Goal: Task Accomplishment & Management: Manage account settings

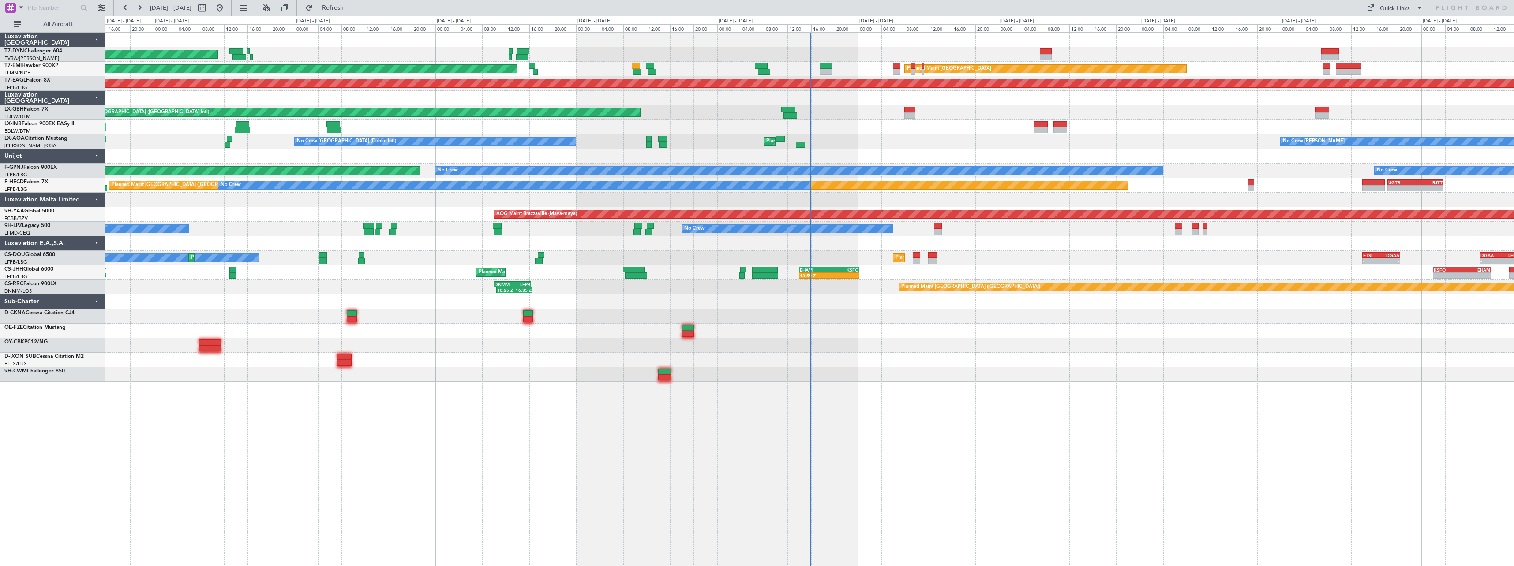
click at [821, 322] on div at bounding box center [809, 316] width 1409 height 15
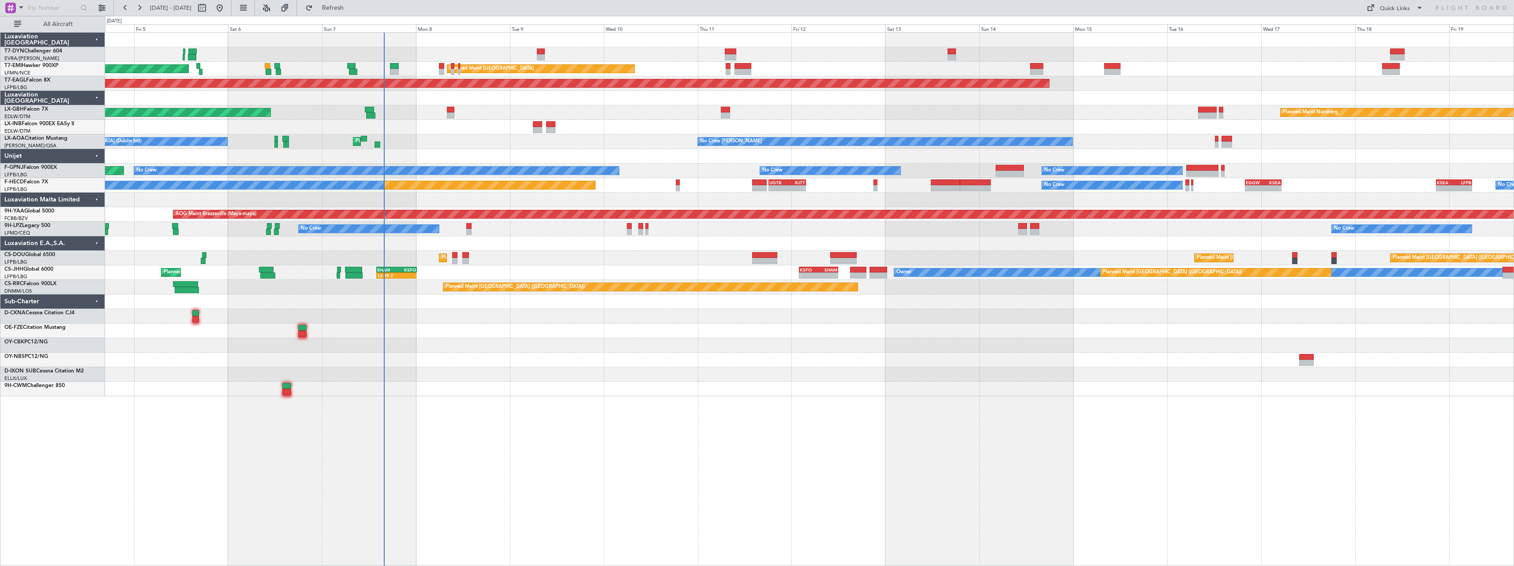
click at [621, 406] on div "AOG Maint Riga (Riga Intl) Planned Maint [GEOGRAPHIC_DATA] Planned Maint [GEOGR…" at bounding box center [809, 299] width 1409 height 534
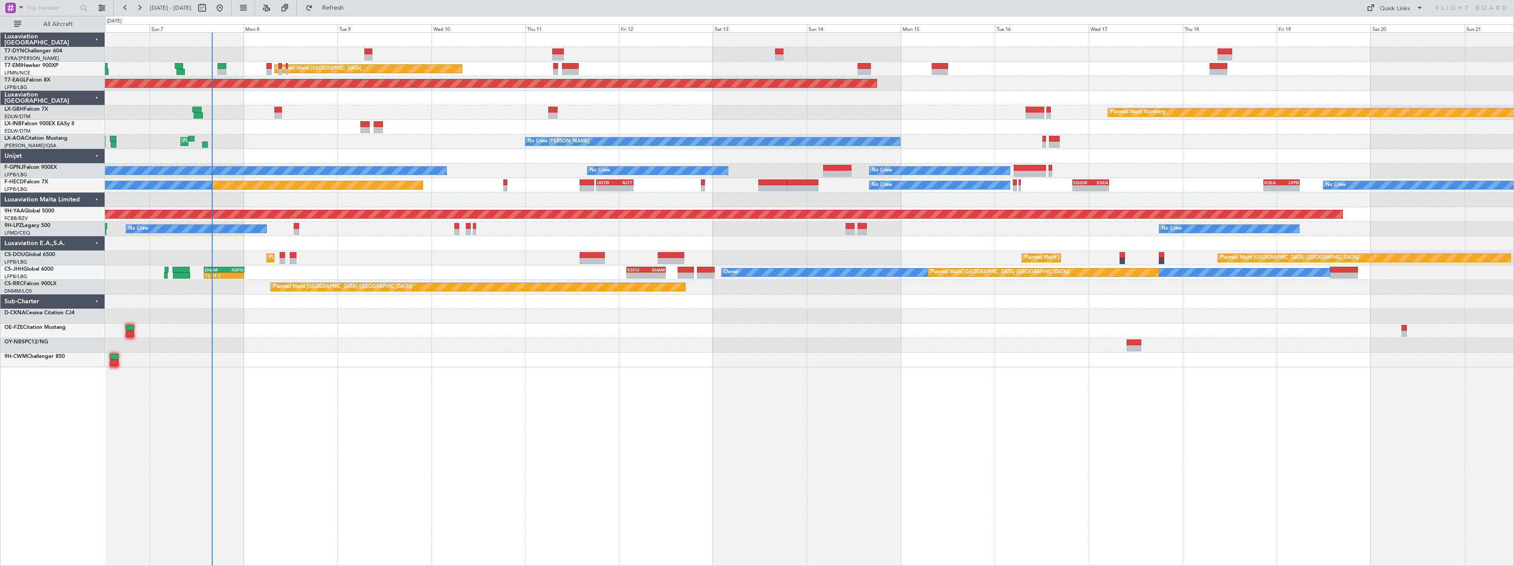
click at [375, 326] on div "AOG Maint Riga (Riga Intl) Planned Maint Zurich Planned Maint Zurich Grounded N…" at bounding box center [809, 200] width 1409 height 335
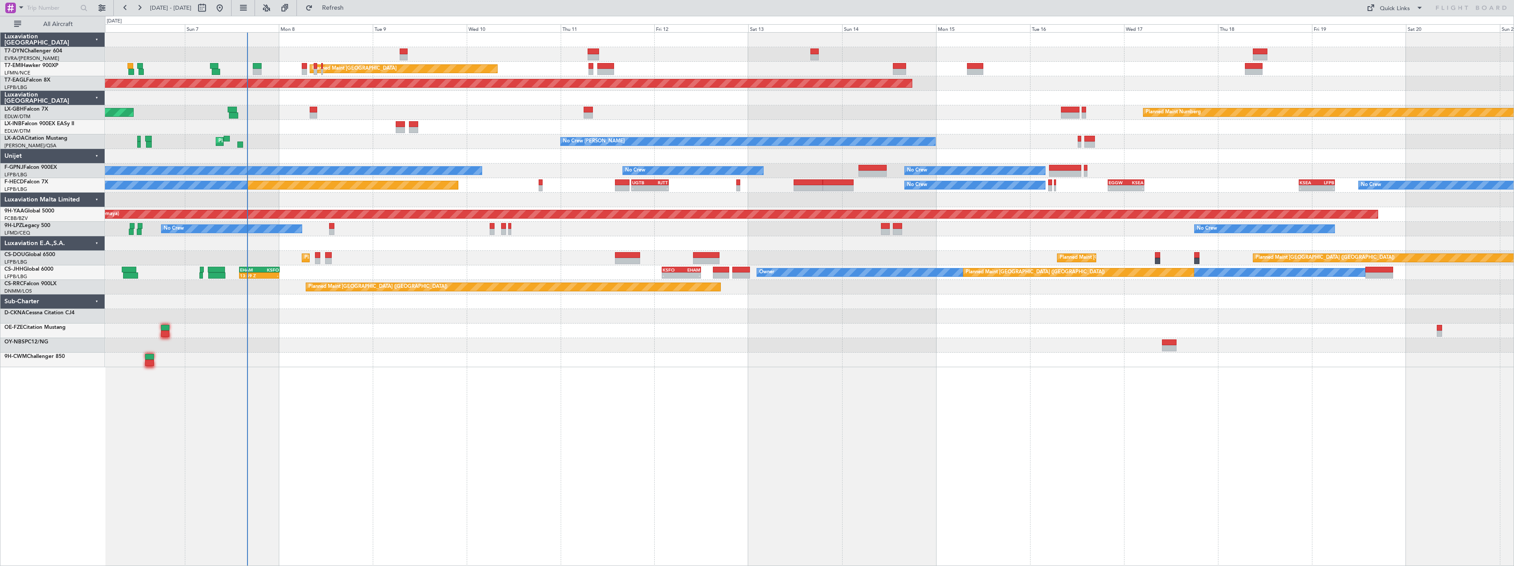
click at [506, 327] on div at bounding box center [809, 331] width 1409 height 15
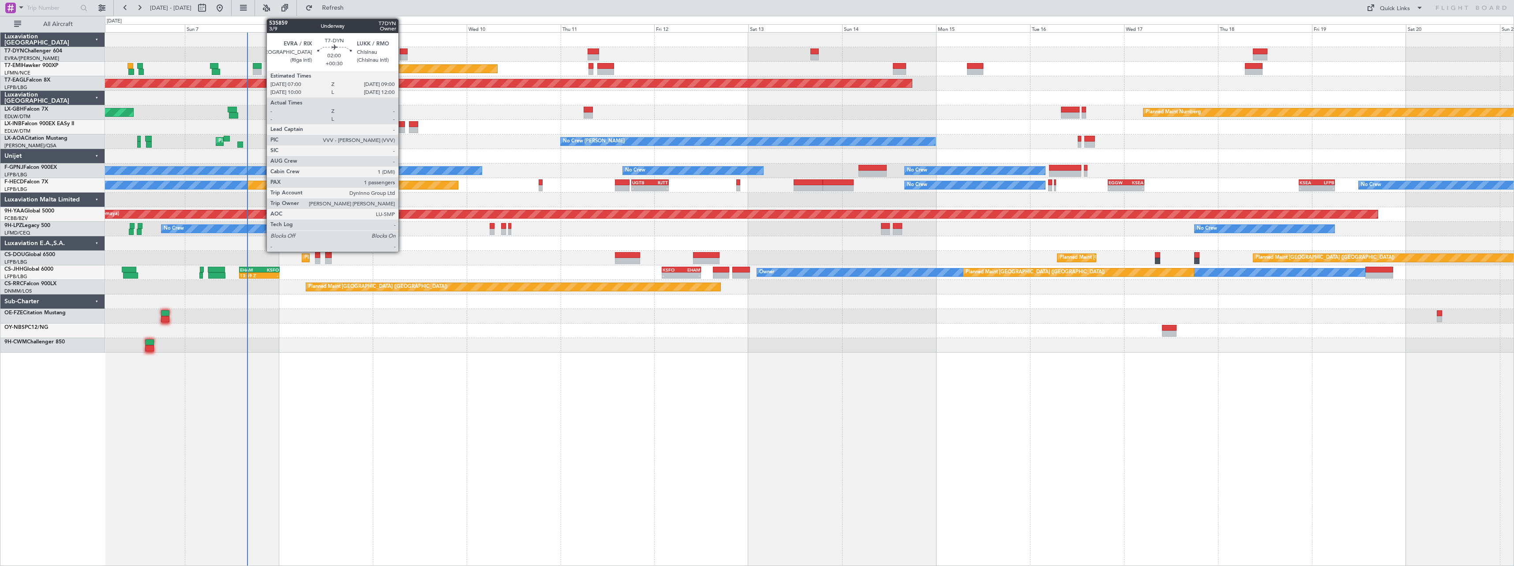
click at [402, 52] on div at bounding box center [404, 52] width 8 height 6
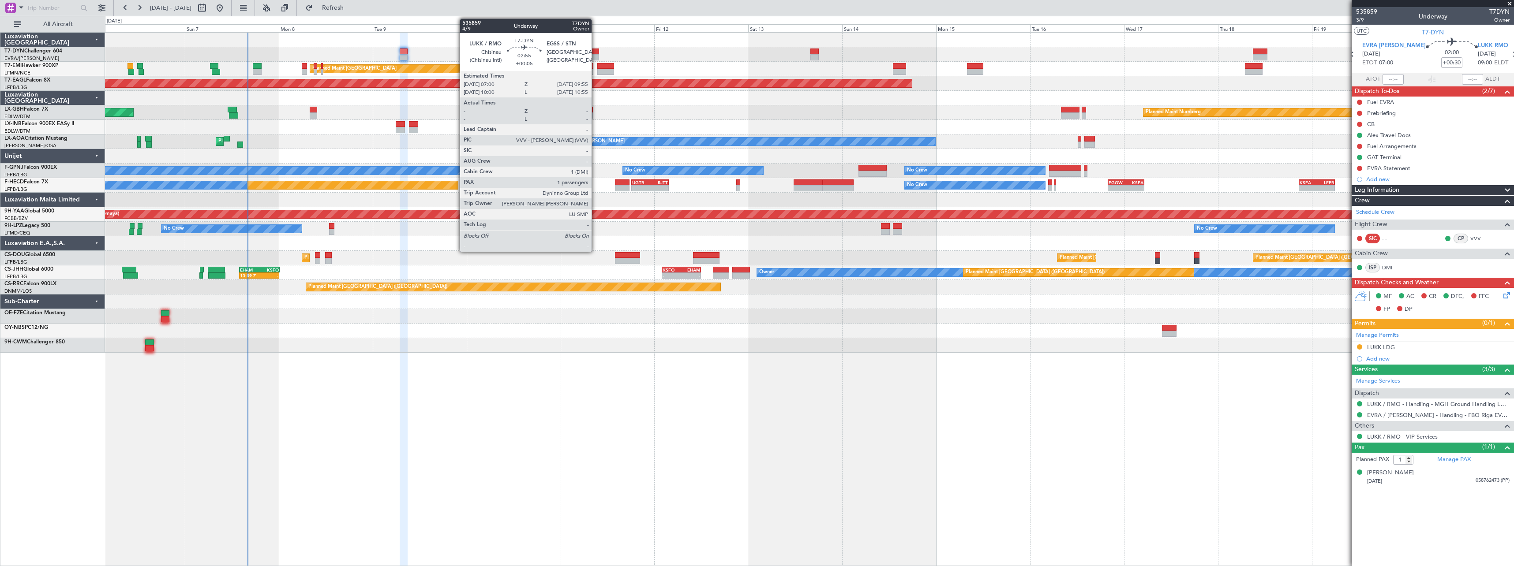
click at [596, 51] on div at bounding box center [593, 52] width 11 height 6
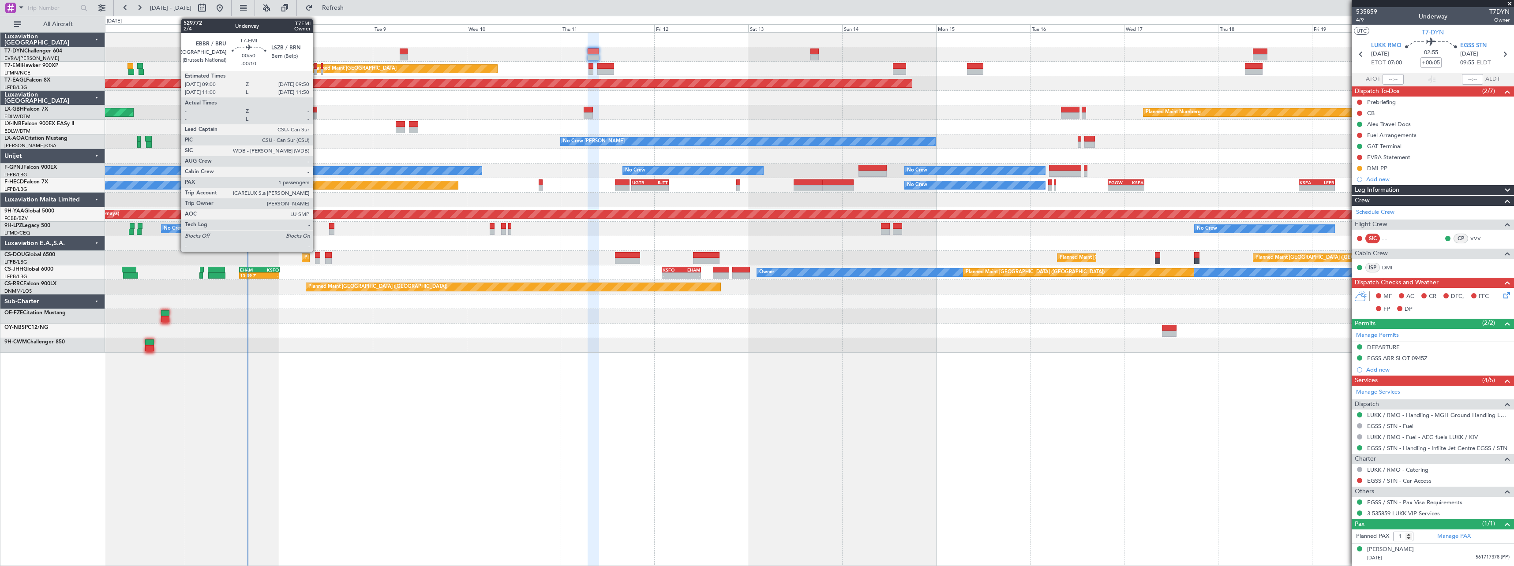
click at [317, 69] on div at bounding box center [316, 72] width 4 height 6
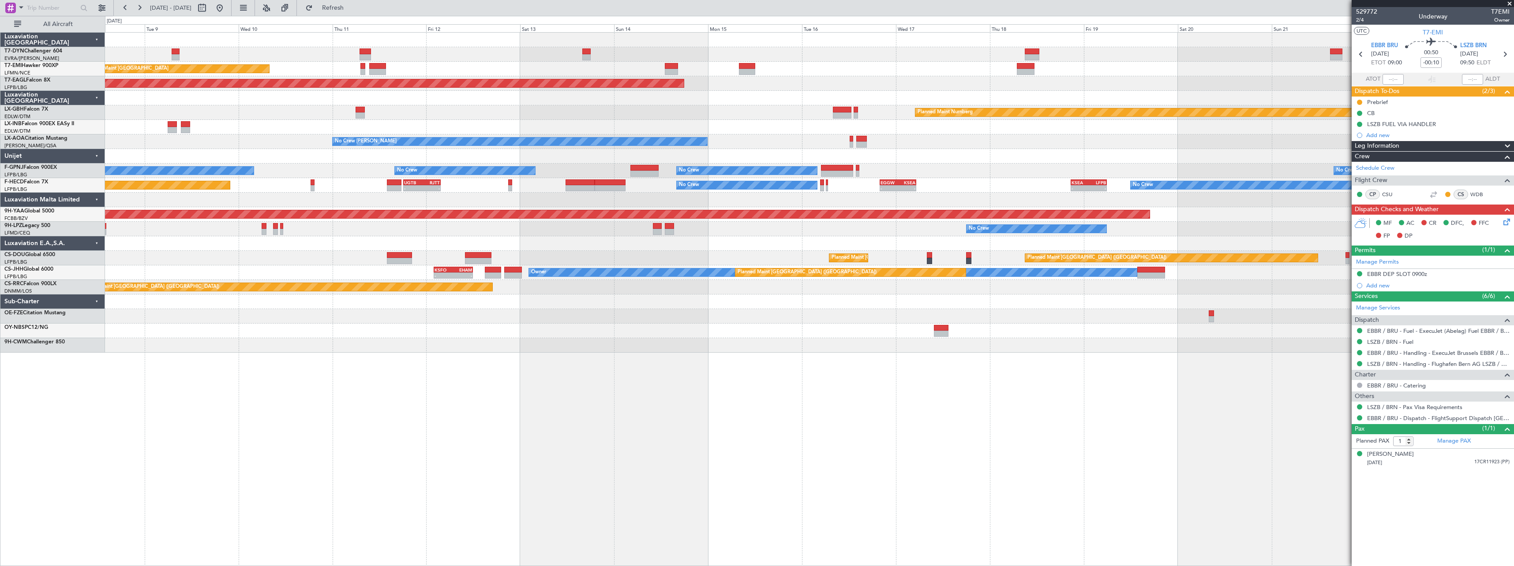
click at [809, 109] on div "Planned Maint Zurich Planned Maint Zurich Grounded New York (Teterboro) Planned…" at bounding box center [809, 193] width 1409 height 320
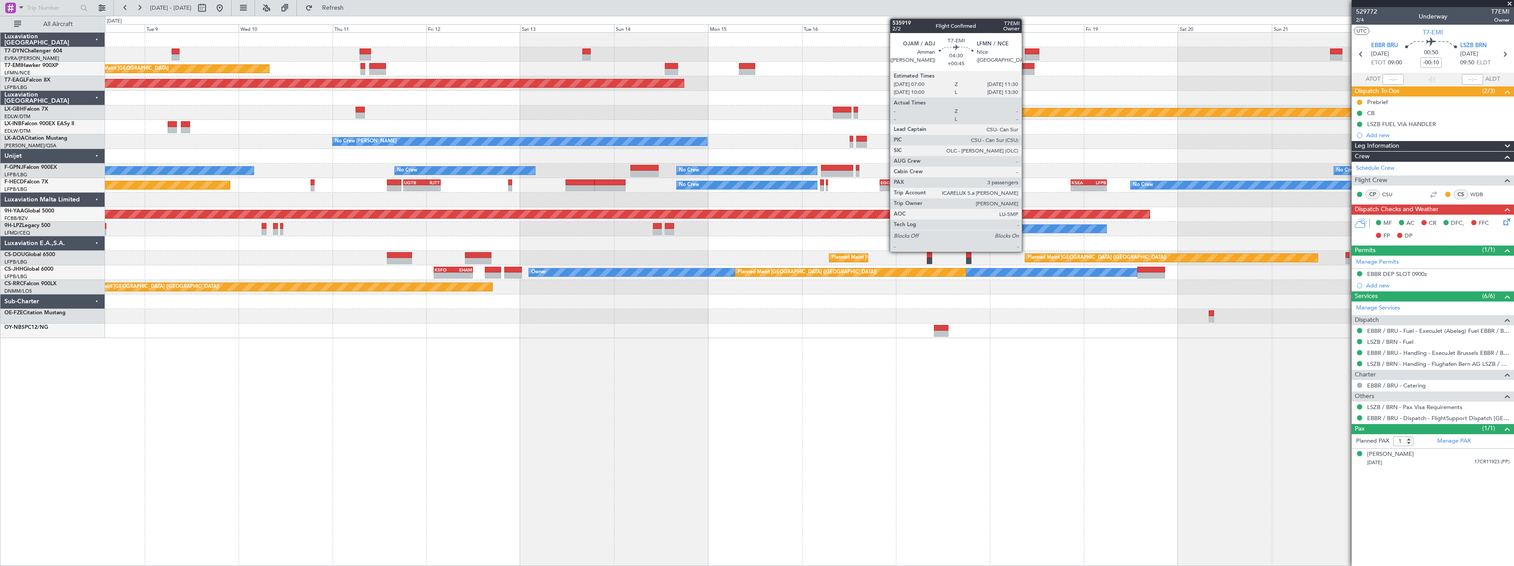
click at [1026, 66] on div at bounding box center [1026, 66] width 18 height 6
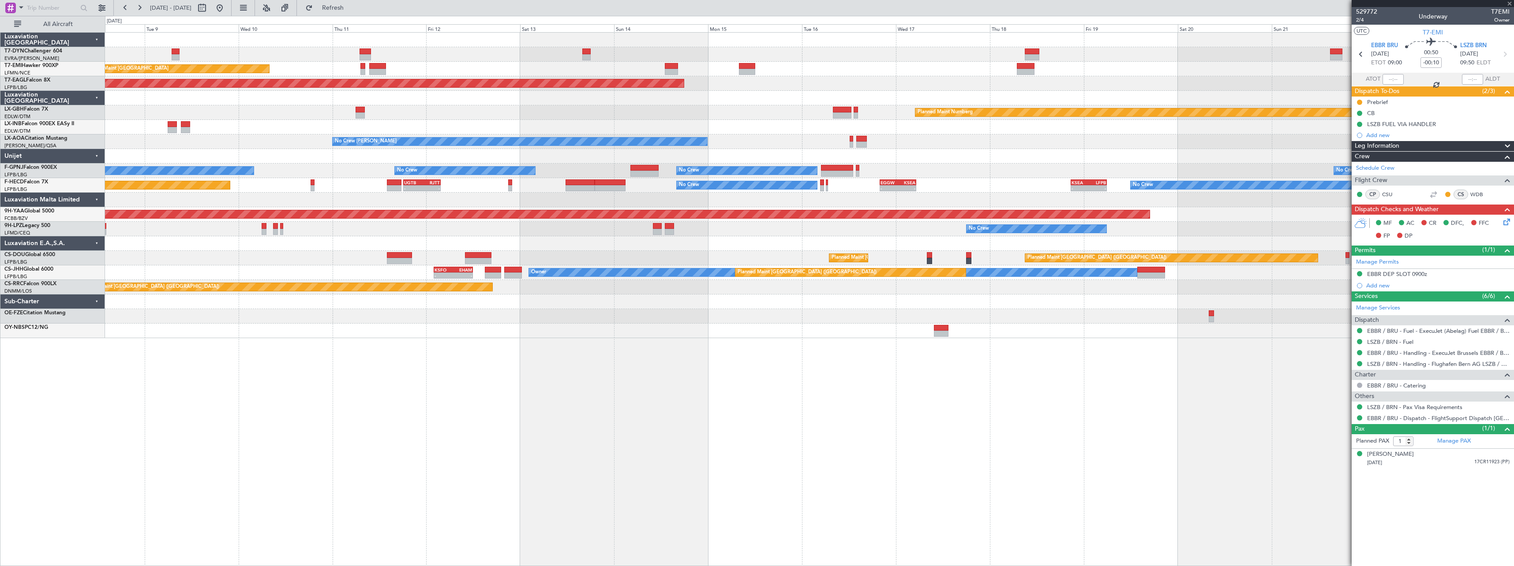
type input "+00:45"
type input "3"
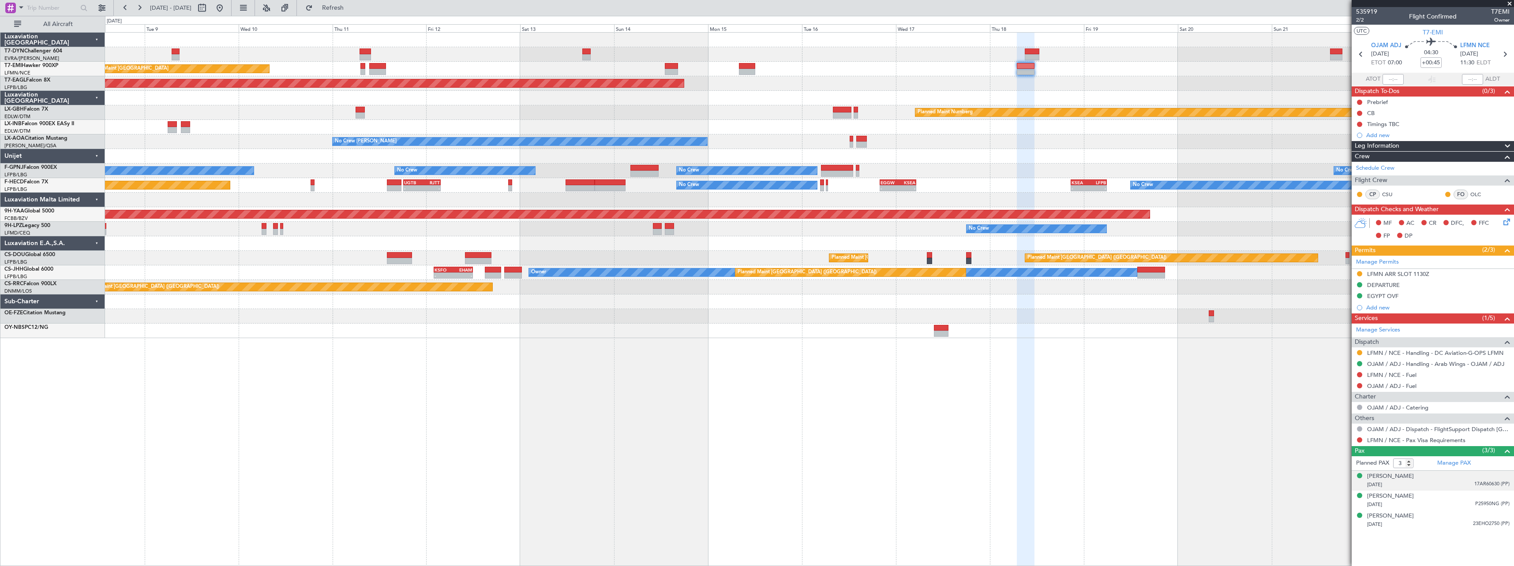
click at [1457, 481] on div "26/05/1994 17AR60630 (PP)" at bounding box center [1438, 485] width 142 height 9
click at [1446, 519] on div "Samir Traboulsi 05/10/1938 P25950NG (PP)" at bounding box center [1438, 522] width 142 height 17
click at [1442, 543] on div "11/08/1982 23EHO2750 (PP)" at bounding box center [1438, 546] width 142 height 9
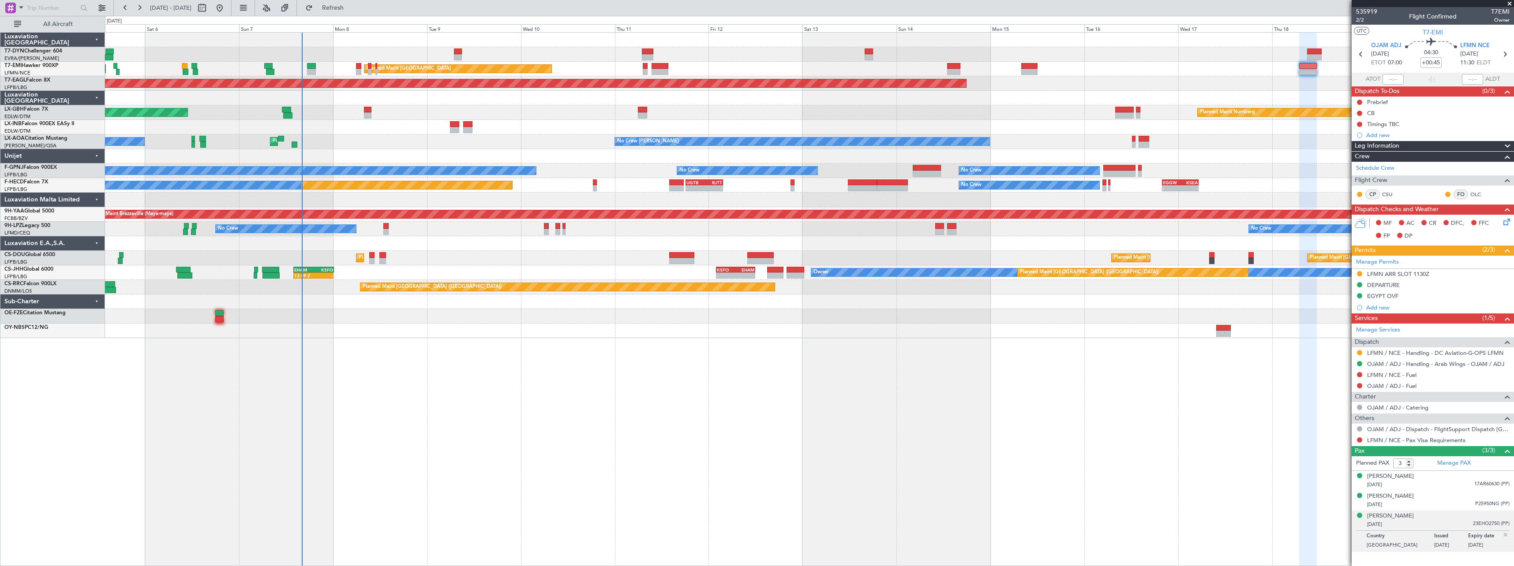
click at [727, 319] on div at bounding box center [809, 316] width 1409 height 15
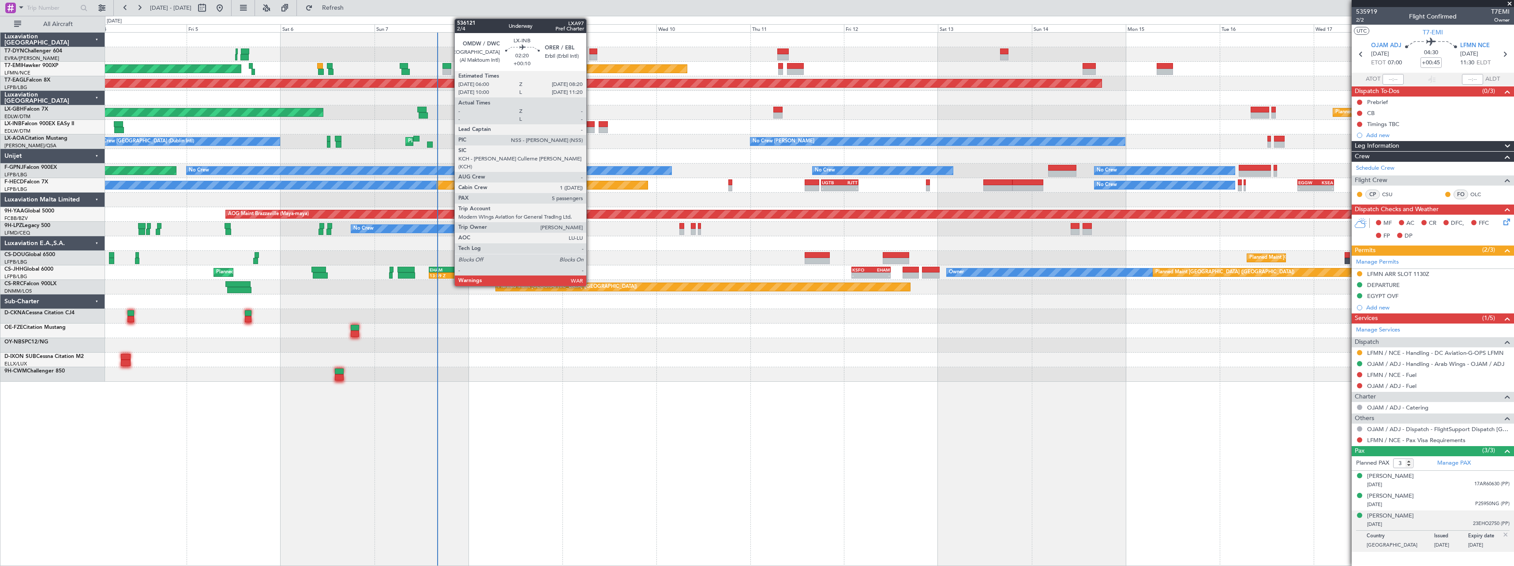
click at [590, 123] on div at bounding box center [589, 124] width 9 height 6
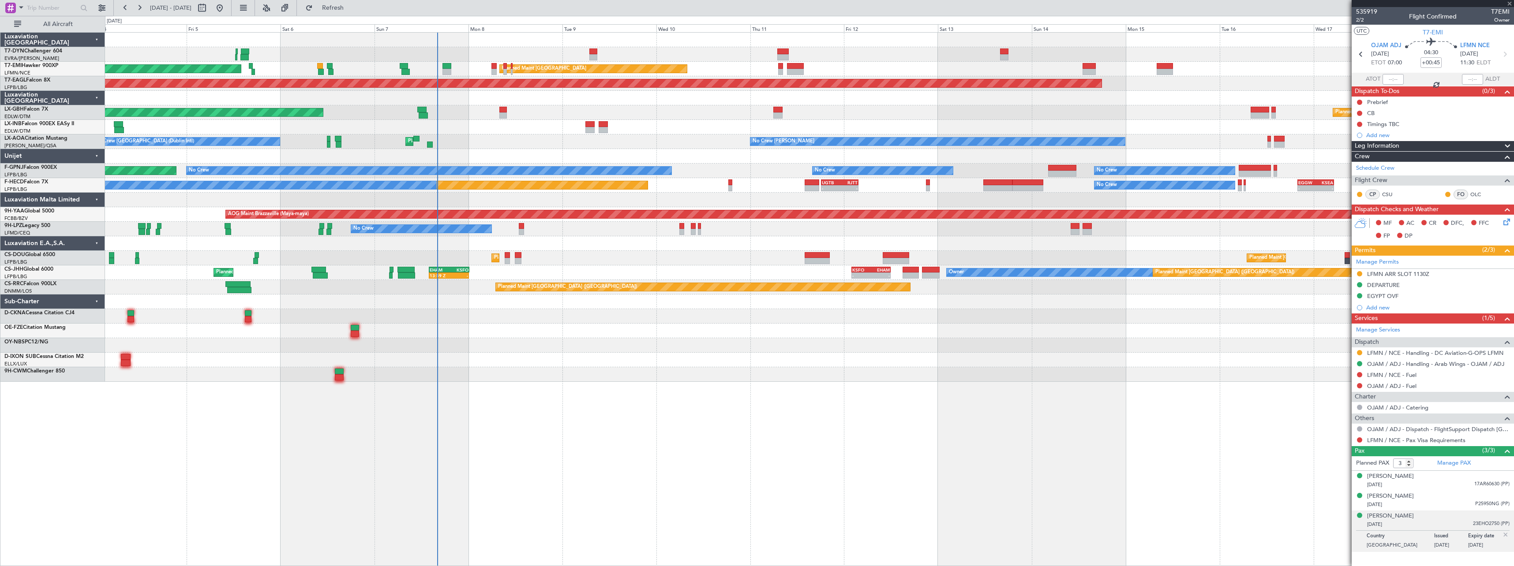
type input "+00:10"
type input "5"
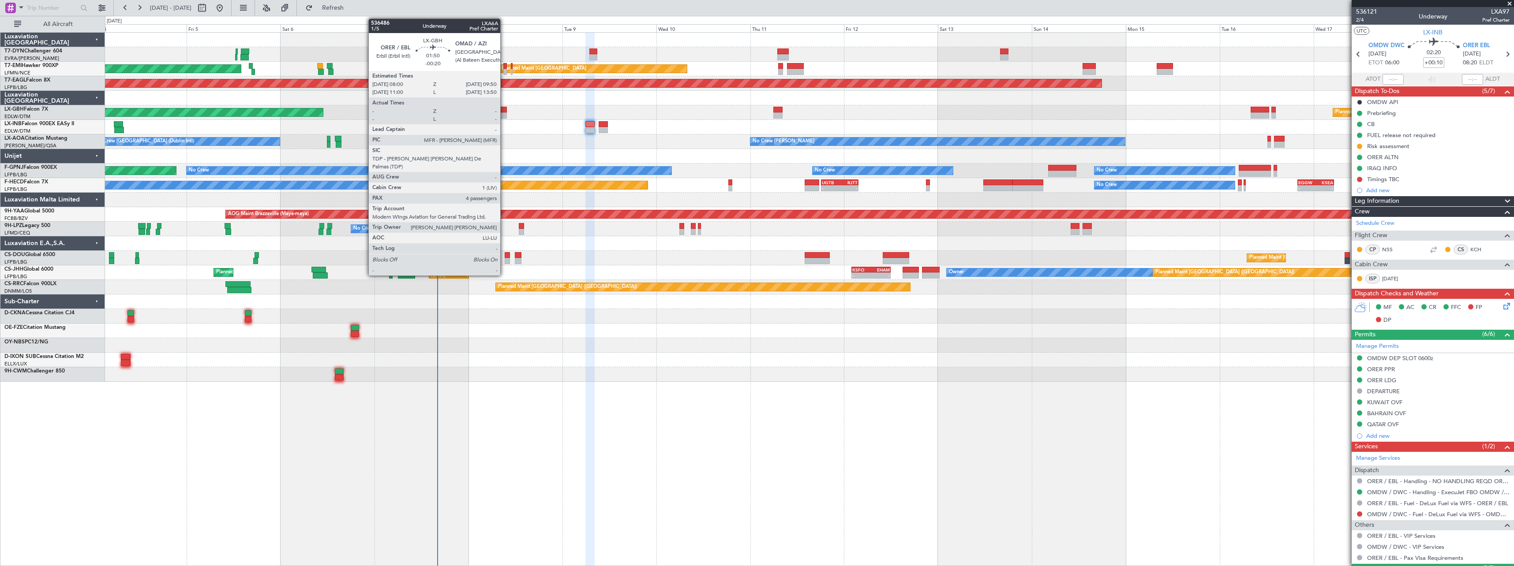
click at [504, 110] on div at bounding box center [502, 110] width 7 height 6
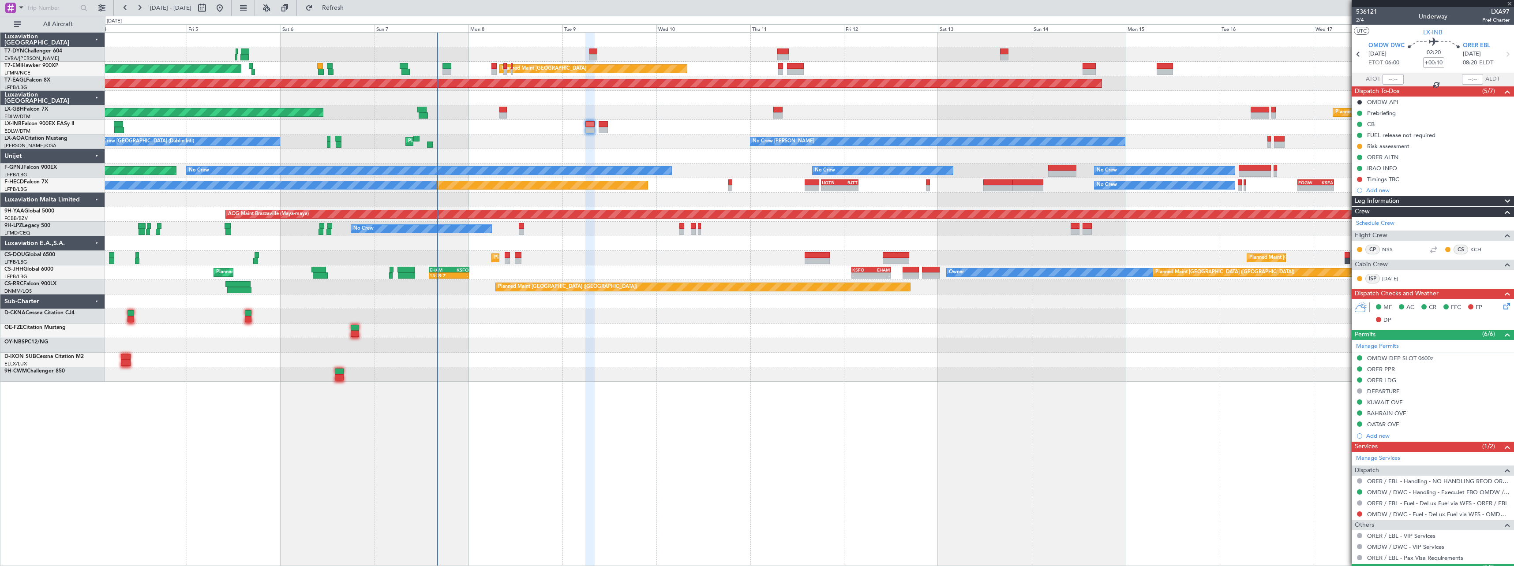
type input "-00:20"
type input "4"
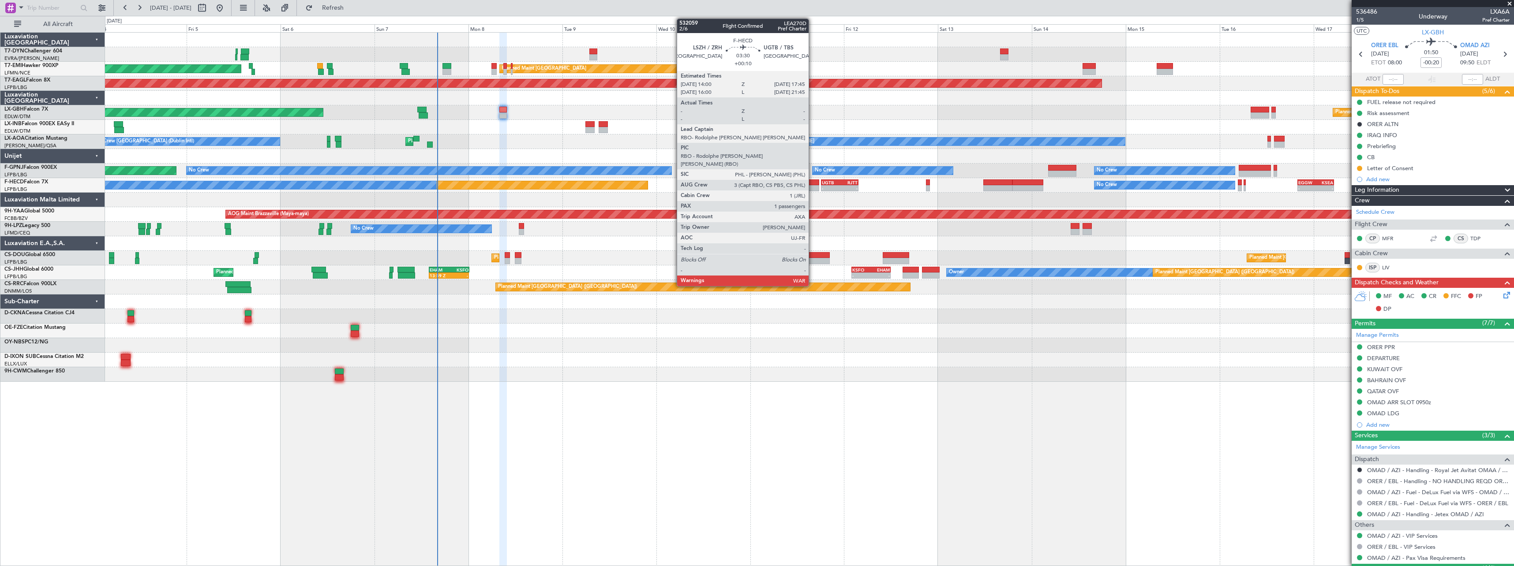
click at [813, 182] on div at bounding box center [812, 183] width 15 height 6
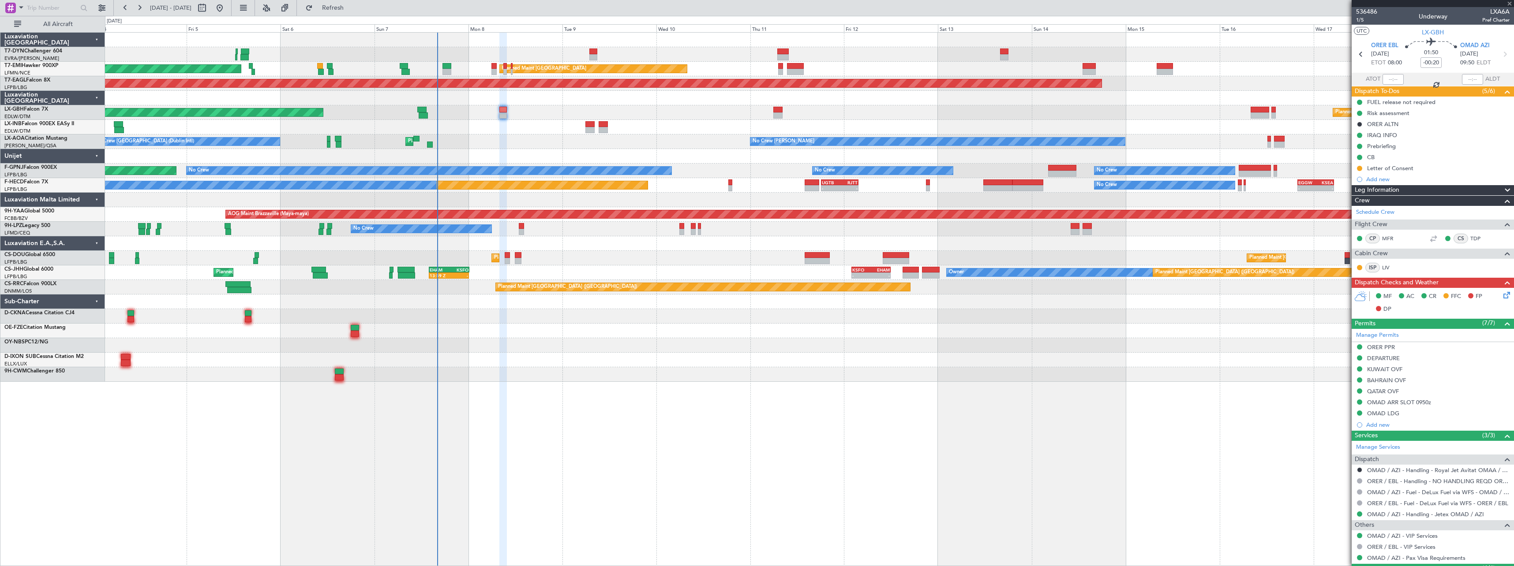
type input "+00:10"
type input "1"
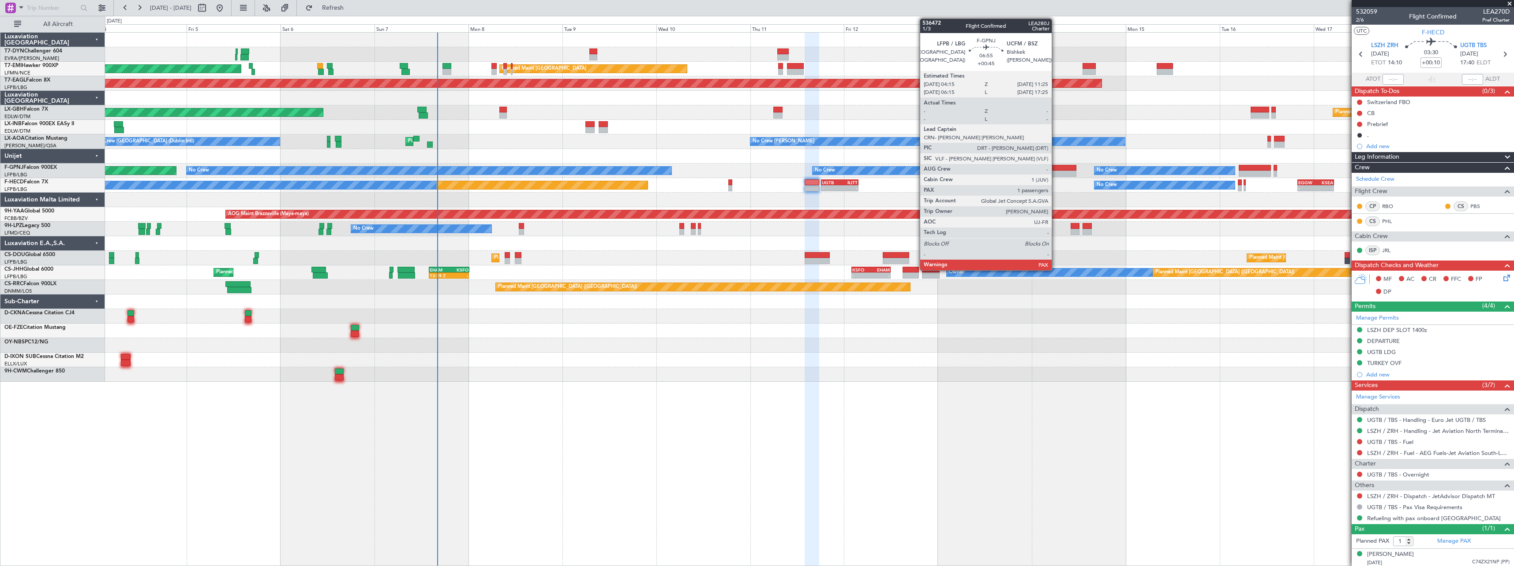
click at [1056, 167] on div at bounding box center [1062, 168] width 28 height 6
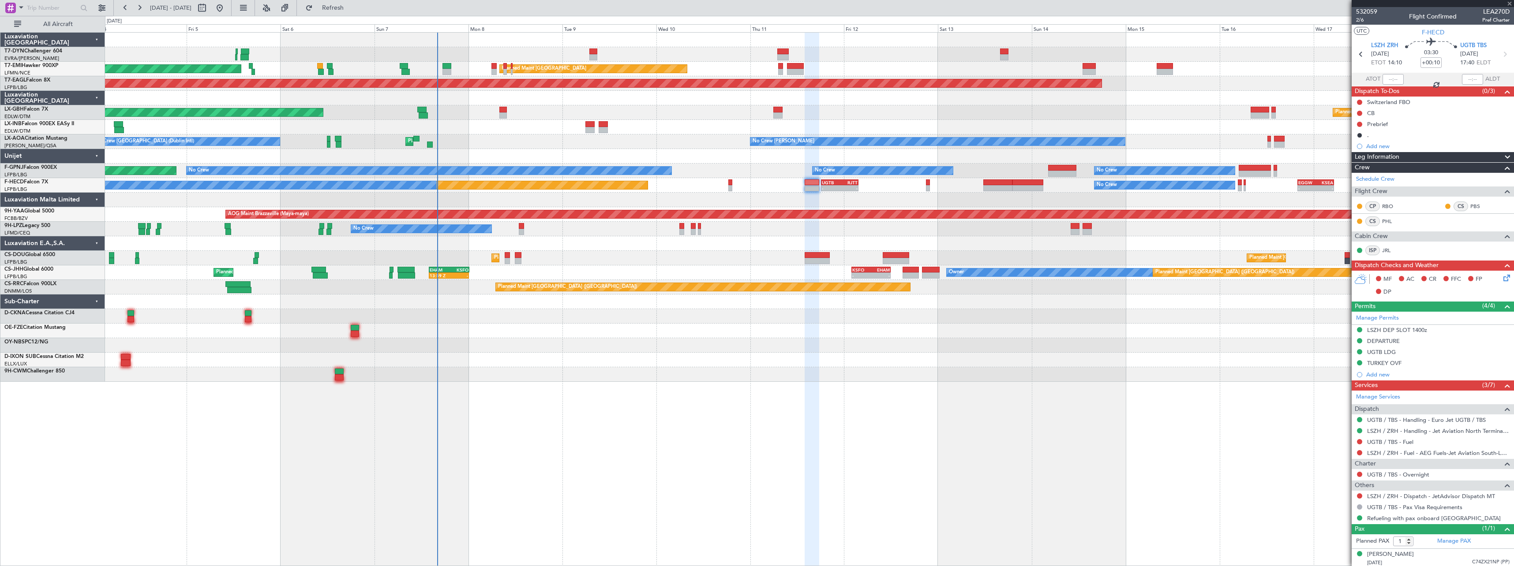
type input "+00:45"
type input "2"
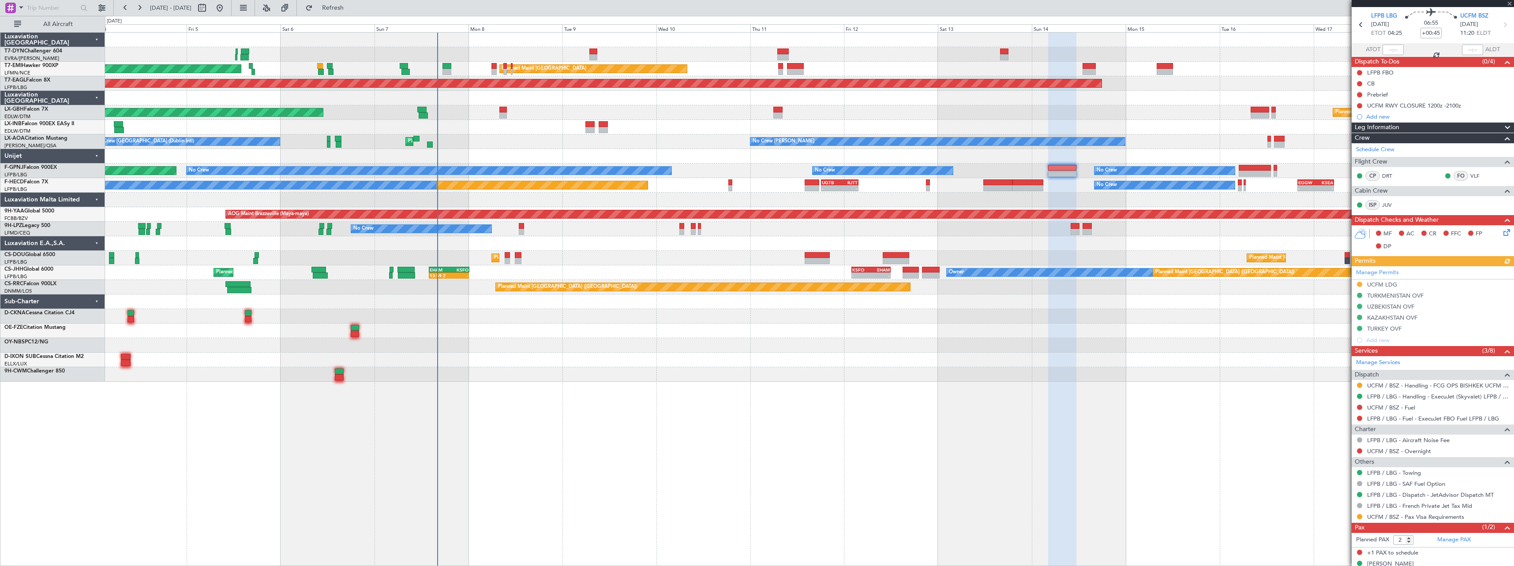
scroll to position [41, 0]
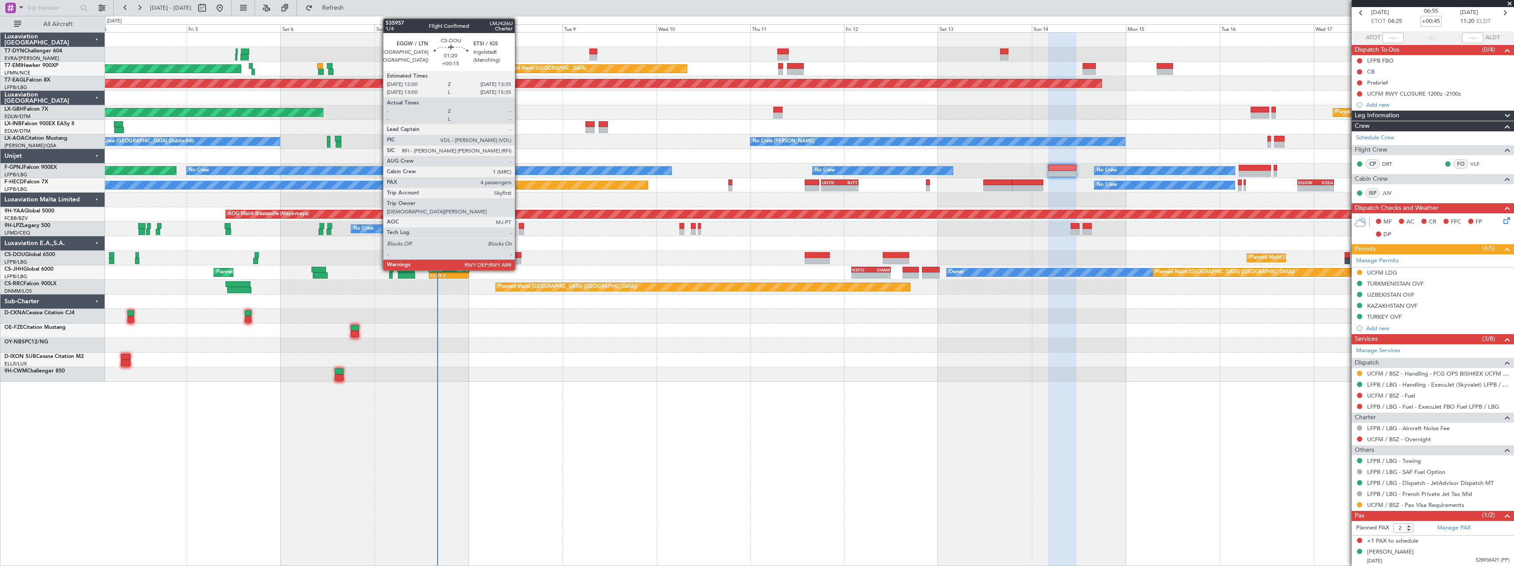
click at [519, 255] on div at bounding box center [518, 255] width 7 height 6
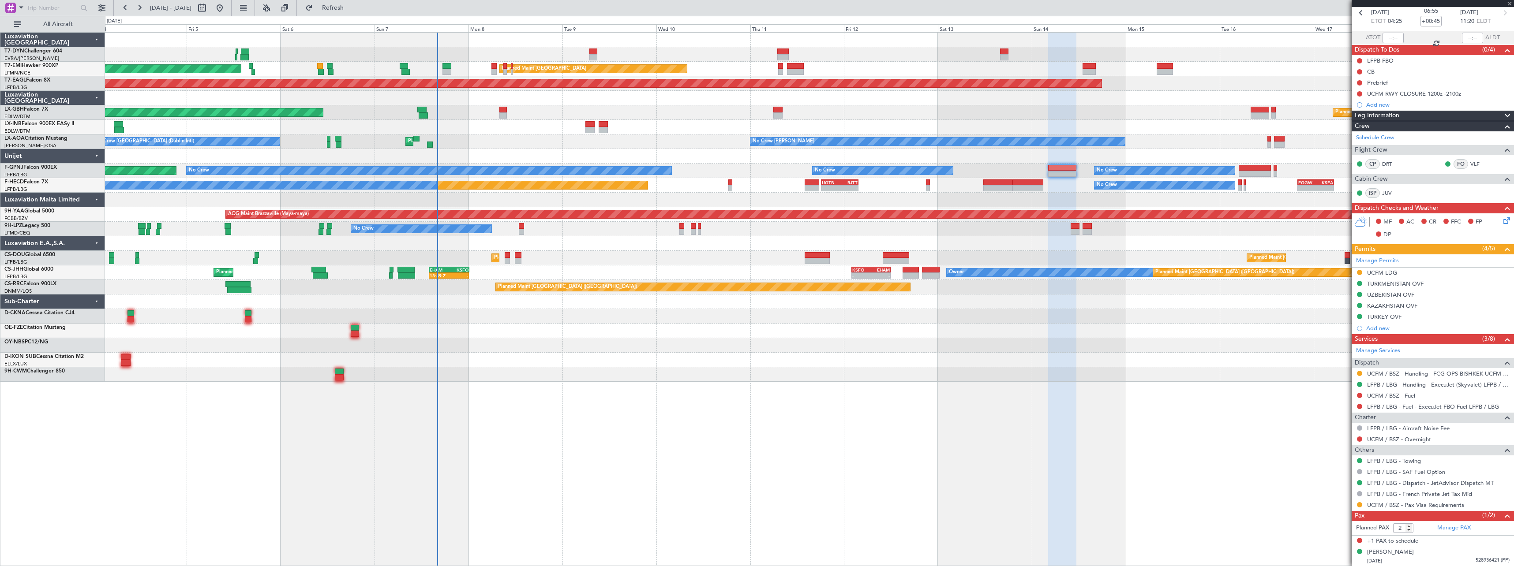
type input "+00:15"
type input "4"
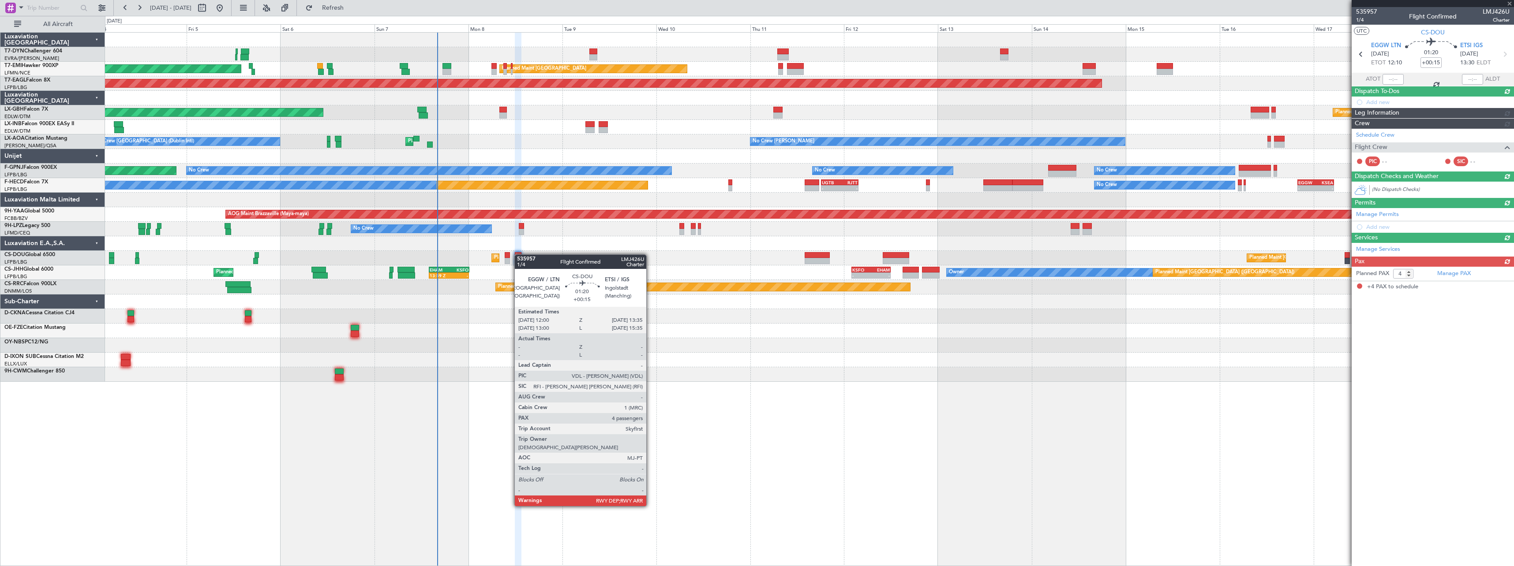
scroll to position [0, 0]
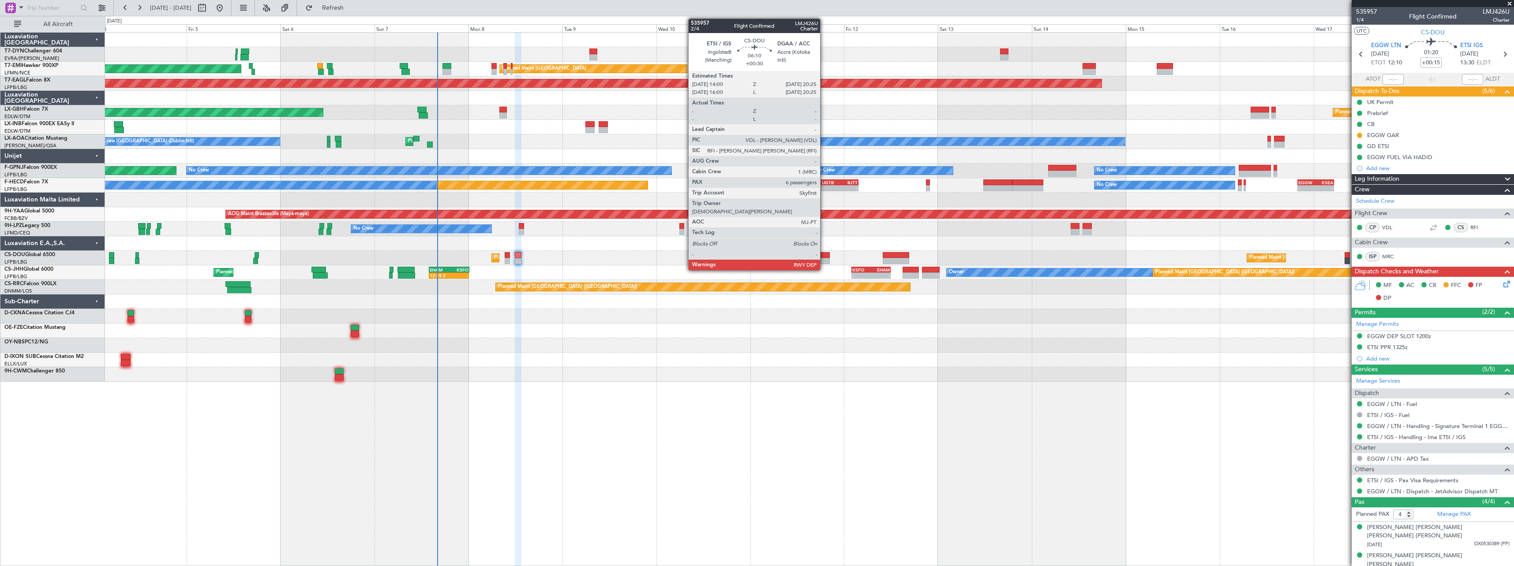
click at [824, 255] on div at bounding box center [817, 255] width 25 height 6
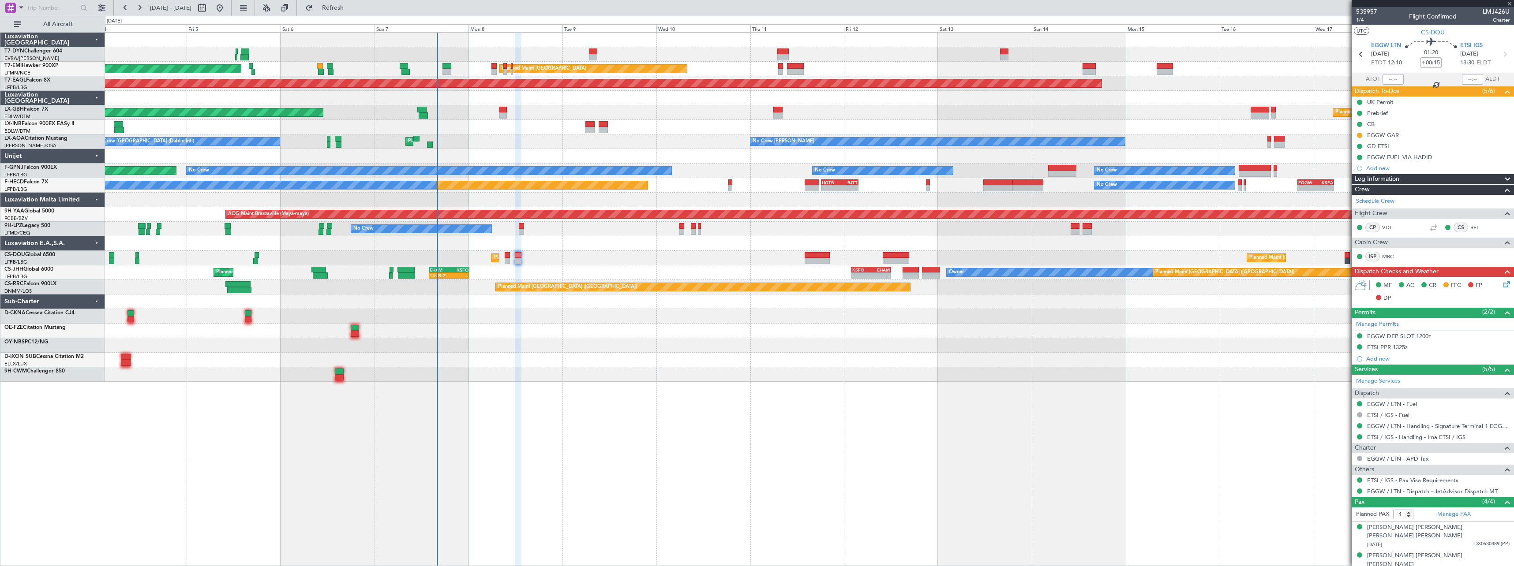
click at [690, 225] on div "No Crew No Crew Planned Maint Nice (Côte d'Azur Airport) No Crew" at bounding box center [809, 229] width 1409 height 15
type input "+00:30"
type input "6"
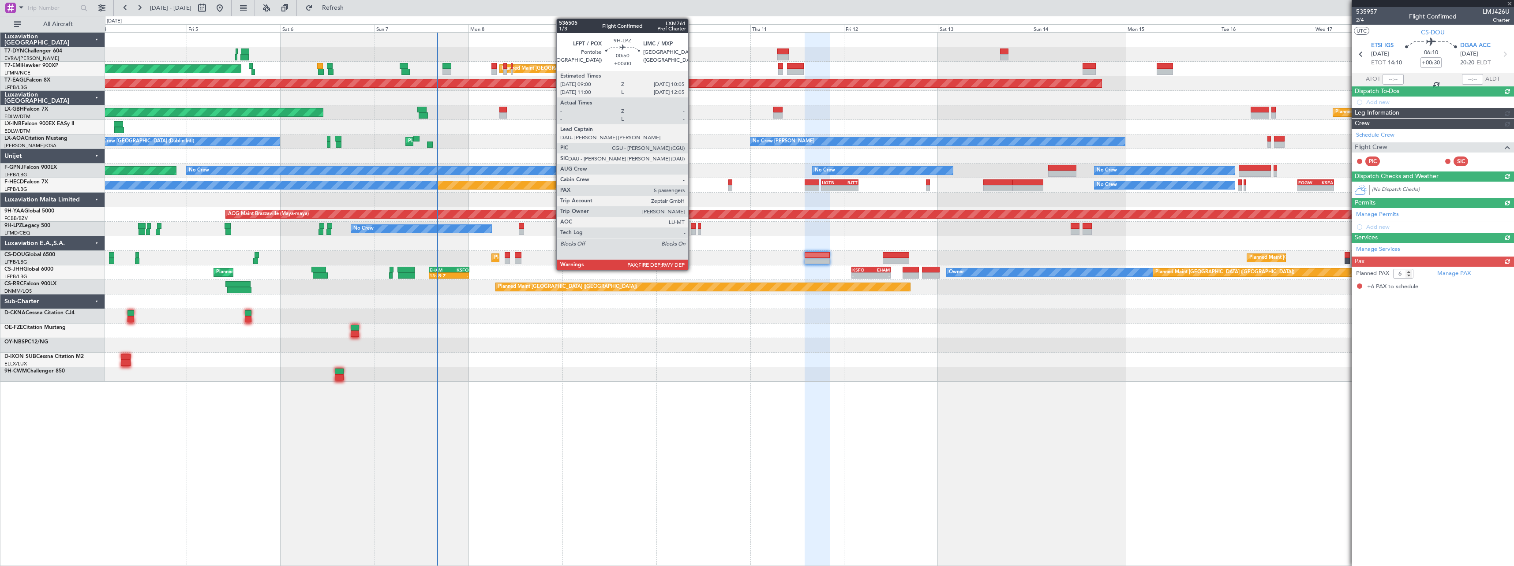
click at [692, 225] on div at bounding box center [693, 226] width 4 height 6
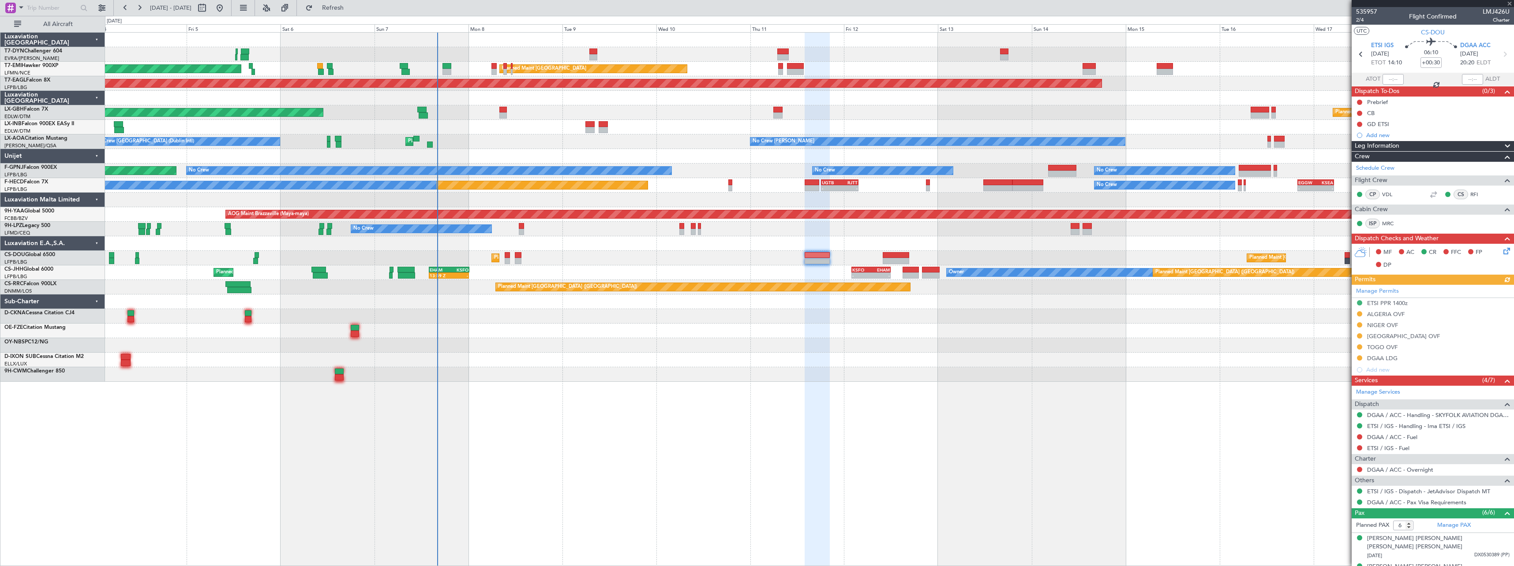
type input "5"
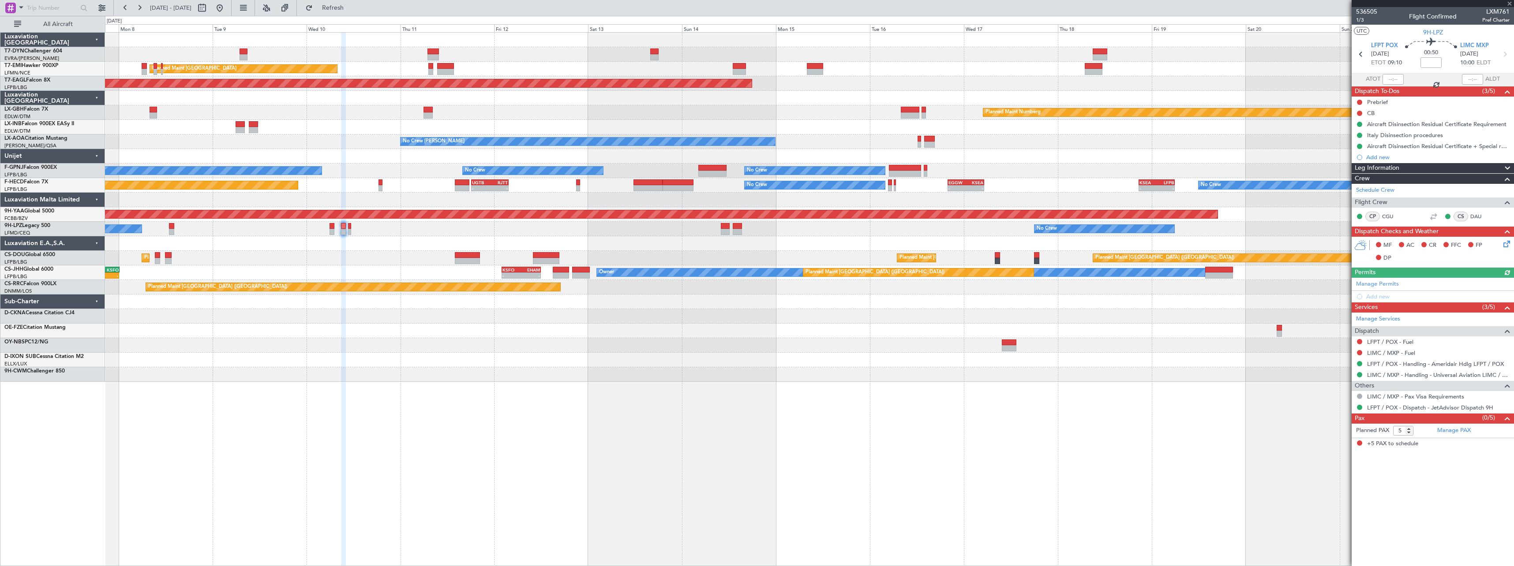
click at [540, 370] on div "Planned Maint Zurich Planned Maint Zurich Grounded New York (Teterboro) Planned…" at bounding box center [809, 207] width 1409 height 349
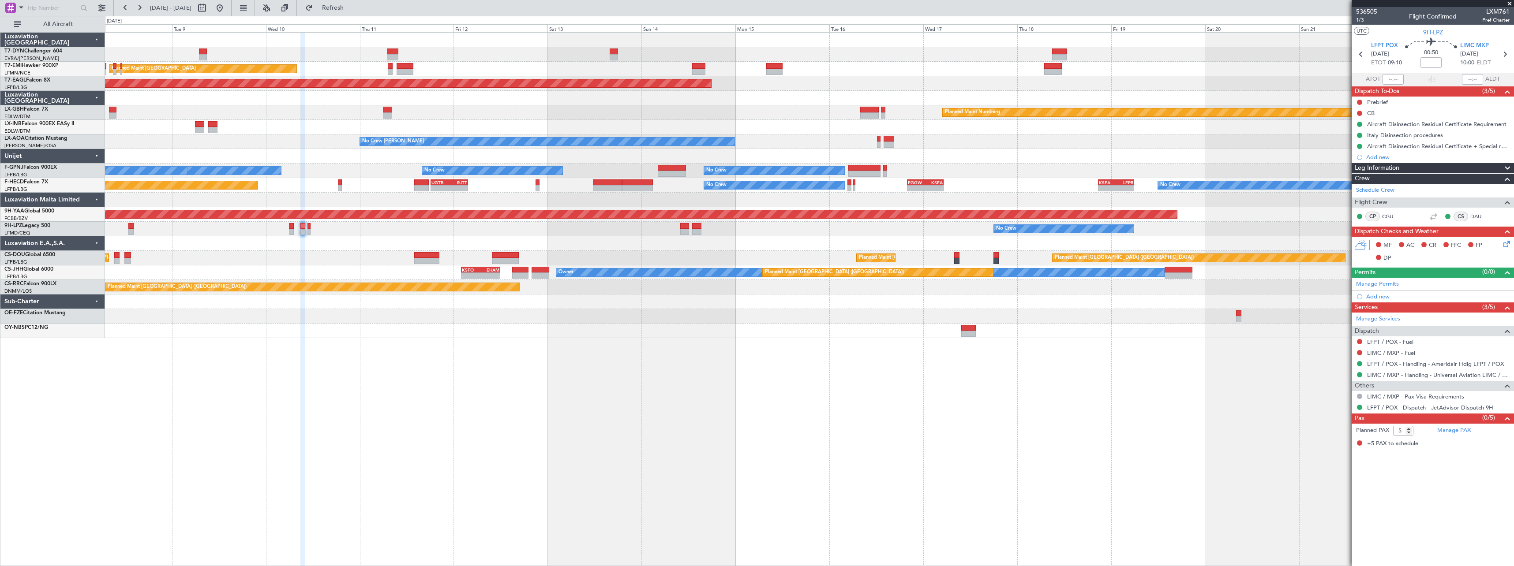
click at [355, 255] on div "Planned Maint Paris (Le Bourget) Planned Maint Paris (Le Bourget) - - EGKK 21:3…" at bounding box center [809, 258] width 1409 height 15
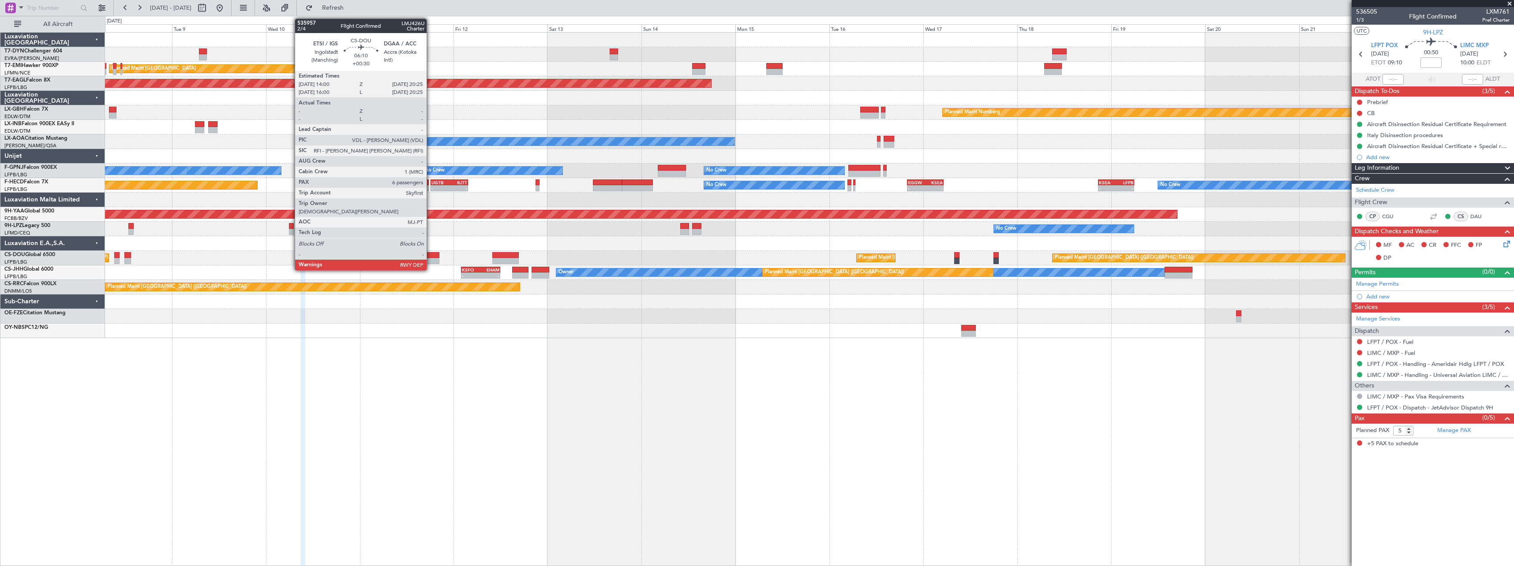
click at [431, 253] on div at bounding box center [426, 255] width 25 height 6
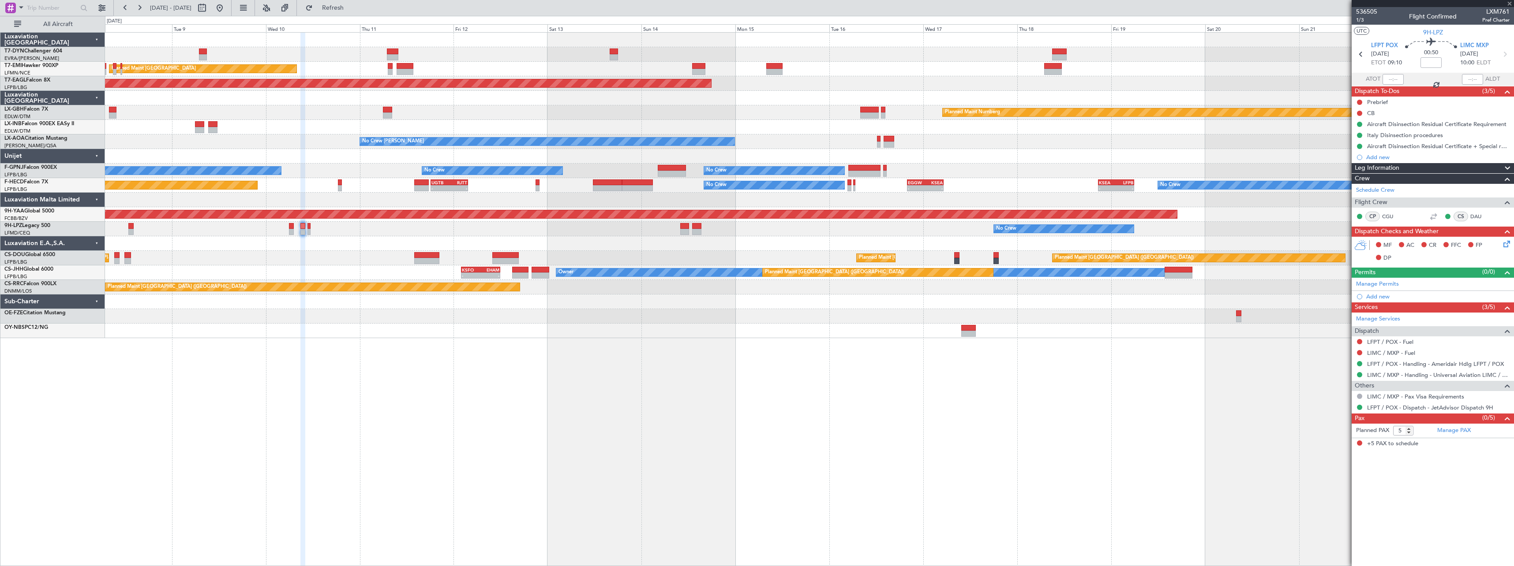
type input "+00:30"
type input "6"
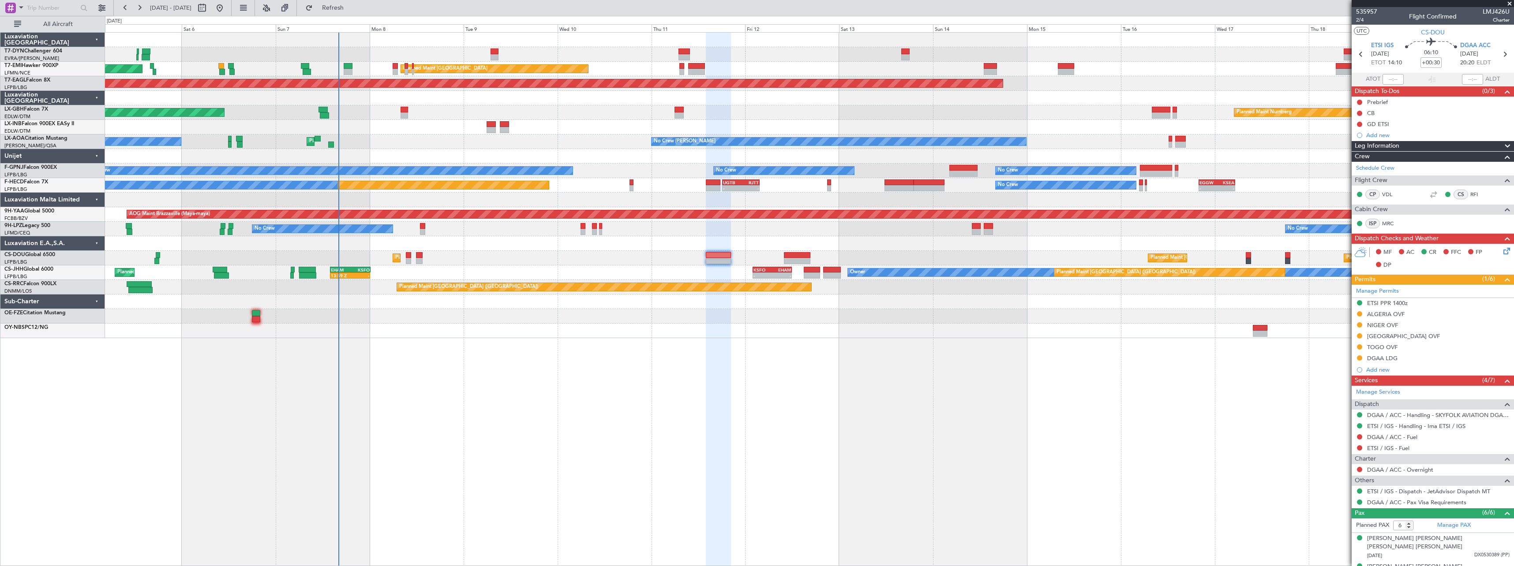
click at [591, 311] on div at bounding box center [809, 316] width 1409 height 15
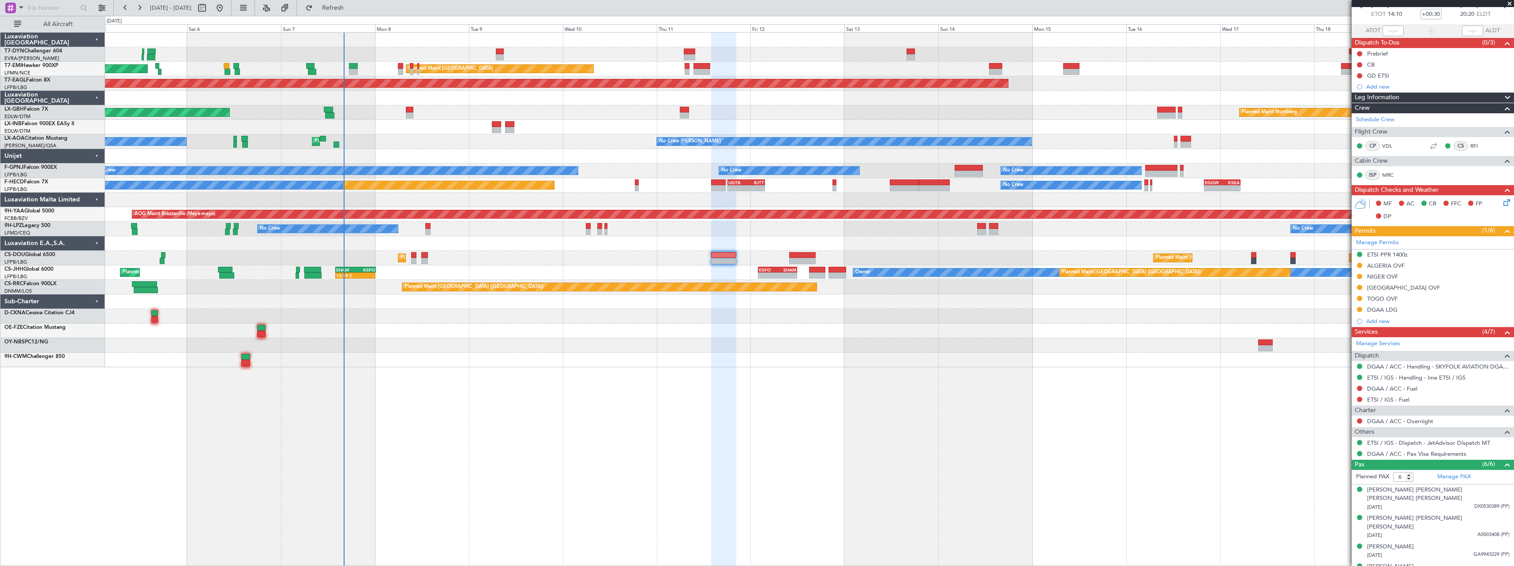
scroll to position [86, 0]
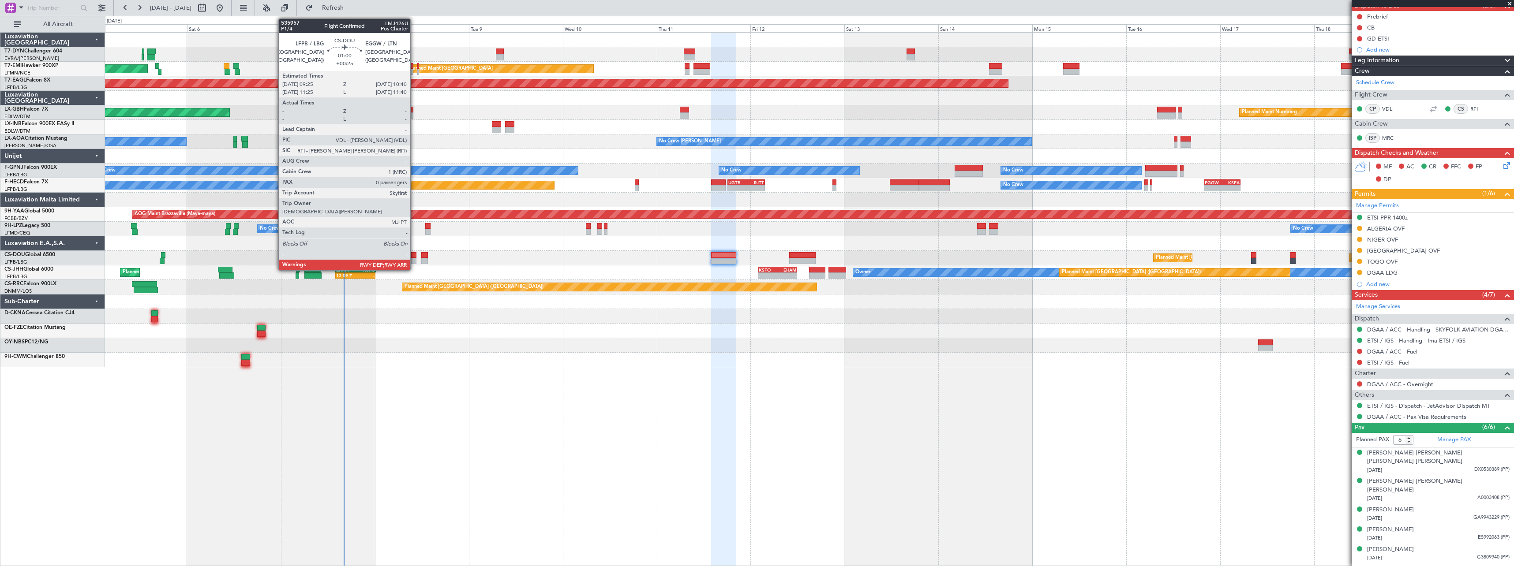
click at [414, 254] on div at bounding box center [413, 255] width 5 height 6
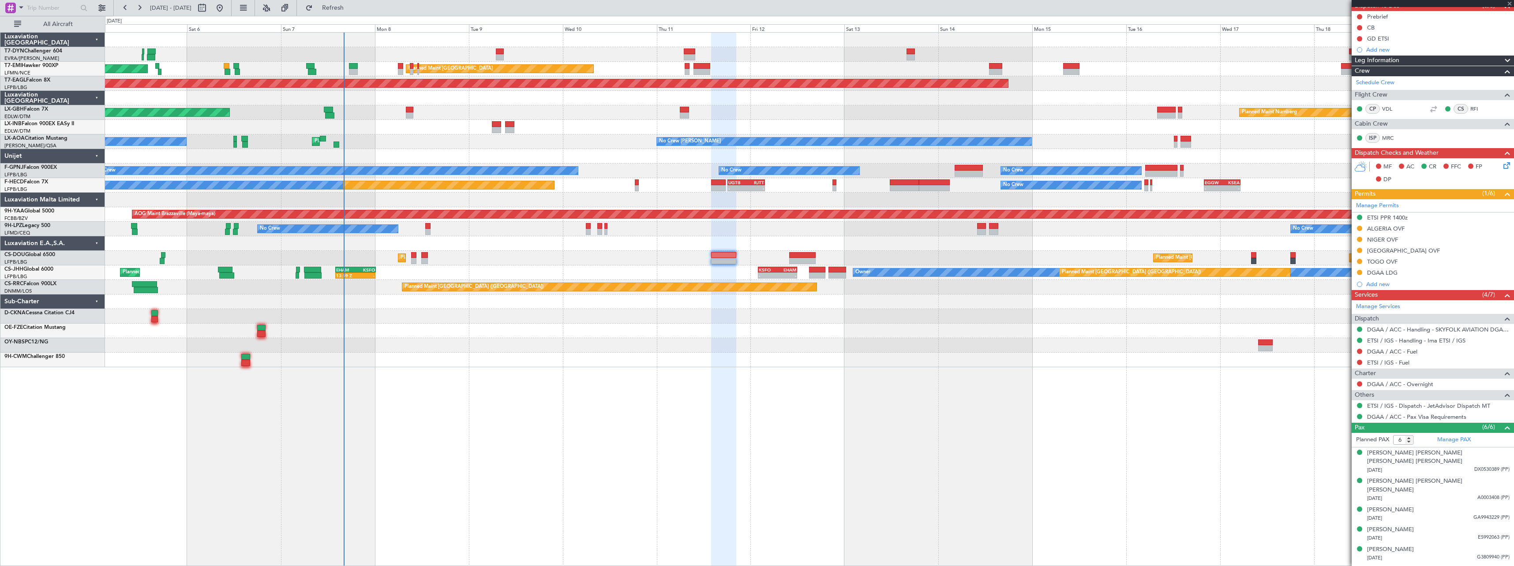
type input "+00:25"
type input "0"
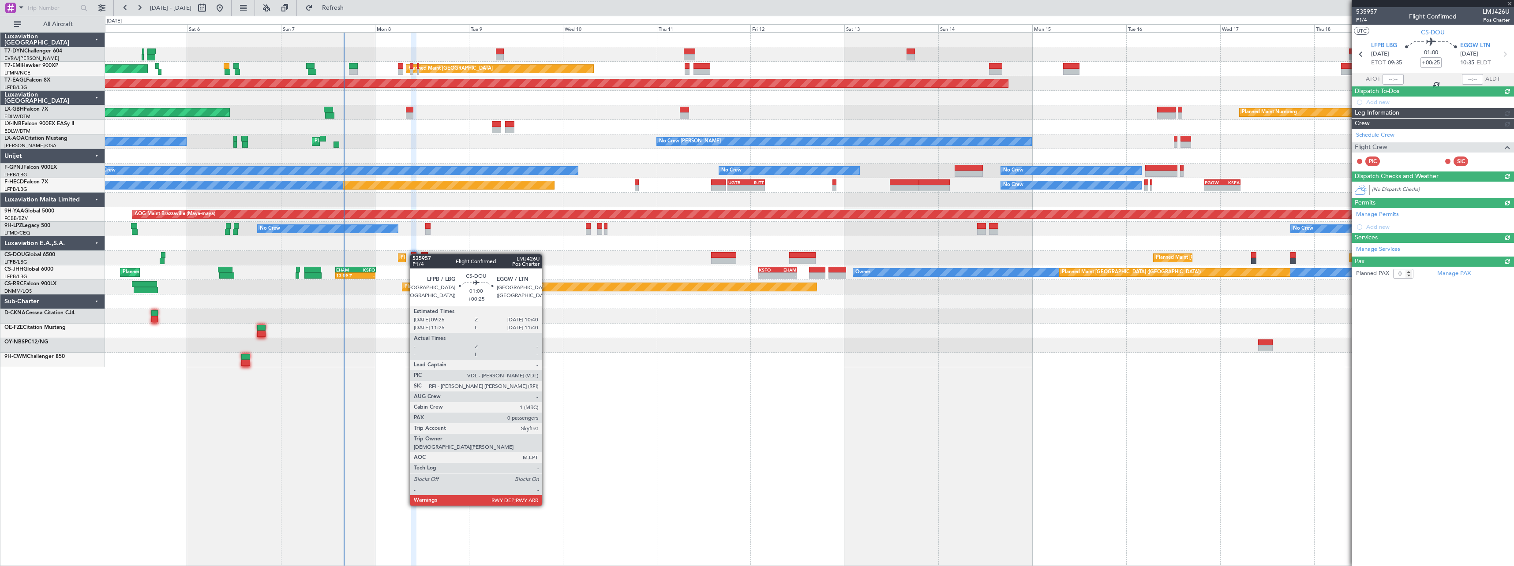
scroll to position [0, 0]
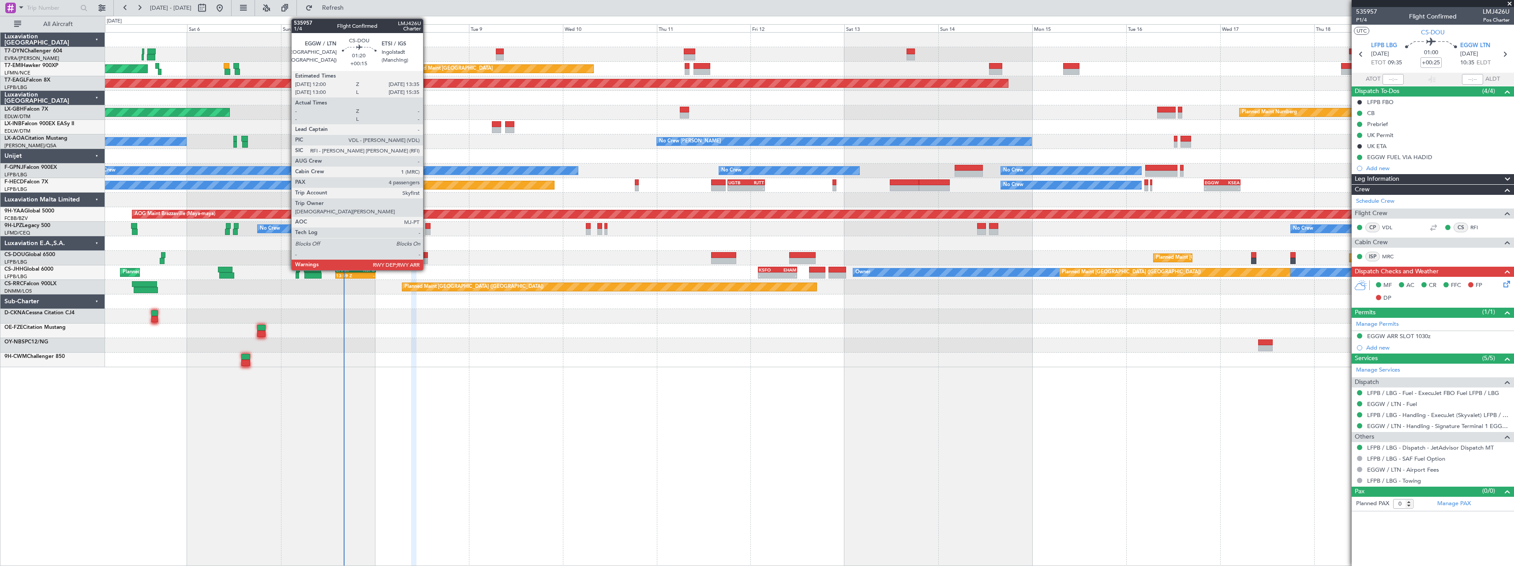
click at [427, 257] on div at bounding box center [424, 255] width 7 height 6
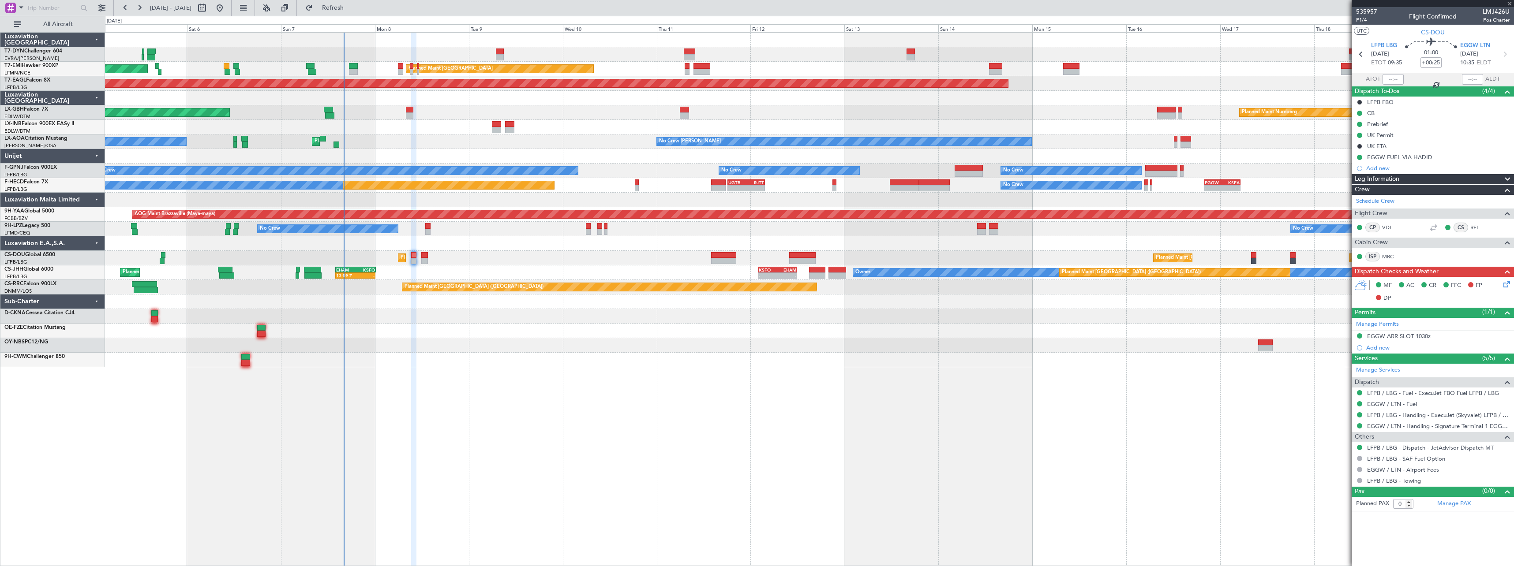
type input "+00:15"
type input "4"
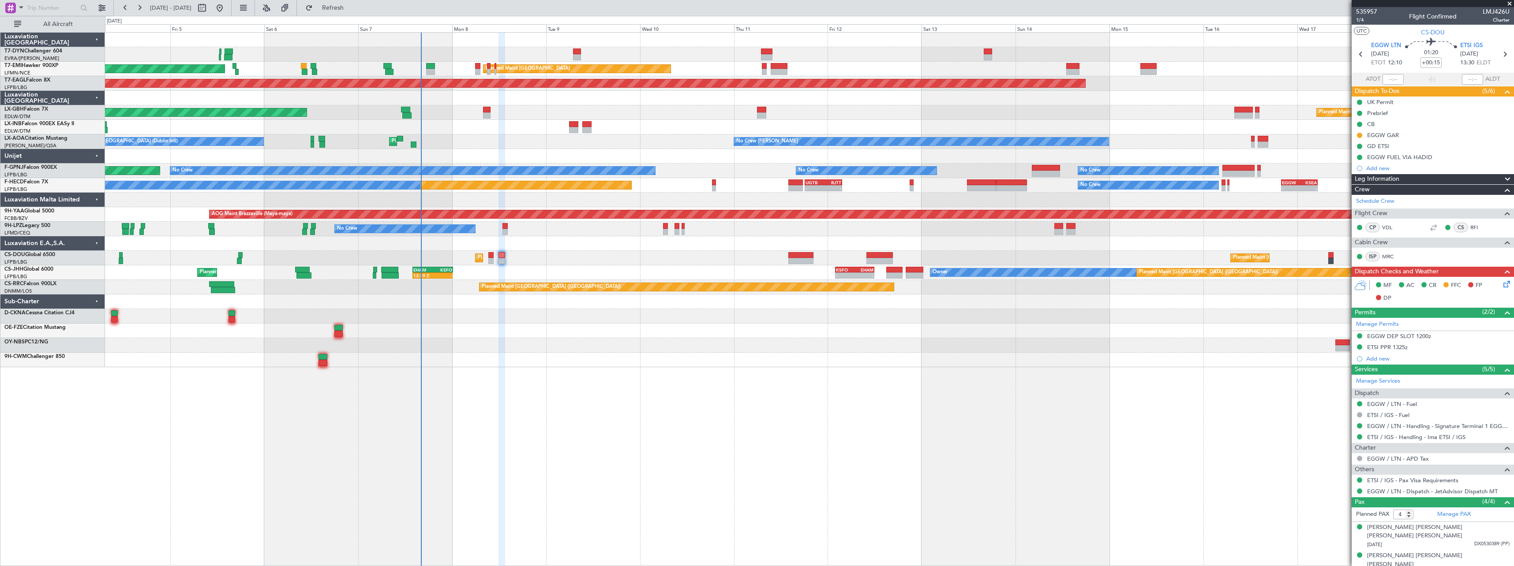
click at [522, 357] on div at bounding box center [809, 360] width 1409 height 15
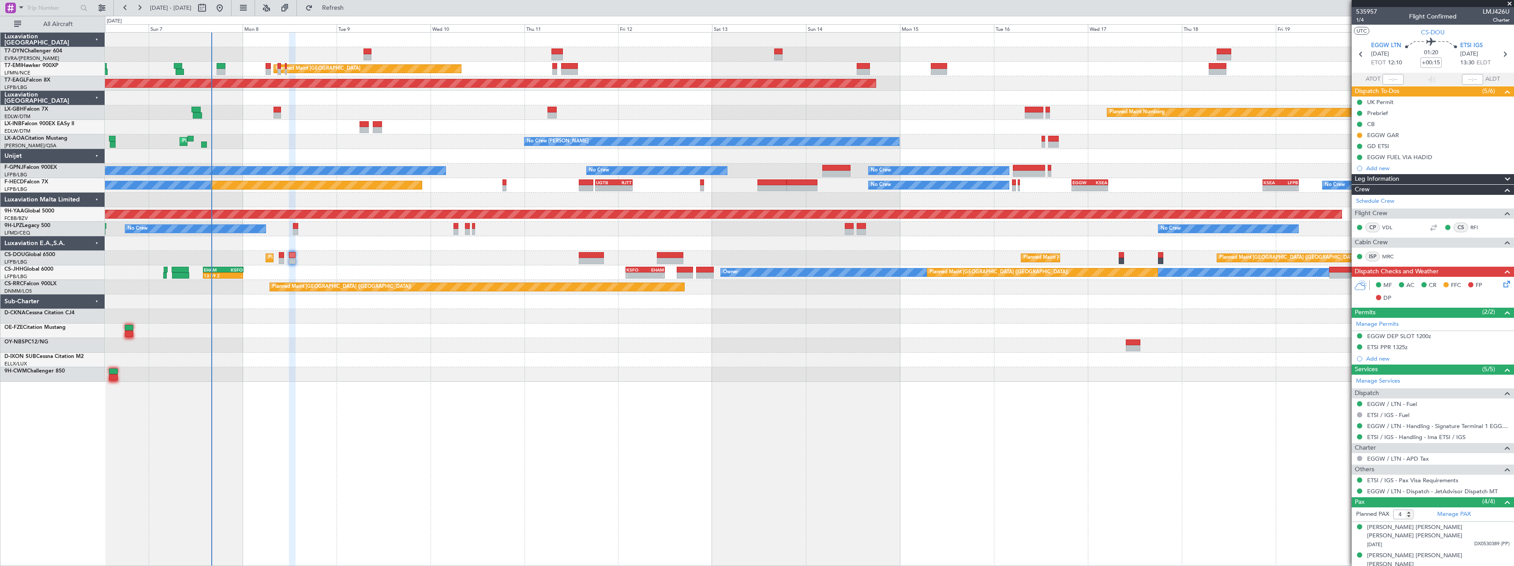
click at [427, 316] on div "AOG Maint Riga (Riga Intl) Planned Maint Zurich Planned Maint Zurich Grounded N…" at bounding box center [809, 207] width 1409 height 349
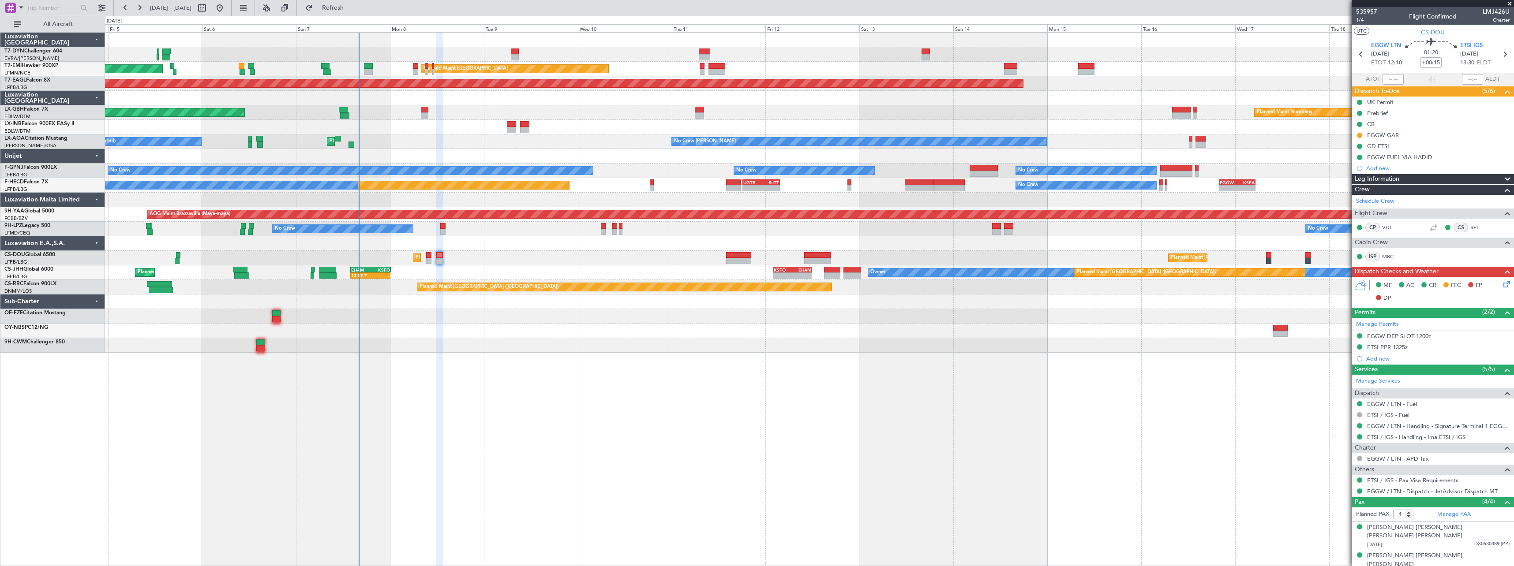
click at [512, 146] on div "AOG Maint Riga (Riga Intl) Planned Maint Zurich Planned Maint Zurich Grounded N…" at bounding box center [809, 193] width 1409 height 320
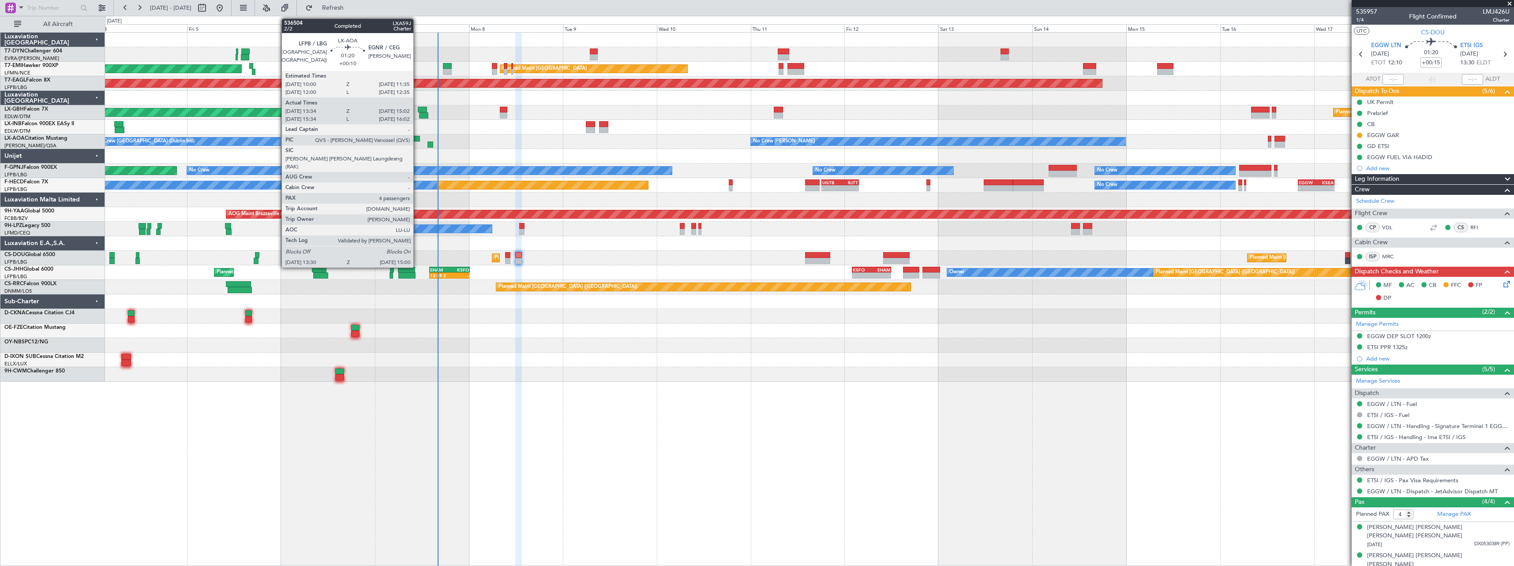
click at [417, 140] on div at bounding box center [417, 139] width 7 height 6
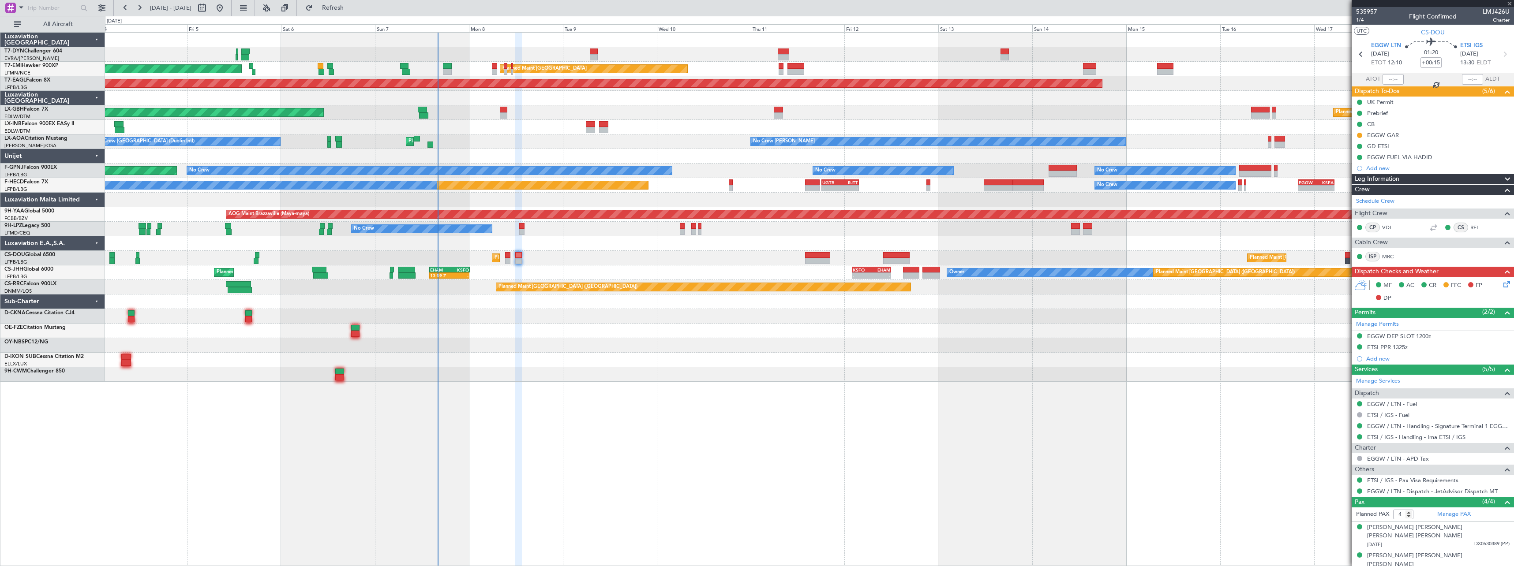
type input "+00:10"
type input "13:44"
type input "14:57"
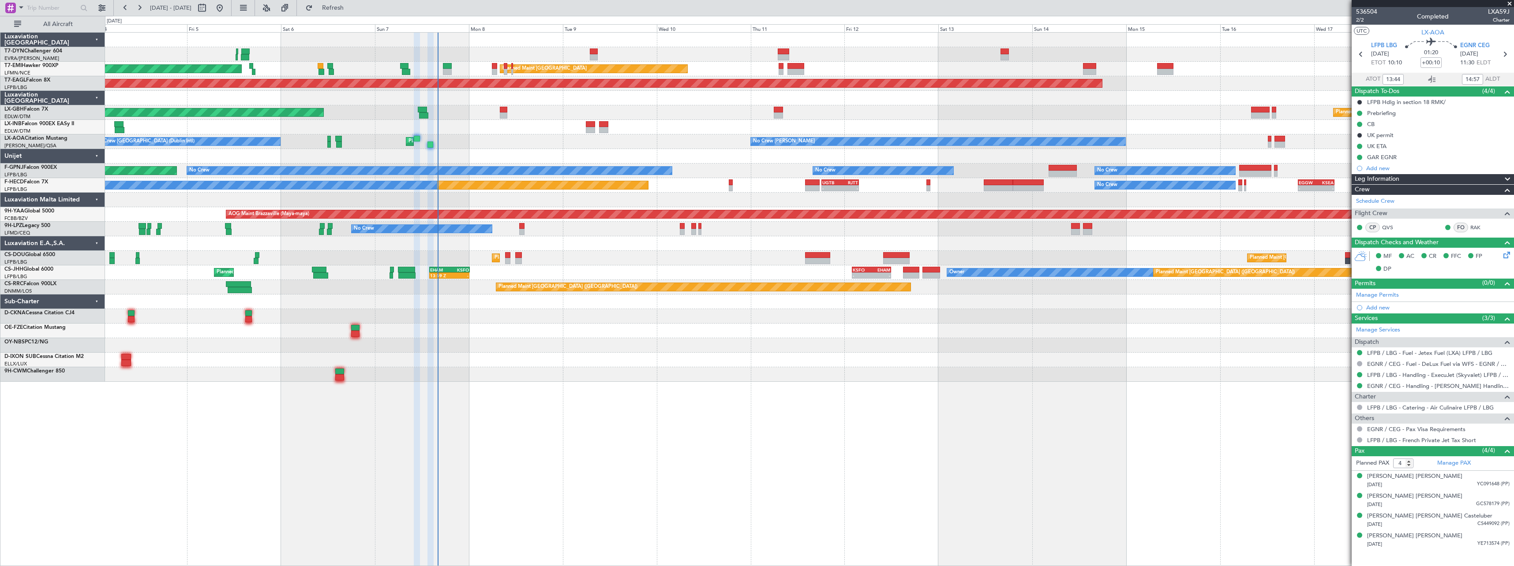
click at [403, 159] on div at bounding box center [809, 156] width 1409 height 15
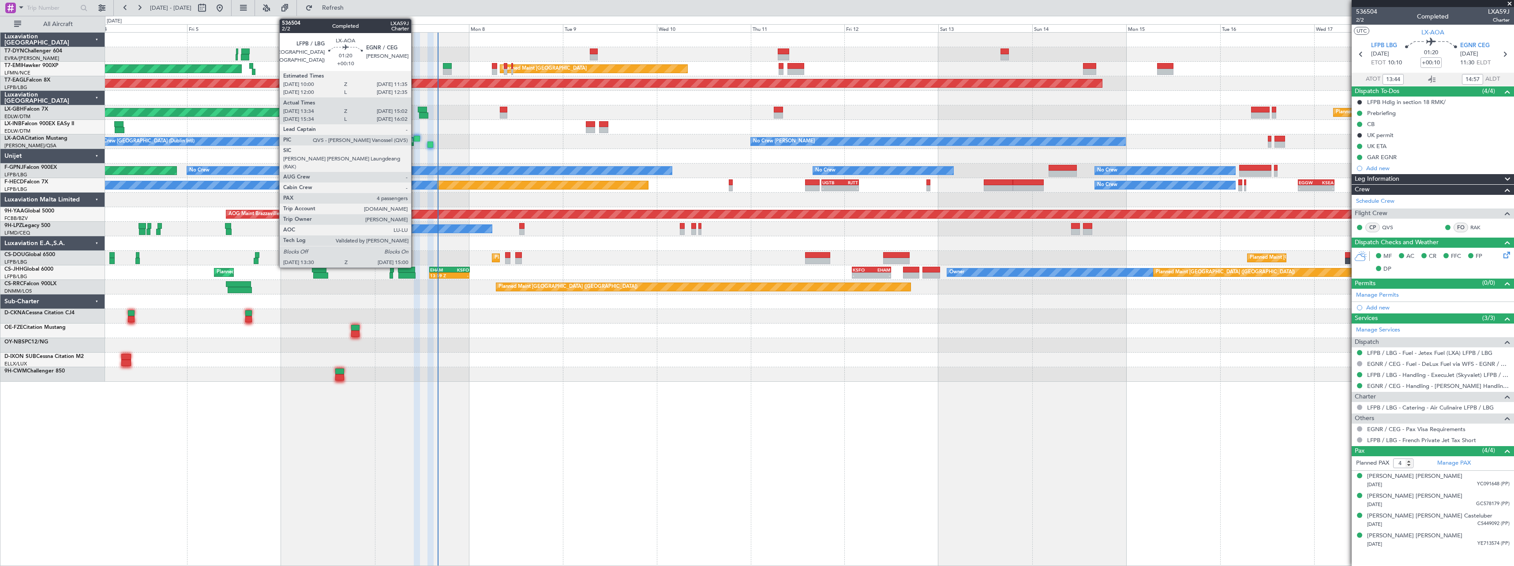
click at [415, 139] on div at bounding box center [417, 139] width 7 height 6
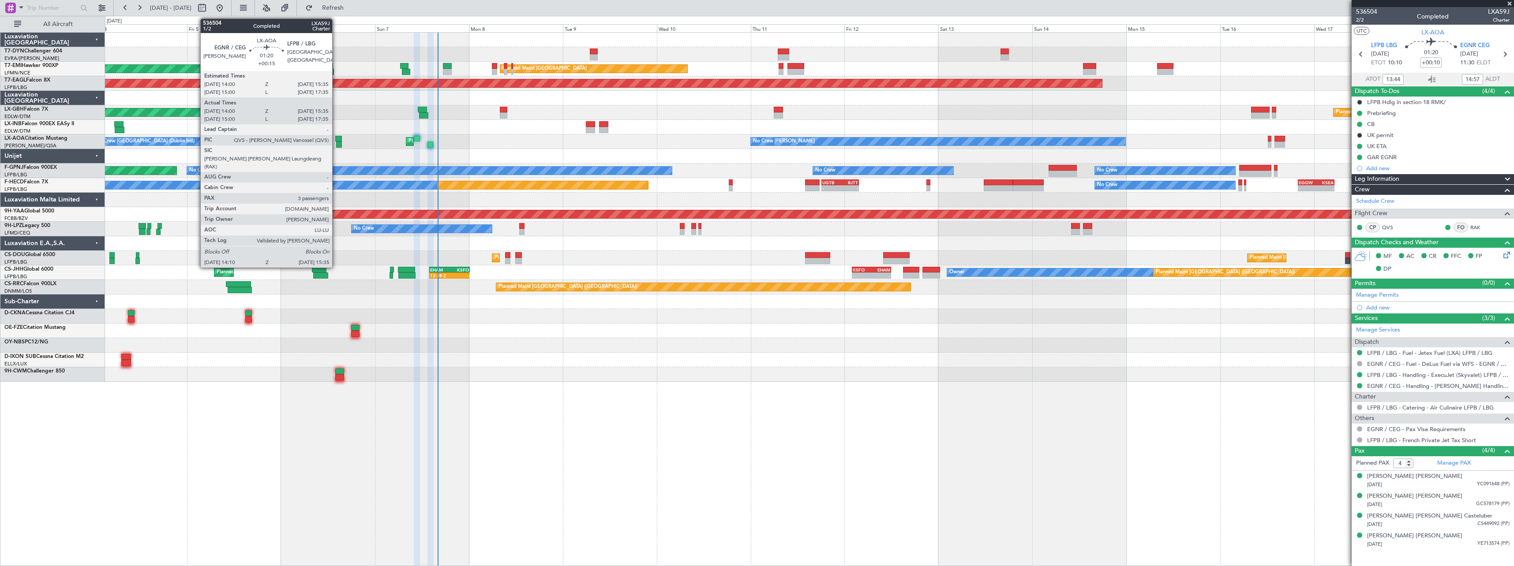
click at [336, 139] on div at bounding box center [338, 139] width 7 height 6
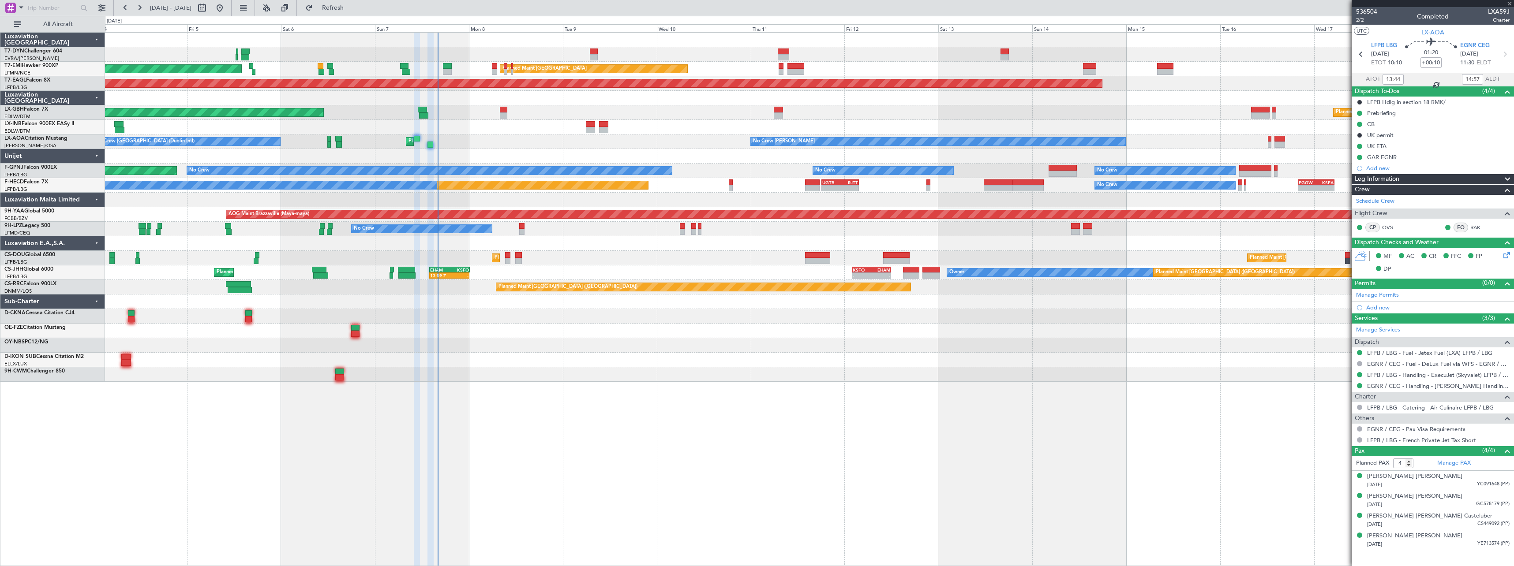
type input "+00:15"
type input "14:10"
type input "15:30"
type input "3"
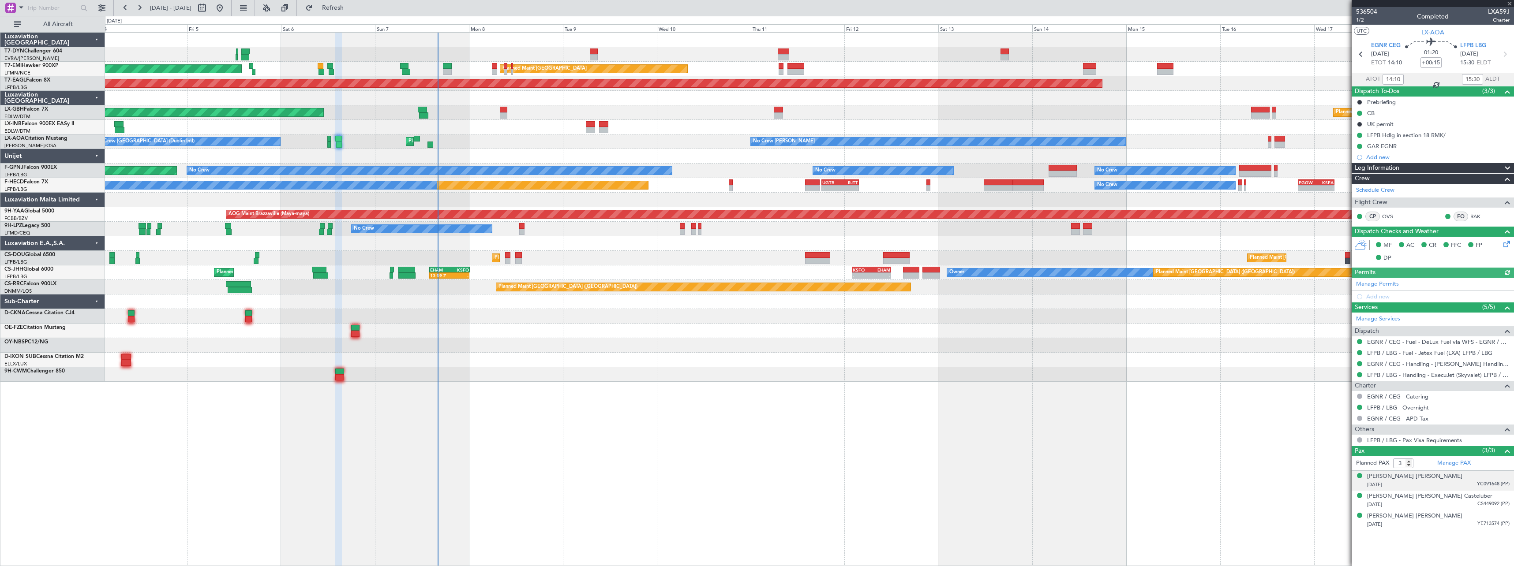
click at [1443, 482] on div "28/11/1987 YC091648 (PP)" at bounding box center [1438, 485] width 142 height 9
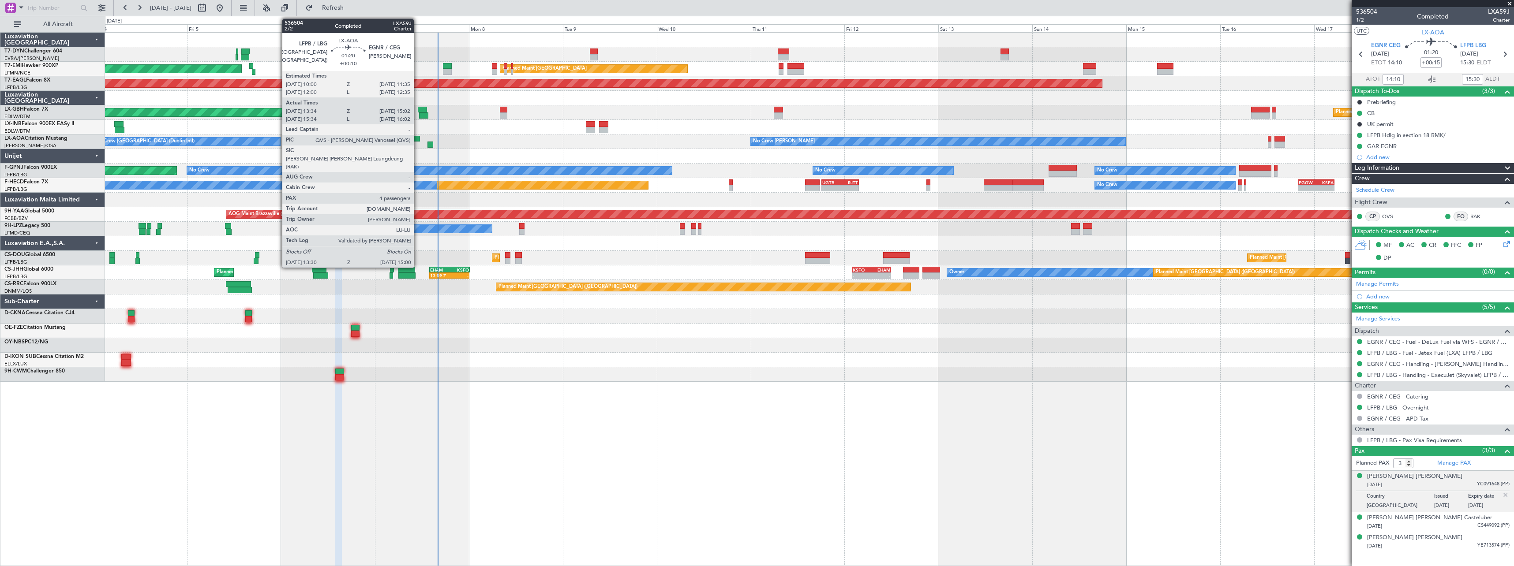
click at [418, 138] on div at bounding box center [417, 139] width 7 height 6
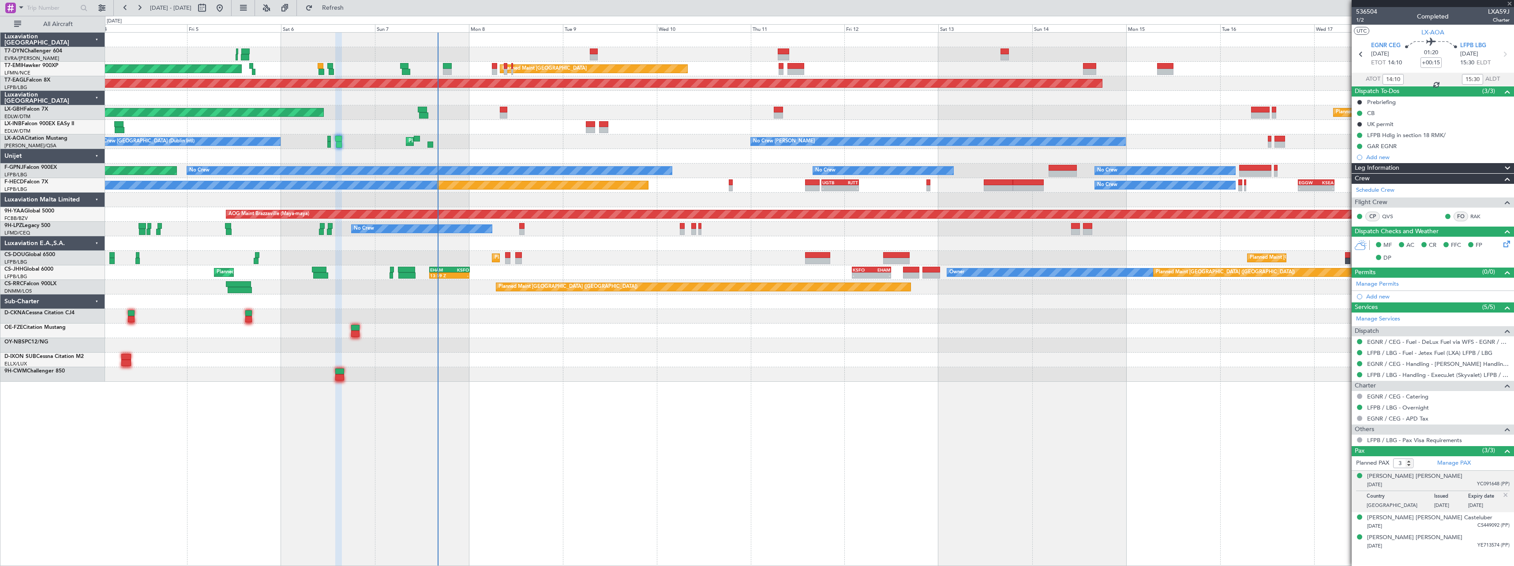
type input "+00:10"
type input "13:44"
type input "14:57"
type input "4"
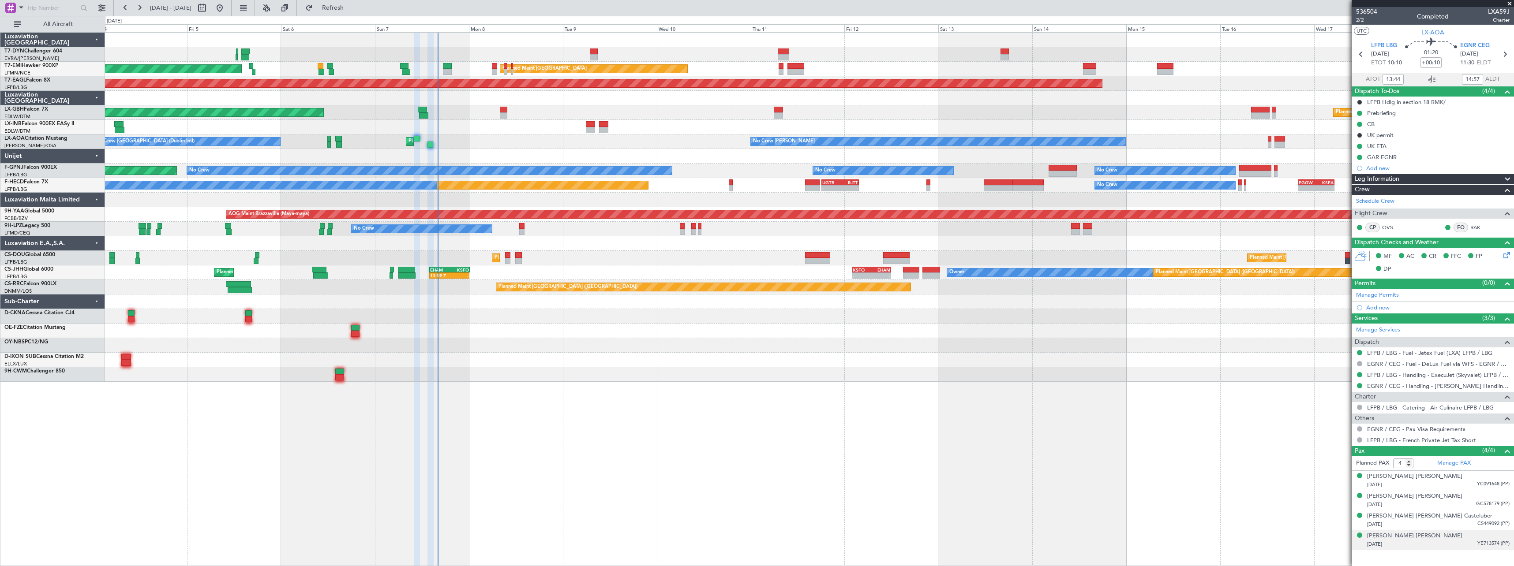
click at [1436, 543] on div "27/05/1999 YE713574 (PP)" at bounding box center [1438, 544] width 142 height 9
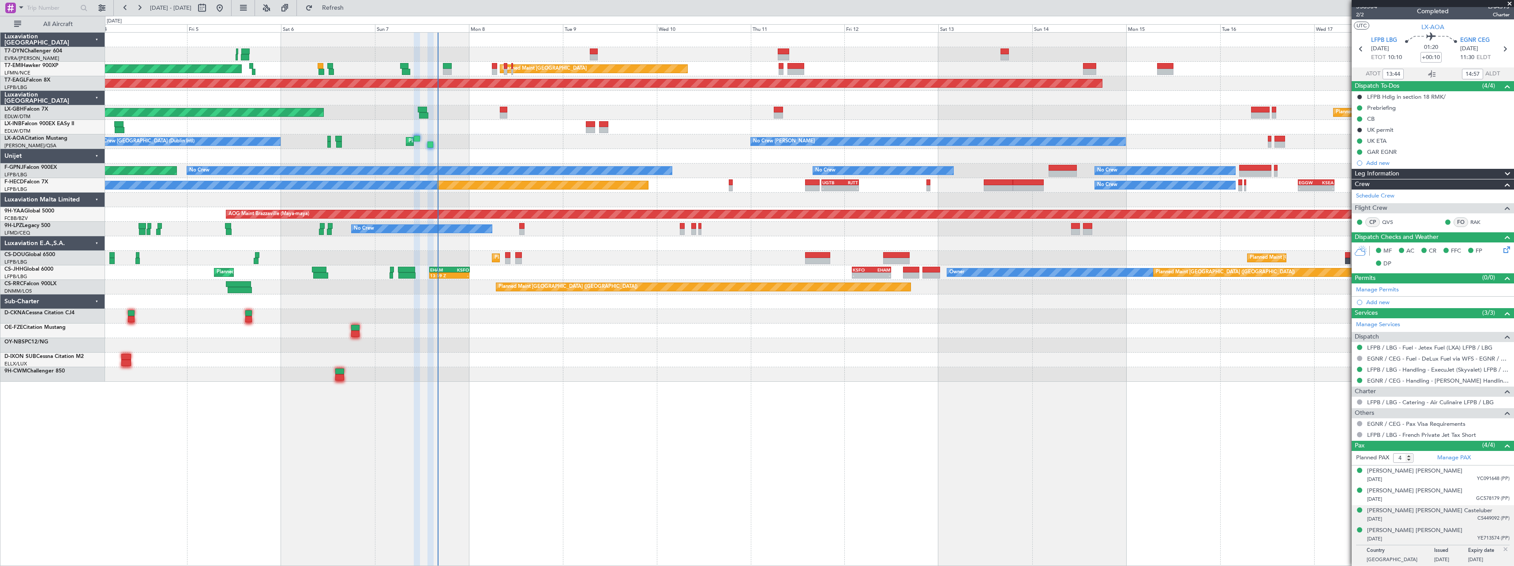
click at [1426, 521] on div "08/02/1991 CS449092 (PP)" at bounding box center [1438, 519] width 142 height 9
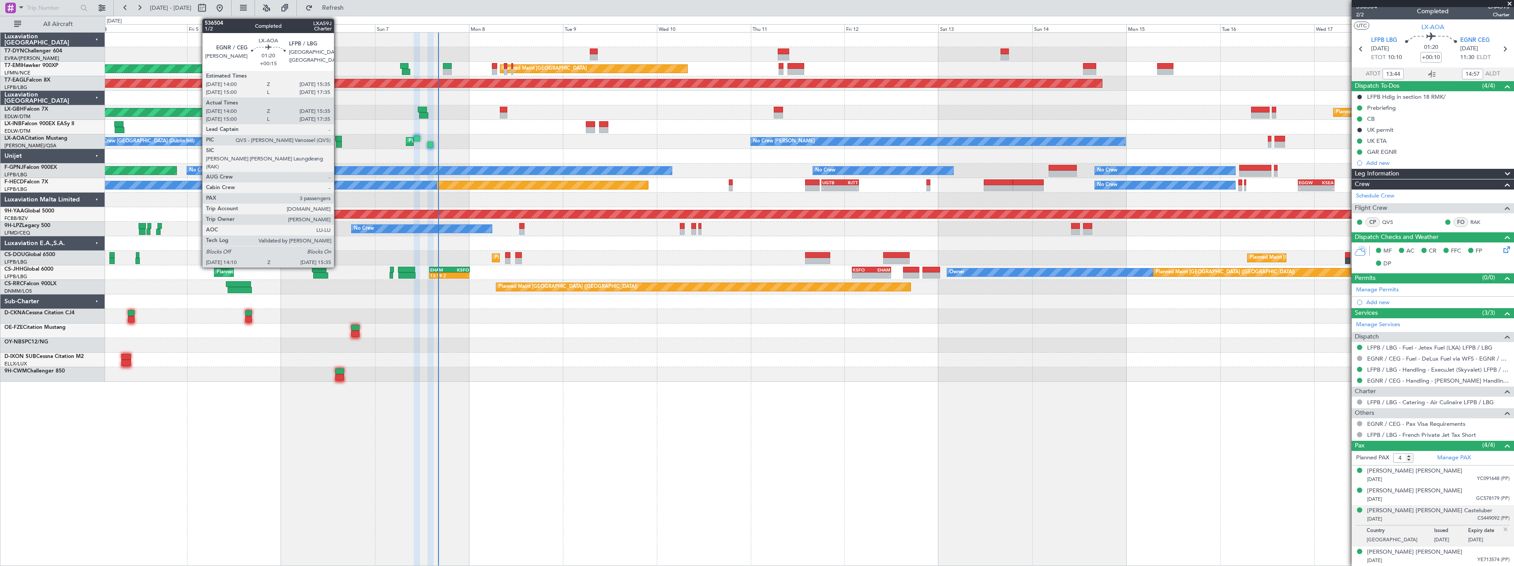
click at [338, 136] on div at bounding box center [338, 139] width 7 height 6
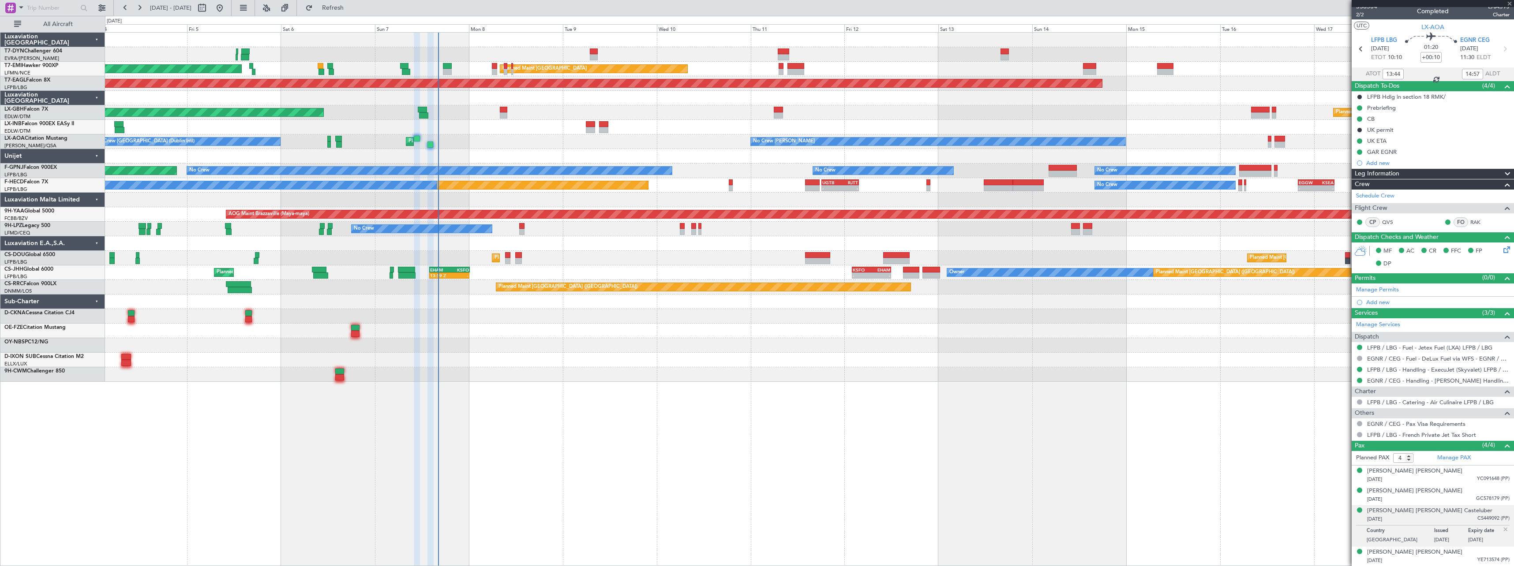
type input "+00:15"
type input "14:10"
type input "15:30"
type input "3"
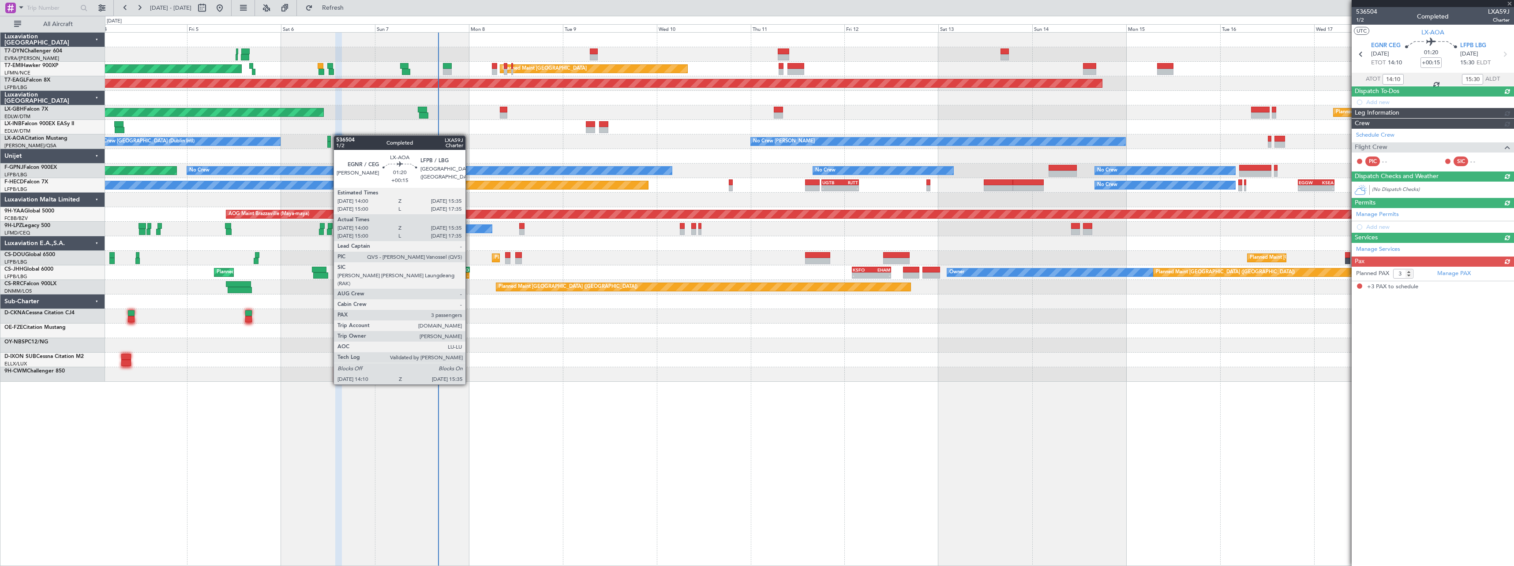
scroll to position [0, 0]
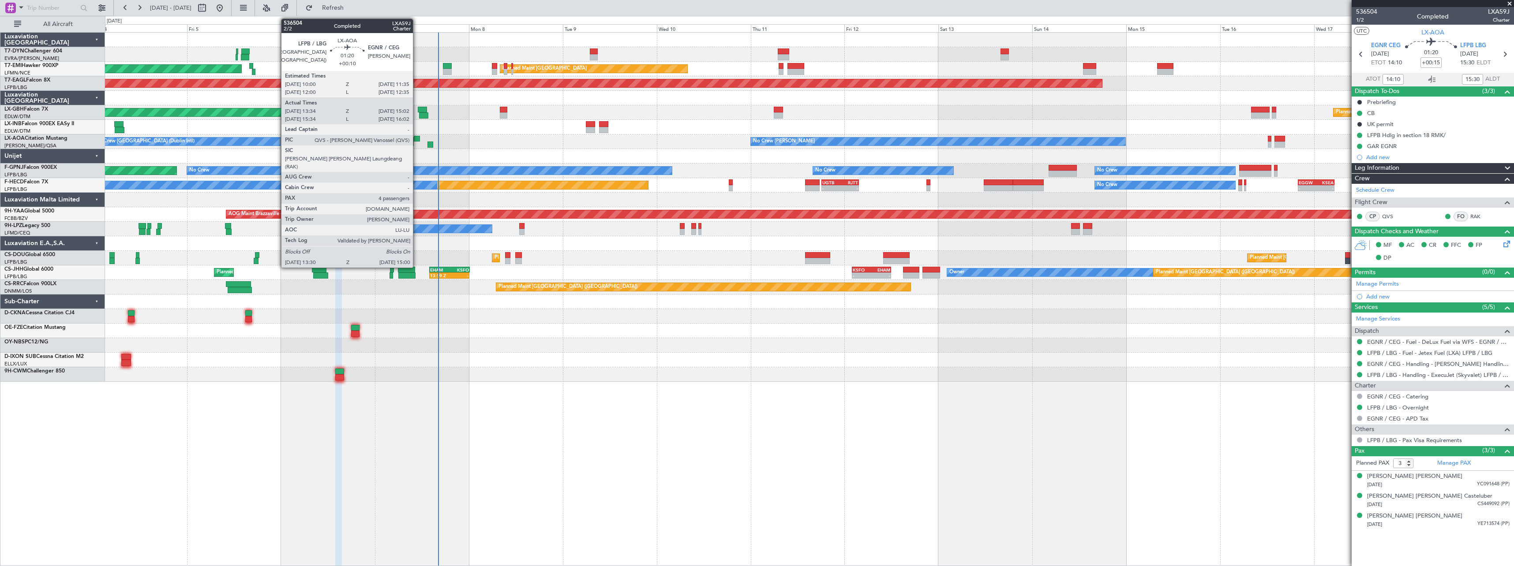
click at [417, 138] on div at bounding box center [417, 139] width 7 height 6
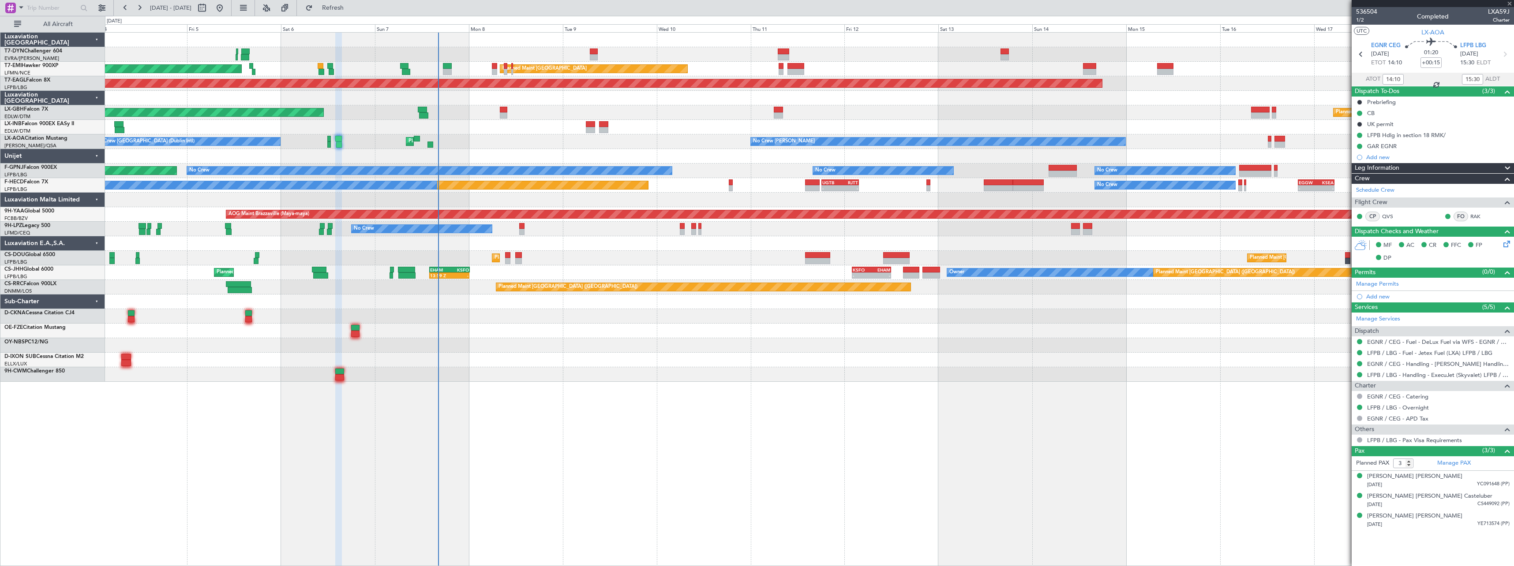
type input "+00:10"
type input "13:44"
type input "14:57"
type input "4"
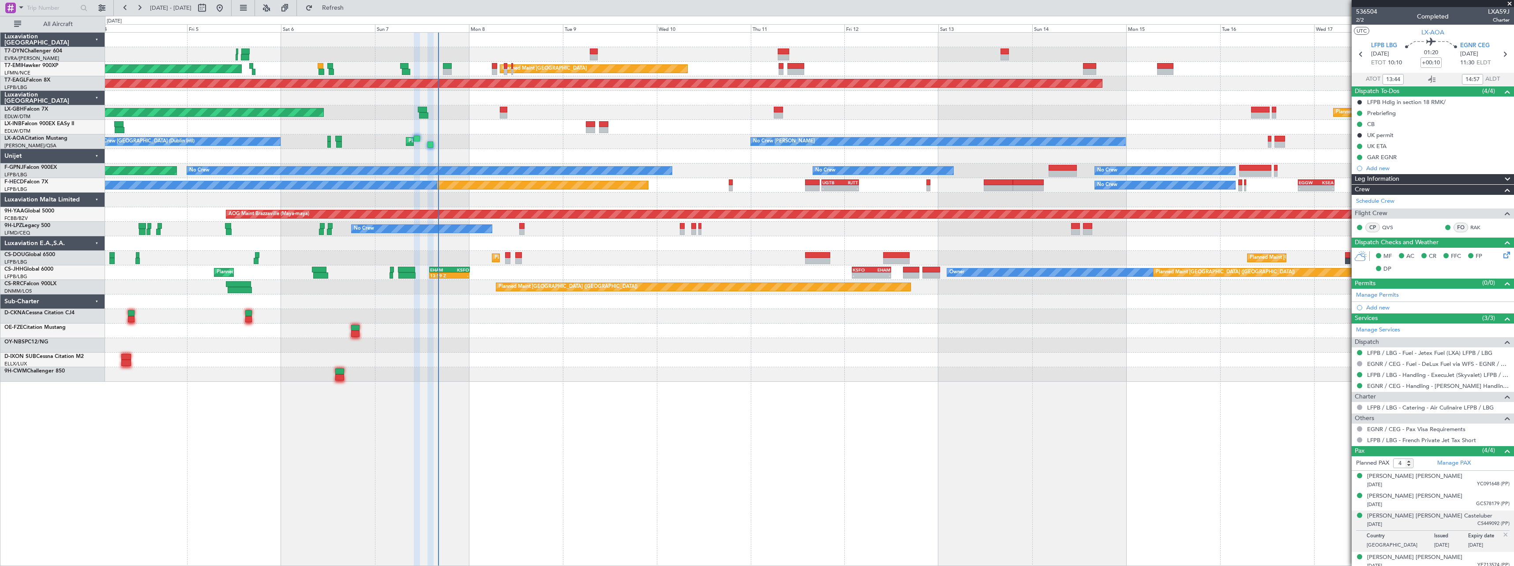
scroll to position [5, 0]
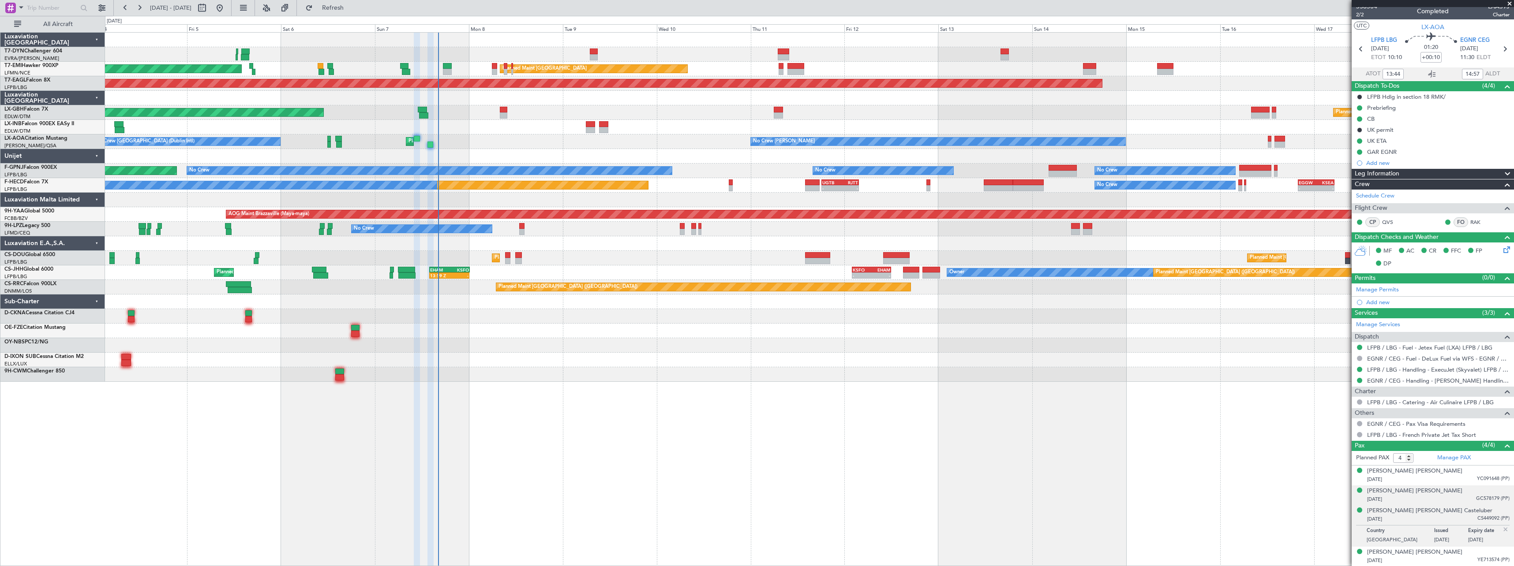
click at [1427, 502] on div "22/04/2000 GC578179 (PP)" at bounding box center [1438, 499] width 142 height 9
click at [1421, 542] on div "08/02/1991 CS449092 (PP)" at bounding box center [1438, 541] width 142 height 9
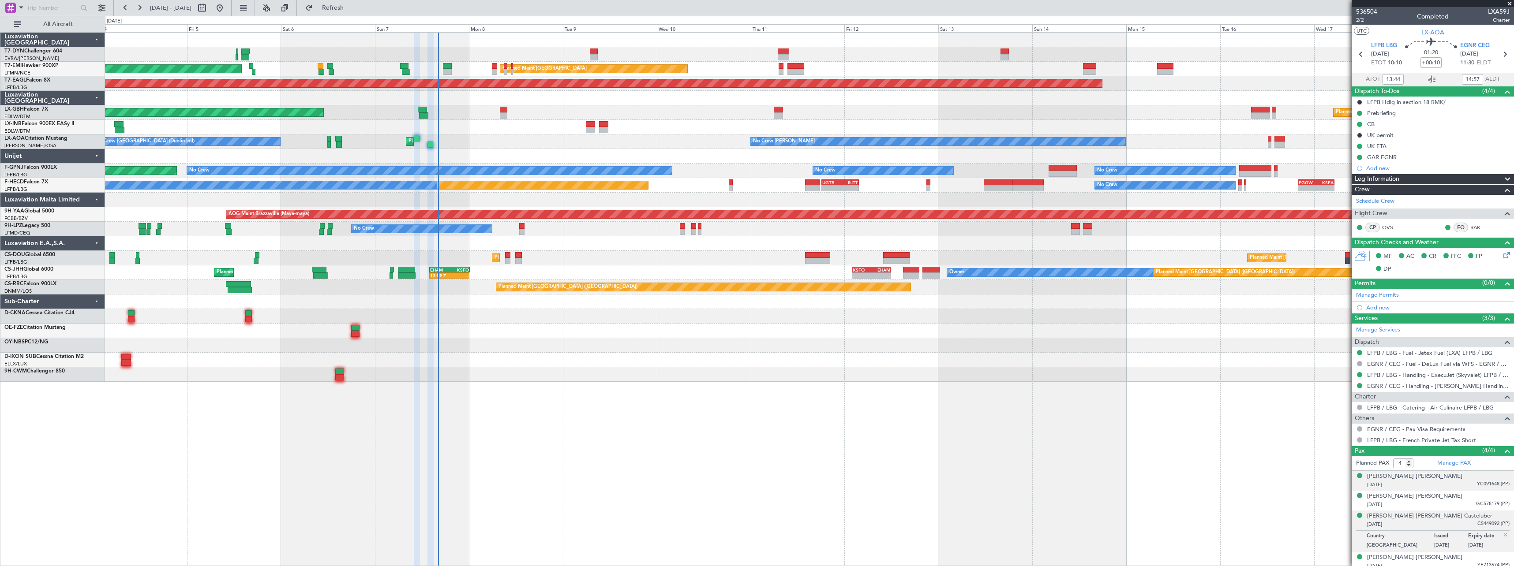
click at [1440, 481] on div "28/11/1987 YC091648 (PP)" at bounding box center [1438, 485] width 142 height 9
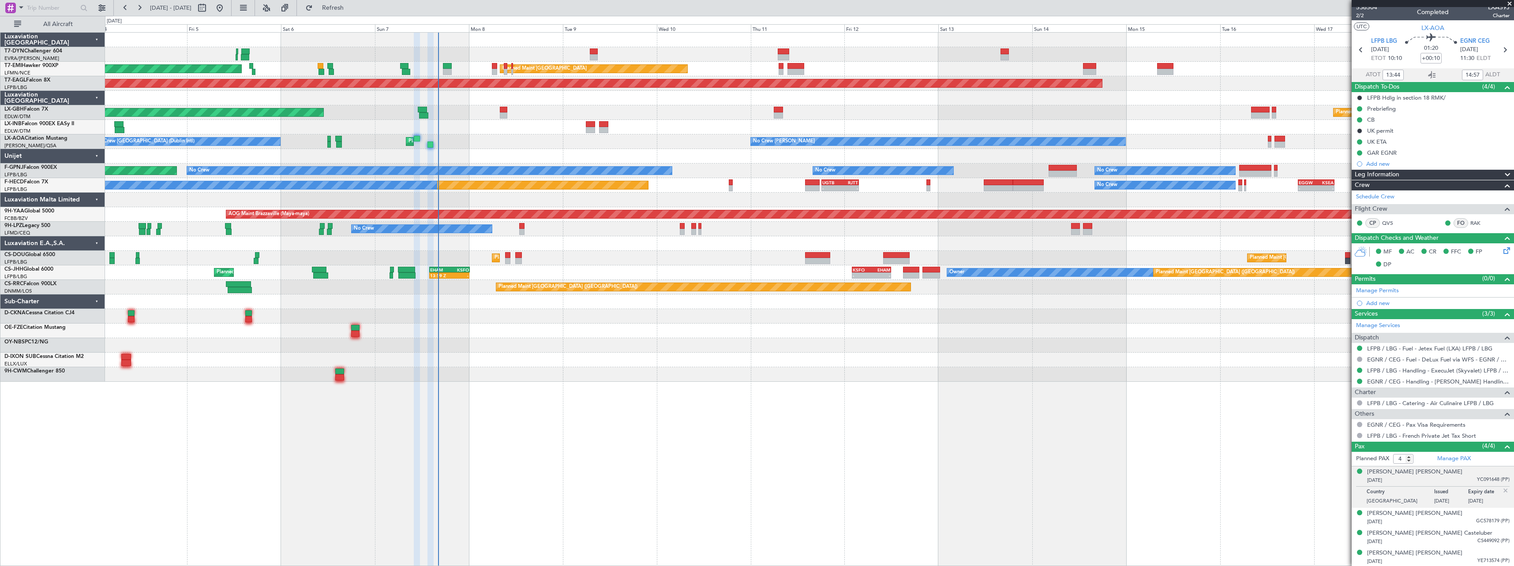
scroll to position [5, 0]
click at [1439, 521] on div "22/04/2000 GC578179 (PP)" at bounding box center [1438, 521] width 142 height 9
click at [1432, 543] on div "08/02/1991 CS449092 (PP)" at bounding box center [1438, 541] width 142 height 9
click at [1426, 561] on div "27/05/1999 YE713574 (PP)" at bounding box center [1438, 561] width 142 height 9
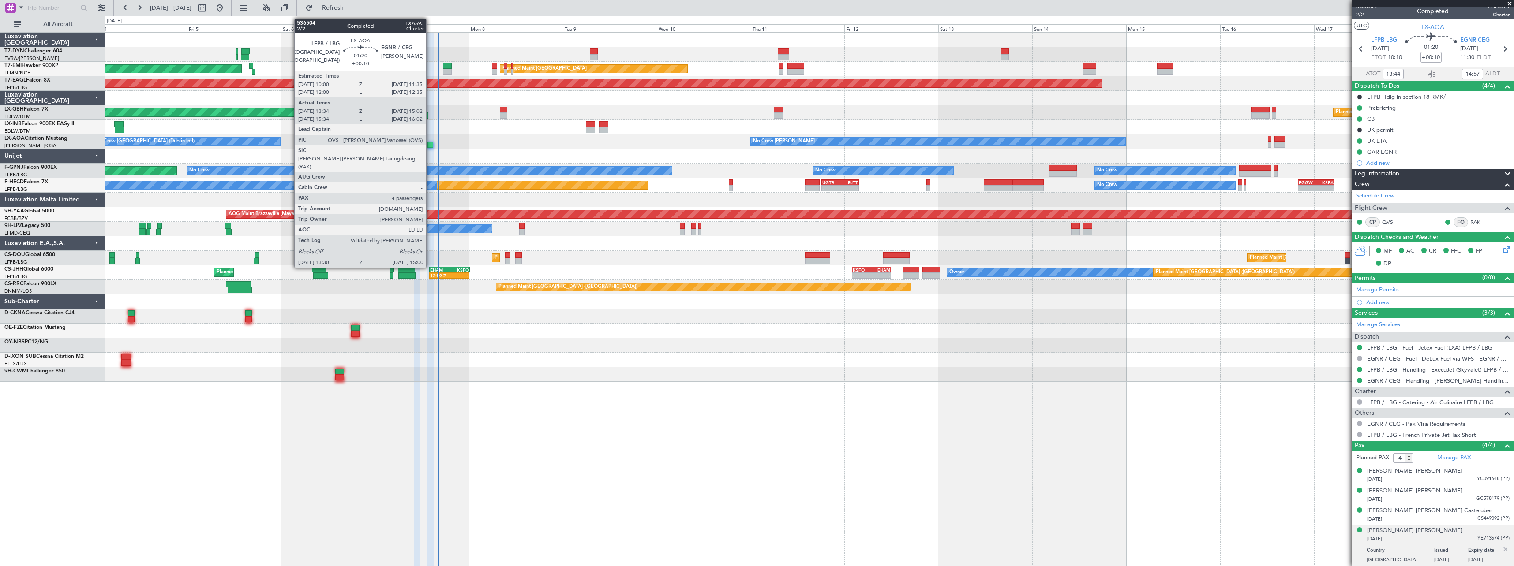
click at [430, 146] on div at bounding box center [430, 145] width 6 height 6
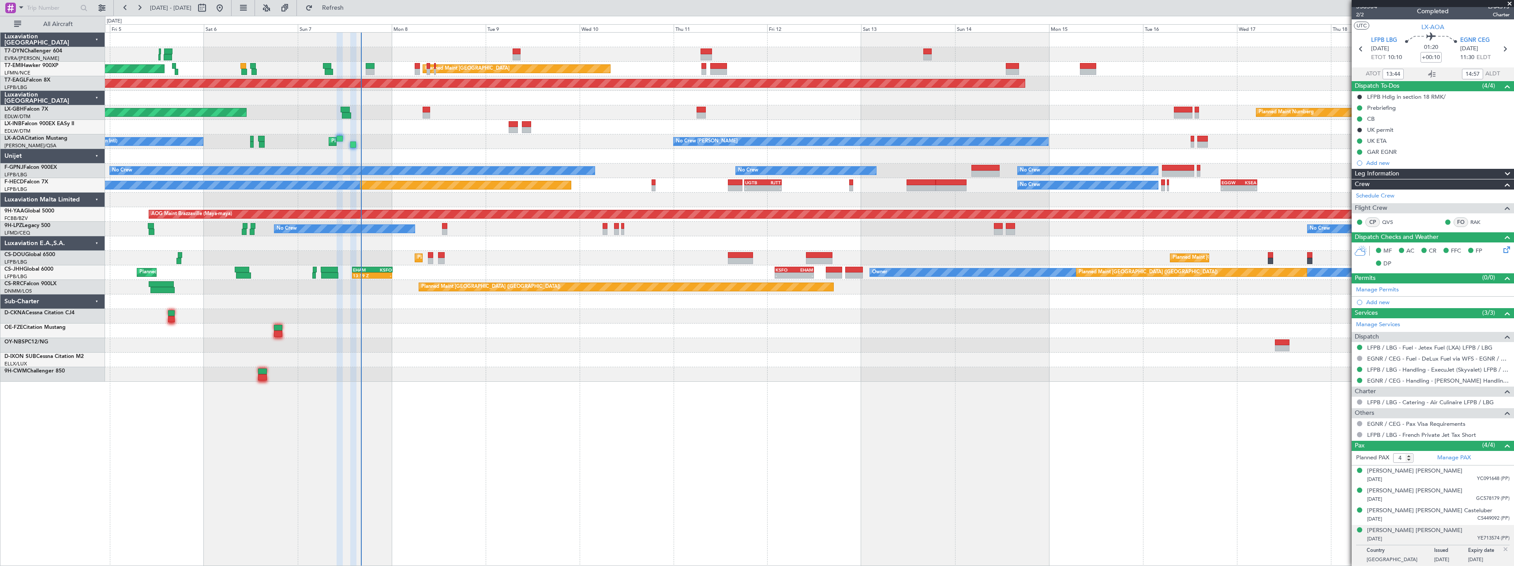
click at [498, 321] on div at bounding box center [809, 316] width 1409 height 15
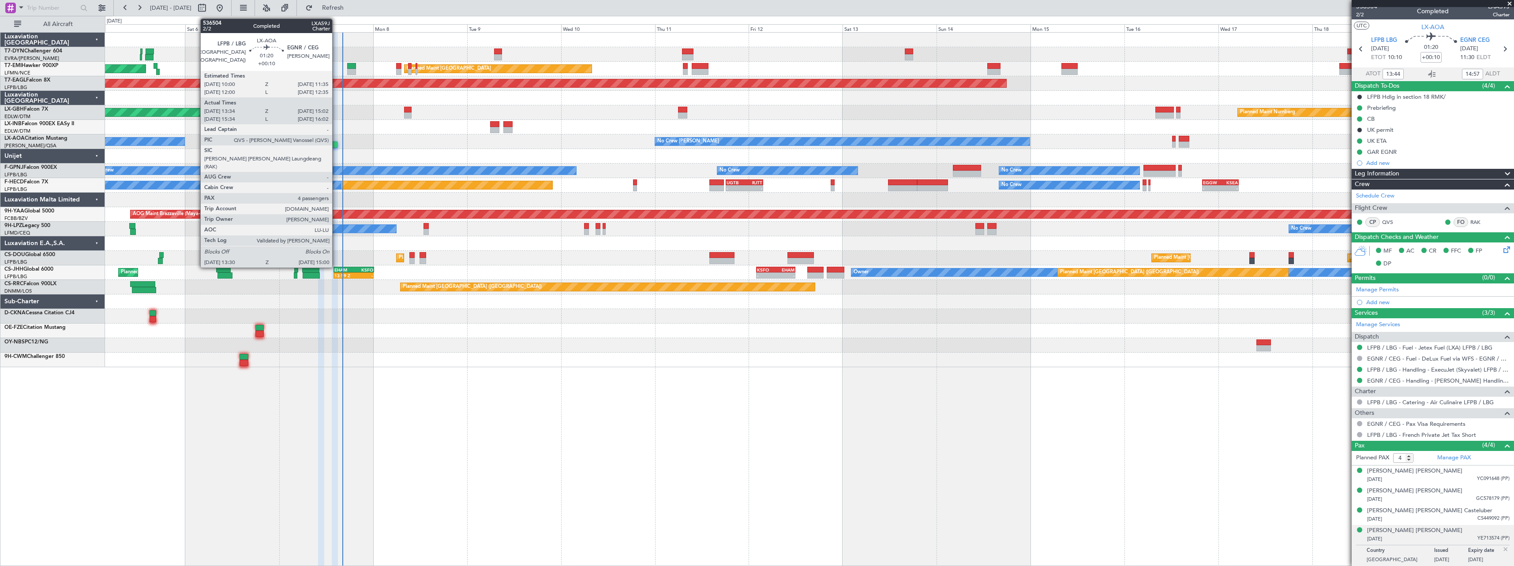
click at [336, 146] on div at bounding box center [335, 145] width 6 height 6
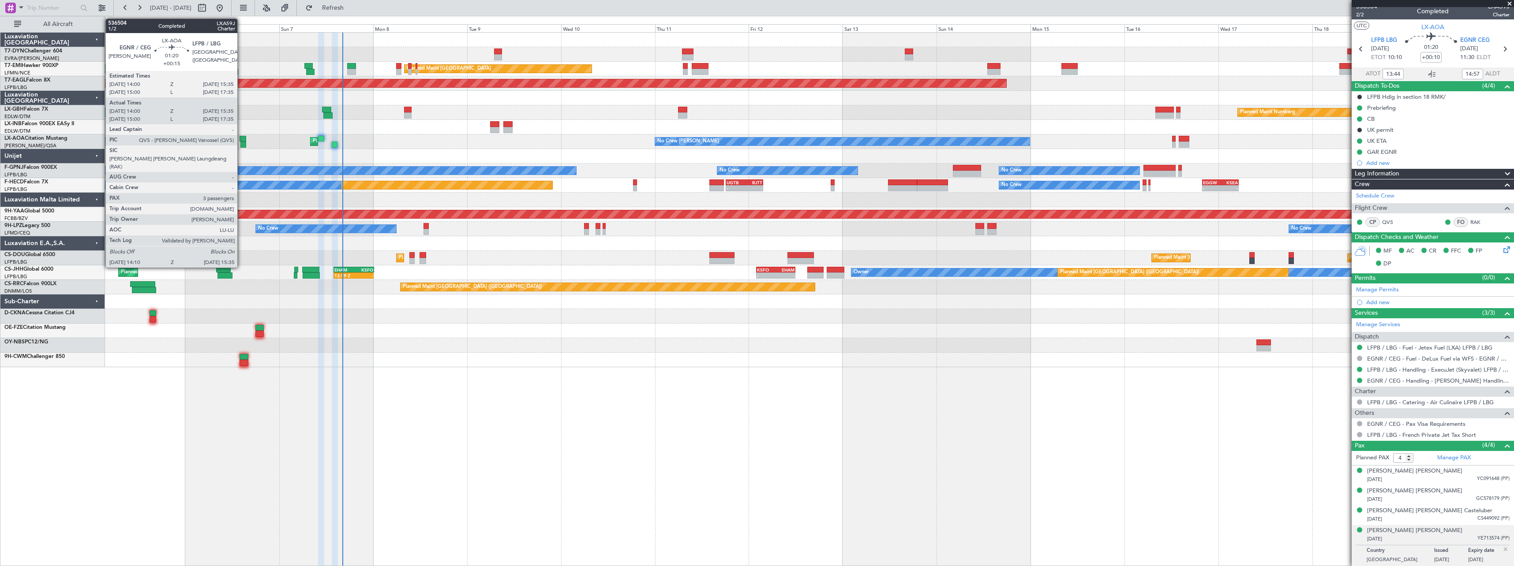
click at [241, 139] on div at bounding box center [243, 139] width 7 height 6
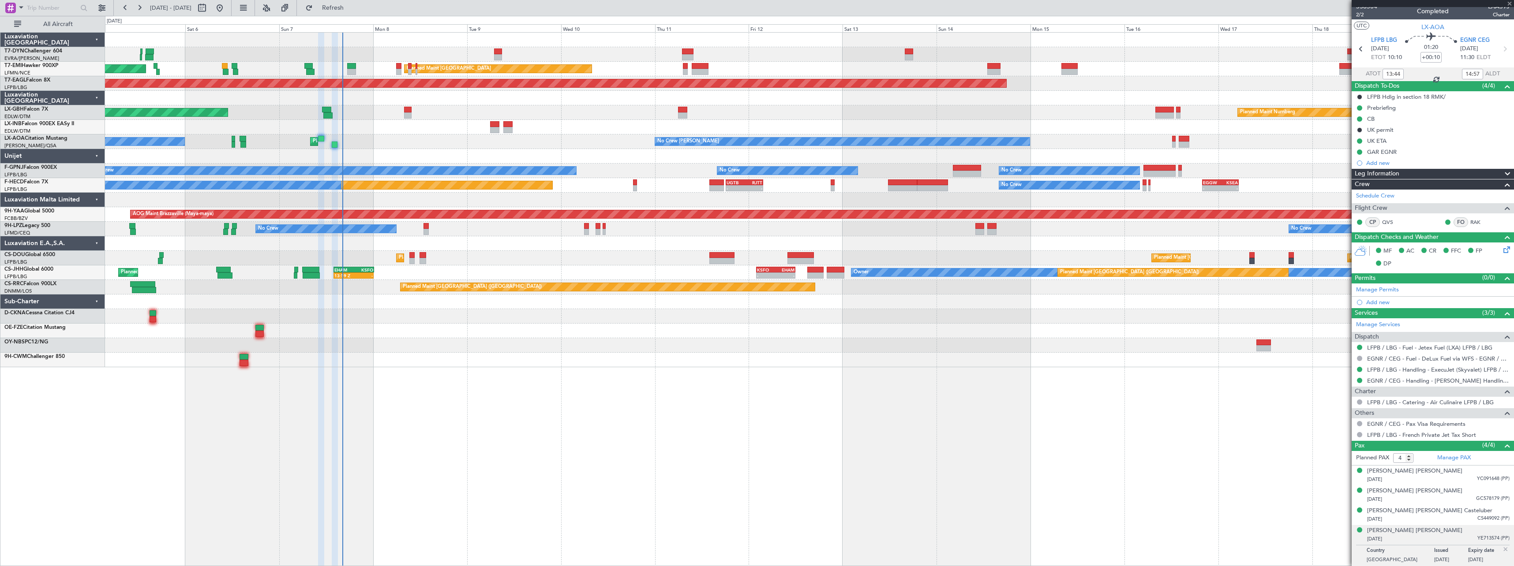
type input "+00:15"
type input "14:10"
type input "15:30"
type input "3"
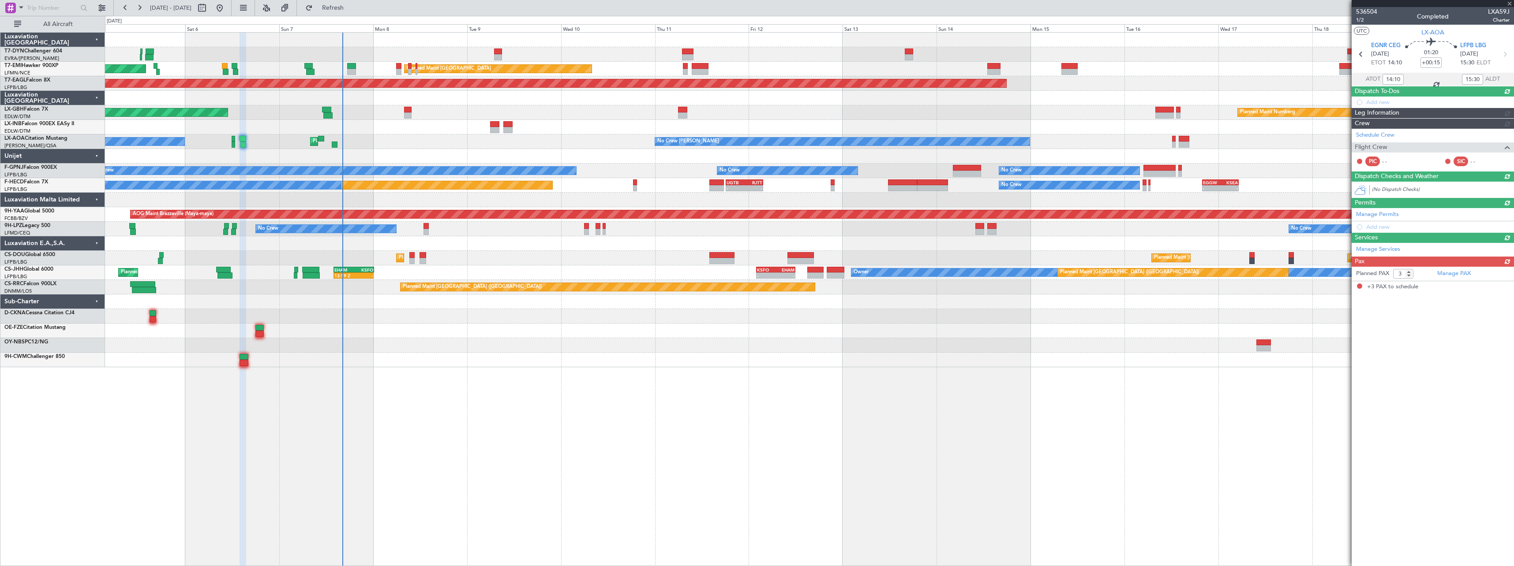
scroll to position [0, 0]
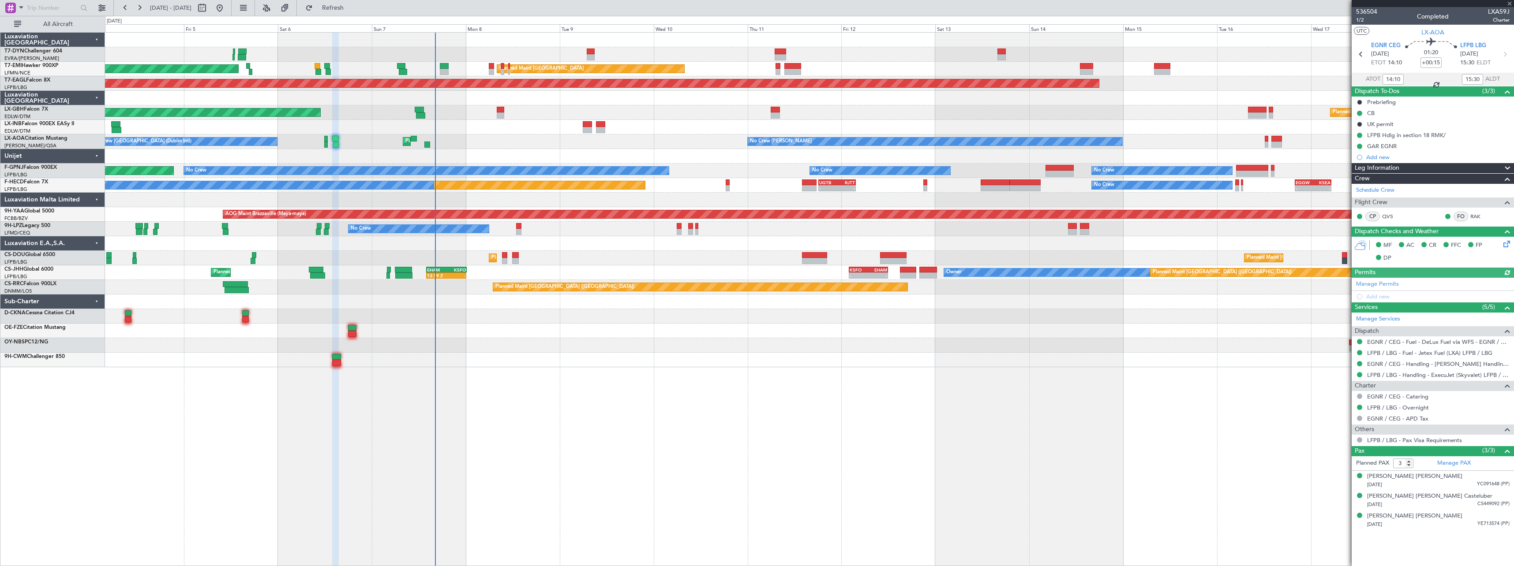
click at [332, 158] on div at bounding box center [809, 156] width 1409 height 15
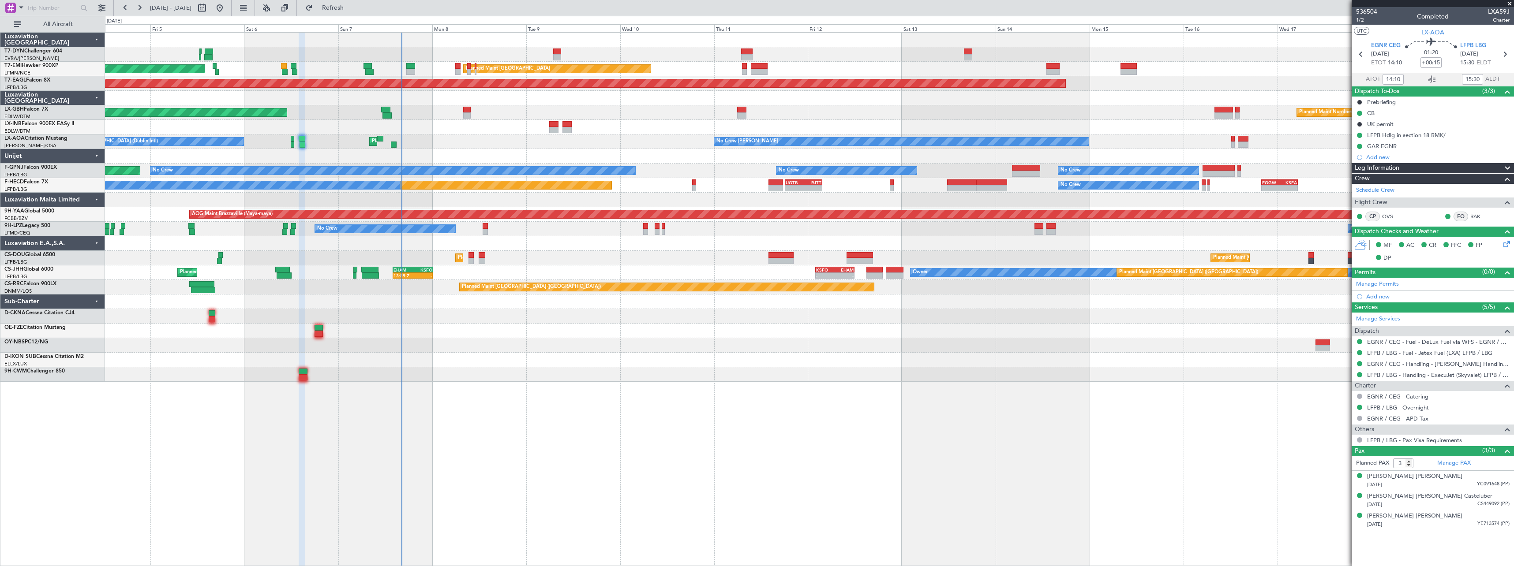
click at [391, 151] on div at bounding box center [809, 156] width 1409 height 15
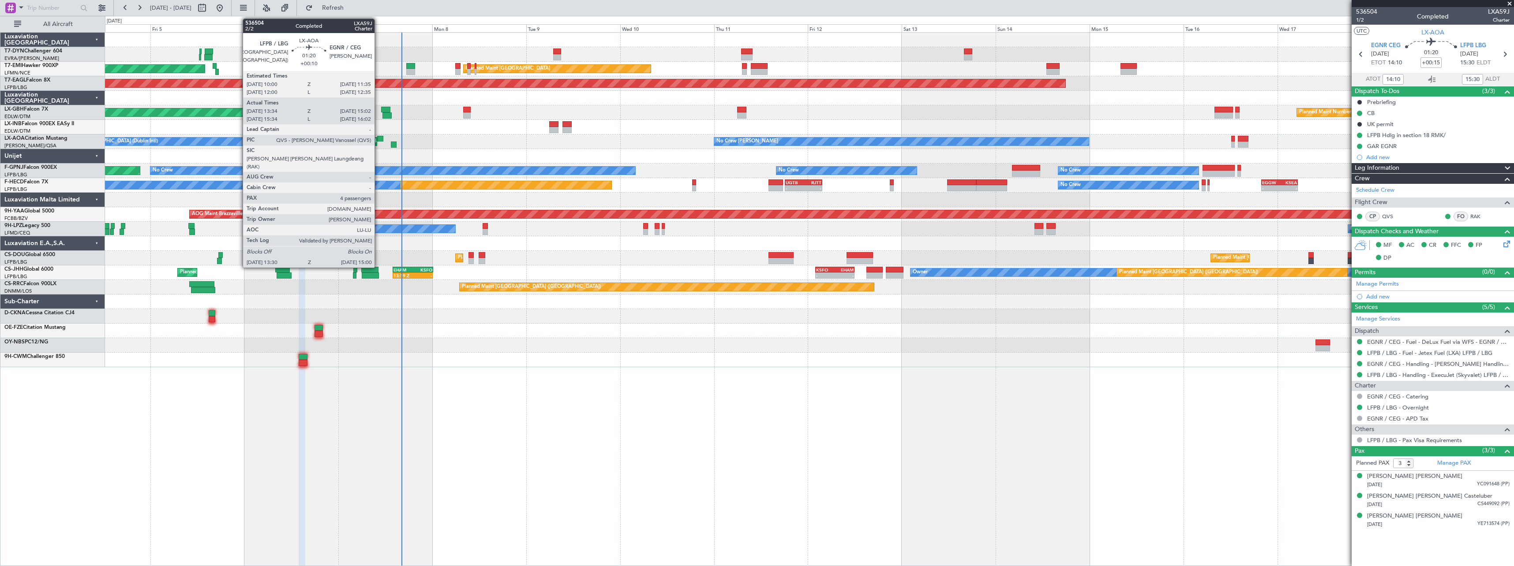
click at [379, 138] on div at bounding box center [380, 139] width 7 height 6
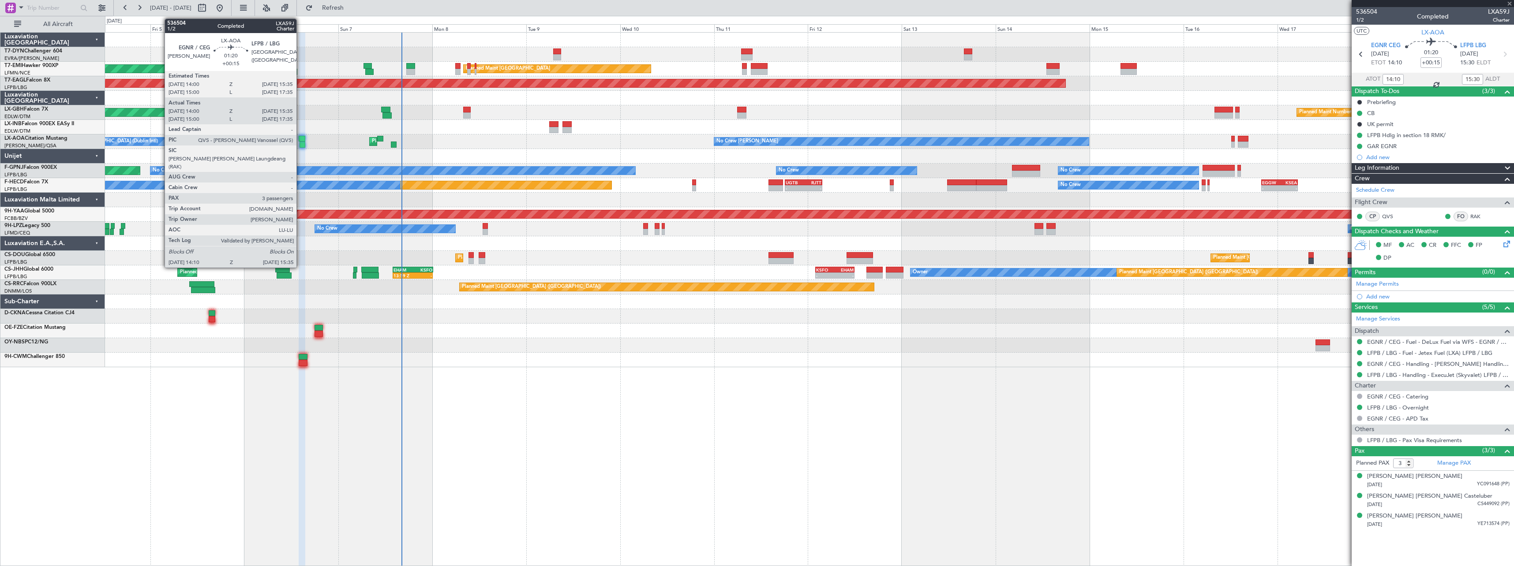
click at [300, 137] on div at bounding box center [302, 139] width 7 height 6
type input "+00:10"
type input "13:44"
type input "14:57"
type input "4"
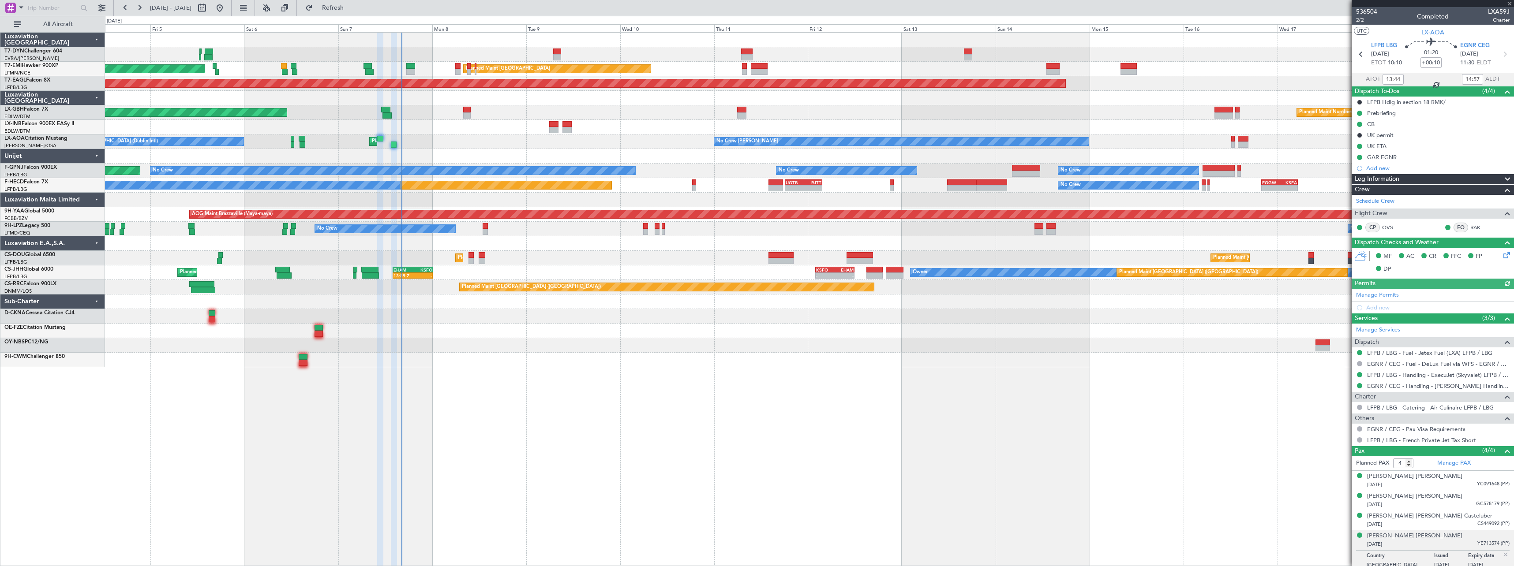
type input "+00:15"
type input "14:10"
type input "15:30"
type input "3"
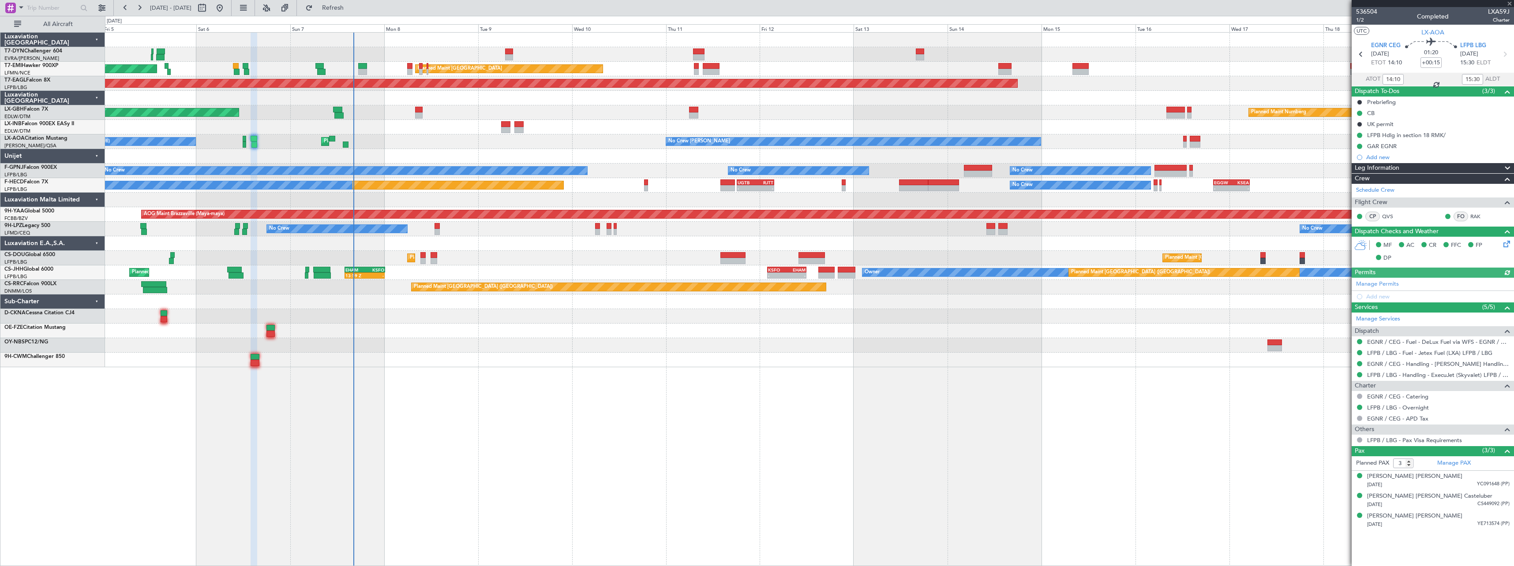
click at [417, 146] on div "Planned Maint Paris (Le Bourget) No Crew Dublin (Dublin Intl) No Crew Chester" at bounding box center [809, 142] width 1409 height 15
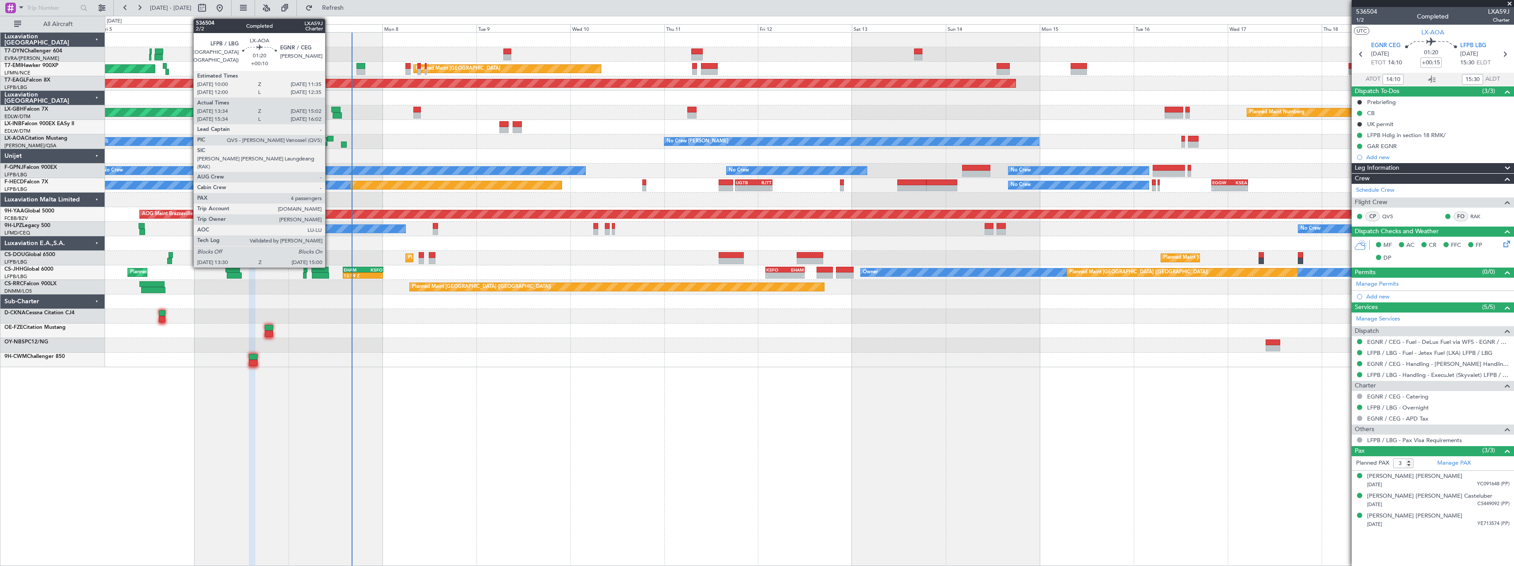
click at [329, 137] on div at bounding box center [330, 139] width 7 height 6
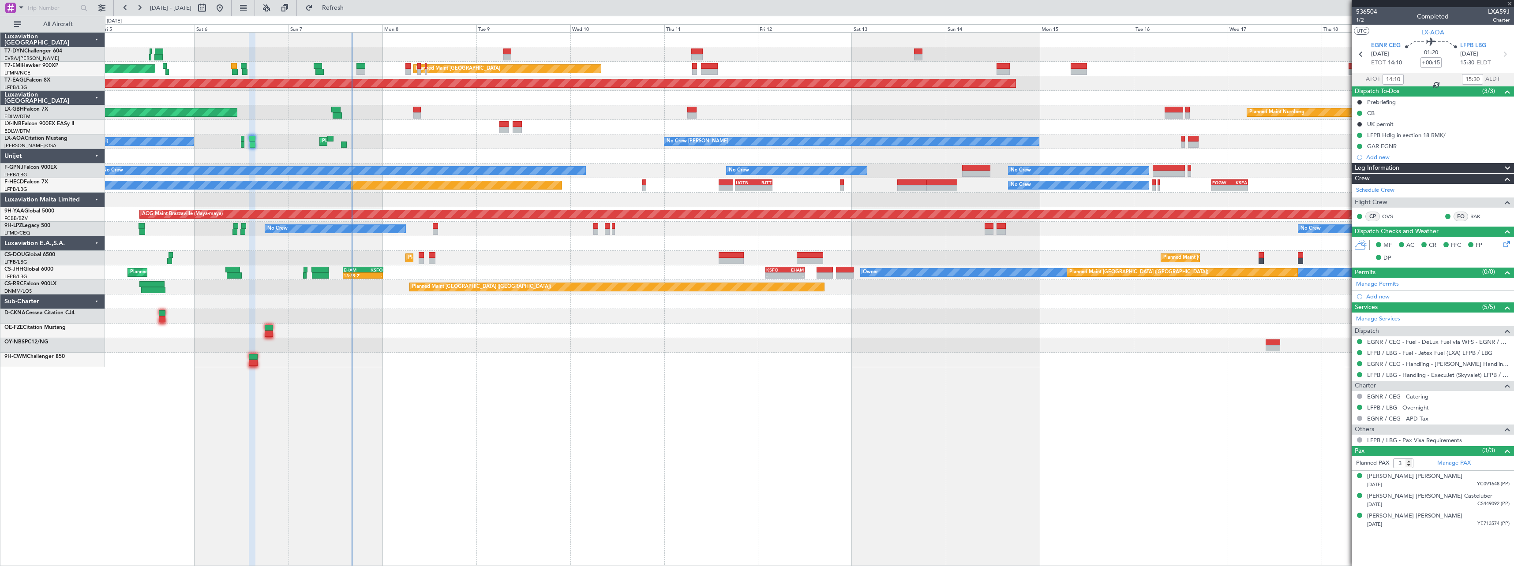
type input "+00:10"
type input "13:44"
type input "14:57"
type input "4"
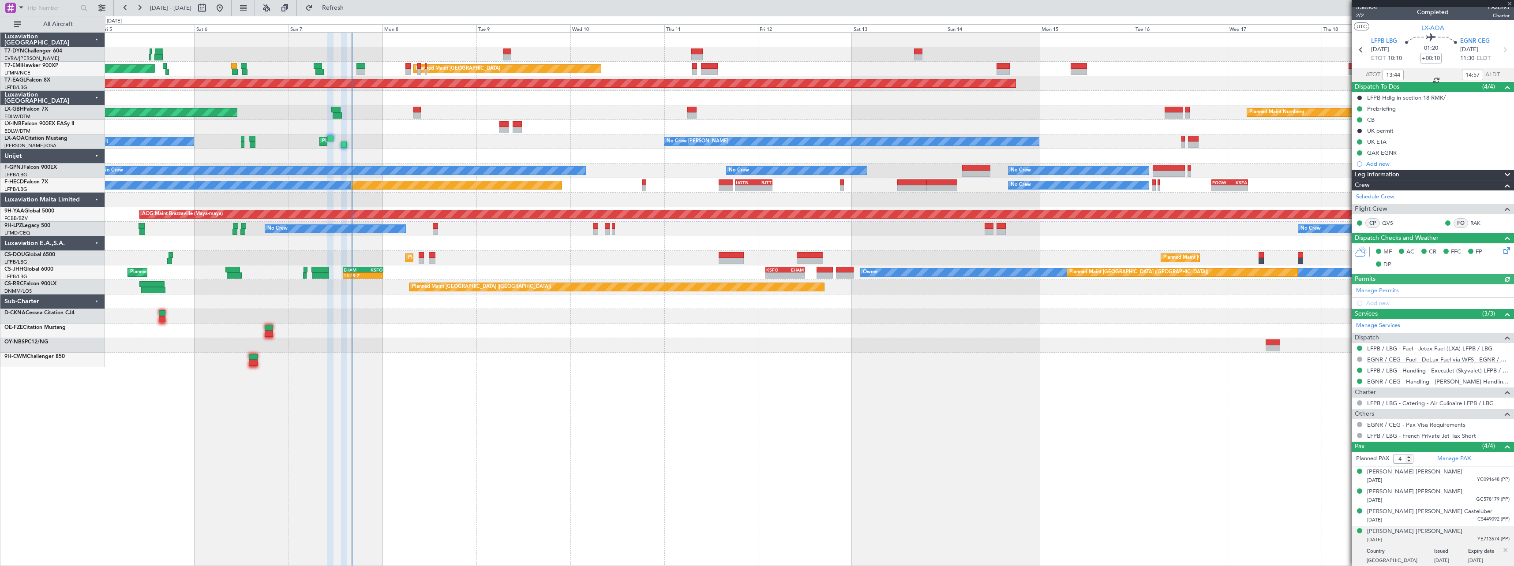
scroll to position [5, 0]
click at [1441, 472] on div "Alex Douglas Alves 28/11/1987 YC091648 (PP)" at bounding box center [1438, 475] width 142 height 17
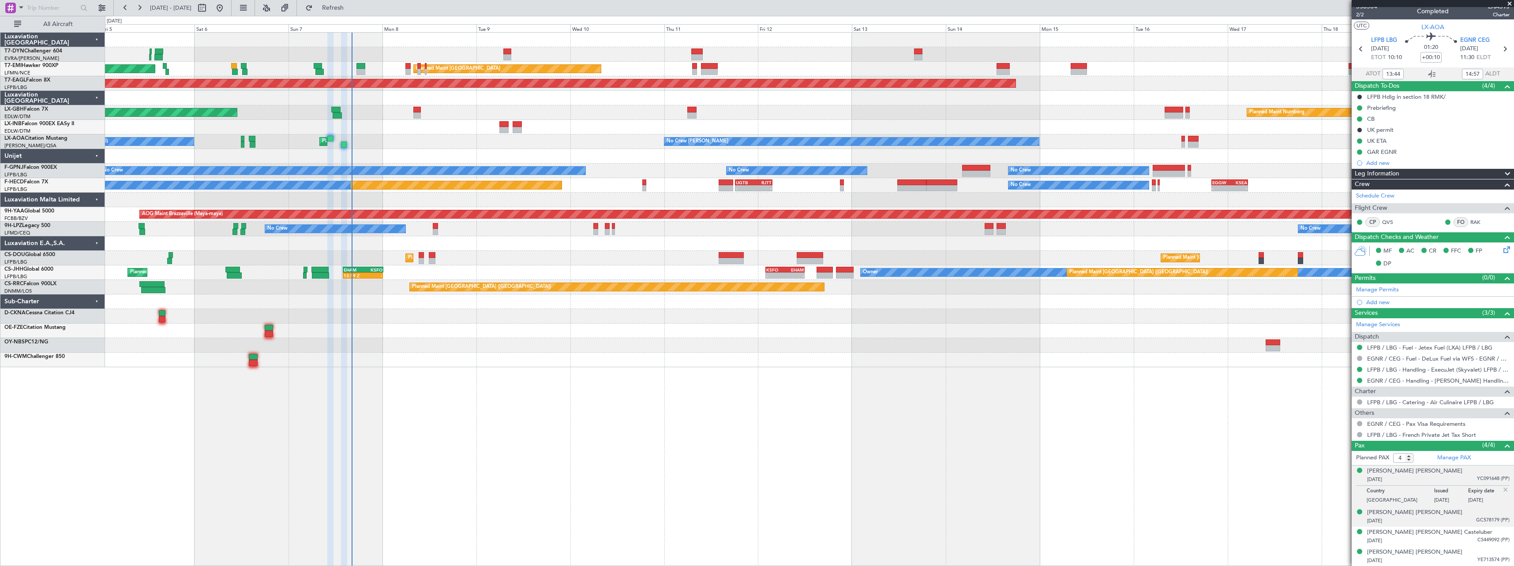
click at [1436, 523] on div "22/04/2000 GC578179 (PP)" at bounding box center [1438, 521] width 142 height 9
click at [1428, 543] on div "08/02/1991 CS449092 (PP)" at bounding box center [1438, 541] width 142 height 9
click at [1434, 562] on div "27/05/1999 YE713574 (PP)" at bounding box center [1438, 561] width 142 height 9
click at [1438, 480] on div "28/11/1987 YC091648 (PP)" at bounding box center [1438, 480] width 142 height 9
click at [1428, 519] on div "22/04/2000 GC578179 (PP)" at bounding box center [1438, 521] width 142 height 9
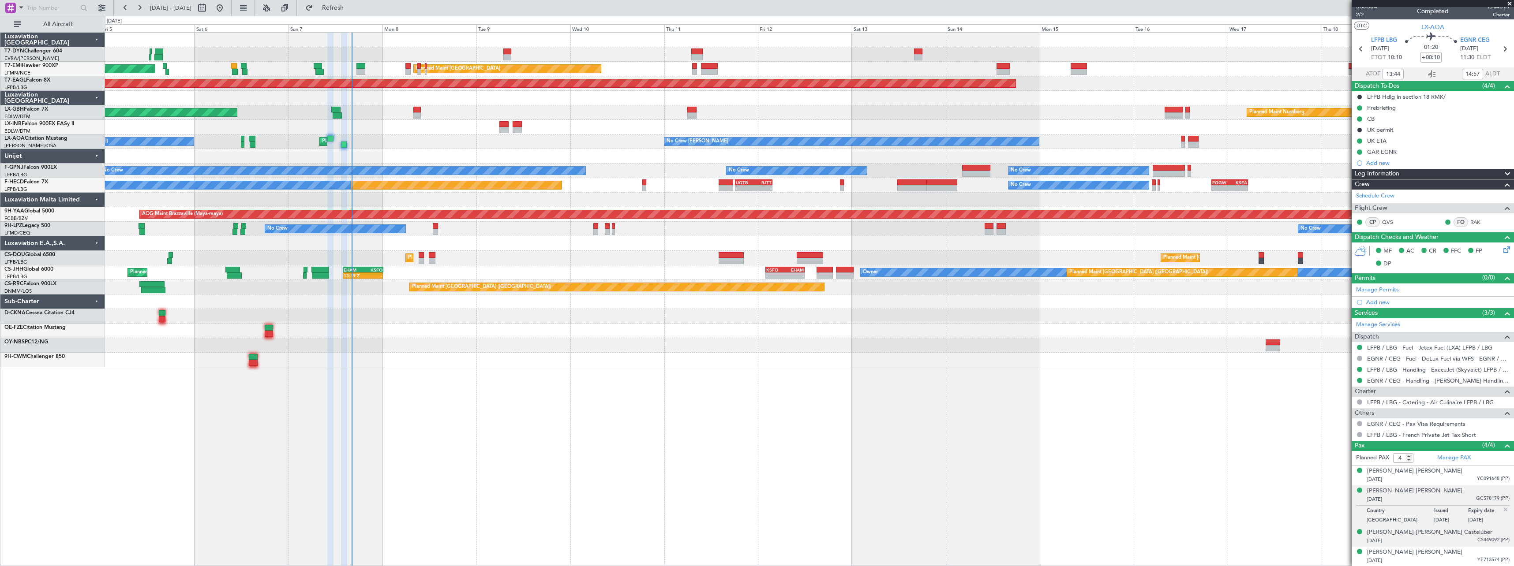
click at [1422, 544] on div "08/02/1991 CS449092 (PP)" at bounding box center [1438, 541] width 142 height 9
click at [1428, 563] on div "27/05/1999 YE713574 (PP)" at bounding box center [1438, 561] width 142 height 9
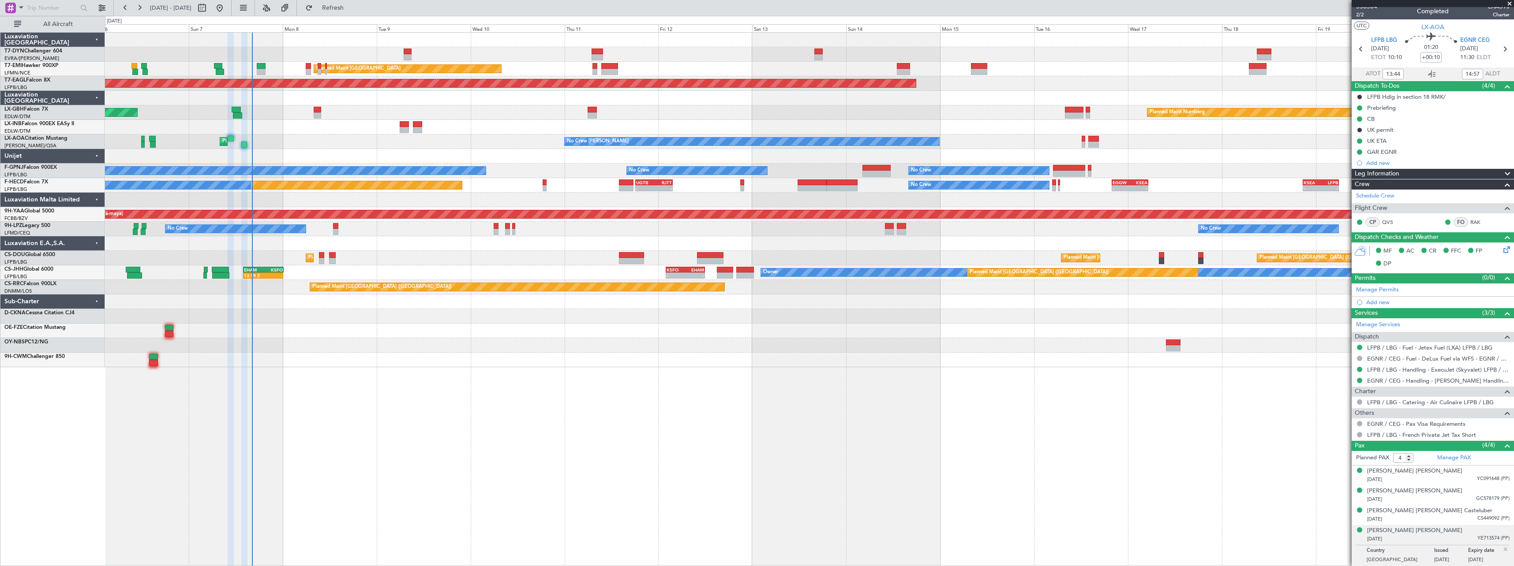
click at [591, 167] on div "AOG Maint Riga (Riga Intl) Planned Maint Zurich Planned Maint Zurich Grounded N…" at bounding box center [809, 200] width 1409 height 335
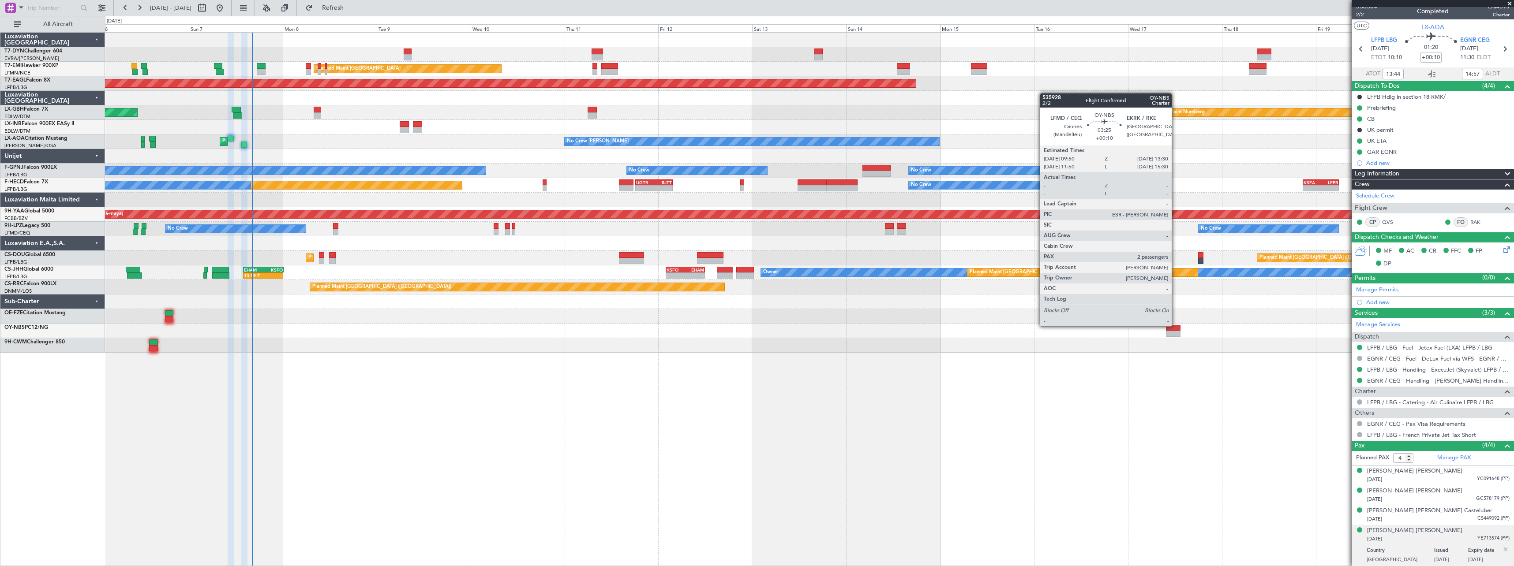
click at [1176, 326] on div at bounding box center [1173, 328] width 15 height 6
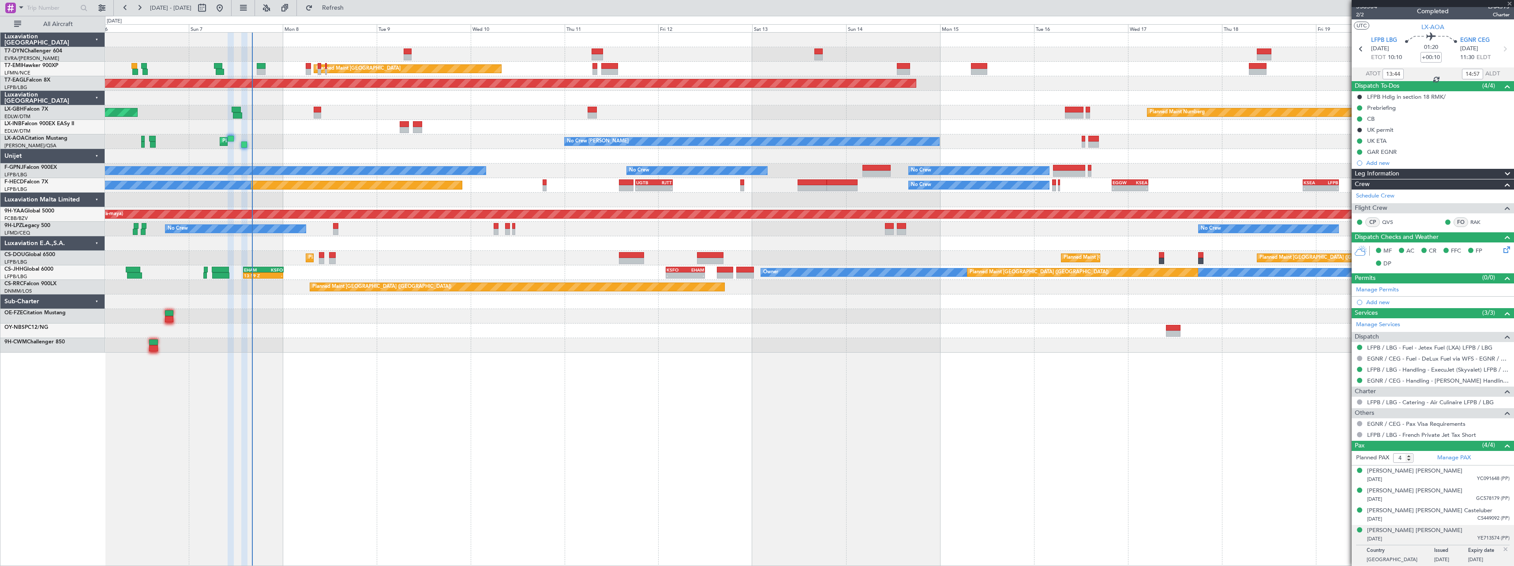
type input "2"
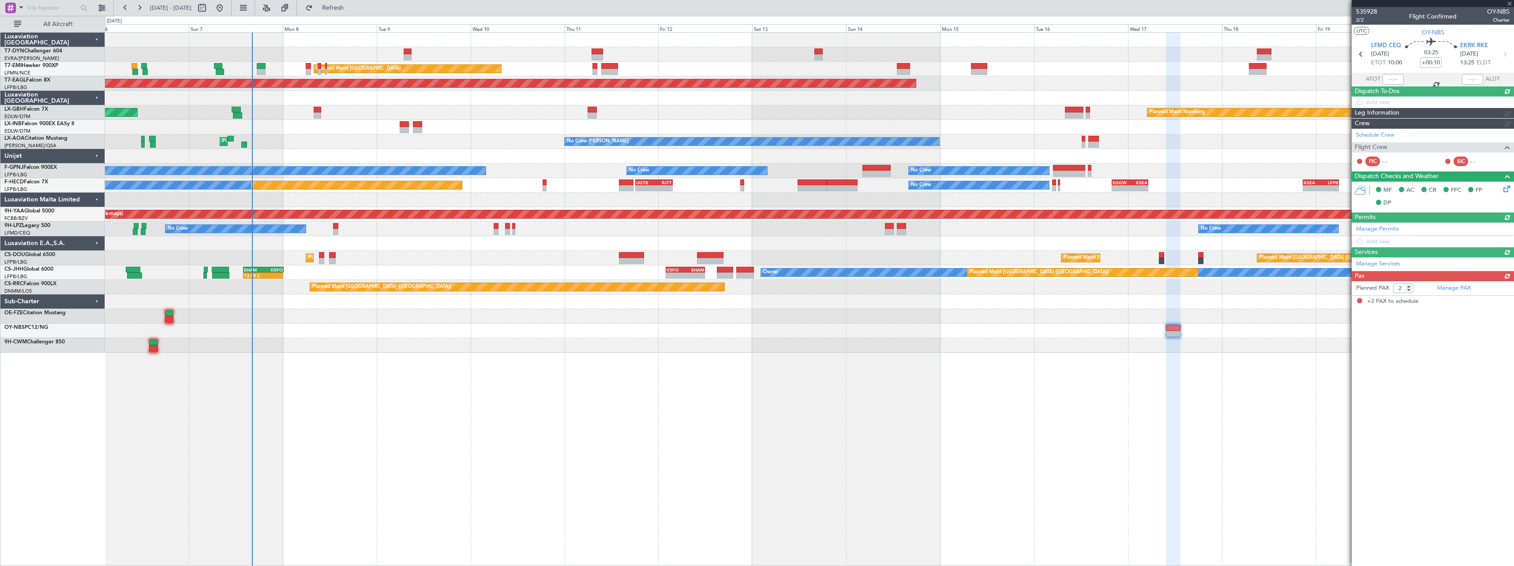
scroll to position [0, 0]
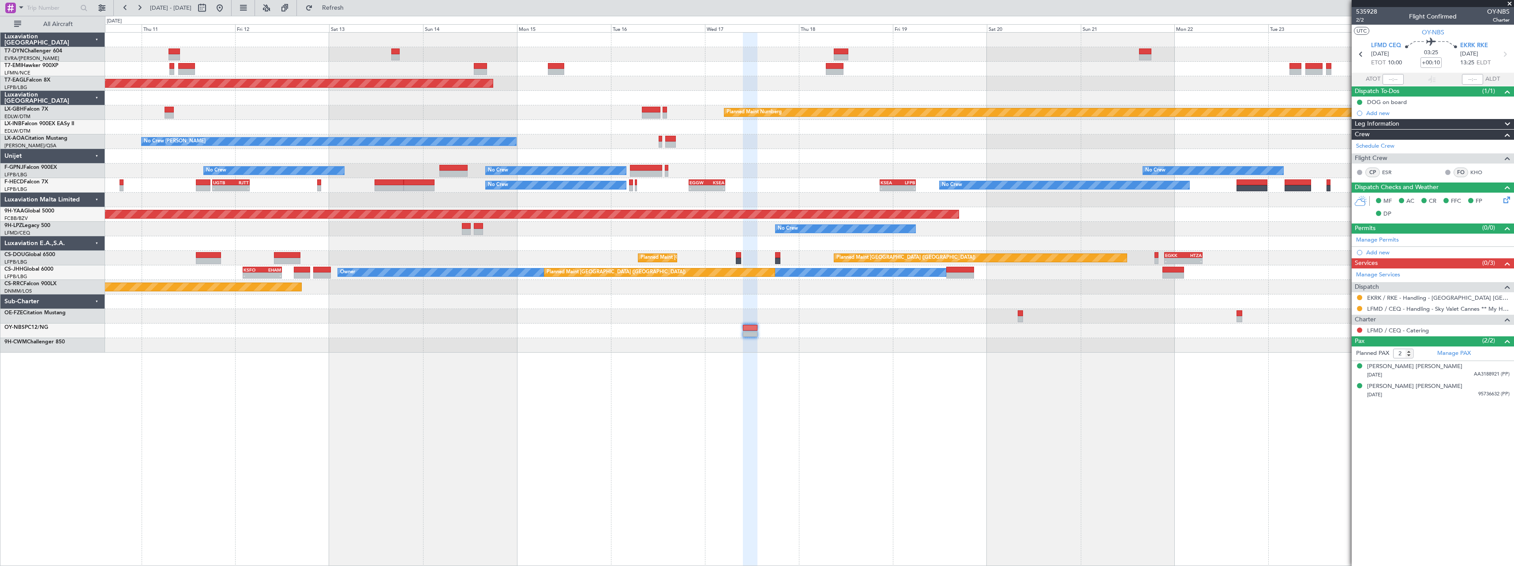
click at [555, 375] on div "Planned Maint Zurich Grounded New York (Teterboro) Planned Maint Nurnberg No Cr…" at bounding box center [809, 299] width 1409 height 534
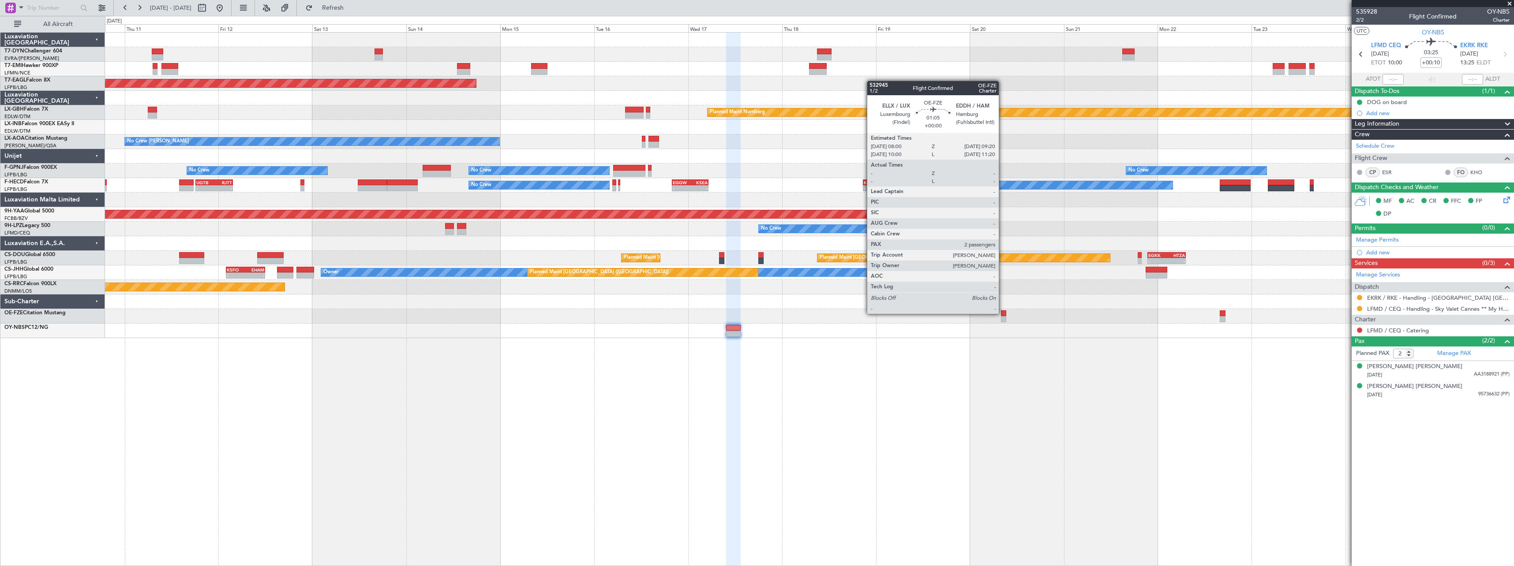
click at [1003, 313] on div at bounding box center [1003, 314] width 5 height 6
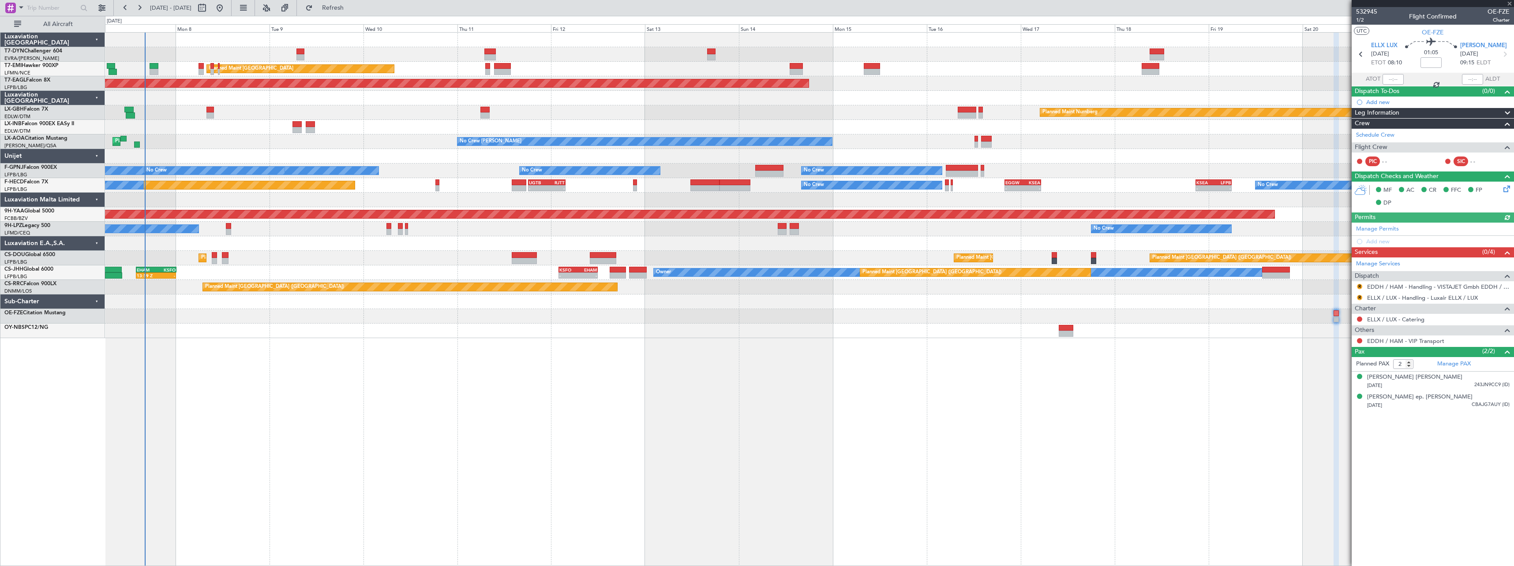
click at [568, 367] on div "Planned Maint Zurich Planned Maint Zurich Grounded New York (Teterboro) Planned…" at bounding box center [809, 299] width 1409 height 534
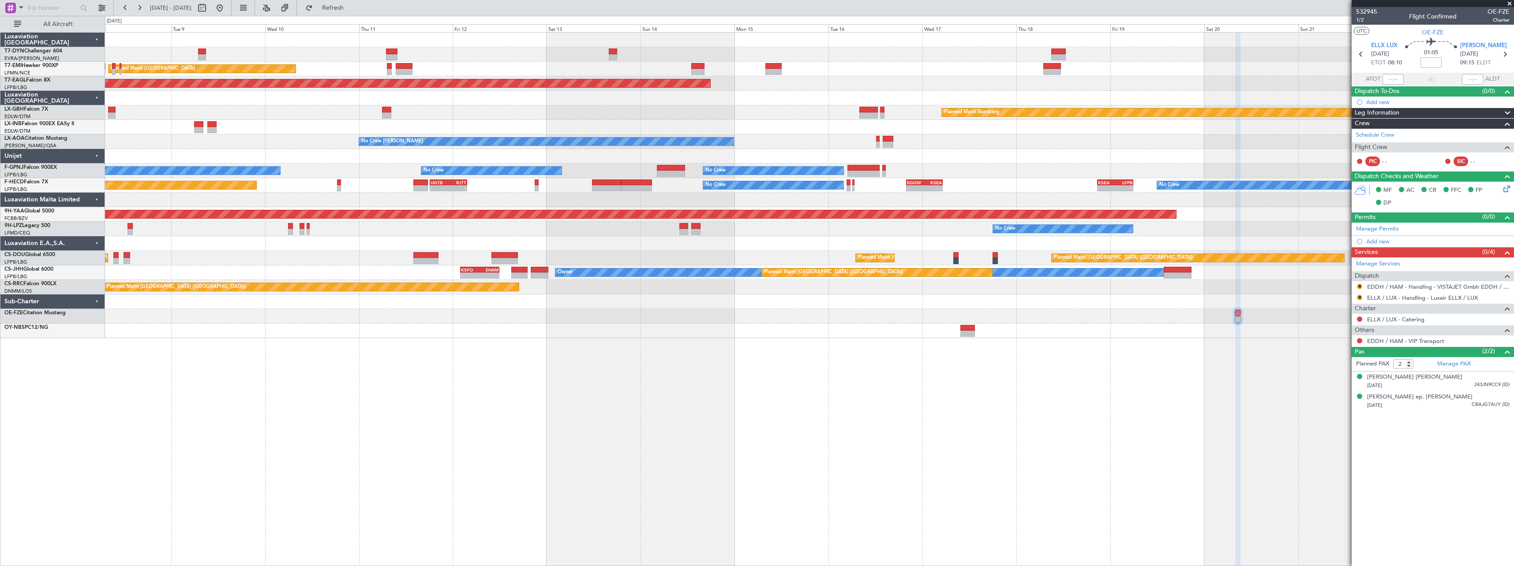
click at [1196, 344] on div "Planned Maint [GEOGRAPHIC_DATA] Planned Maint [GEOGRAPHIC_DATA] Grounded [US_ST…" at bounding box center [809, 299] width 1409 height 534
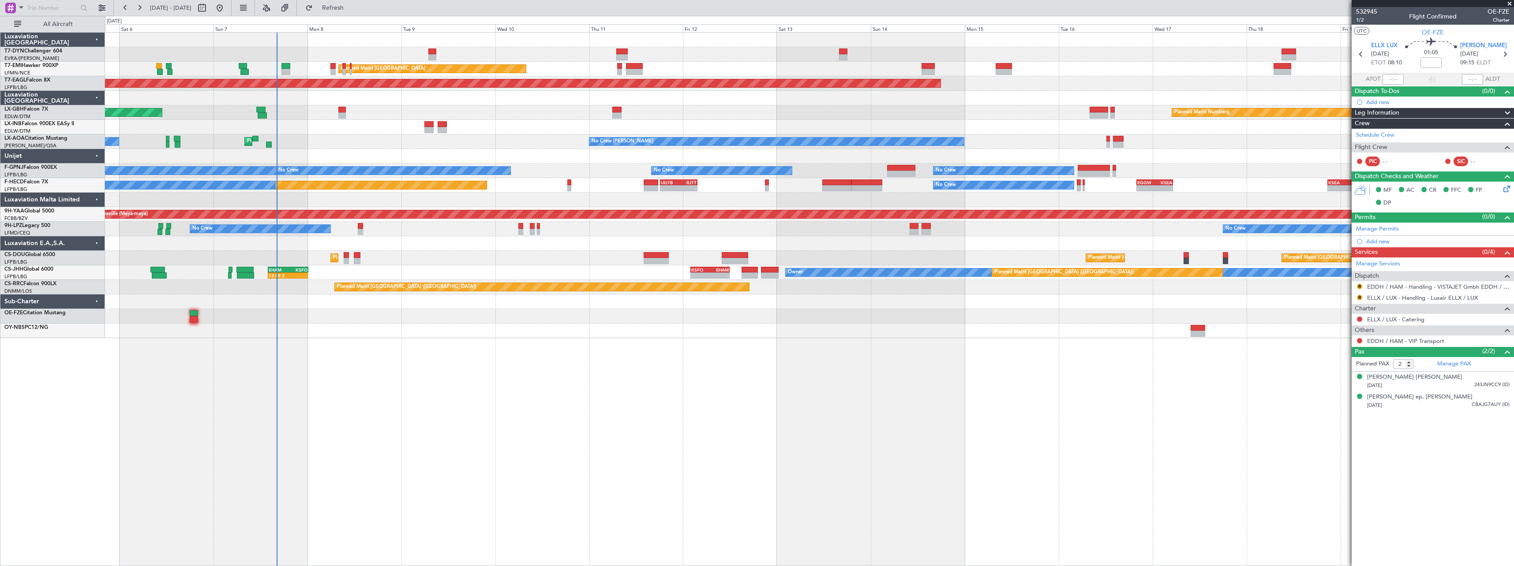
click at [644, 368] on div "AOG Maint Riga (Riga Intl) Planned Maint Zurich Planned Maint Zurich Grounded N…" at bounding box center [809, 299] width 1409 height 534
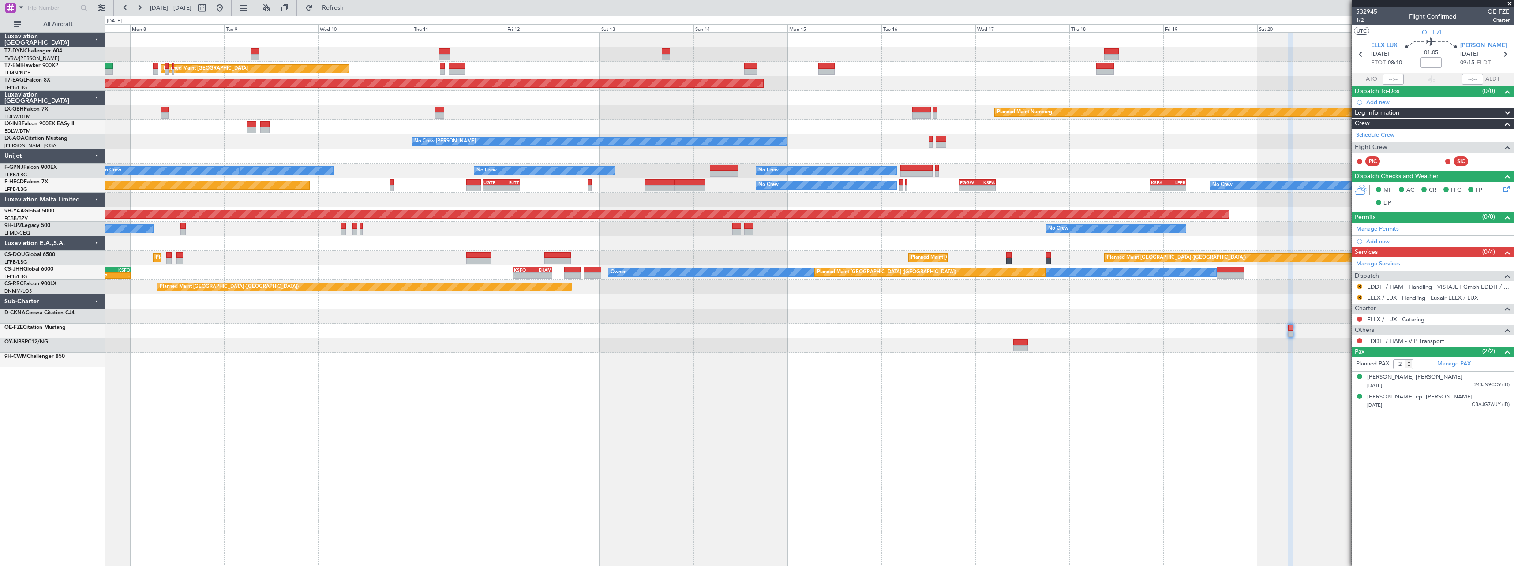
click at [527, 349] on div at bounding box center [809, 345] width 1409 height 15
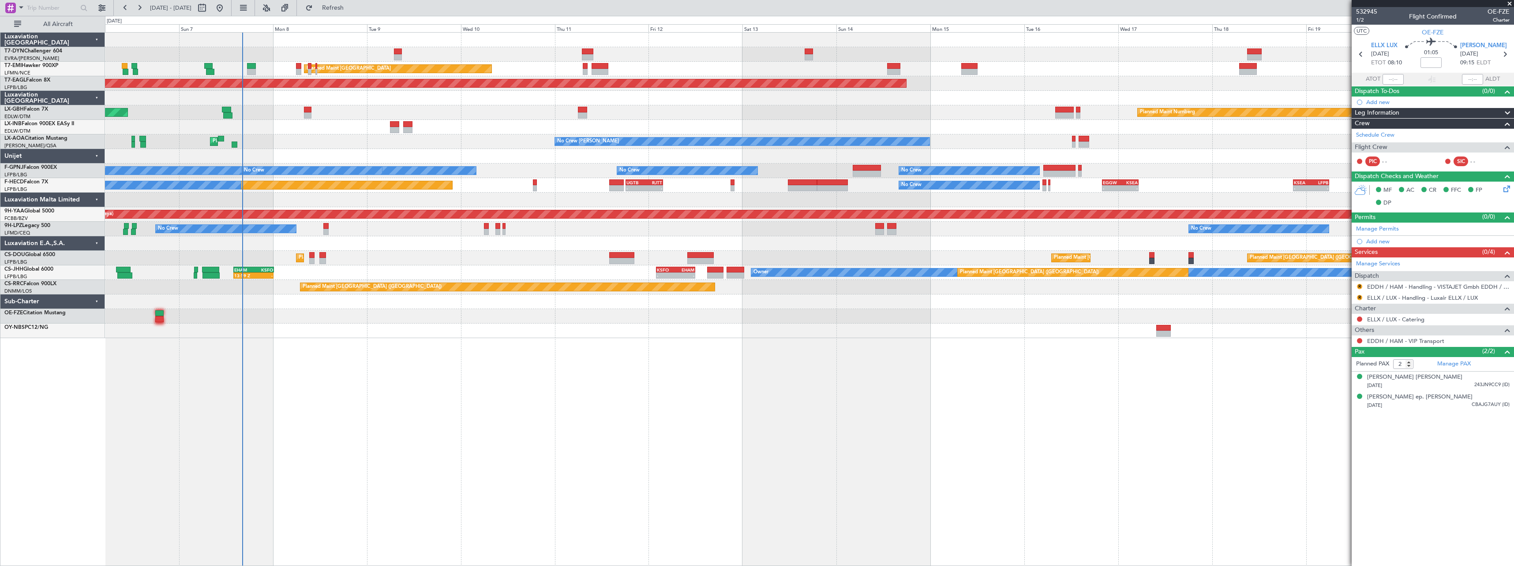
click at [745, 388] on div "AOG Maint Riga (Riga Intl) Planned Maint Zurich Planned Maint Zurich Grounded N…" at bounding box center [809, 299] width 1409 height 534
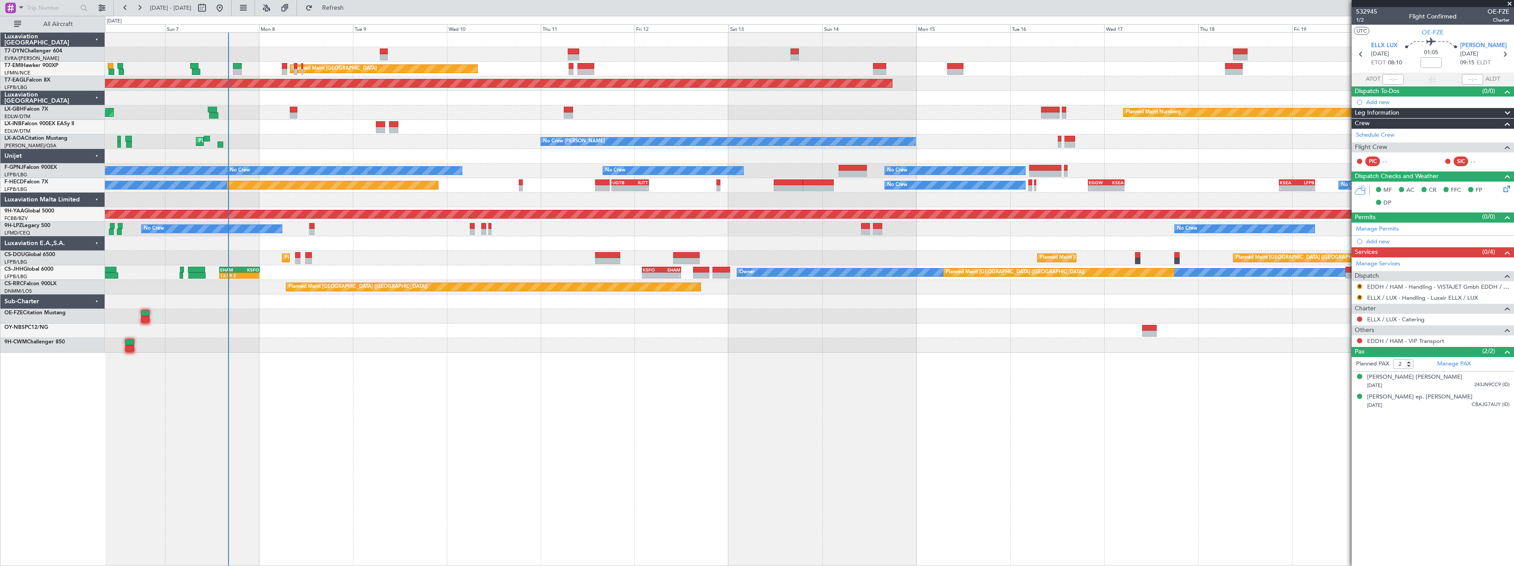
click at [481, 356] on div "AOG Maint Riga (Riga Intl) Planned Maint Zurich Planned Maint Zurich Grounded N…" at bounding box center [809, 299] width 1409 height 534
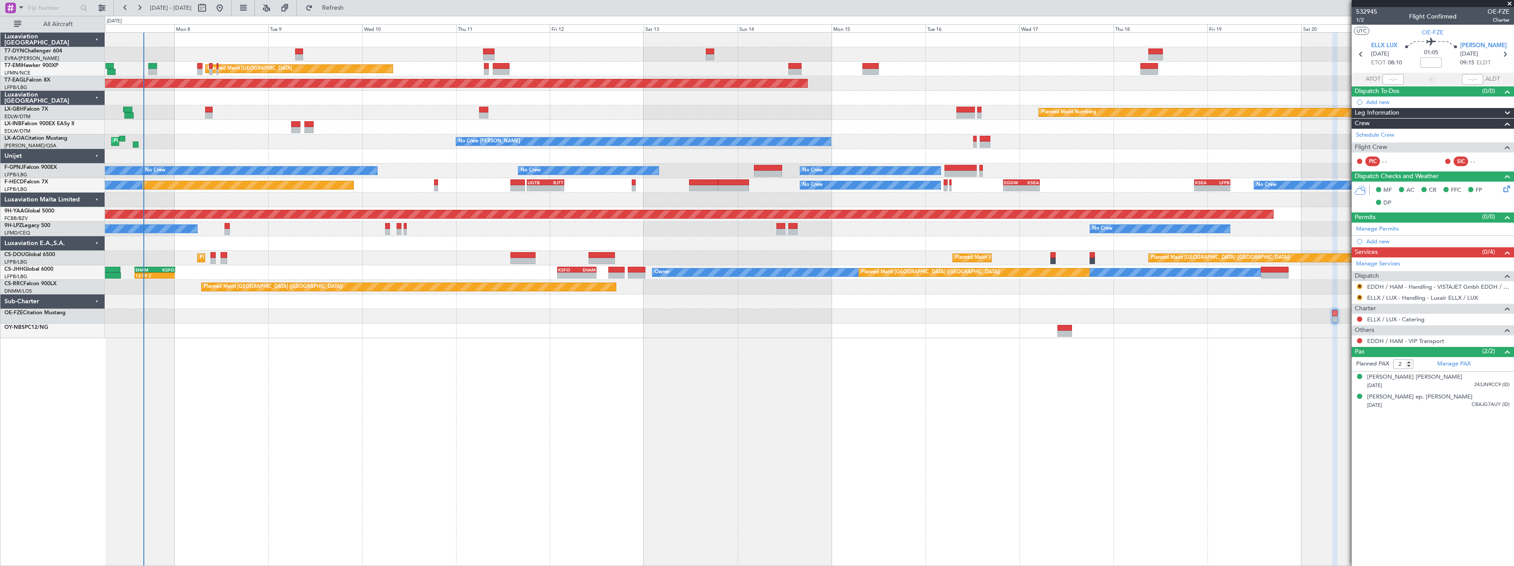
click at [291, 323] on div "Planned Maint Zurich Planned Maint Zurich Grounded New York (Teterboro) Planned…" at bounding box center [809, 186] width 1409 height 306
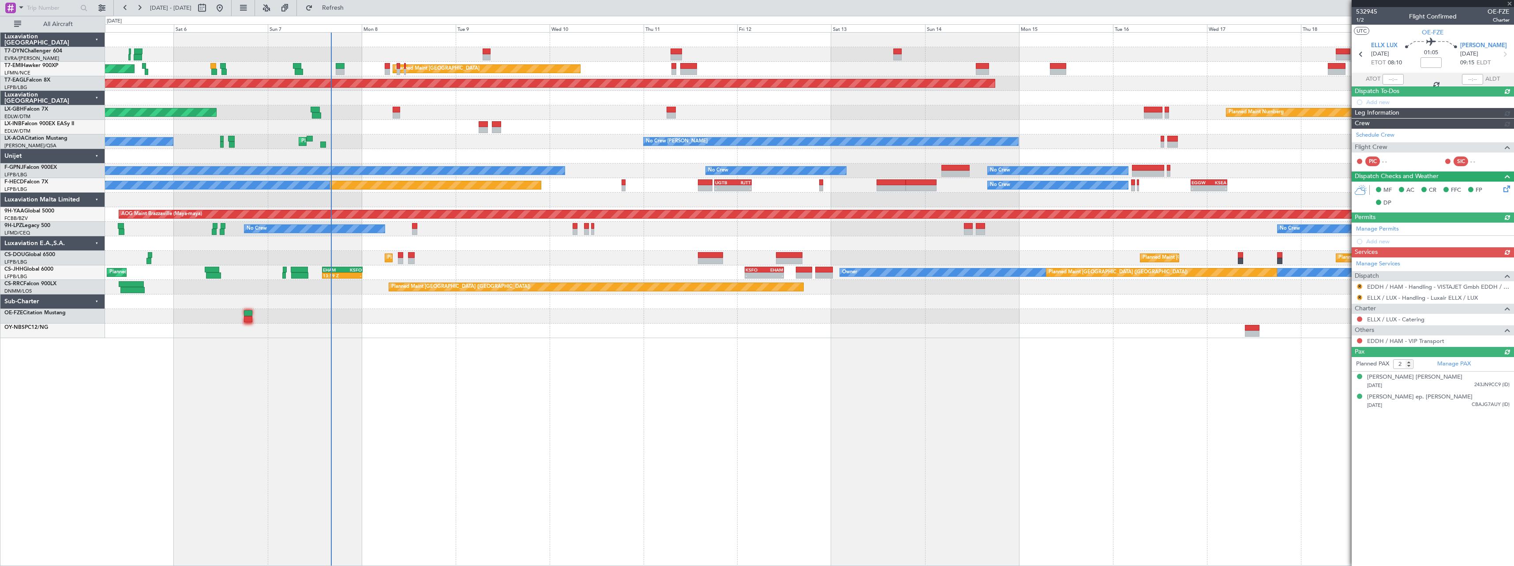
click at [571, 342] on div "AOG Maint Riga (Riga Intl) Planned Maint Zurich Planned Maint Zurich Grounded N…" at bounding box center [809, 299] width 1409 height 534
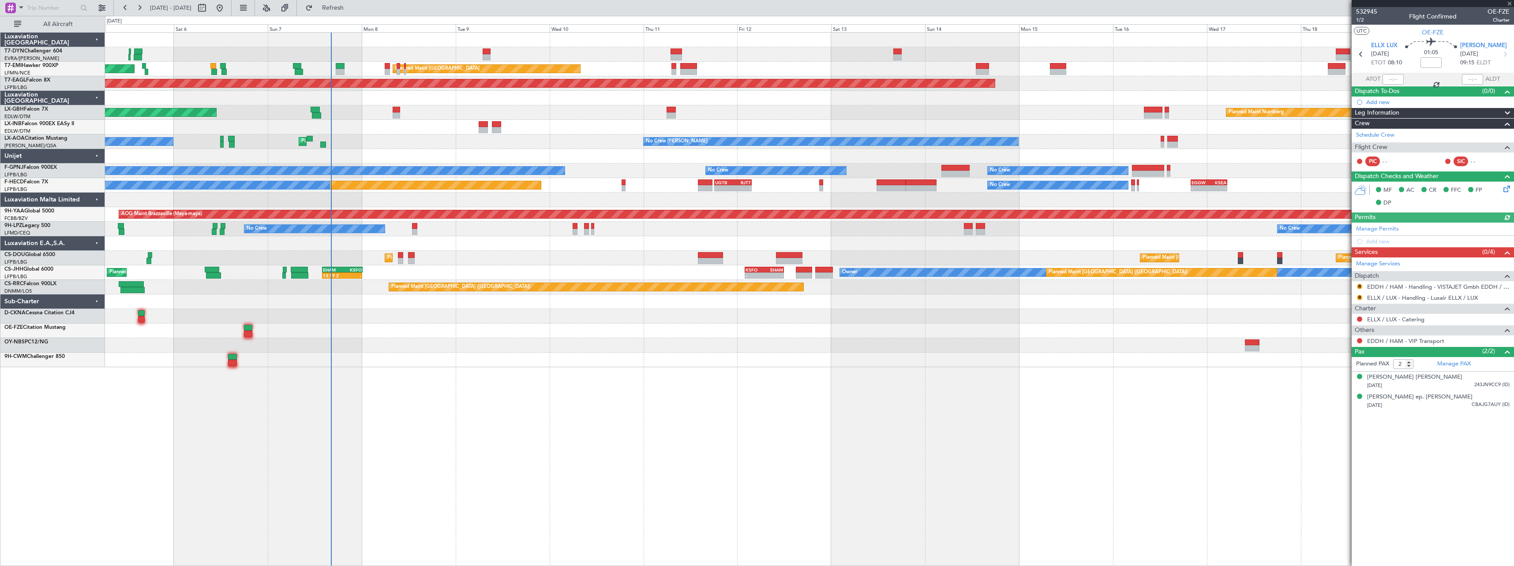
click at [1510, 1] on div at bounding box center [1433, 3] width 162 height 7
click at [1511, 1] on span at bounding box center [1509, 4] width 9 height 8
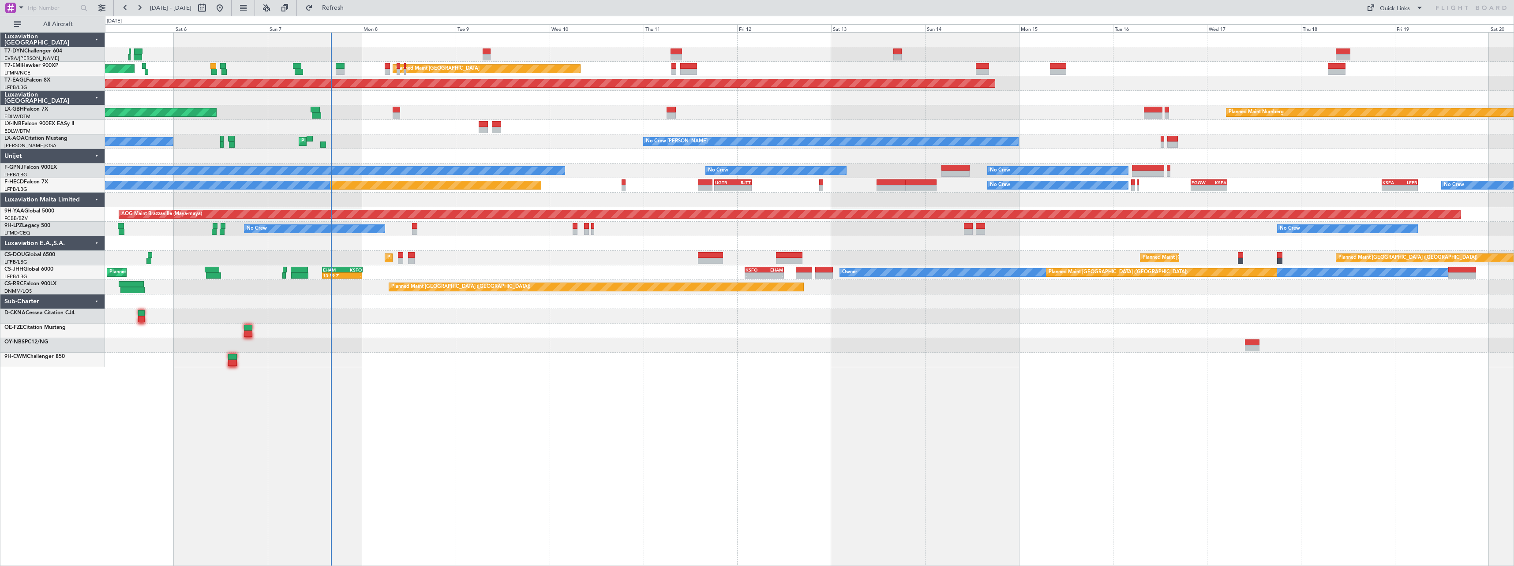
type input "0"
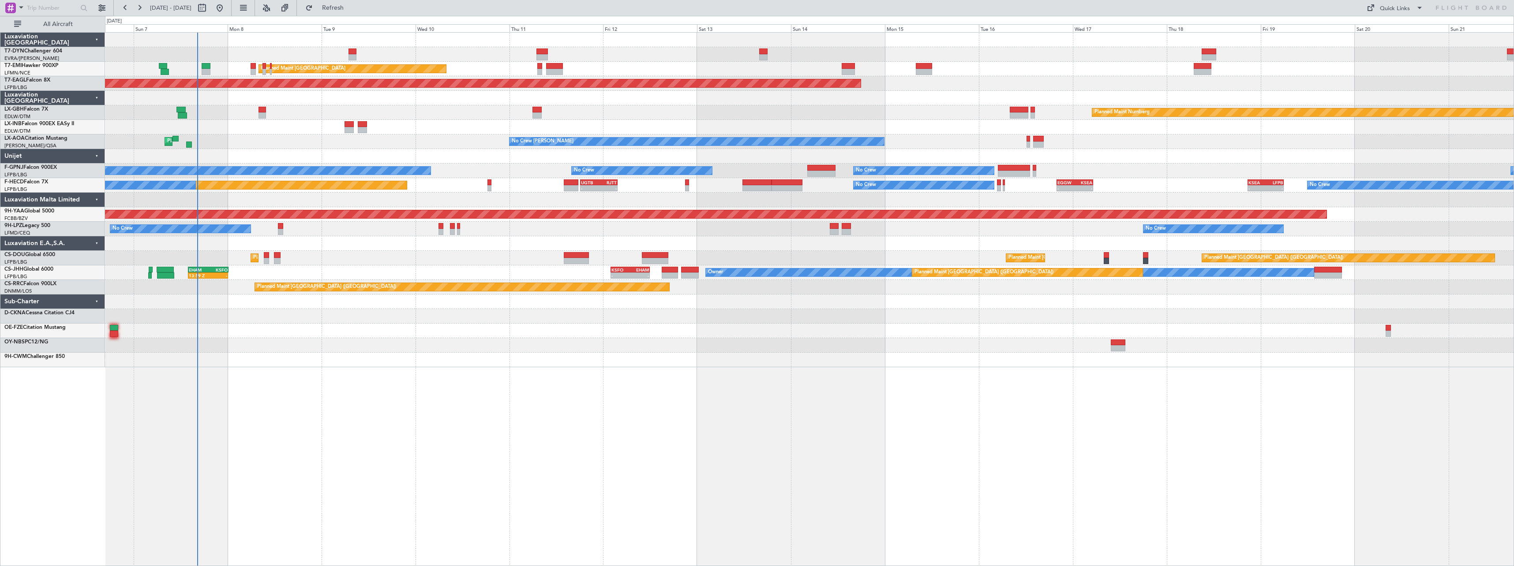
click at [401, 221] on div "AOG Maint Riga (Riga Intl) Planned Maint Zurich Planned Maint Zurich Grounded N…" at bounding box center [809, 200] width 1409 height 335
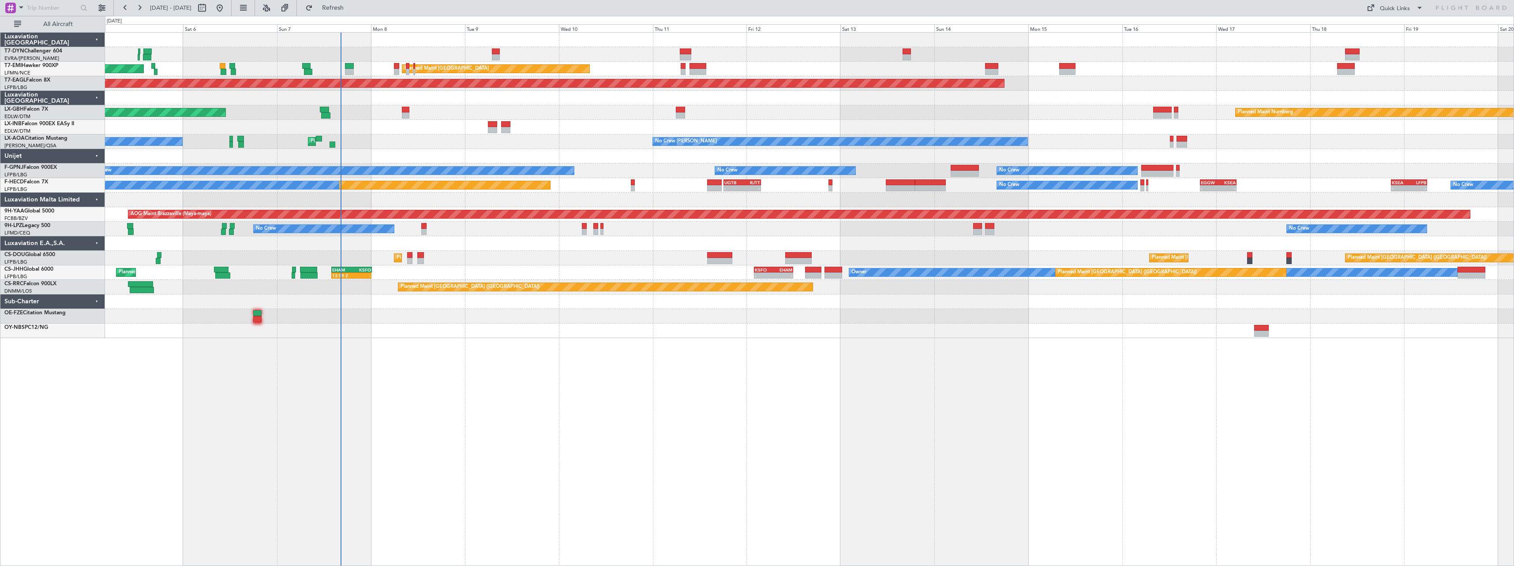
click at [450, 359] on div "AOG Maint Riga (Riga Intl) Planned Maint Zurich Planned Maint Zurich Grounded N…" at bounding box center [809, 299] width 1409 height 534
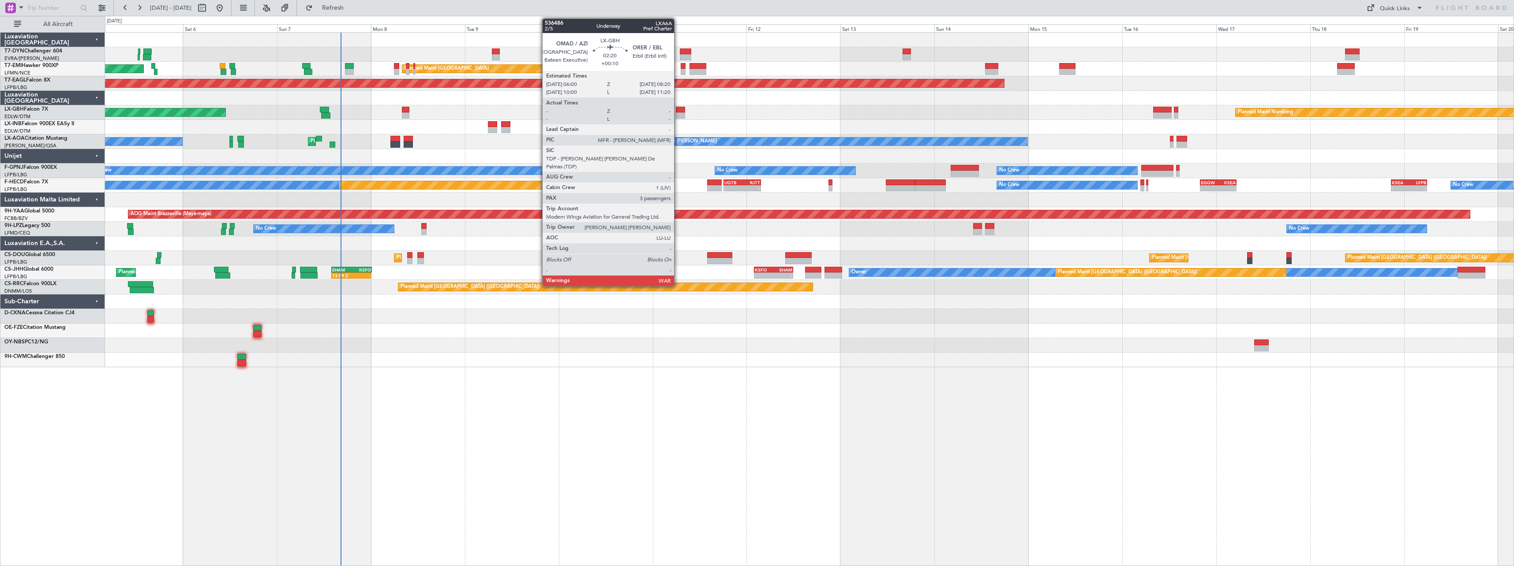
click at [678, 111] on div at bounding box center [680, 110] width 9 height 6
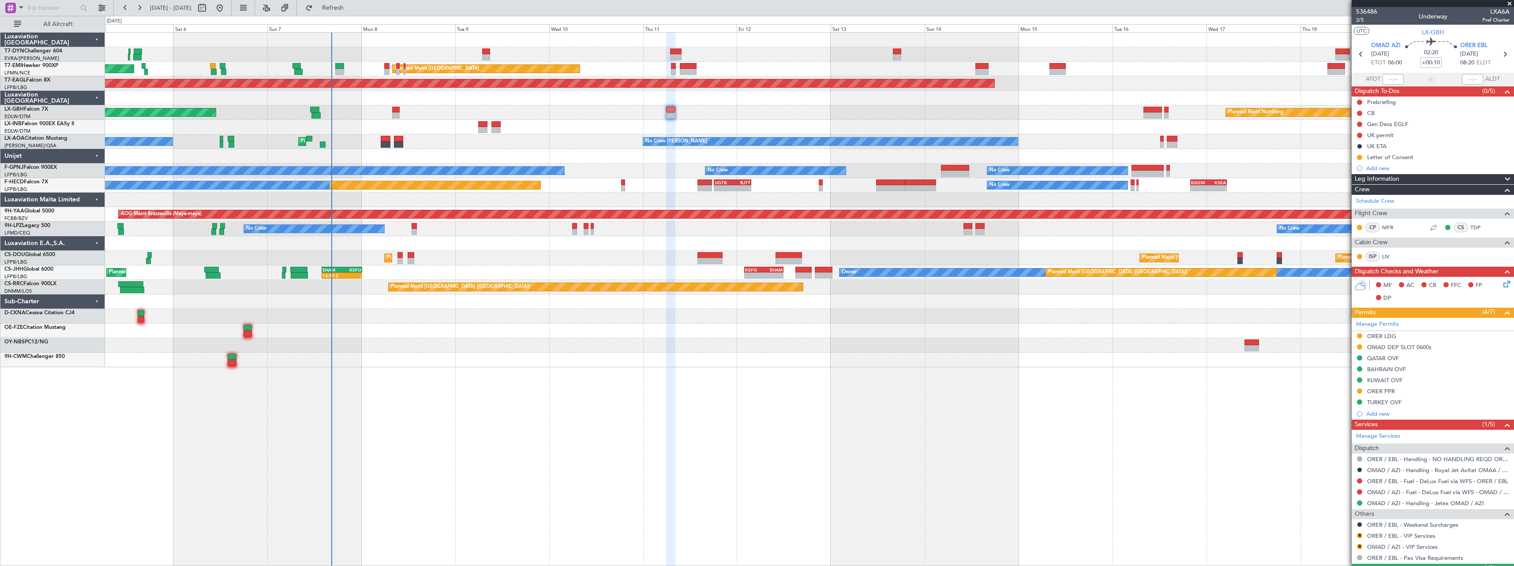
click at [877, 312] on div at bounding box center [809, 316] width 1409 height 15
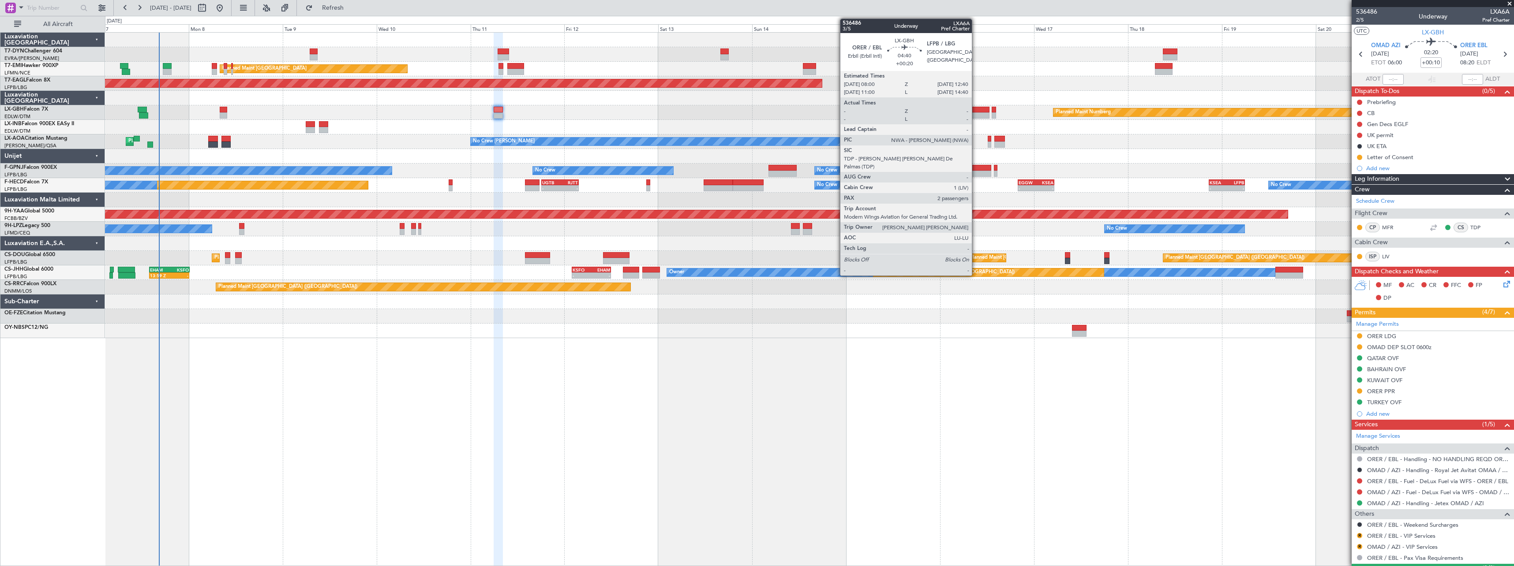
click at [976, 109] on div at bounding box center [980, 110] width 19 height 6
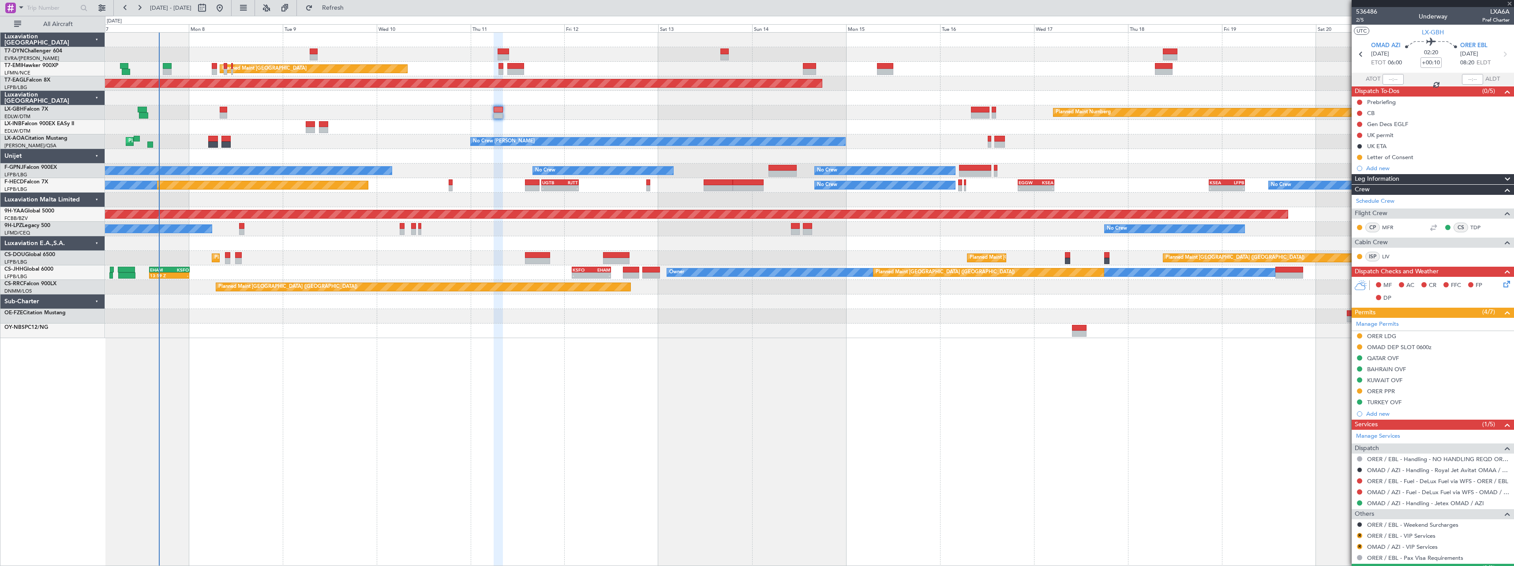
type input "+00:20"
type input "2"
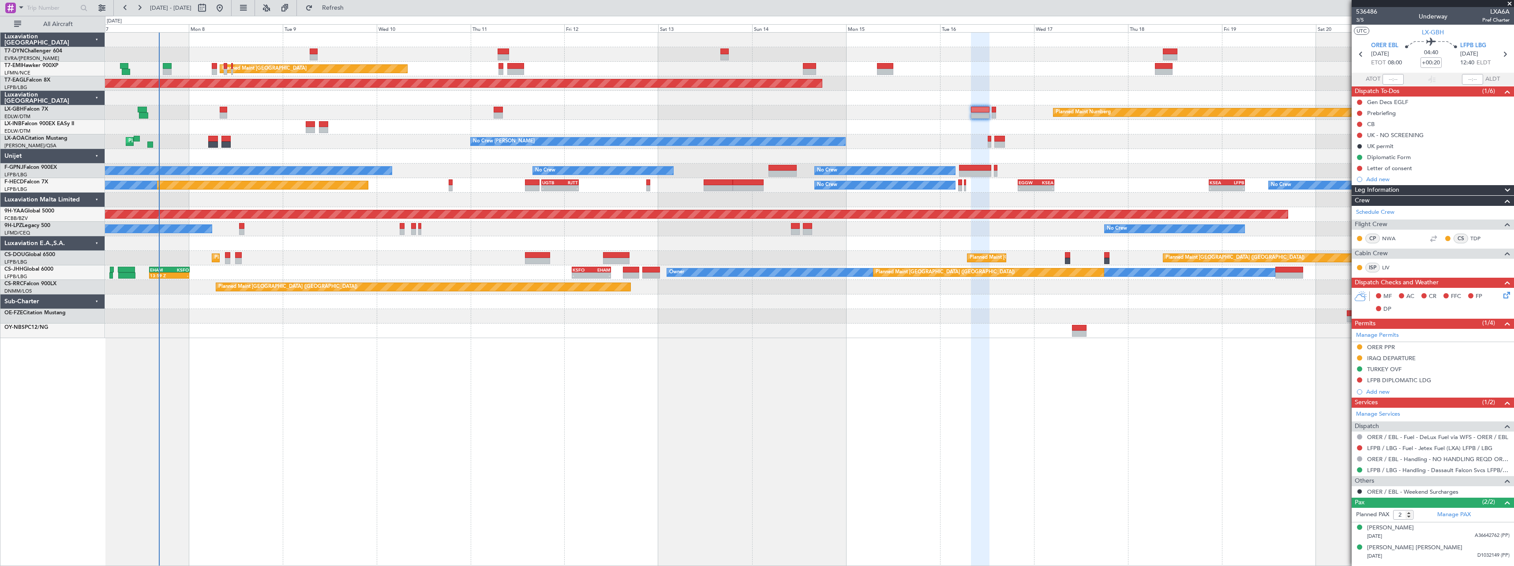
click at [396, 307] on div "AOG Maint Riga (Riga Intl) Planned Maint Zurich Planned Maint Zurich Grounded N…" at bounding box center [809, 186] width 1409 height 306
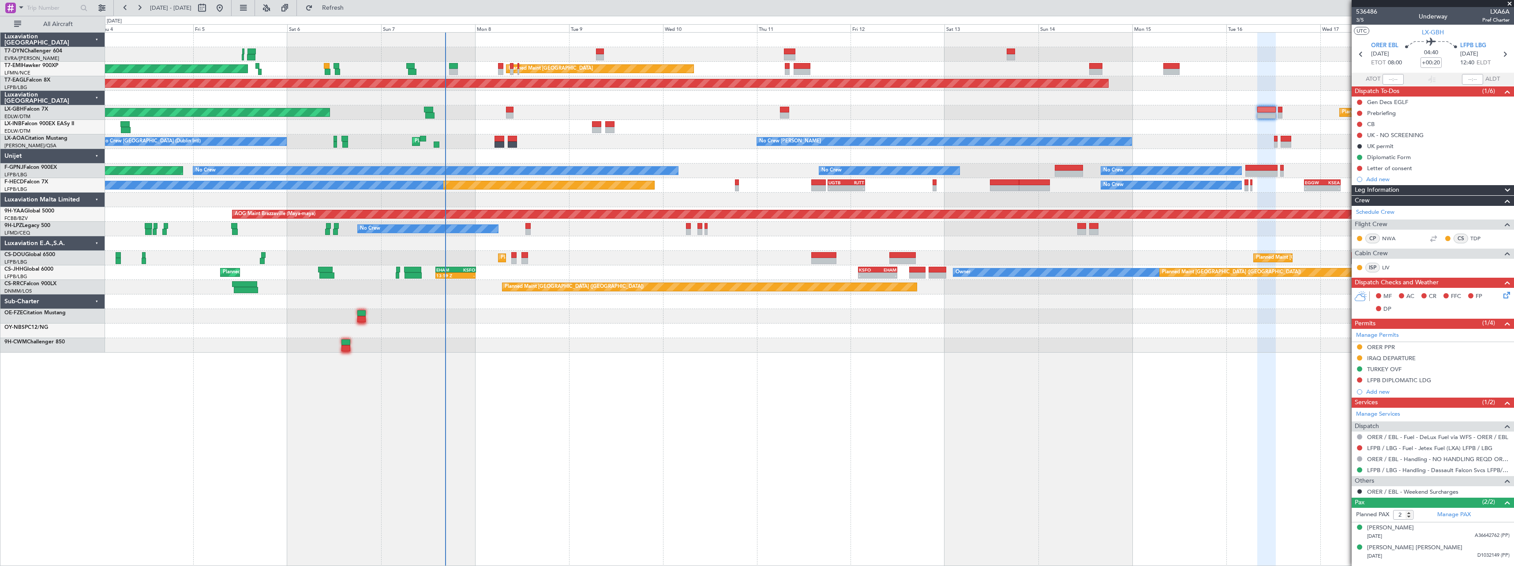
click at [561, 299] on div "AOG Maint Riga (Riga Intl) Planned Maint Zurich Planned Maint Zurich Grounded N…" at bounding box center [809, 193] width 1409 height 320
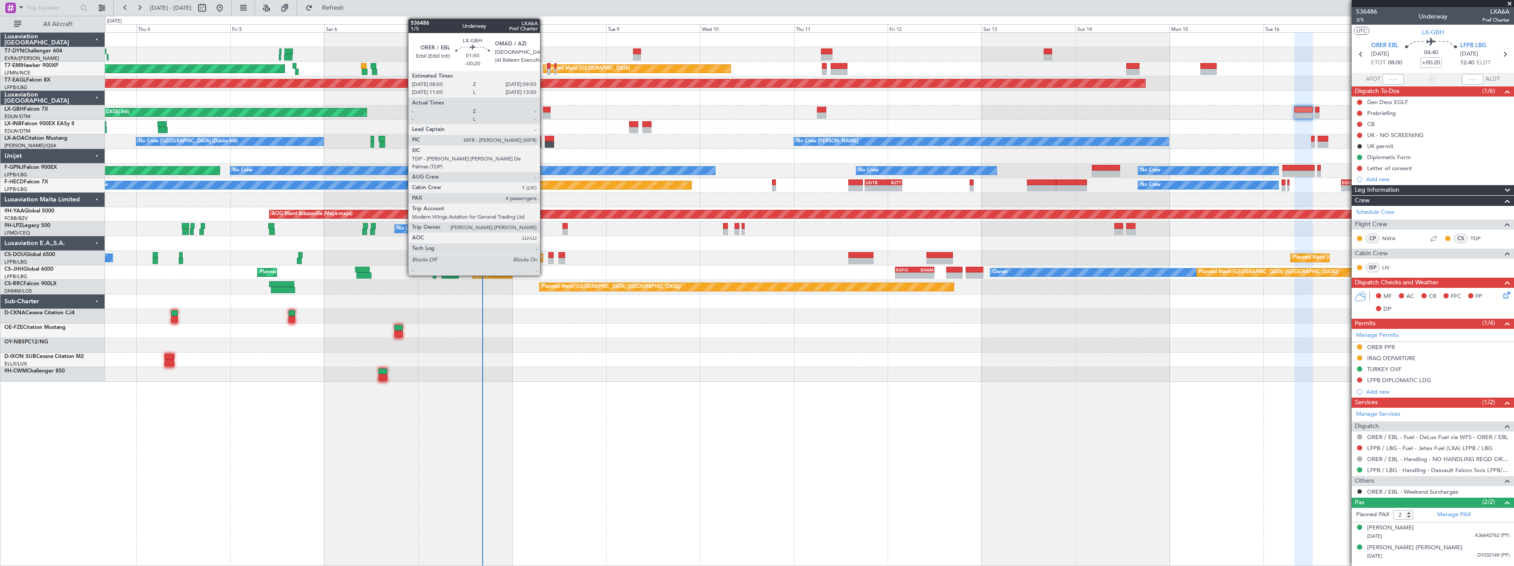
click at [544, 108] on div at bounding box center [546, 110] width 7 height 6
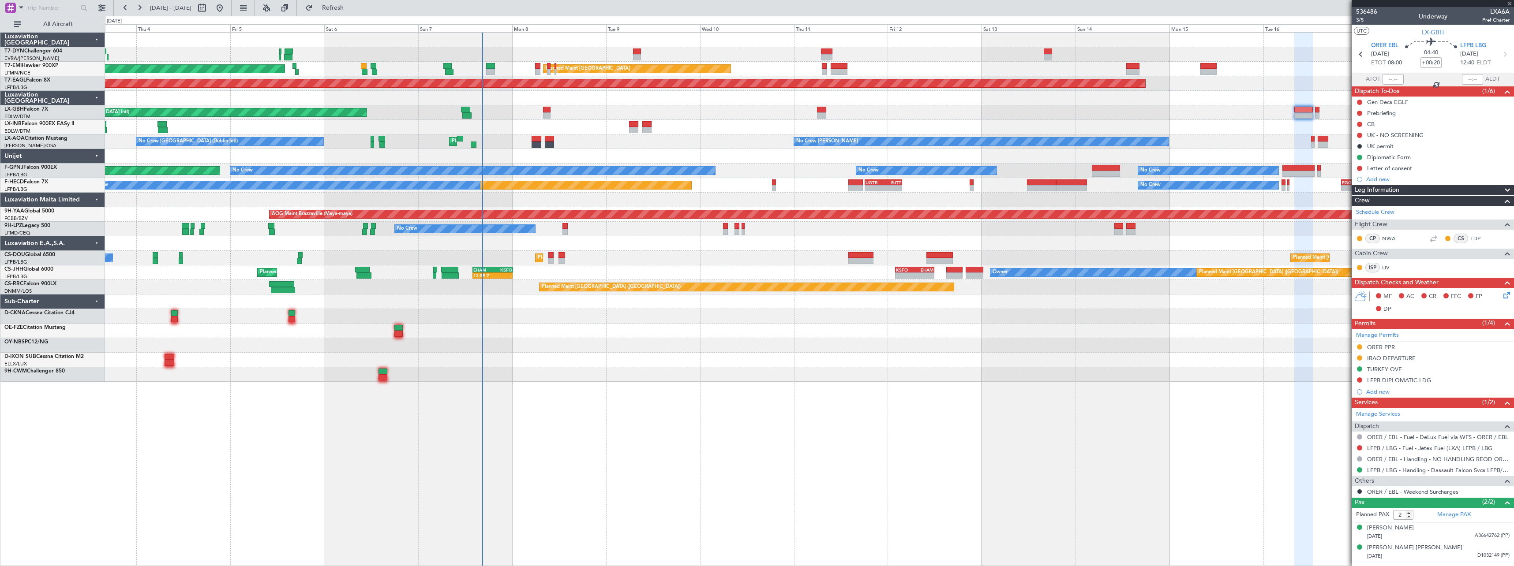
type input "-00:20"
type input "4"
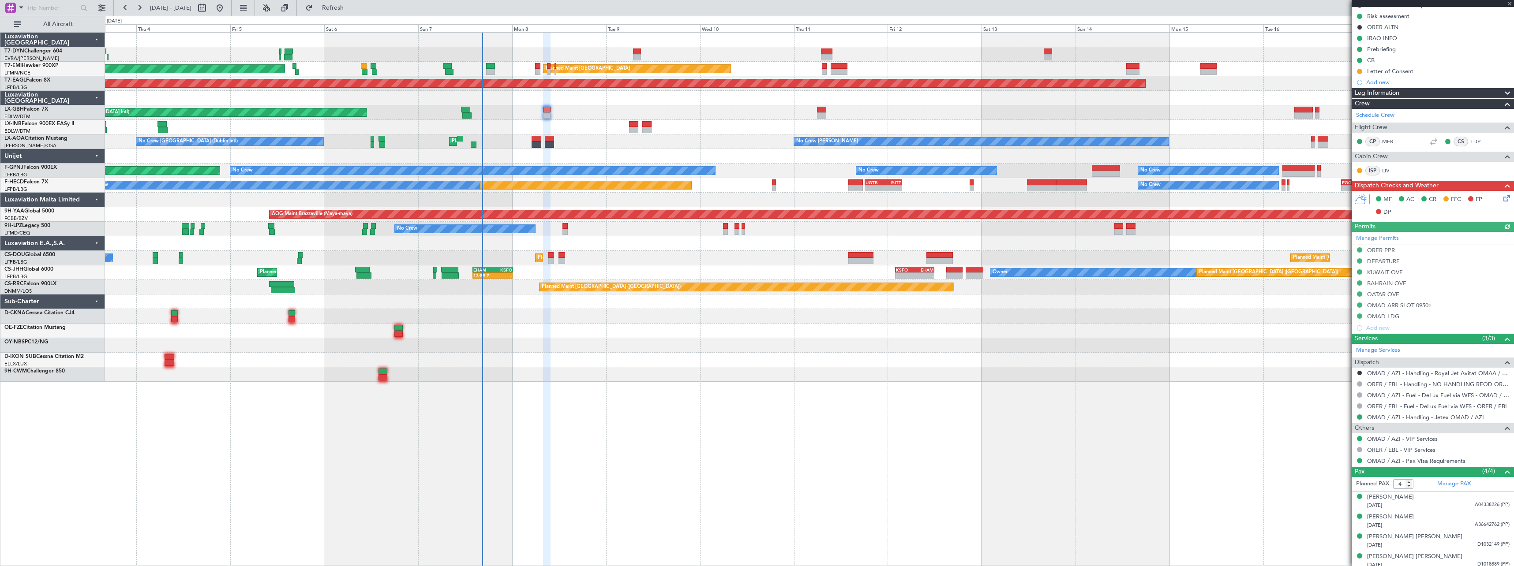
scroll to position [101, 0]
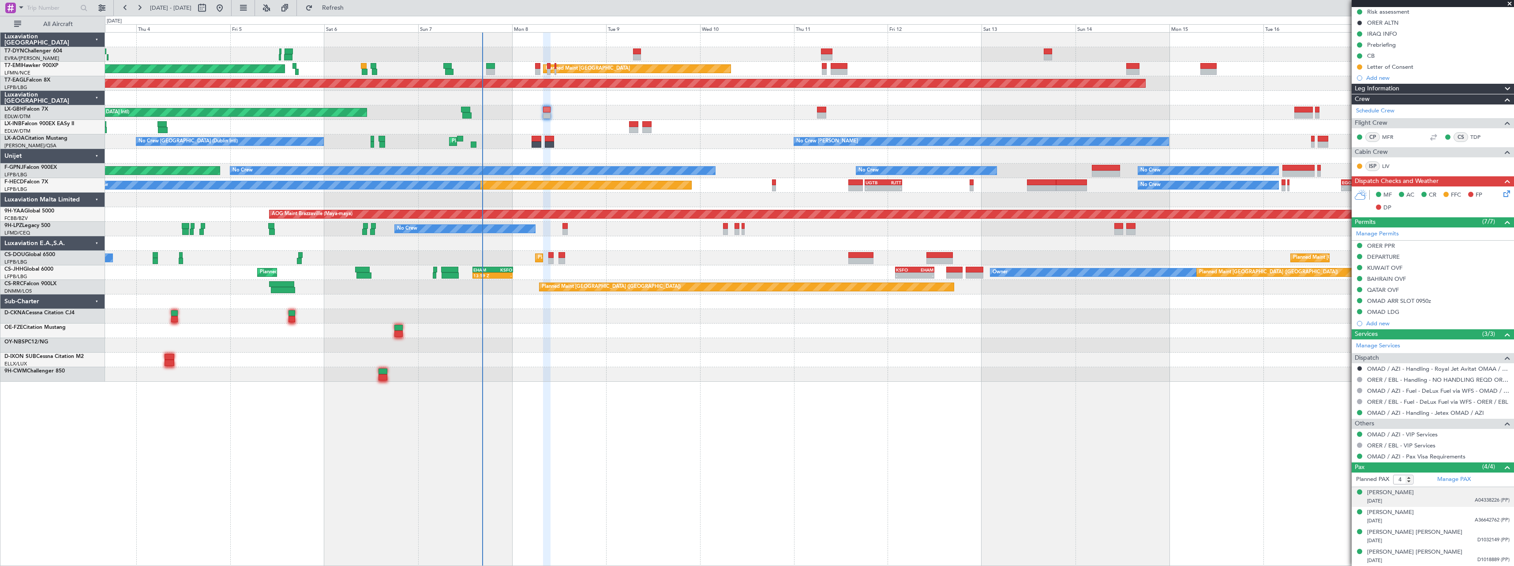
click at [1448, 504] on div "07/09/2007 A04338226 (PP)" at bounding box center [1438, 501] width 142 height 9
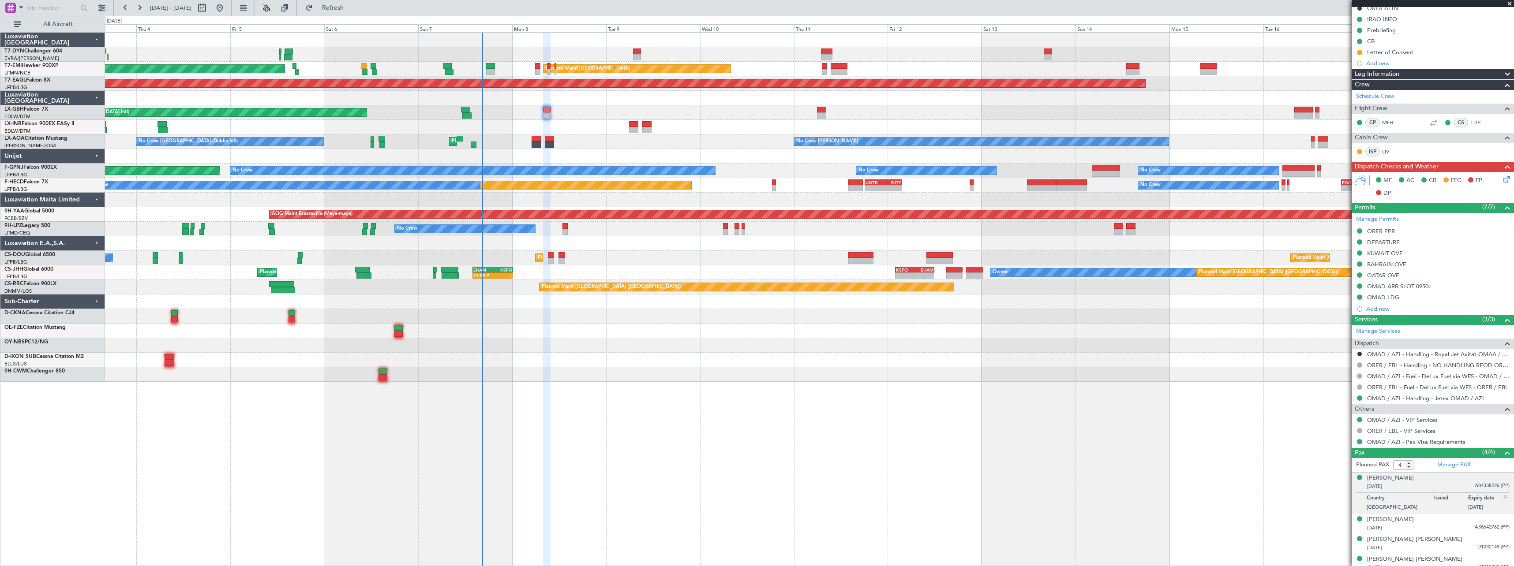
scroll to position [123, 0]
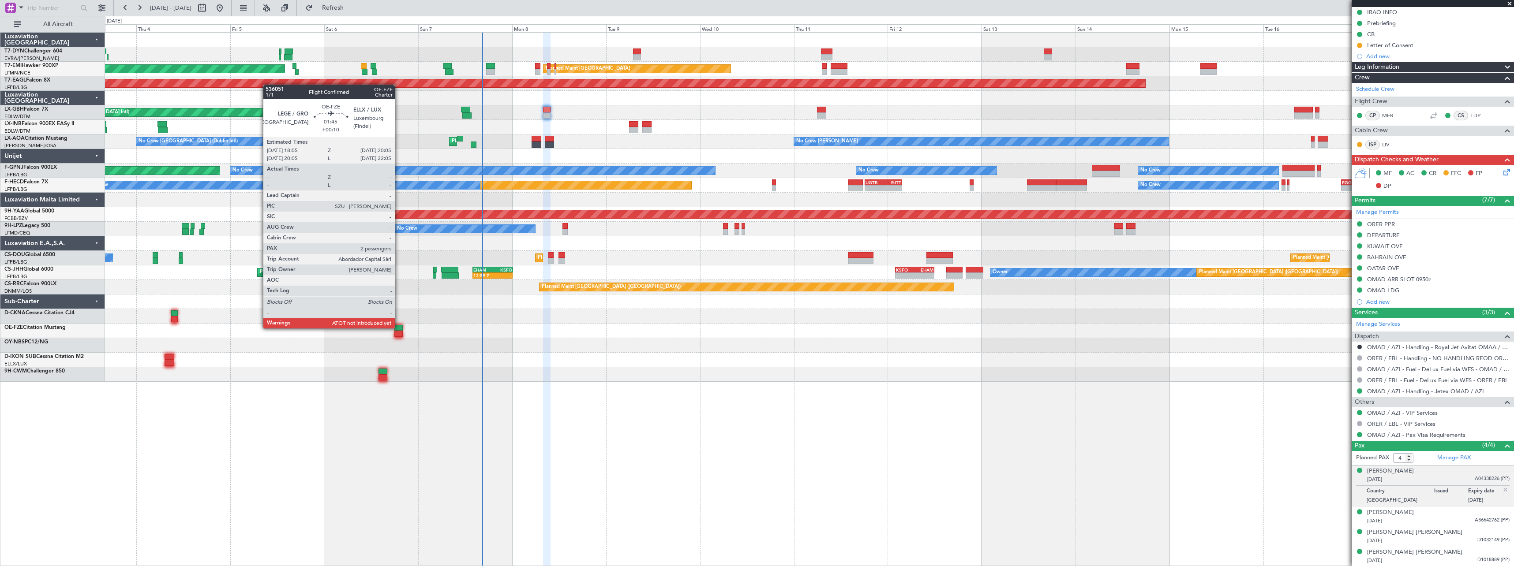
click at [399, 328] on div at bounding box center [398, 328] width 8 height 6
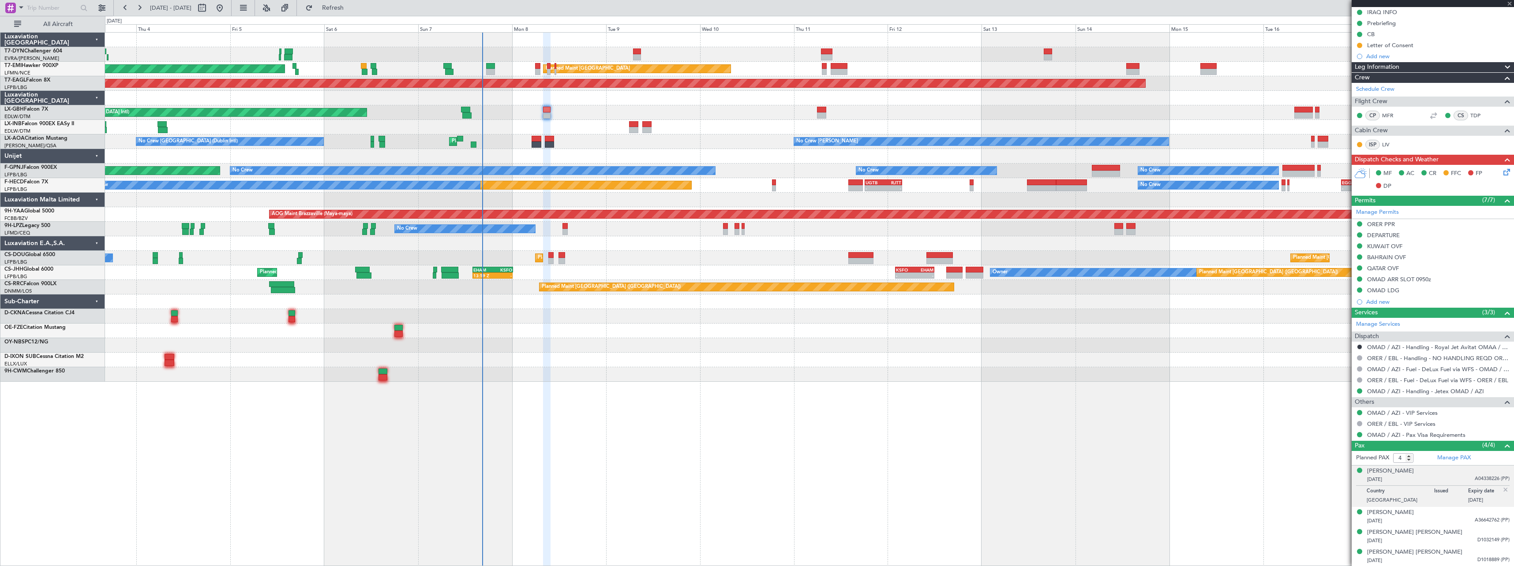
type input "+00:10"
type input "2"
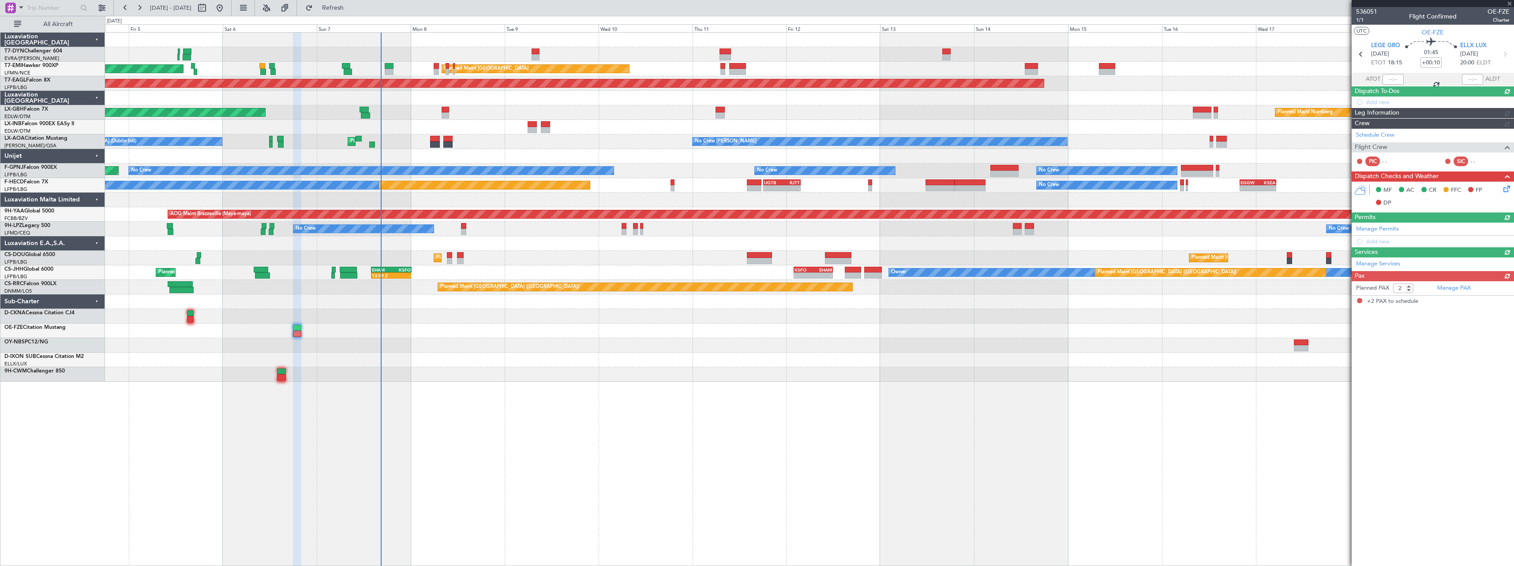
scroll to position [0, 0]
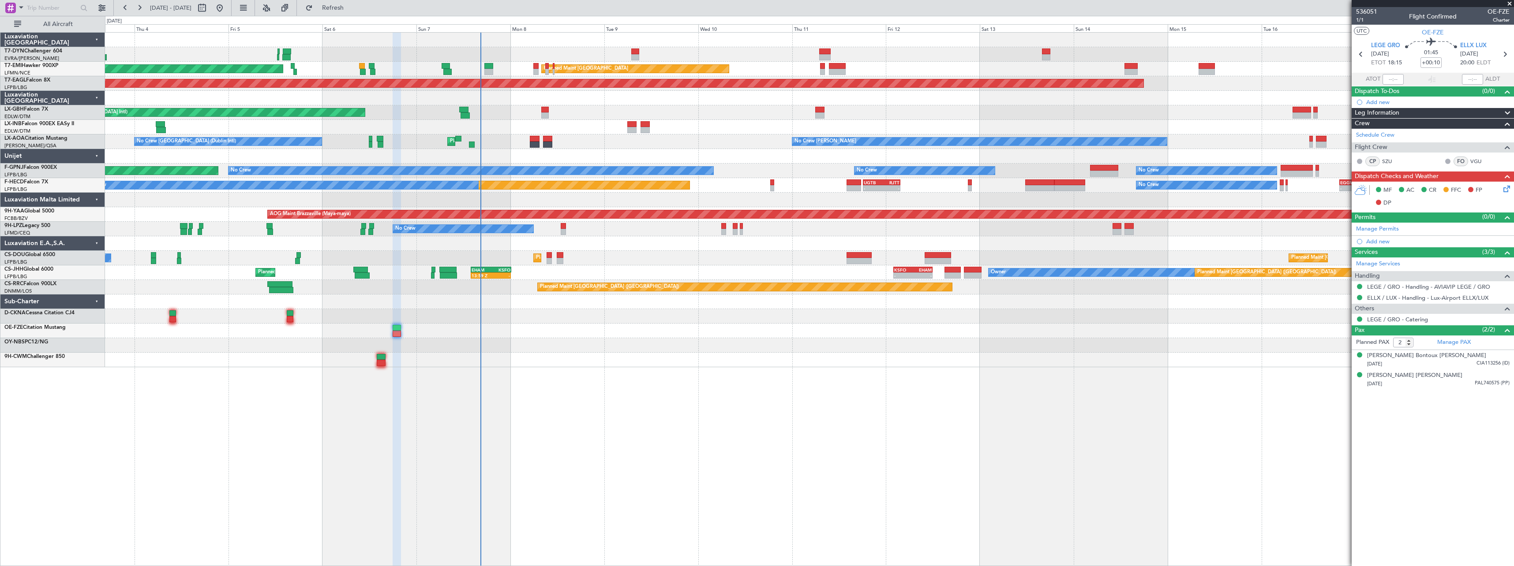
click at [570, 364] on div "AOG Maint Riga (Riga Intl) Planned Maint Zurich Planned Maint Zurich Grounded N…" at bounding box center [809, 299] width 1409 height 534
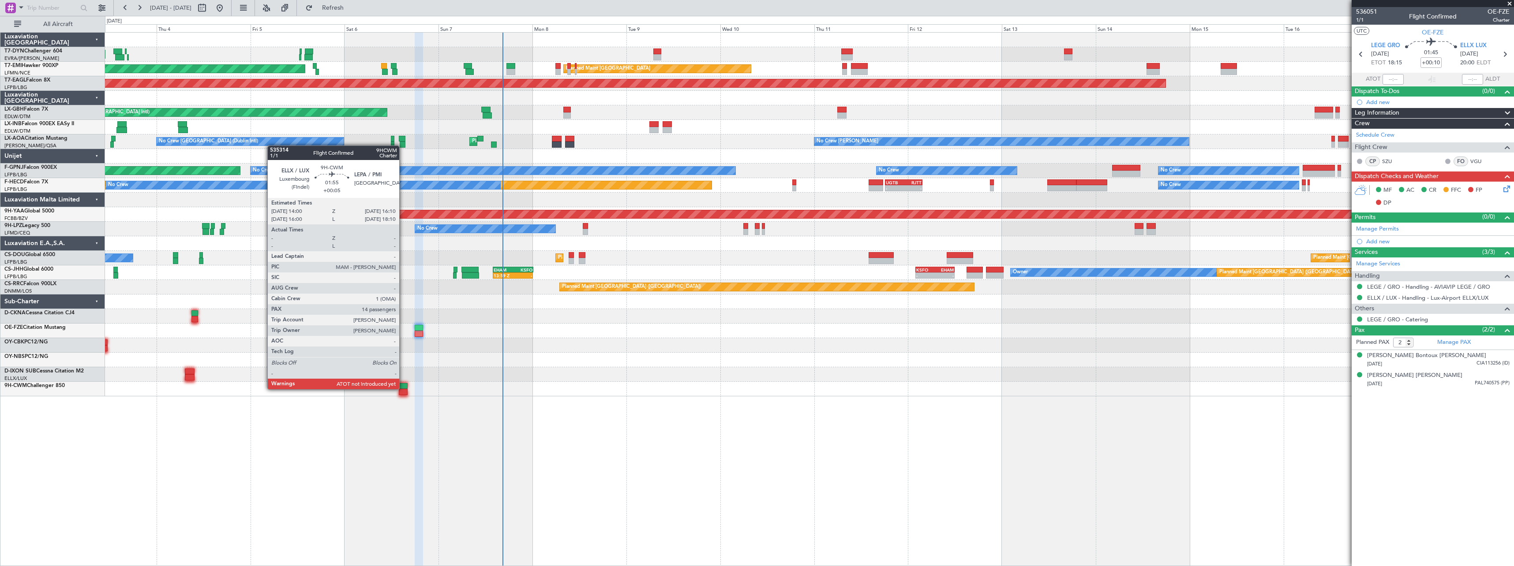
click at [403, 389] on div at bounding box center [403, 386] width 9 height 6
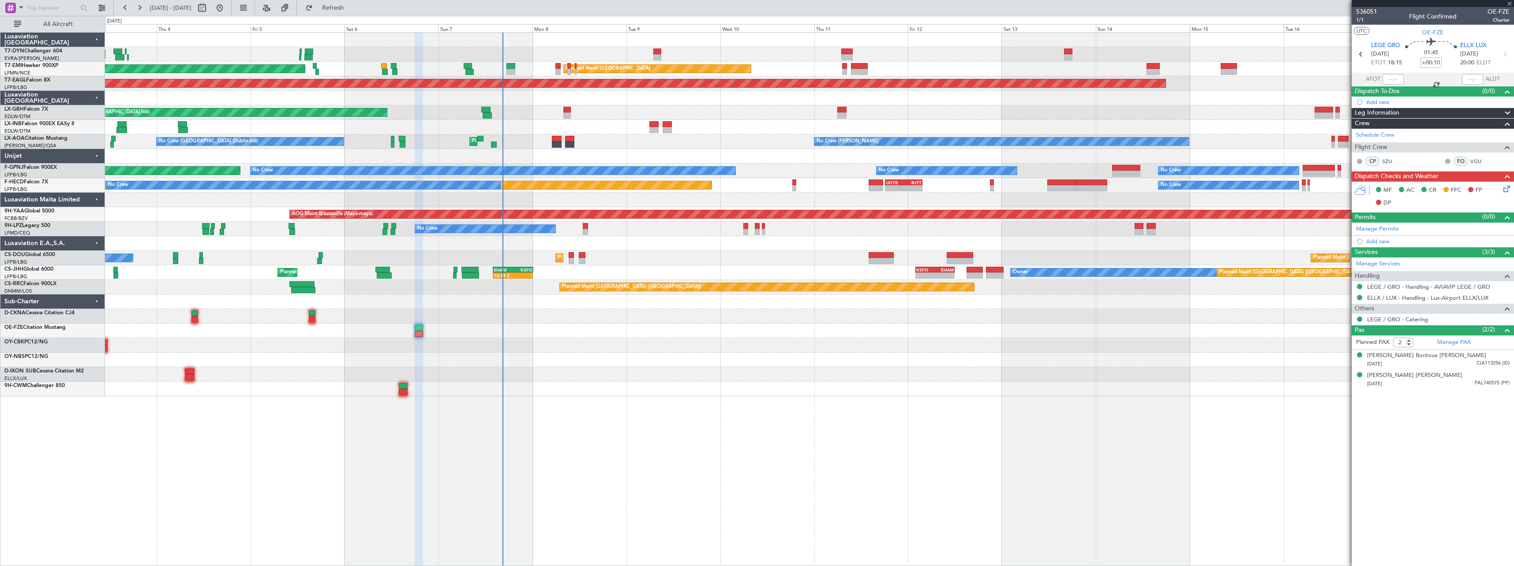
type input "+00:05"
type input "14"
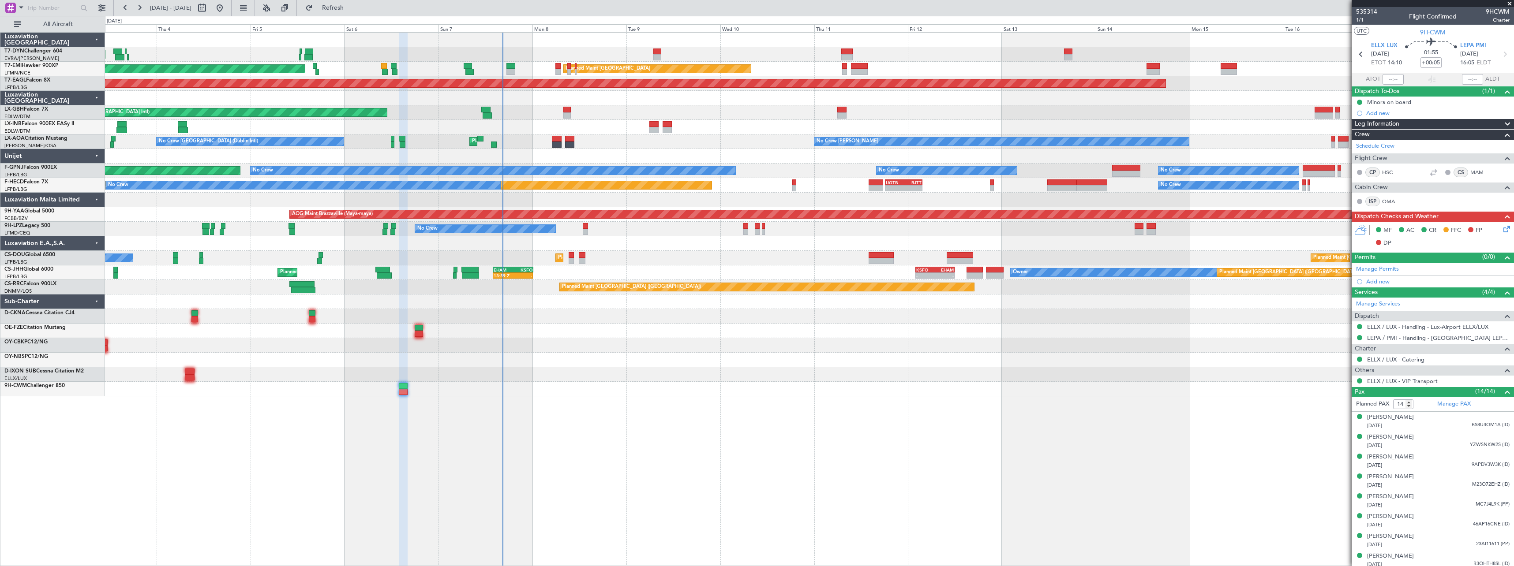
click at [415, 363] on div at bounding box center [809, 360] width 1409 height 15
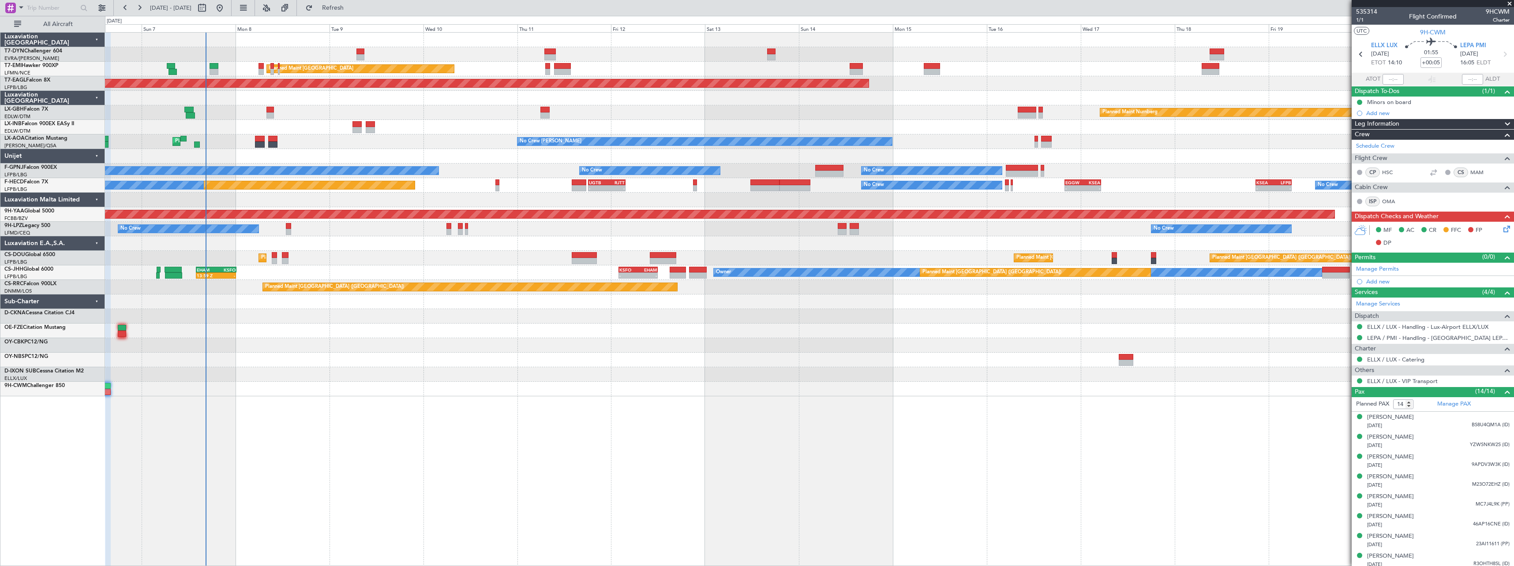
click at [893, 360] on div "AOG Maint Riga (Riga Intl) Planned Maint Zurich Planned Maint Zurich Grounded N…" at bounding box center [809, 215] width 1409 height 364
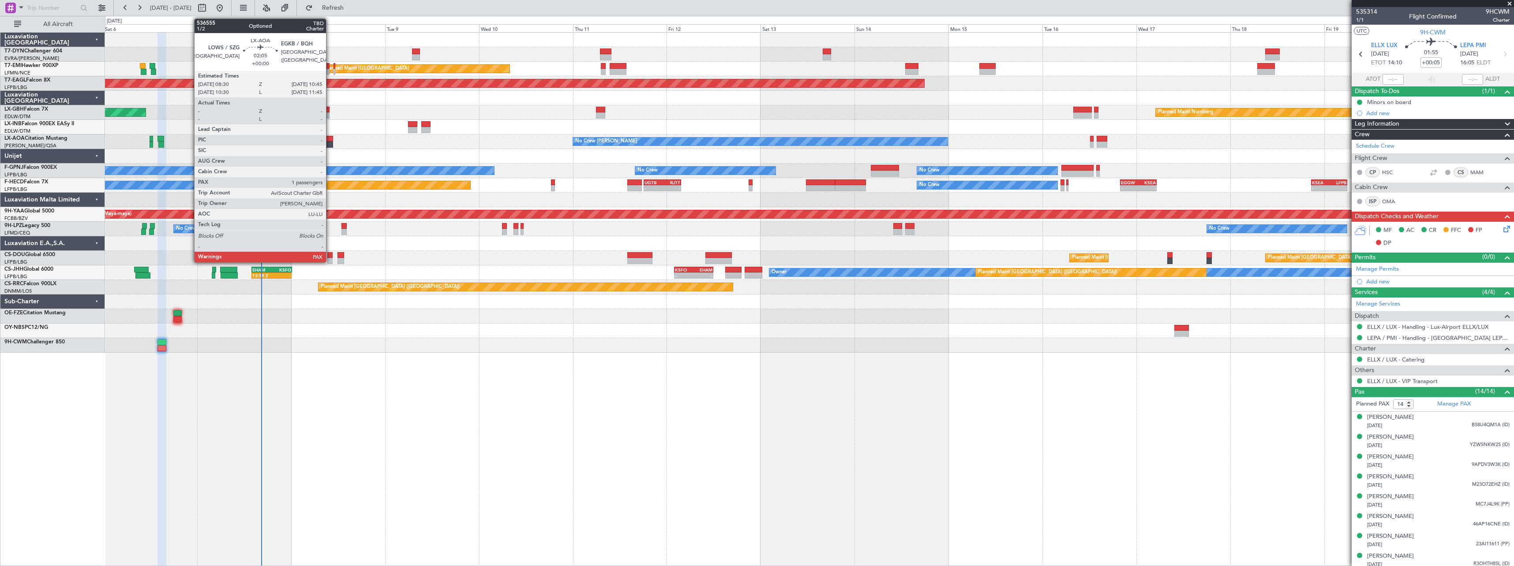
click at [330, 137] on div at bounding box center [328, 139] width 9 height 6
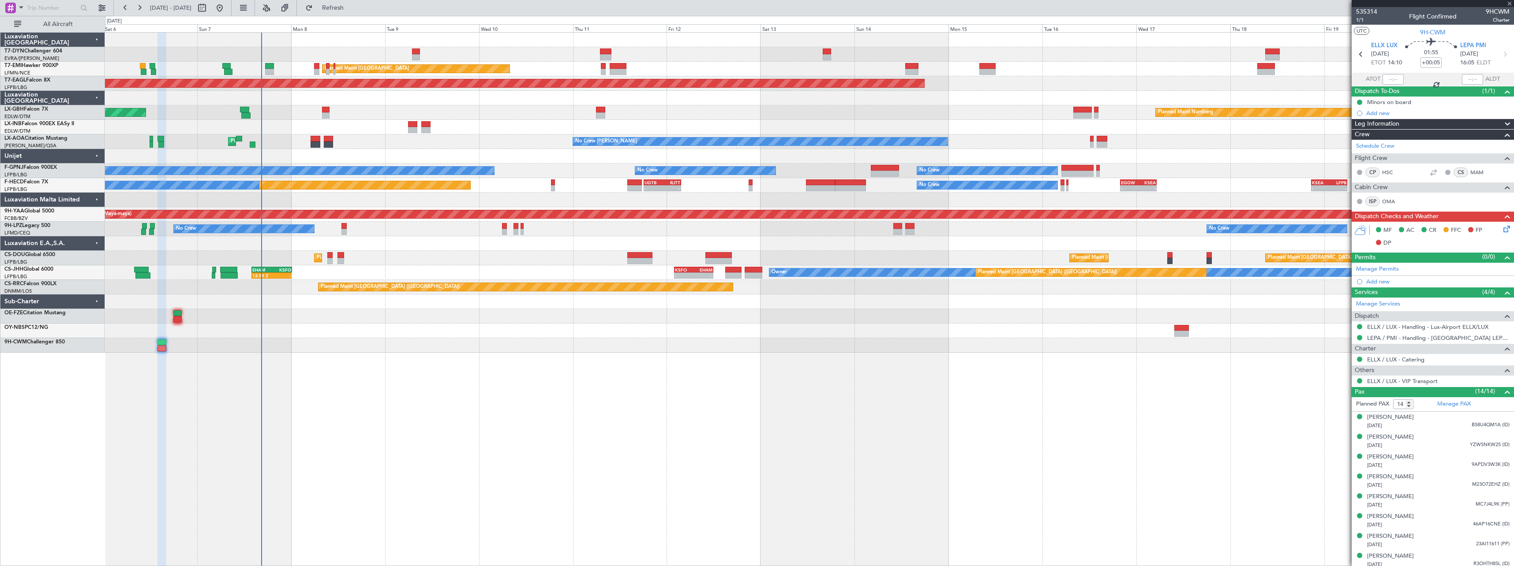
type input "1"
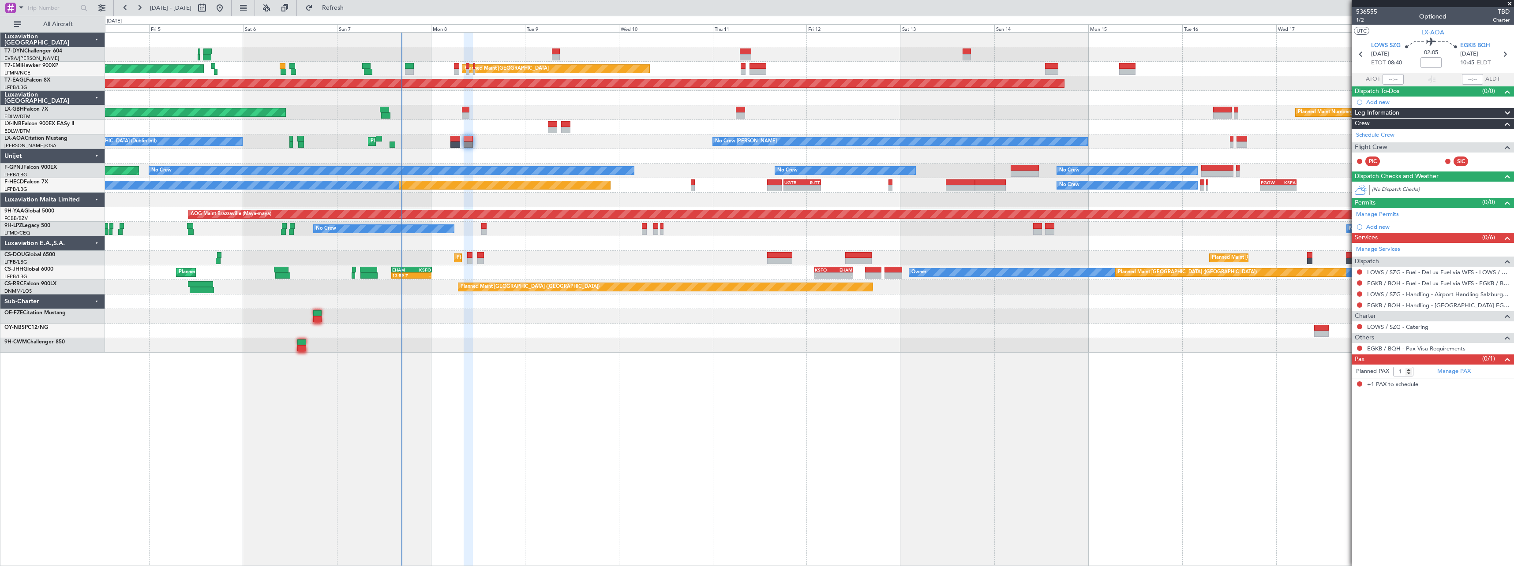
click at [575, 352] on div "AOG Maint Riga (Riga Intl) Planned Maint Zurich Planned Maint Zurich Grounded N…" at bounding box center [809, 299] width 1409 height 534
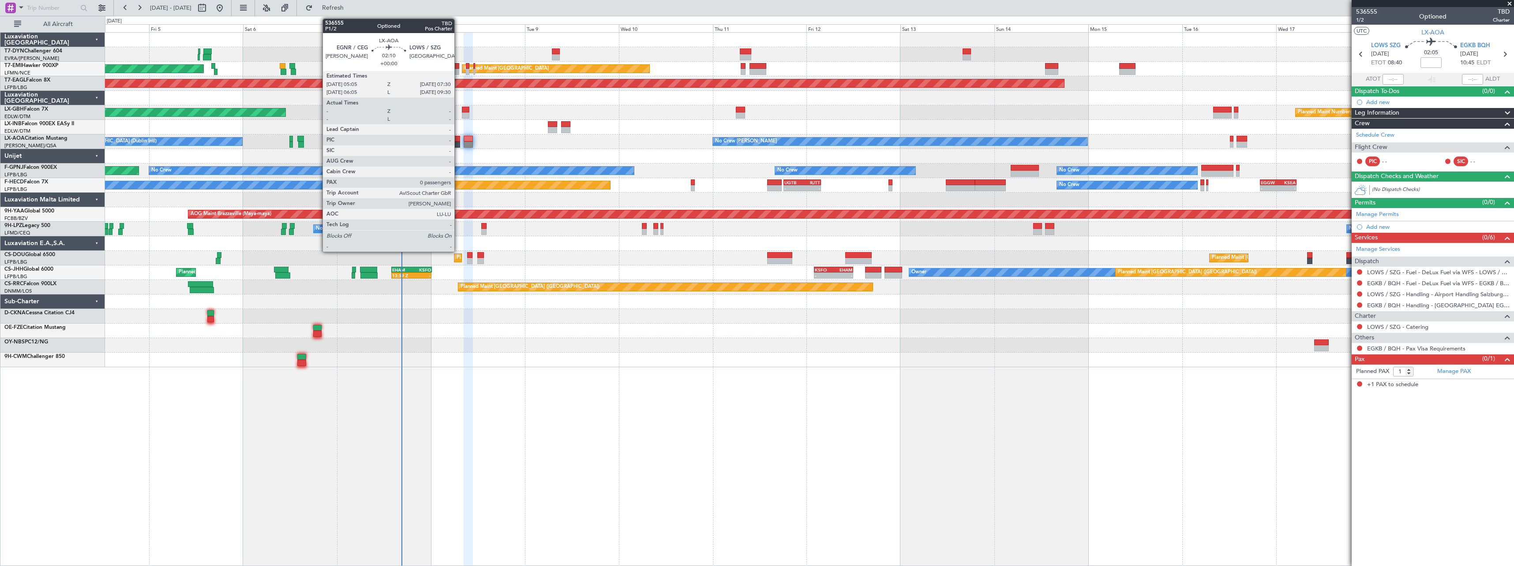
click at [458, 144] on div at bounding box center [455, 145] width 10 height 6
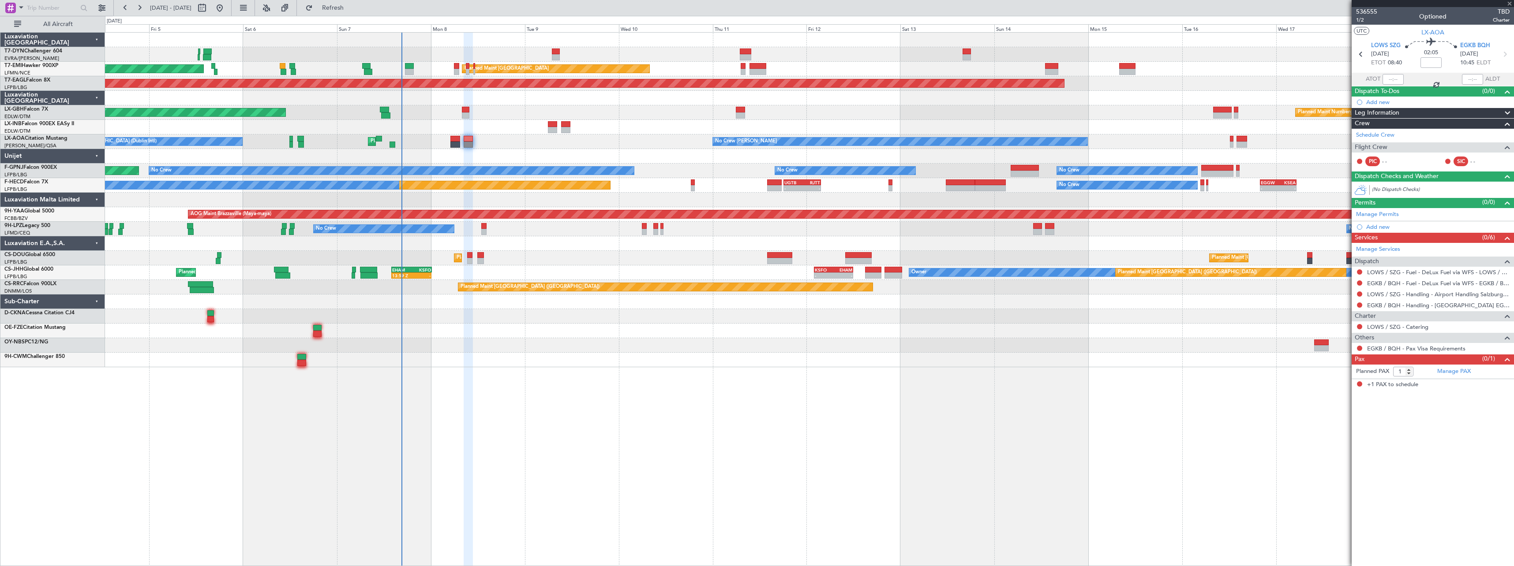
type input "0"
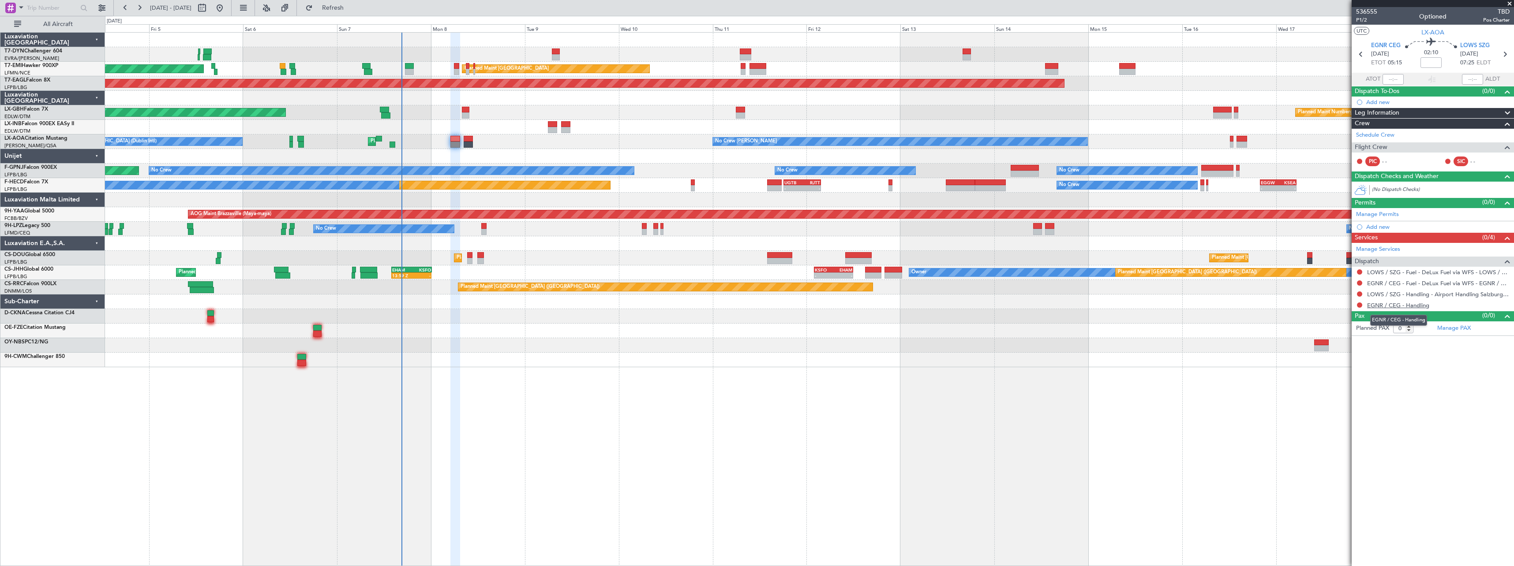
click at [1395, 304] on link "EGNR / CEG - Handling" at bounding box center [1398, 305] width 62 height 7
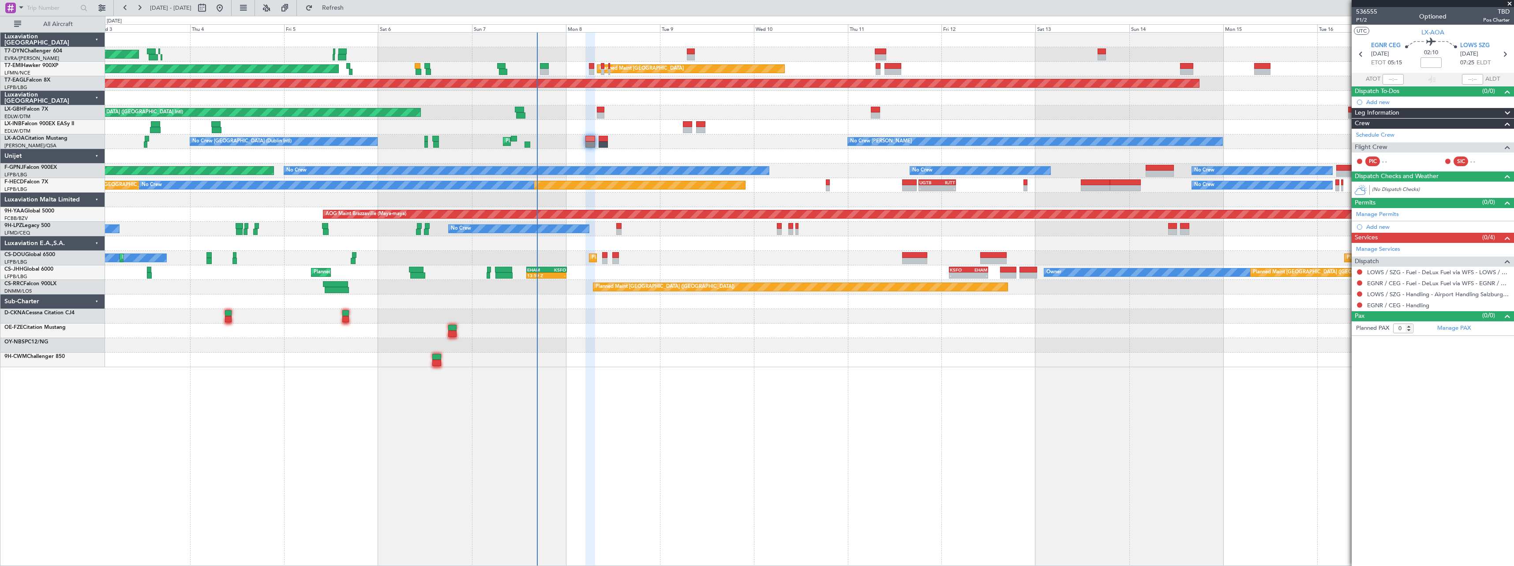
click at [505, 360] on div "AOG Maint Riga (Riga Intl) Planned Maint Zurich Planned Maint Zurich Grounded N…" at bounding box center [809, 299] width 1409 height 534
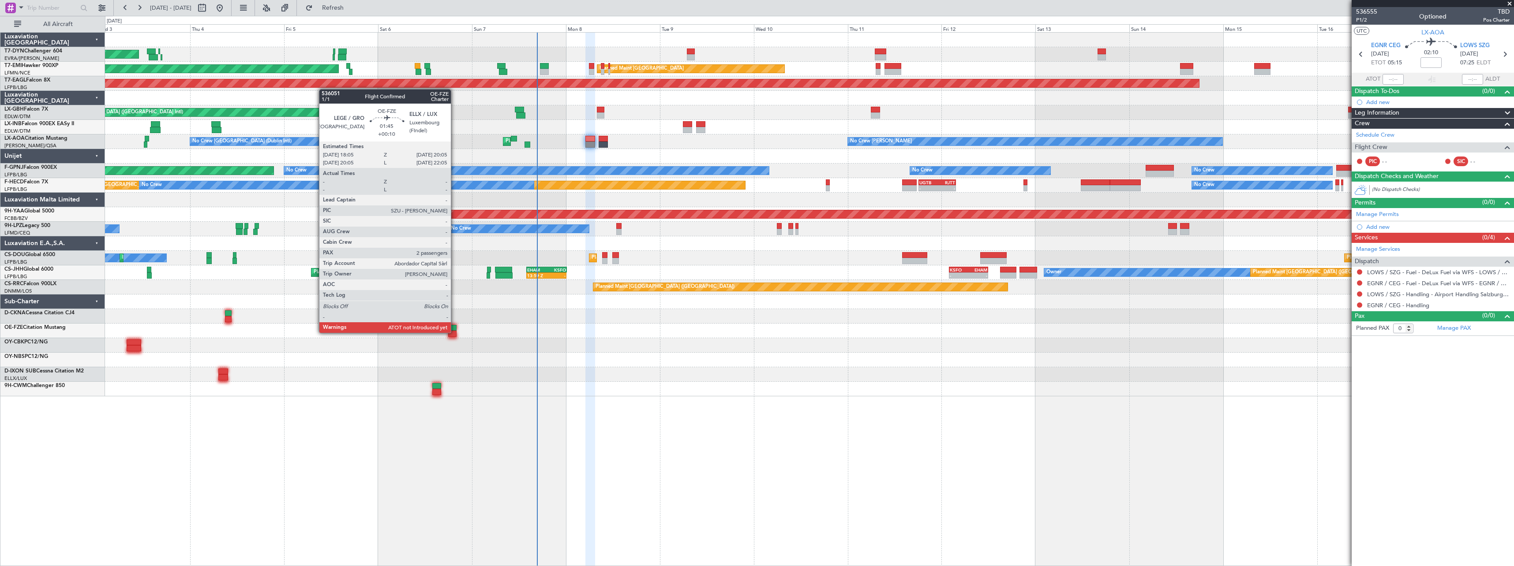
click at [454, 332] on div at bounding box center [452, 334] width 8 height 6
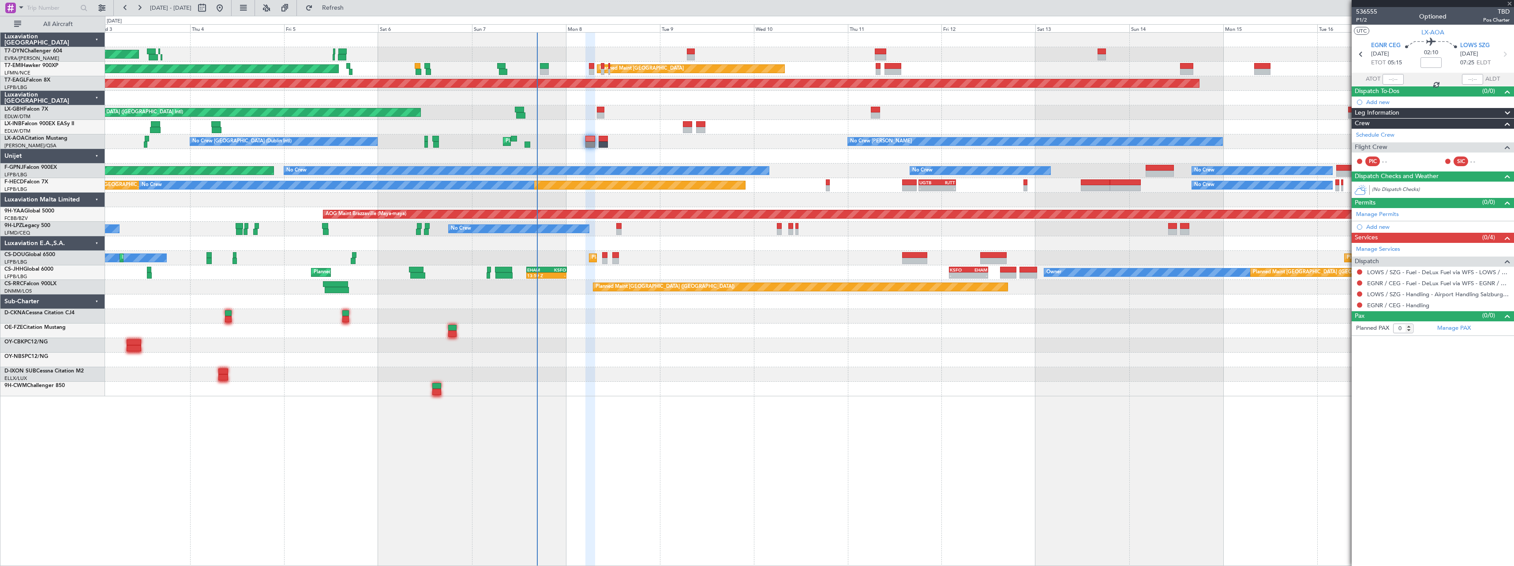
type input "+00:10"
type input "2"
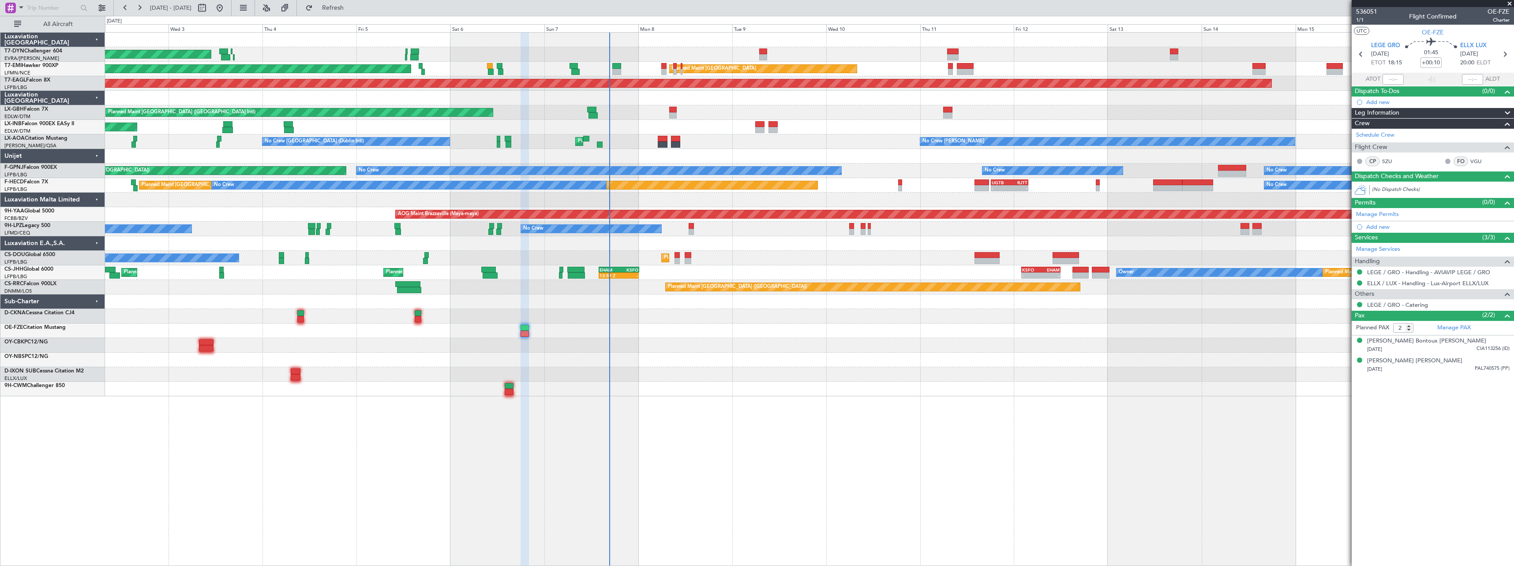
click at [516, 404] on div "AOG Maint Riga (Riga Intl) Planned Maint Zurich Planned Maint Zurich Grounded N…" at bounding box center [809, 299] width 1409 height 534
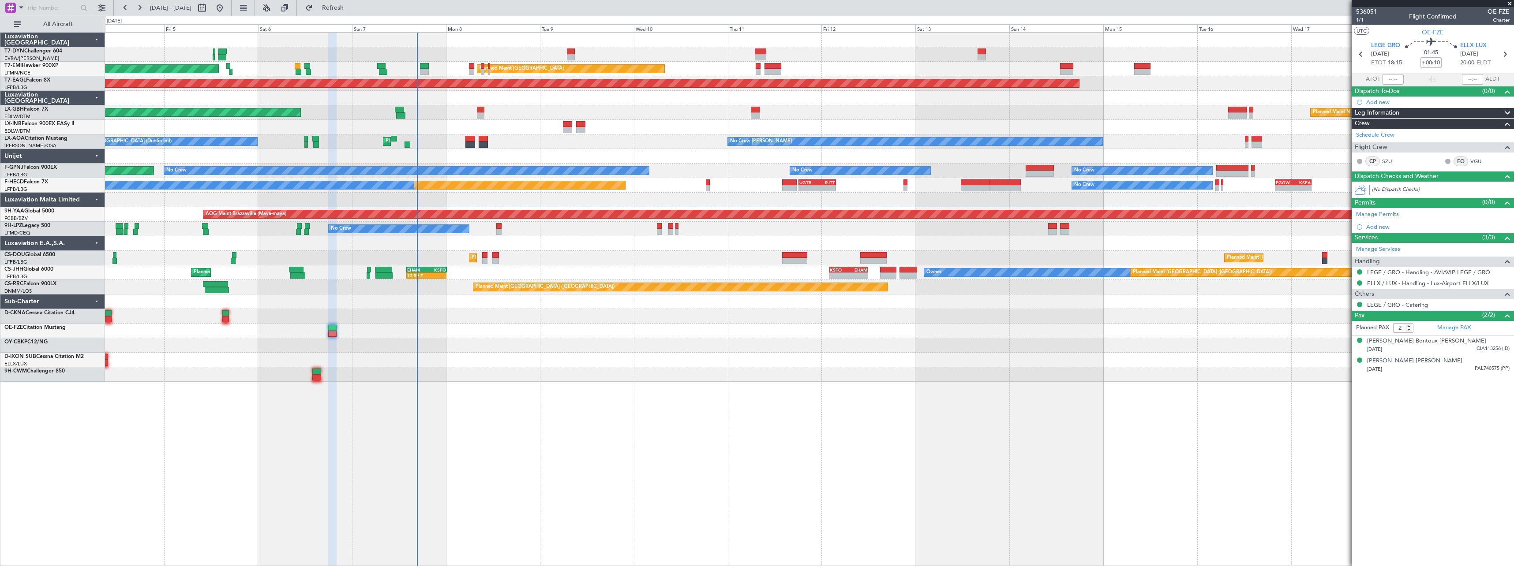
click at [546, 390] on div "AOG Maint Riga (Riga Intl) Planned Maint Zurich Planned Maint Zurich Grounded N…" at bounding box center [809, 299] width 1409 height 534
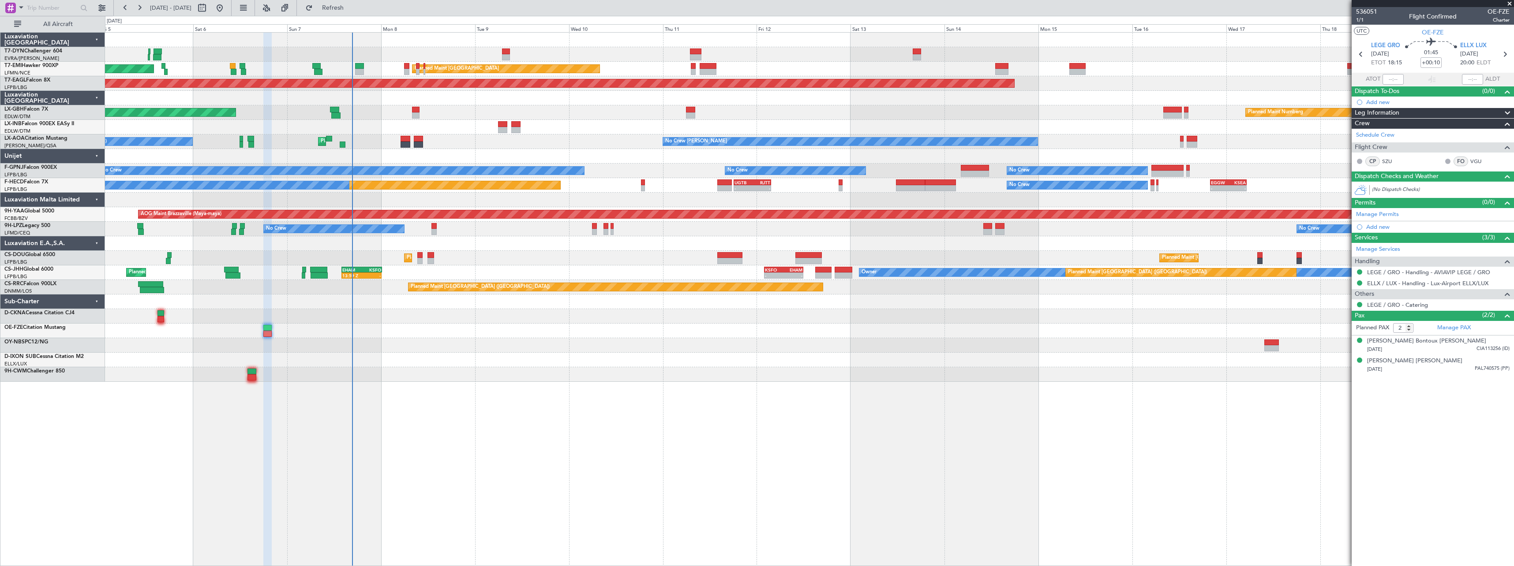
click at [497, 361] on div at bounding box center [809, 360] width 1409 height 15
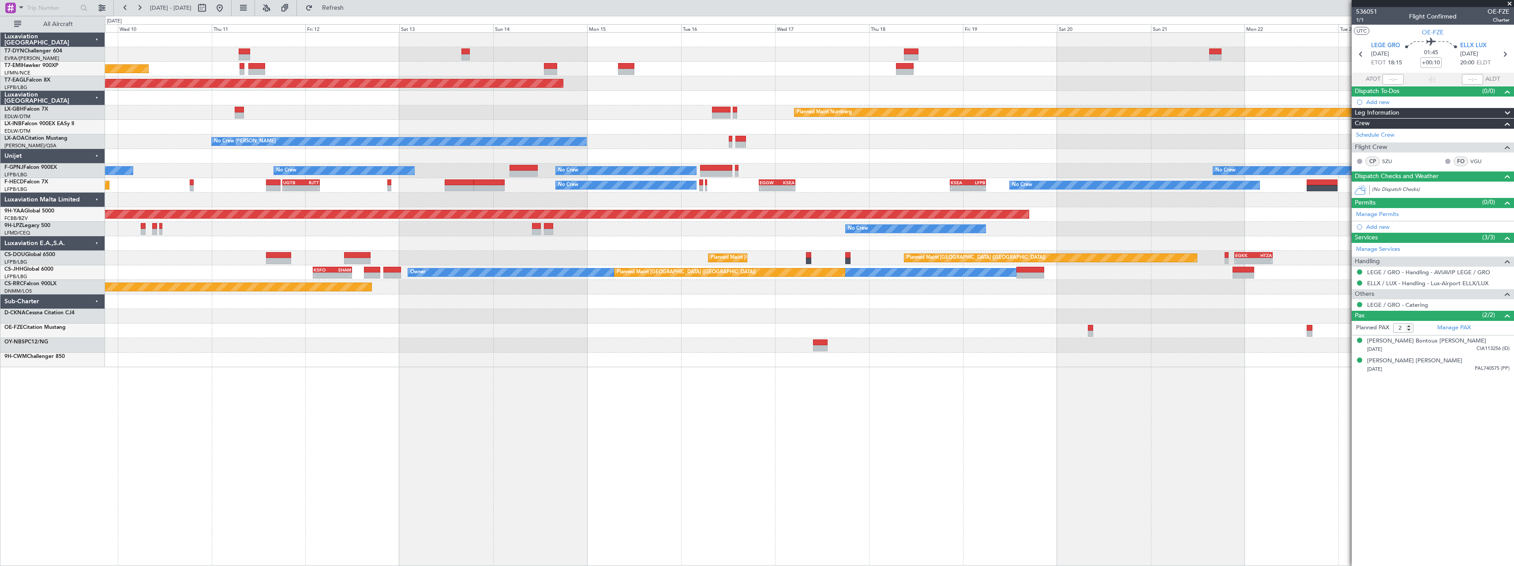
click at [710, 401] on div "Planned Maint Zurich Grounded New York (Teterboro) Planned Maint Nurnberg Plann…" at bounding box center [809, 299] width 1409 height 534
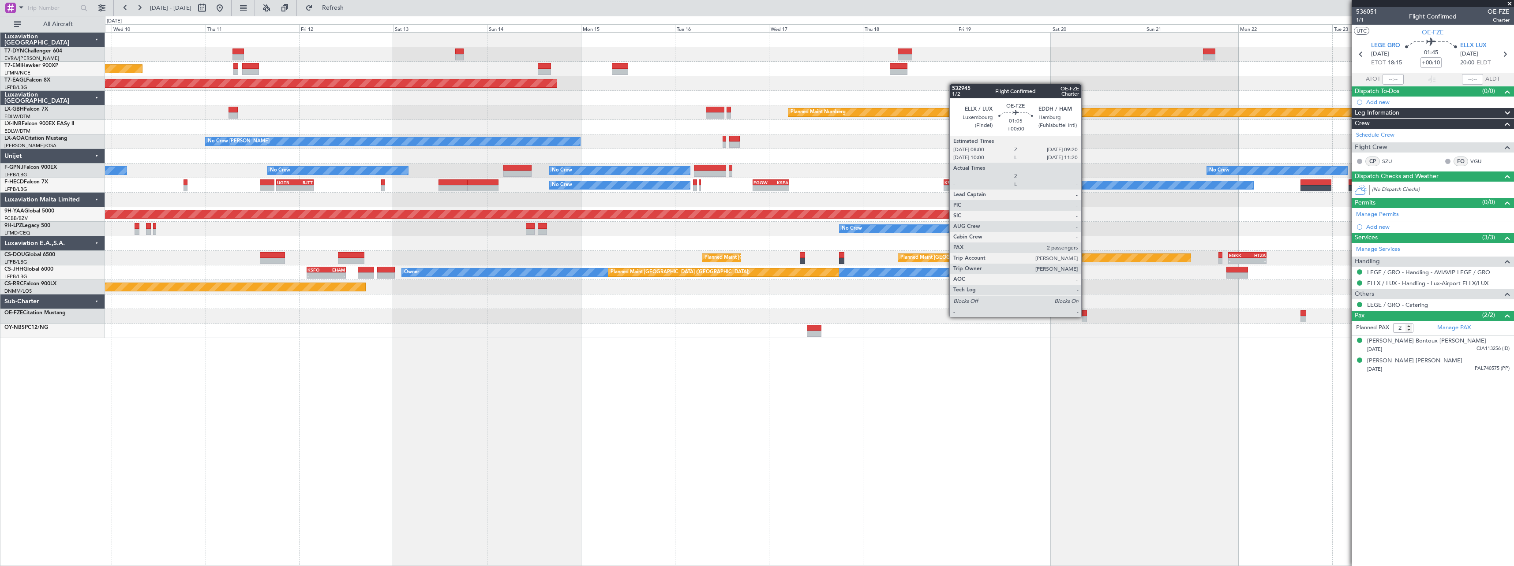
click at [1085, 316] on div at bounding box center [1084, 319] width 5 height 6
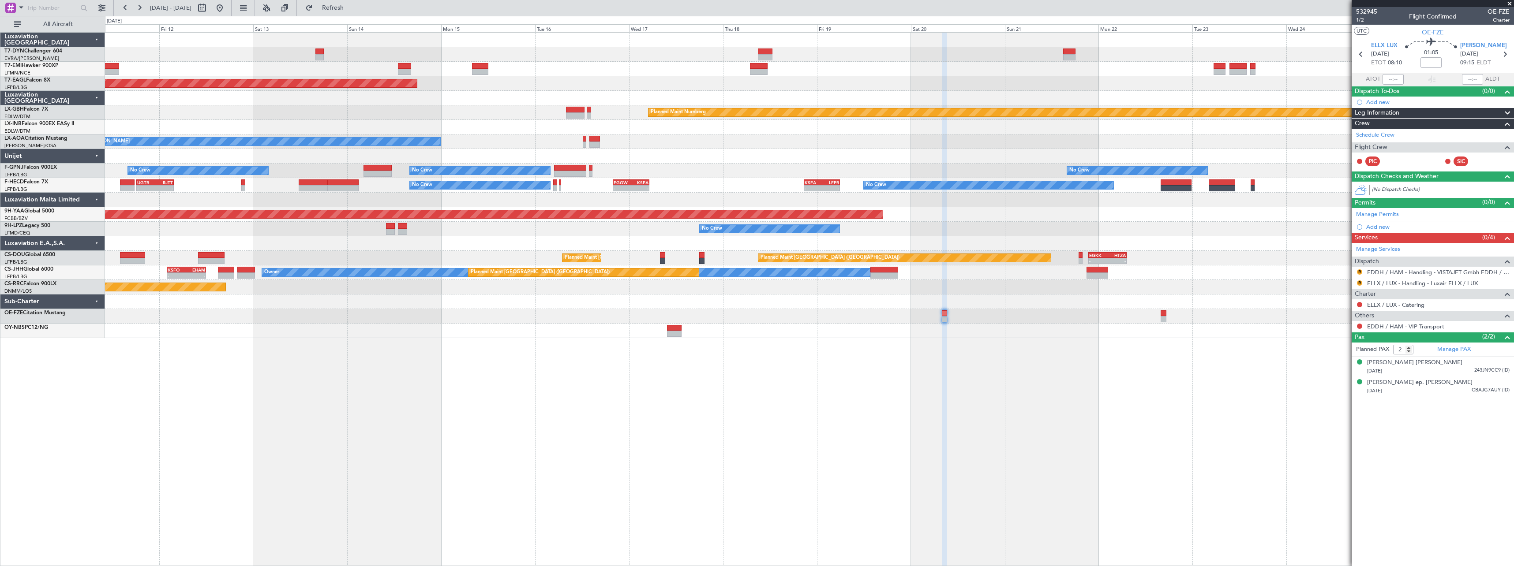
click at [945, 374] on div at bounding box center [944, 300] width 5 height 534
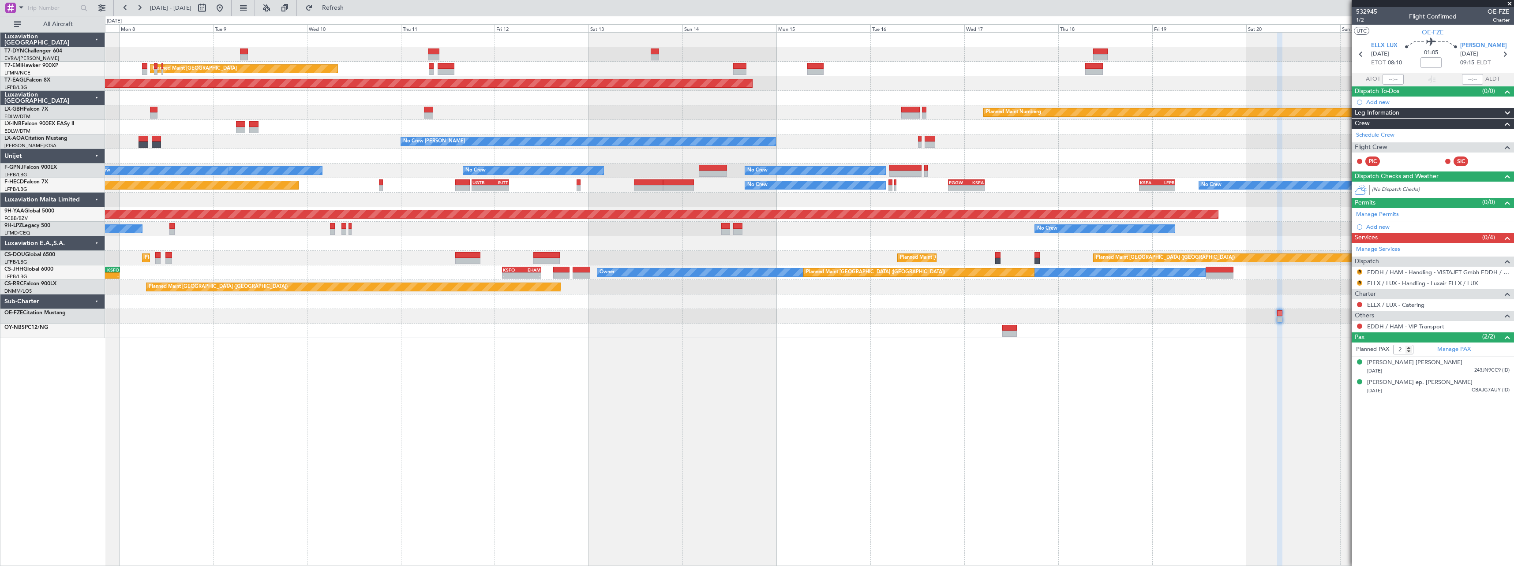
click at [875, 367] on div "Planned Maint Zurich Planned Maint Zurich Grounded New York (Teterboro) Planned…" at bounding box center [809, 299] width 1409 height 534
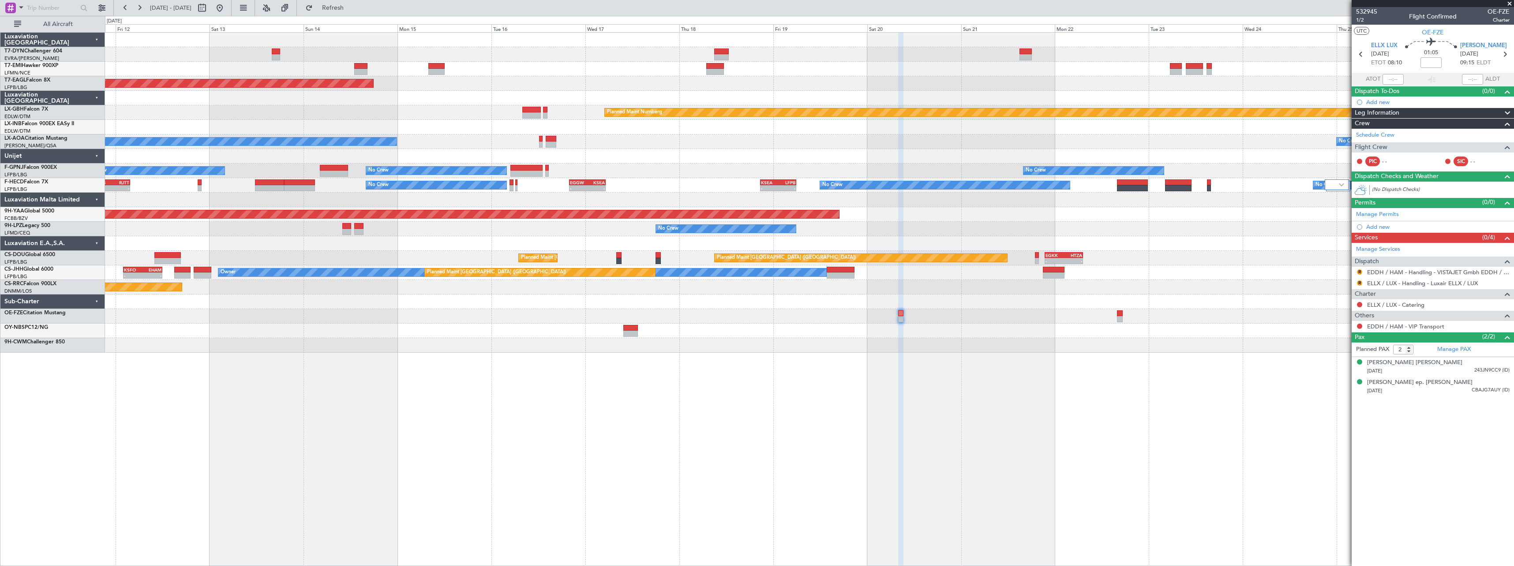
click at [505, 364] on div "Planned Maint Zurich Grounded New York (Teterboro) Planned Maint Nurnberg No Cr…" at bounding box center [809, 299] width 1409 height 534
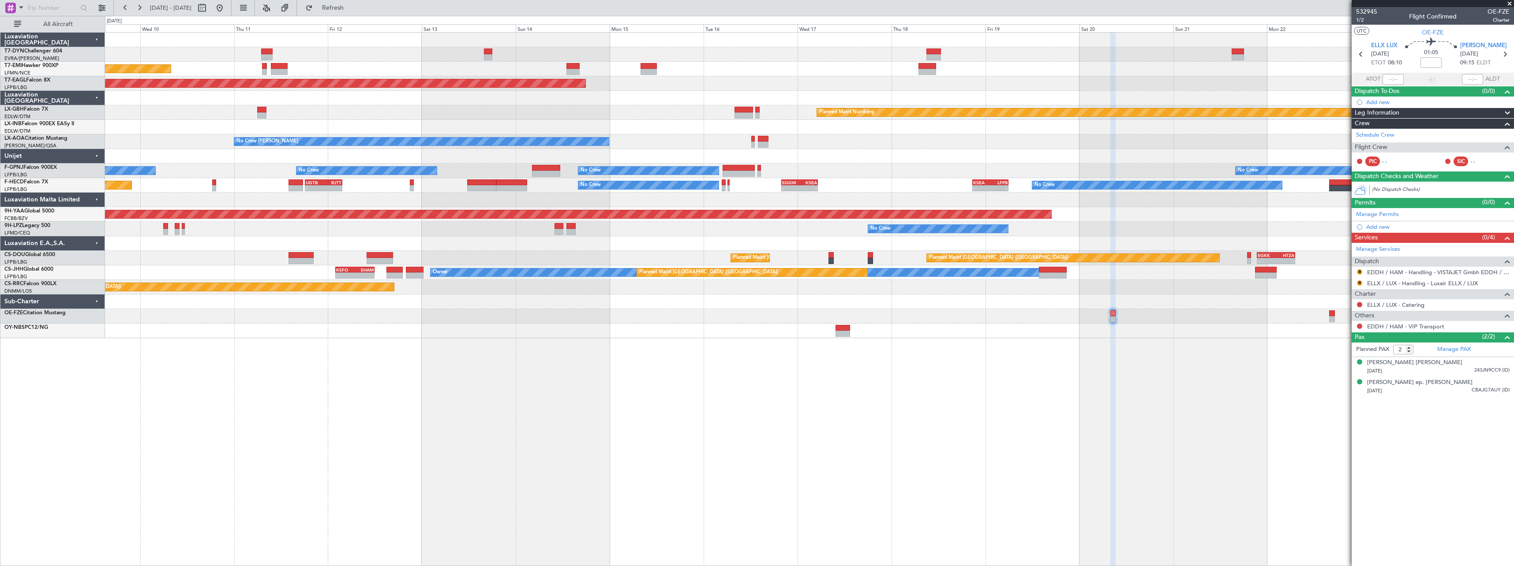
click at [405, 369] on div "Planned Maint Zurich Grounded New York (Teterboro) Planned Maint Nurnberg Plann…" at bounding box center [809, 299] width 1409 height 534
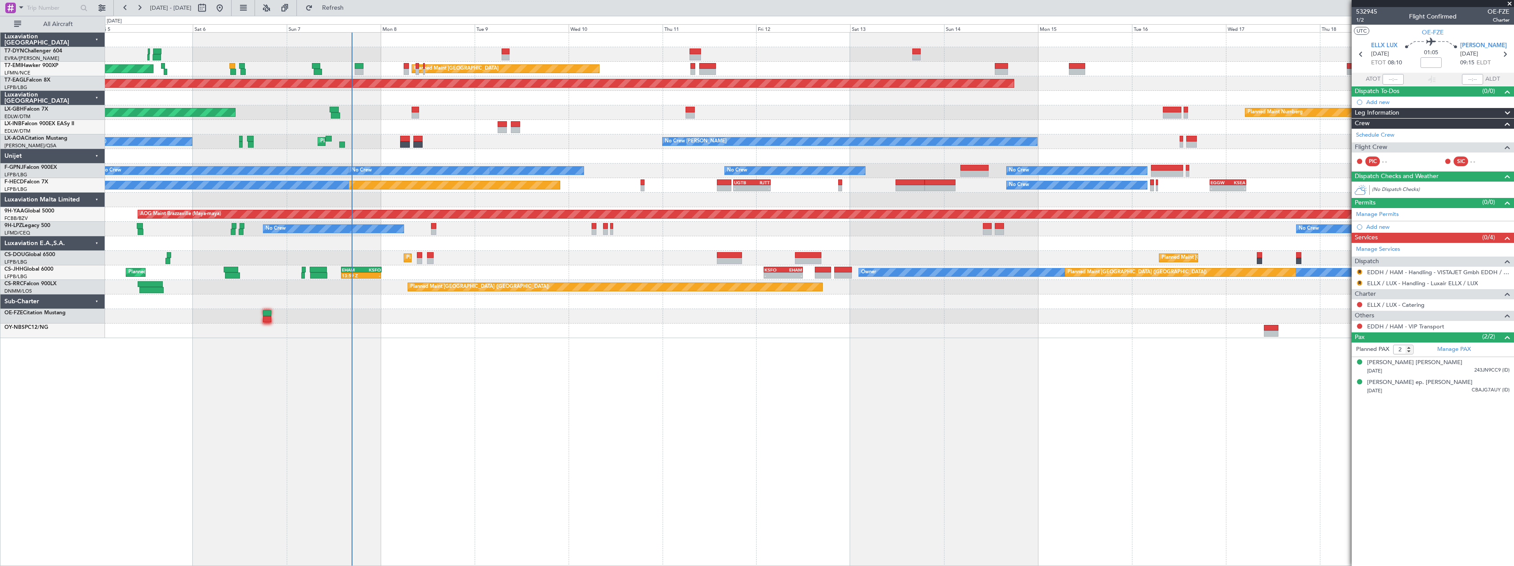
click at [717, 368] on div "AOG Maint Riga (Riga Intl) Planned Maint Zurich Planned Maint Zurich Grounded N…" at bounding box center [809, 299] width 1409 height 534
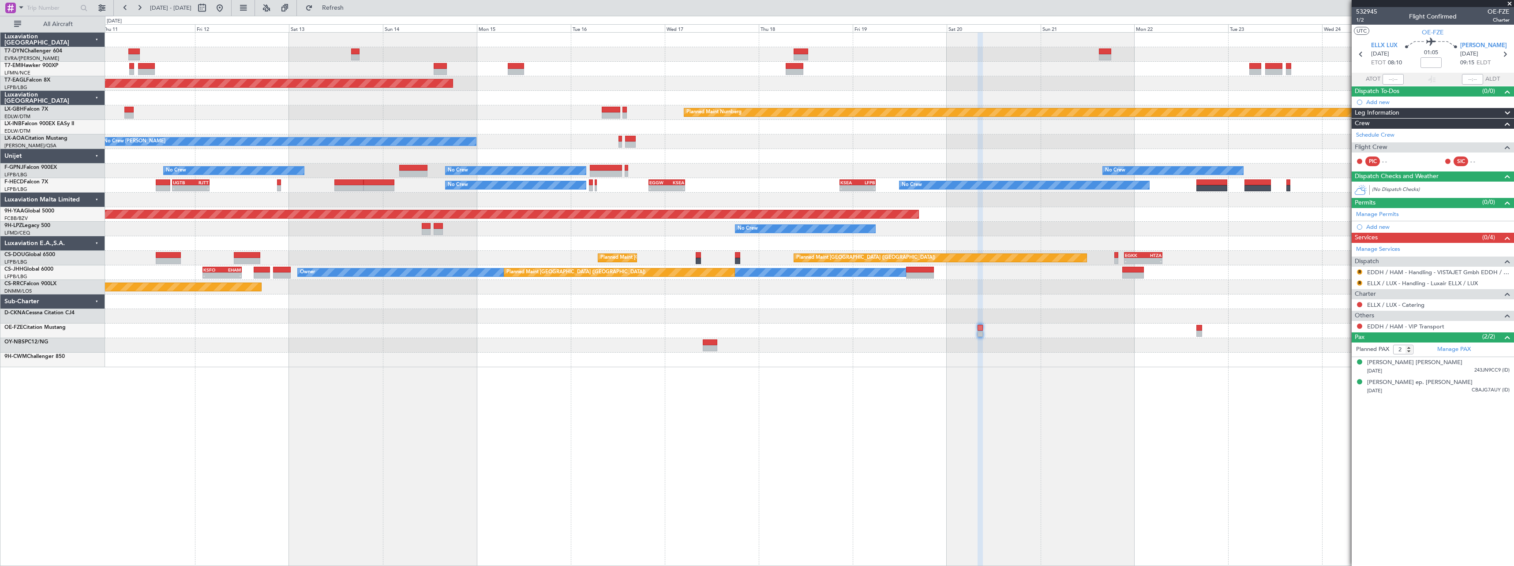
click at [436, 378] on div "Planned Maint Zurich Grounded New York (Teterboro) Planned Maint Nurnberg No Cr…" at bounding box center [809, 299] width 1409 height 534
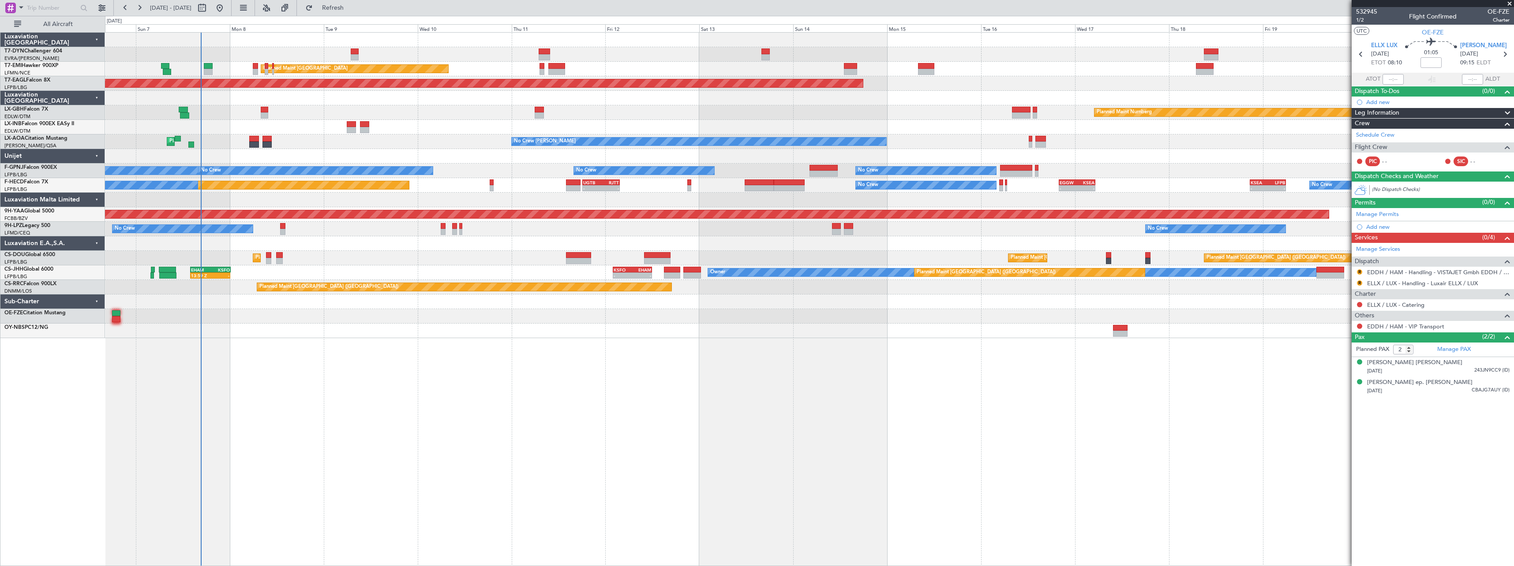
click at [661, 358] on div "AOG Maint Riga (Riga Intl) Planned Maint Zurich Planned Maint Zurich Grounded N…" at bounding box center [809, 299] width 1409 height 534
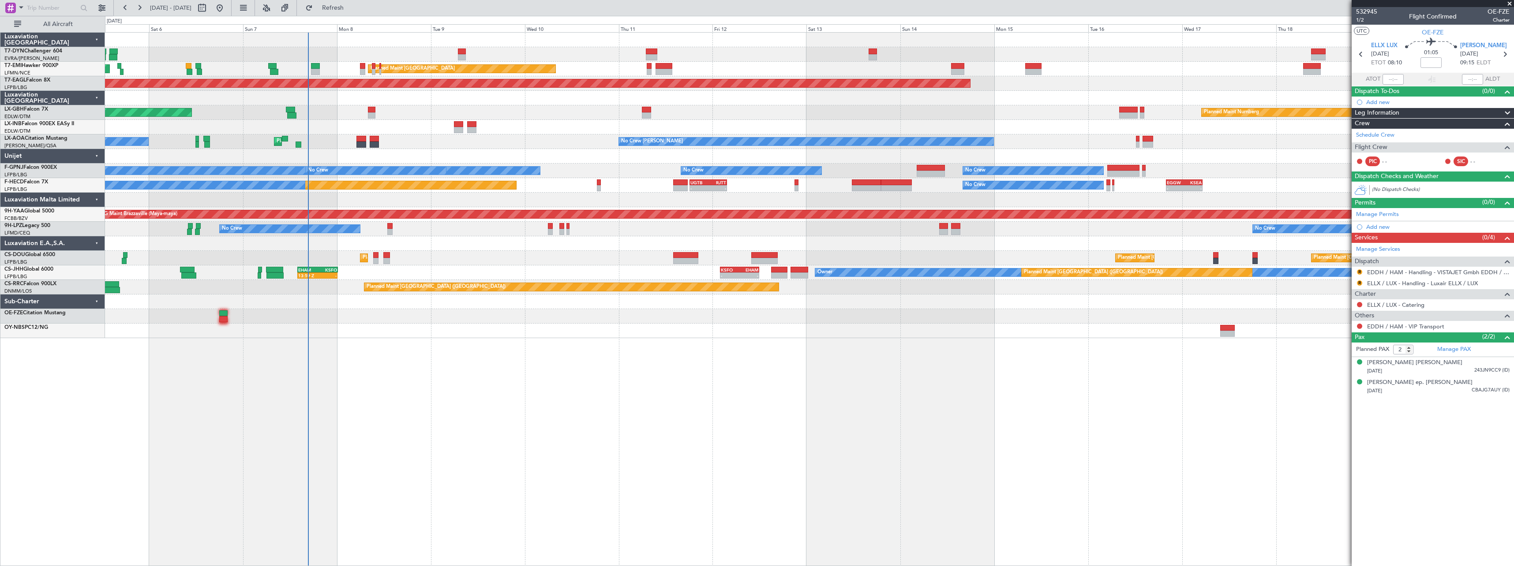
click at [443, 353] on div "AOG Maint Riga (Riga Intl) Planned Maint Zurich Planned Maint Zurich Grounded N…" at bounding box center [809, 299] width 1409 height 534
click at [805, 418] on div "AOG Maint Riga (Riga Intl) Planned Maint Zurich Planned Maint Zurich Grounded N…" at bounding box center [809, 299] width 1409 height 534
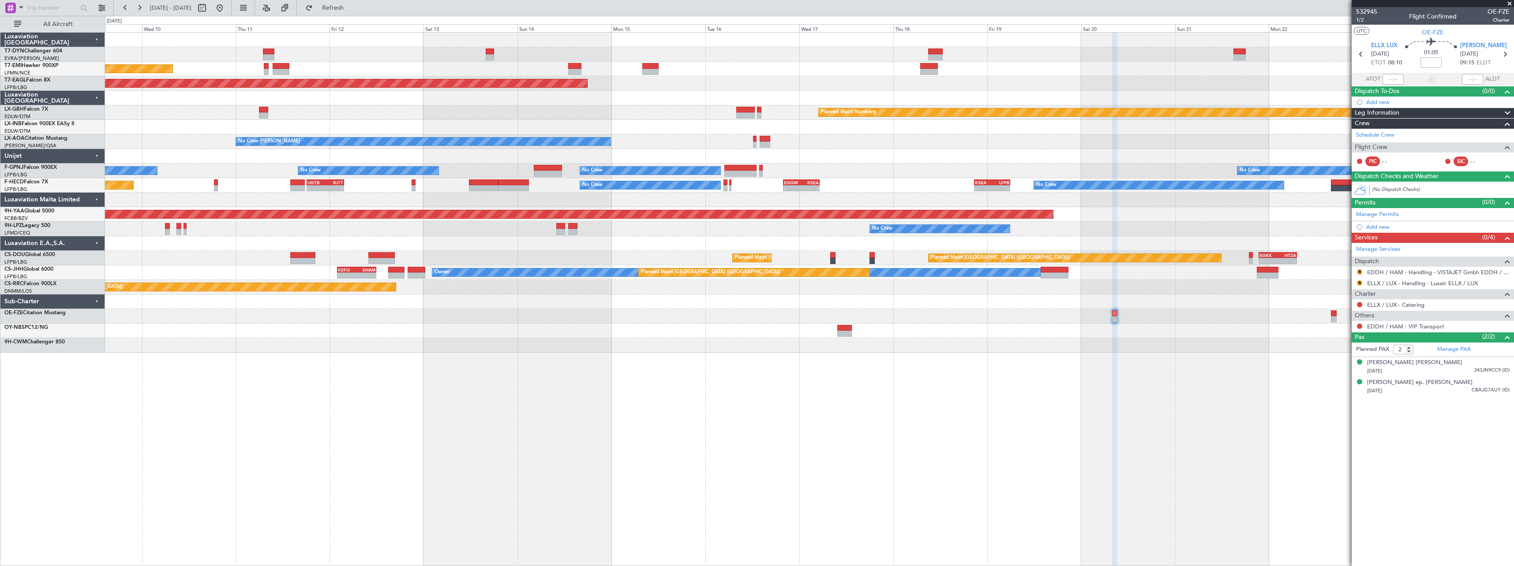
click at [852, 389] on div "Planned Maint Zurich Grounded New York (Teterboro) Planned Maint Nurnberg Plann…" at bounding box center [809, 299] width 1409 height 534
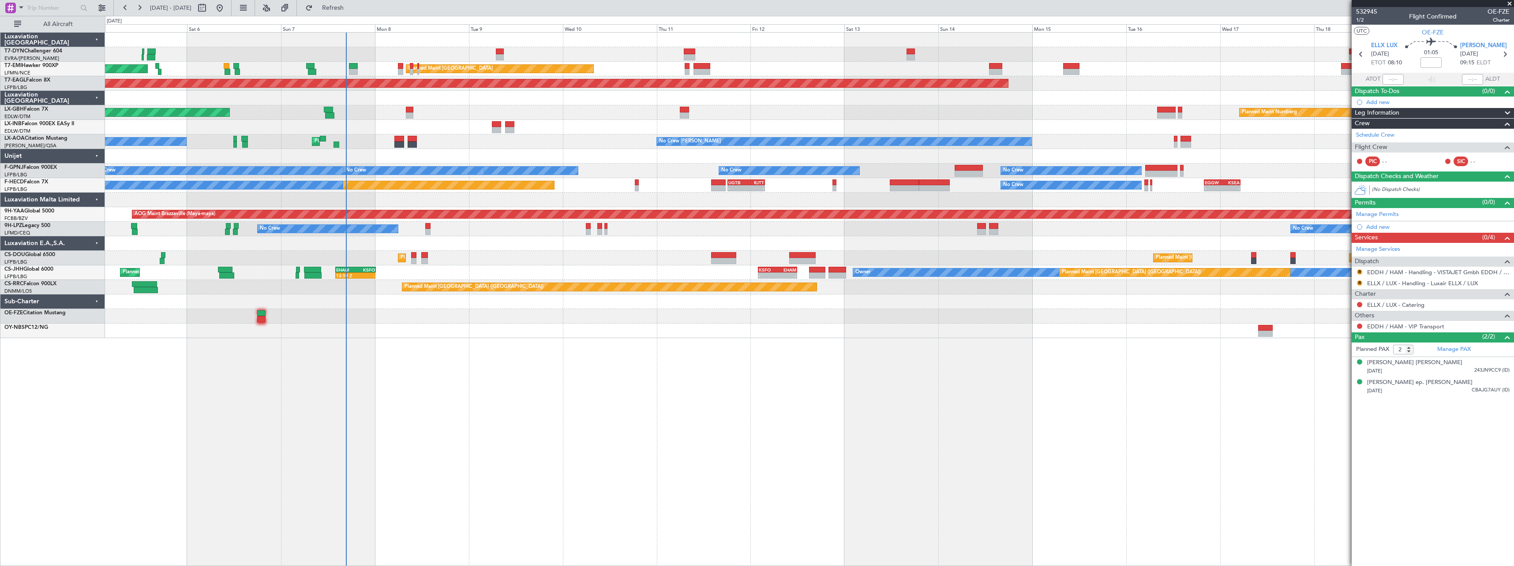
click at [1126, 388] on div "AOG Maint Riga (Riga Intl) Planned Maint Zurich Planned Maint Zurich Grounded N…" at bounding box center [809, 299] width 1409 height 534
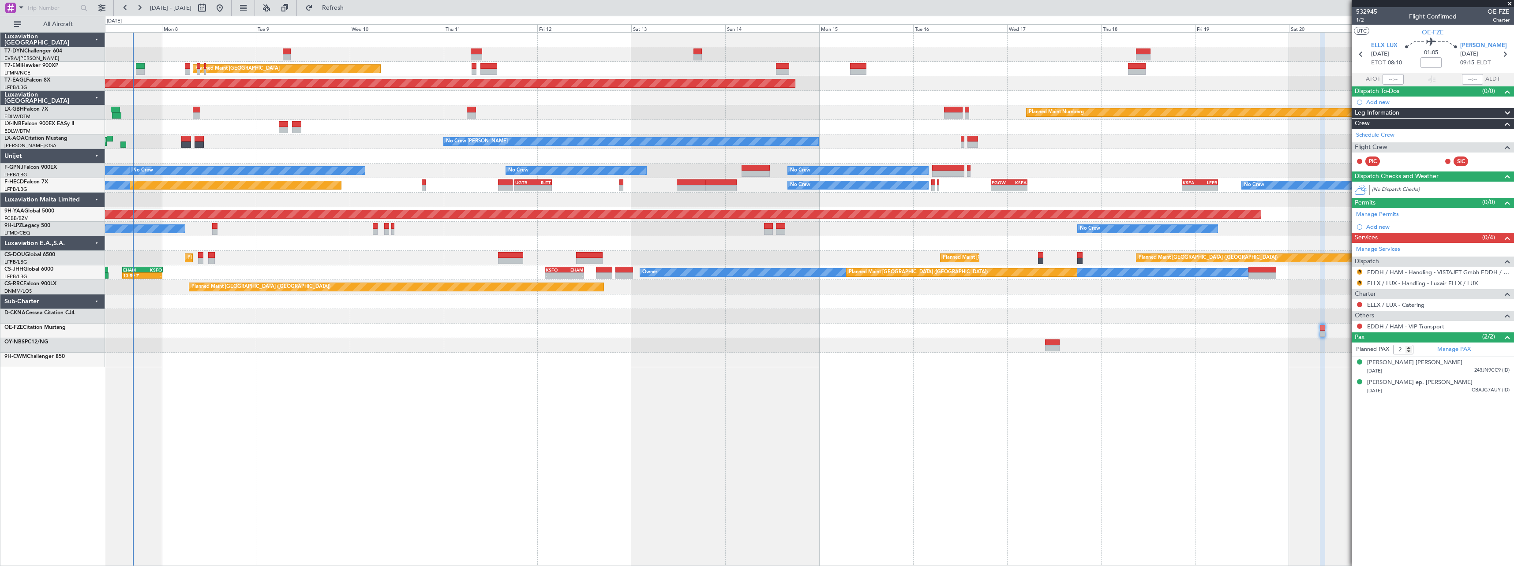
click at [1080, 413] on div "Planned Maint Zurich Planned Maint Zurich Grounded New York (Teterboro) Planned…" at bounding box center [809, 299] width 1409 height 534
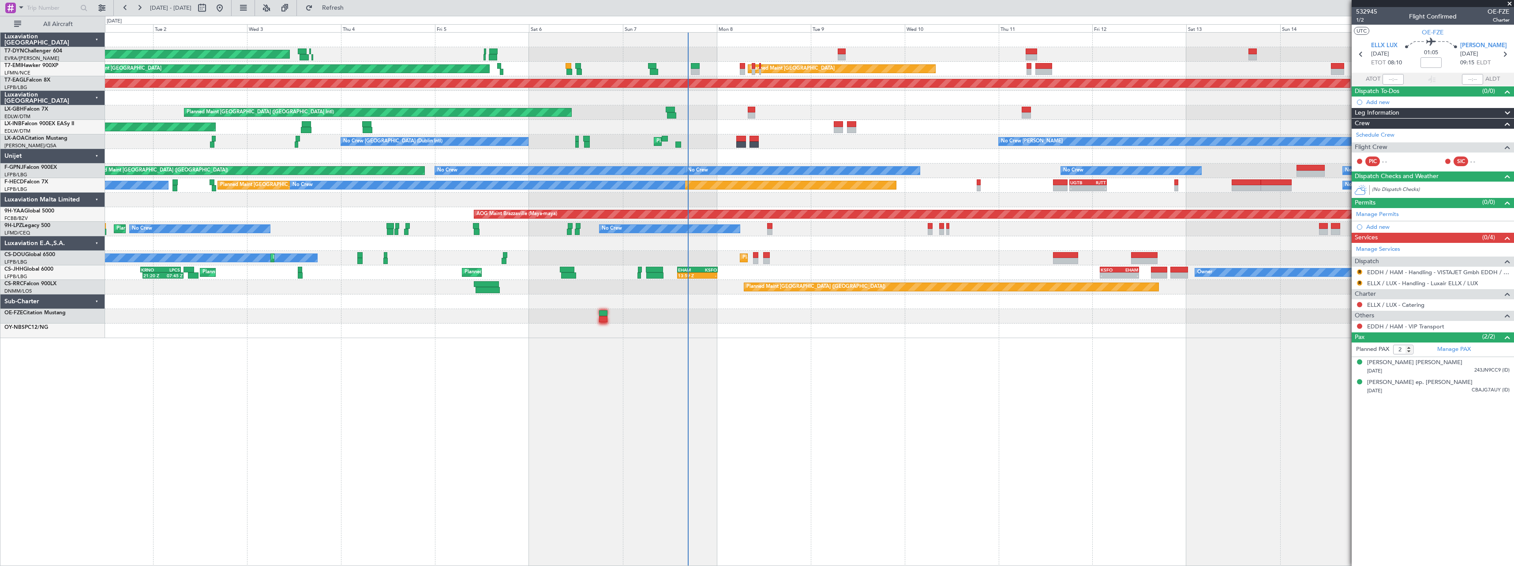
click at [896, 352] on div "AOG Maint Riga (Riga Intl) Planned Maint Zurich Planned Maint Zurich Grounded N…" at bounding box center [809, 299] width 1409 height 534
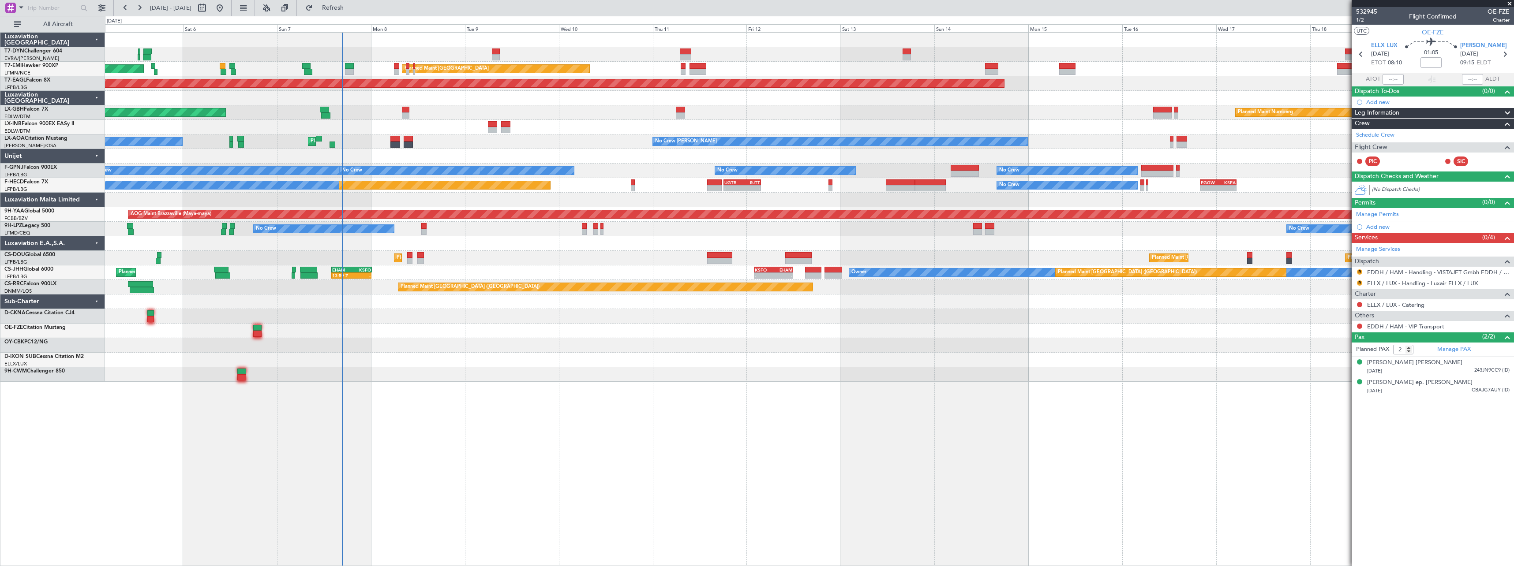
click at [458, 432] on div "AOG Maint Riga (Riga Intl) Planned Maint Zurich Planned Maint Zurich Grounded N…" at bounding box center [809, 299] width 1409 height 534
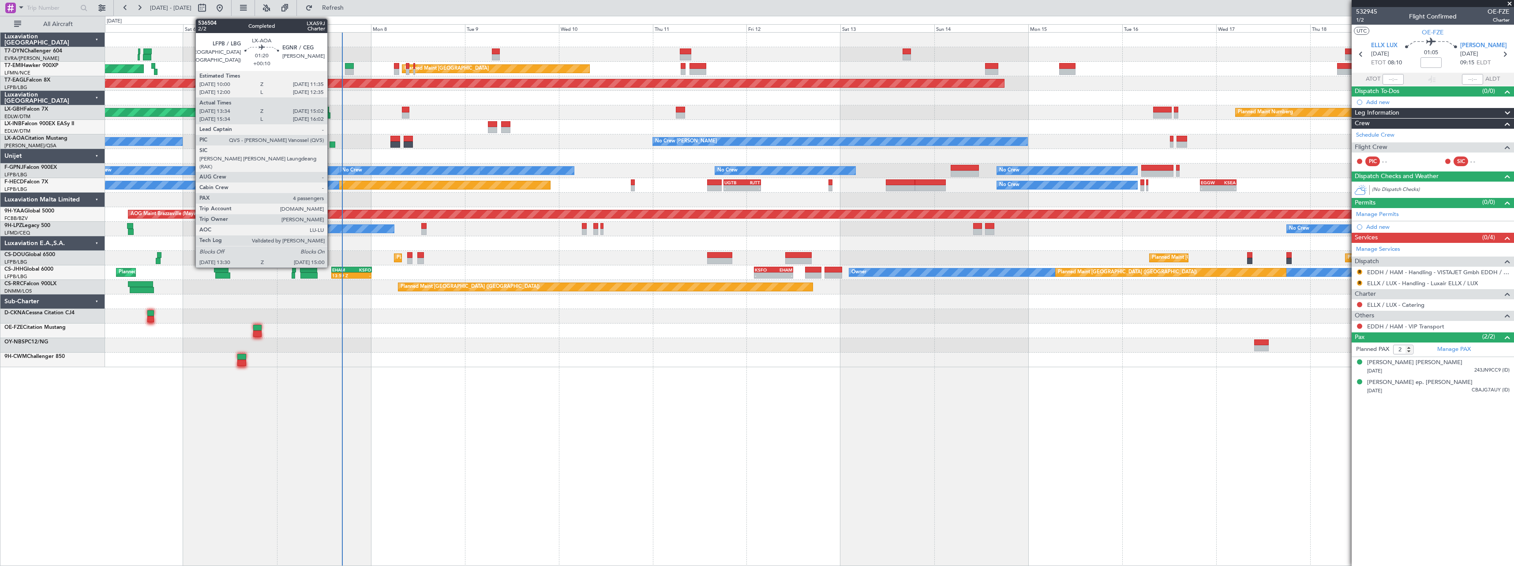
click at [331, 144] on div at bounding box center [333, 145] width 6 height 6
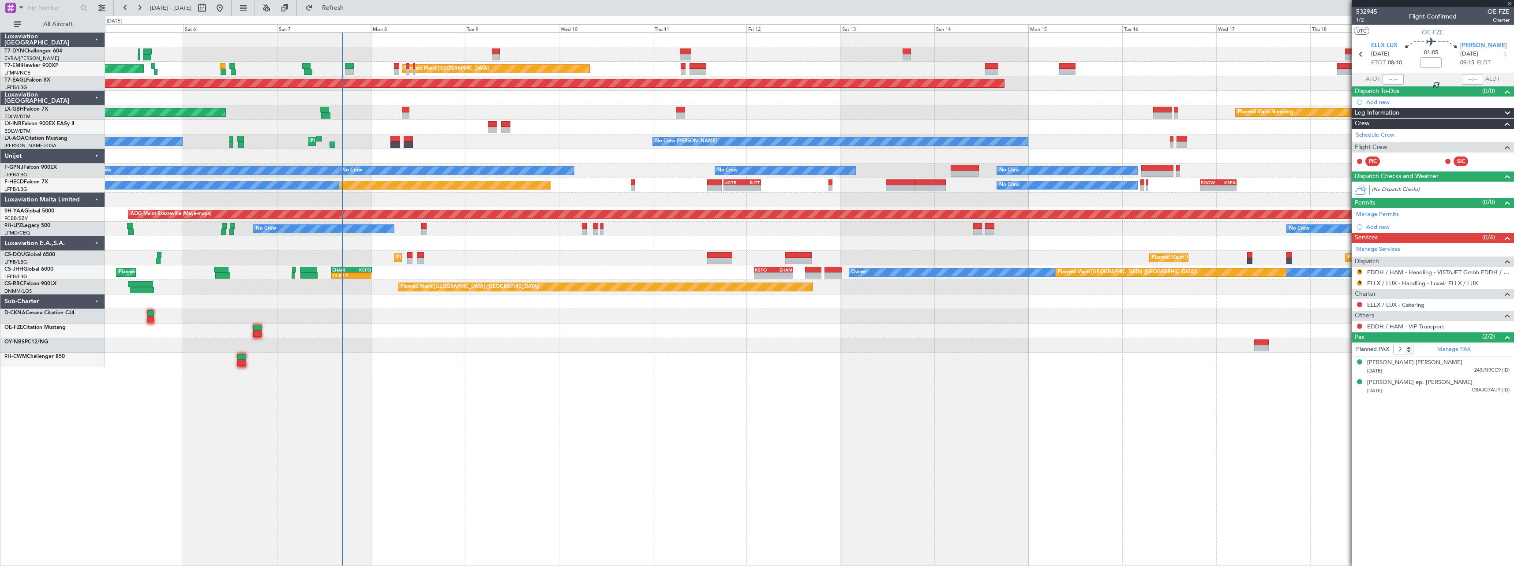
type input "+00:10"
type input "13:44"
type input "14:57"
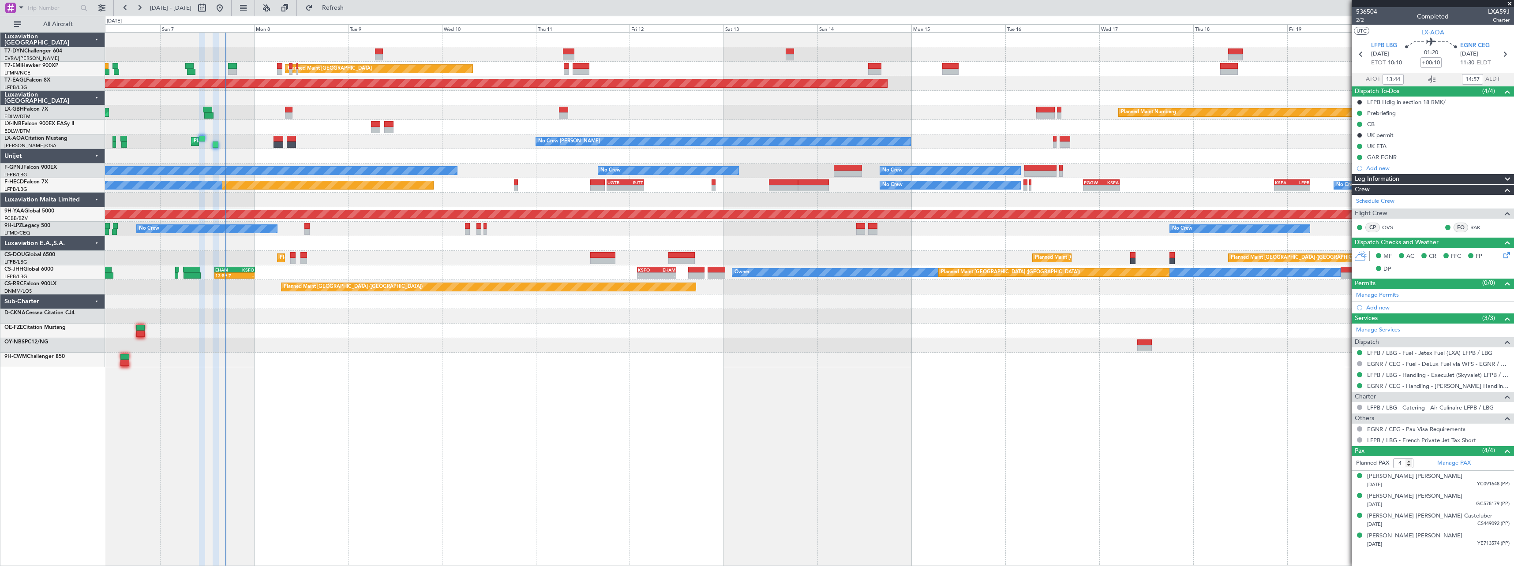
click at [961, 325] on div at bounding box center [809, 331] width 1409 height 15
click at [1508, 3] on span at bounding box center [1509, 4] width 9 height 8
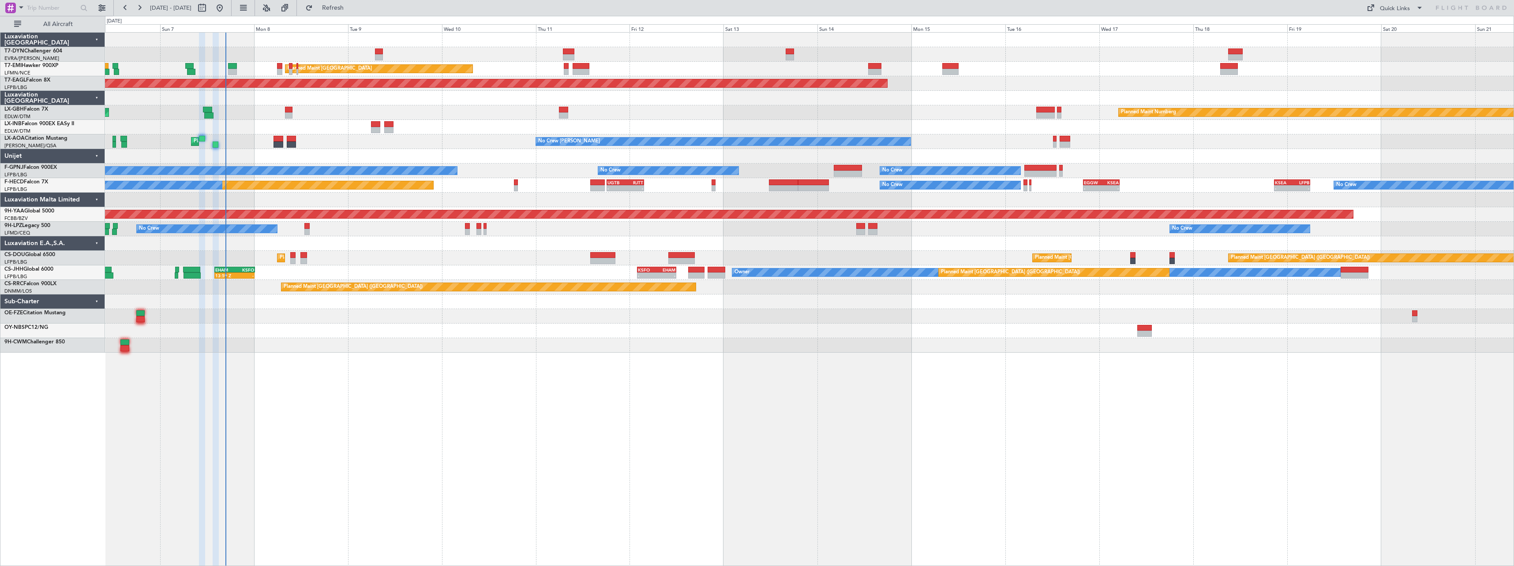
type input "0"
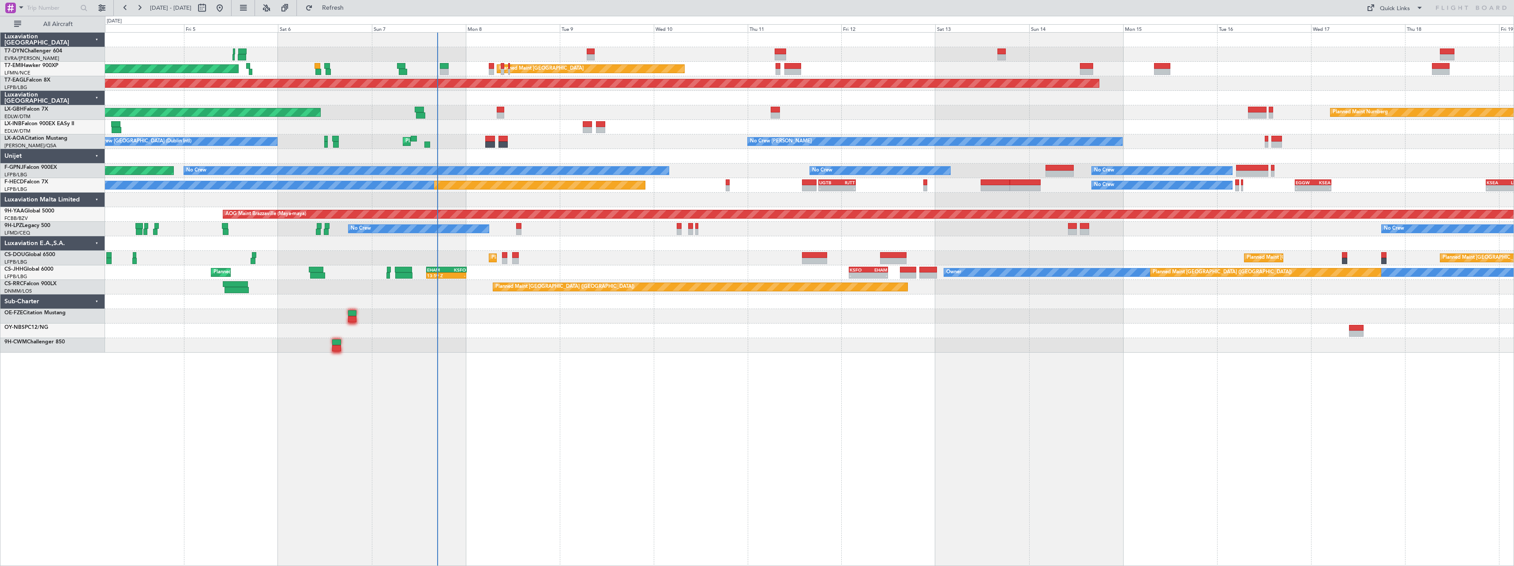
click at [639, 344] on div "AOG Maint Riga (Riga Intl) Planned Maint Zurich Planned Maint Zurich Grounded N…" at bounding box center [809, 193] width 1409 height 320
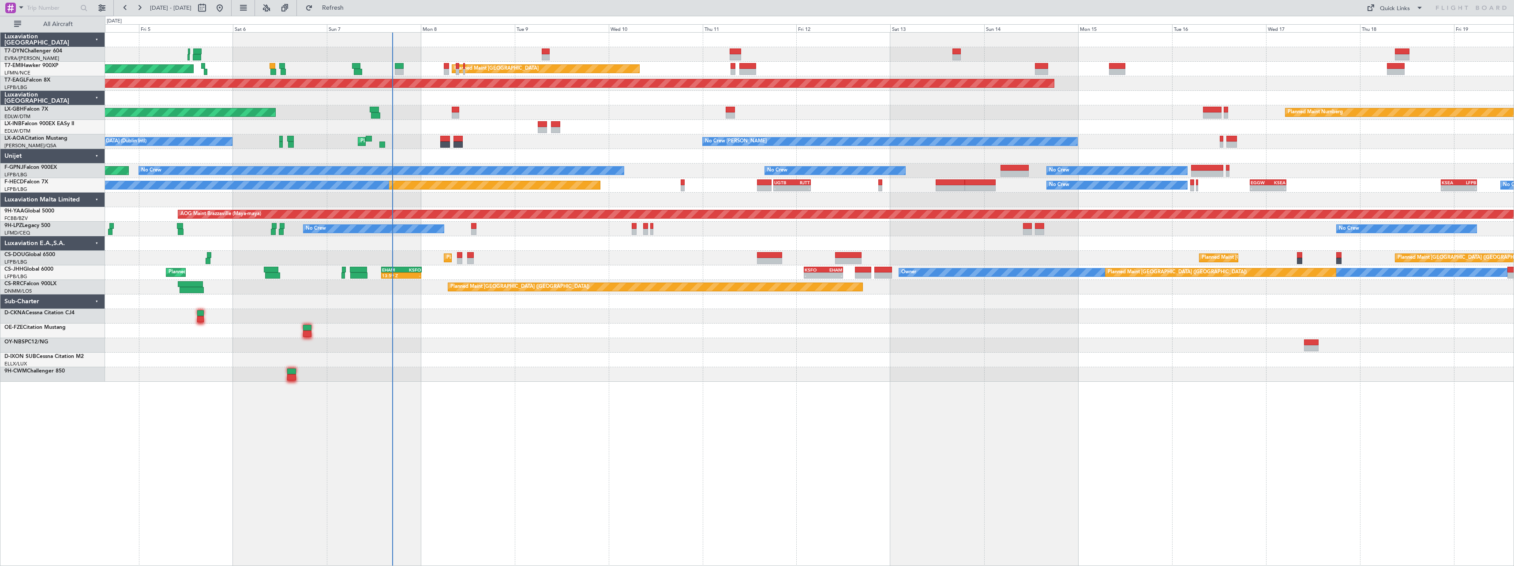
click at [558, 344] on div at bounding box center [809, 345] width 1409 height 15
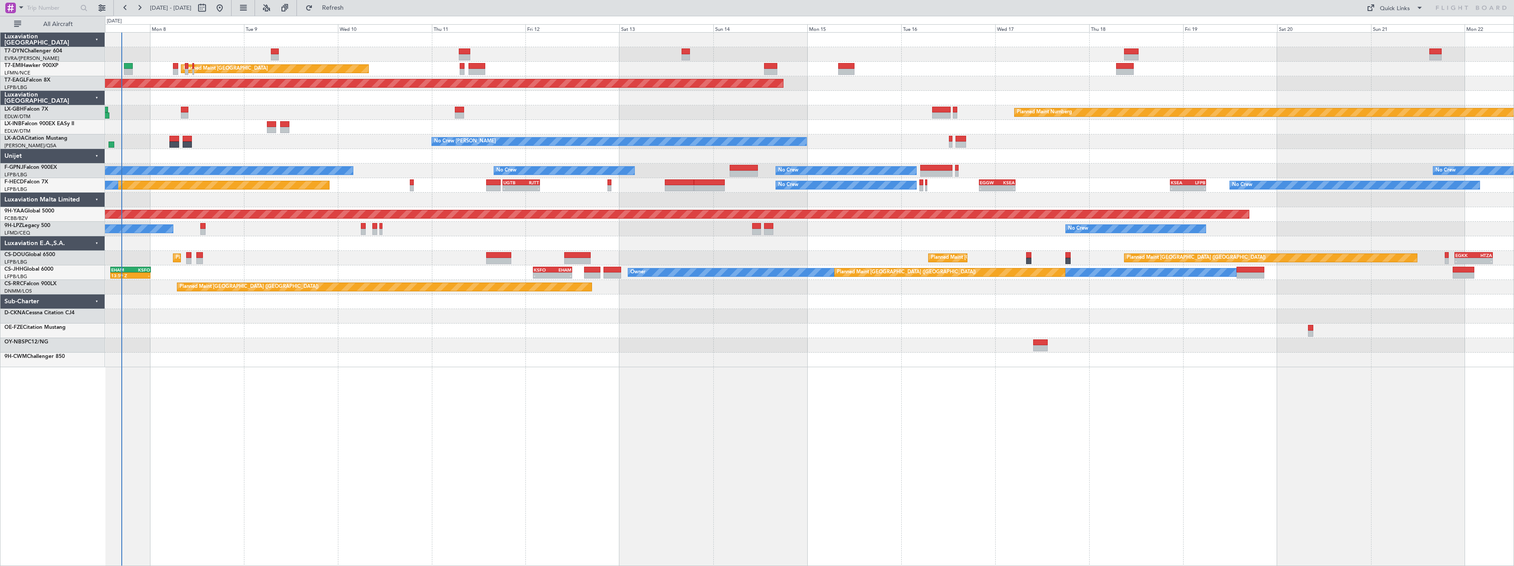
click at [574, 109] on div "Planned Maint Nurnberg Planned Maint Dubai (Dubai Intl)" at bounding box center [809, 112] width 1409 height 15
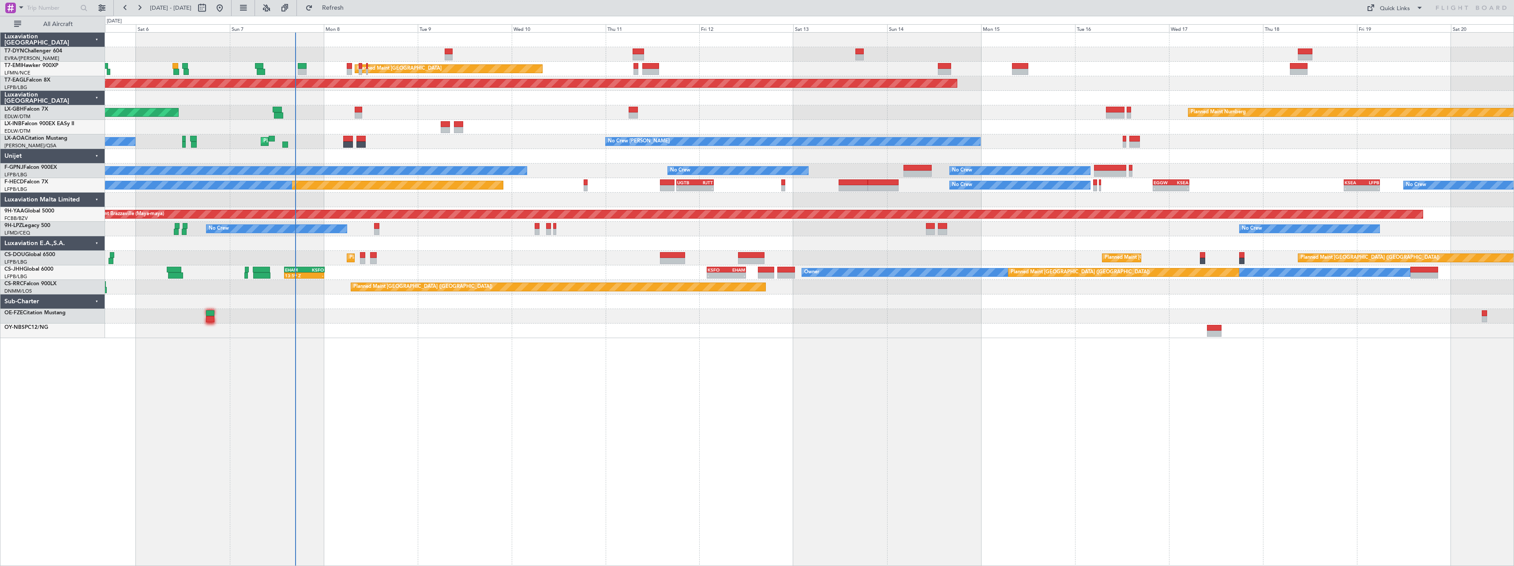
click at [666, 345] on div "AOG Maint Riga (Riga Intl) Planned Maint Zurich Planned Maint Zurich Grounded N…" at bounding box center [809, 299] width 1409 height 534
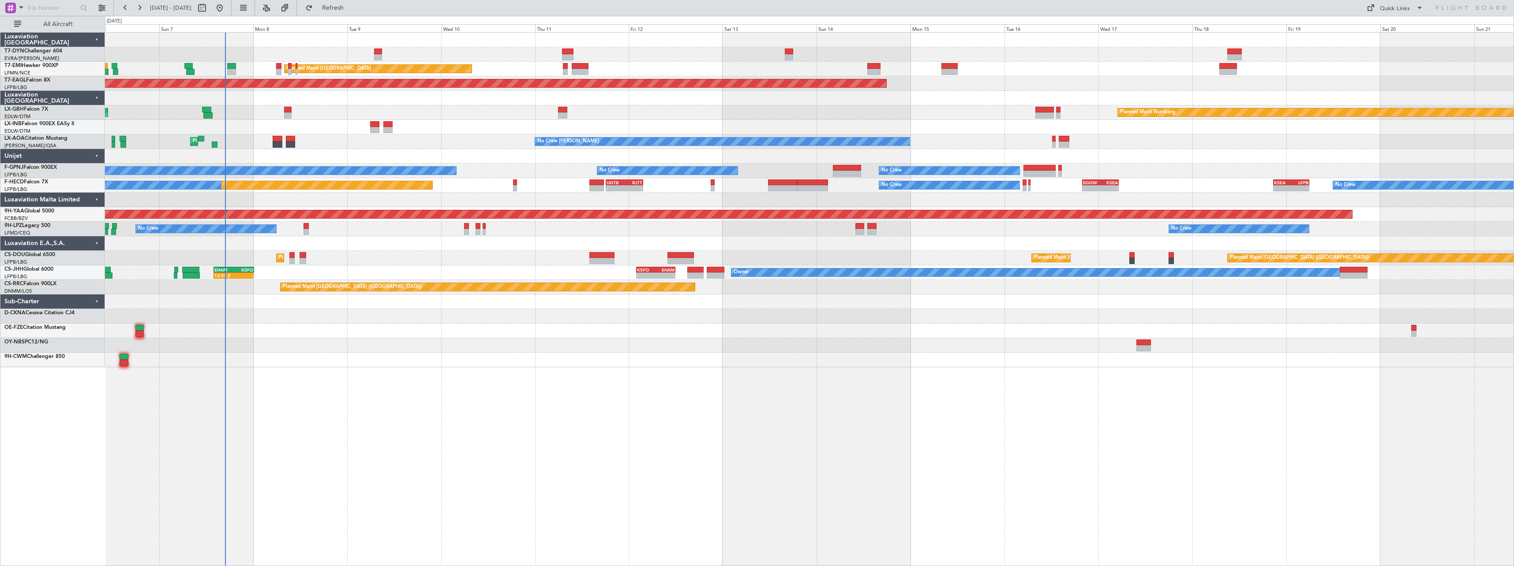
click at [573, 343] on div at bounding box center [809, 345] width 1409 height 15
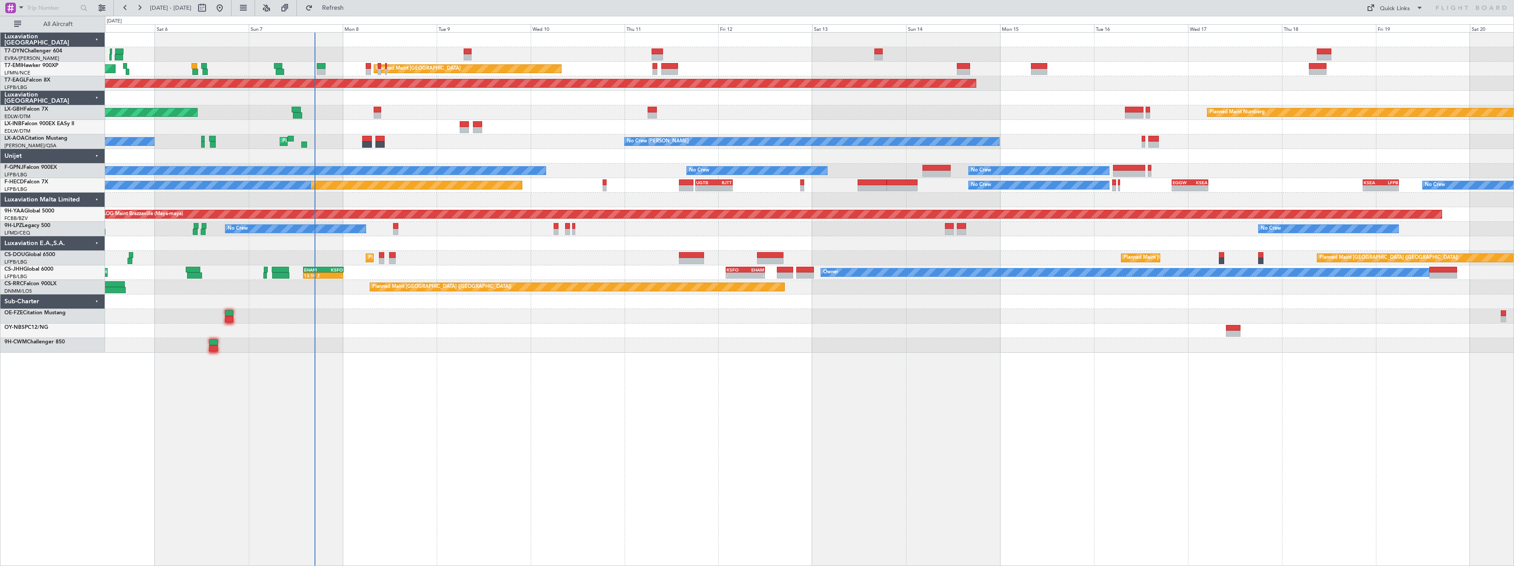
click at [517, 331] on div at bounding box center [809, 331] width 1409 height 15
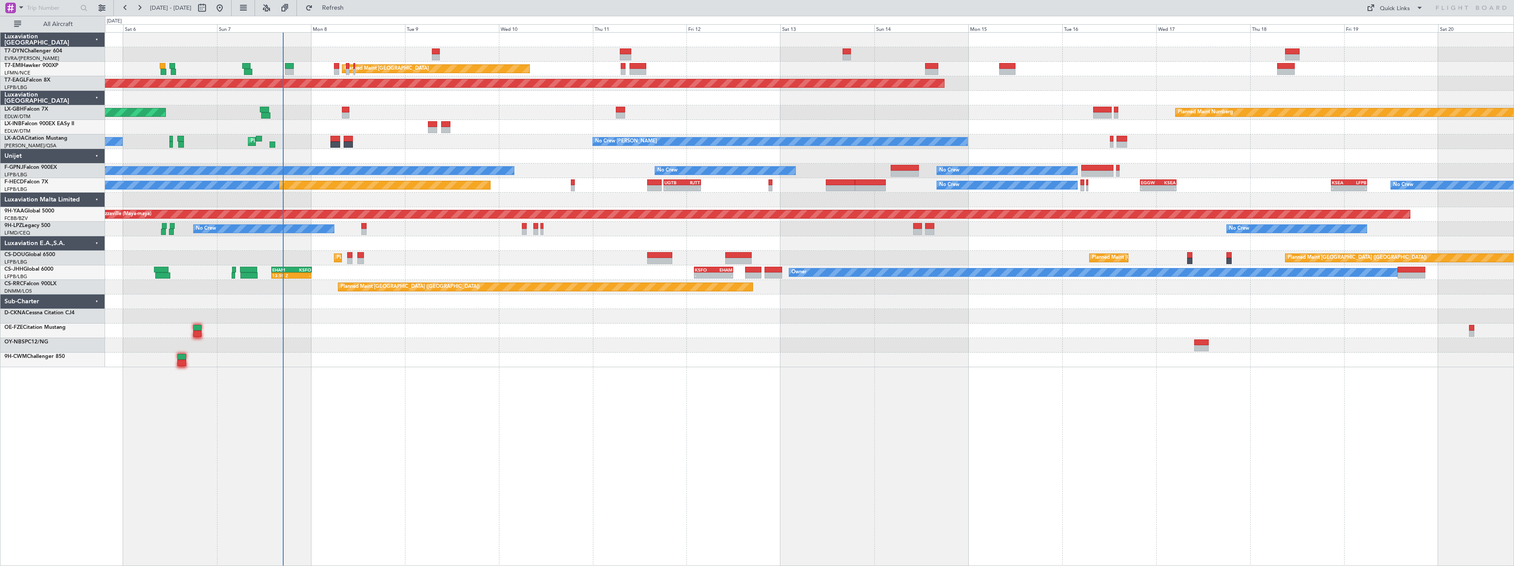
click at [501, 243] on div at bounding box center [809, 243] width 1409 height 15
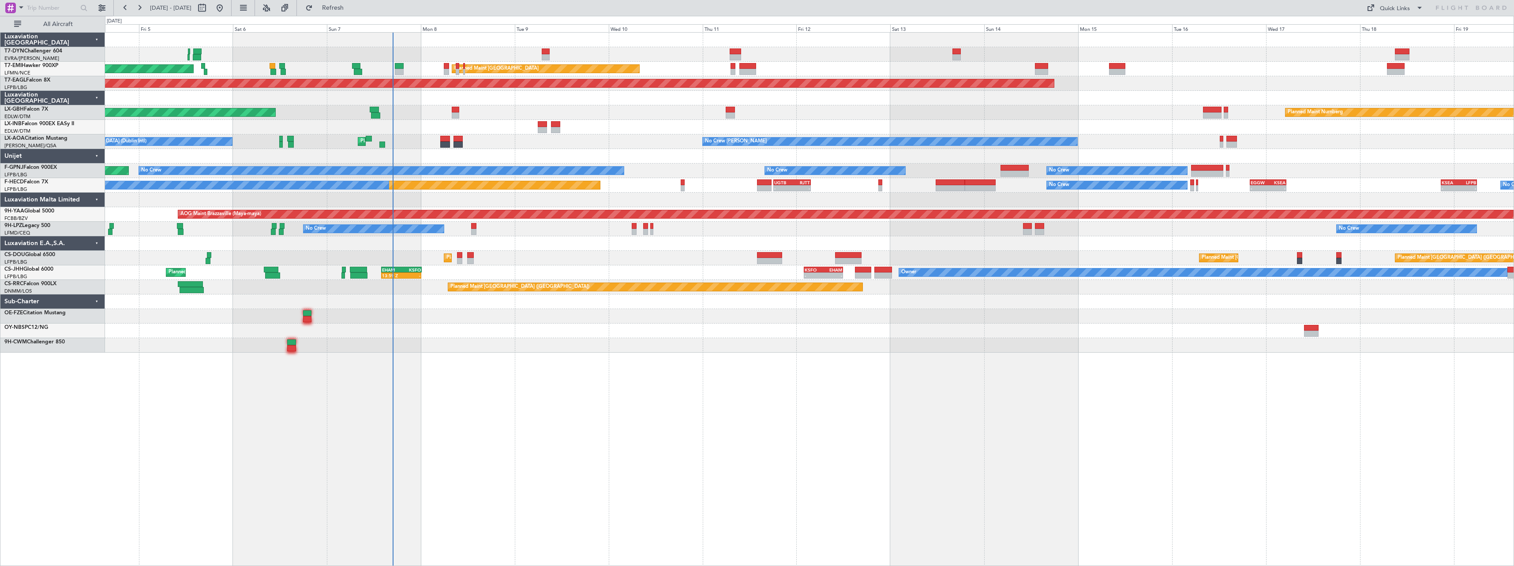
click at [522, 337] on div at bounding box center [809, 331] width 1409 height 15
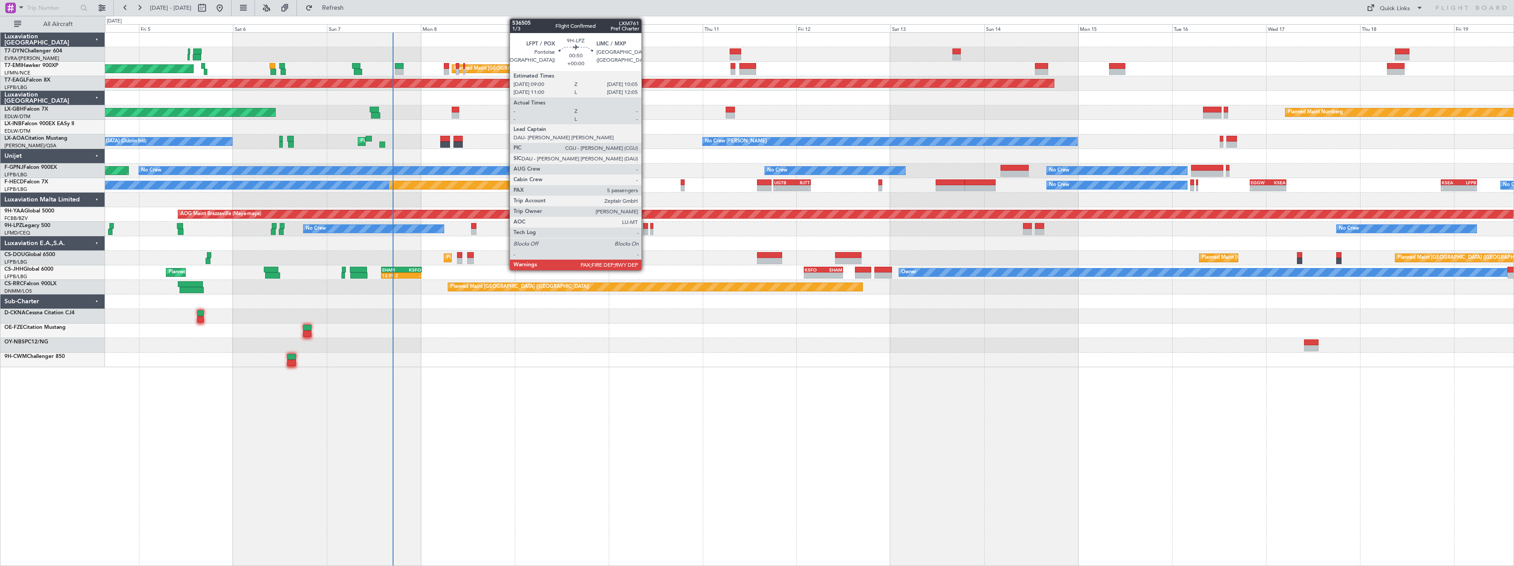
click at [645, 230] on div at bounding box center [645, 232] width 4 height 6
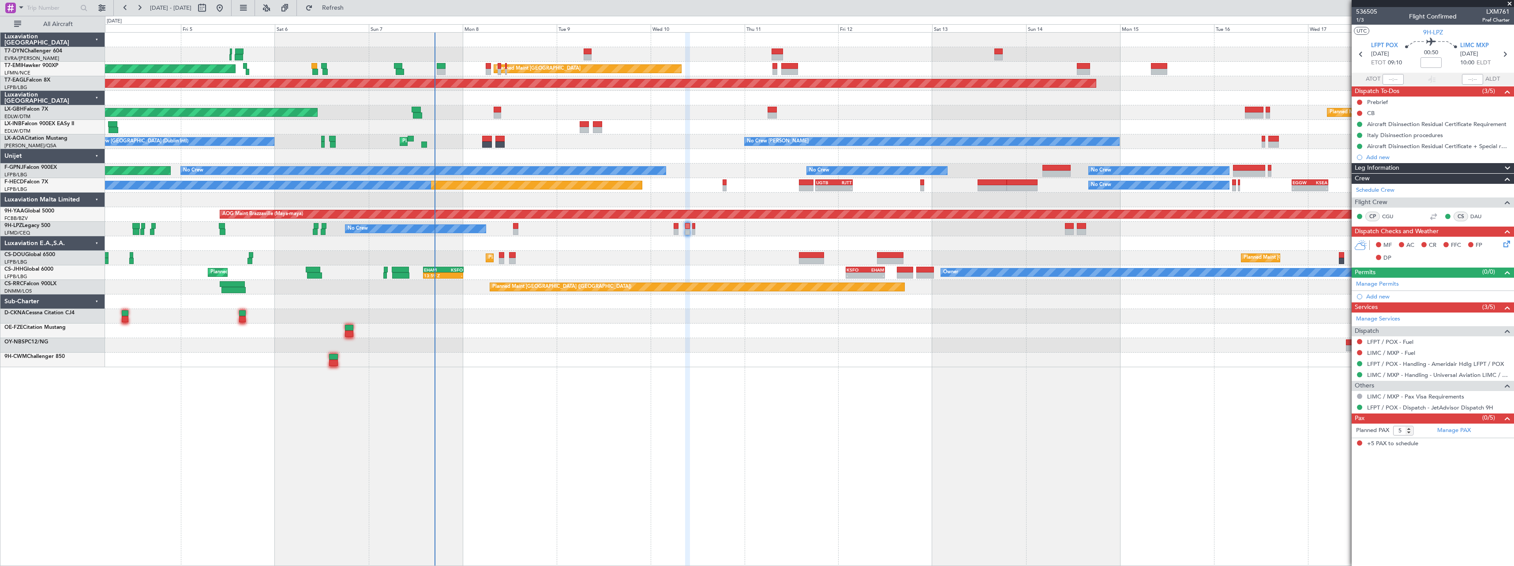
click at [630, 335] on div at bounding box center [809, 331] width 1409 height 15
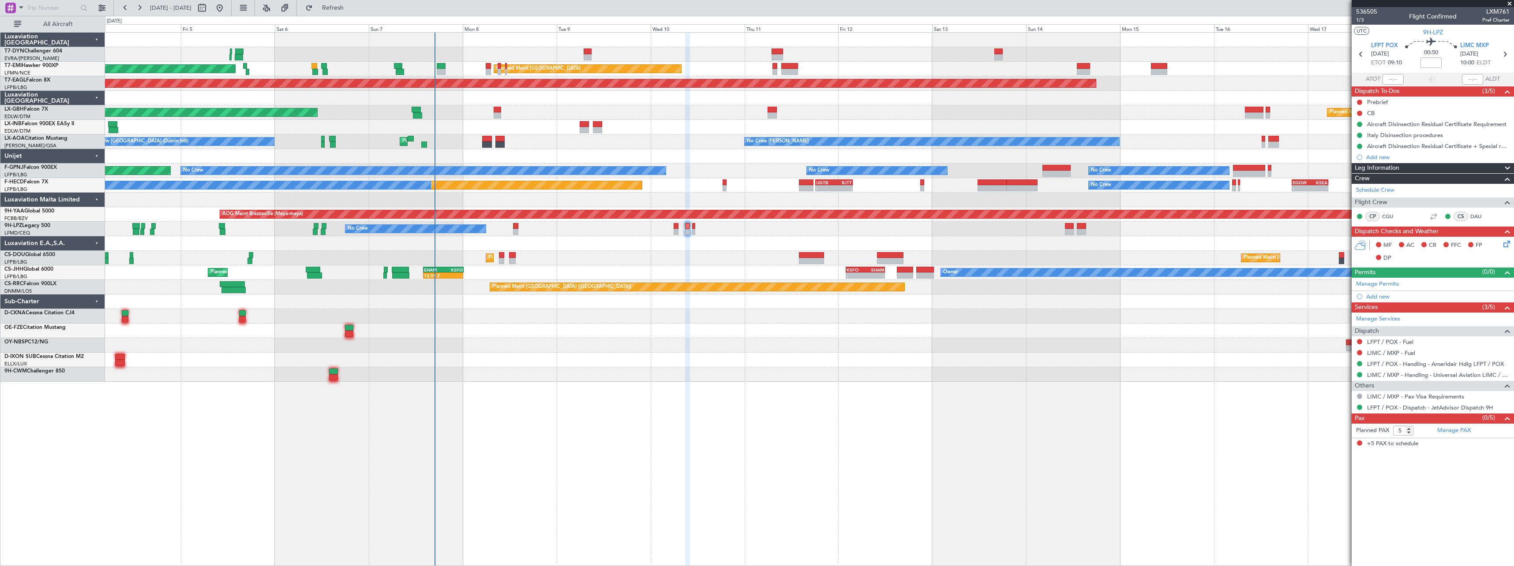
click at [1509, 3] on span at bounding box center [1509, 4] width 9 height 8
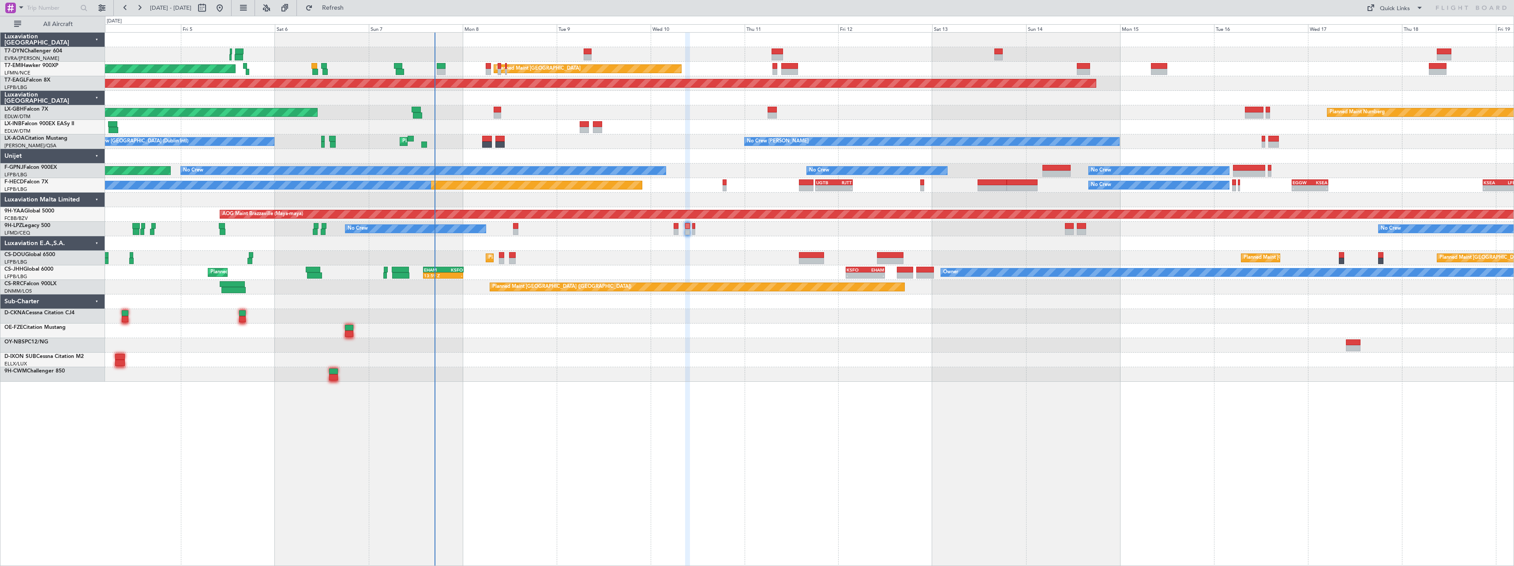
type input "0"
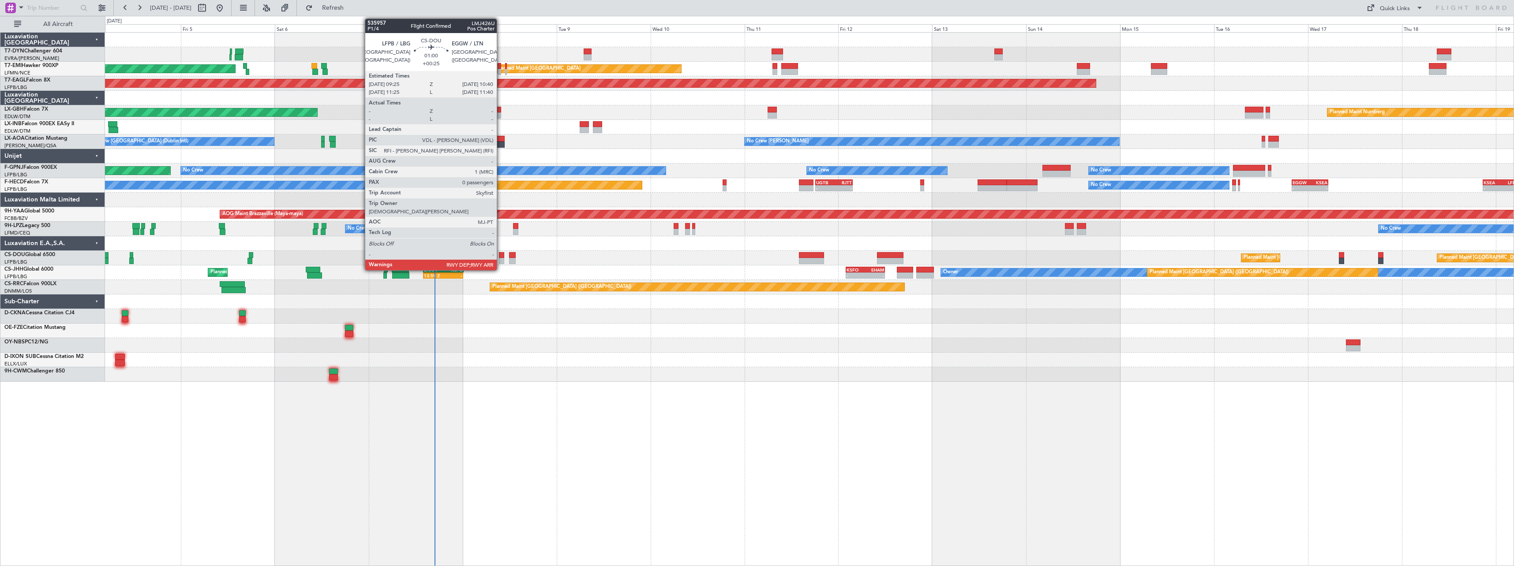
click at [501, 254] on div at bounding box center [501, 255] width 5 height 6
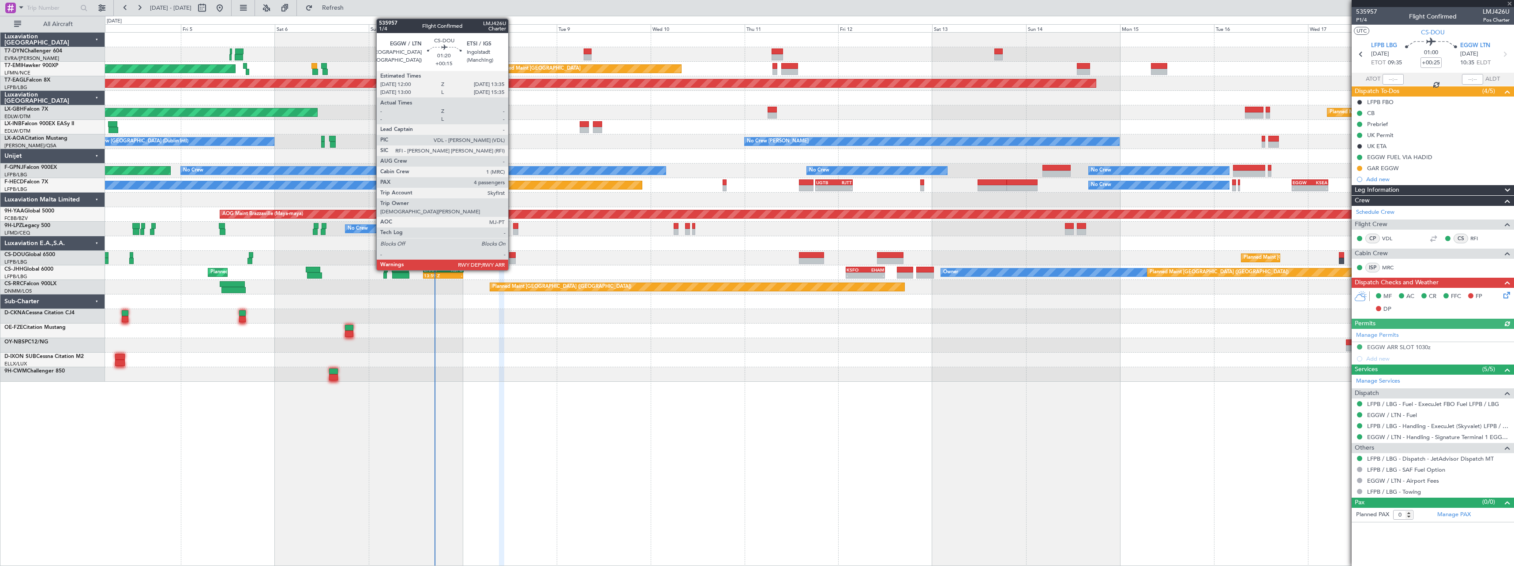
click at [512, 253] on div at bounding box center [512, 255] width 7 height 6
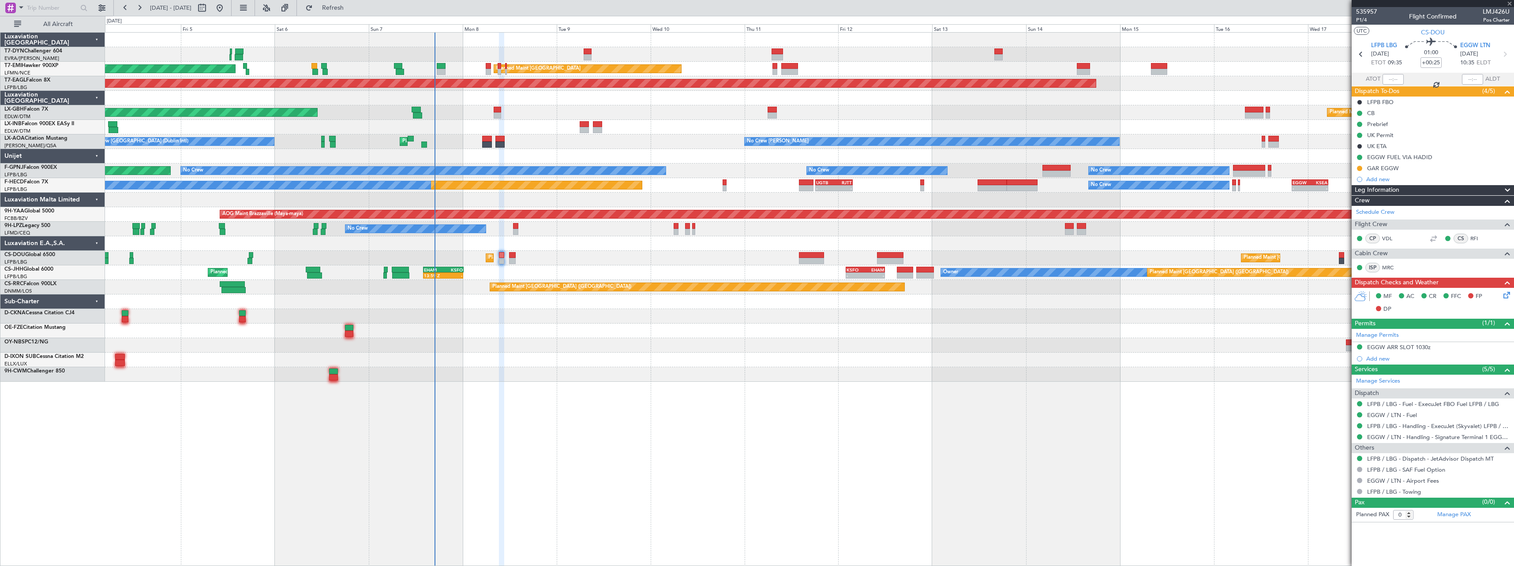
type input "+00:15"
type input "4"
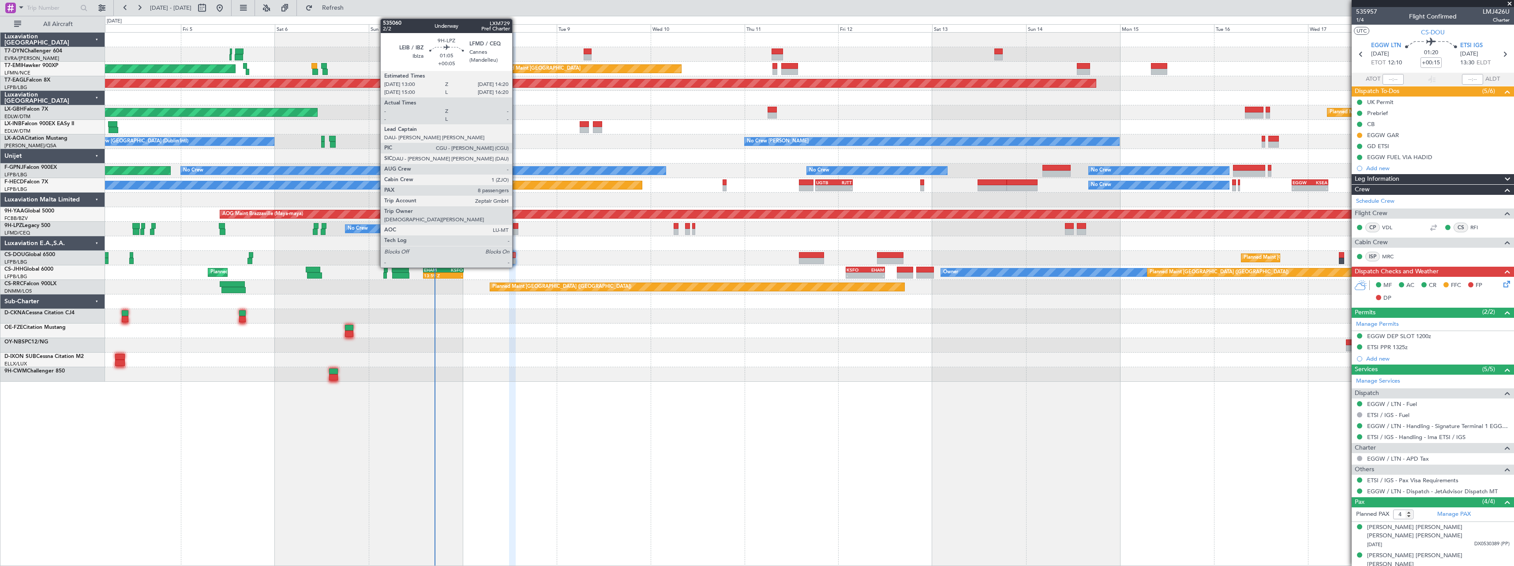
click at [516, 227] on div at bounding box center [515, 226] width 5 height 6
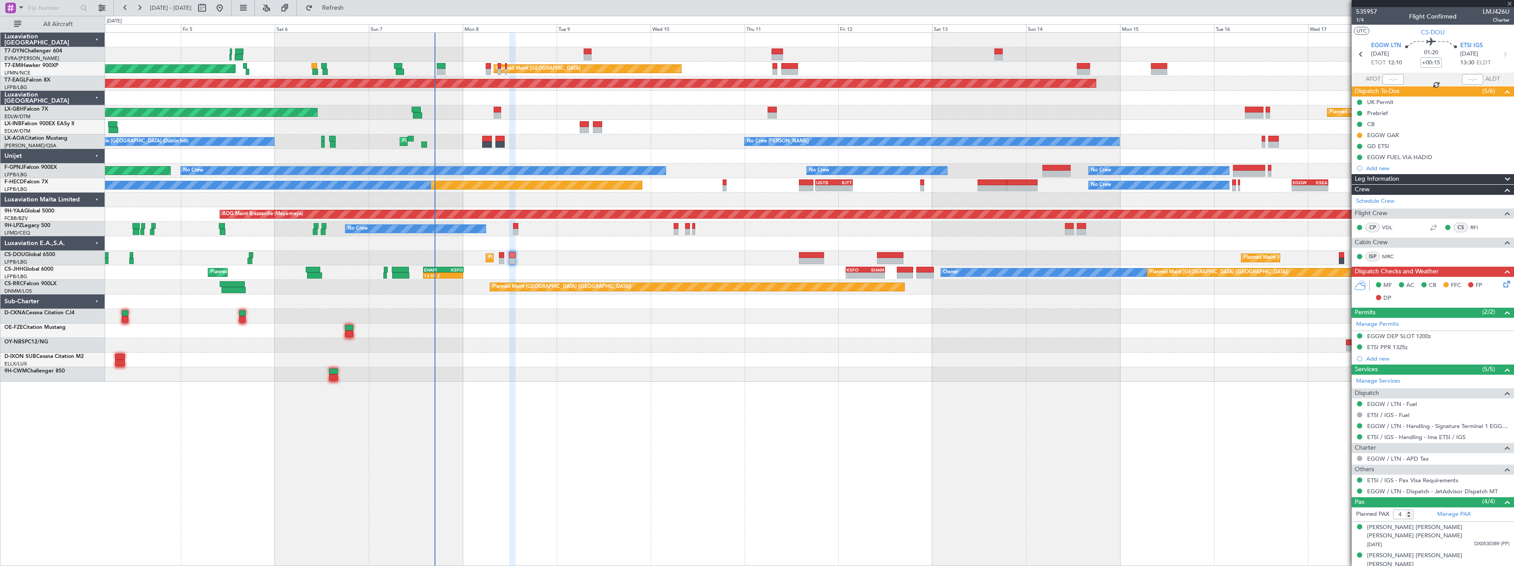
type input "+00:05"
type input "8"
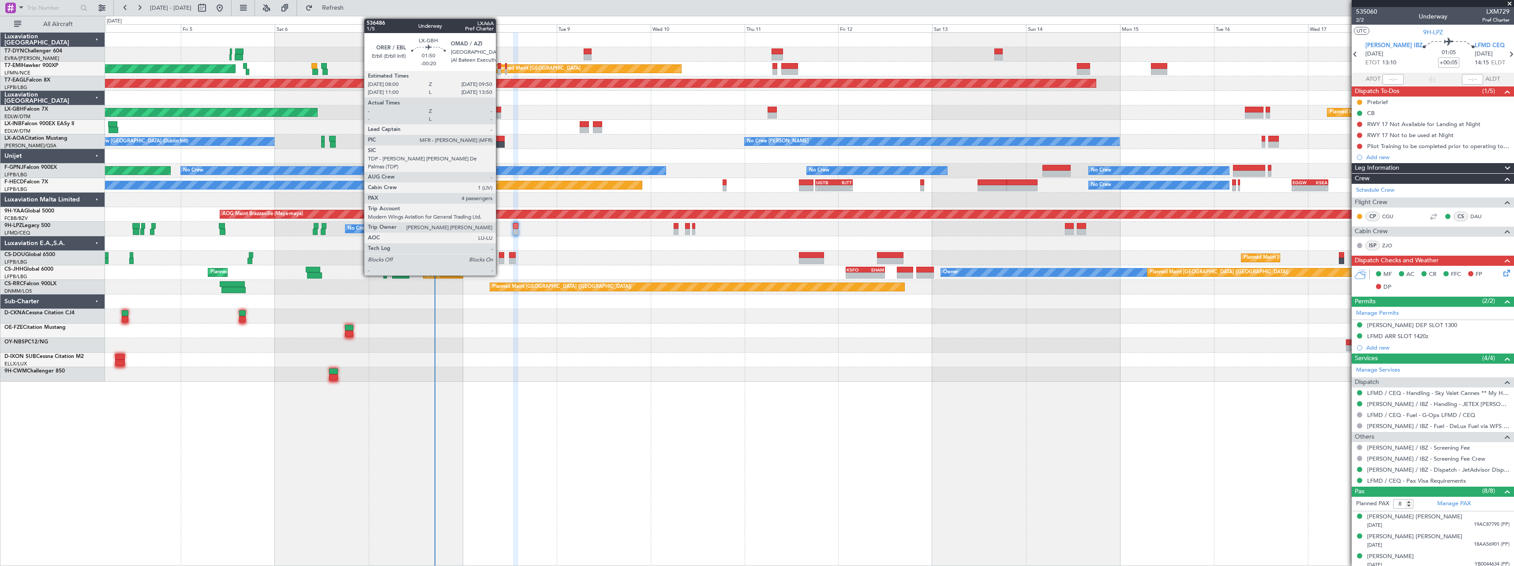
click at [495, 106] on div "Planned Maint Dubai (Dubai Intl) Planned Maint Nurnberg" at bounding box center [809, 112] width 1409 height 15
click at [496, 117] on div at bounding box center [497, 115] width 7 height 6
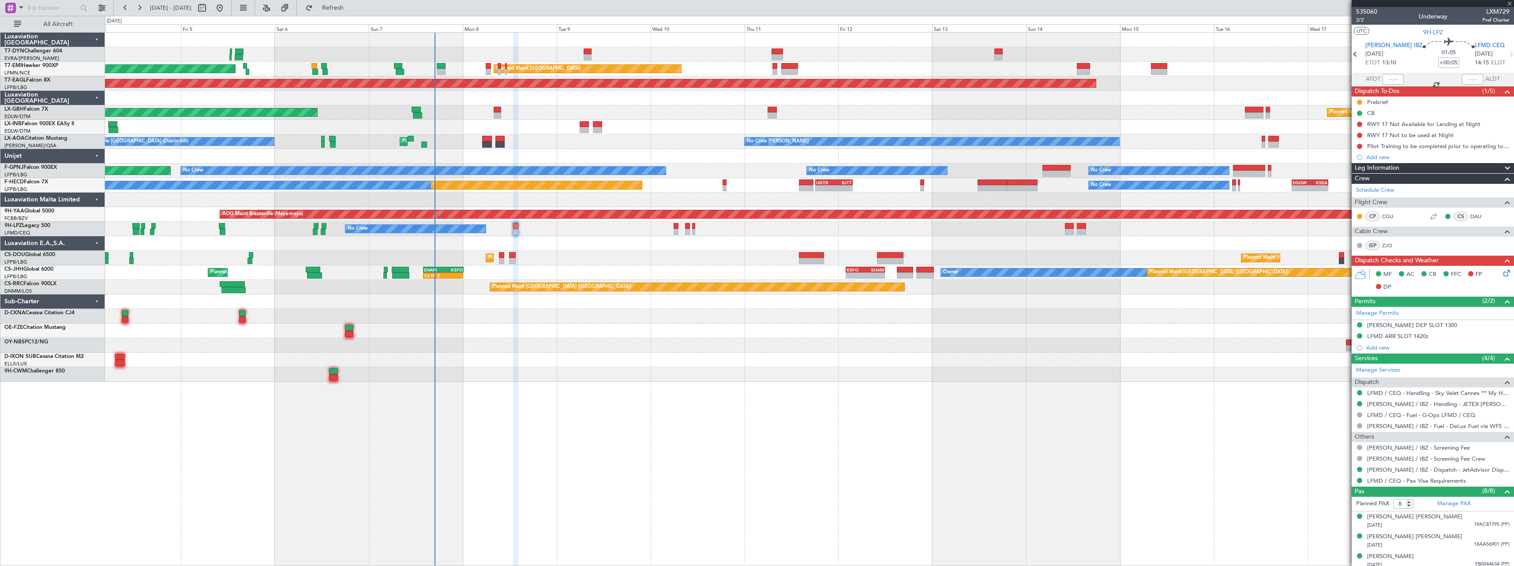
type input "-00:20"
type input "4"
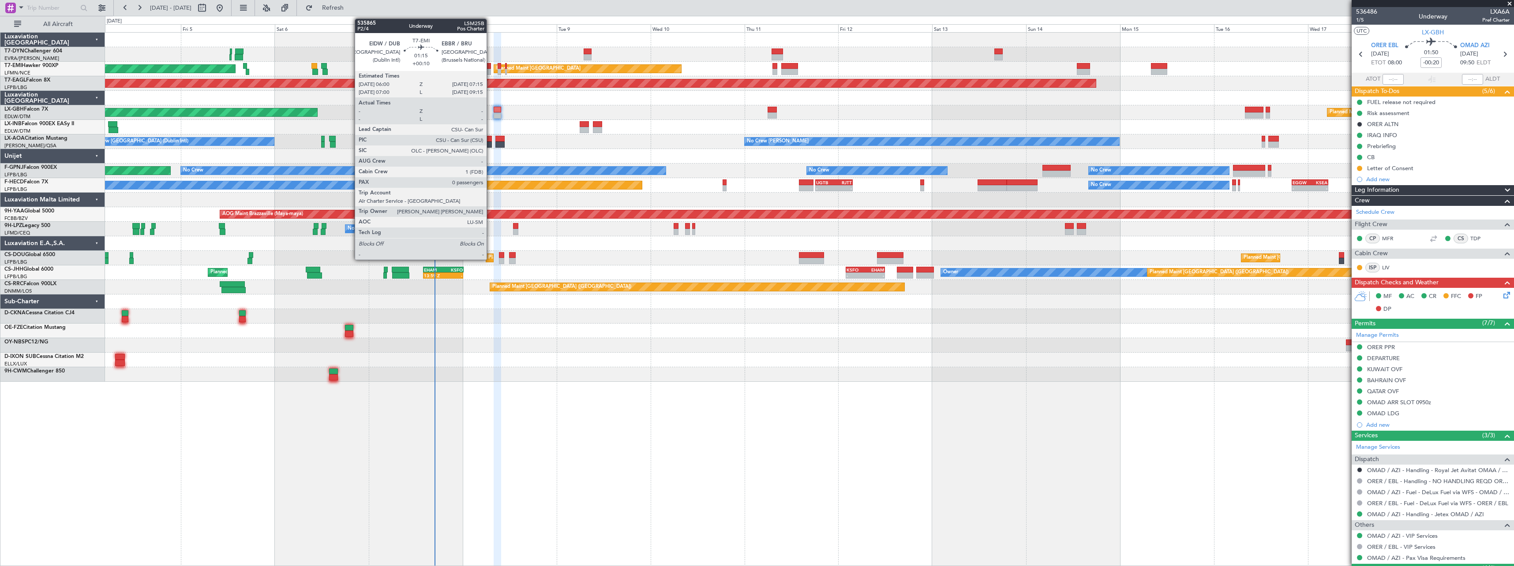
click at [491, 69] on div at bounding box center [488, 72] width 5 height 6
type input "+00:10"
type input "0"
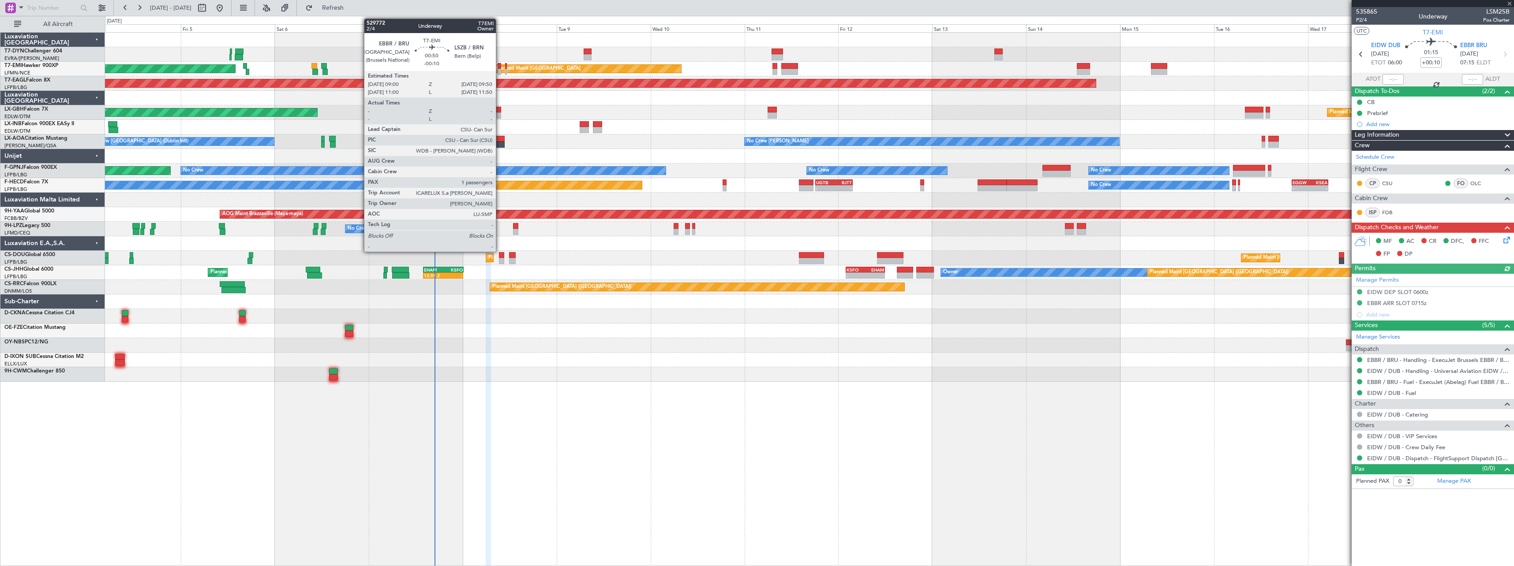
click at [500, 73] on div at bounding box center [500, 72] width 4 height 6
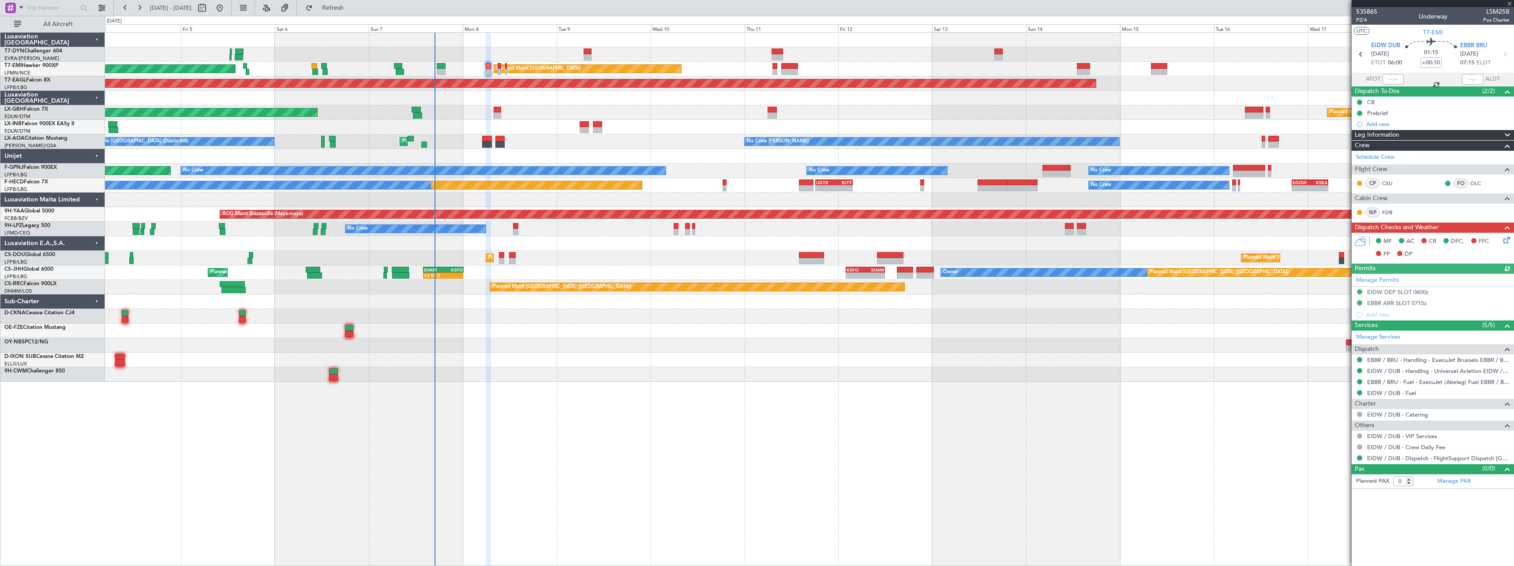
type input "-00:10"
type input "1"
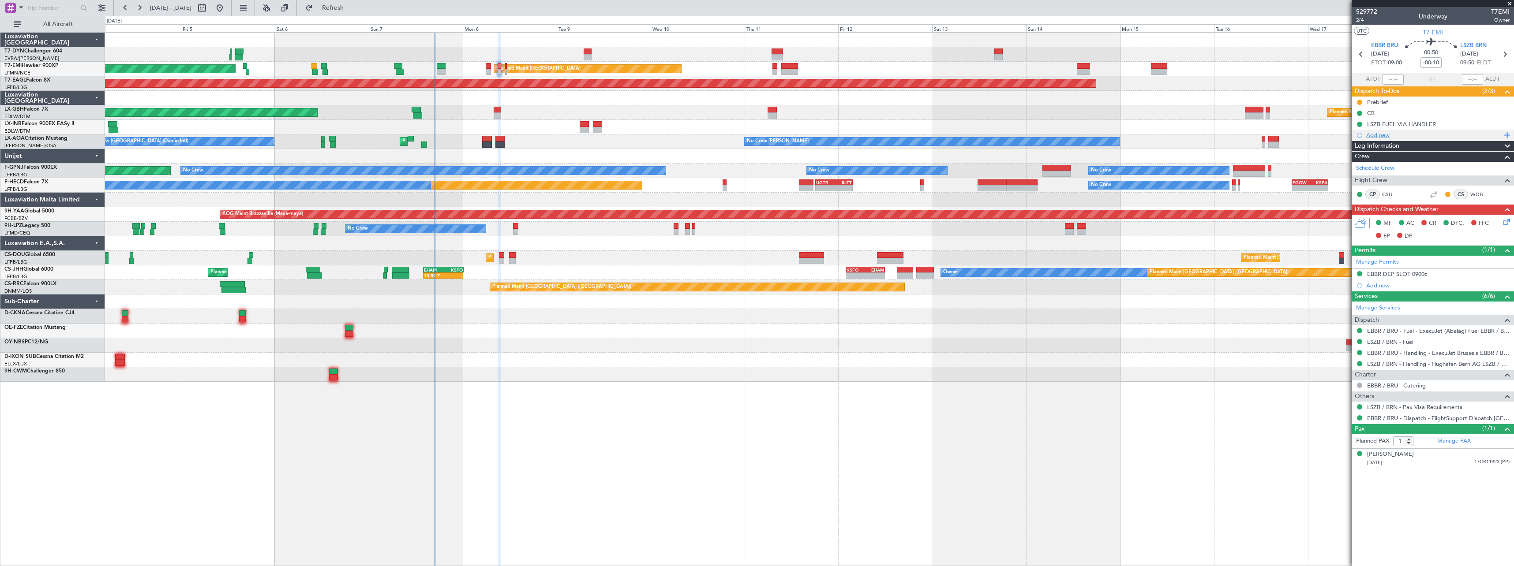
click at [1387, 135] on div "Add new" at bounding box center [1433, 134] width 135 height 7
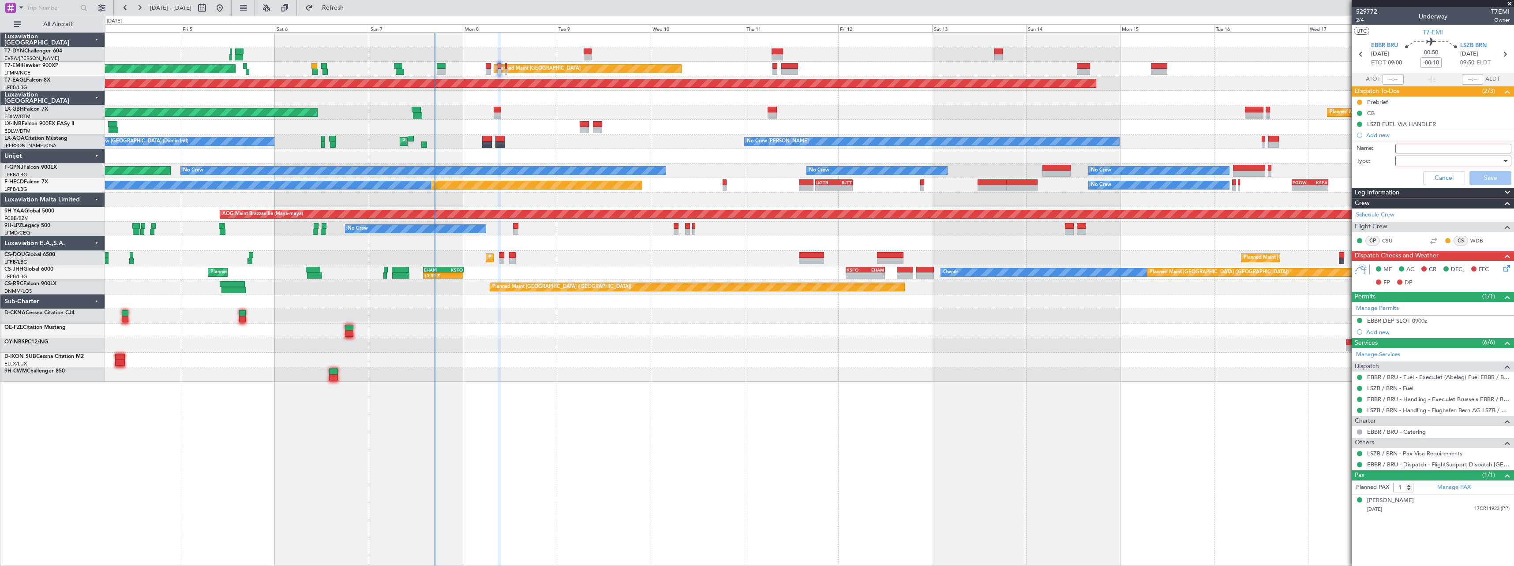
click at [1415, 152] on input "Name:" at bounding box center [1453, 149] width 116 height 10
type input "OLC OBS"
click at [1406, 161] on div at bounding box center [1450, 160] width 103 height 13
click at [1412, 180] on span "Generic" at bounding box center [1449, 178] width 108 height 13
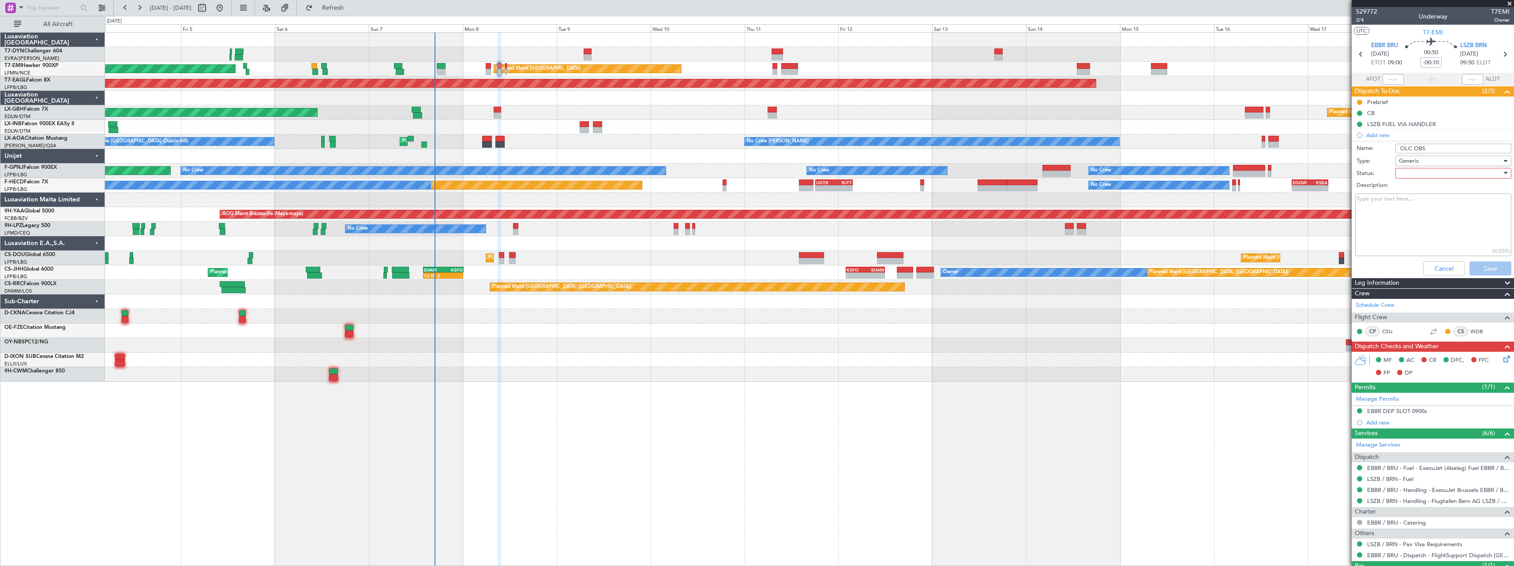
click at [1408, 172] on div at bounding box center [1450, 173] width 103 height 13
click at [1417, 205] on span "In Progress" at bounding box center [1449, 204] width 103 height 13
click at [1478, 269] on button "Save" at bounding box center [1491, 269] width 42 height 14
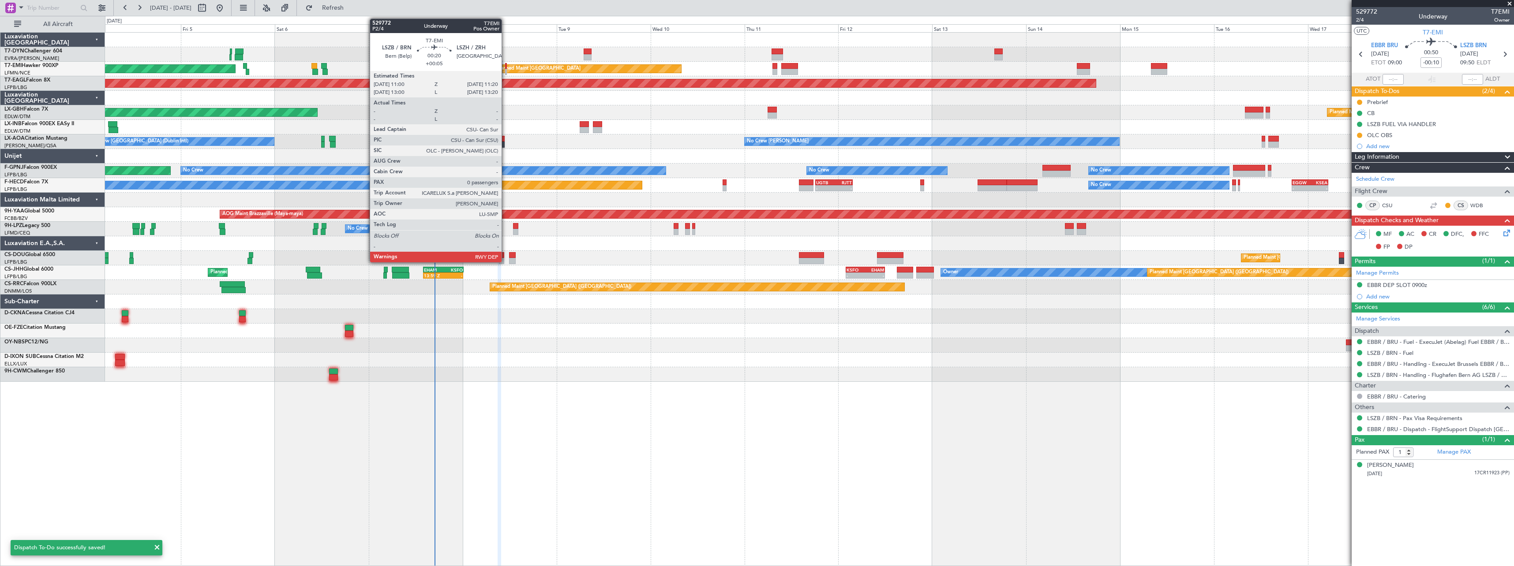
click at [506, 68] on div at bounding box center [505, 66] width 1 height 6
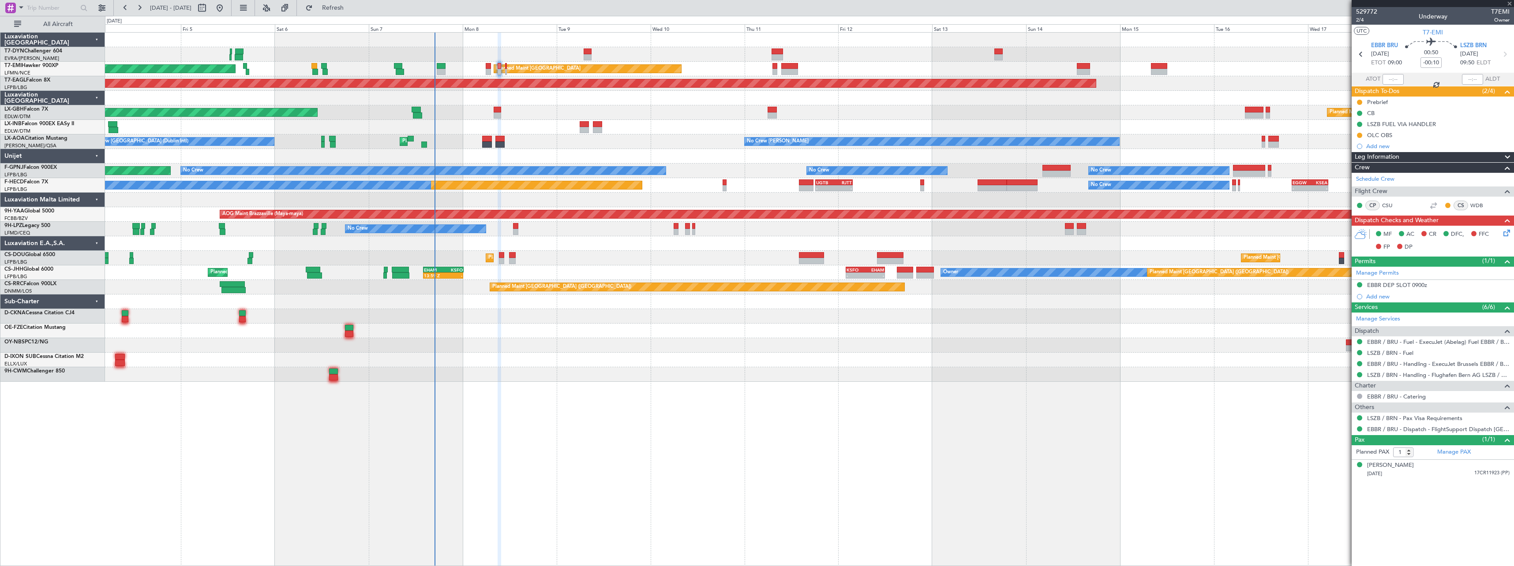
type input "+00:05"
type input "0"
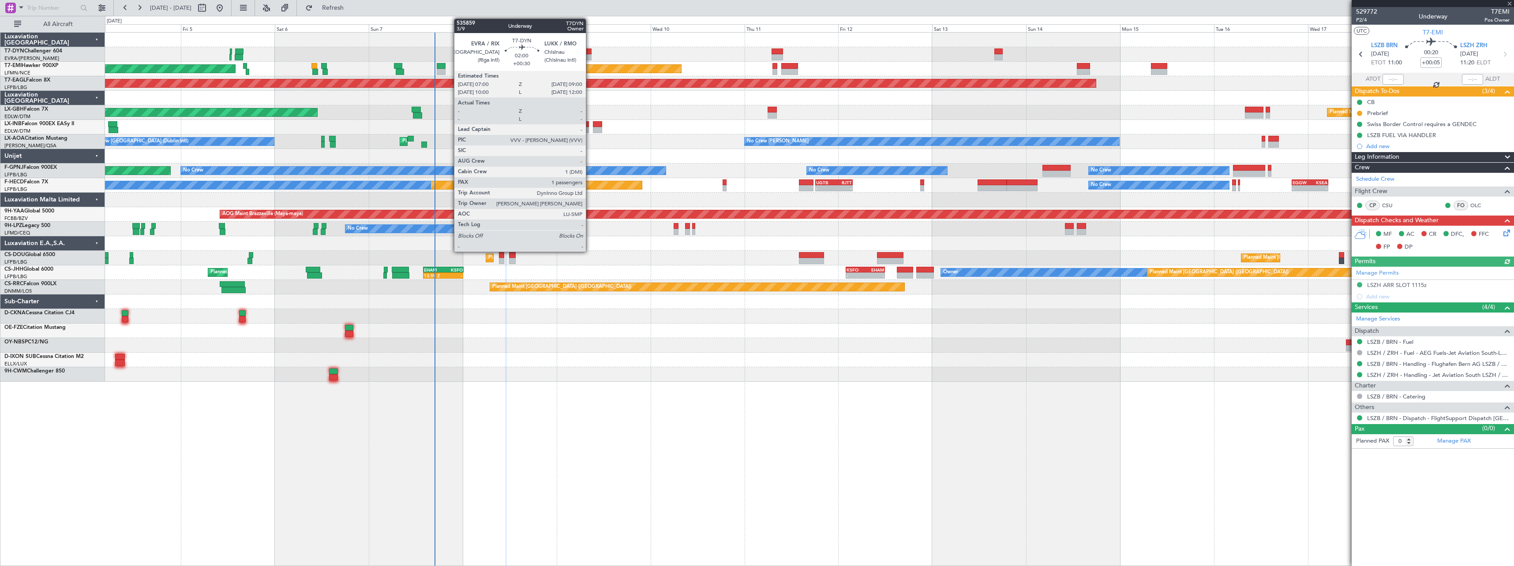
click at [590, 55] on div at bounding box center [588, 57] width 8 height 6
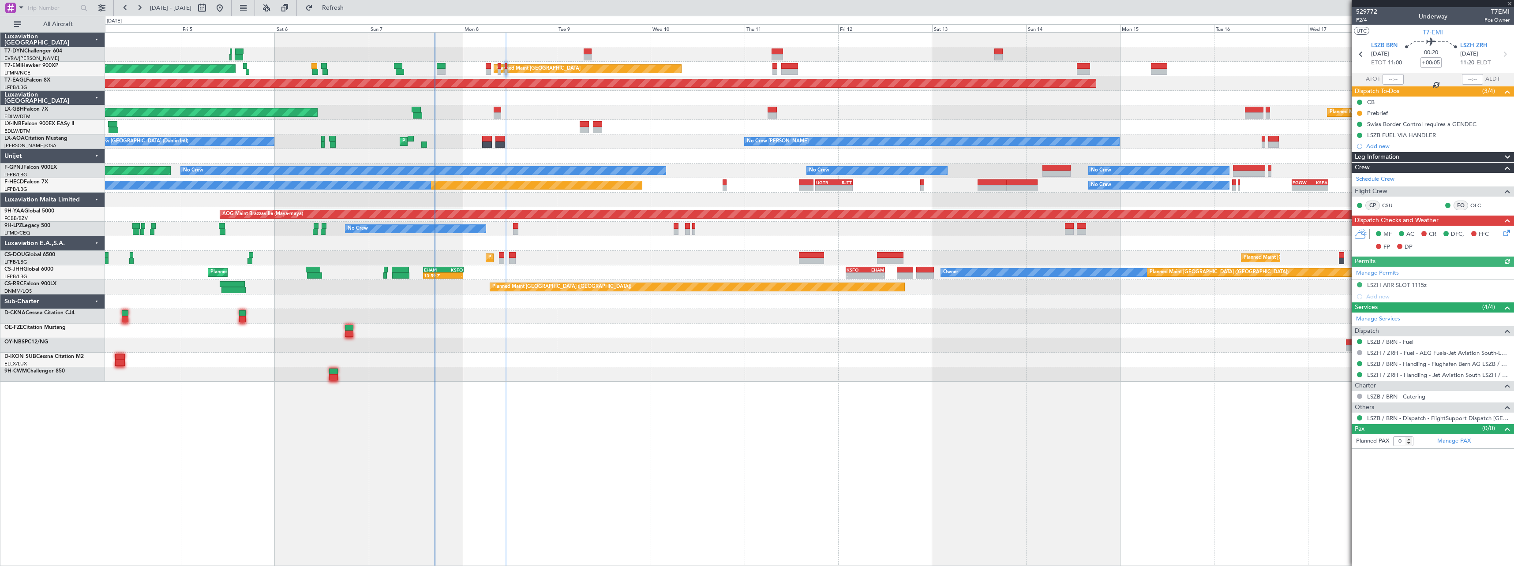
type input "+00:30"
type input "1"
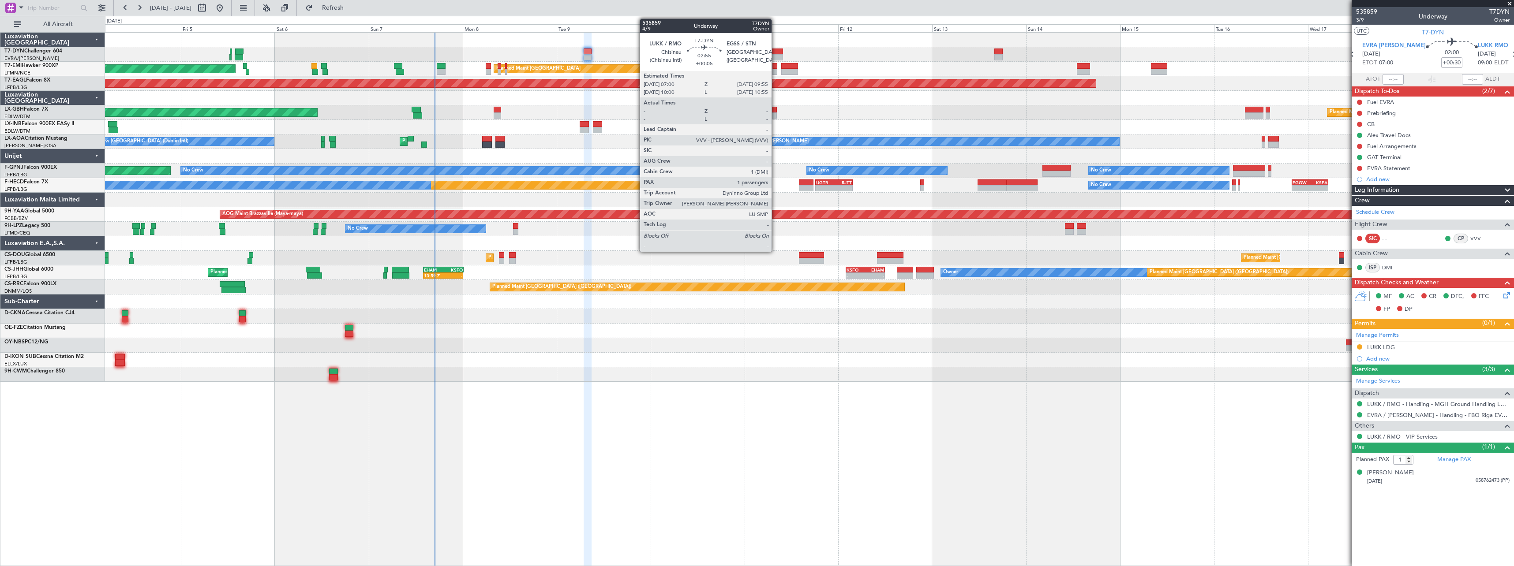
click at [776, 55] on div at bounding box center [777, 57] width 11 height 6
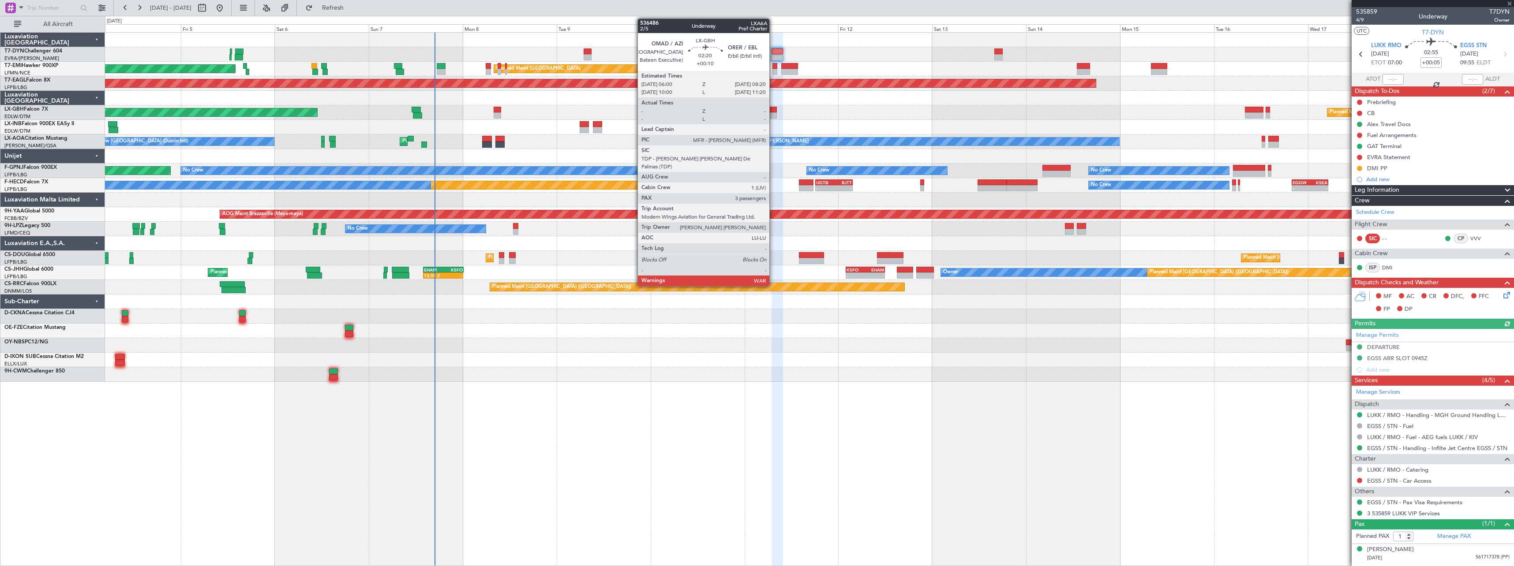
click at [773, 109] on div at bounding box center [772, 110] width 9 height 6
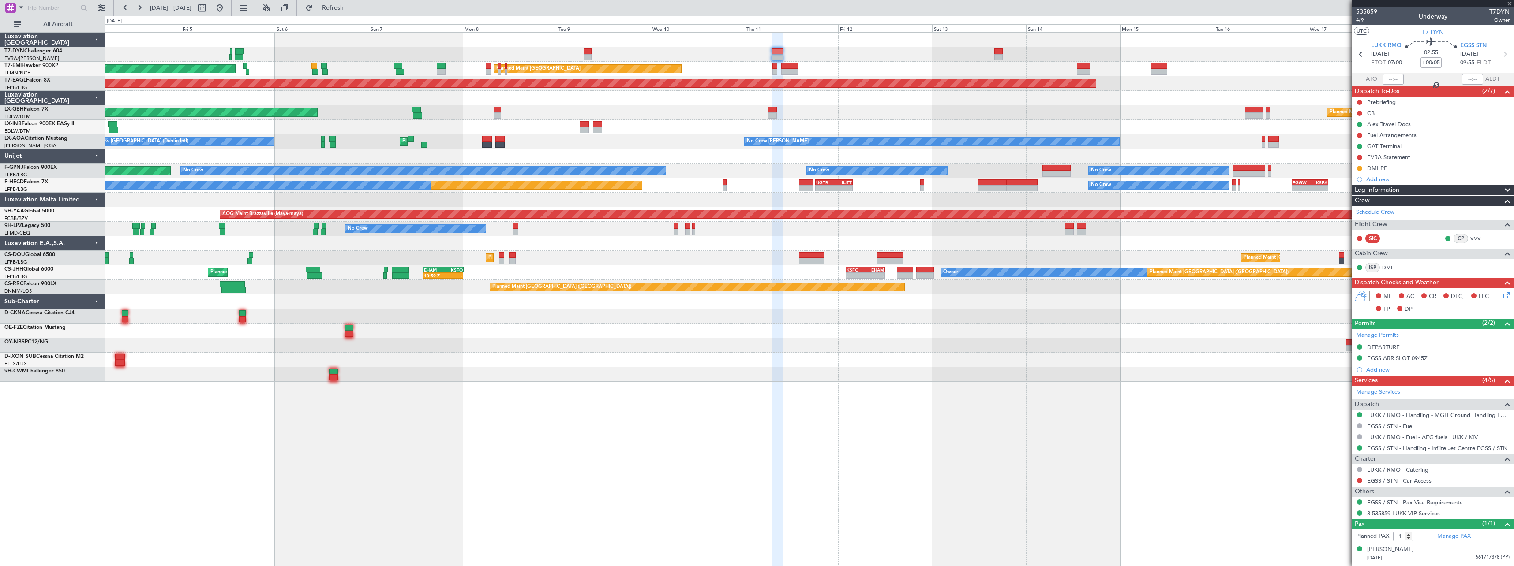
type input "+00:10"
type input "3"
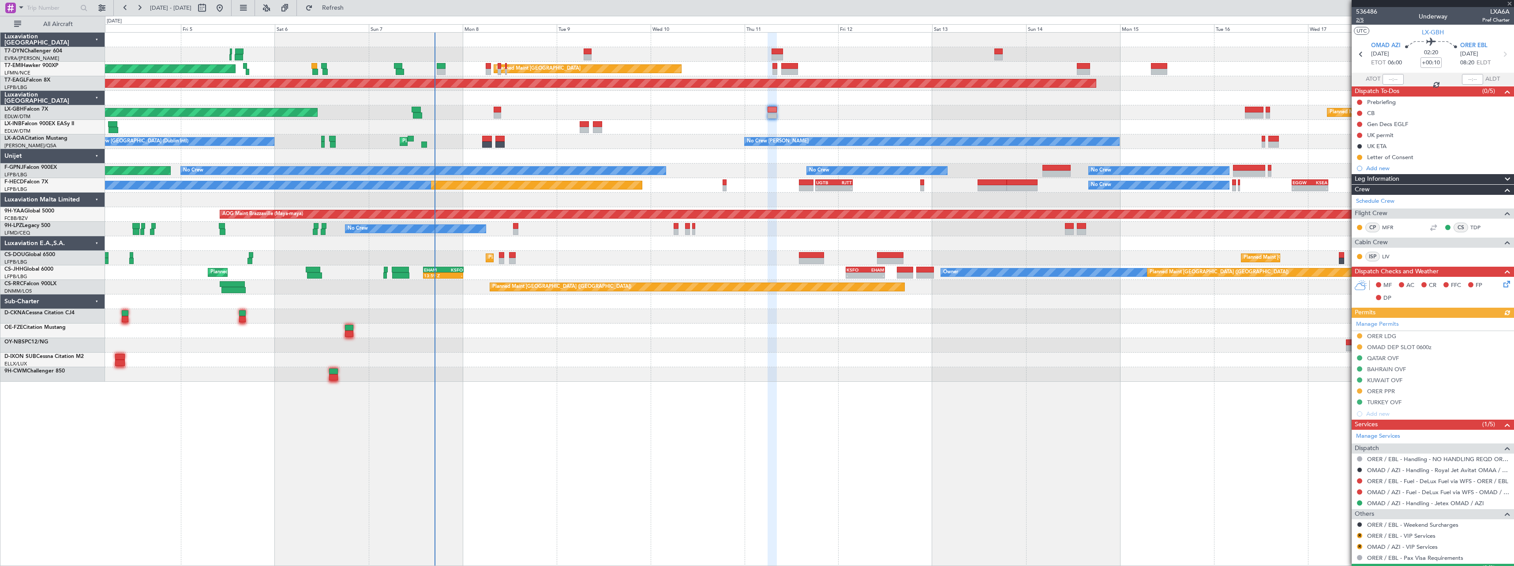
click at [1362, 18] on span "2/5" at bounding box center [1366, 19] width 21 height 7
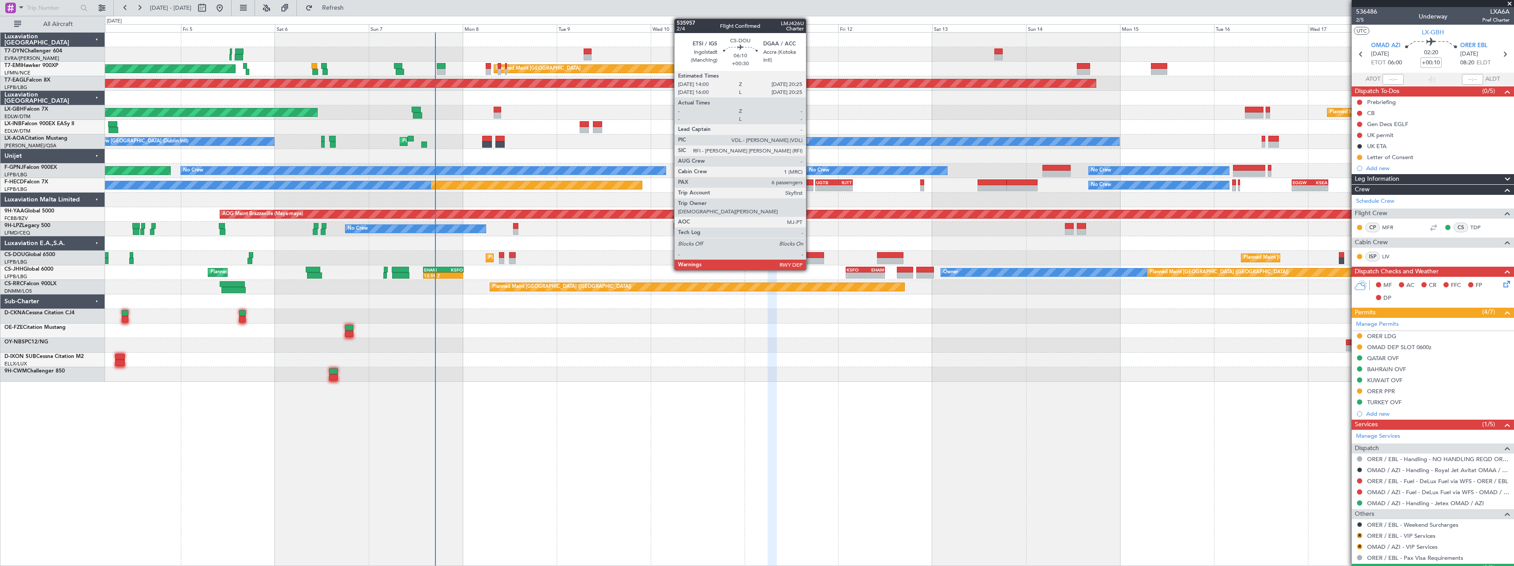
click at [810, 255] on div at bounding box center [811, 255] width 25 height 6
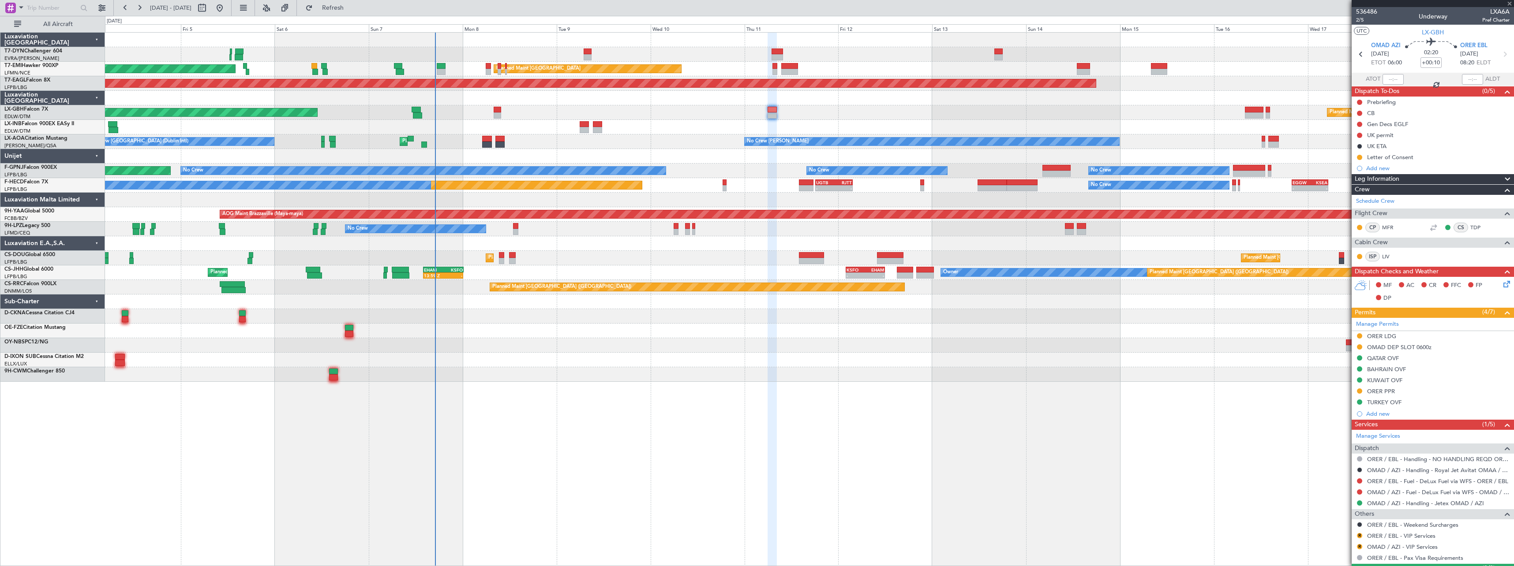
type input "+00:30"
type input "6"
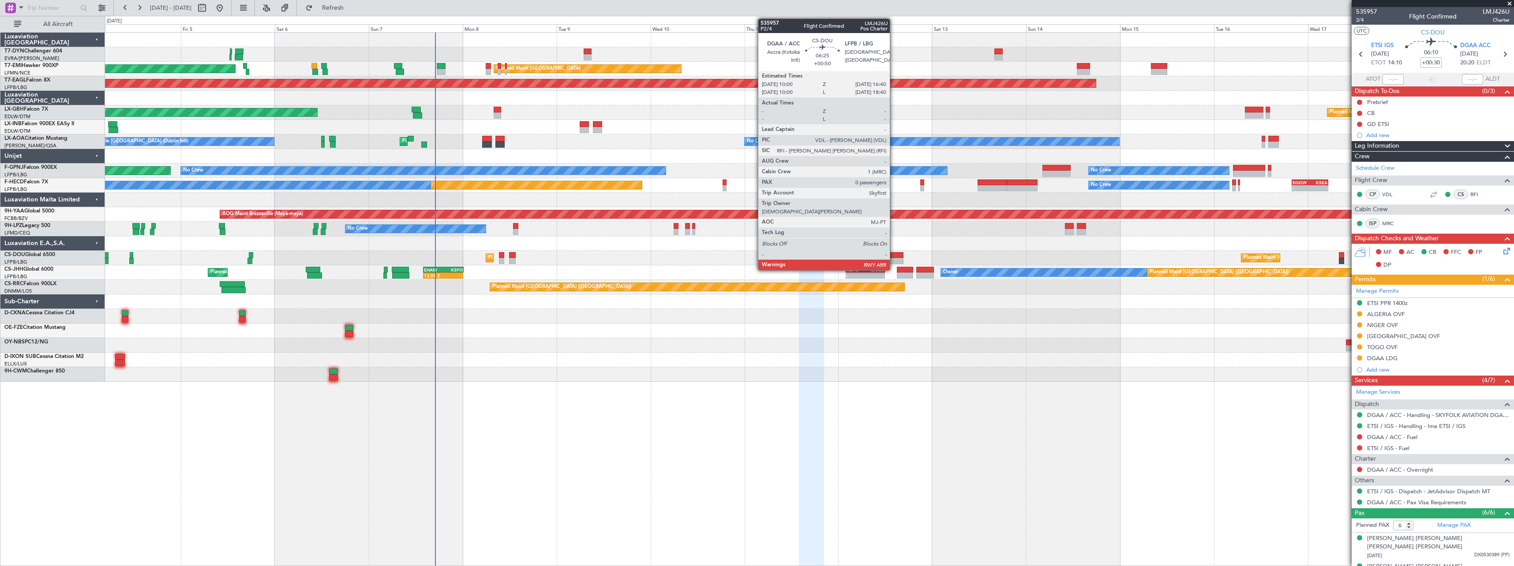
click at [894, 254] on div at bounding box center [890, 255] width 26 height 6
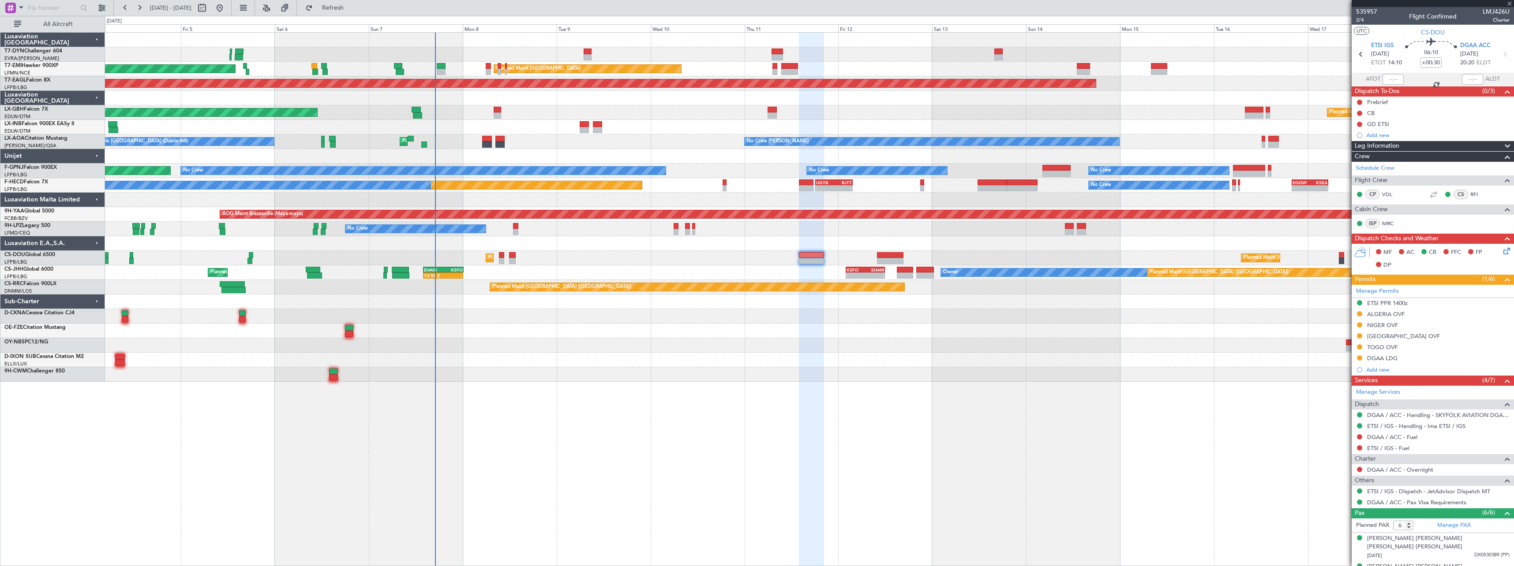
type input "+00:50"
type input "0"
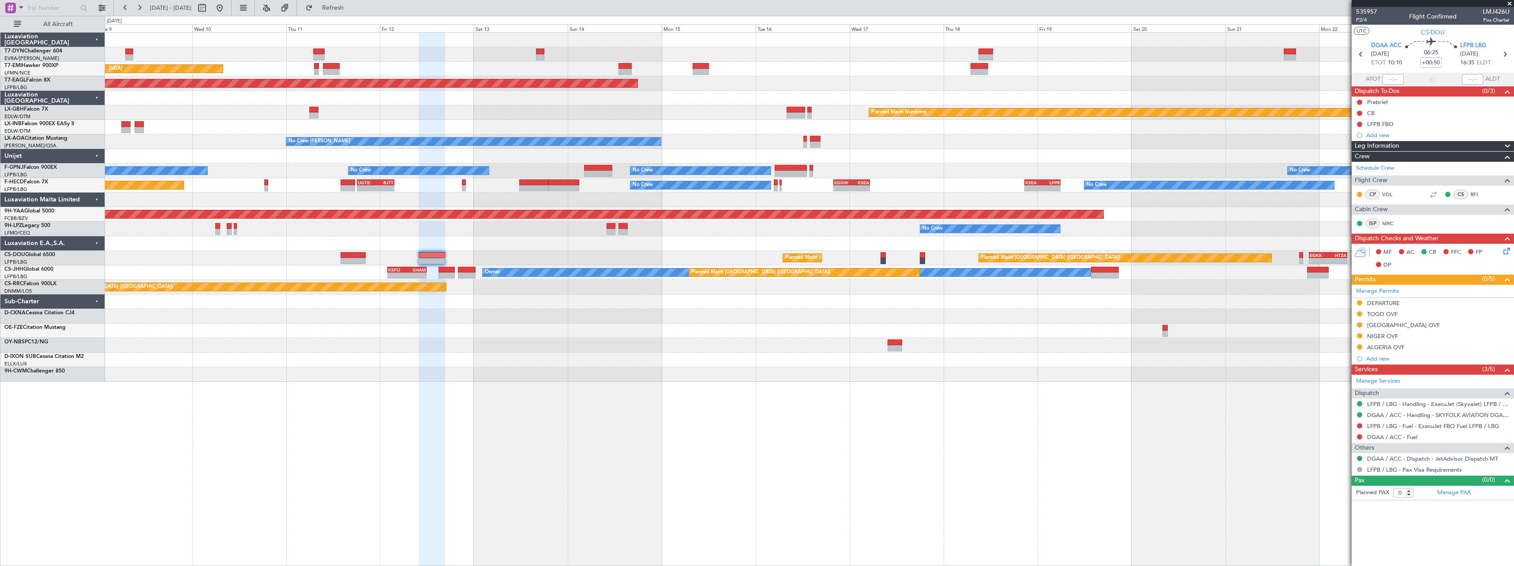
click at [669, 320] on div at bounding box center [809, 316] width 1409 height 15
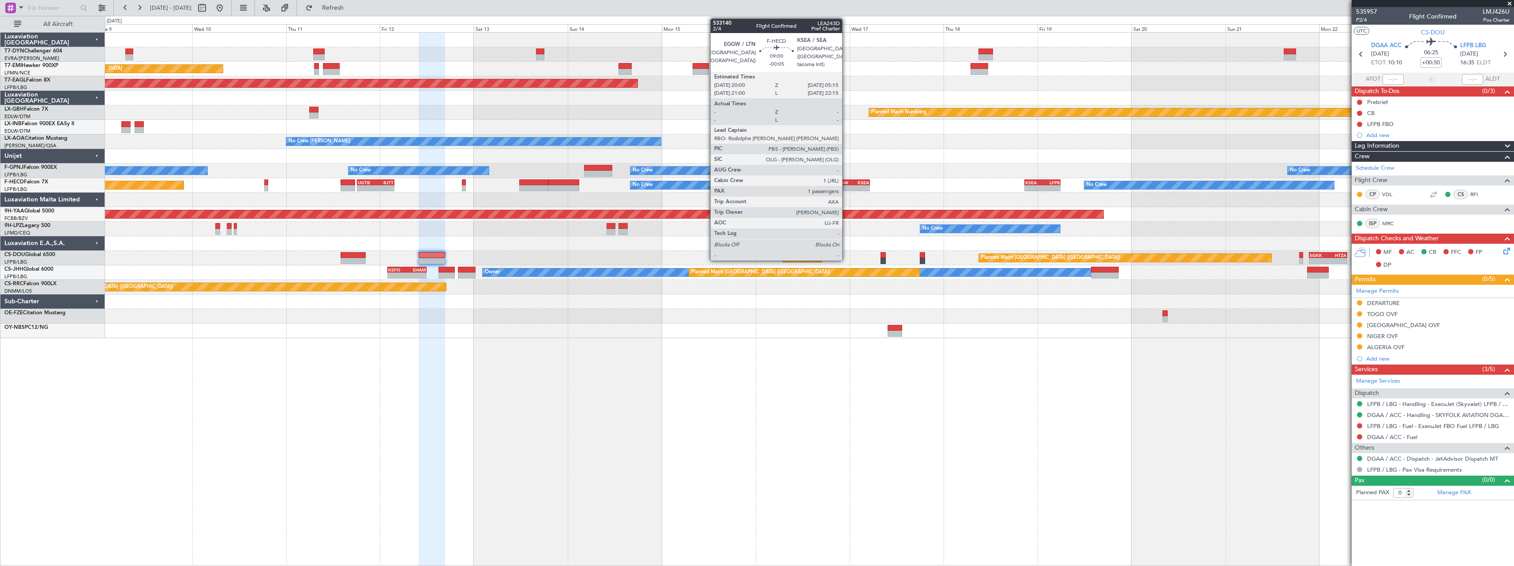
click at [846, 180] on div "EGGW" at bounding box center [842, 182] width 17 height 5
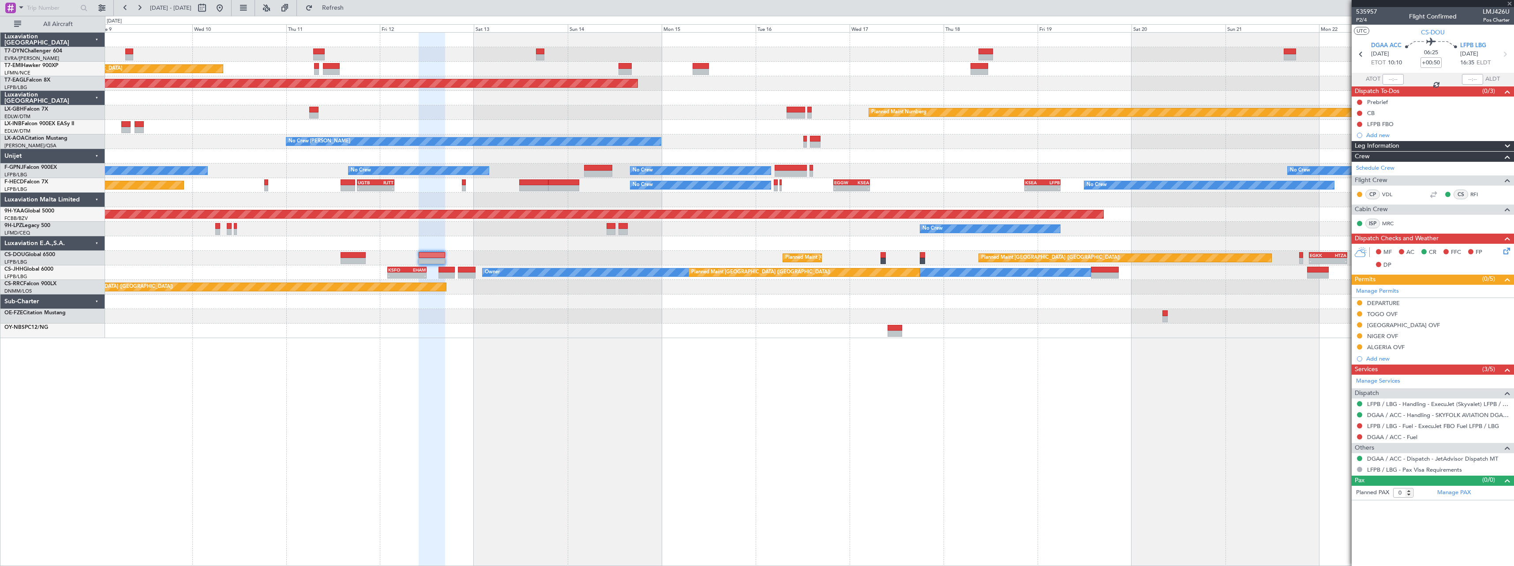
type input "-00:05"
type input "1"
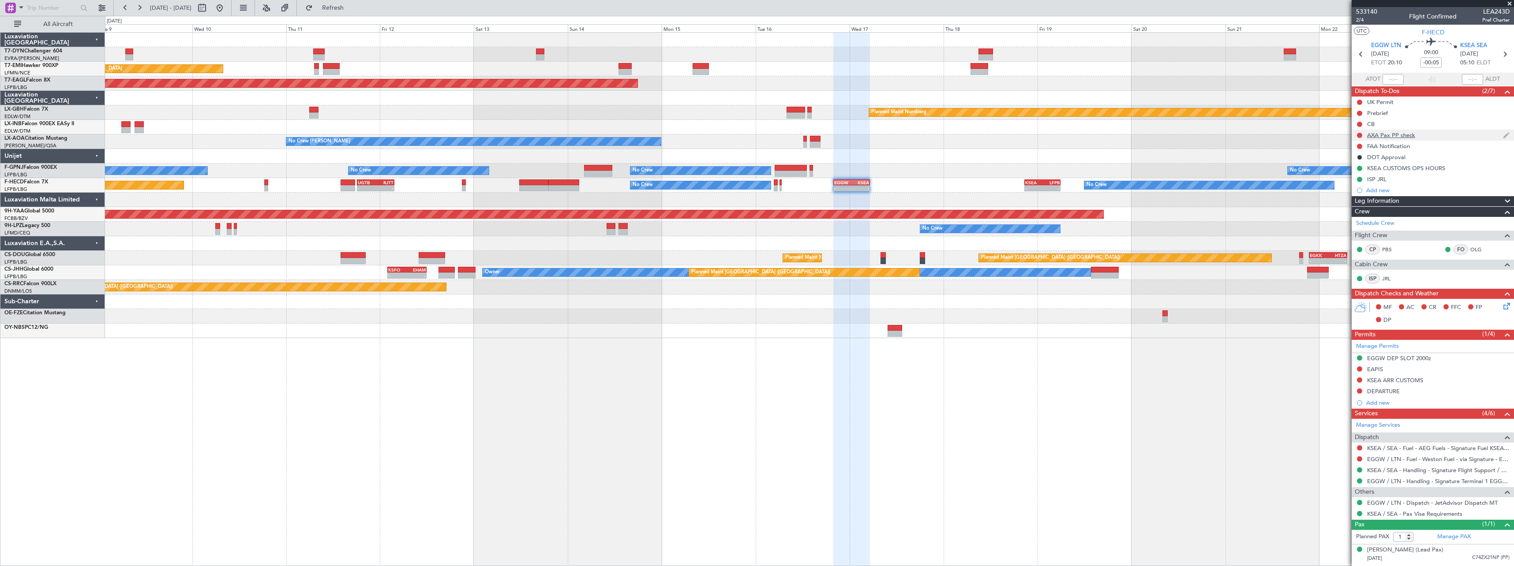
click at [1446, 136] on div "AXA Pax PP check" at bounding box center [1433, 135] width 162 height 11
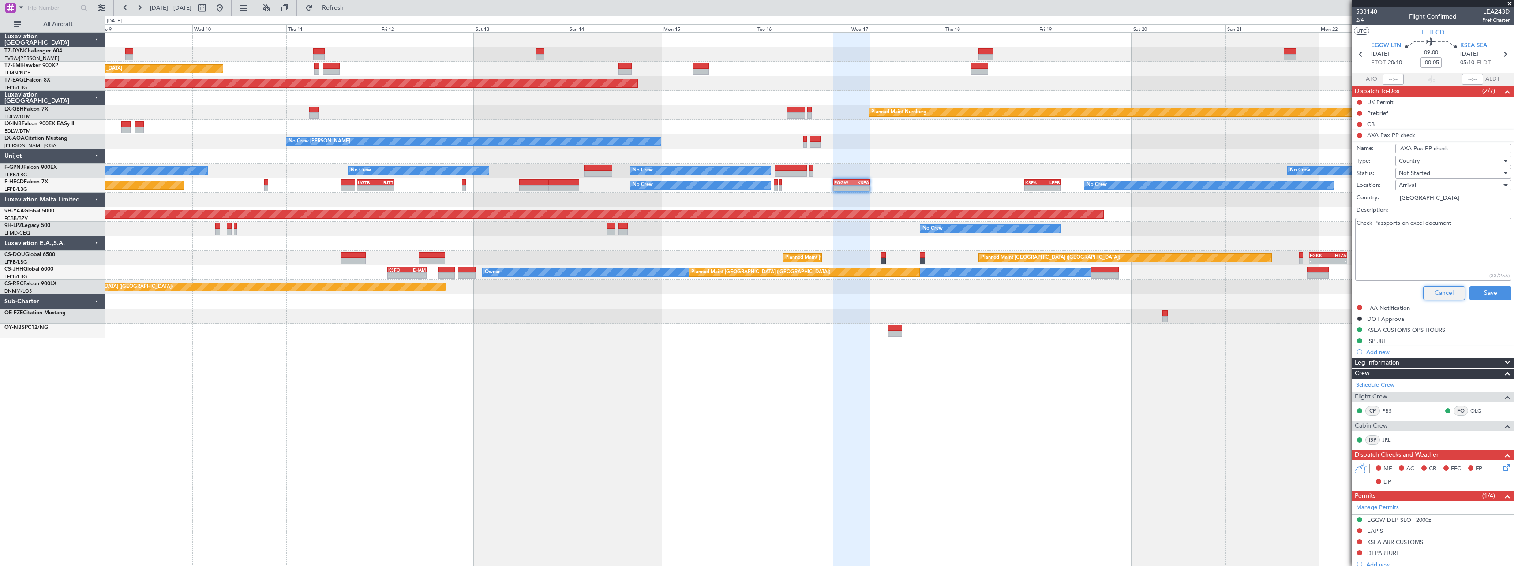
click at [1435, 287] on button "Cancel" at bounding box center [1444, 293] width 42 height 14
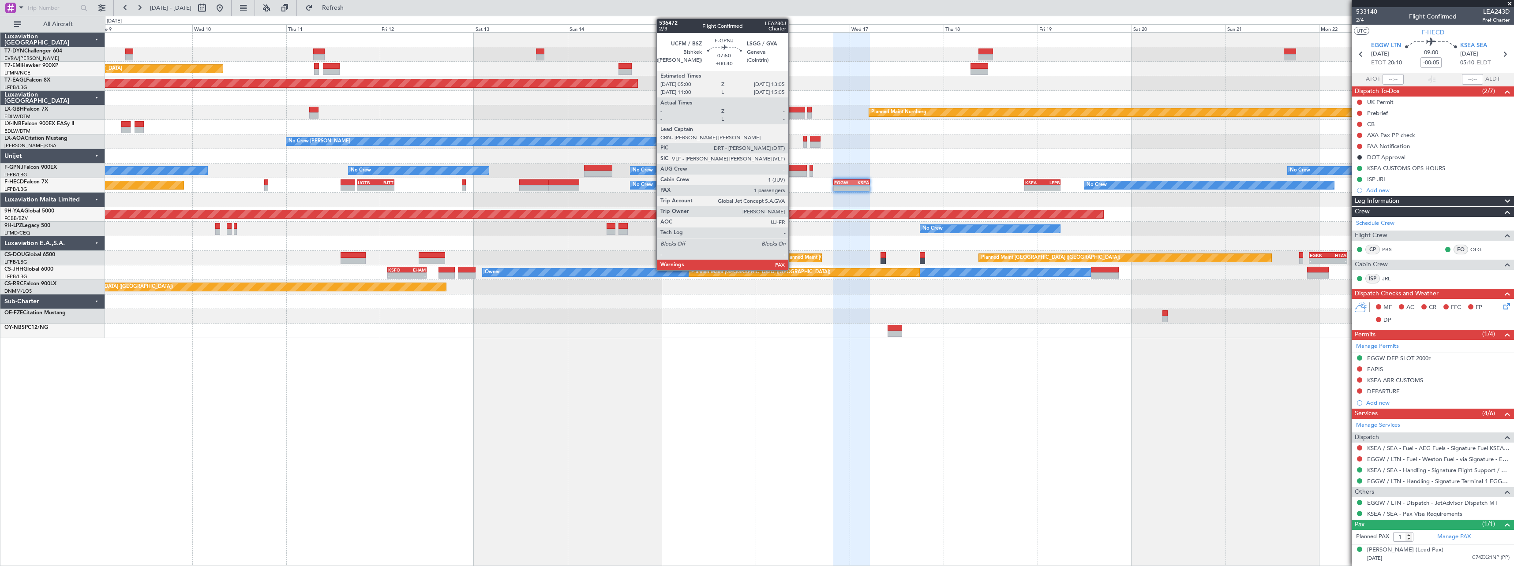
click at [792, 167] on div at bounding box center [791, 168] width 32 height 6
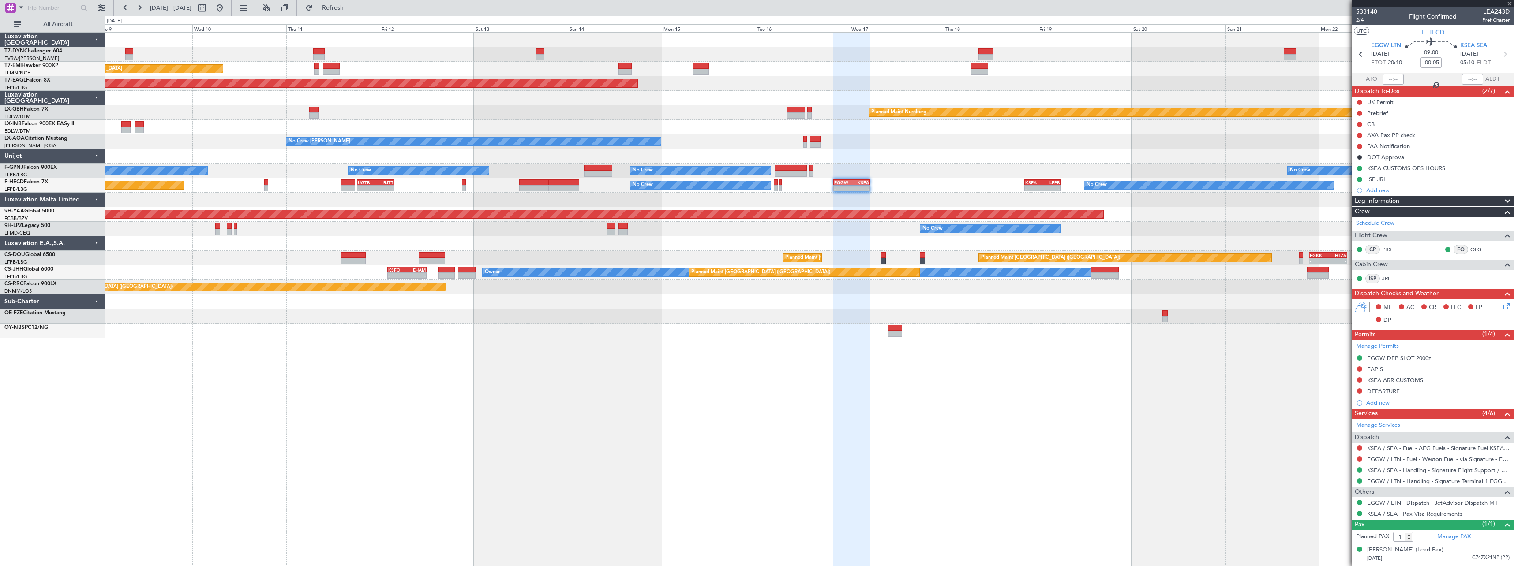
type input "+00:40"
type input "2"
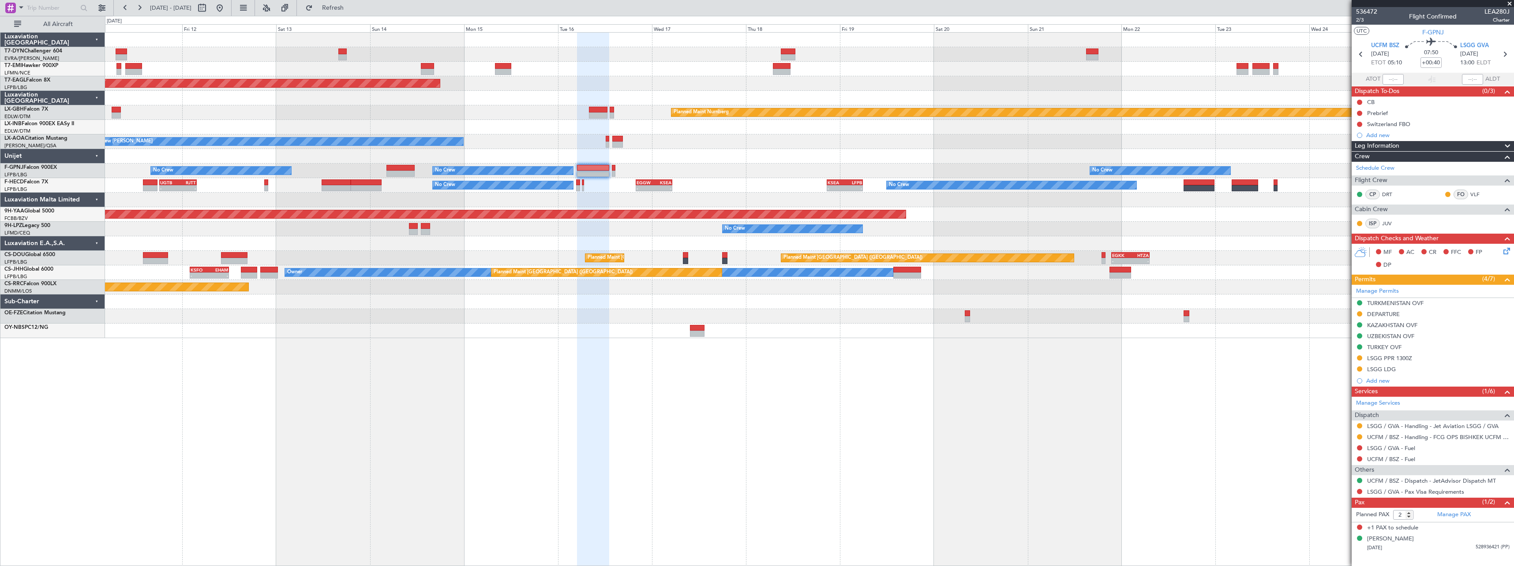
click at [781, 164] on div "No Crew No Crew No Crew No Crew No Crew" at bounding box center [809, 171] width 1409 height 15
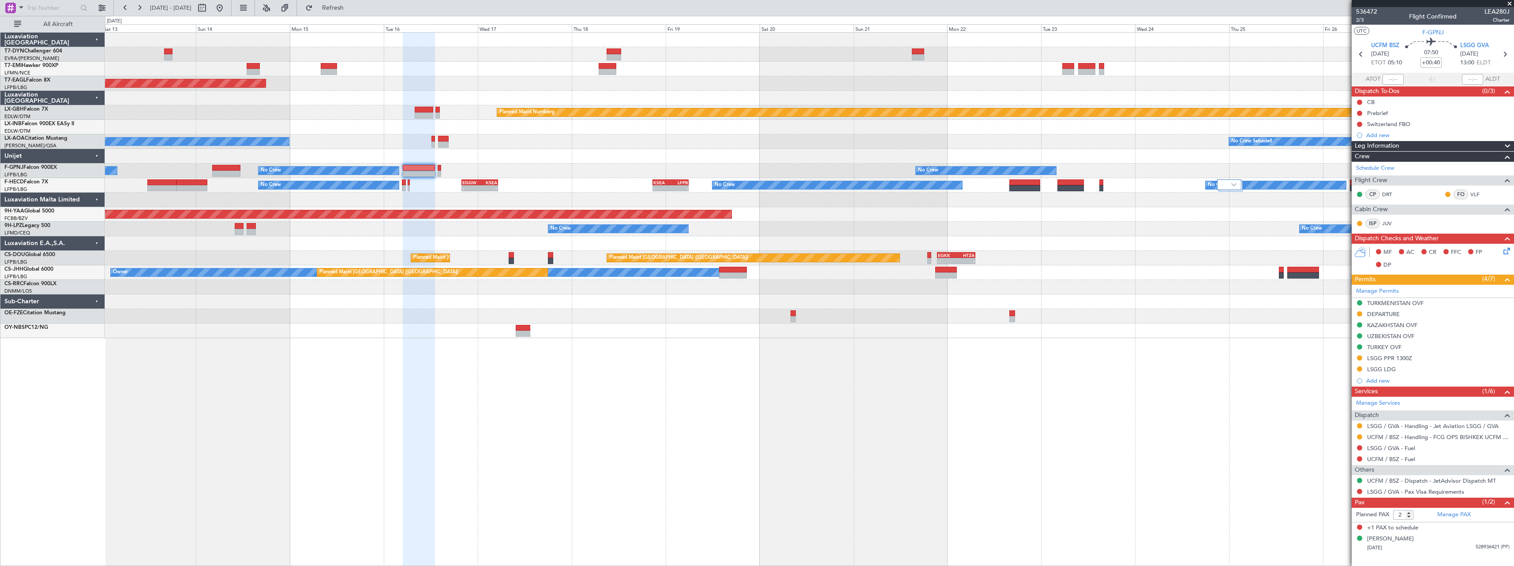
click at [751, 319] on div "Planned Maint Zurich Grounded New York (Teterboro) Planned Maint Nurnberg No Cr…" at bounding box center [809, 186] width 1409 height 306
click at [1383, 541] on div "Hussain Aga Khan" at bounding box center [1390, 539] width 47 height 9
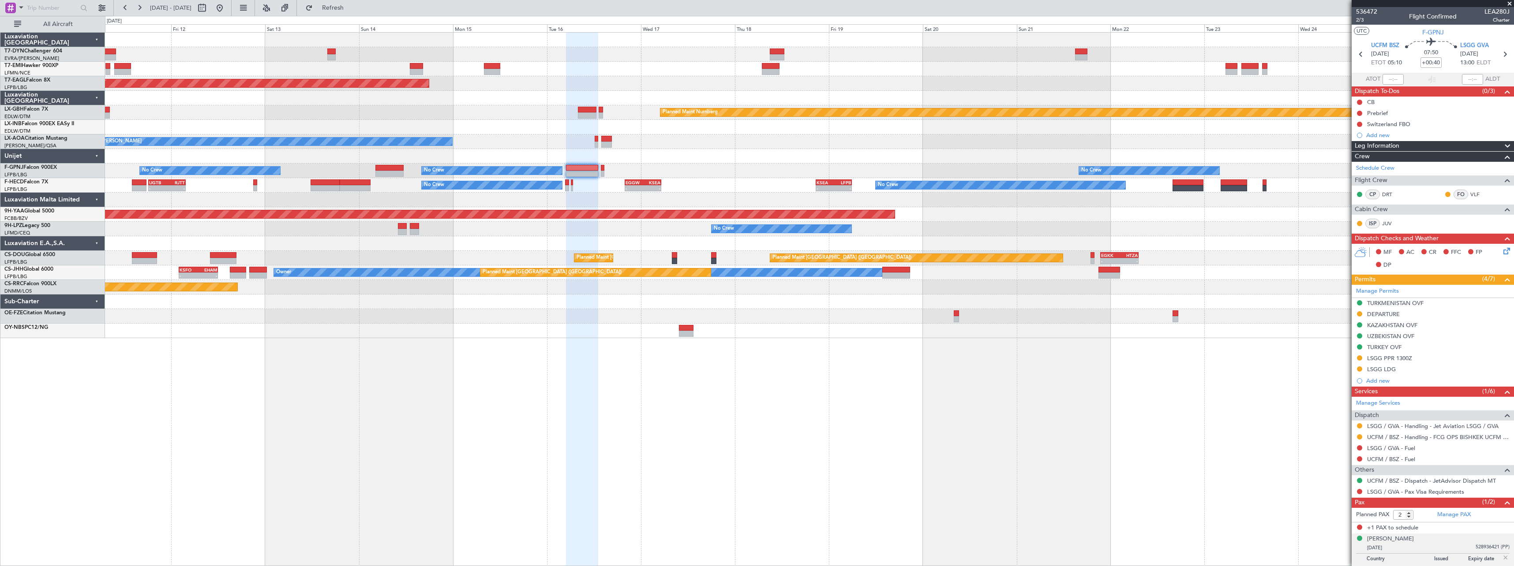
click at [797, 350] on div "Planned Maint Zurich Grounded New York (Teterboro) Planned Maint Nurnberg No Cr…" at bounding box center [809, 299] width 1409 height 534
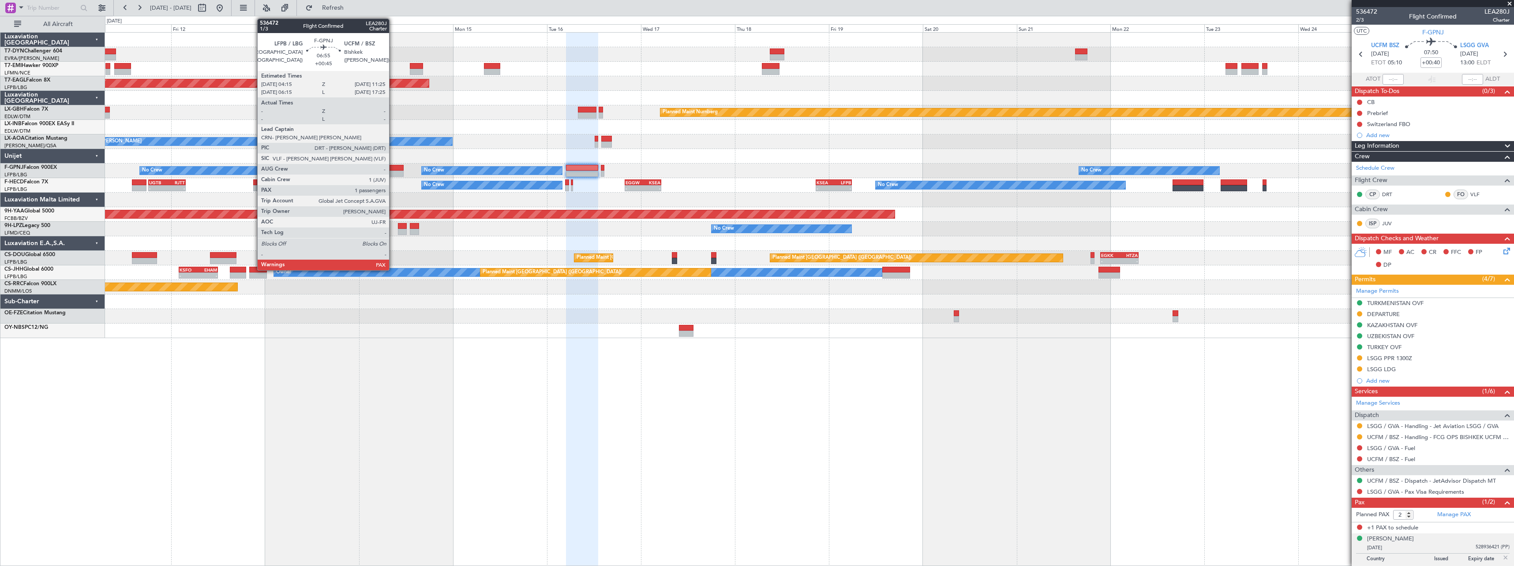
click at [393, 168] on div at bounding box center [389, 168] width 28 height 6
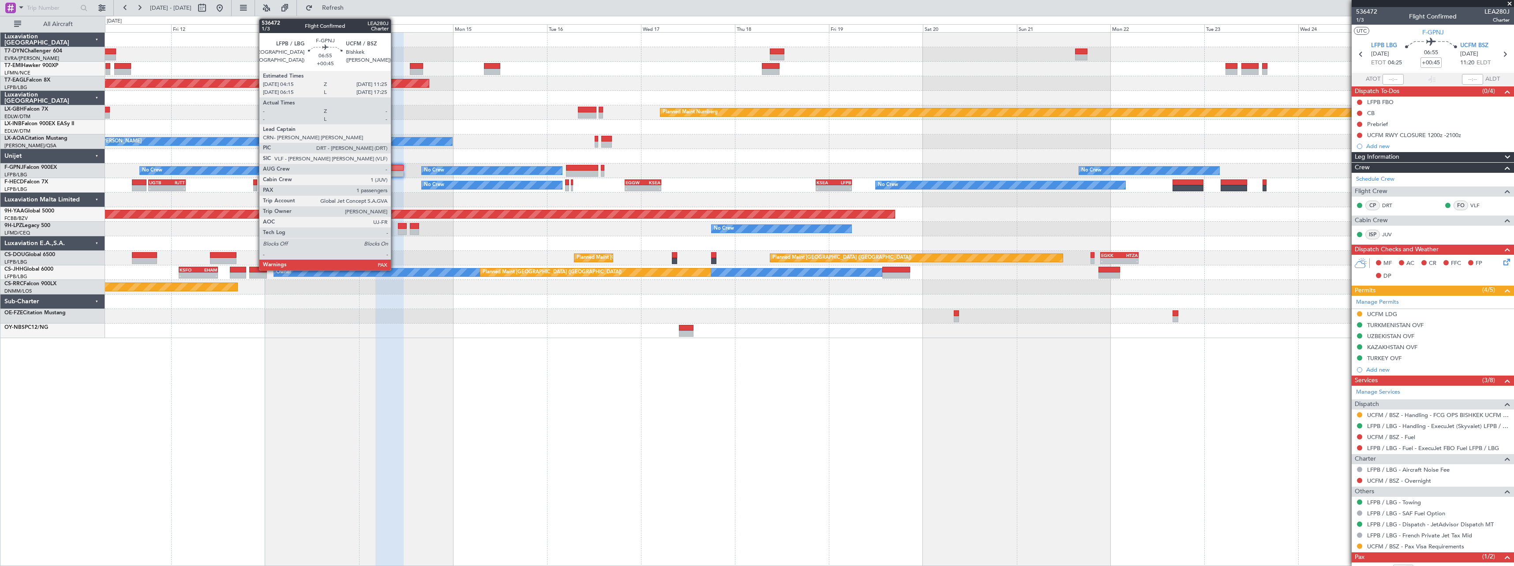
click at [395, 168] on div at bounding box center [389, 168] width 28 height 6
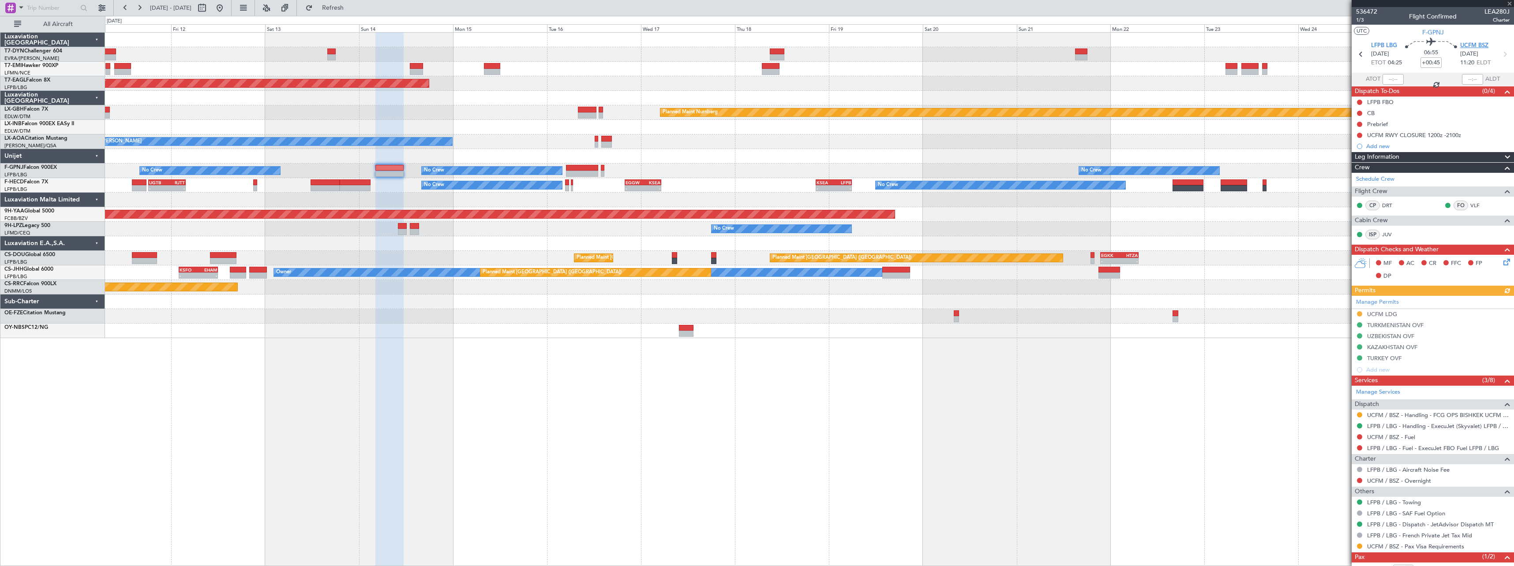
click at [1476, 43] on span "UCFM BSZ" at bounding box center [1474, 45] width 28 height 9
click at [864, 304] on div "Planned Maint Zurich Grounded New York (Teterboro) Planned Maint Nurnberg No Cr…" at bounding box center [809, 299] width 1409 height 534
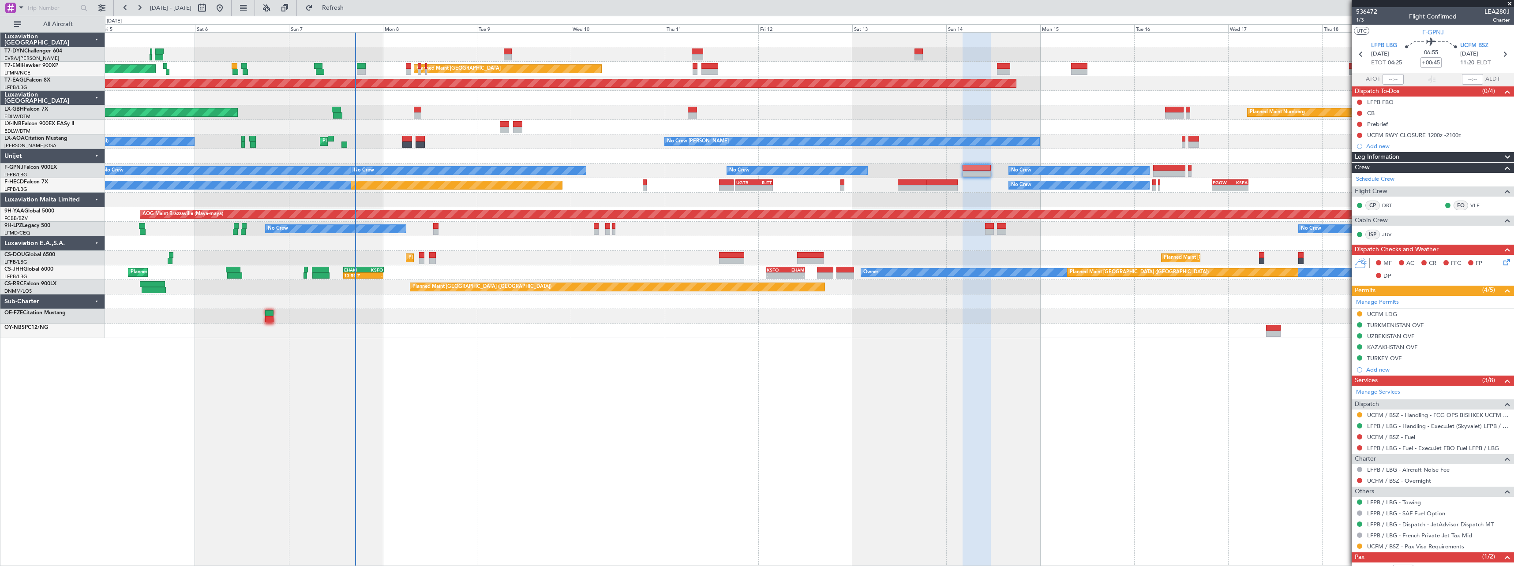
click at [637, 358] on div "AOG Maint Riga (Riga Intl) Planned Maint Zurich Planned Maint Zurich Grounded N…" at bounding box center [809, 299] width 1409 height 534
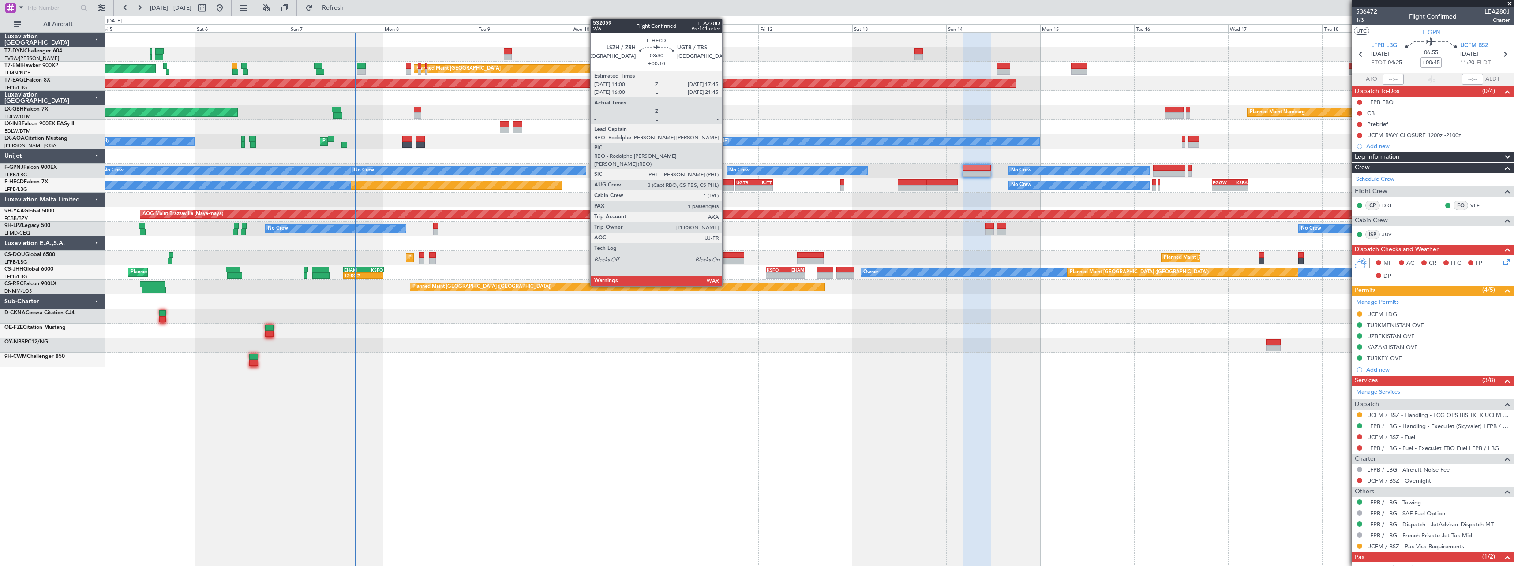
click at [726, 182] on div at bounding box center [726, 183] width 15 height 6
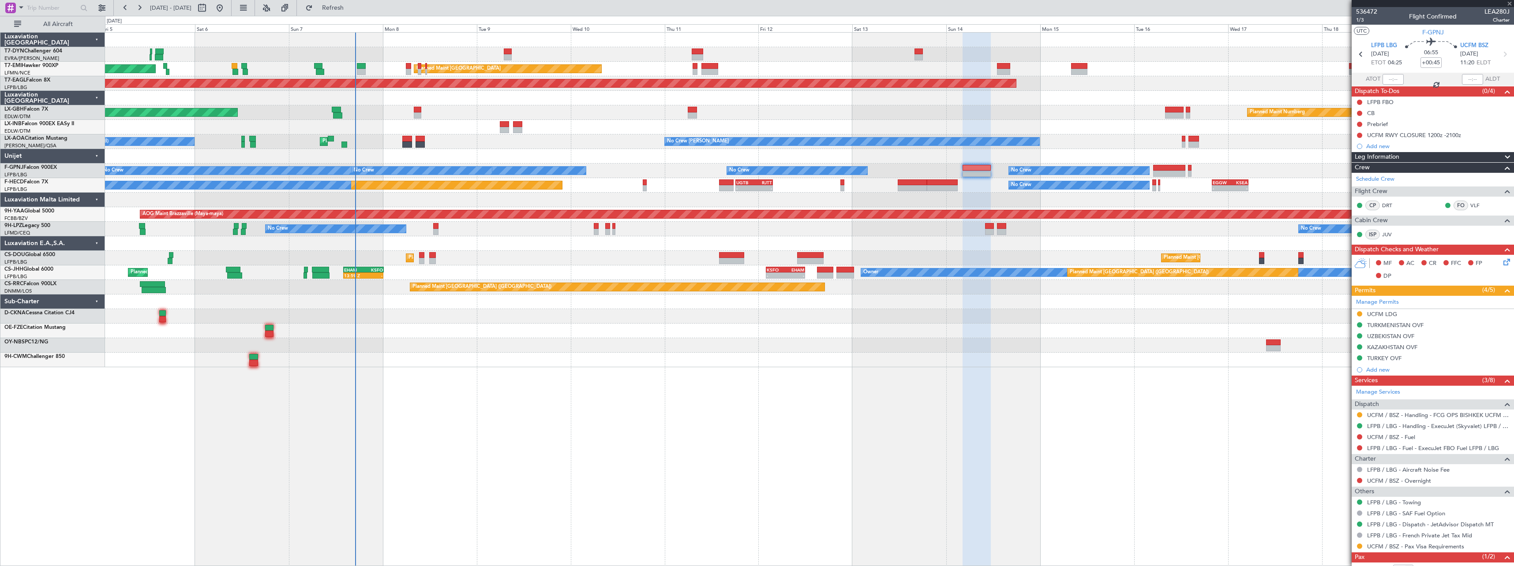
type input "+00:10"
type input "1"
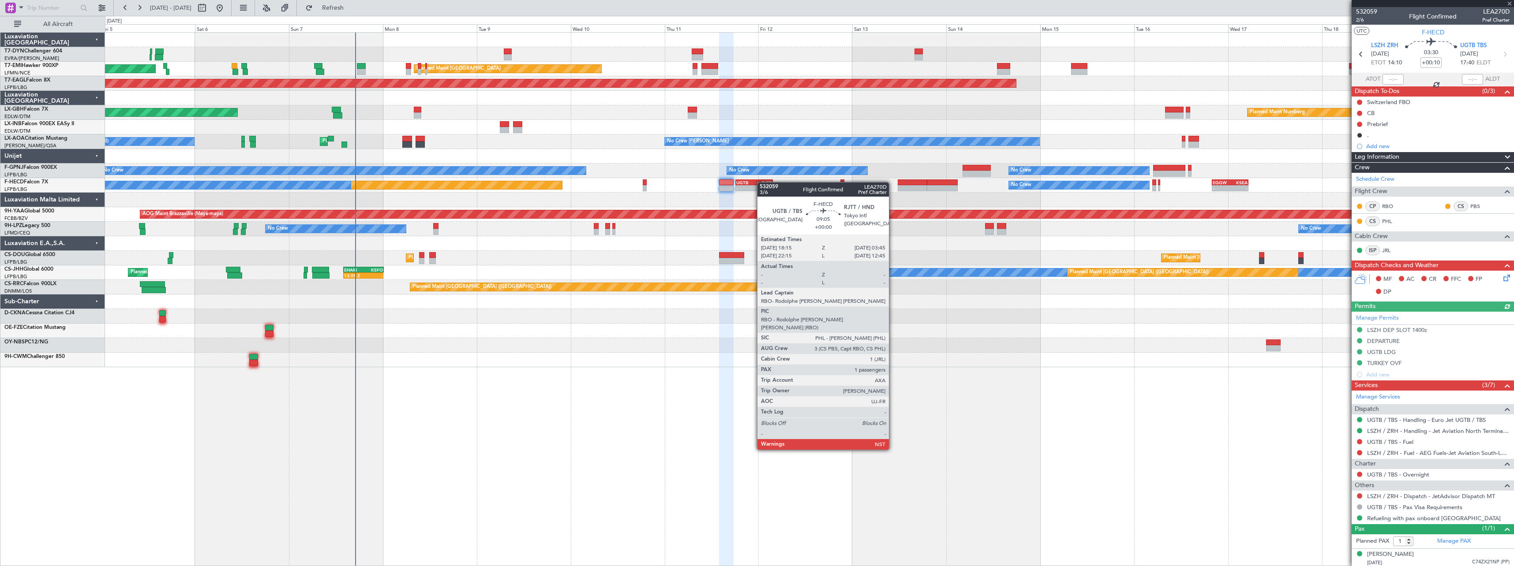
click at [761, 182] on div "RJTT" at bounding box center [763, 182] width 18 height 5
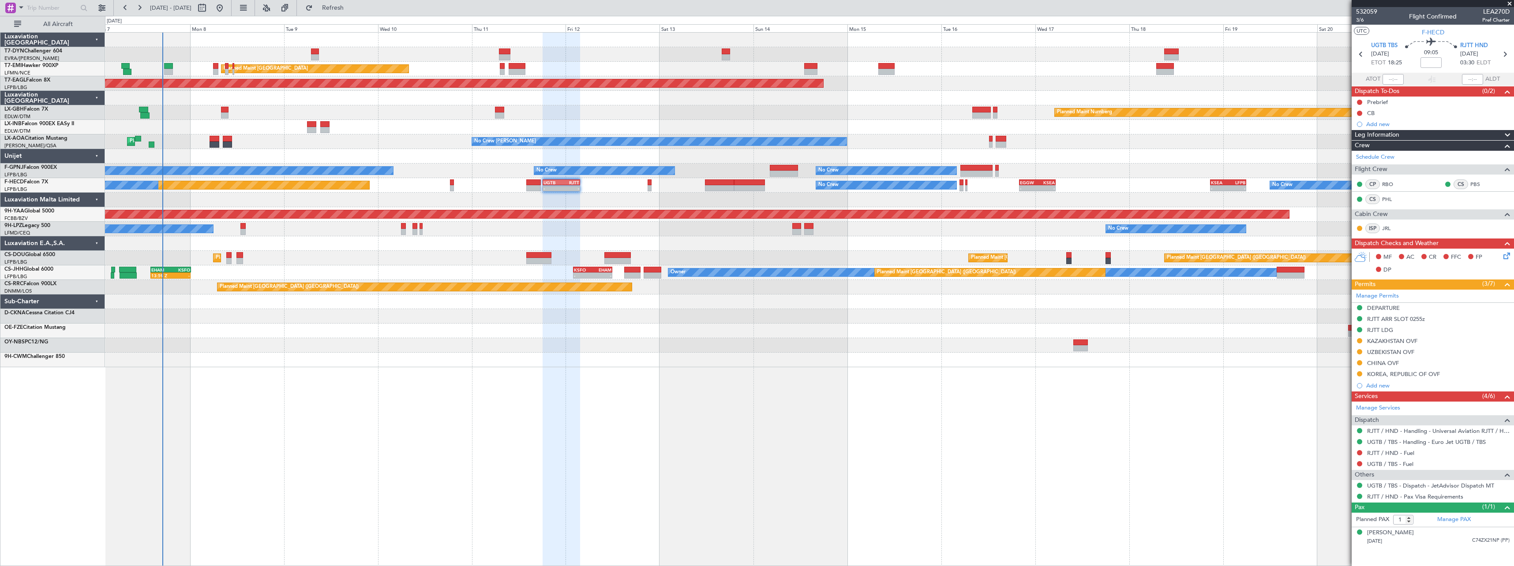
click at [735, 312] on div "AOG Maint Riga (Riga Intl) Planned Maint Zurich Planned Maint Zurich Grounded N…" at bounding box center [809, 200] width 1409 height 335
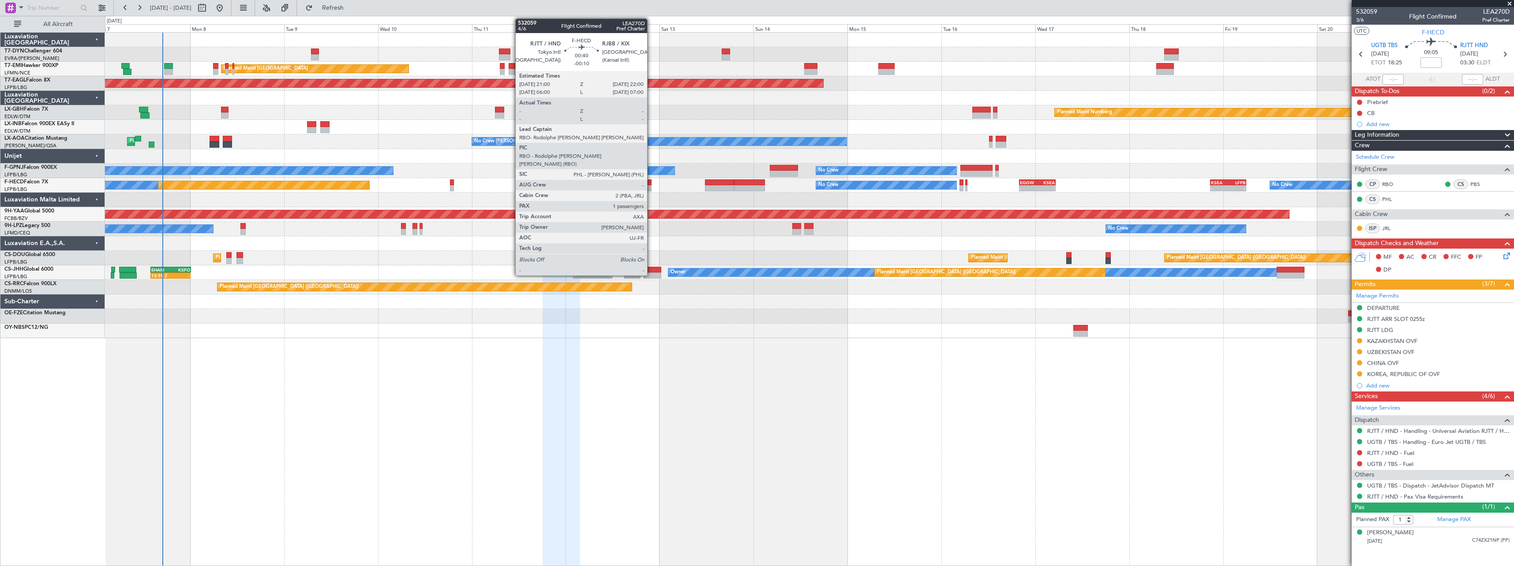
click at [651, 183] on div at bounding box center [650, 183] width 4 height 6
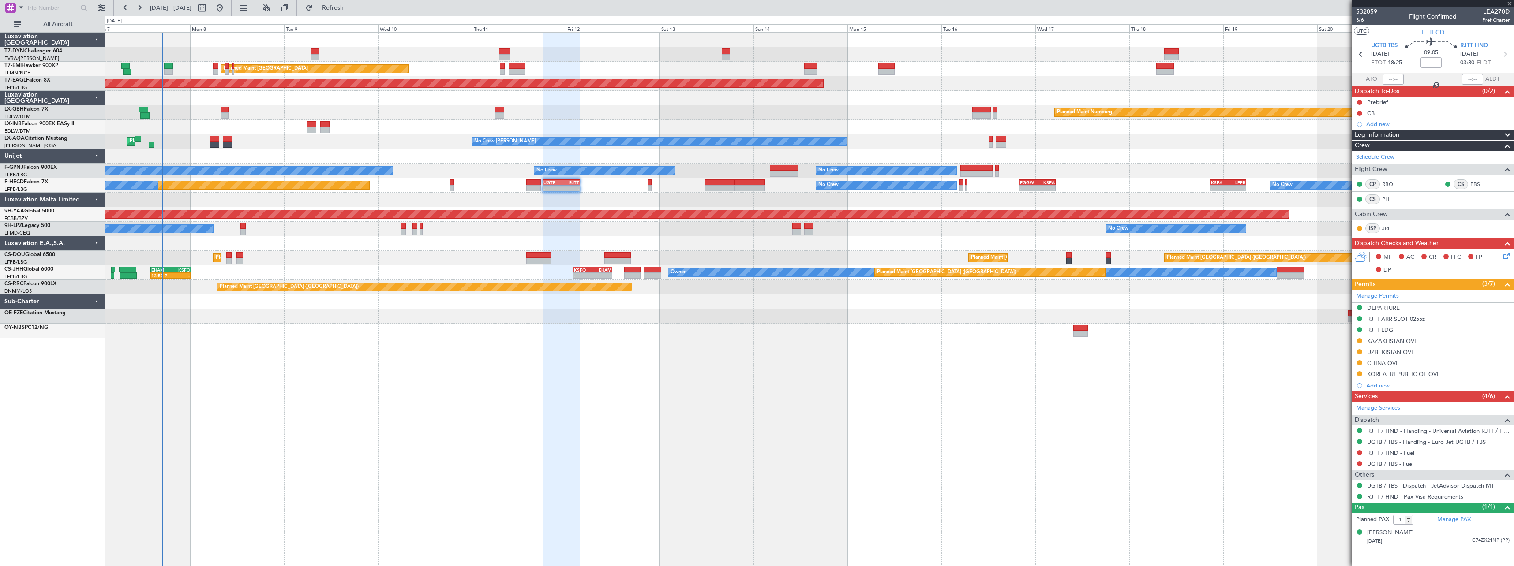
type input "-00:10"
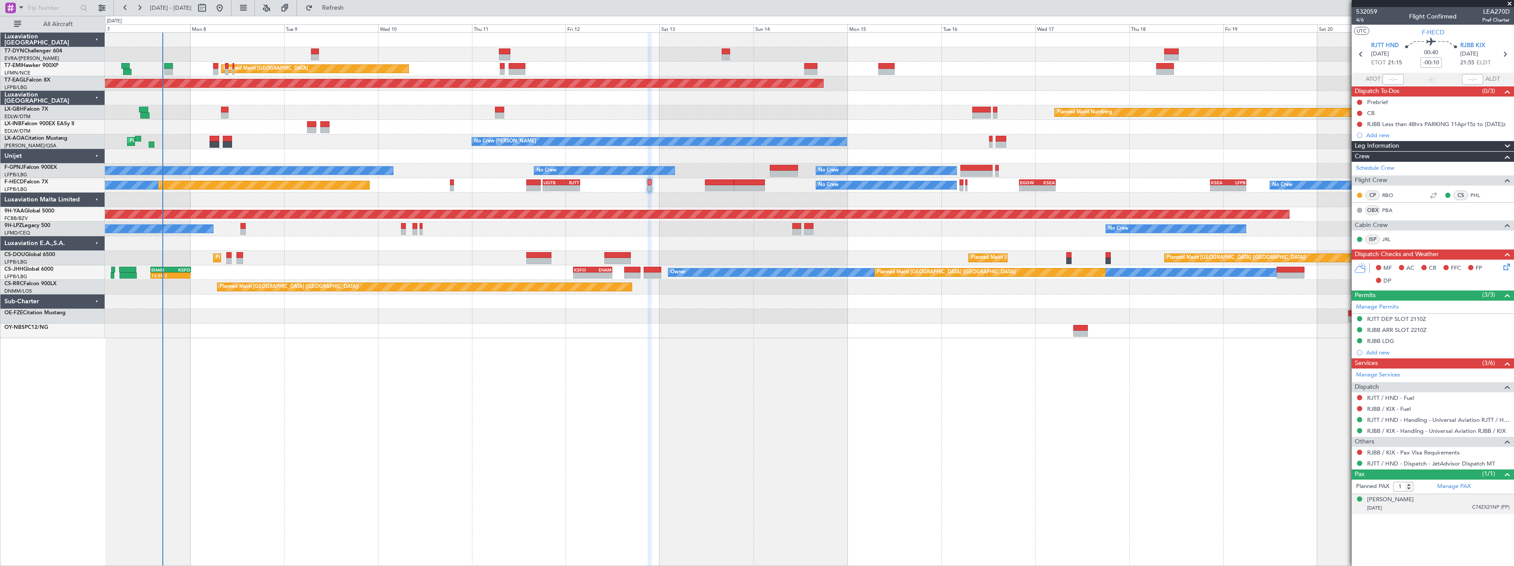
click at [1432, 507] on div "24/03/1973 C74ZX21NP (PP)" at bounding box center [1438, 508] width 142 height 9
click at [1359, 454] on button at bounding box center [1359, 452] width 5 height 5
click at [1331, 465] on span "Not Required" at bounding box center [1338, 465] width 35 height 9
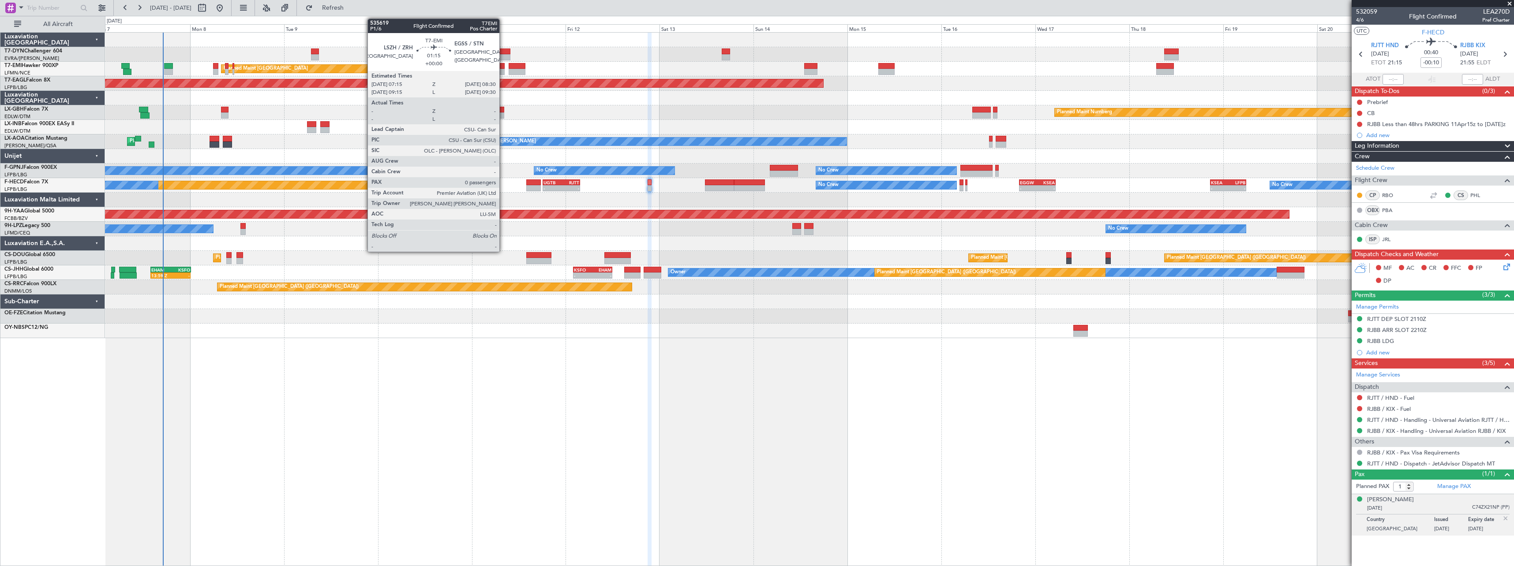
click at [503, 67] on div at bounding box center [502, 66] width 5 height 6
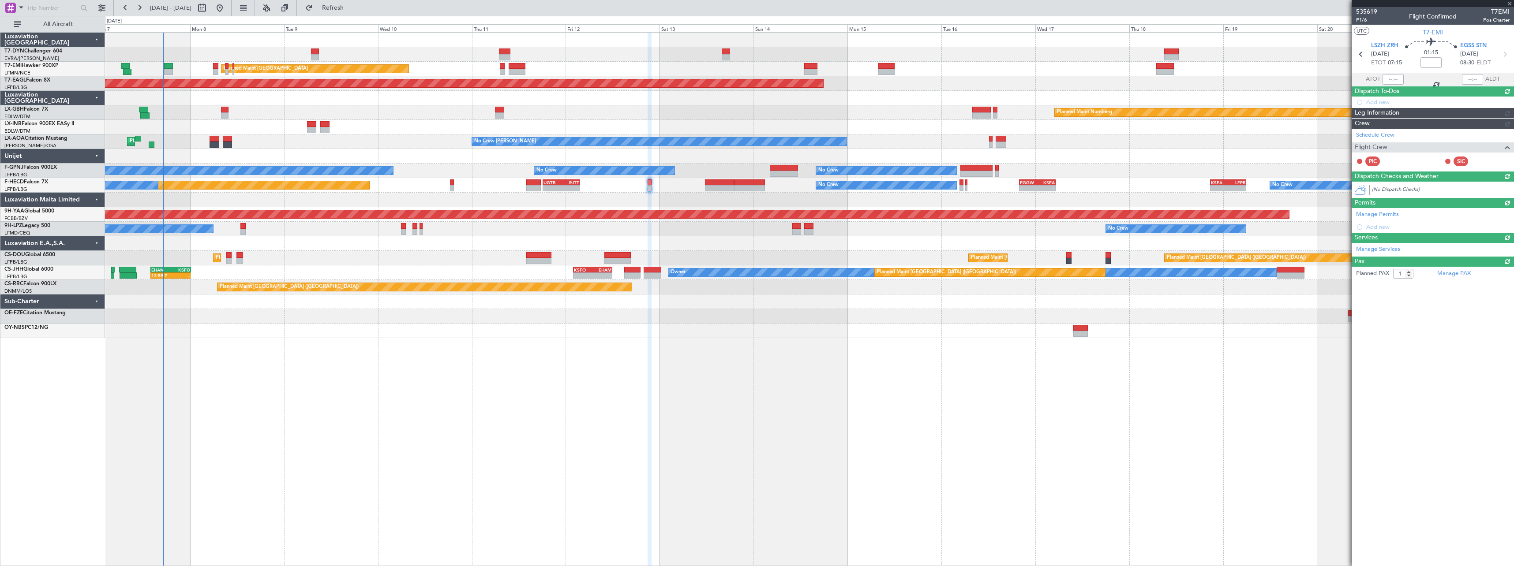
type input "0"
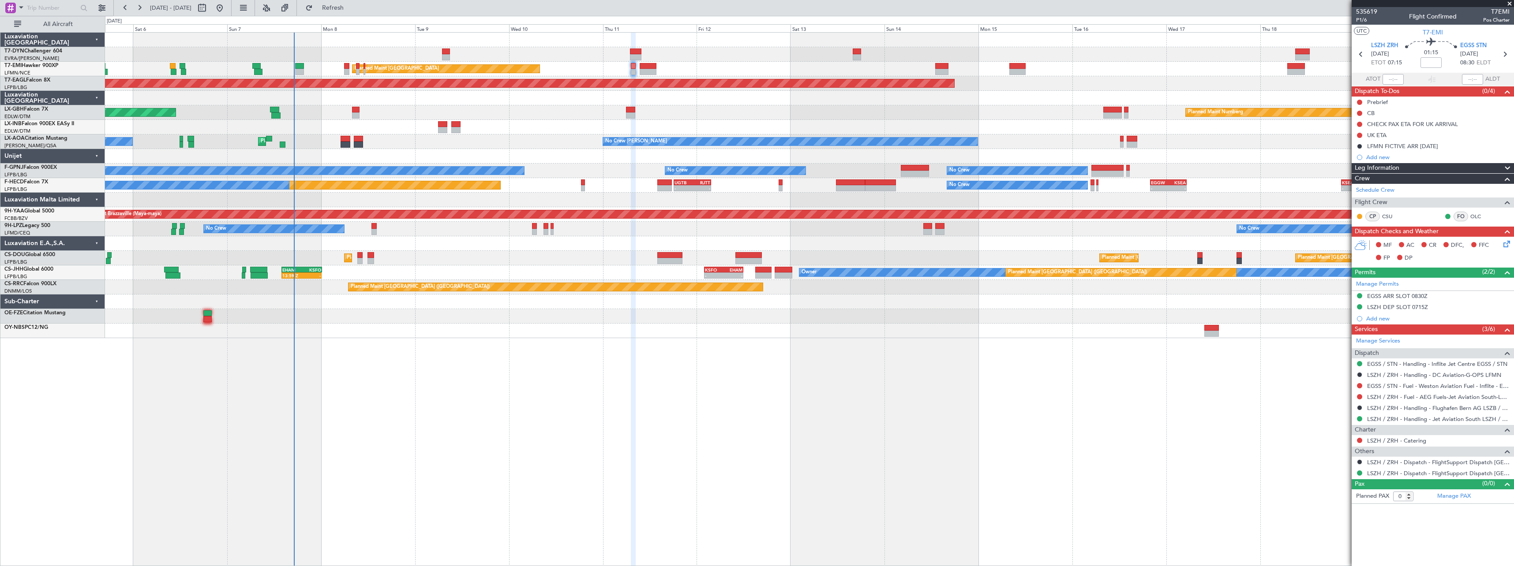
click at [457, 151] on div at bounding box center [809, 156] width 1409 height 15
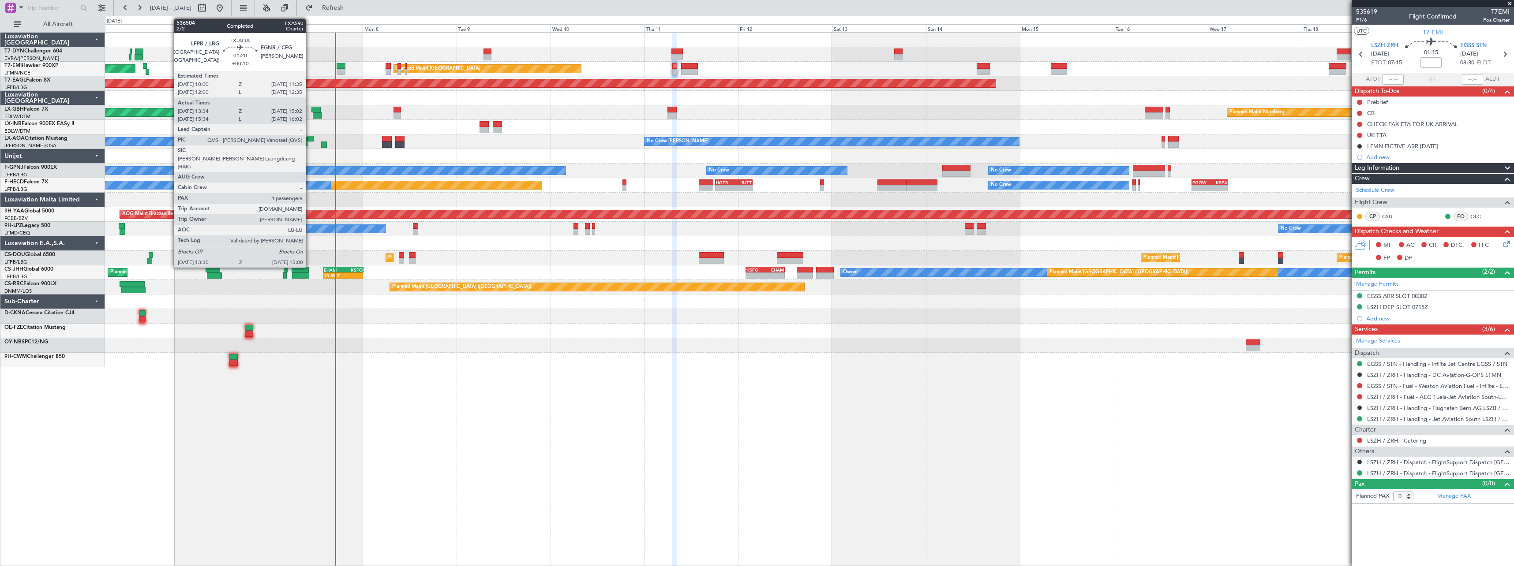
click at [310, 138] on div at bounding box center [310, 139] width 7 height 6
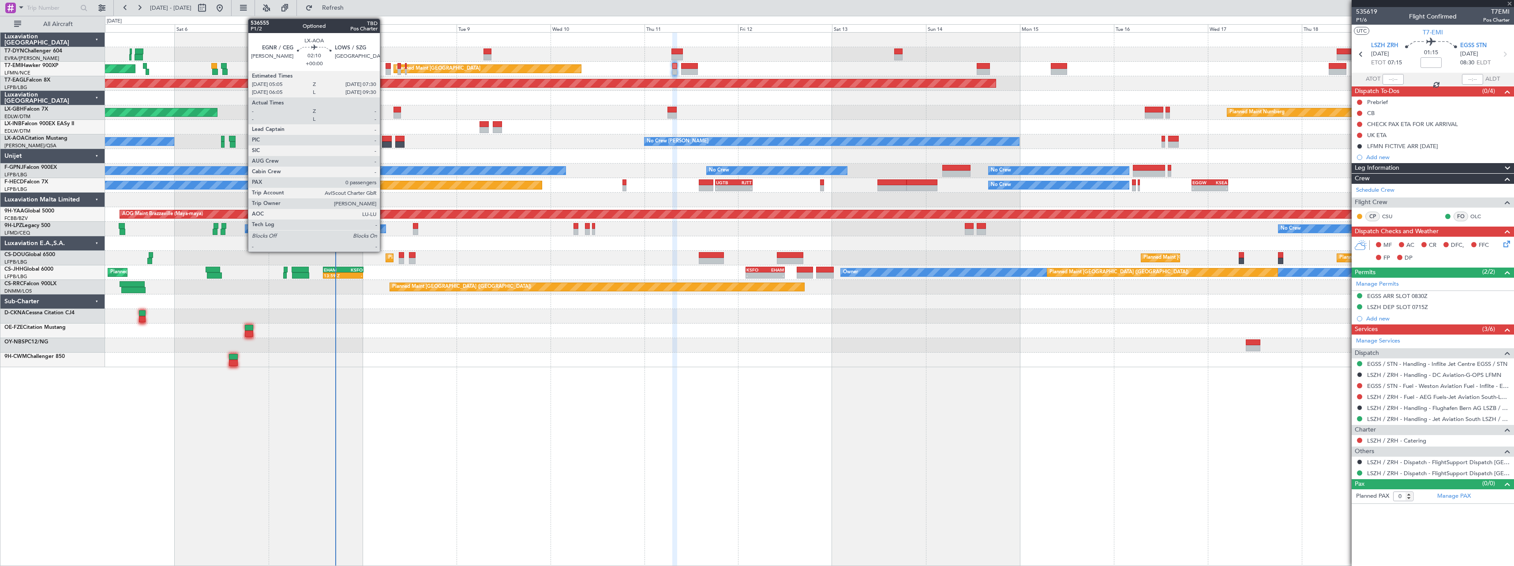
type input "+00:10"
type input "13:44"
type input "14:57"
type input "4"
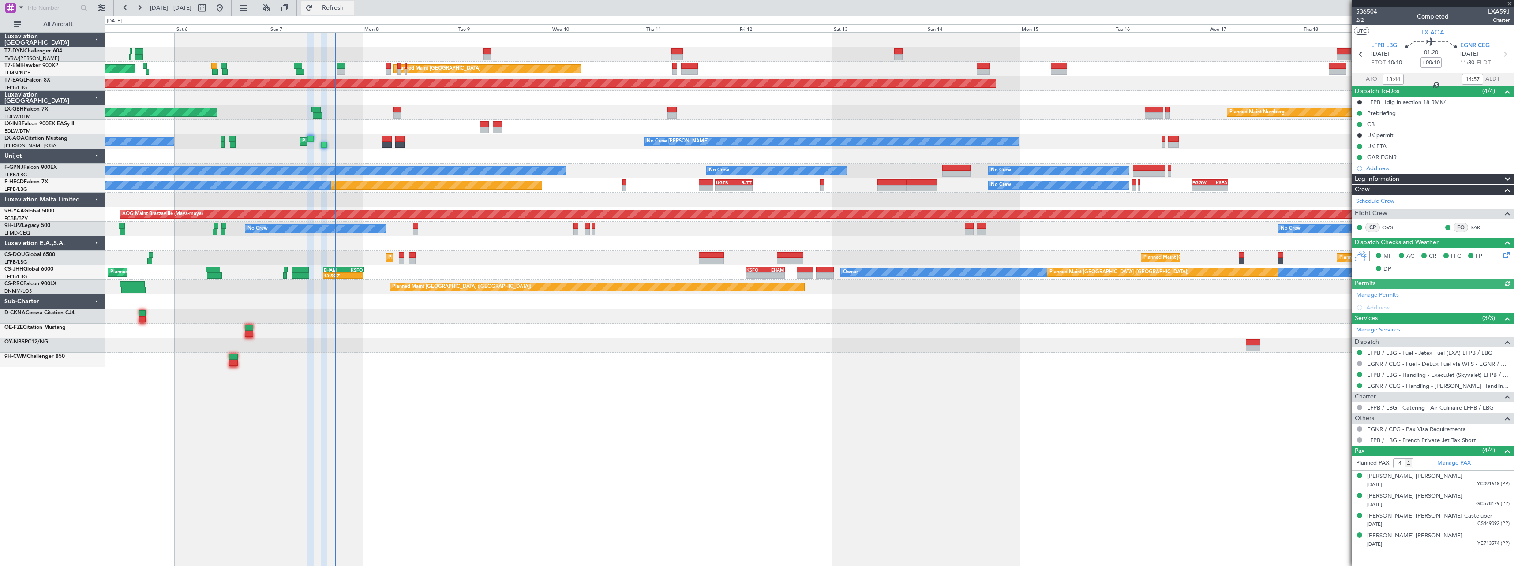
click at [352, 11] on span "Refresh" at bounding box center [333, 8] width 37 height 6
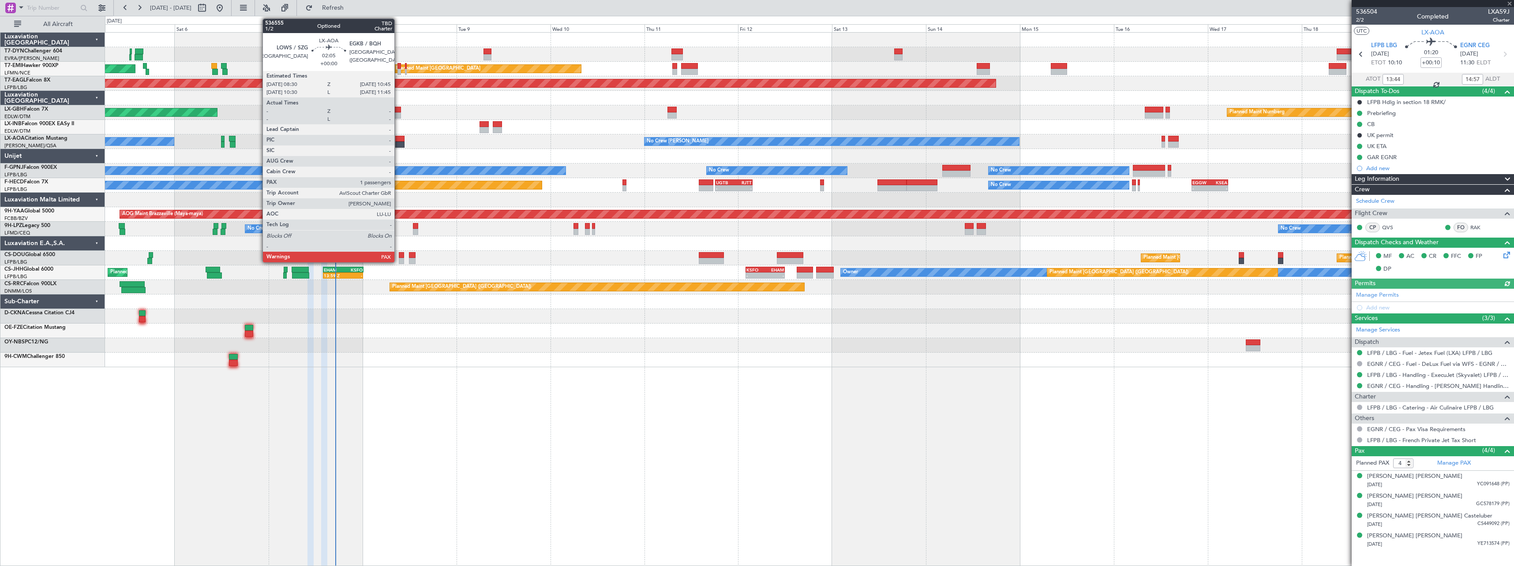
click at [398, 139] on div at bounding box center [399, 139] width 9 height 6
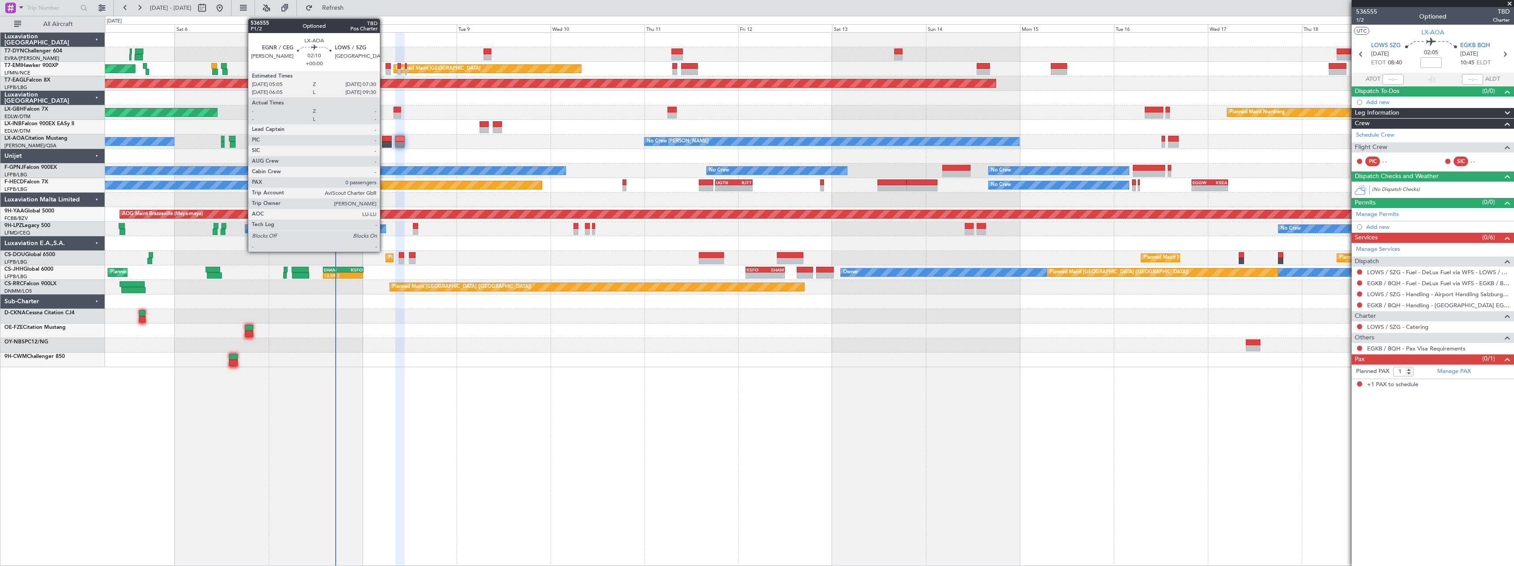
click at [384, 140] on div at bounding box center [387, 139] width 10 height 6
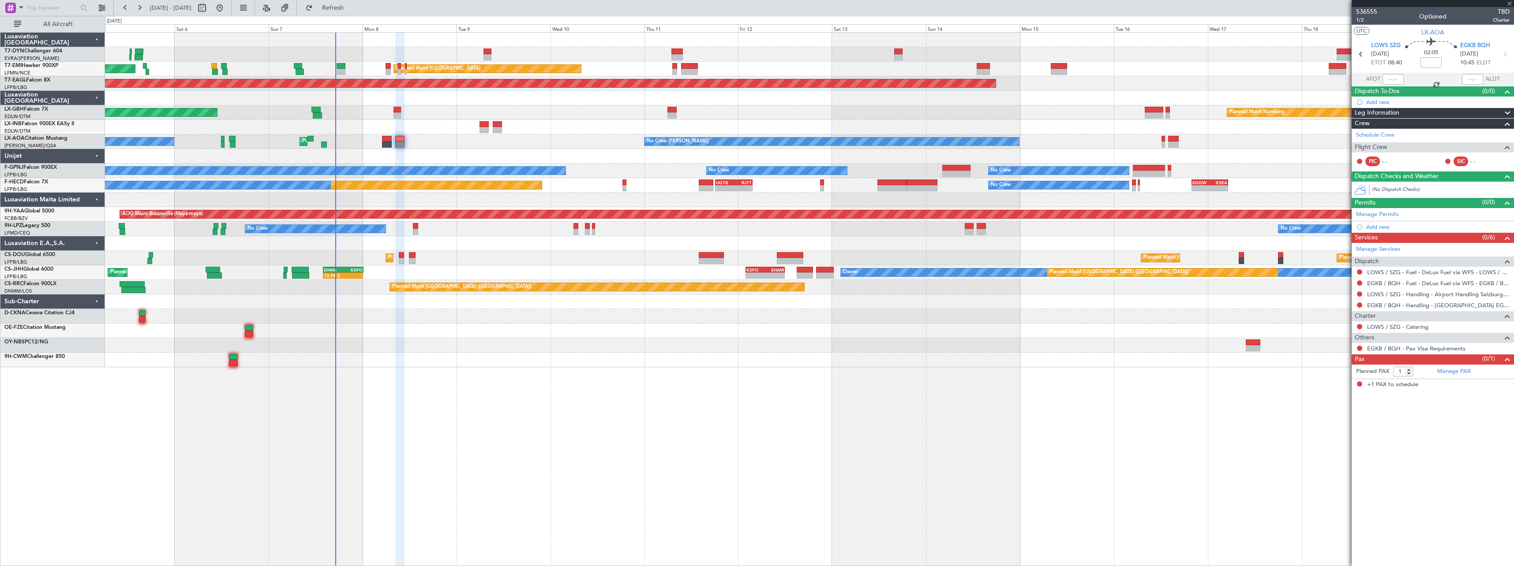
type input "0"
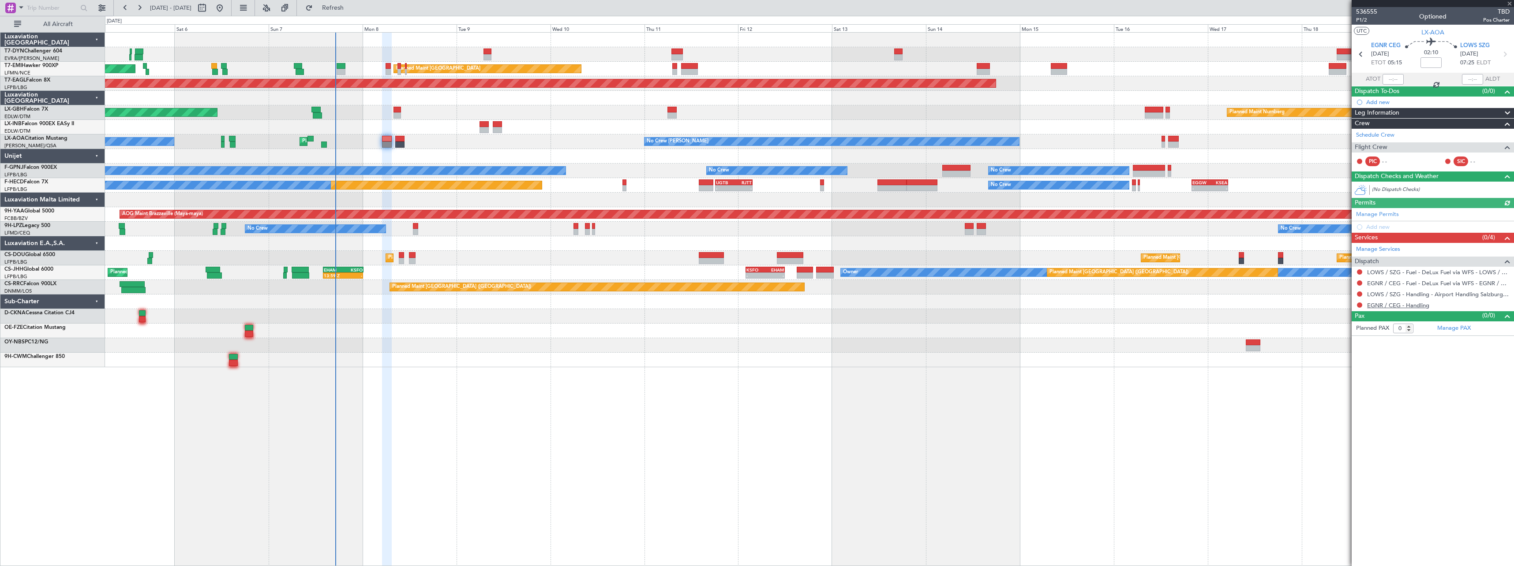
click at [1406, 306] on link "EGNR / CEG - Handling" at bounding box center [1398, 305] width 62 height 7
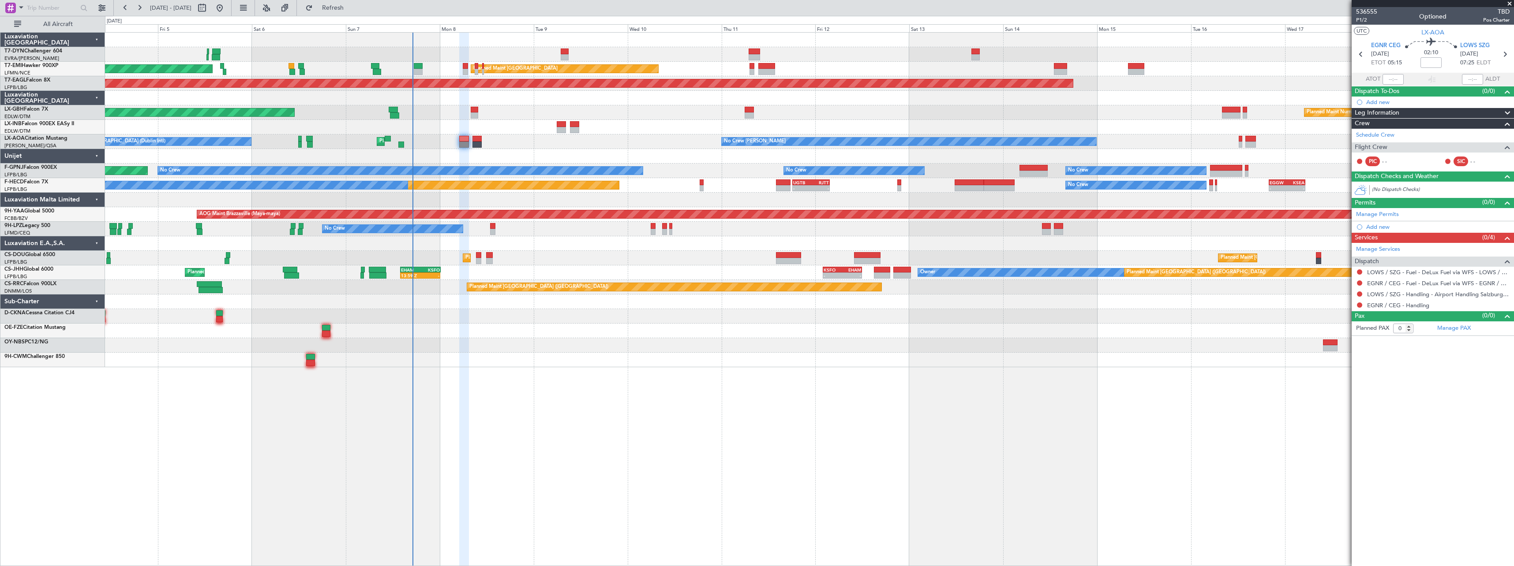
click at [827, 310] on div at bounding box center [809, 316] width 1409 height 15
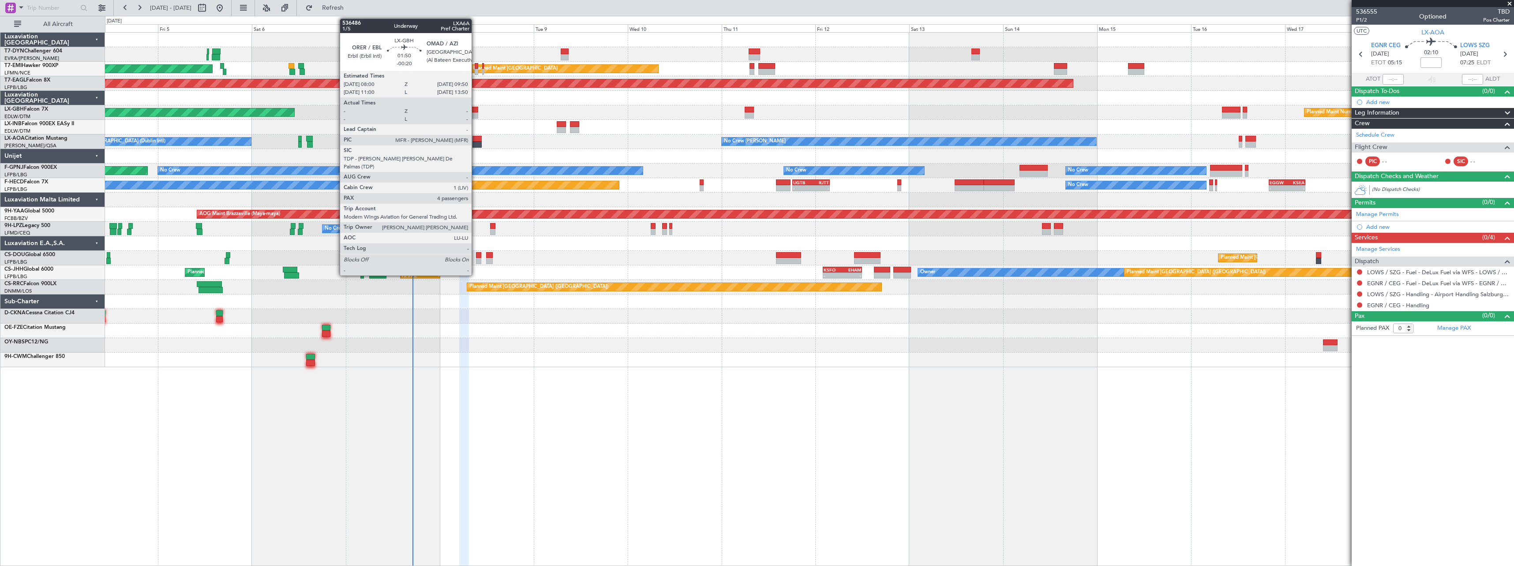
click at [476, 110] on div at bounding box center [474, 110] width 7 height 6
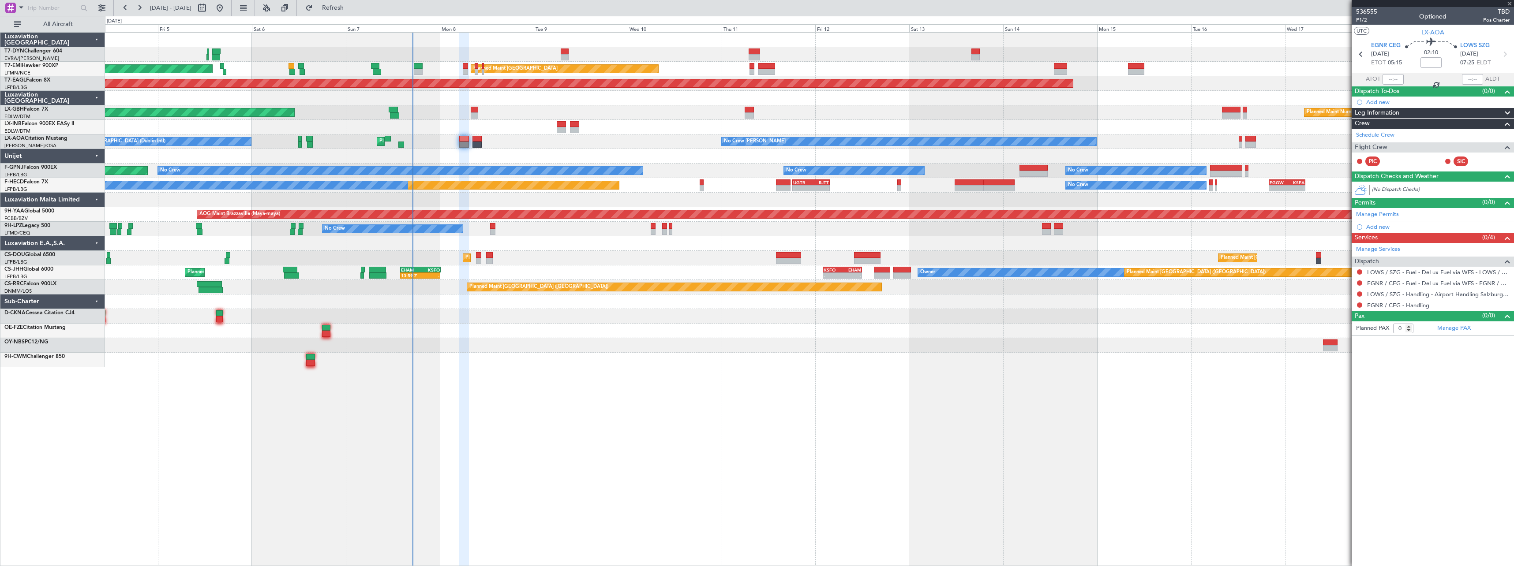
type input "-00:20"
type input "4"
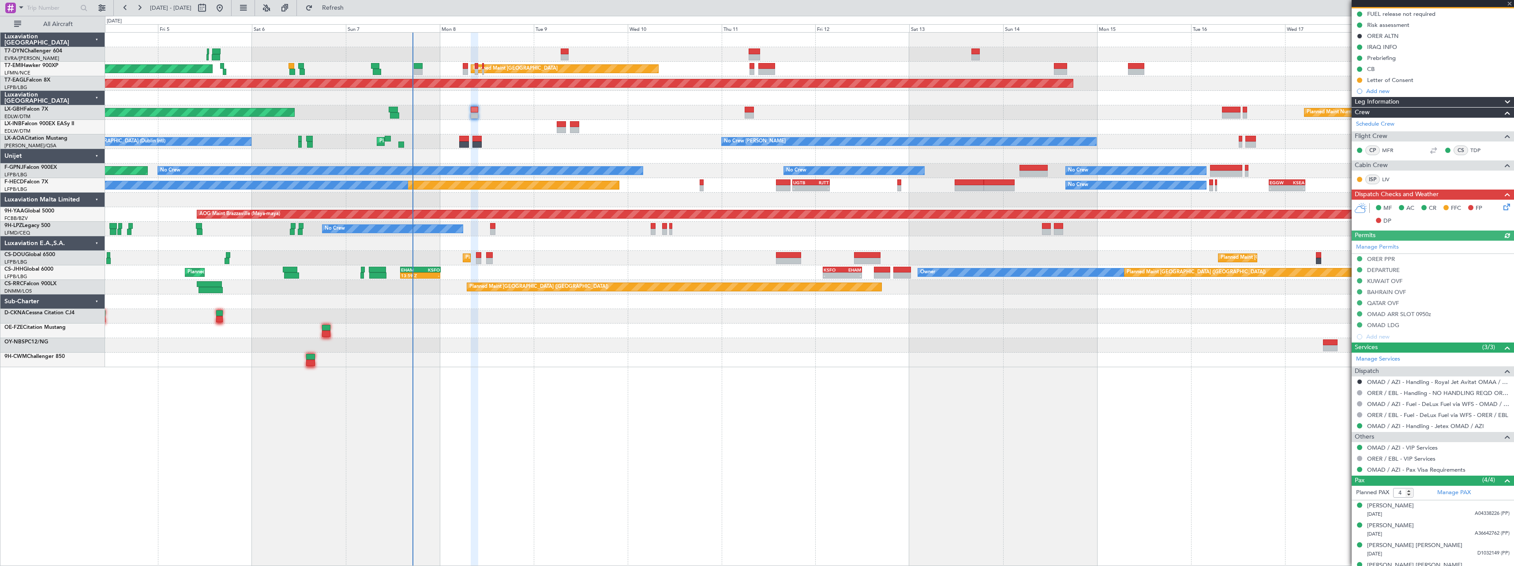
scroll to position [101, 0]
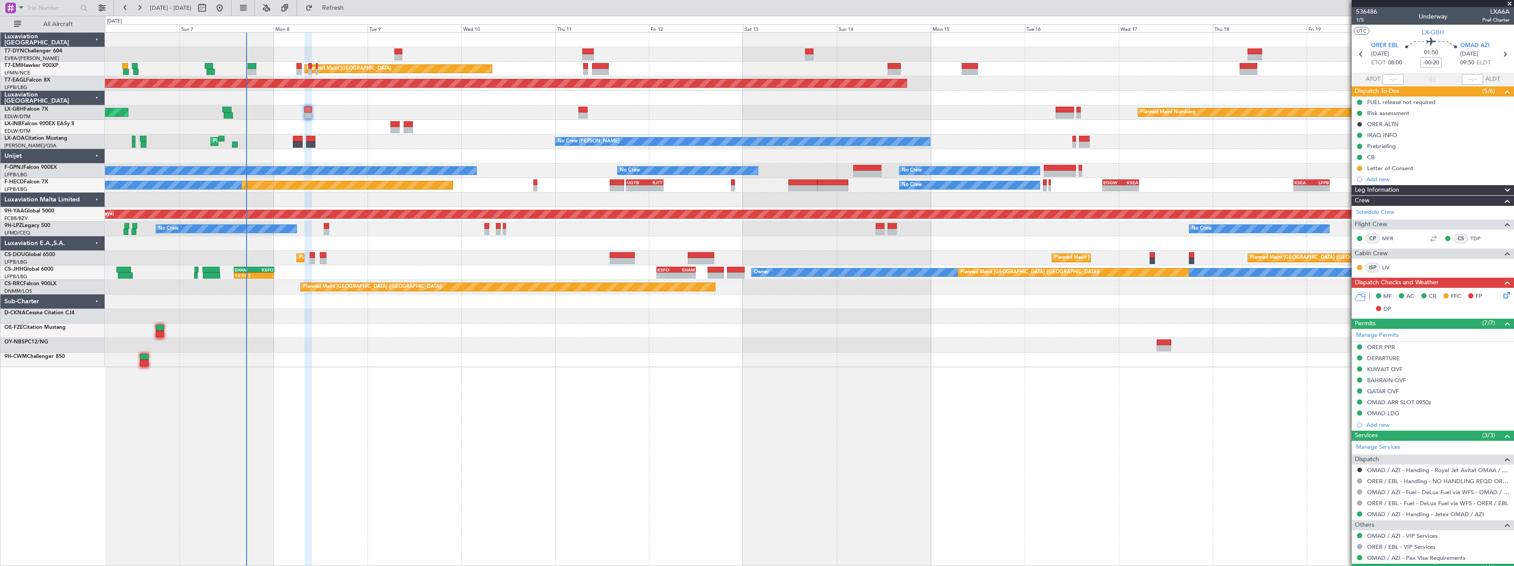
click at [540, 338] on div at bounding box center [809, 331] width 1409 height 15
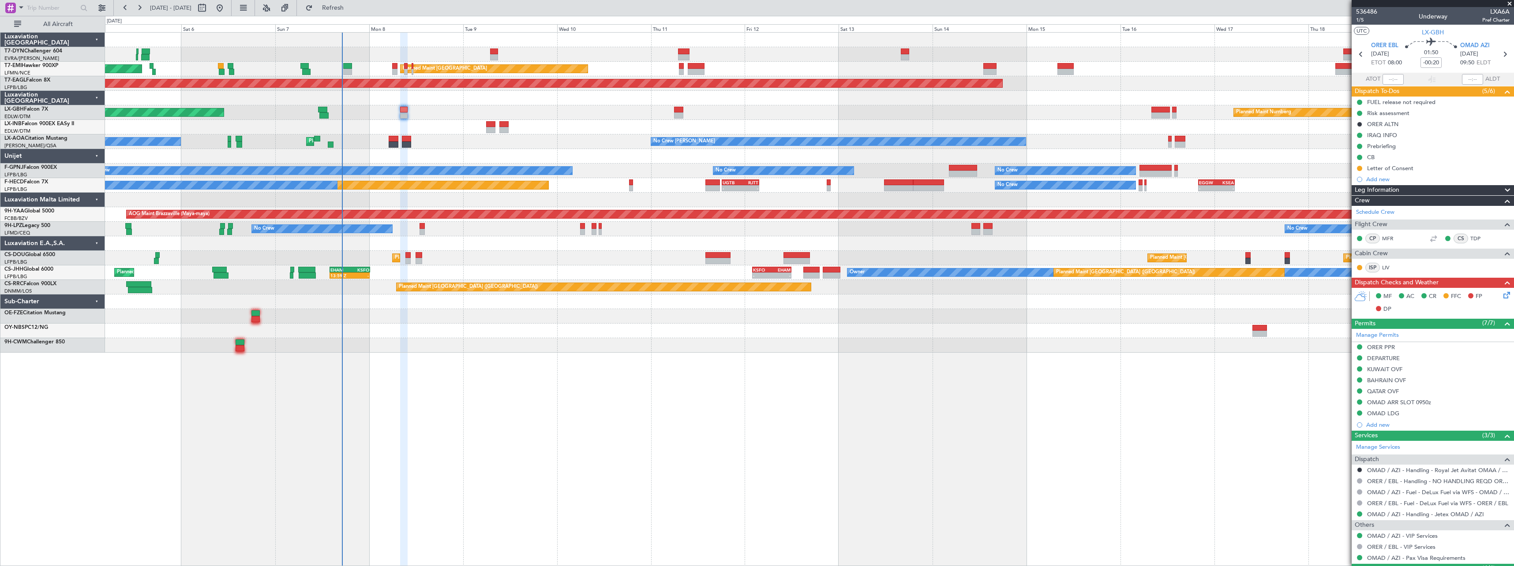
click at [567, 335] on div at bounding box center [809, 331] width 1409 height 15
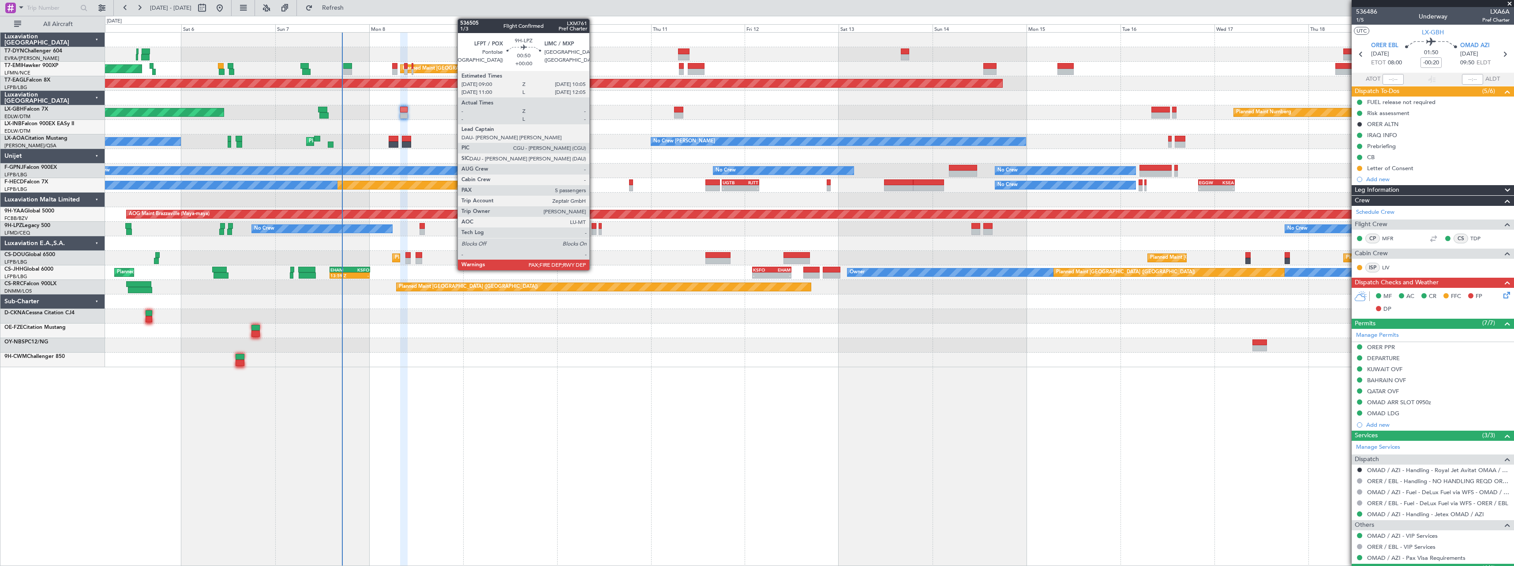
click at [593, 229] on div at bounding box center [594, 232] width 4 height 6
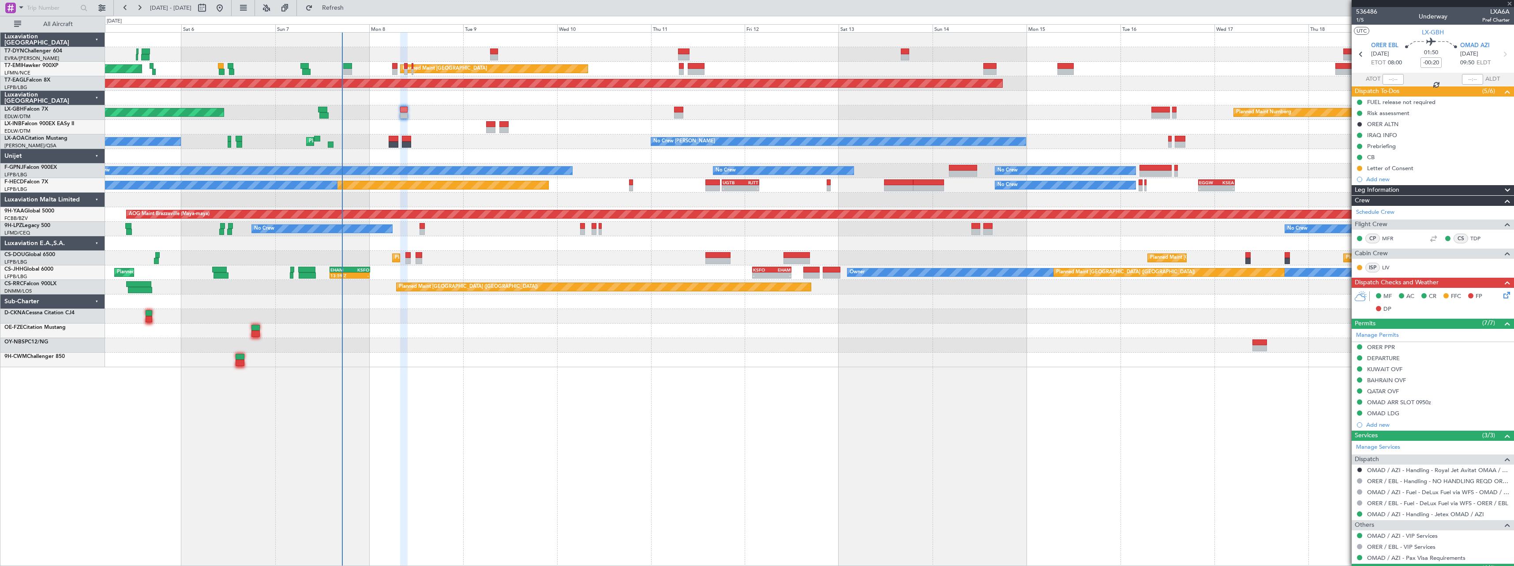
type input "5"
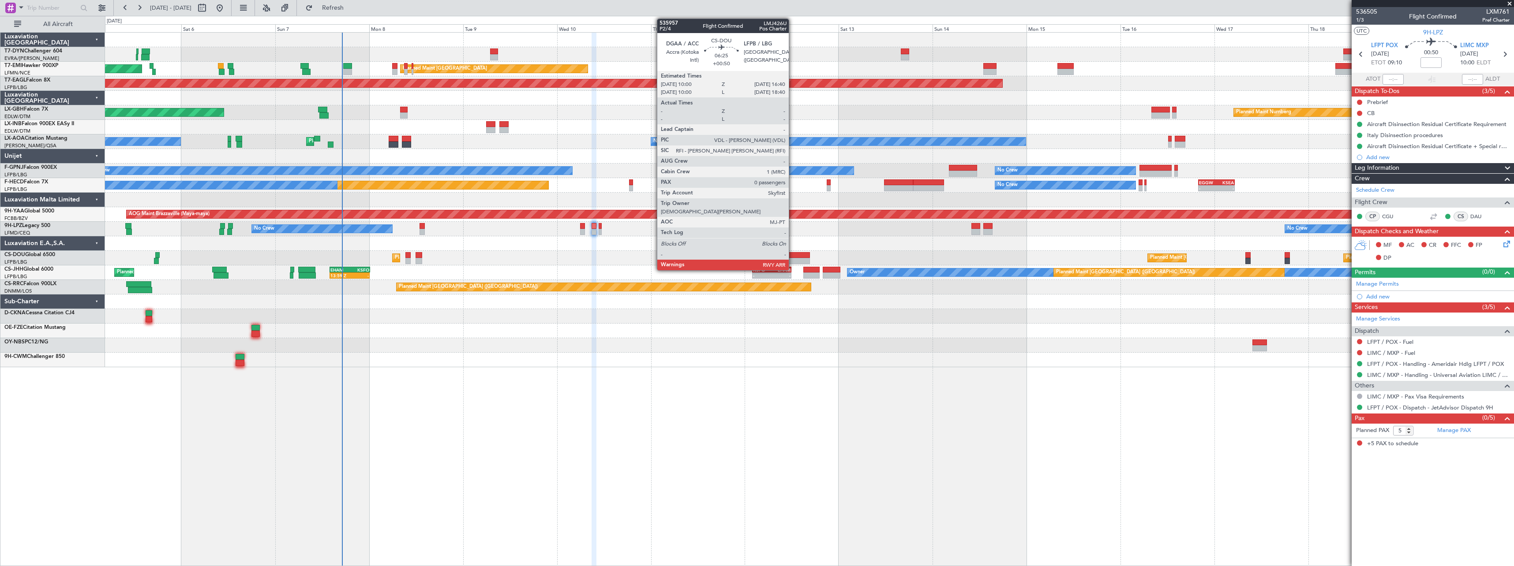
click at [793, 253] on div at bounding box center [797, 255] width 26 height 6
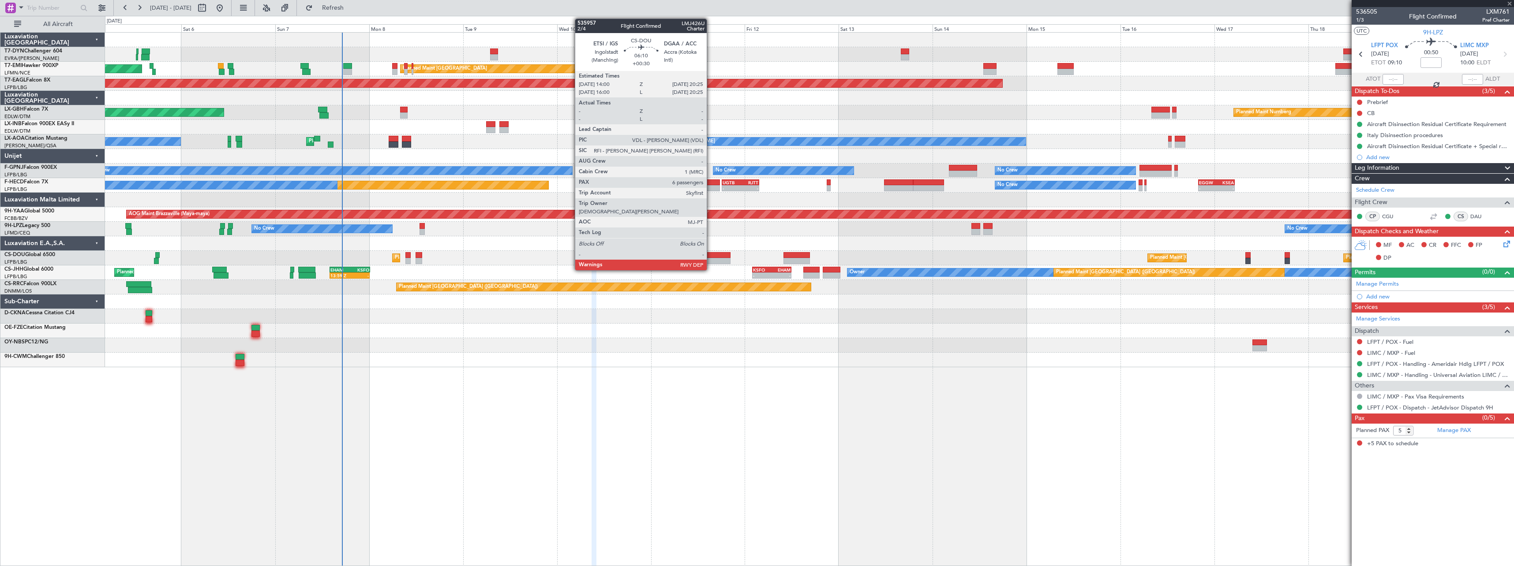
type input "+00:50"
type input "0"
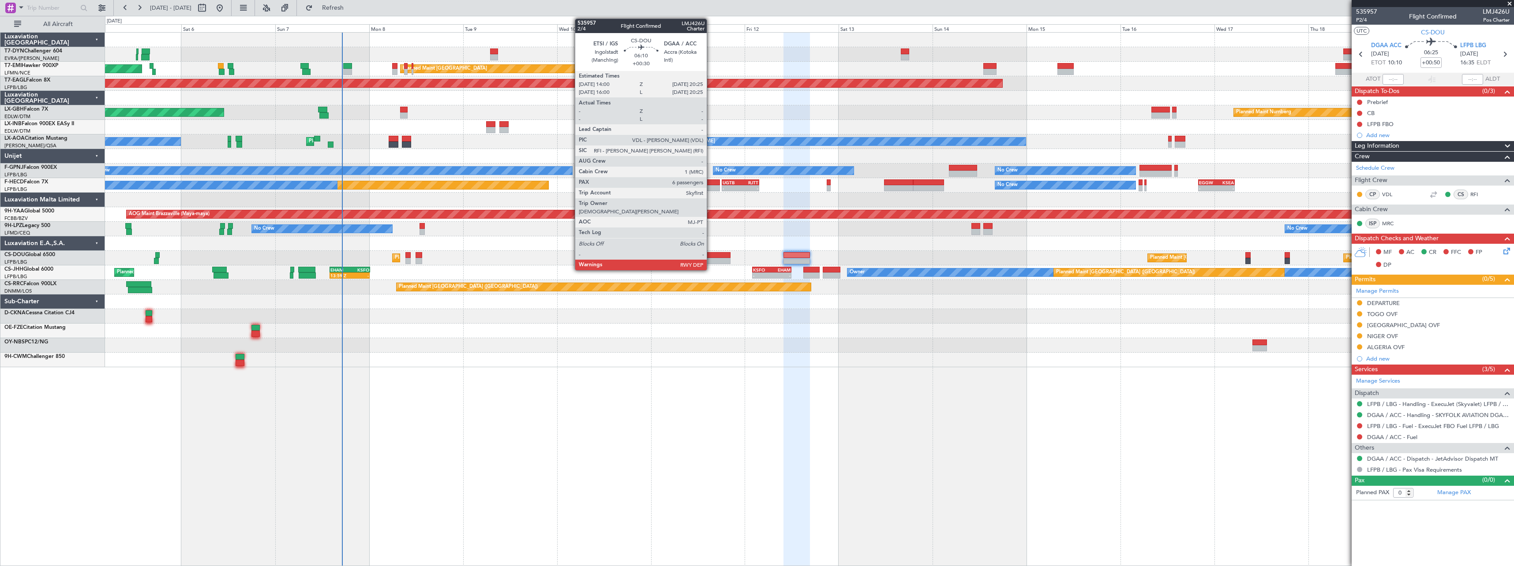
click at [711, 254] on div at bounding box center [717, 255] width 25 height 6
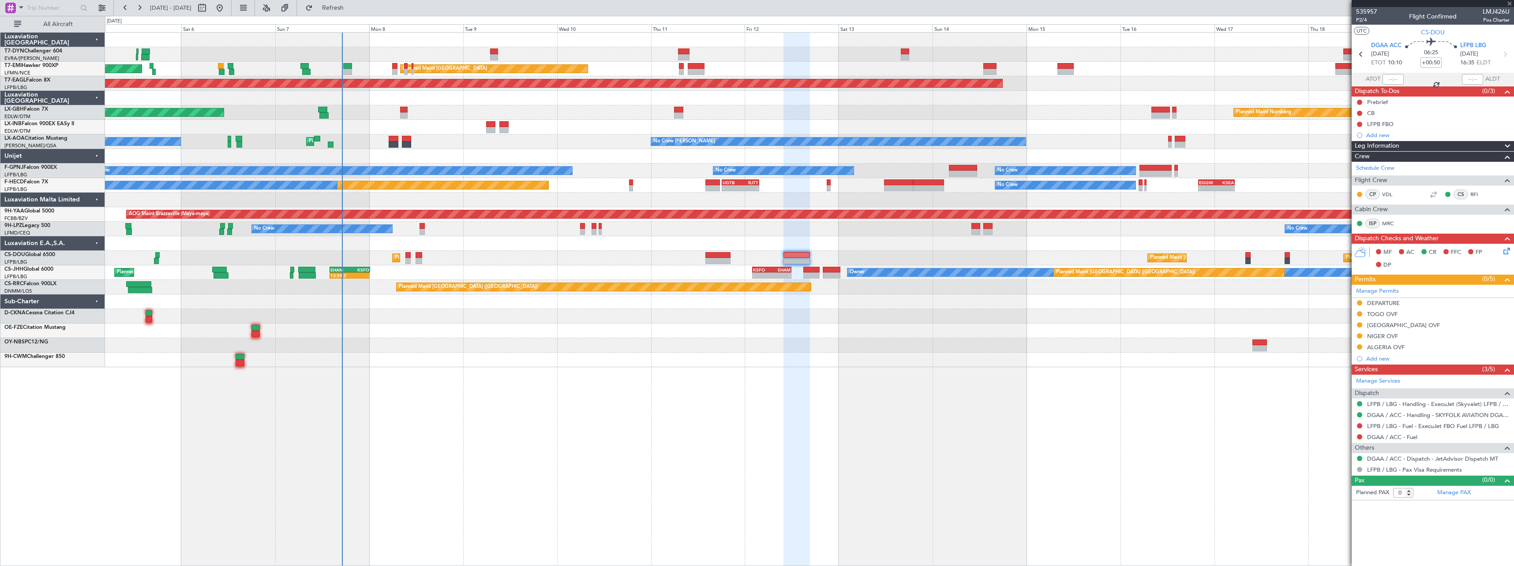
type input "+00:30"
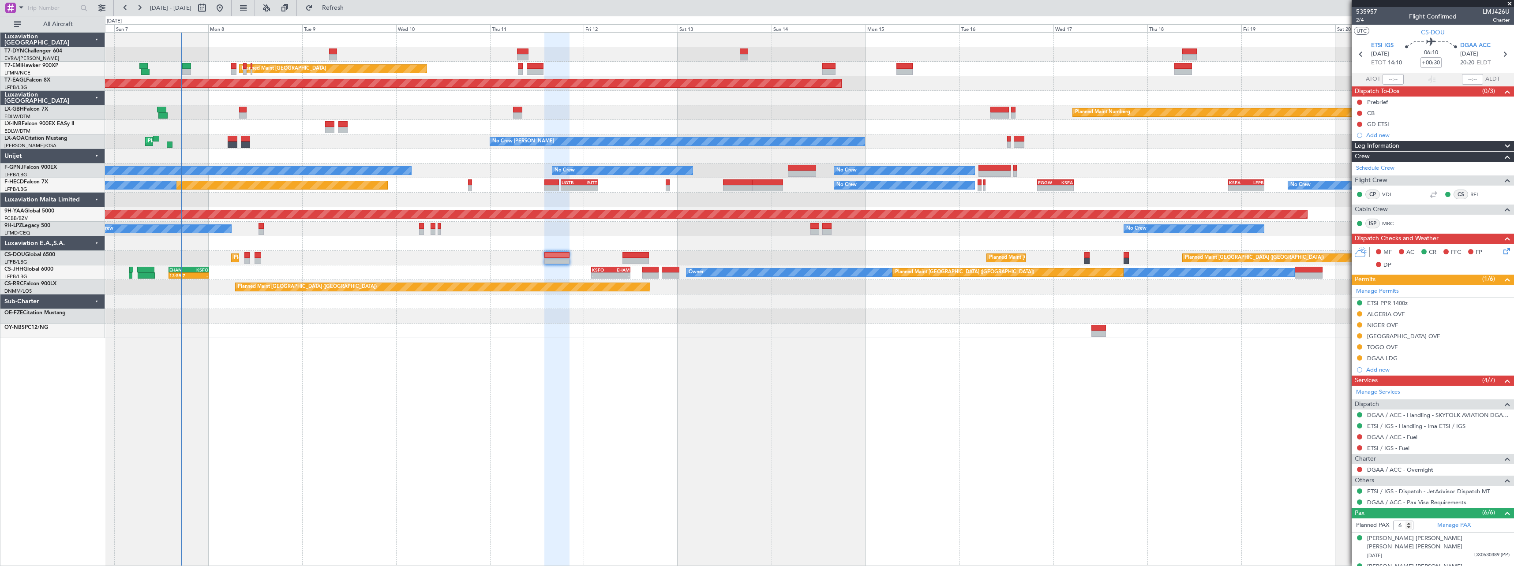
click at [1510, 2] on span at bounding box center [1509, 4] width 9 height 8
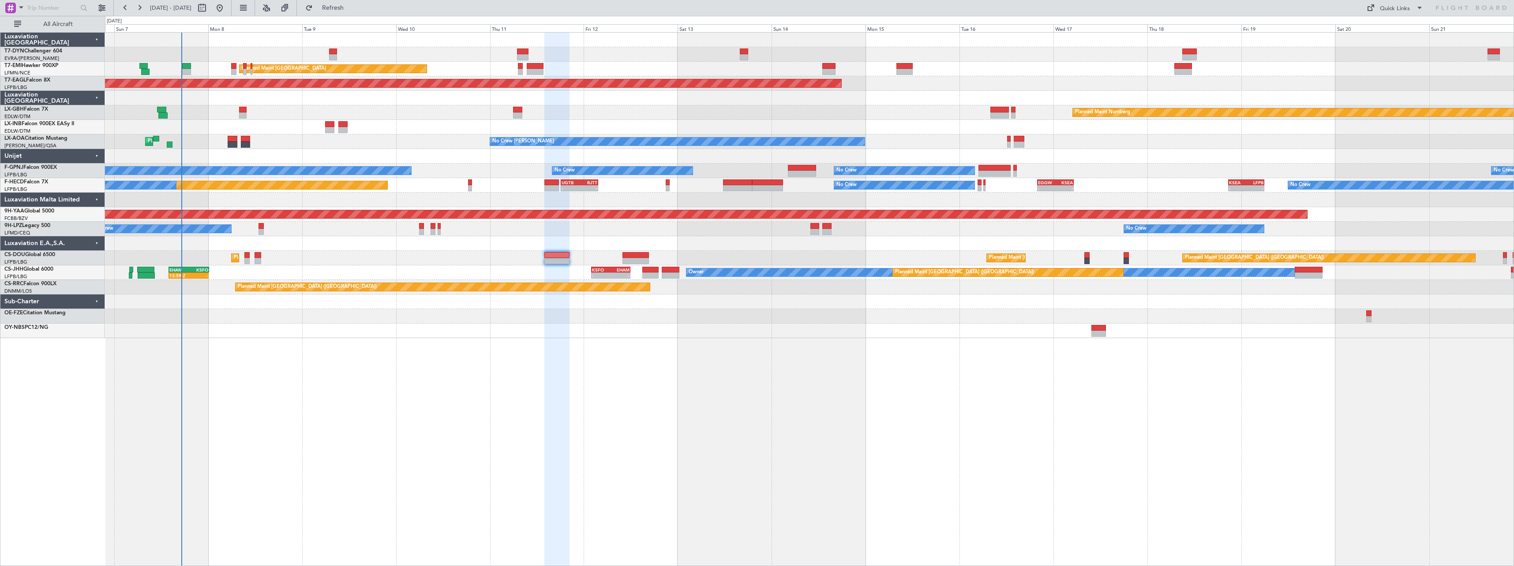
type input "0"
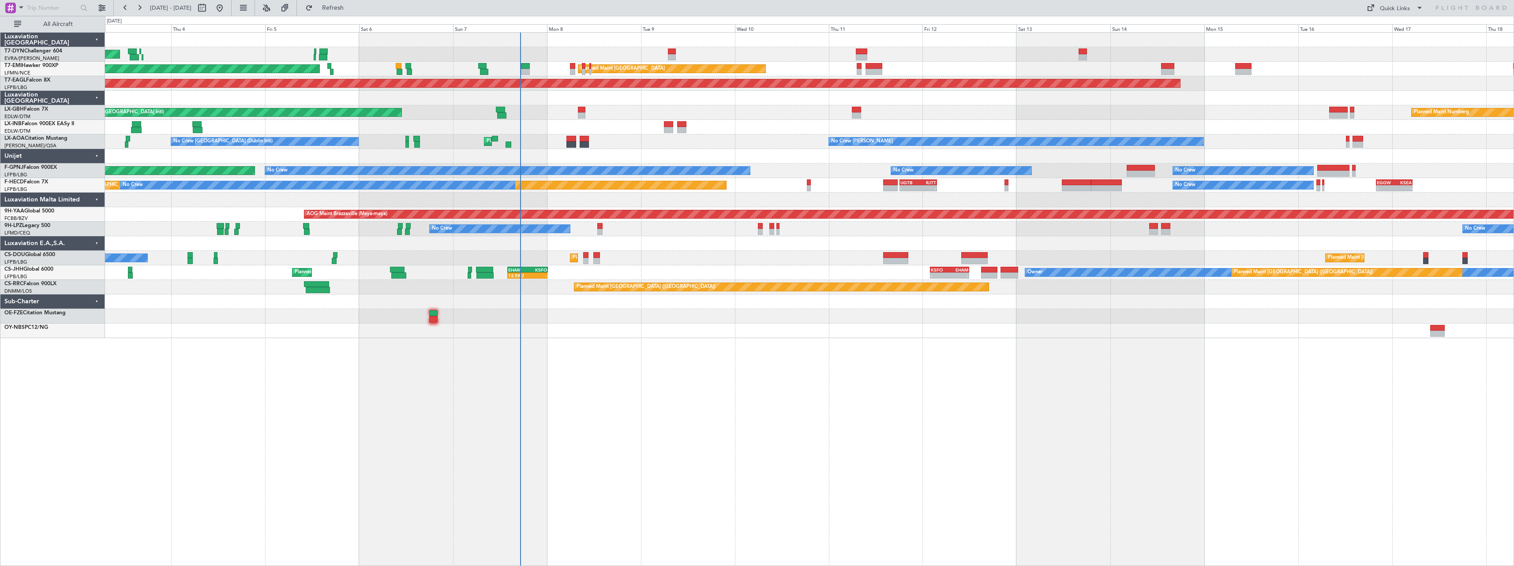
click at [703, 343] on div "AOG Maint Riga (Riga Intl) Planned Maint Zurich Planned Maint Zurich Grounded N…" at bounding box center [809, 299] width 1409 height 534
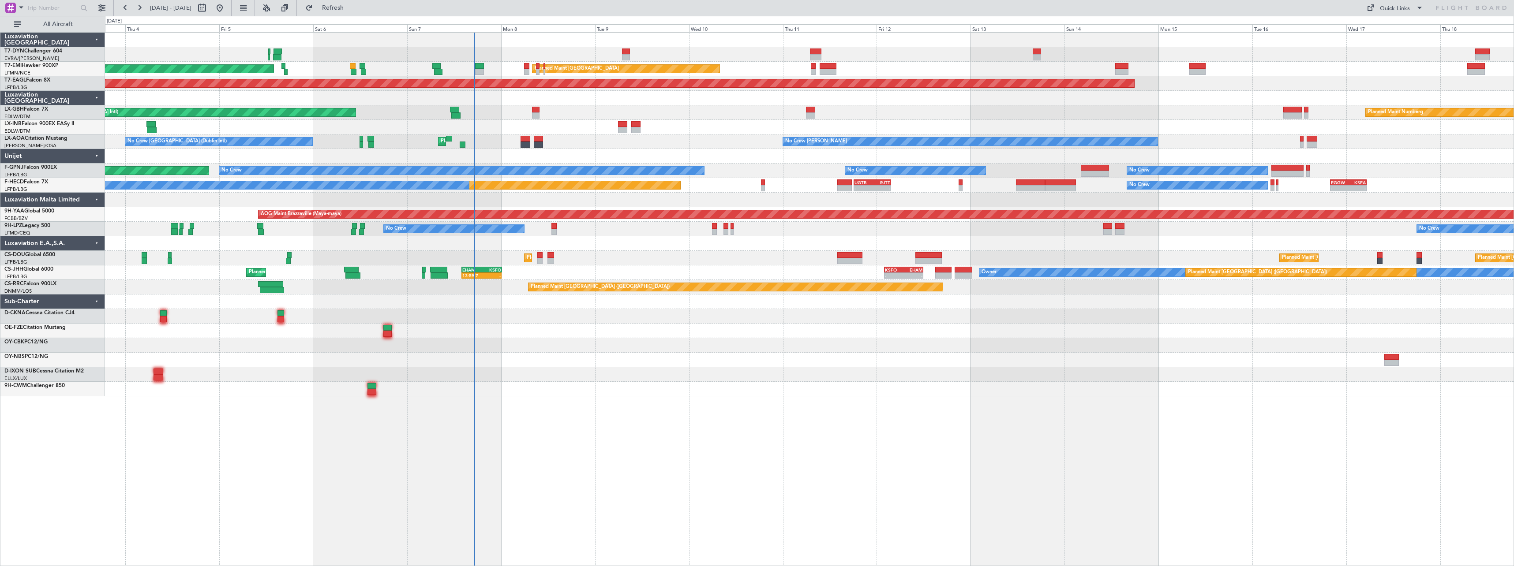
click at [566, 323] on div at bounding box center [809, 316] width 1409 height 15
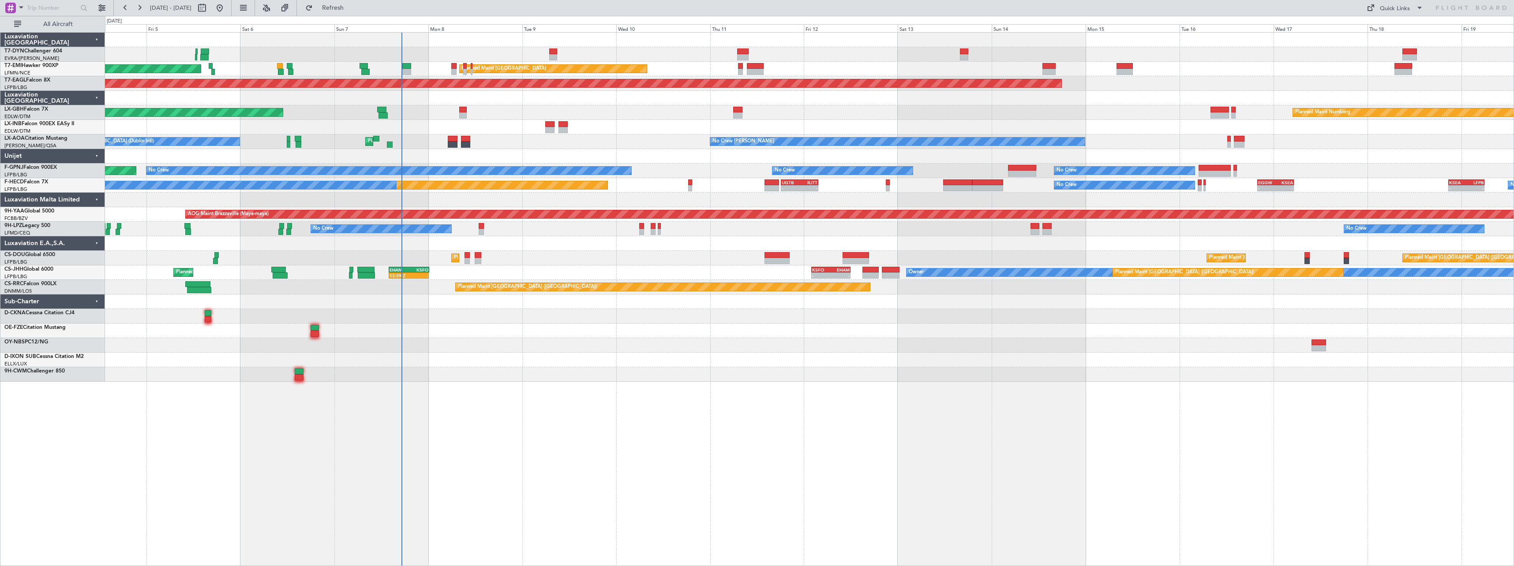
click at [530, 355] on div at bounding box center [809, 360] width 1409 height 15
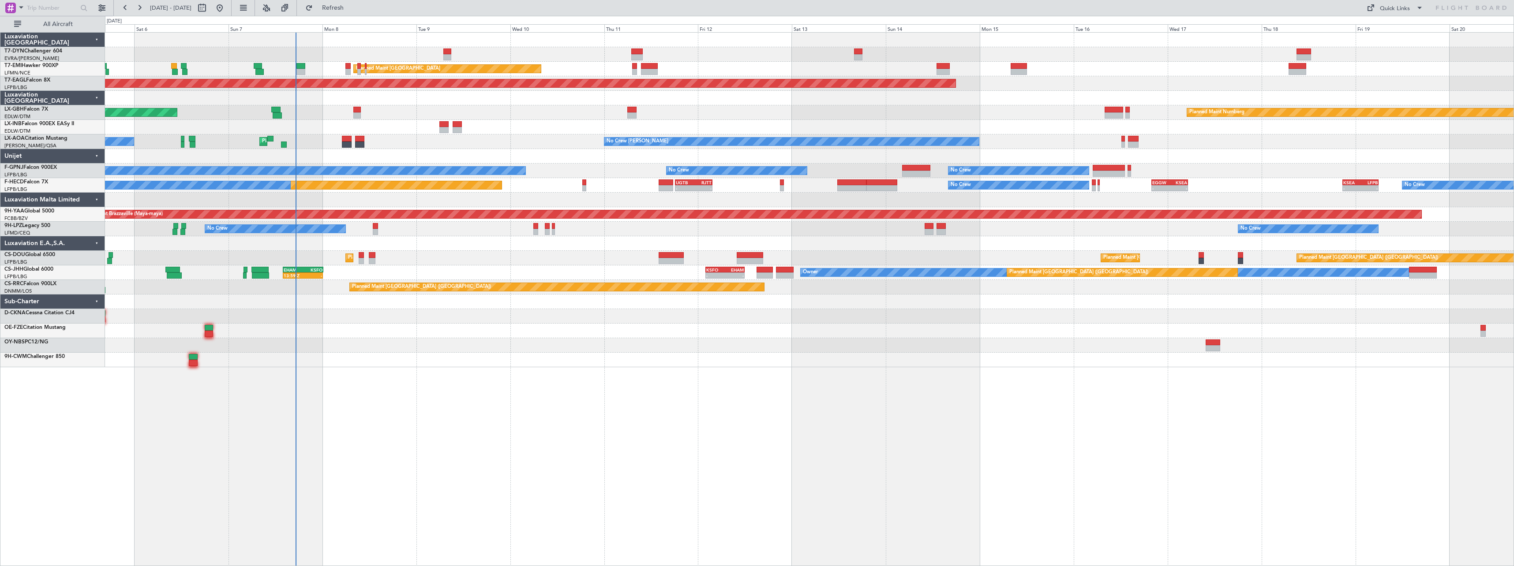
click at [442, 335] on div "AOG Maint Riga (Riga Intl) Planned Maint Zurich Planned Maint Zurich Grounded N…" at bounding box center [809, 200] width 1409 height 335
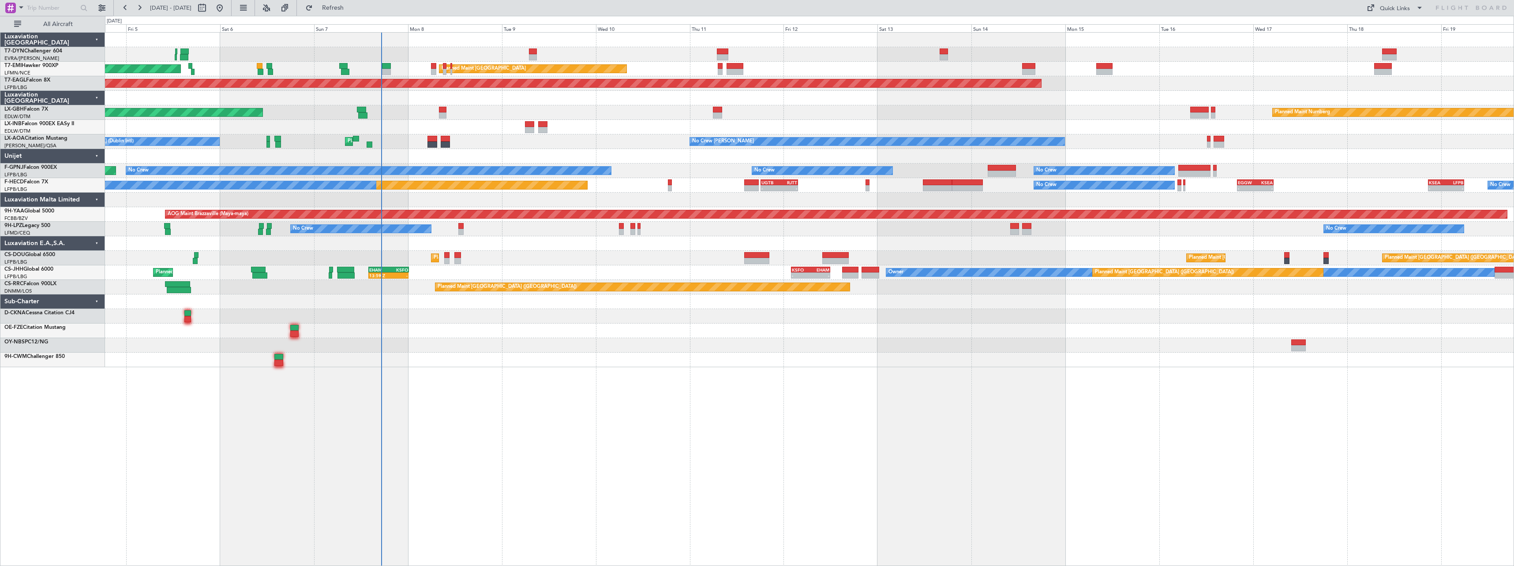
click at [487, 351] on div "AOG Maint Riga (Riga Intl) Planned Maint Zurich Planned Maint Zurich Grounded N…" at bounding box center [809, 200] width 1409 height 335
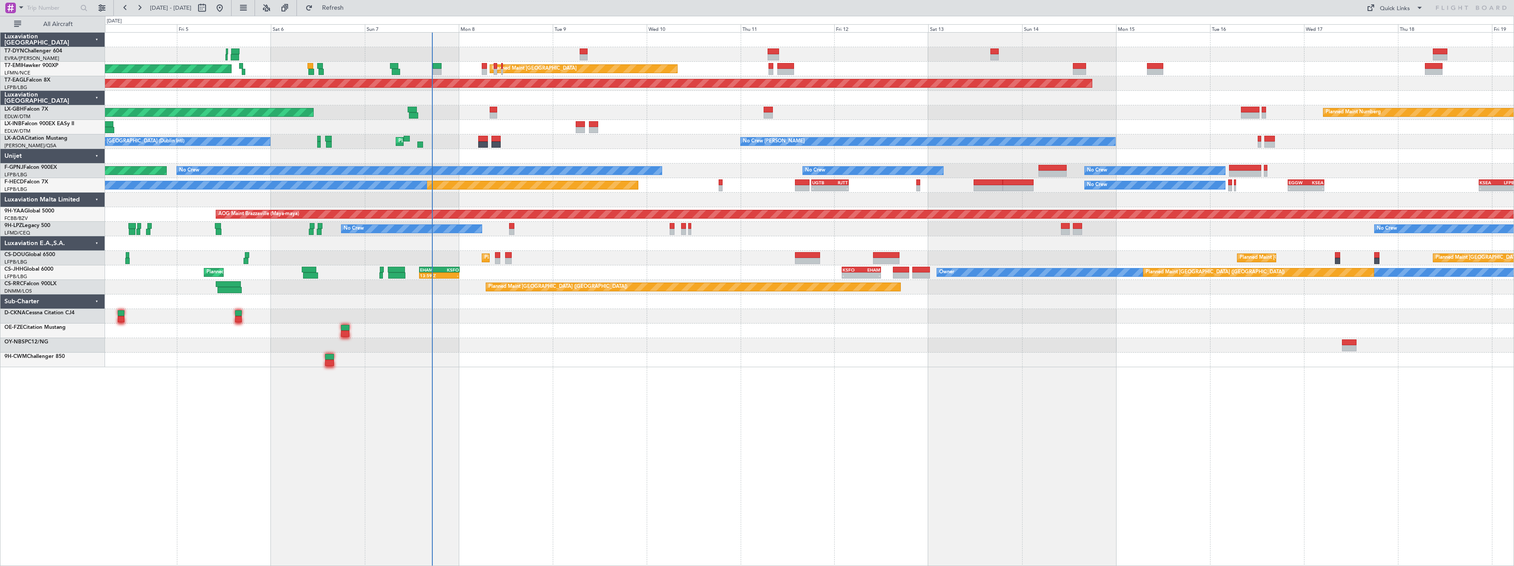
click at [536, 341] on div at bounding box center [809, 345] width 1409 height 15
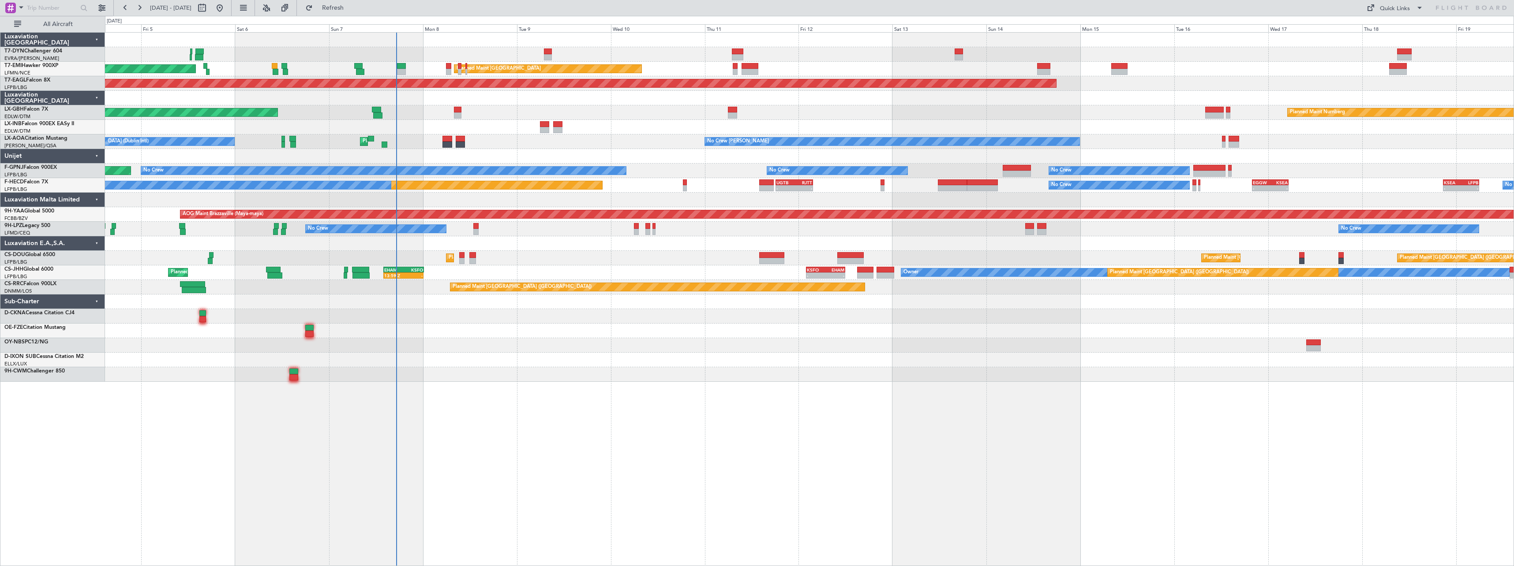
click at [685, 345] on div at bounding box center [809, 345] width 1409 height 15
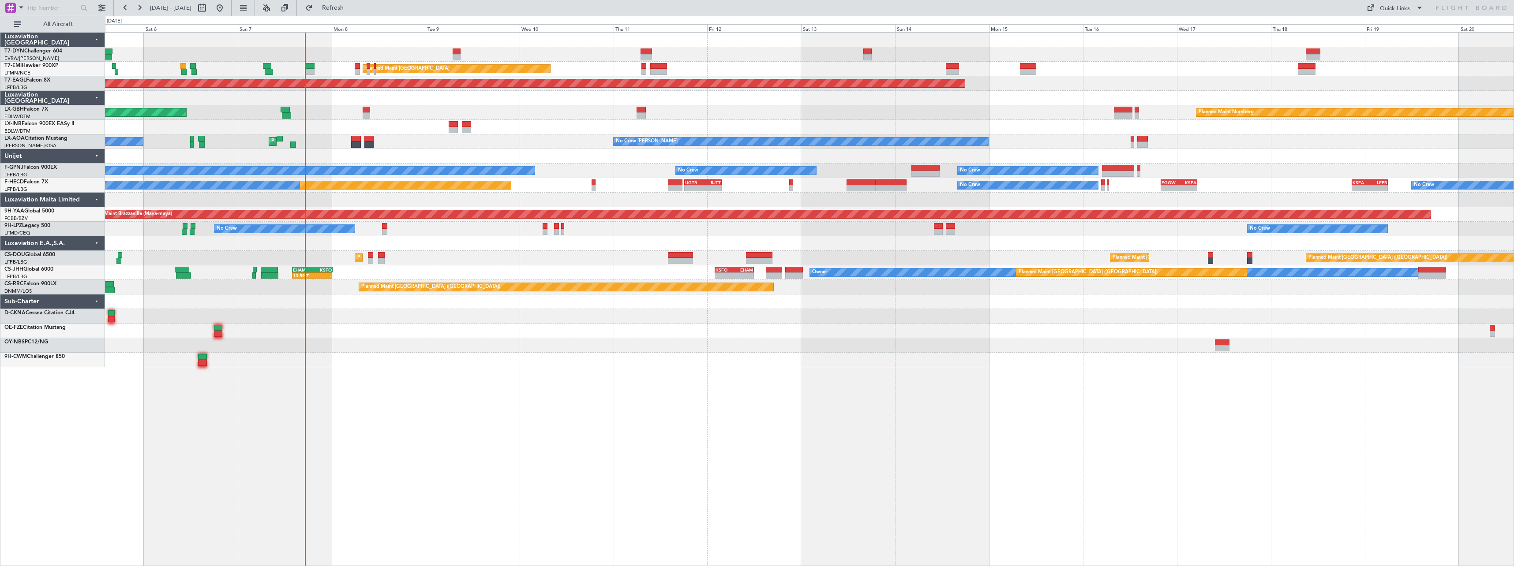
click at [249, 127] on div "Unplanned Maint [GEOGRAPHIC_DATA] (Al Maktoum Intl)" at bounding box center [809, 127] width 1409 height 15
click at [566, 336] on div at bounding box center [809, 331] width 1409 height 15
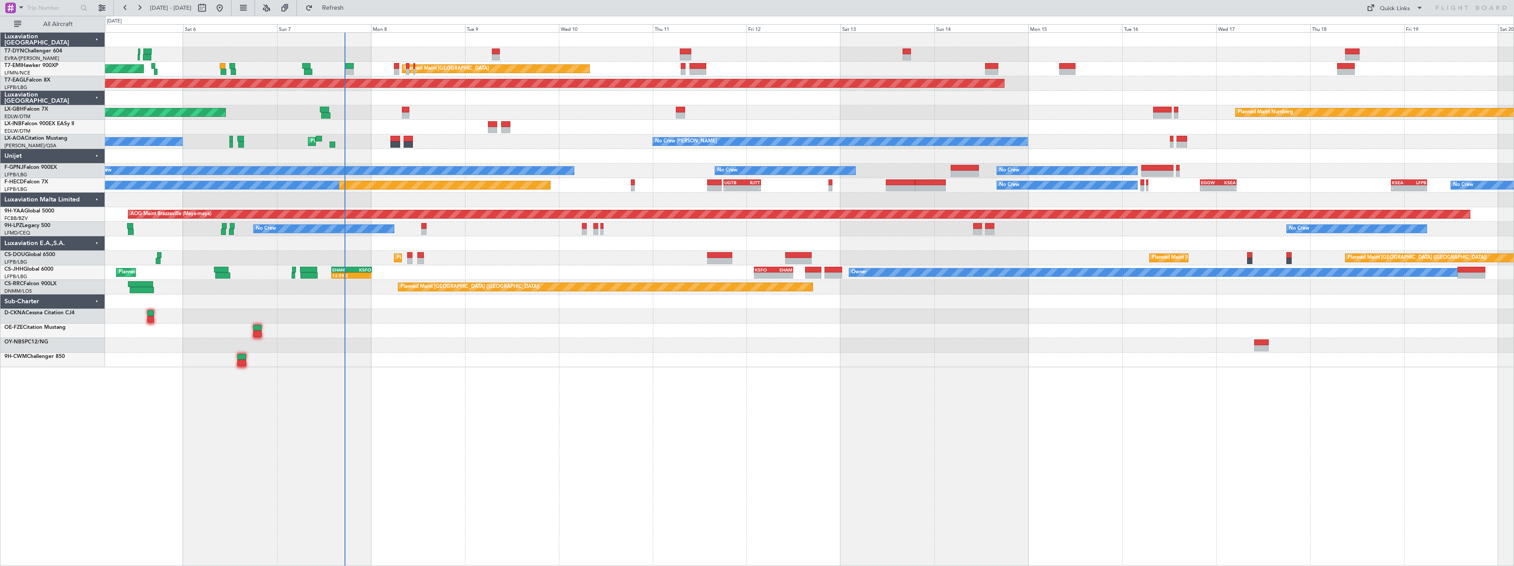
click at [529, 259] on div "Planned Maint [GEOGRAPHIC_DATA] ([GEOGRAPHIC_DATA]) Planned Maint [GEOGRAPHIC_D…" at bounding box center [809, 258] width 1409 height 15
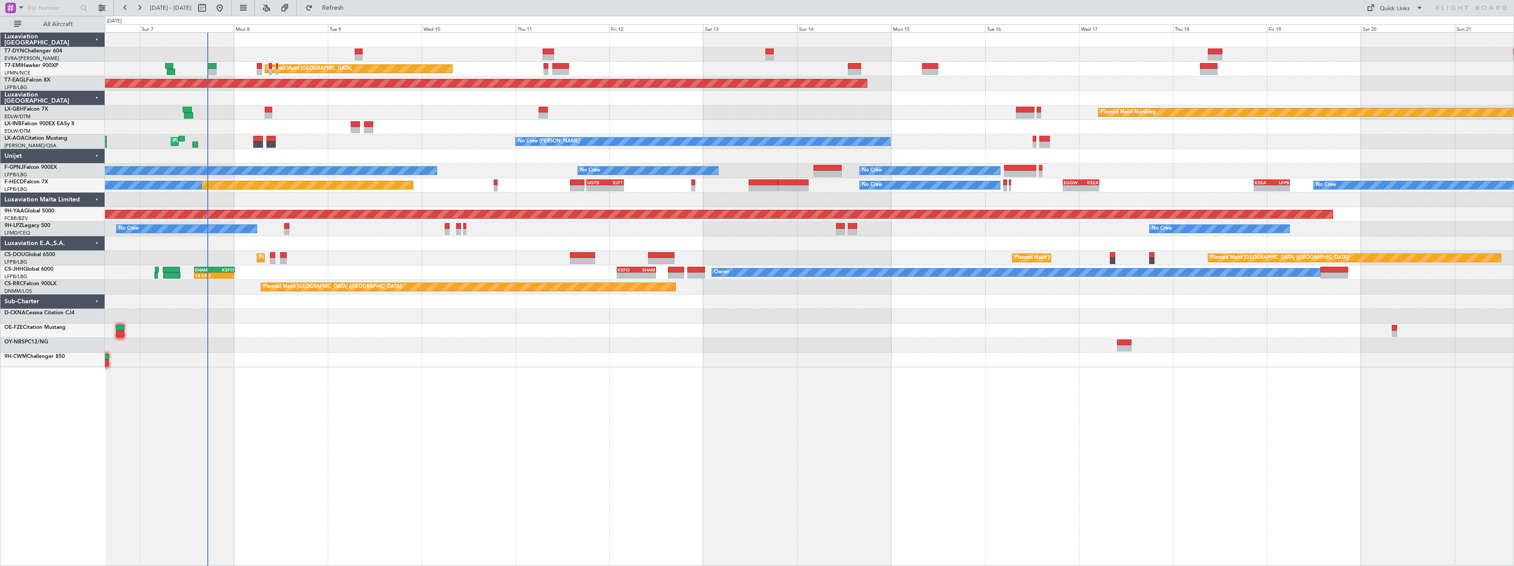
click at [502, 262] on div "AOG Maint Riga (Riga Intl) Planned Maint Zurich Planned Maint Zurich Grounded N…" at bounding box center [809, 200] width 1409 height 335
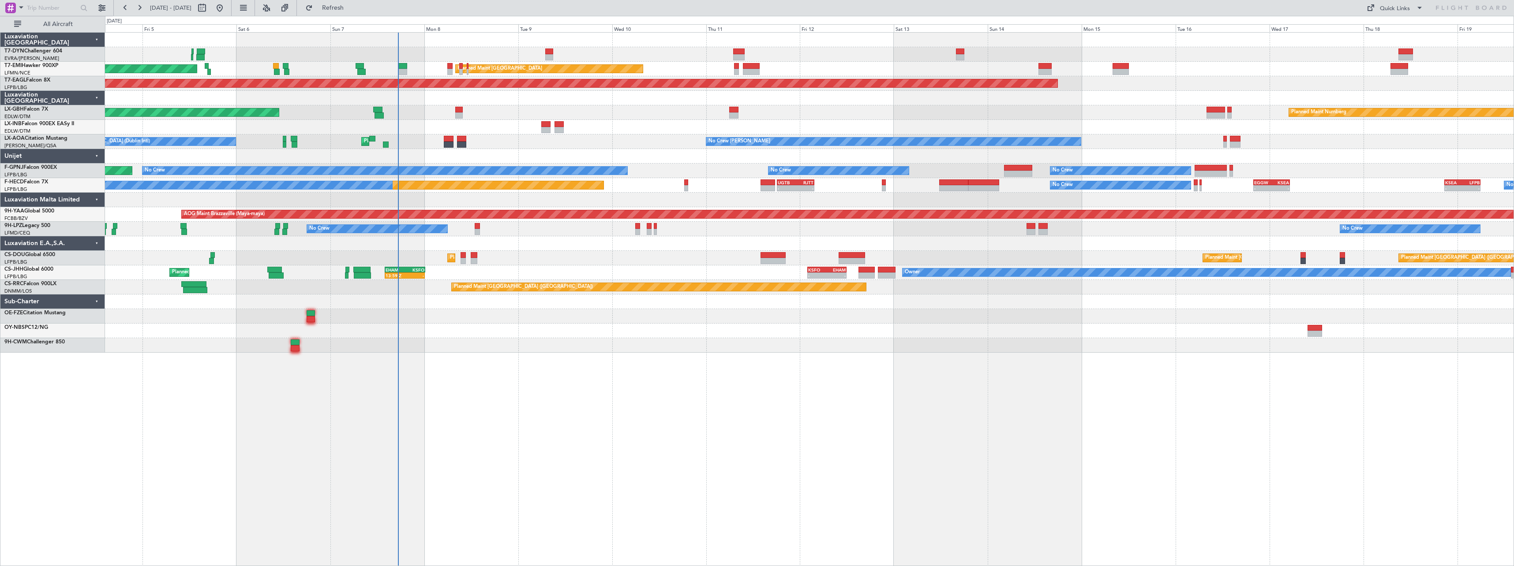
click at [517, 361] on div "AOG Maint Riga (Riga Intl) Planned Maint Zurich Planned Maint Zurich Grounded N…" at bounding box center [809, 299] width 1409 height 534
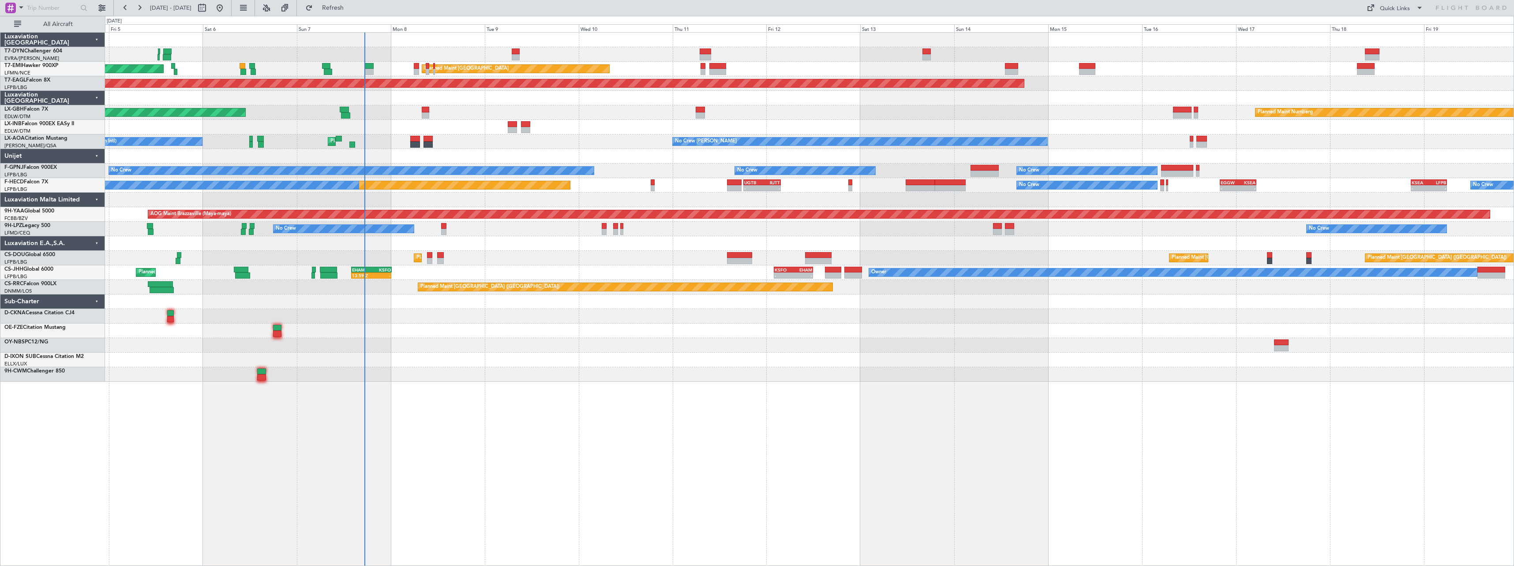
click at [540, 335] on div "AOG Maint Riga (Riga Intl) Planned Maint Zurich Planned Maint Zurich Grounded N…" at bounding box center [809, 207] width 1409 height 349
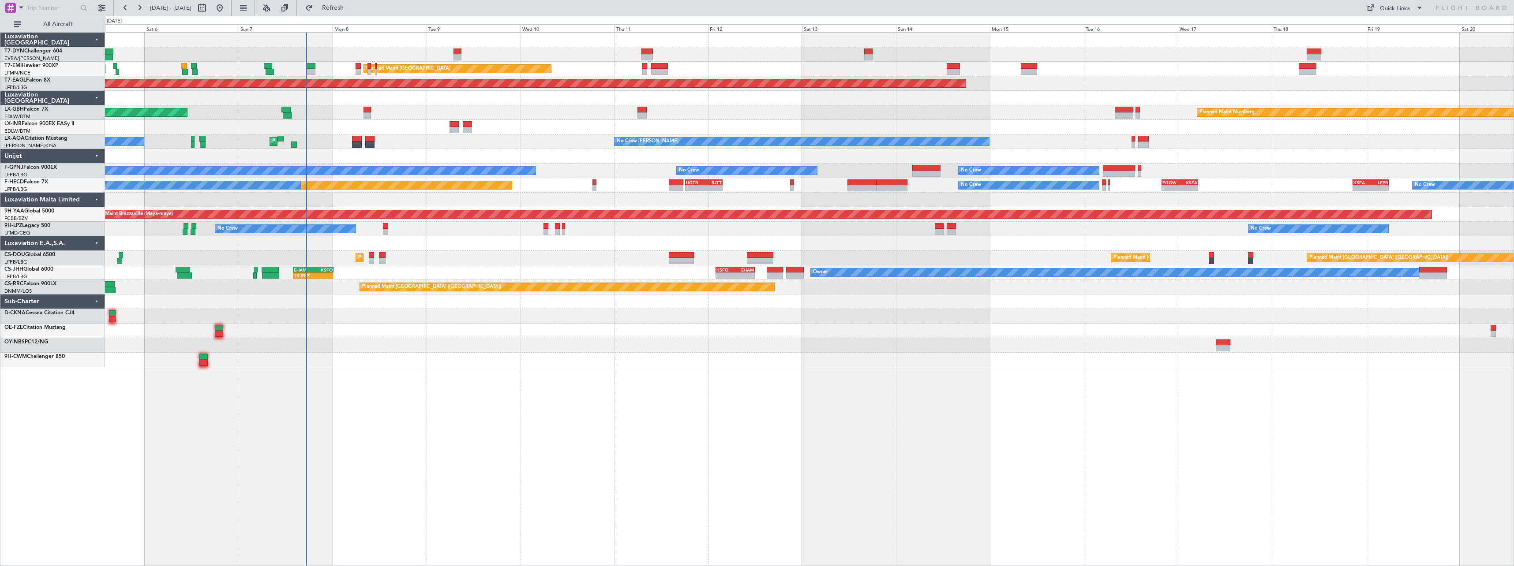
click at [695, 378] on div "AOG Maint Riga (Riga Intl) Planned Maint Zurich Planned Maint Zurich Grounded N…" at bounding box center [809, 299] width 1409 height 534
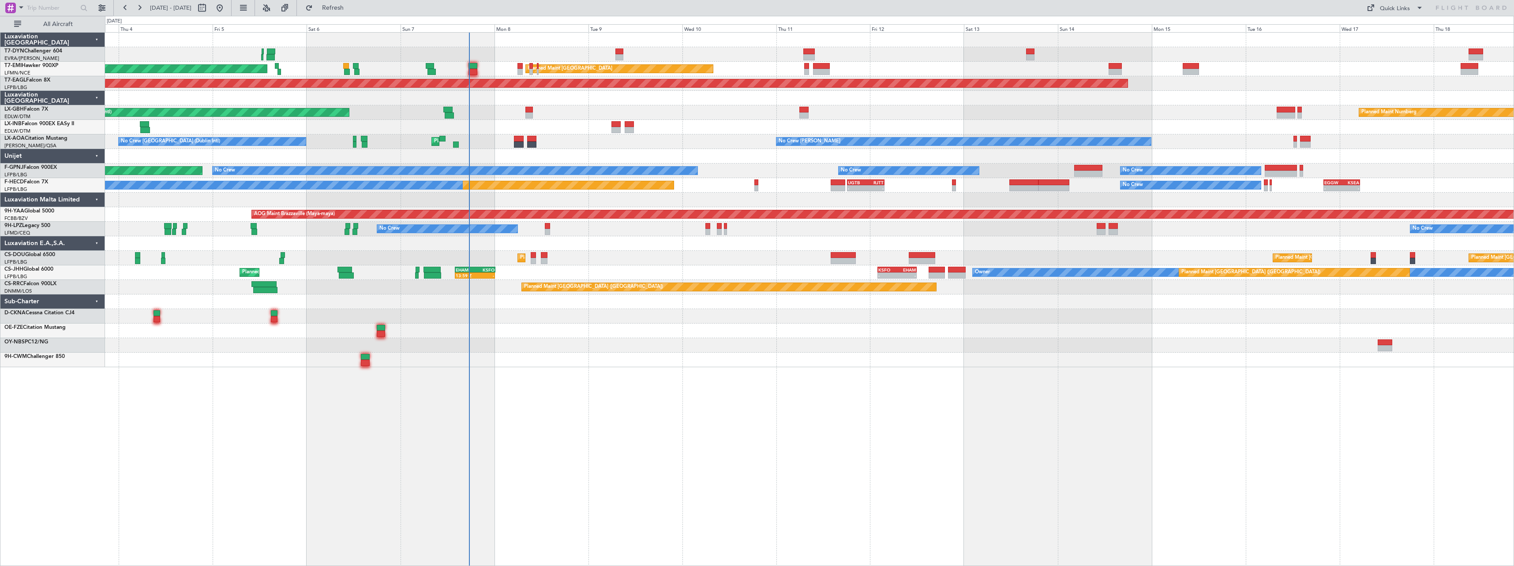
click at [608, 319] on div "AOG Maint Riga (Riga Intl) Planned Maint Zurich Planned Maint Zurich Grounded N…" at bounding box center [809, 200] width 1409 height 335
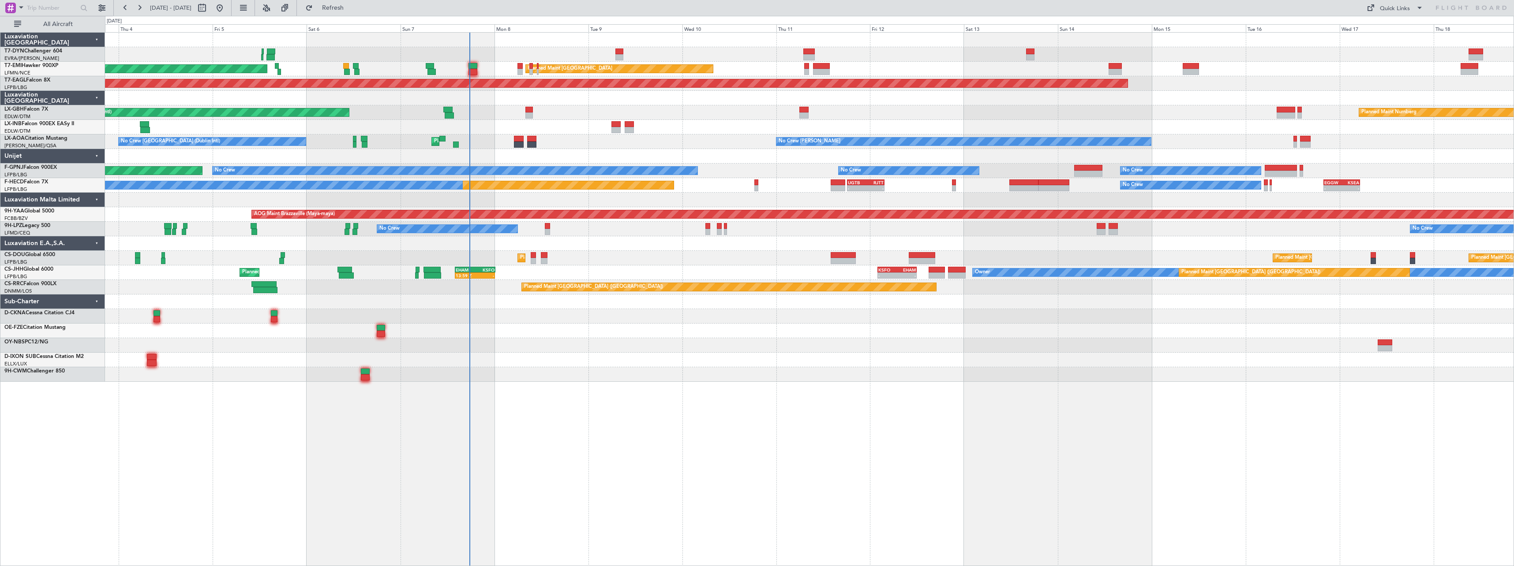
click at [358, 15] on fb-refresh-button "Refresh" at bounding box center [328, 8] width 62 height 16
click at [352, 7] on span "Refresh" at bounding box center [333, 8] width 37 height 6
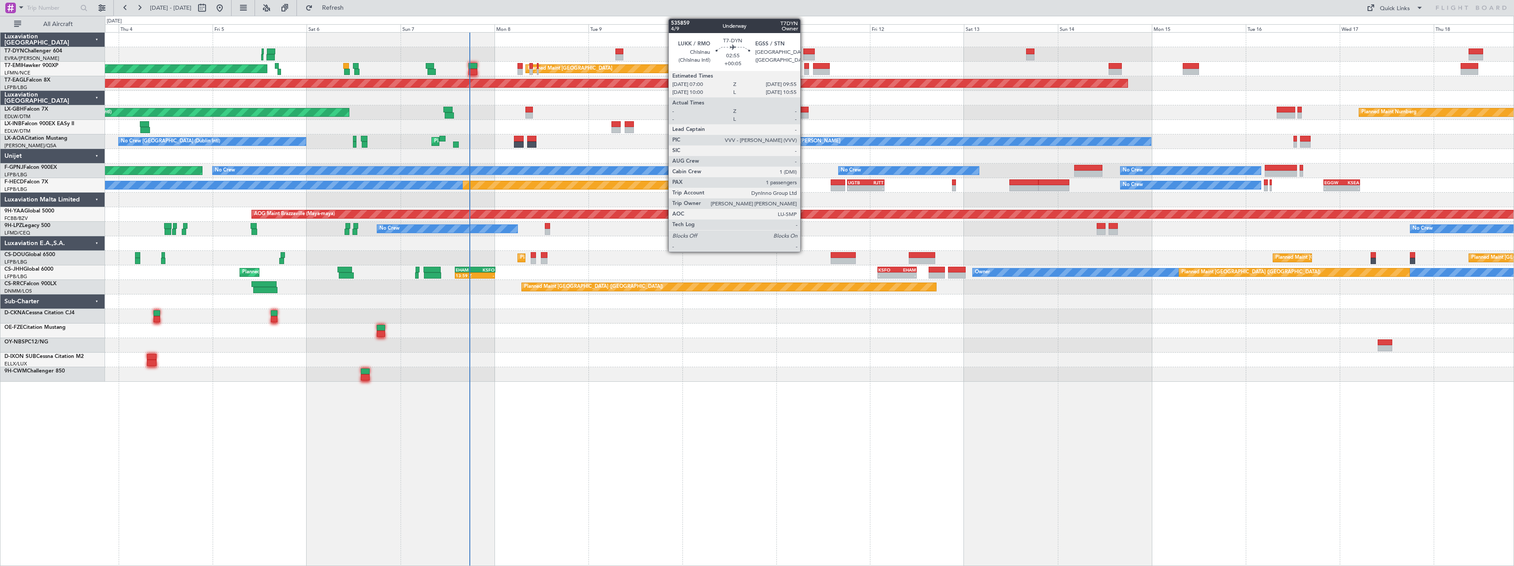
click at [804, 52] on div at bounding box center [808, 52] width 11 height 6
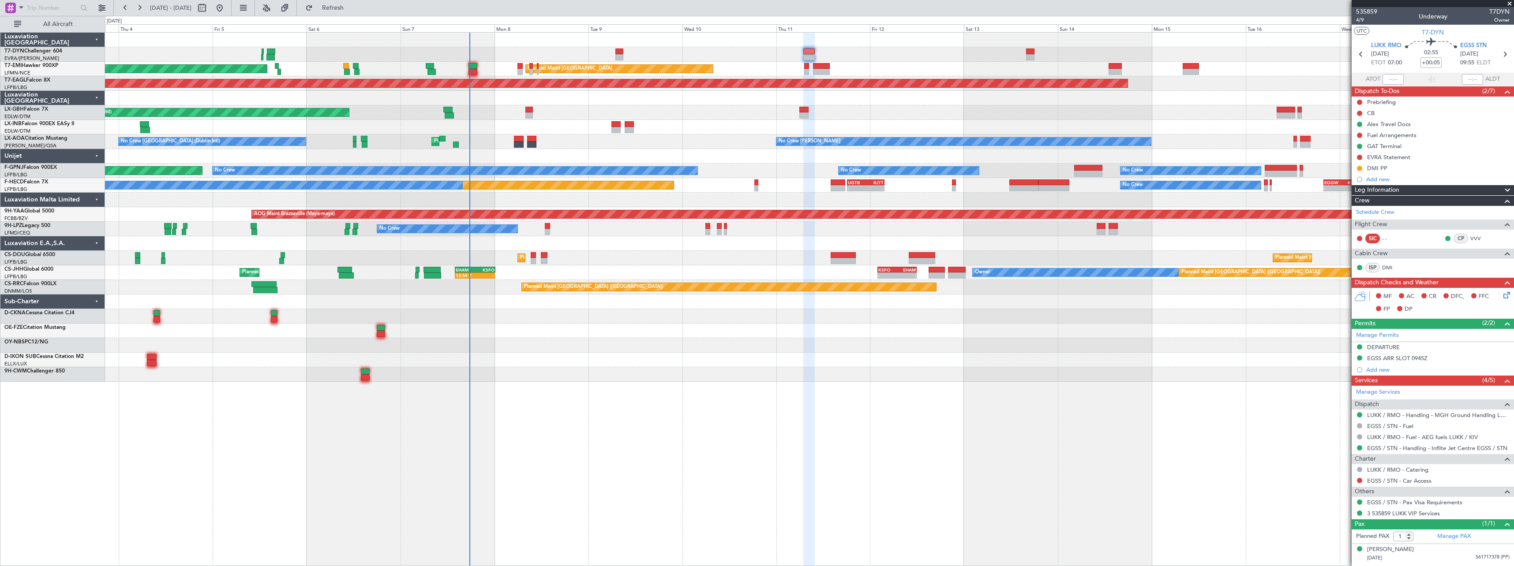
click at [885, 362] on div "AOG Maint Riga (Riga Intl) Planned Maint Zurich Planned Maint Zurich Grounded N…" at bounding box center [809, 207] width 1409 height 349
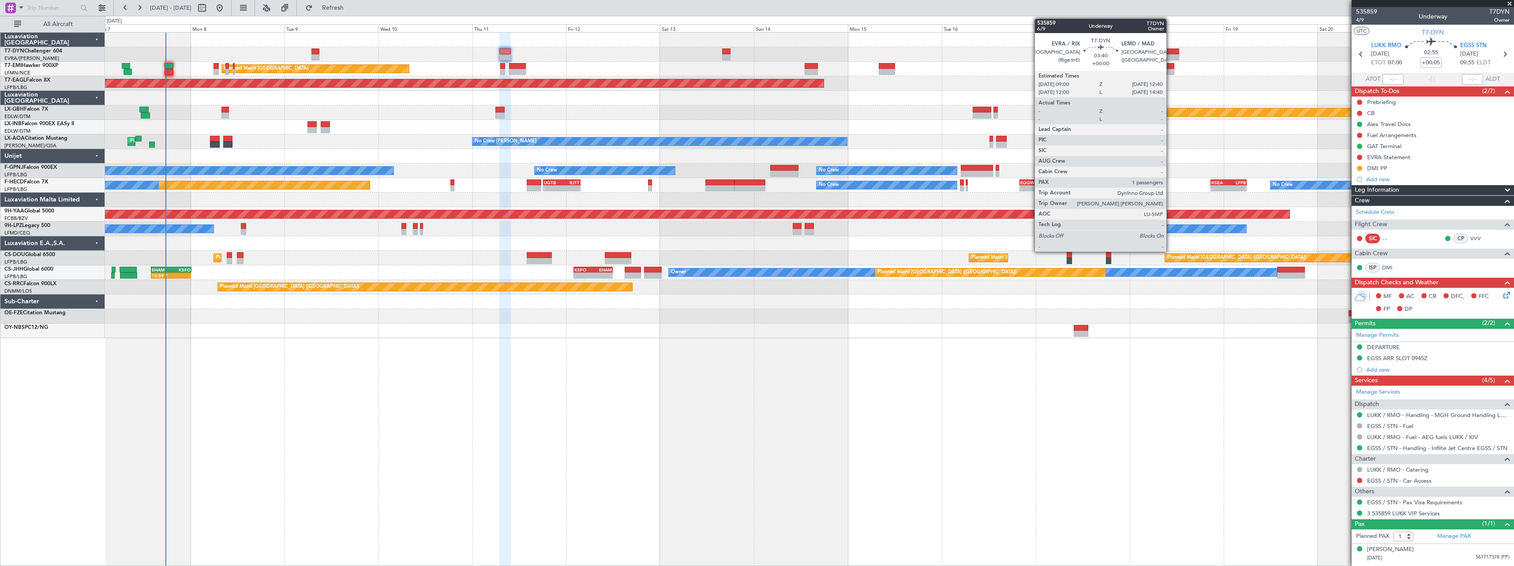
click at [1170, 50] on div at bounding box center [1172, 52] width 15 height 6
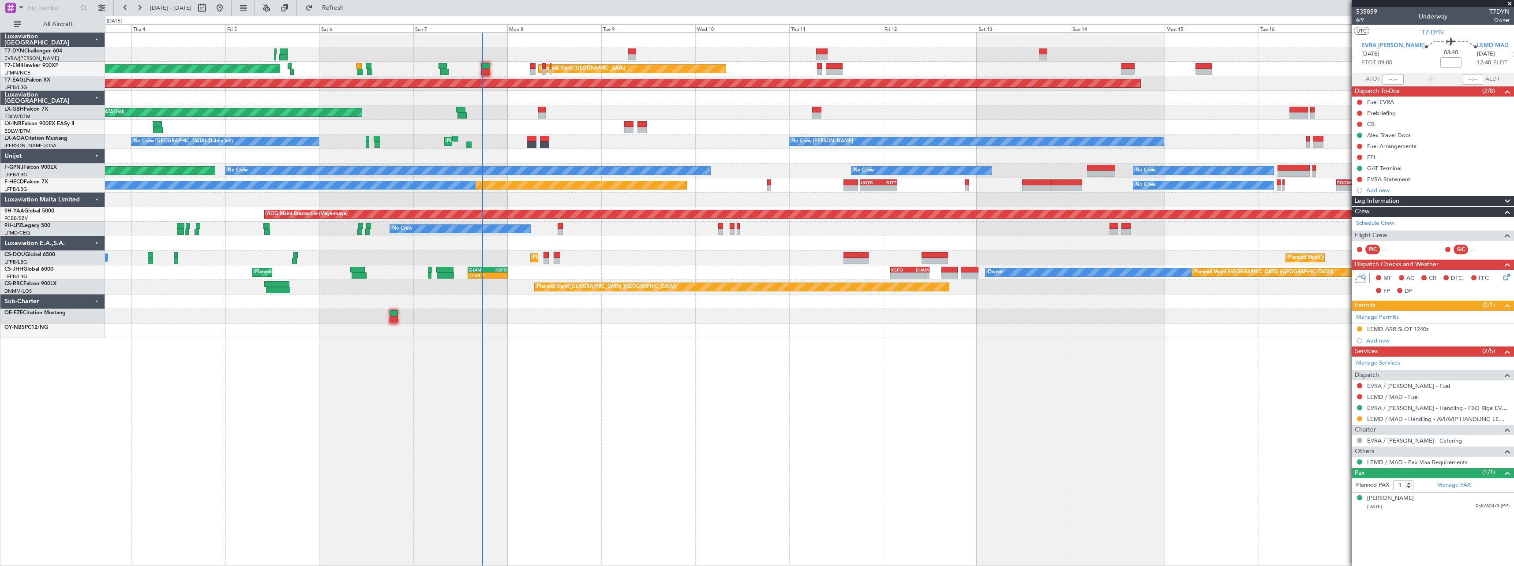
click at [737, 327] on div "AOG Maint Riga (Riga Intl) Planned Maint Zurich Planned Maint Zurich Grounded N…" at bounding box center [809, 299] width 1409 height 534
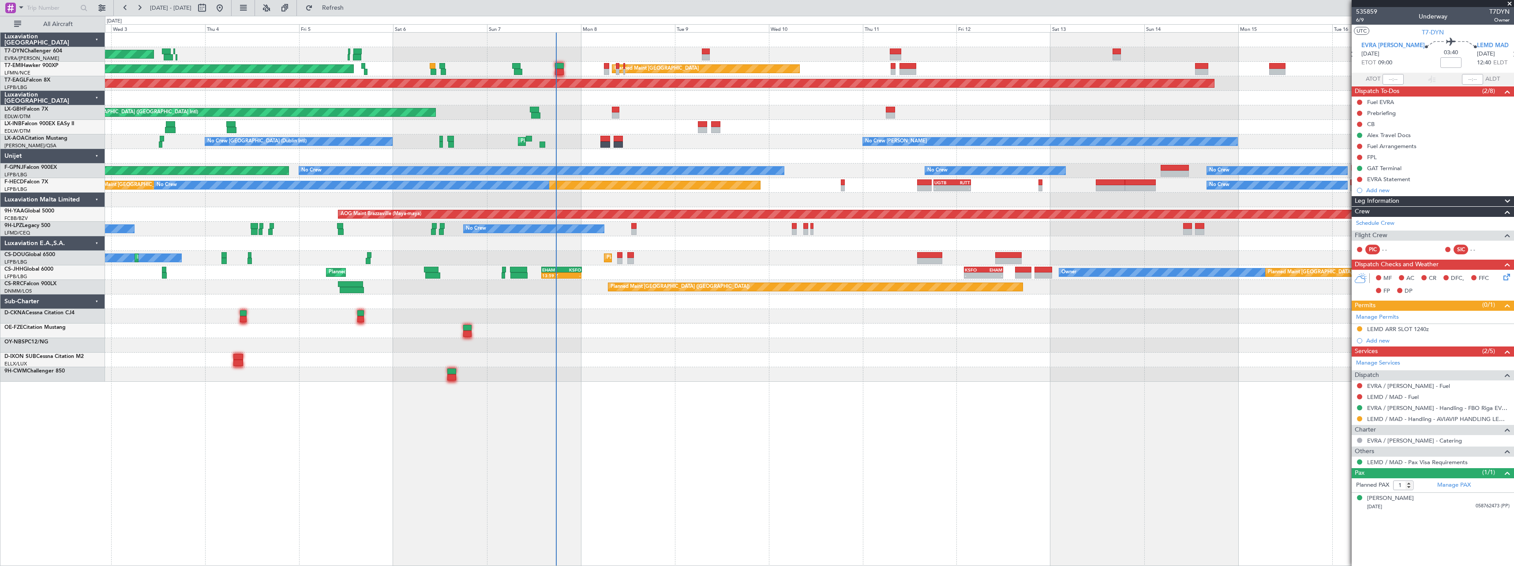
click at [849, 407] on div "AOG Maint Riga (Riga Intl) Planned Maint Zurich Planned Maint Zurich Grounded N…" at bounding box center [809, 299] width 1409 height 534
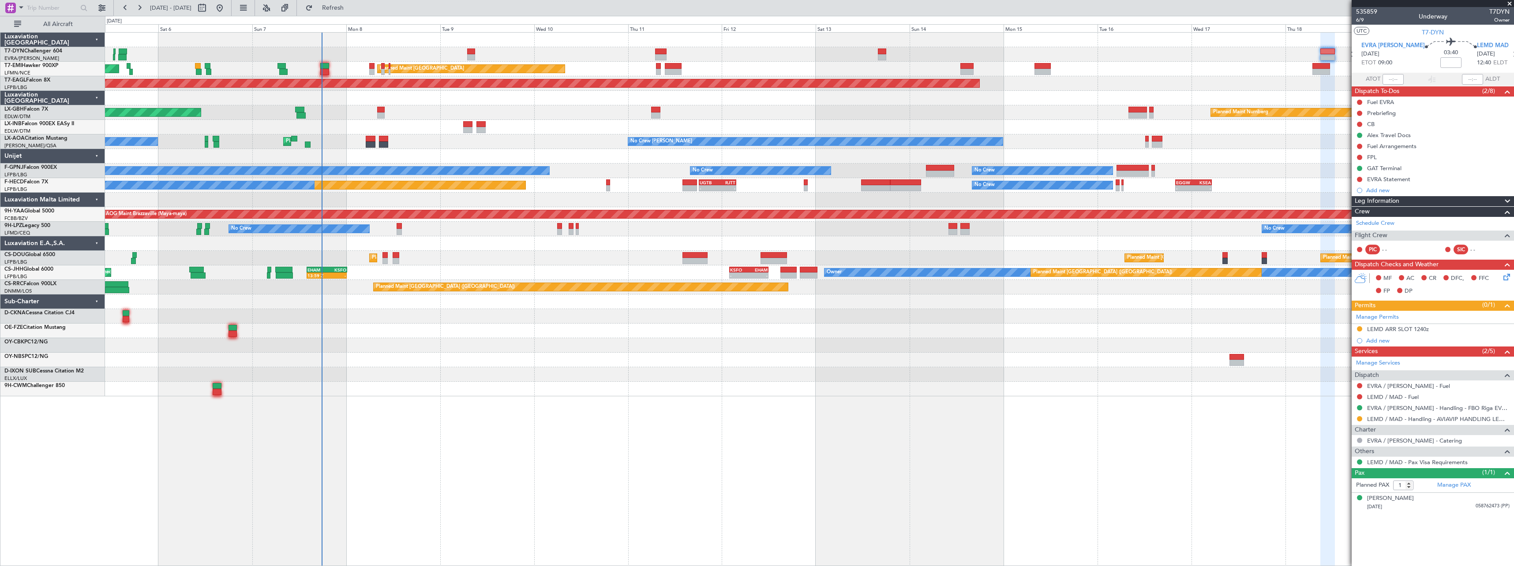
click at [596, 330] on div "AOG Maint Riga (Riga Intl) Planned Maint Zurich Planned Maint Zurich Grounded N…" at bounding box center [809, 215] width 1409 height 364
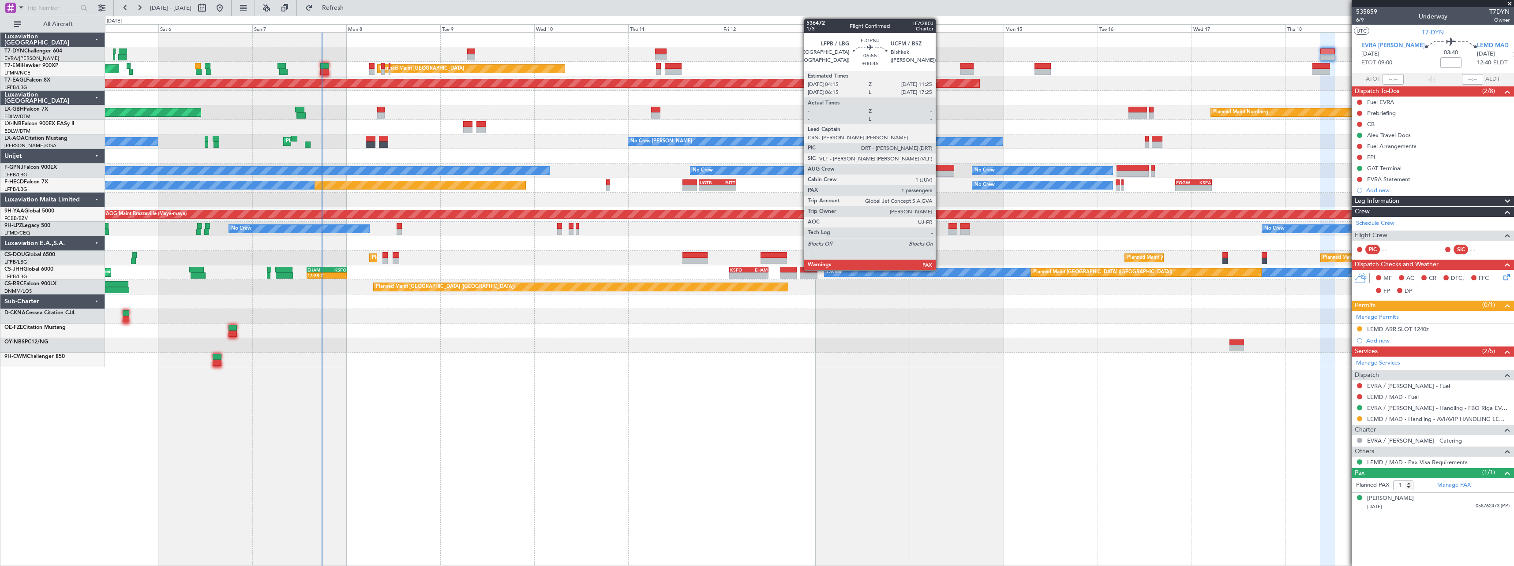
click at [940, 172] on div at bounding box center [940, 174] width 28 height 6
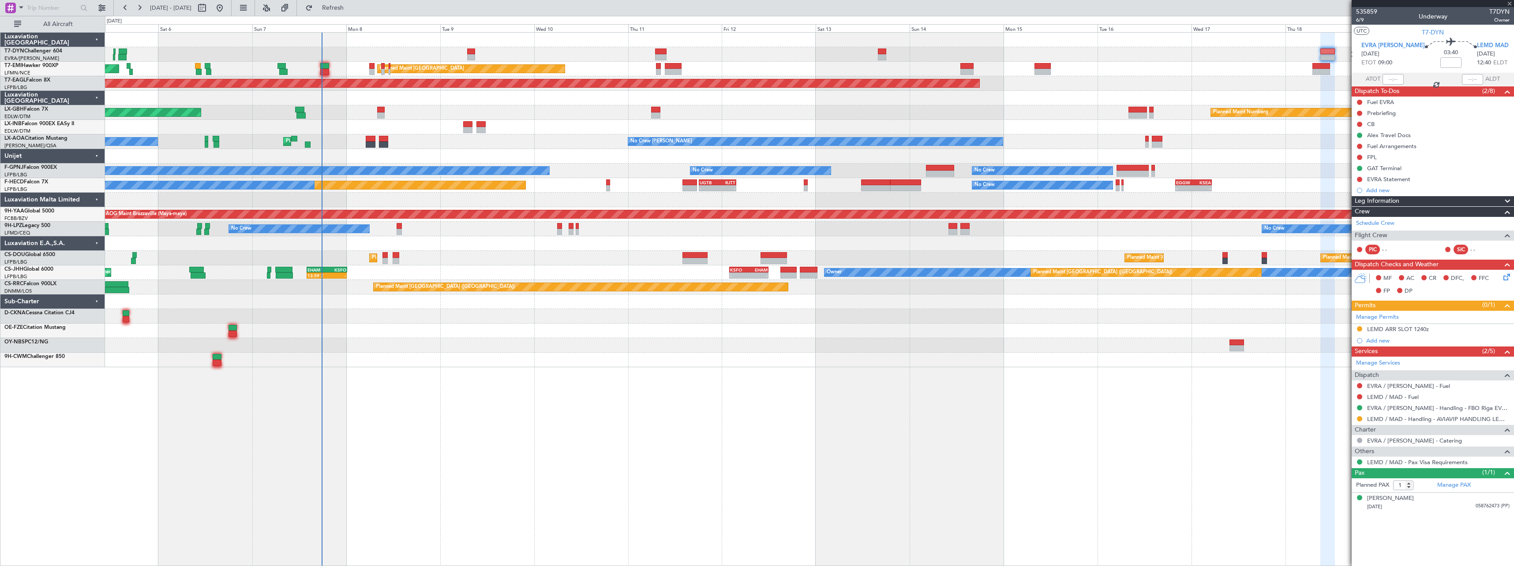
type input "+00:45"
type input "2"
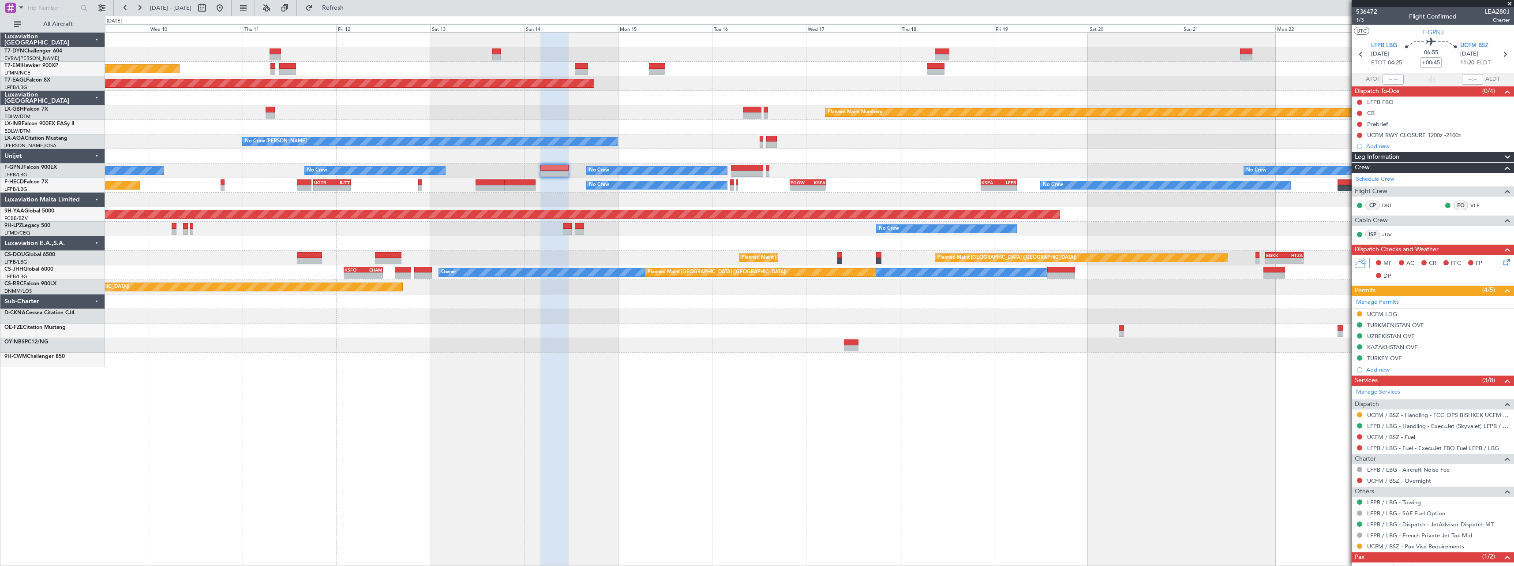
click at [701, 359] on div "Planned Maint Zurich Grounded New York (Teterboro) Planned Maint Nurnberg Plann…" at bounding box center [809, 200] width 1409 height 335
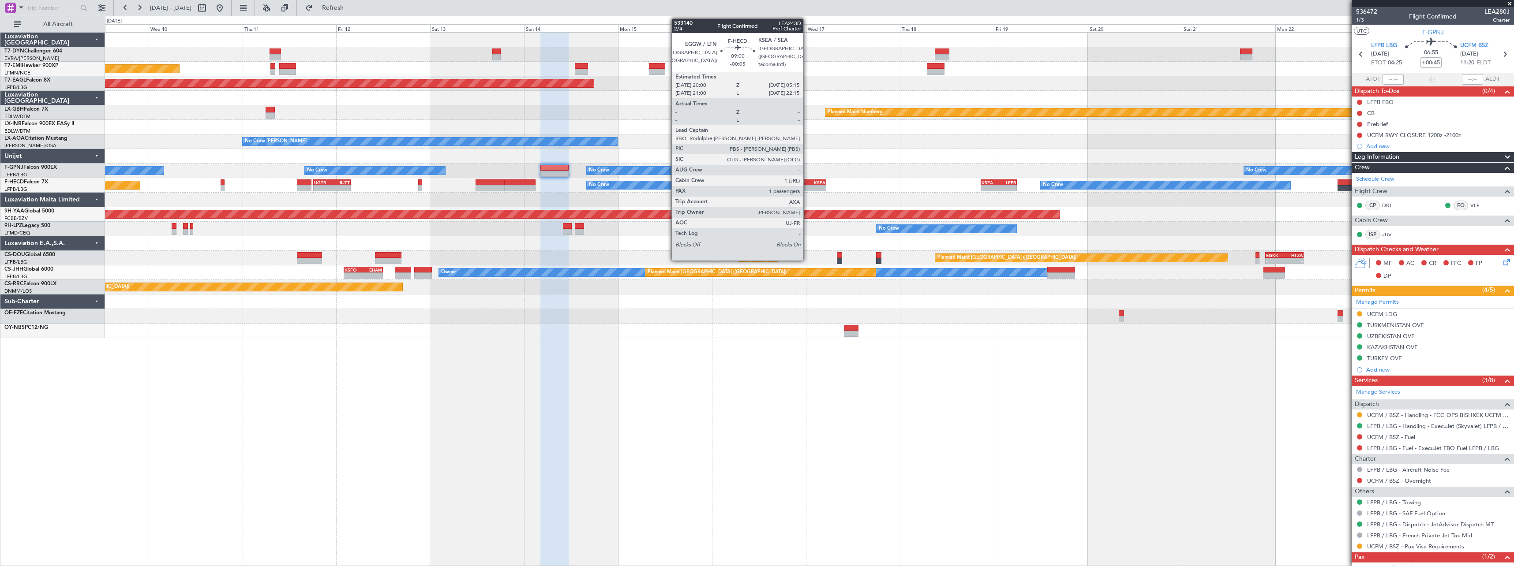
click at [807, 181] on div "EGGW" at bounding box center [799, 182] width 17 height 5
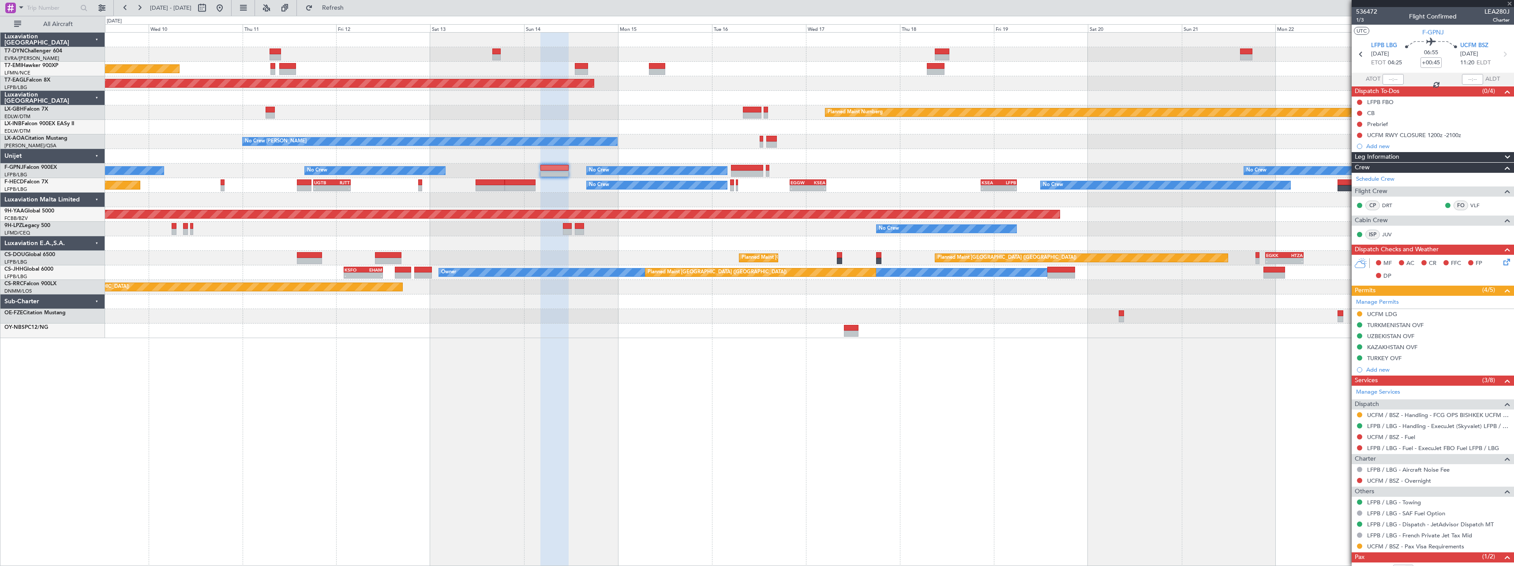
type input "-00:05"
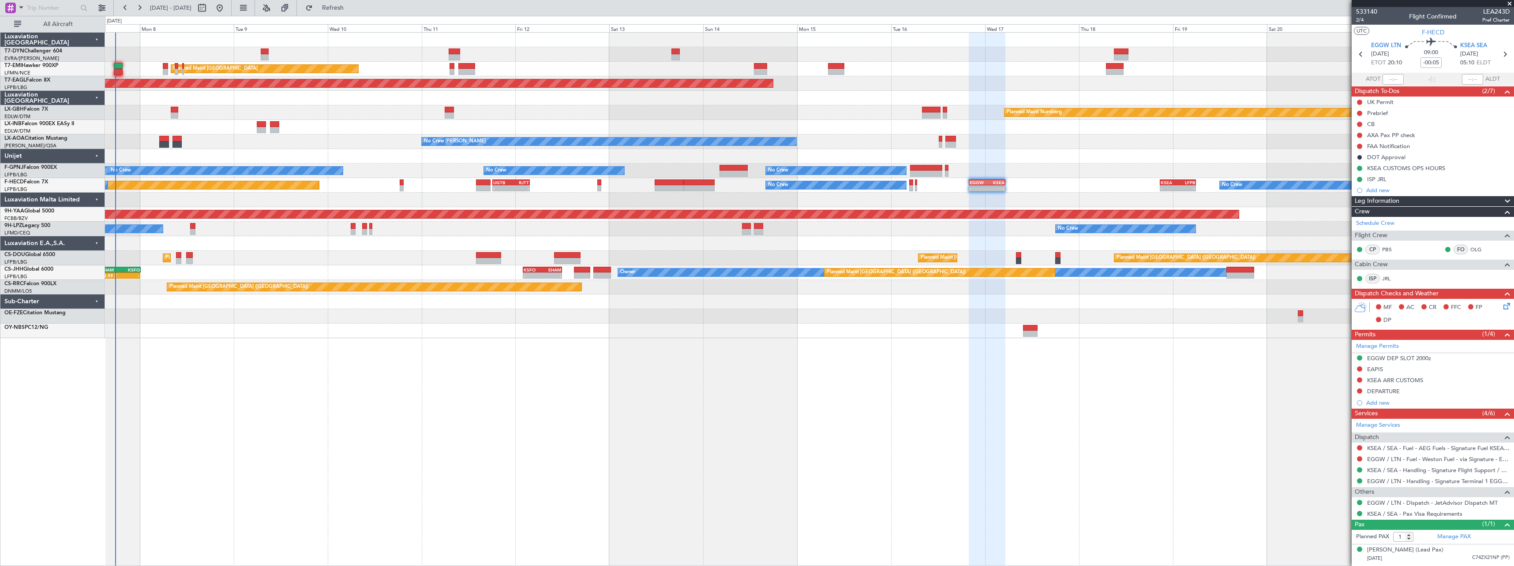
click at [741, 326] on div at bounding box center [809, 331] width 1409 height 15
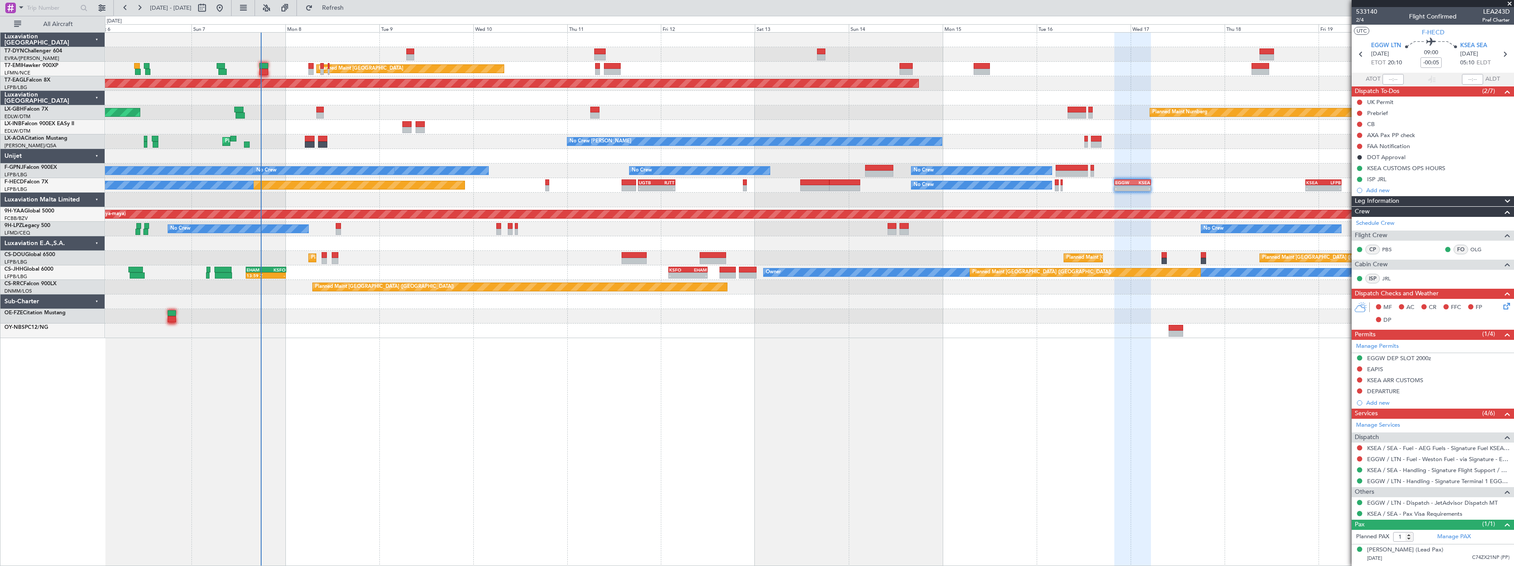
click at [758, 337] on div "AOG Maint Riga (Riga Intl) Planned Maint Zurich Planned Maint Zurich Grounded N…" at bounding box center [809, 299] width 1409 height 534
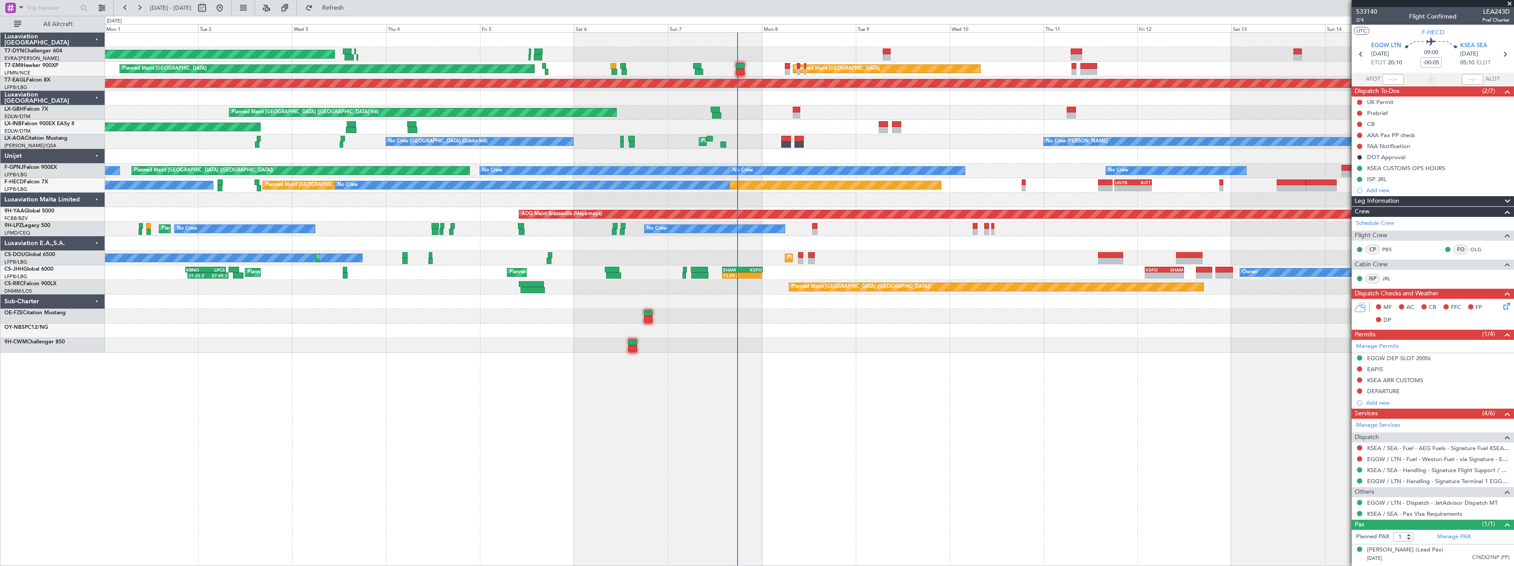
click at [1054, 311] on div "AOG Maint Riga (Riga Intl) Planned Maint Zurich Planned Maint Zurich Grounded N…" at bounding box center [809, 193] width 1409 height 320
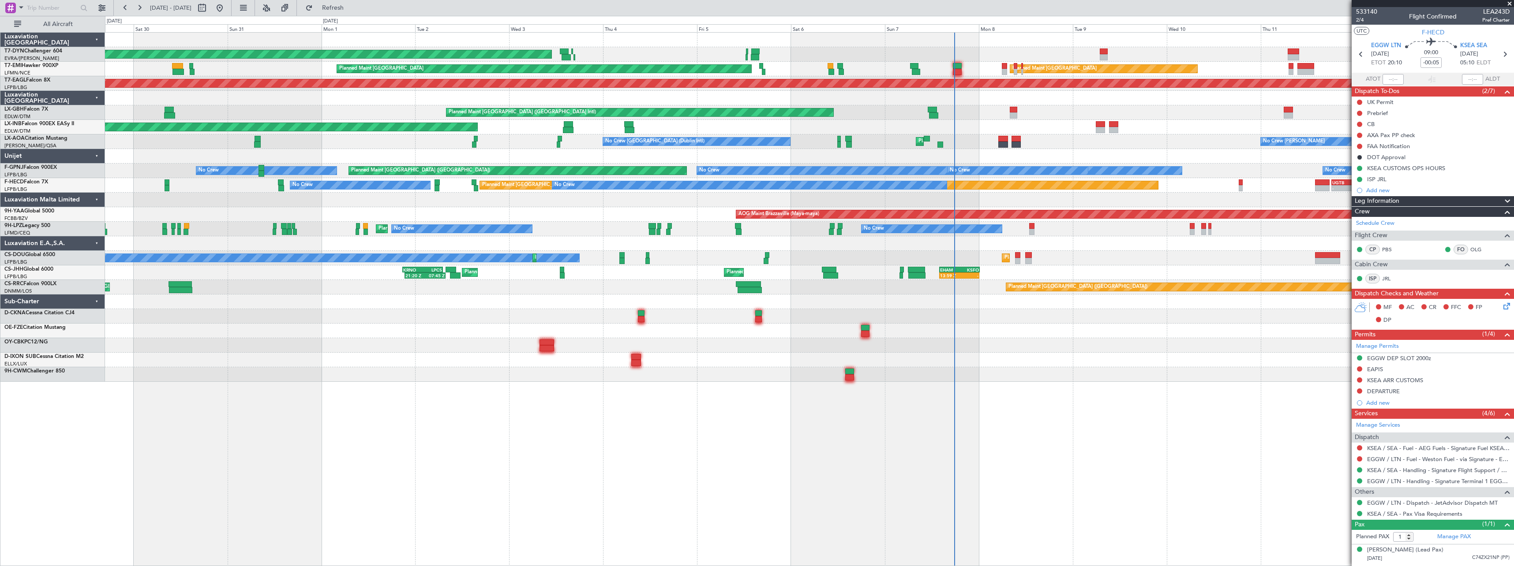
click at [1071, 320] on div "AOG Maint Riga (Riga Intl) Planned Maint Zurich Planned Maint Zurich Grounded N…" at bounding box center [809, 207] width 1409 height 349
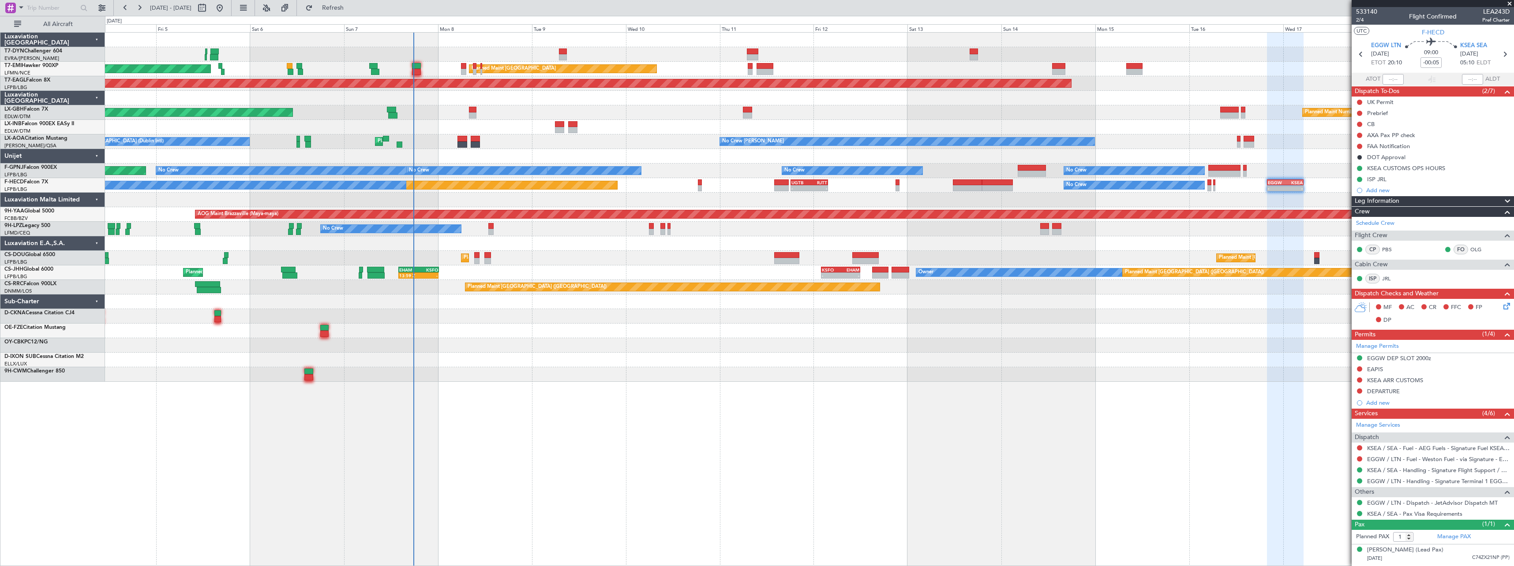
click at [619, 366] on div "AOG Maint Riga (Riga Intl) Planned Maint Zurich Planned Maint Zurich Grounded N…" at bounding box center [809, 207] width 1409 height 349
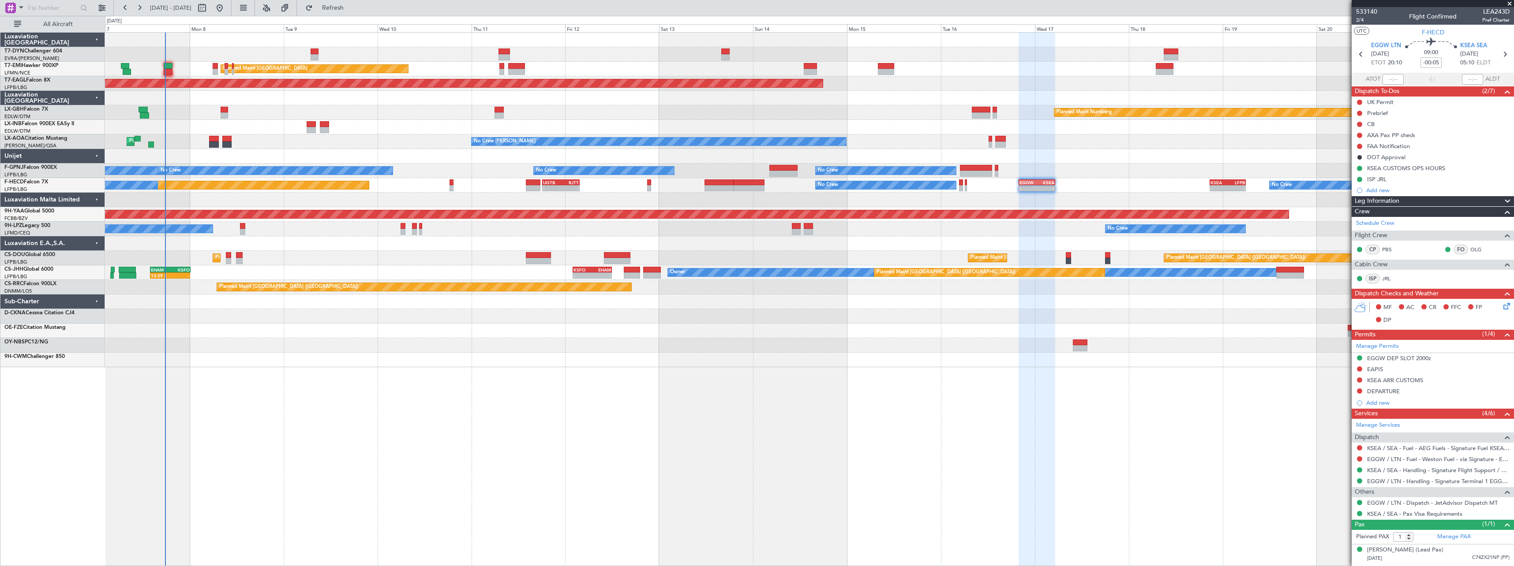
click at [880, 338] on div at bounding box center [809, 331] width 1409 height 15
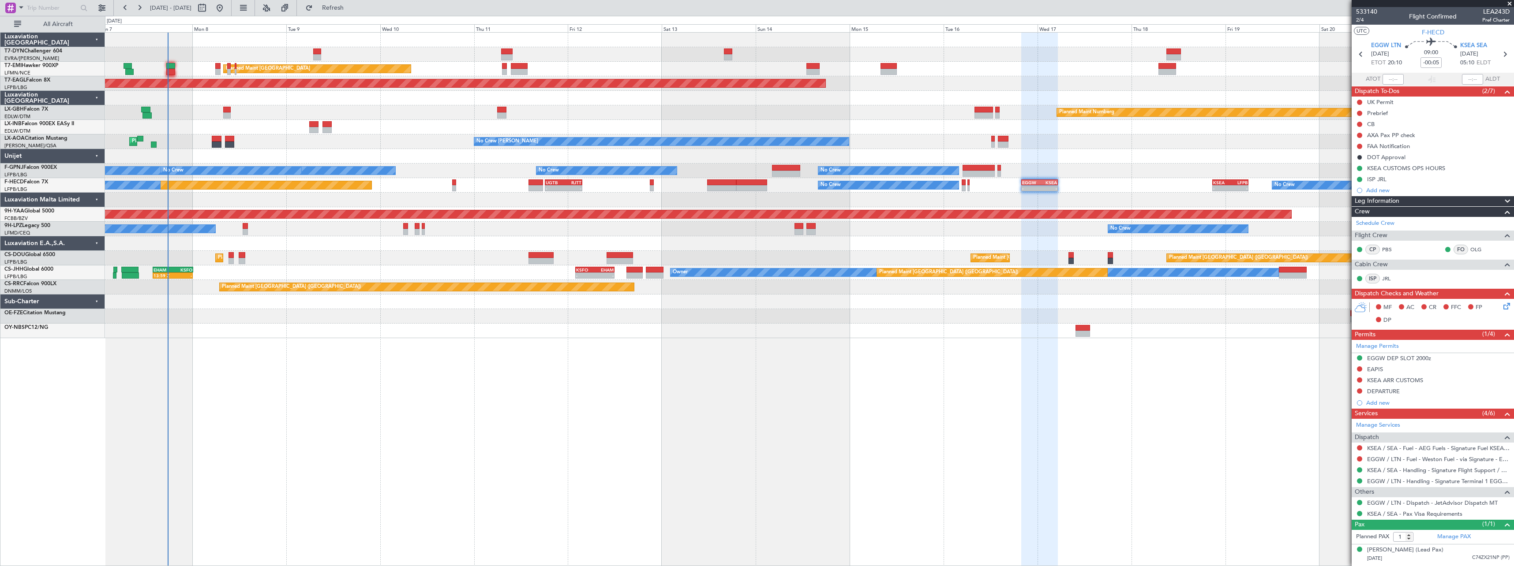
click at [305, 322] on div at bounding box center [809, 316] width 1409 height 15
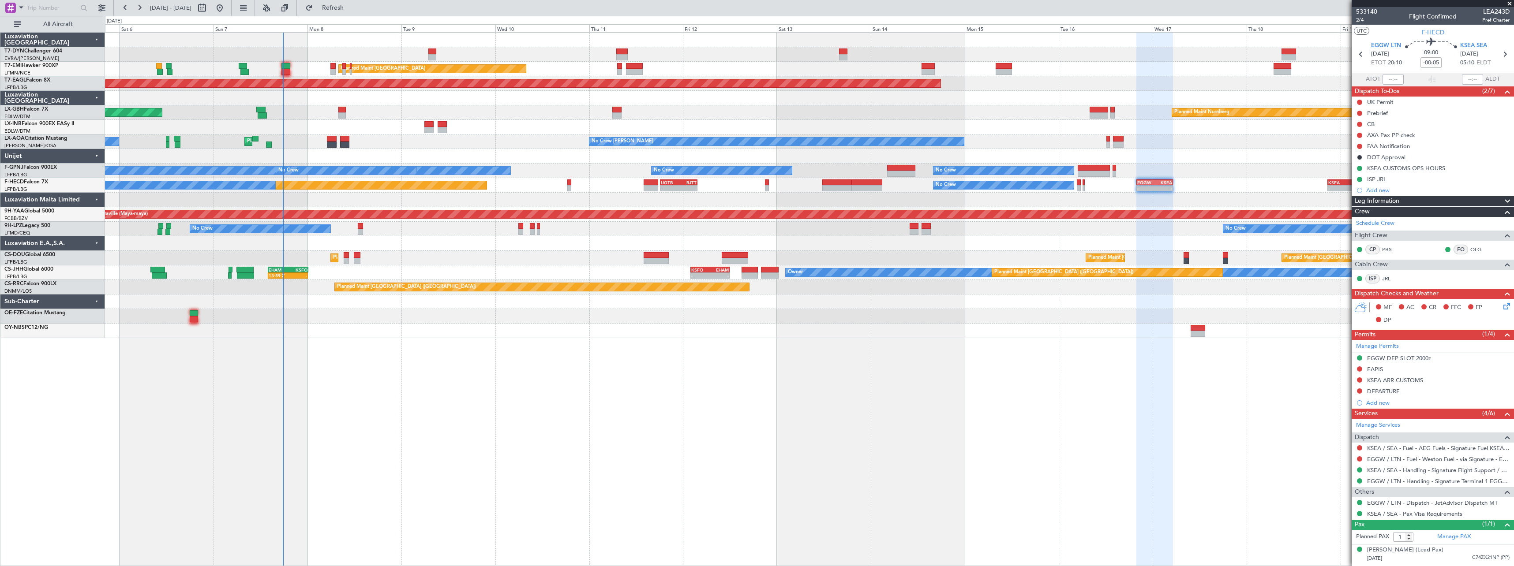
click at [534, 367] on div "AOG Maint Riga (Riga Intl) Planned Maint Zurich Planned Maint Zurich Grounded N…" at bounding box center [809, 299] width 1409 height 534
click at [485, 428] on div "AOG Maint Riga (Riga Intl) Planned Maint Zurich Planned Maint Zurich Grounded N…" at bounding box center [809, 299] width 1409 height 534
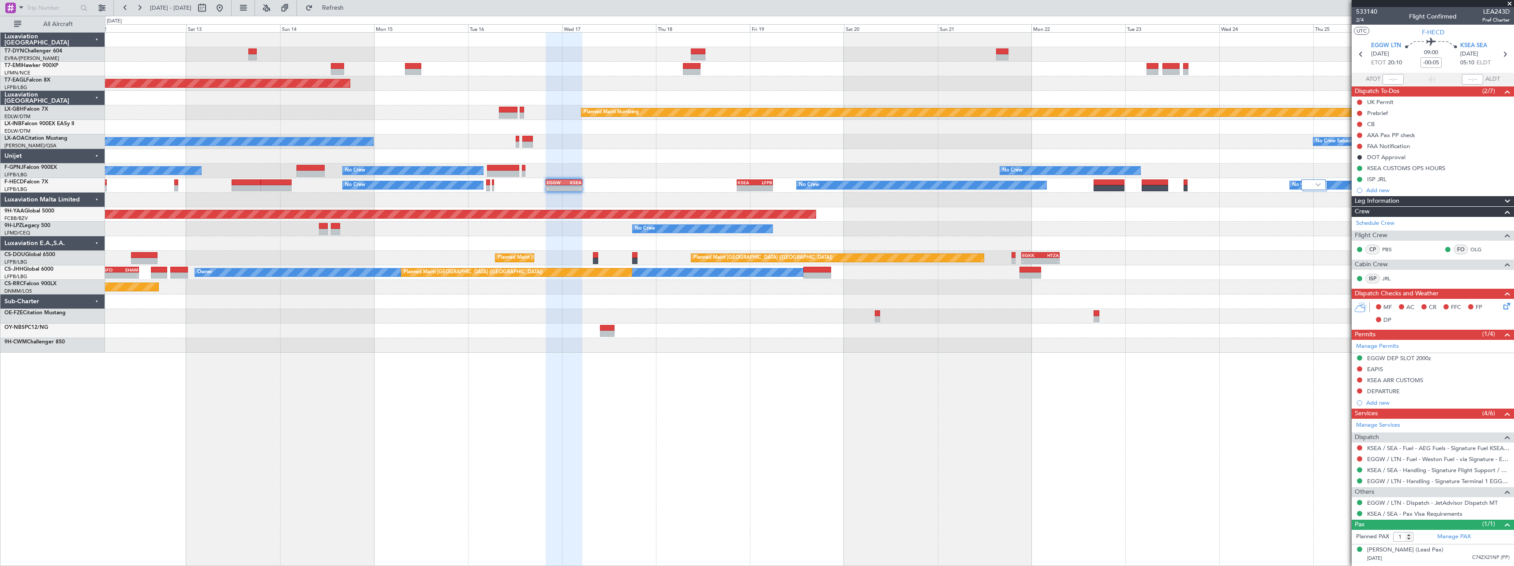
click at [641, 434] on div "Planned Maint Zurich Grounded New York (Teterboro) Planned Maint Nurnberg No Cr…" at bounding box center [809, 299] width 1409 height 534
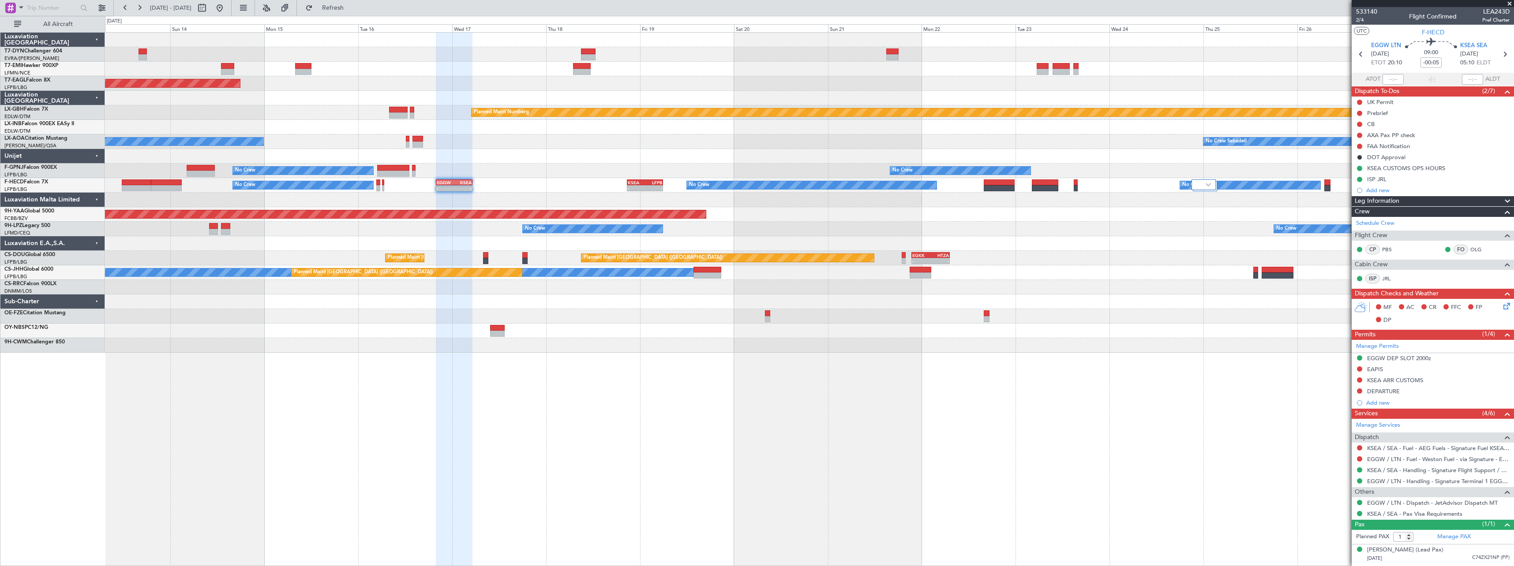
click at [773, 397] on div "Planned Maint Zurich Grounded New York (Teterboro) Planned Maint Nurnberg No Cr…" at bounding box center [809, 299] width 1409 height 534
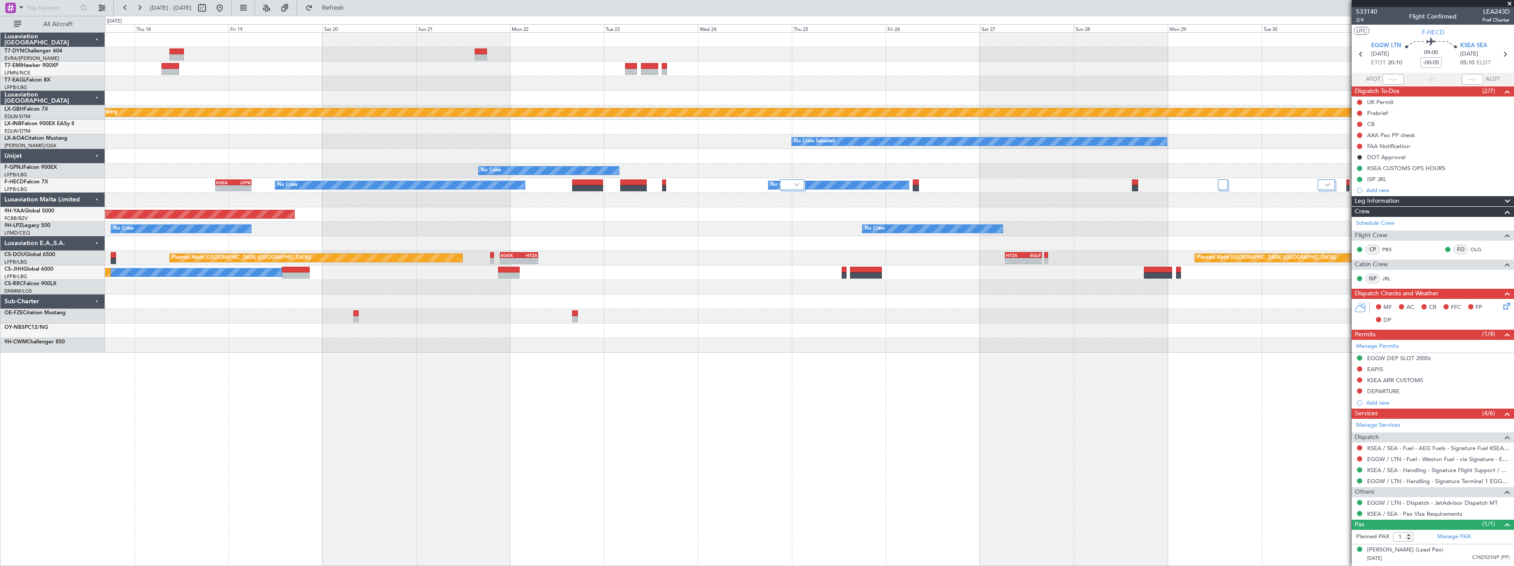
click at [743, 392] on div "Grounded New York (Teterboro) Planned Maint Nurnberg No Crew Sabadell No Crew S…" at bounding box center [809, 299] width 1409 height 534
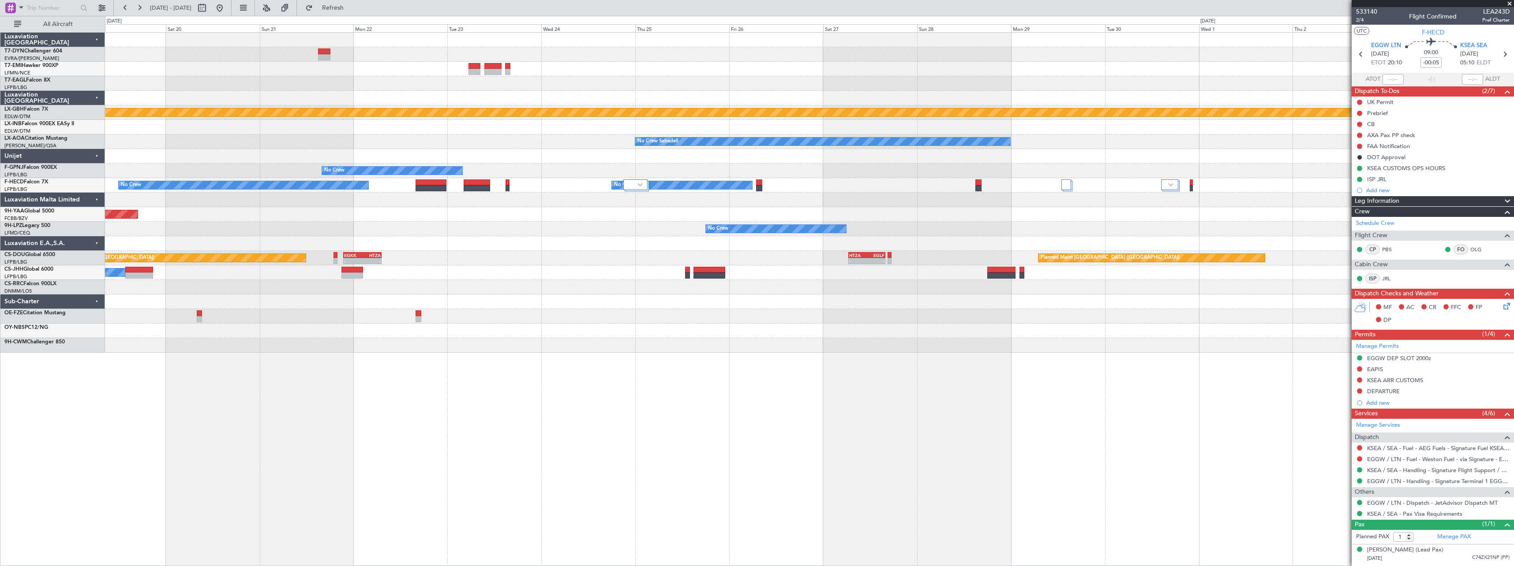
click at [814, 375] on div "Planned Maint Nurnberg No Crew Sabadell No Crew Sabadell No Crew No Crew No Cre…" at bounding box center [809, 299] width 1409 height 534
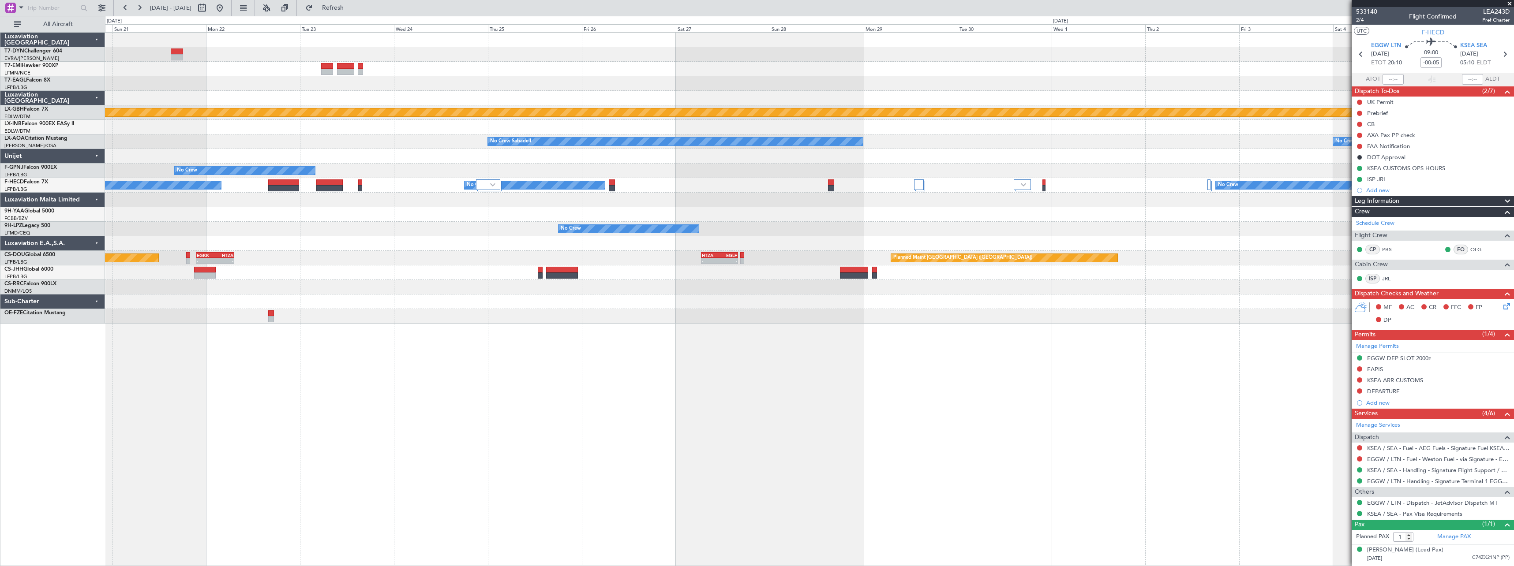
click at [577, 304] on div at bounding box center [809, 302] width 1409 height 15
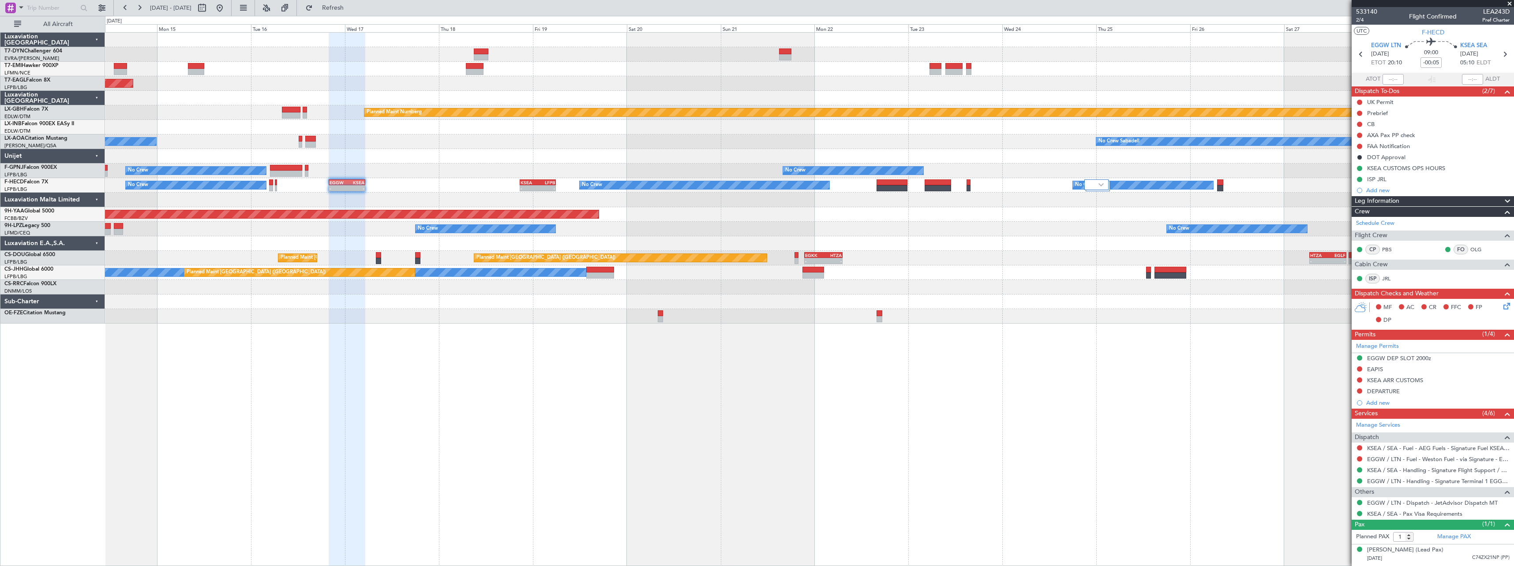
click at [1204, 361] on div "Grounded New York (Teterboro) Planned Maint Nurnberg No Crew Sabadell No Crew C…" at bounding box center [809, 299] width 1409 height 534
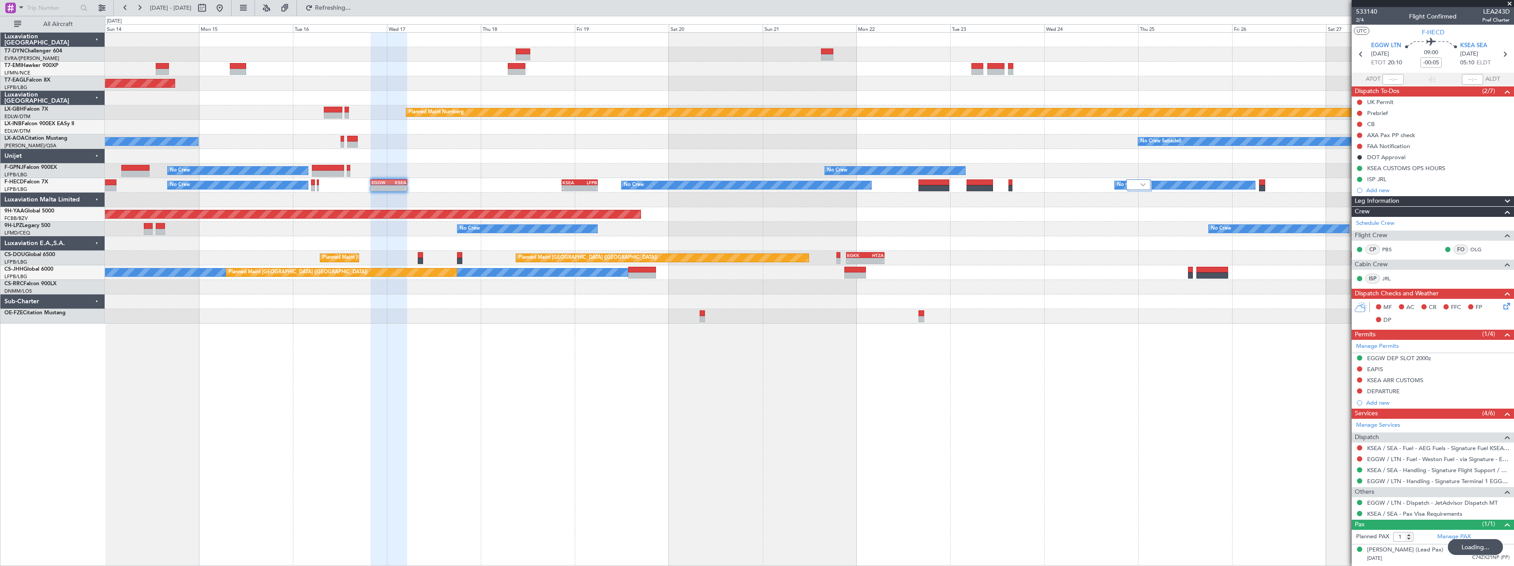
click at [1025, 388] on div "Planned Maint Zurich Grounded New York (Teterboro) Planned Maint Nurnberg No Cr…" at bounding box center [809, 299] width 1409 height 534
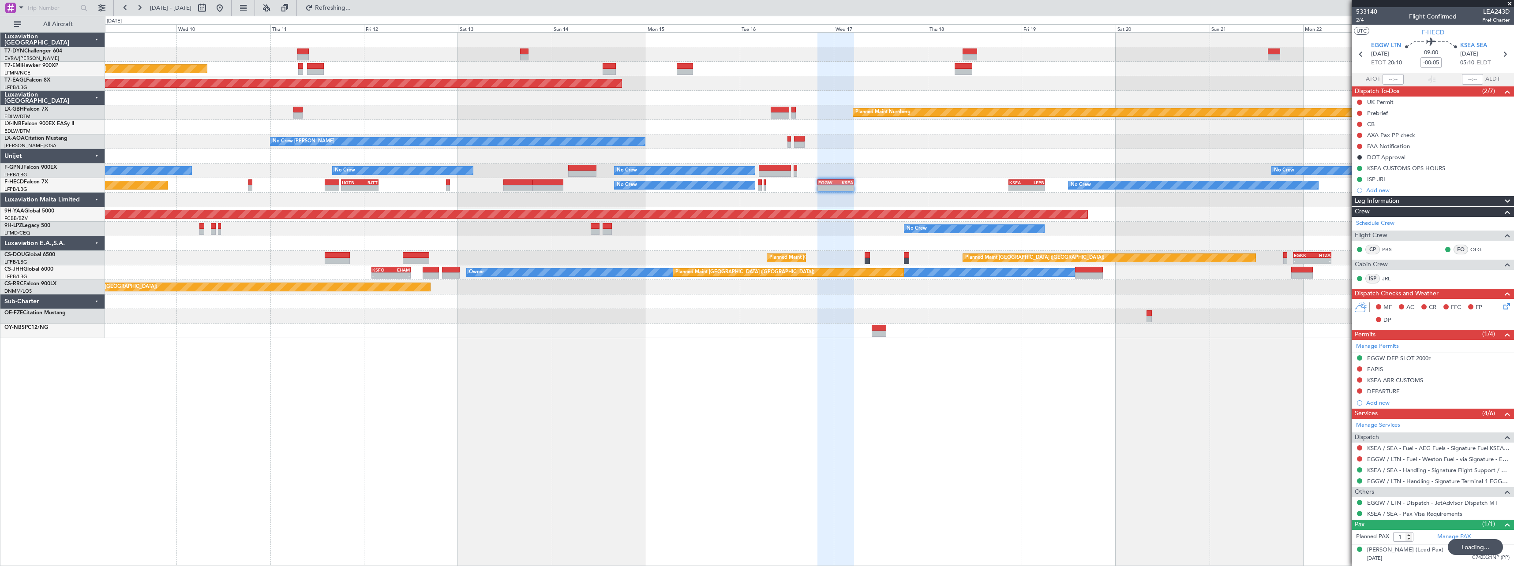
click at [970, 370] on div "Planned Maint Zurich Planned Maint Zurich Grounded New York (Teterboro) Planned…" at bounding box center [809, 299] width 1409 height 534
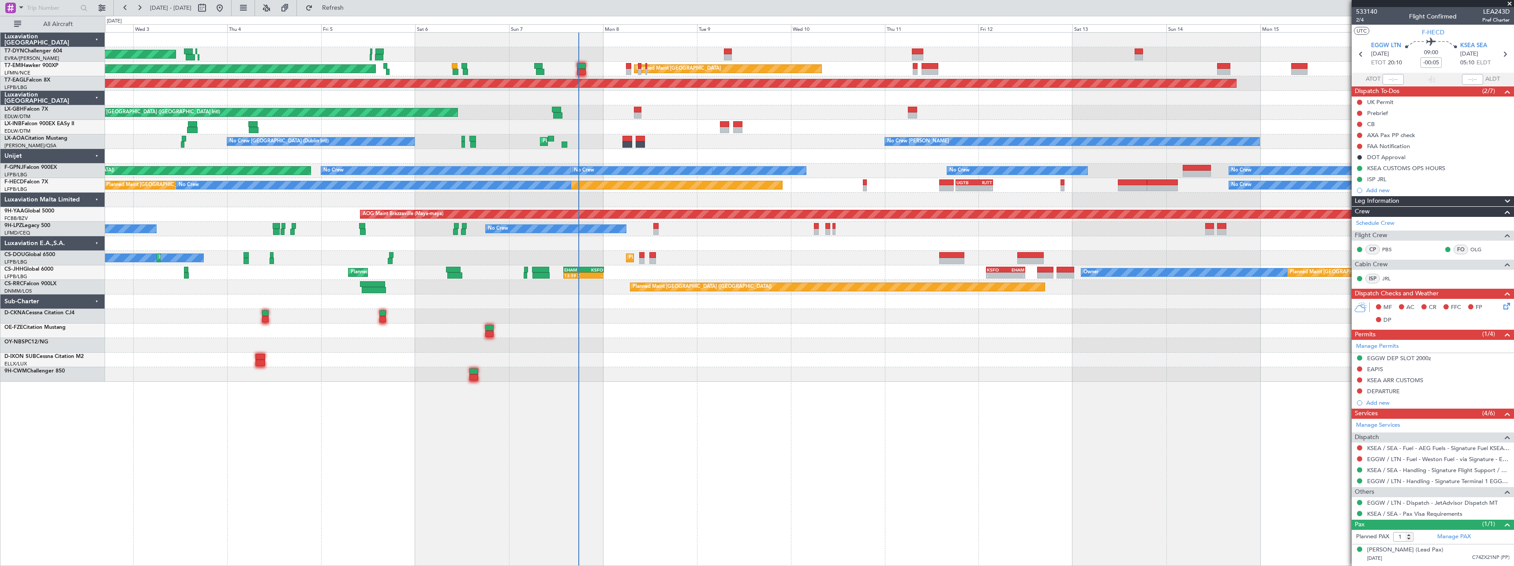
click at [727, 329] on div at bounding box center [809, 331] width 1409 height 15
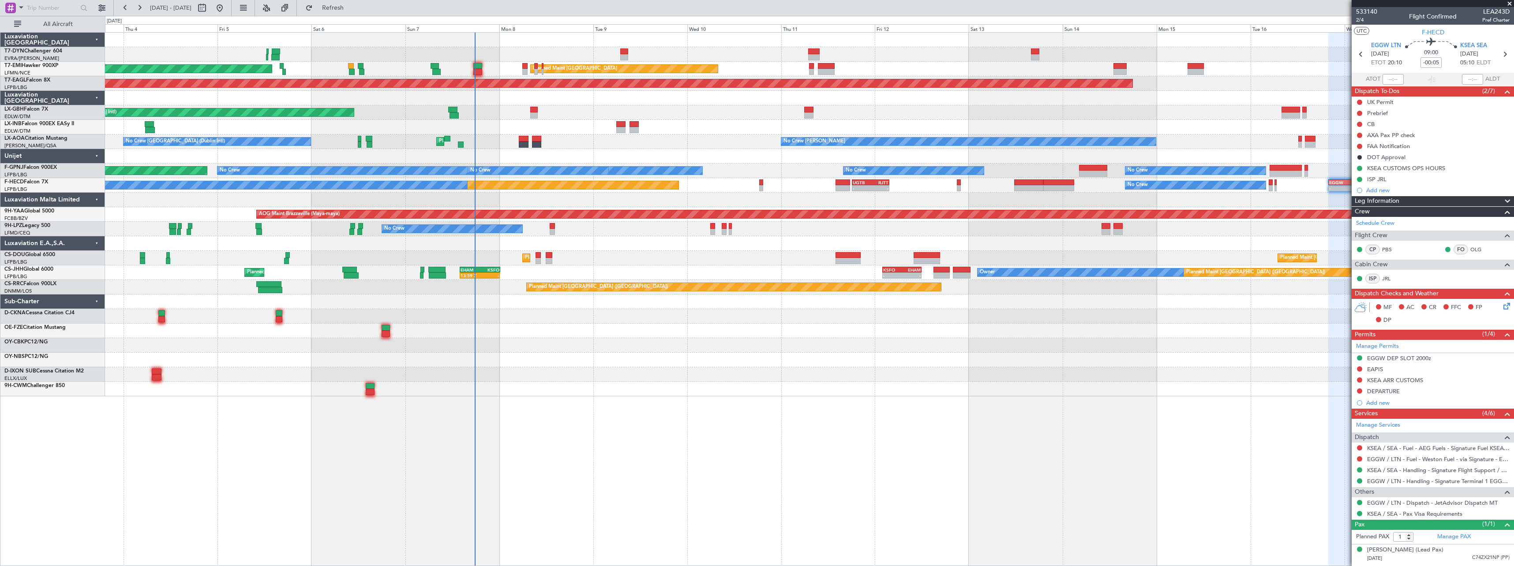
click at [457, 377] on div at bounding box center [809, 374] width 1409 height 15
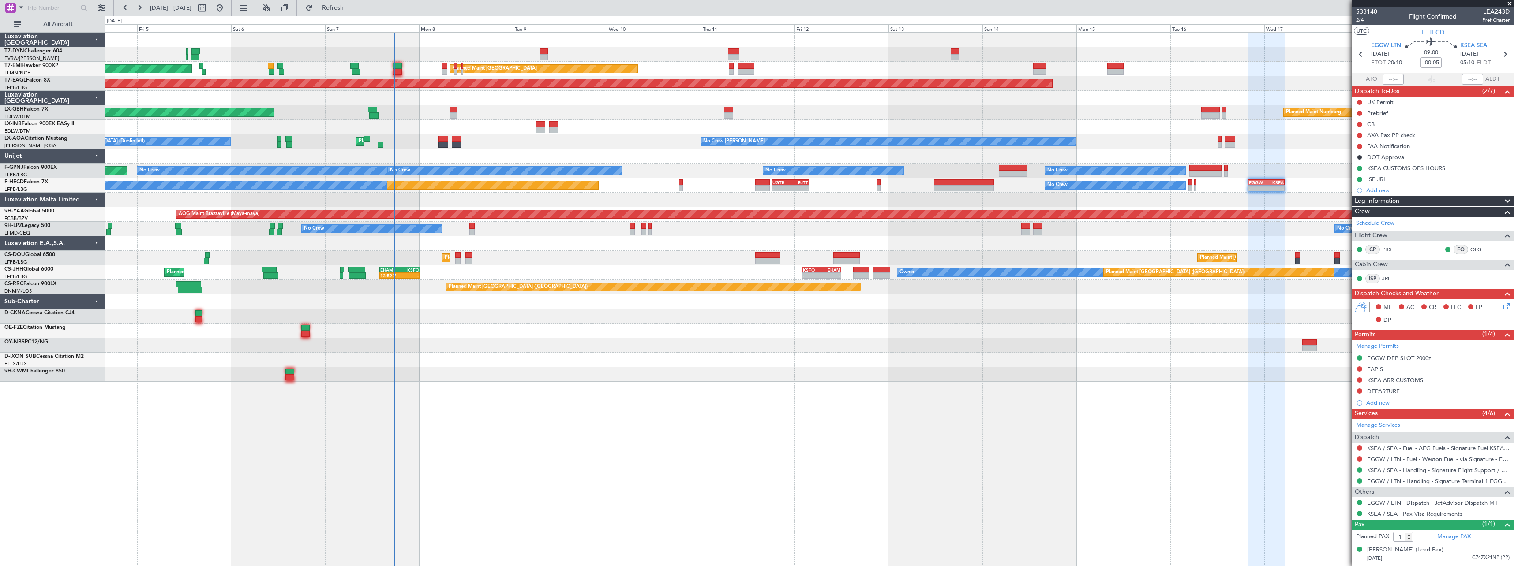
click at [446, 313] on div at bounding box center [809, 316] width 1409 height 15
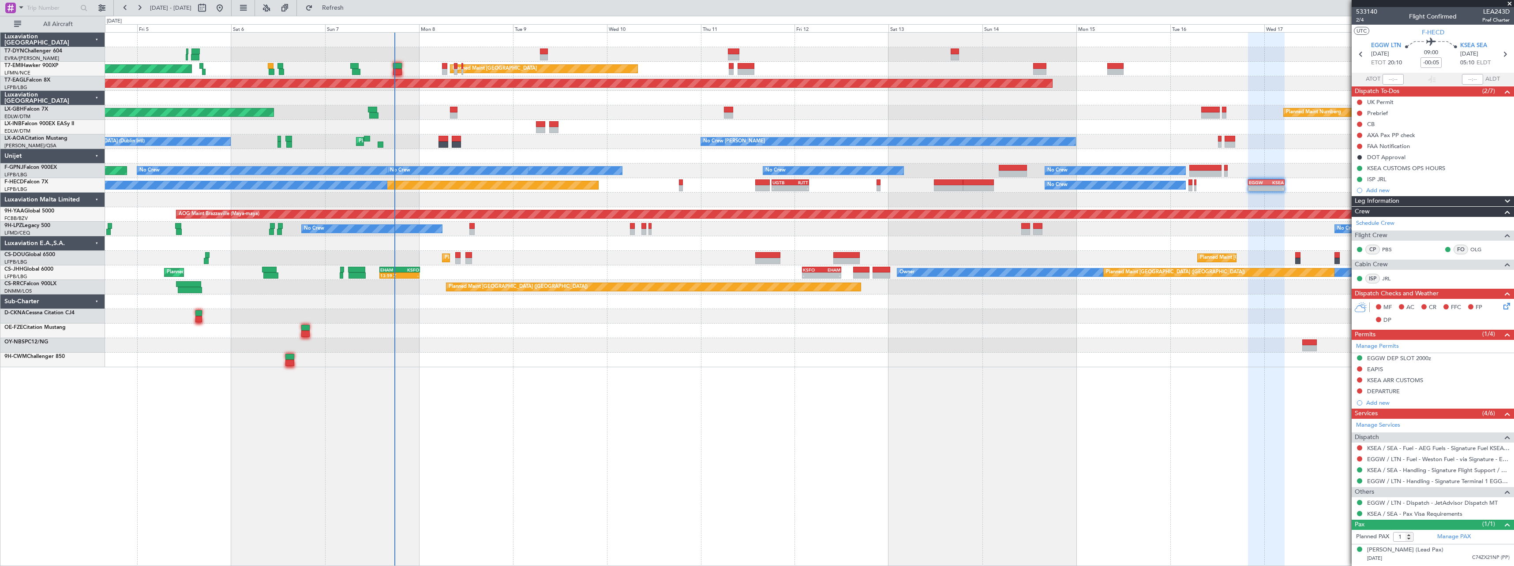
click at [856, 343] on div "AOG Maint Riga (Riga Intl) Planned Maint Zurich Planned Maint Zurich Grounded N…" at bounding box center [809, 200] width 1409 height 335
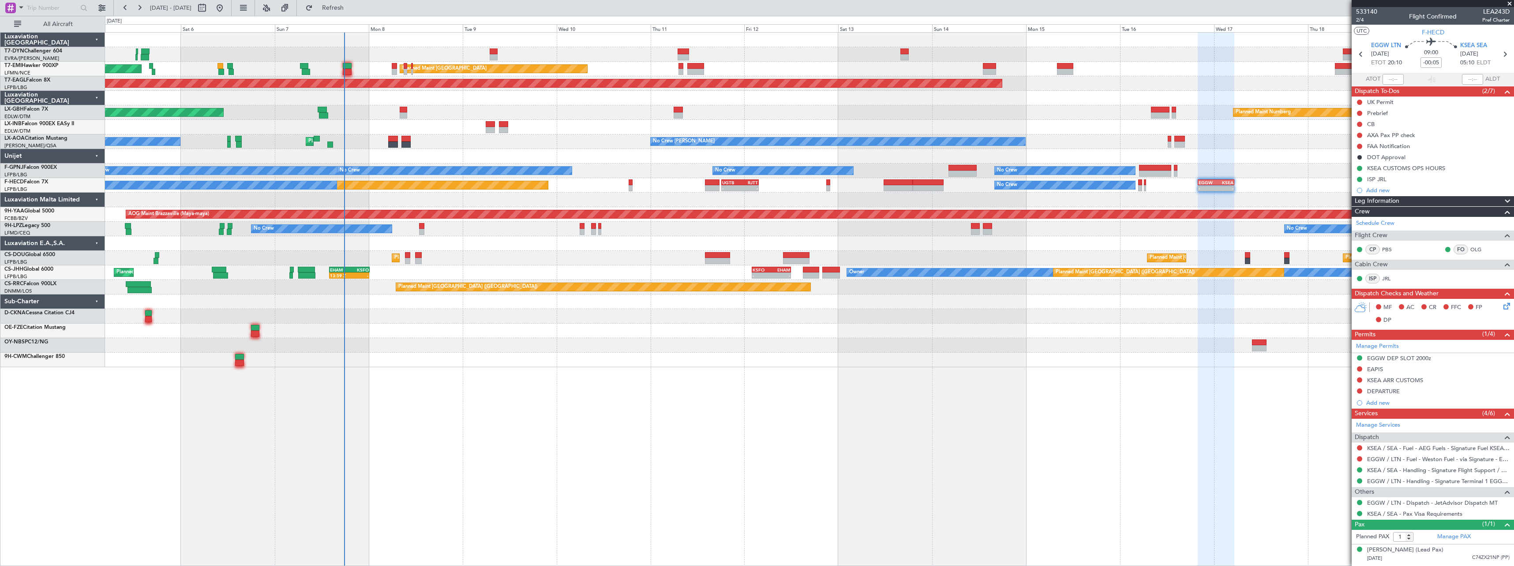
click at [1513, 4] on span at bounding box center [1509, 4] width 9 height 8
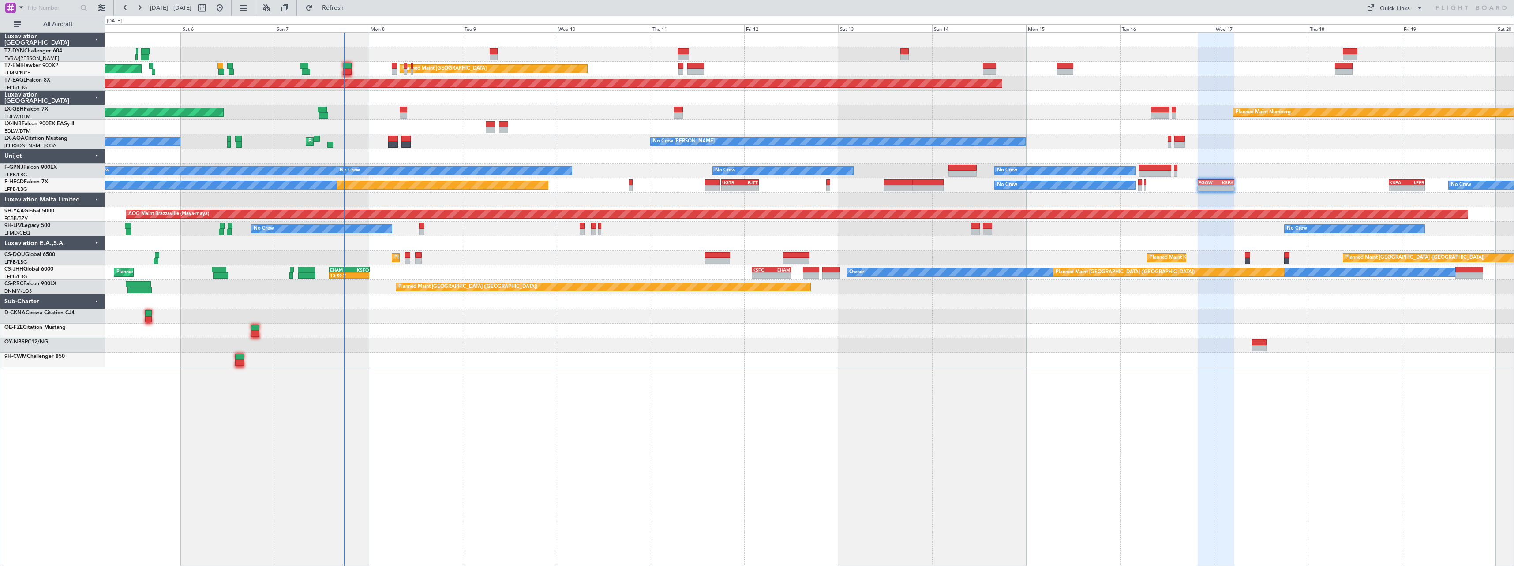
type input "0"
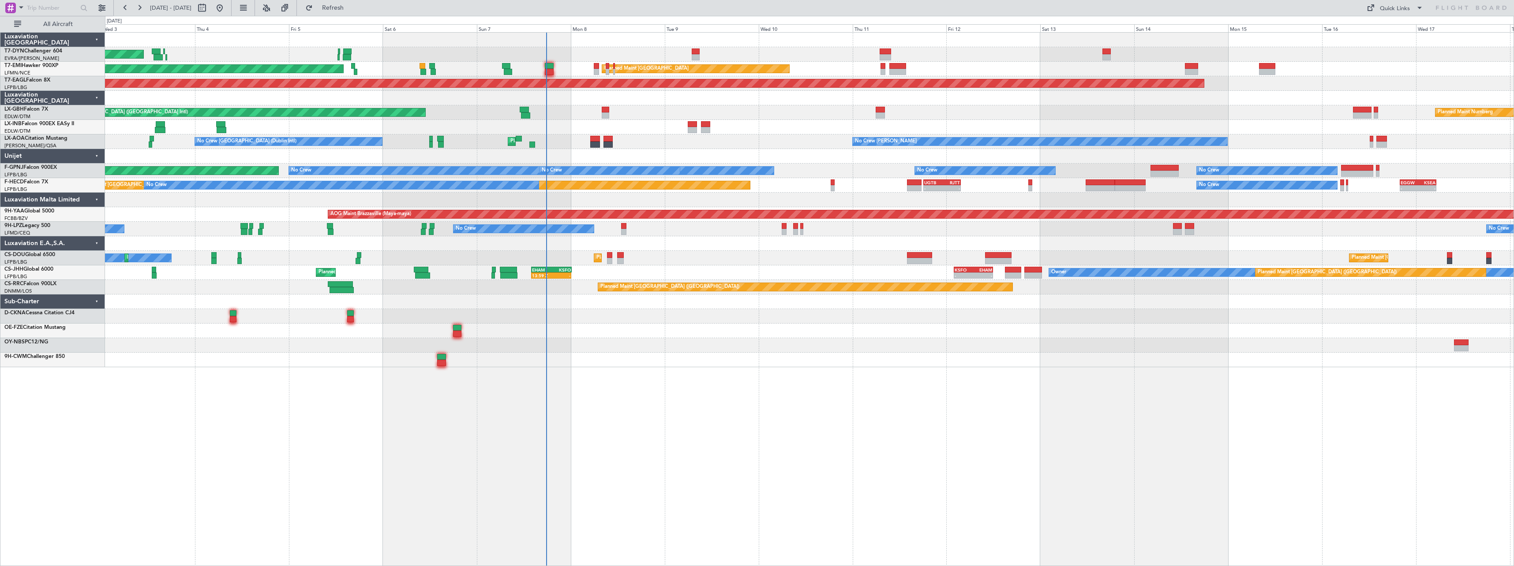
click at [756, 311] on div "AOG Maint Riga (Riga Intl) Planned Maint Zurich Planned Maint Zurich Grounded N…" at bounding box center [809, 200] width 1409 height 335
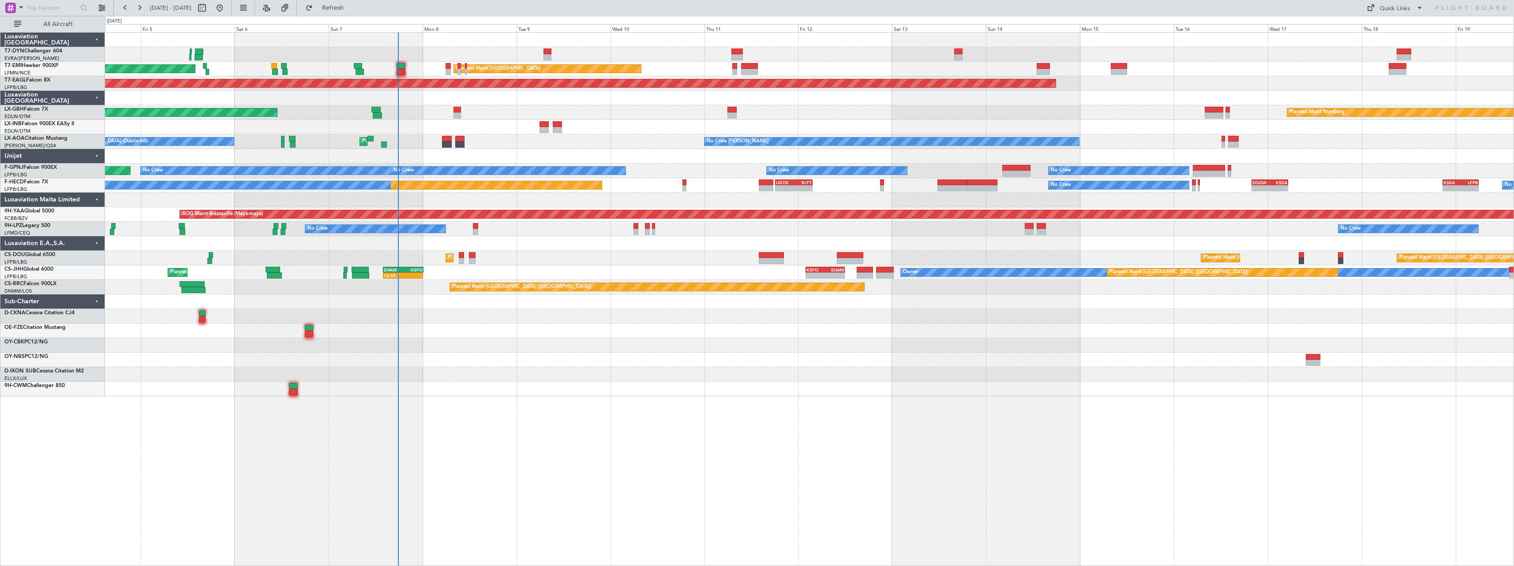
click at [552, 333] on div "AOG Maint Riga (Riga Intl) Planned Maint Zurich Planned Maint Zurich Grounded N…" at bounding box center [809, 215] width 1409 height 364
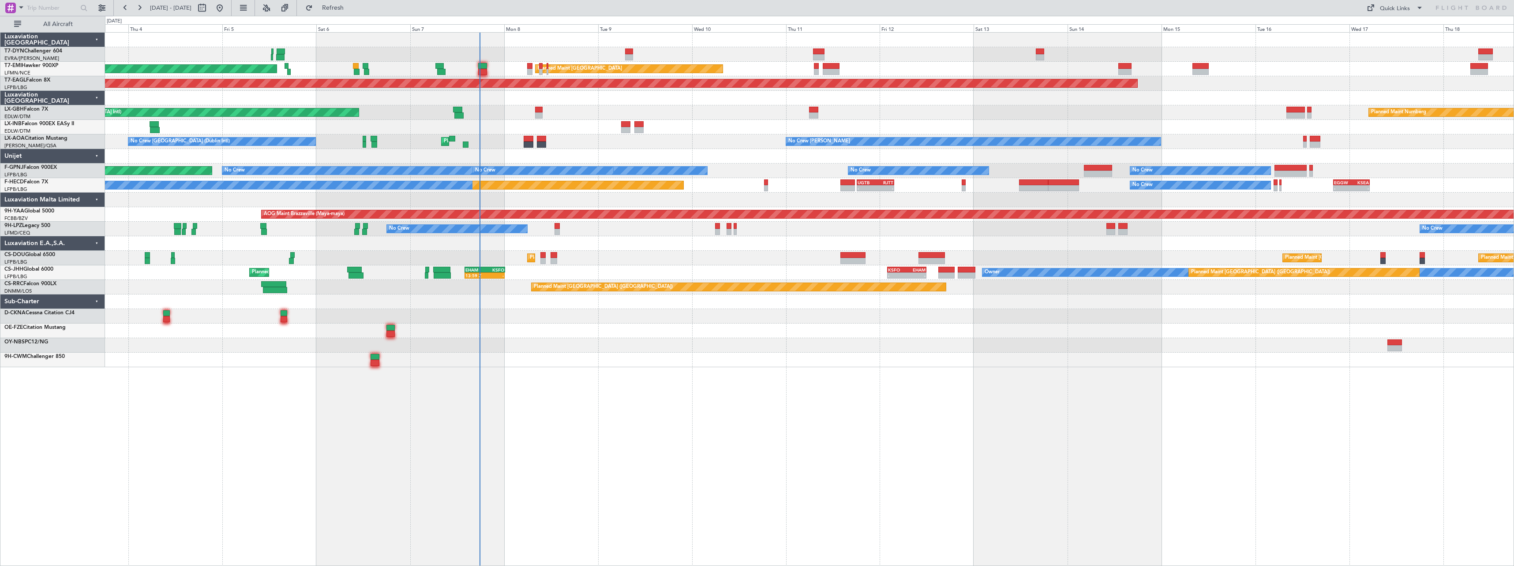
click at [610, 357] on div at bounding box center [809, 360] width 1409 height 15
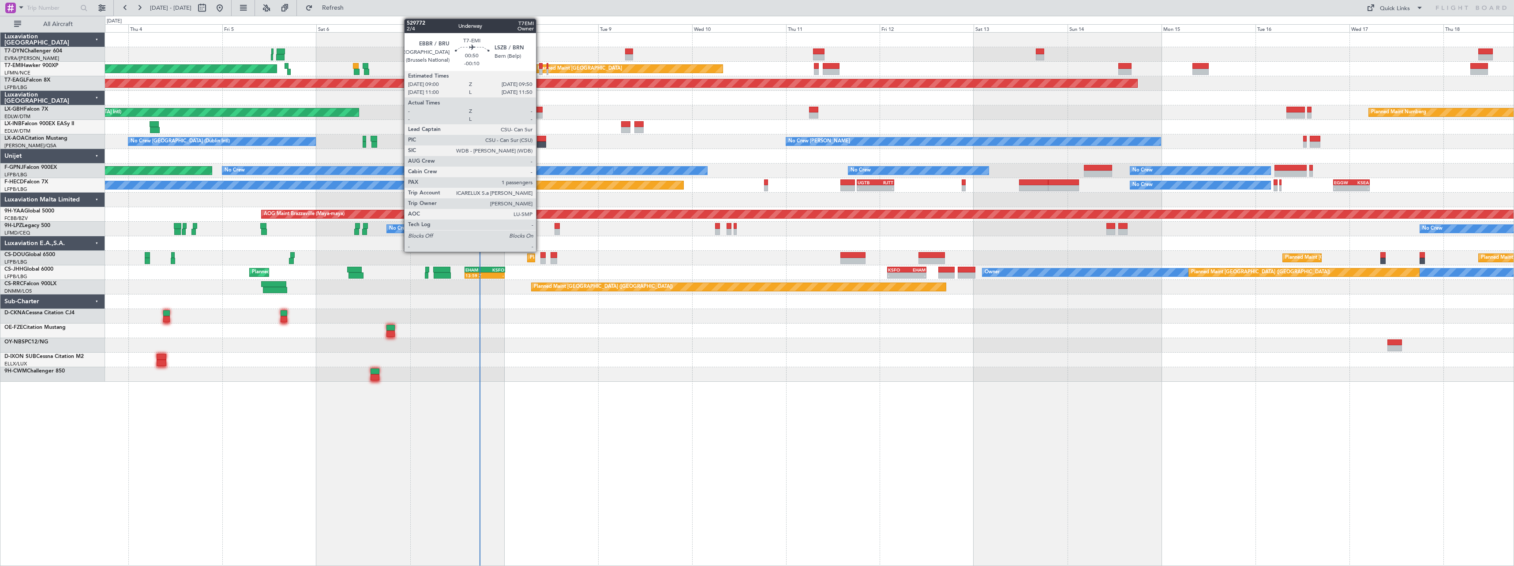
click at [540, 65] on div at bounding box center [541, 66] width 4 height 6
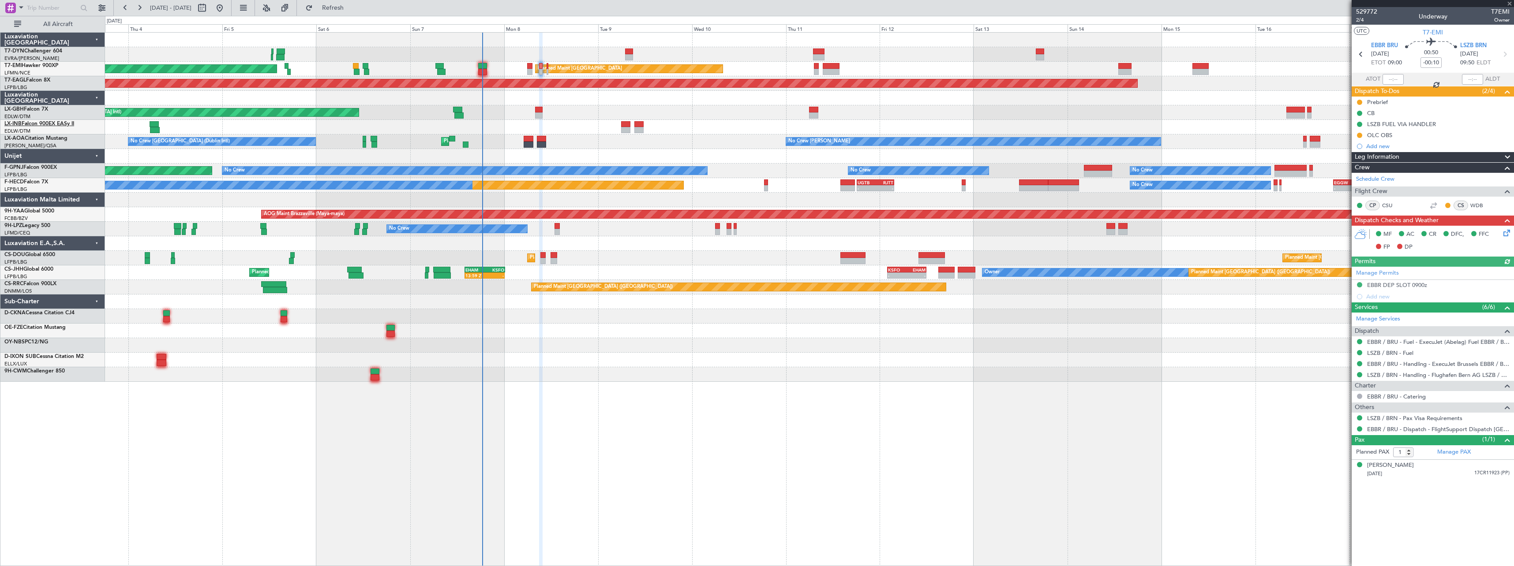
click at [40, 124] on link "LX-INB Falcon 900EX EASy II" at bounding box center [39, 123] width 70 height 5
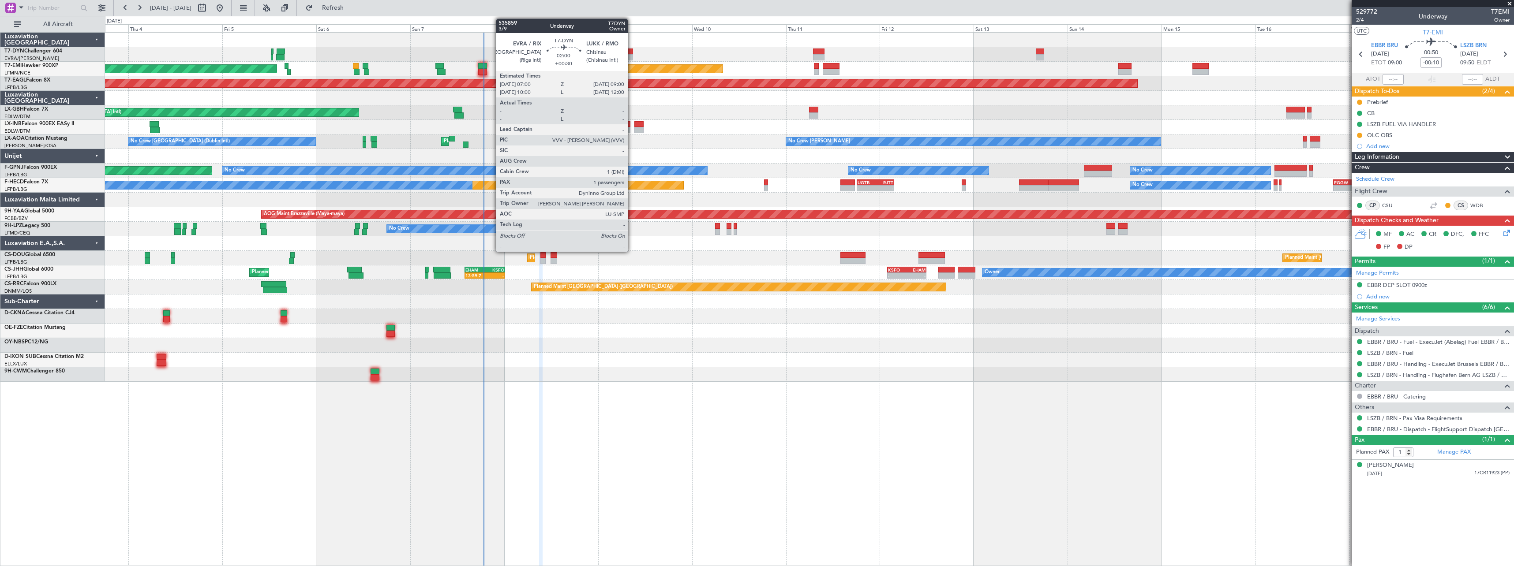
click at [632, 55] on div at bounding box center [629, 57] width 8 height 6
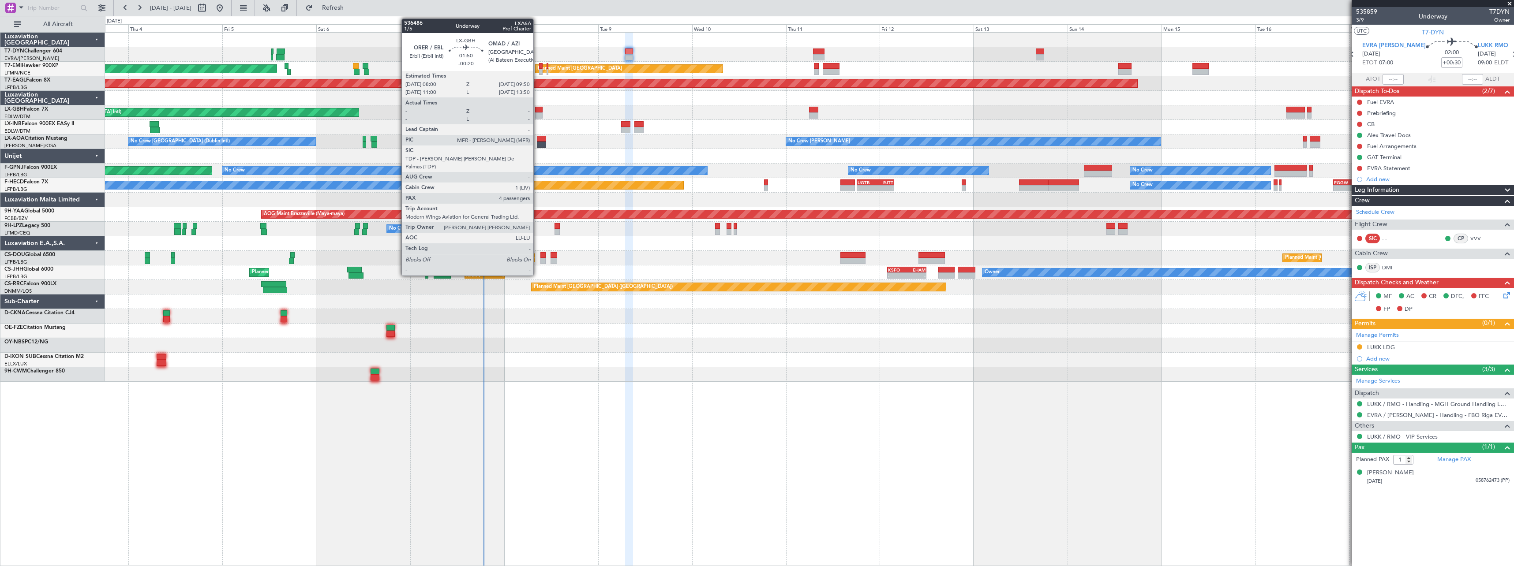
click at [539, 107] on div at bounding box center [538, 110] width 7 height 6
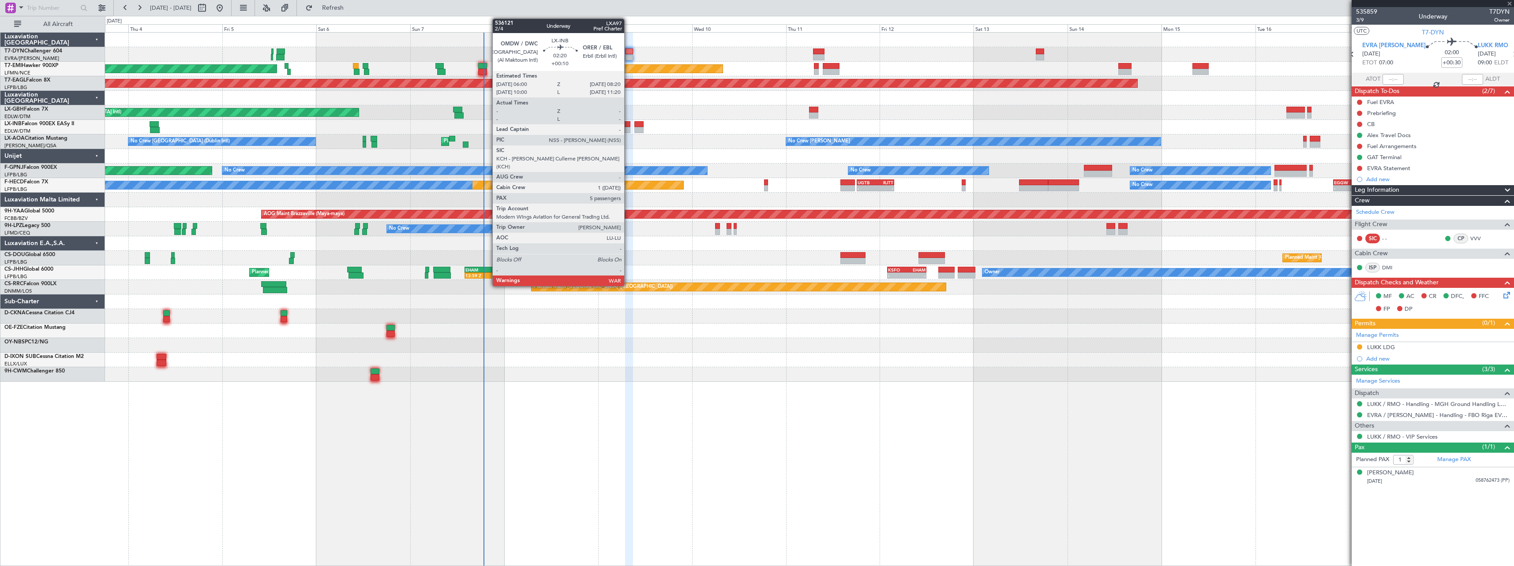
type input "-00:20"
type input "4"
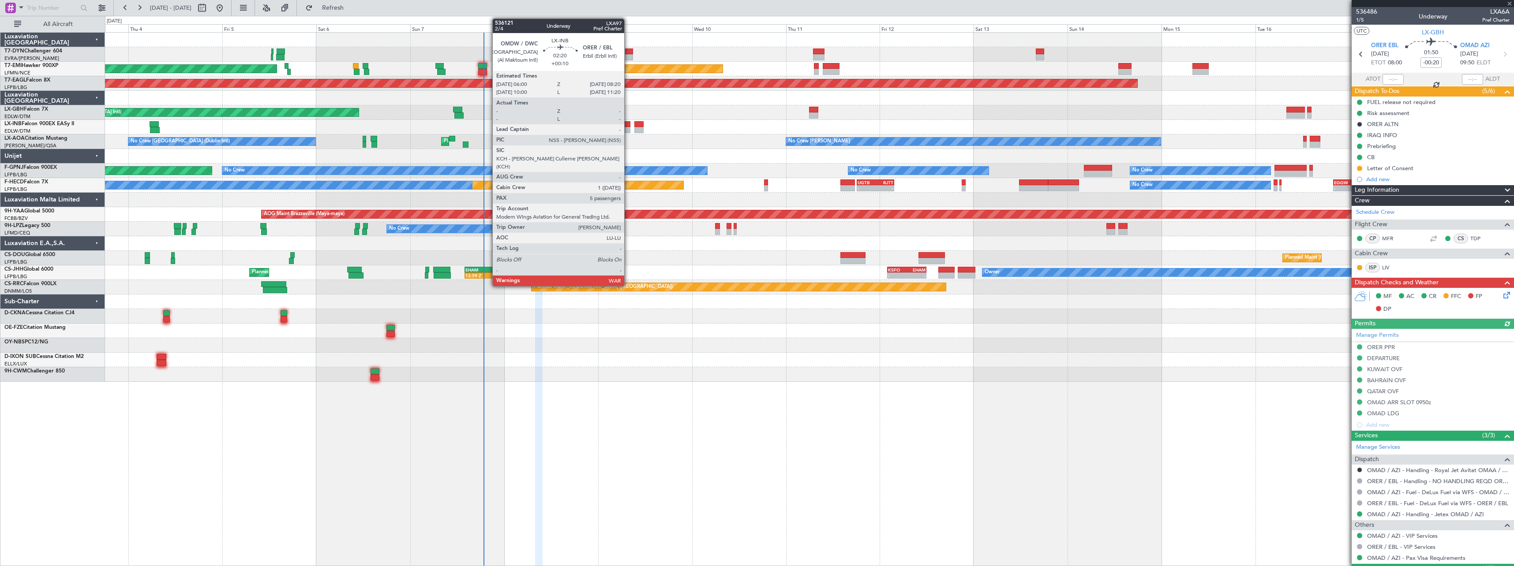
click at [628, 123] on div at bounding box center [625, 124] width 9 height 6
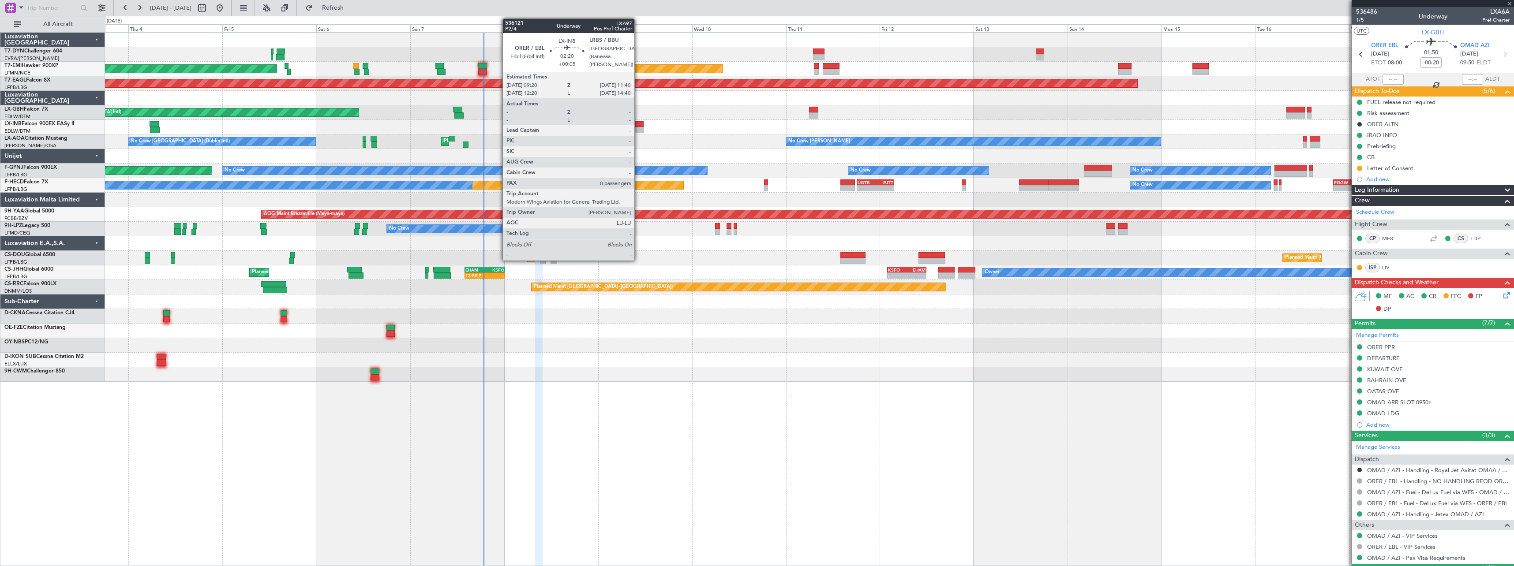
type input "+00:10"
type input "5"
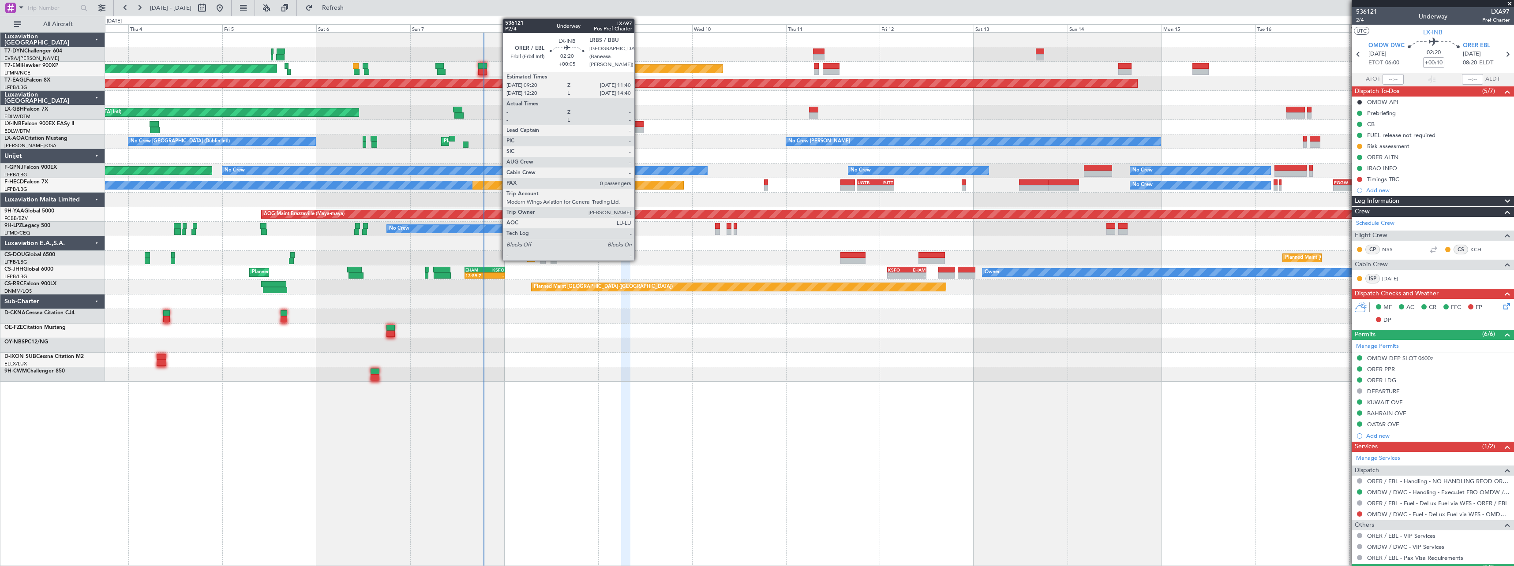
click at [638, 123] on div at bounding box center [638, 124] width 9 height 6
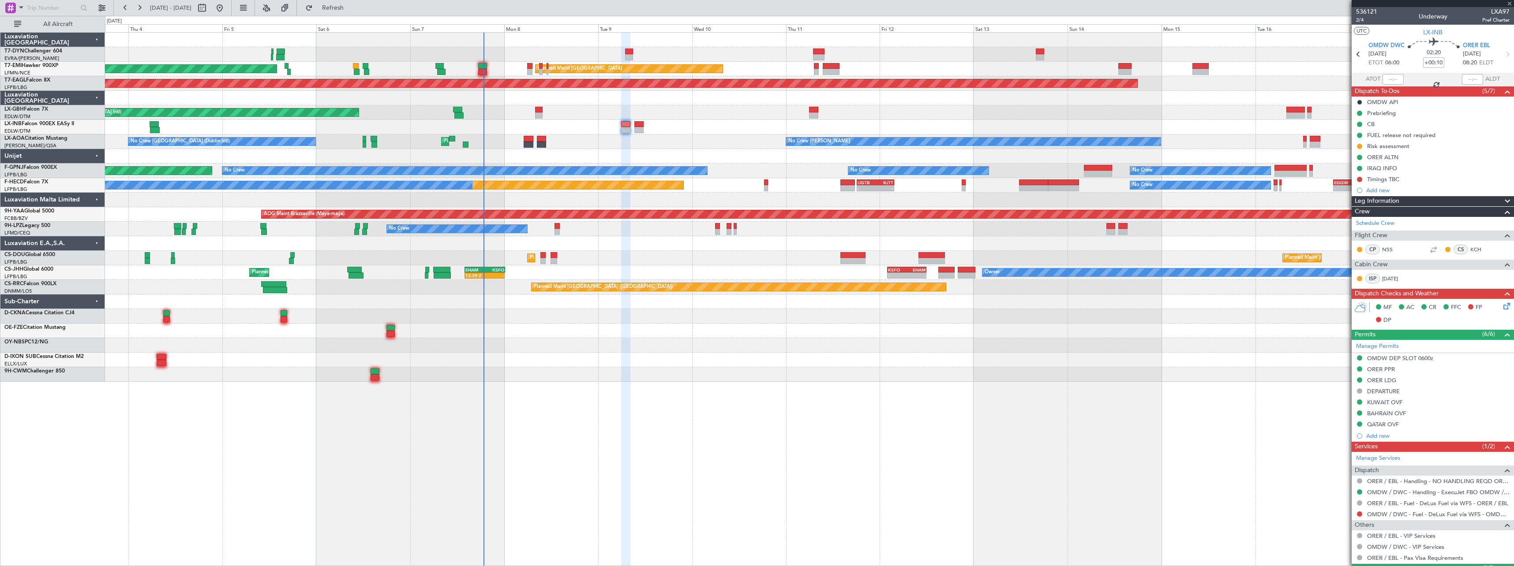
type input "+00:05"
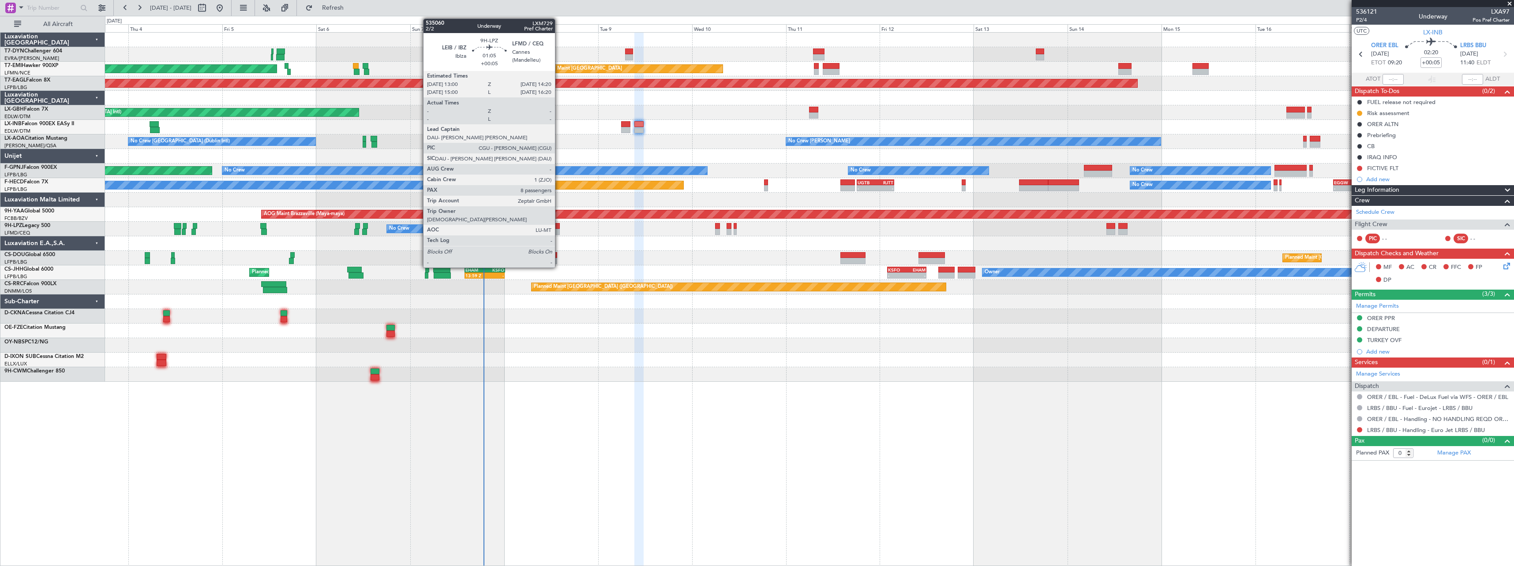
click at [559, 228] on div at bounding box center [557, 226] width 5 height 6
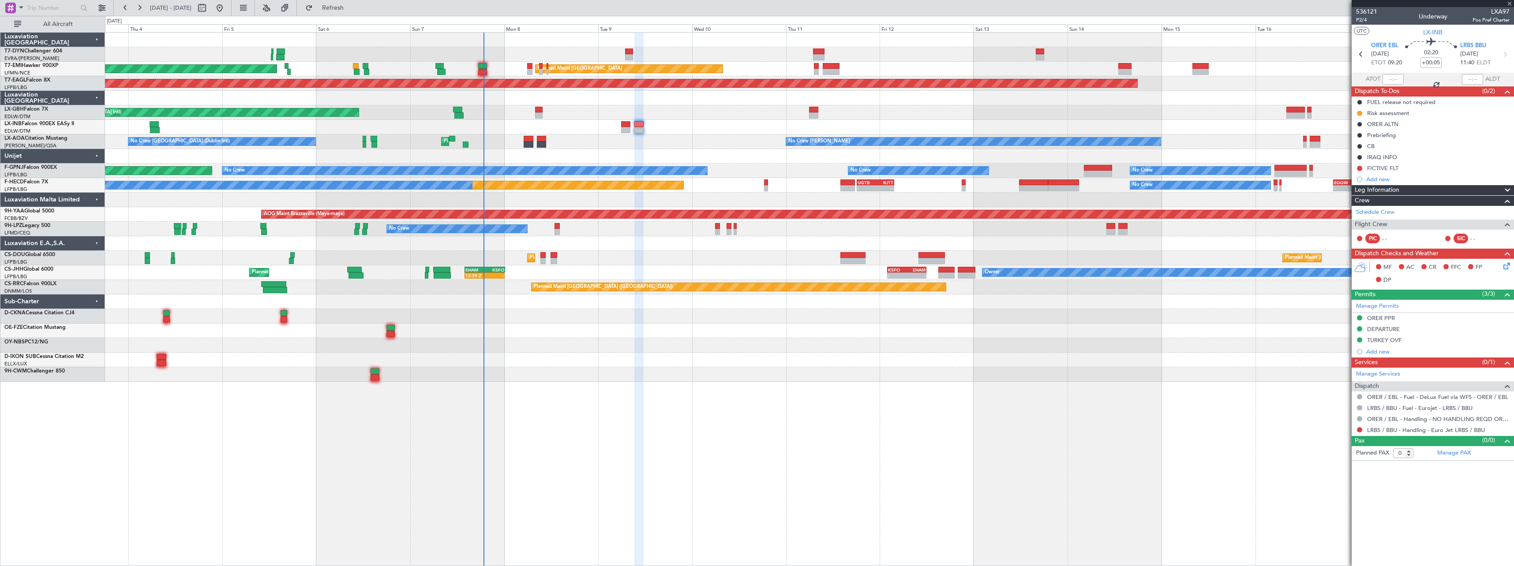
type input "8"
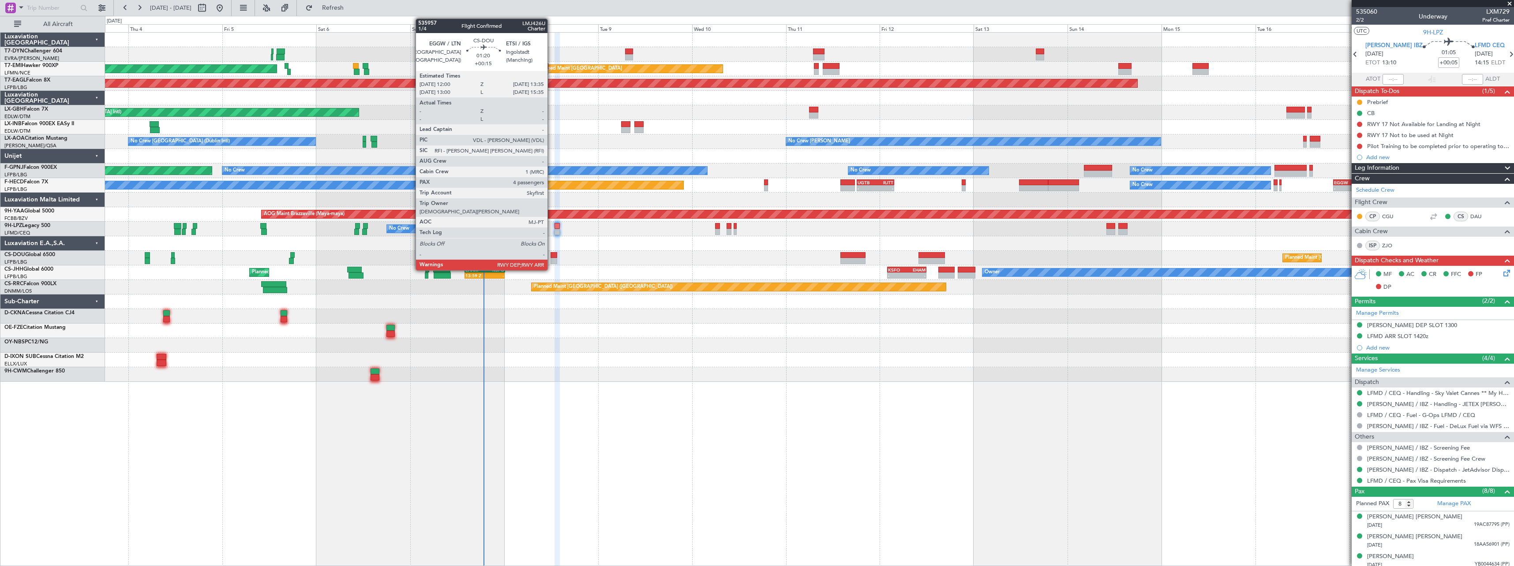
click at [551, 254] on div at bounding box center [554, 255] width 7 height 6
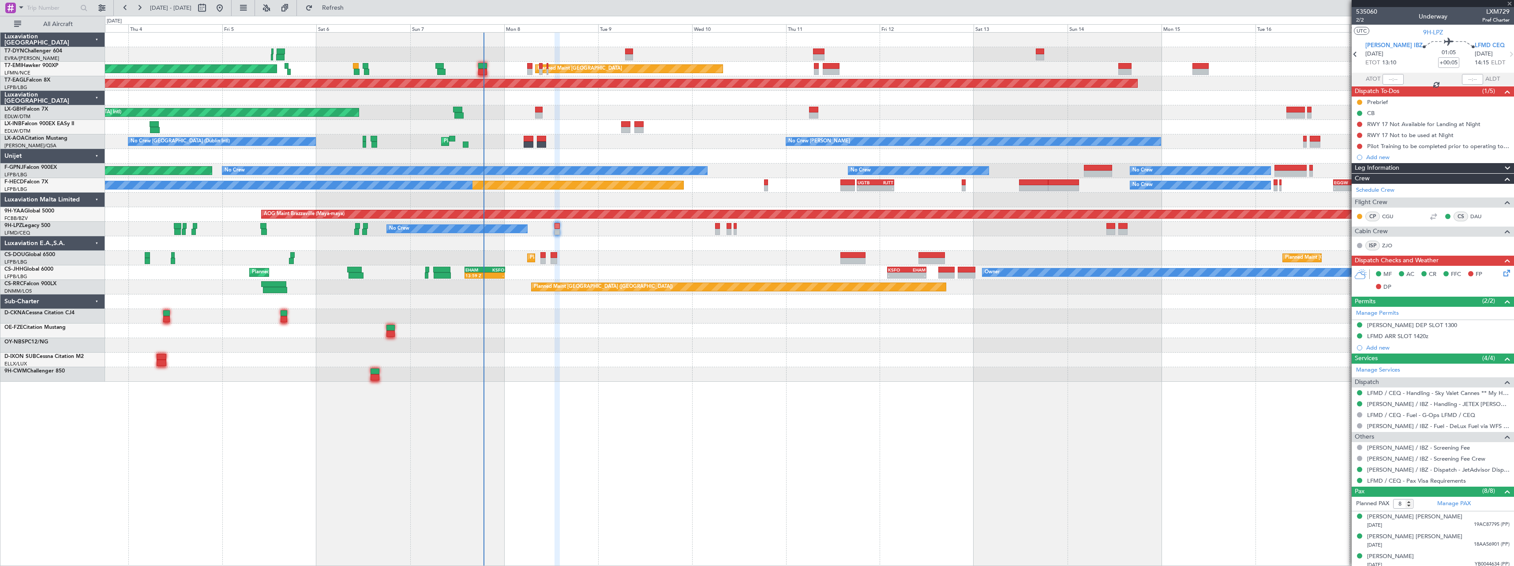
type input "+00:15"
type input "4"
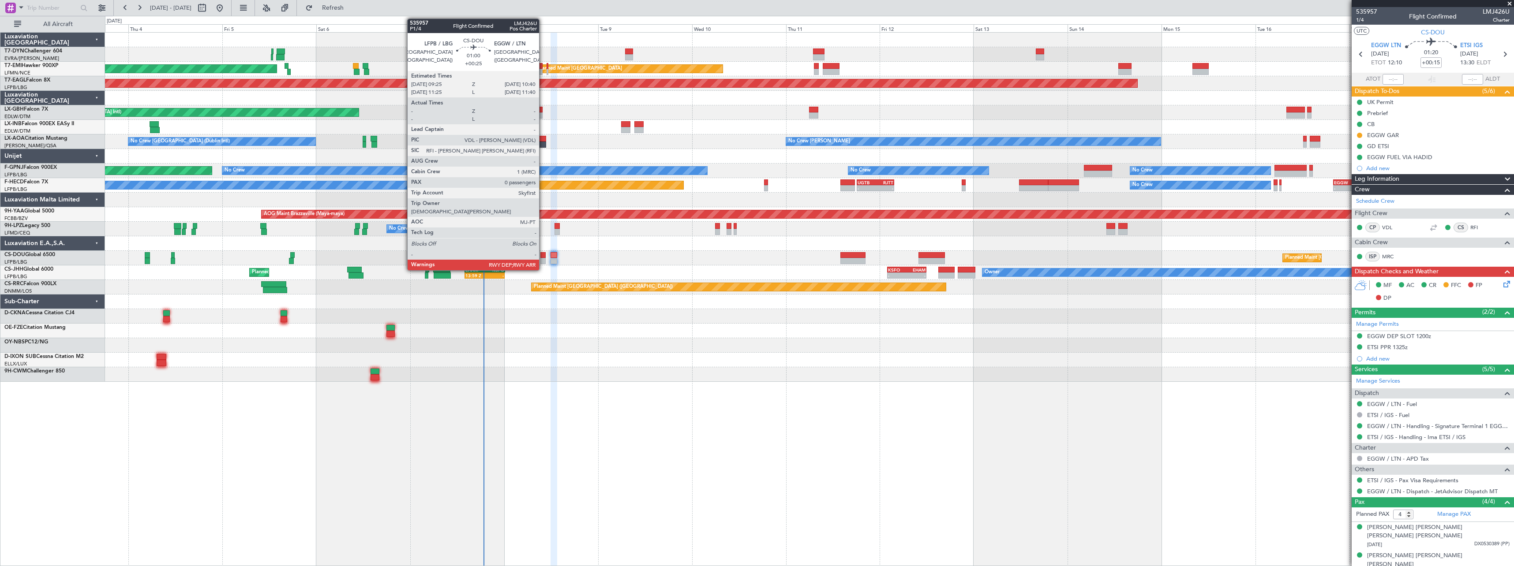
click at [543, 256] on div at bounding box center [542, 255] width 5 height 6
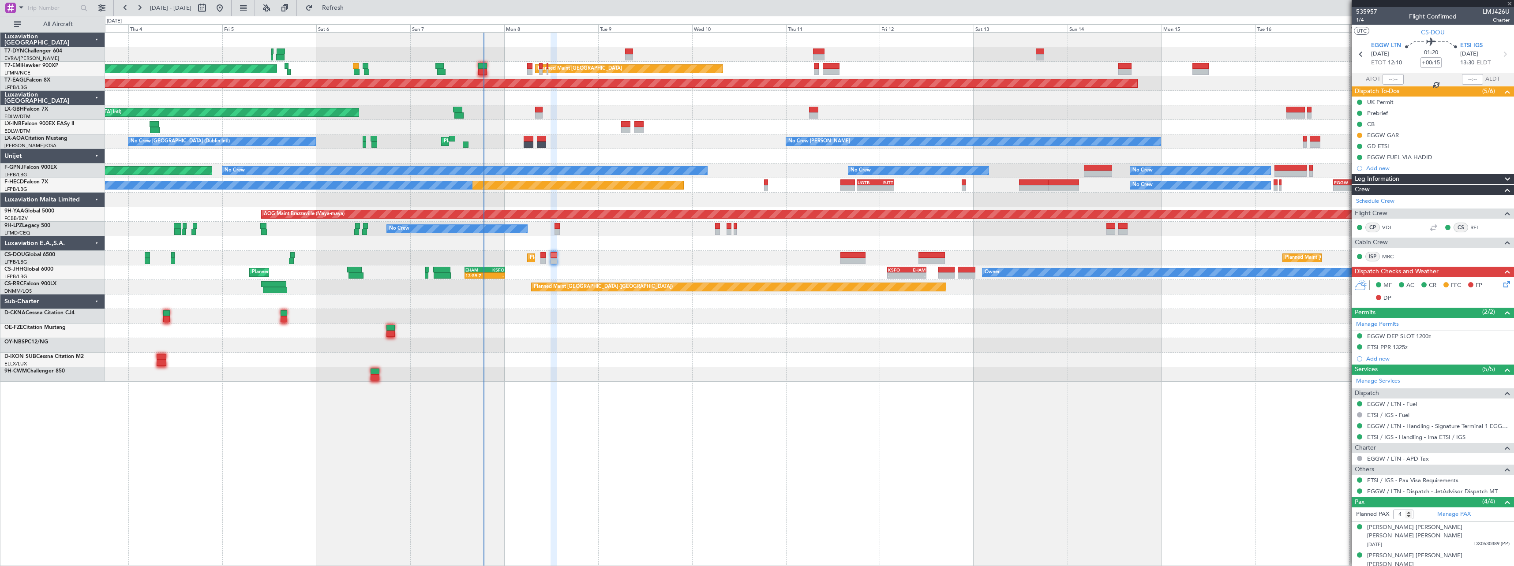
type input "+00:25"
type input "0"
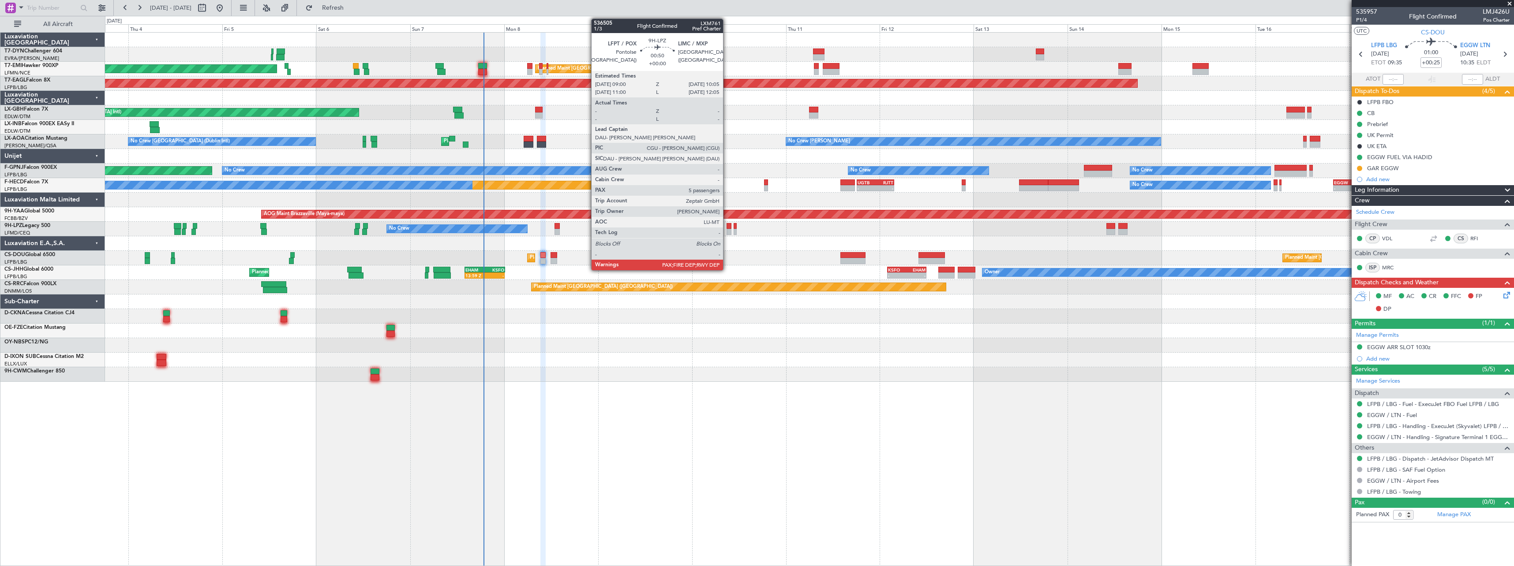
click at [727, 226] on div at bounding box center [729, 226] width 4 height 6
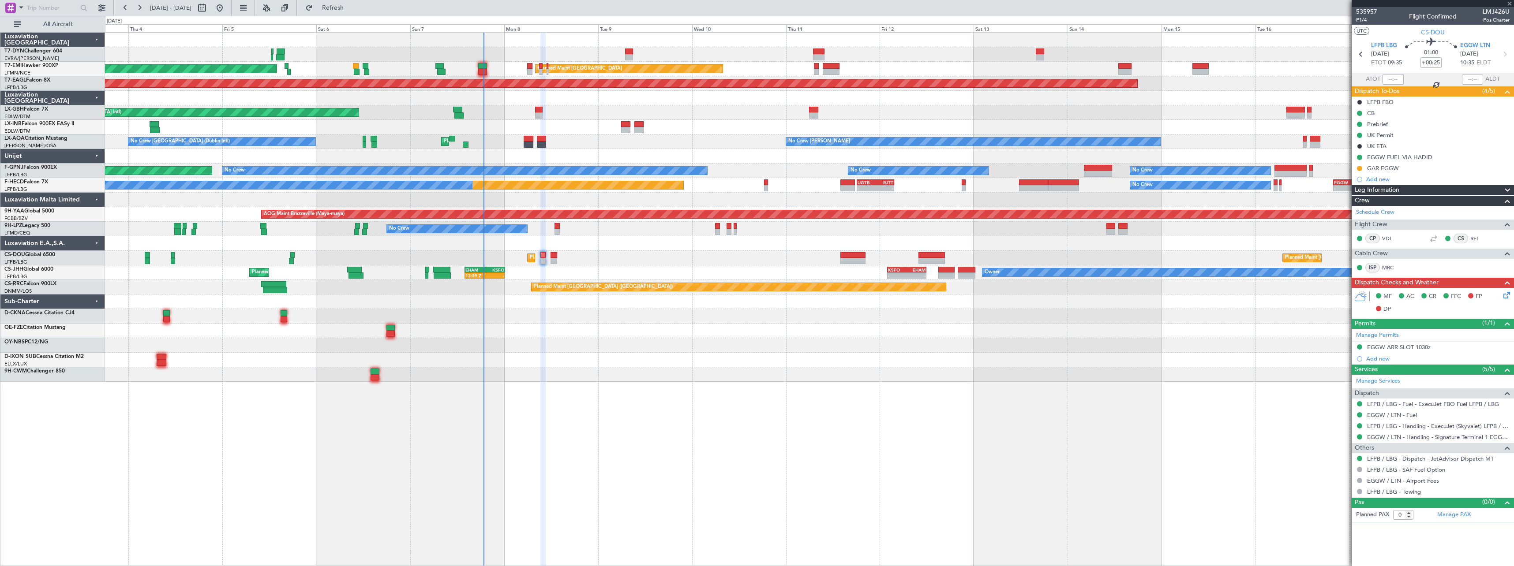
type input "5"
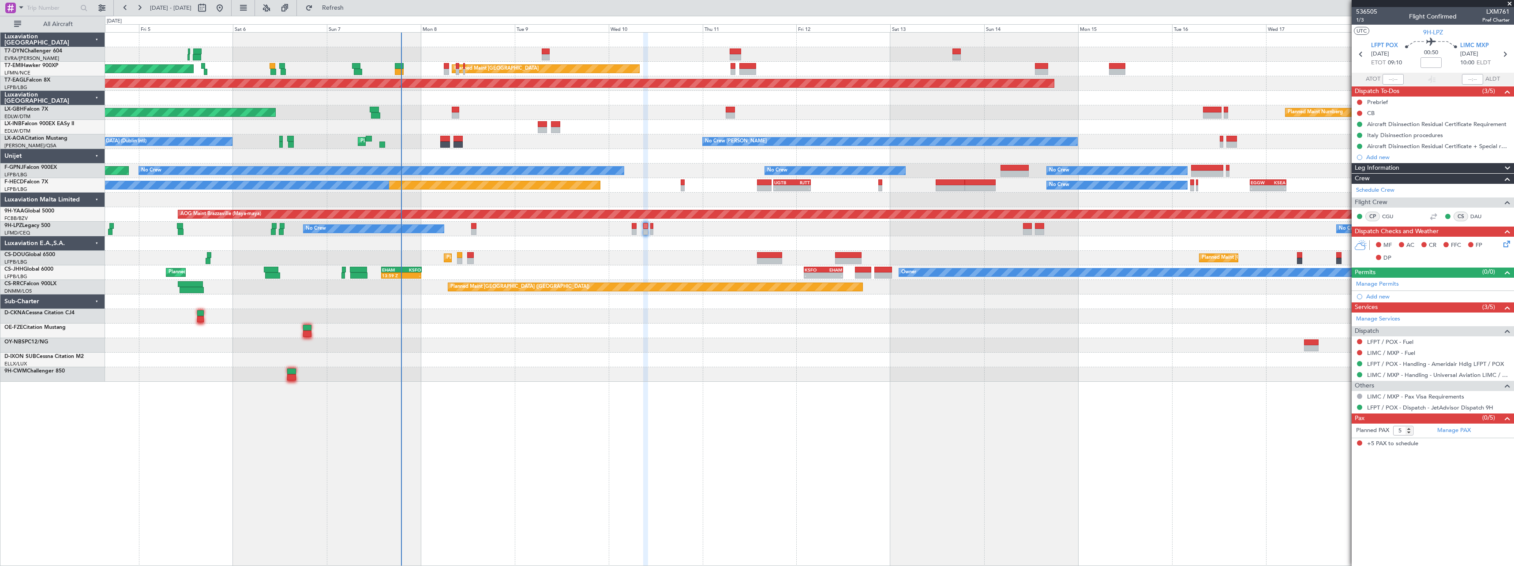
click at [524, 313] on div at bounding box center [809, 316] width 1409 height 15
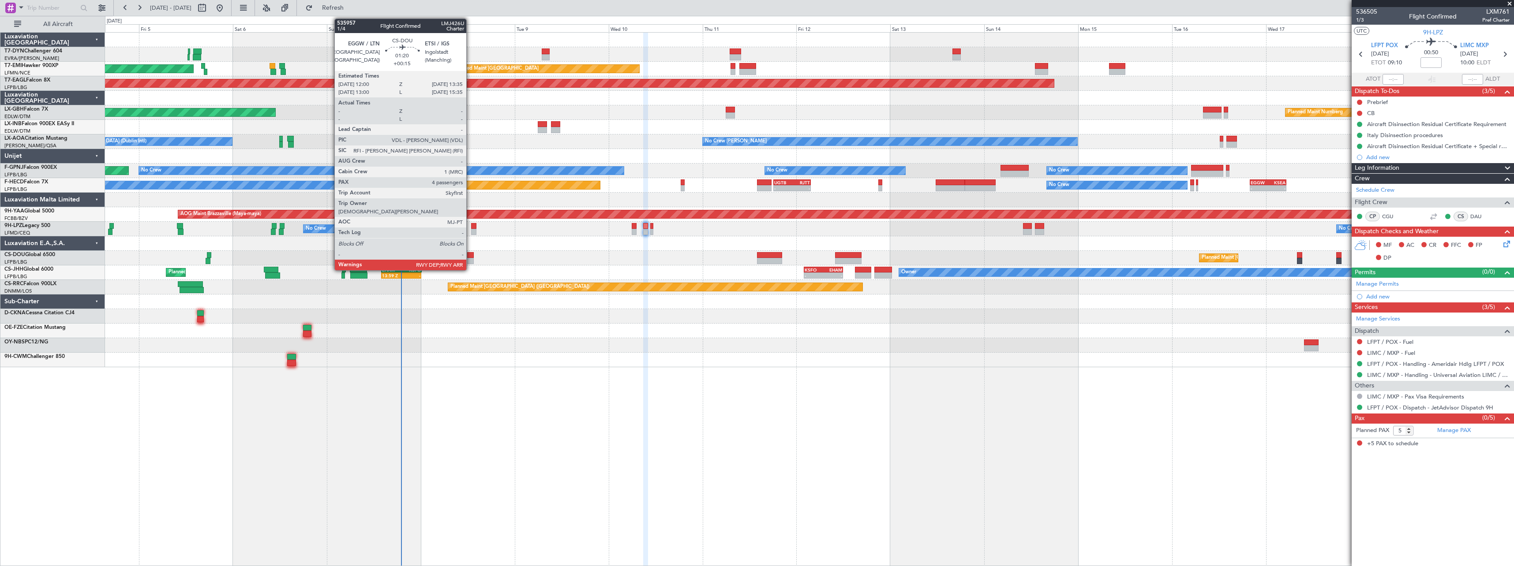
click at [470, 255] on div at bounding box center [470, 255] width 7 height 6
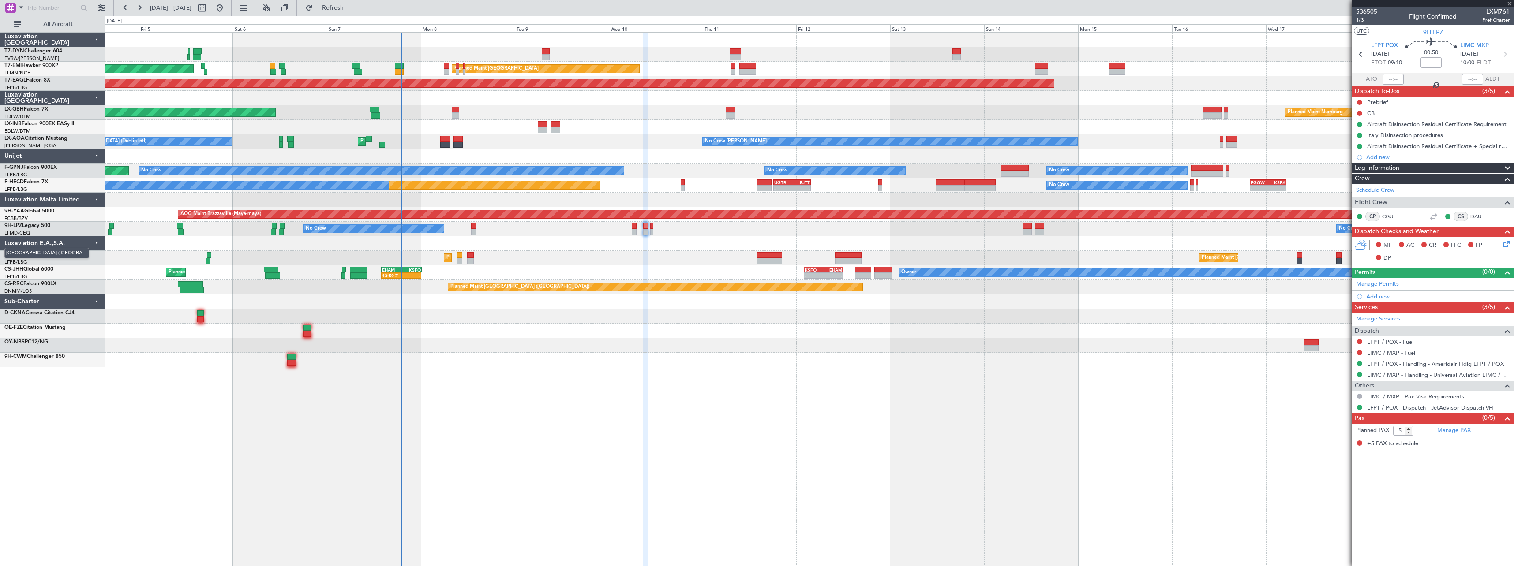
type input "+00:15"
type input "4"
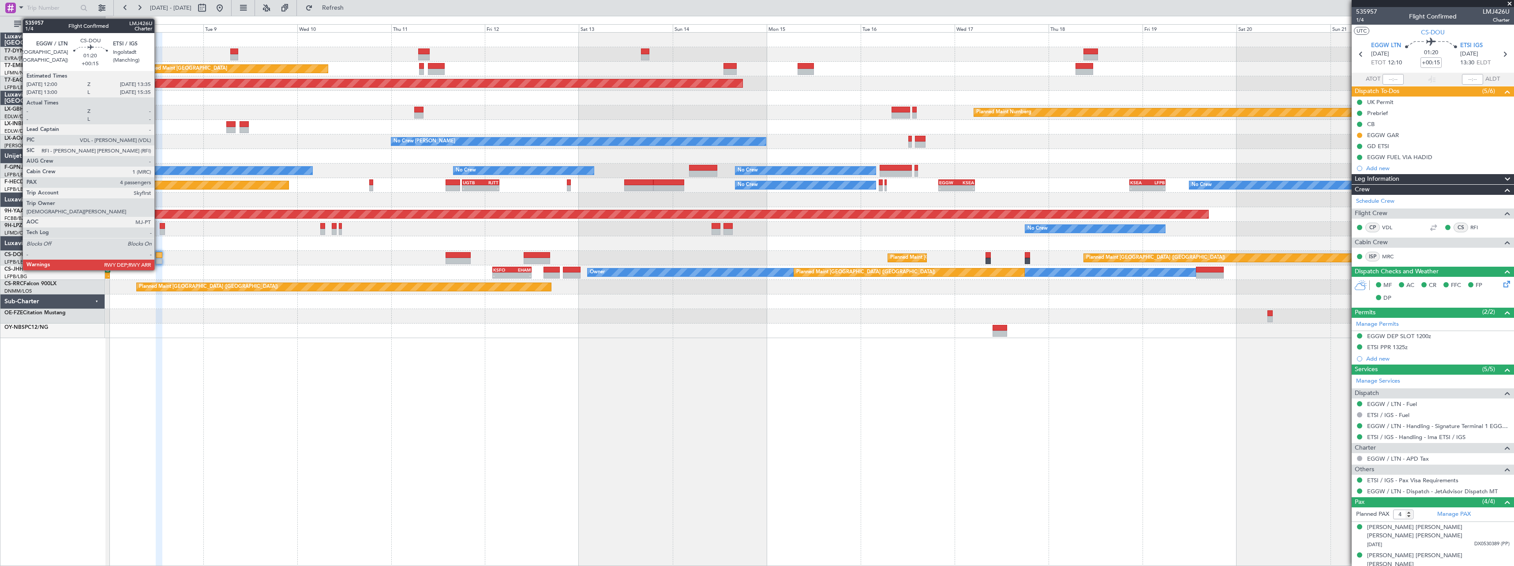
click at [158, 255] on div at bounding box center [159, 255] width 7 height 6
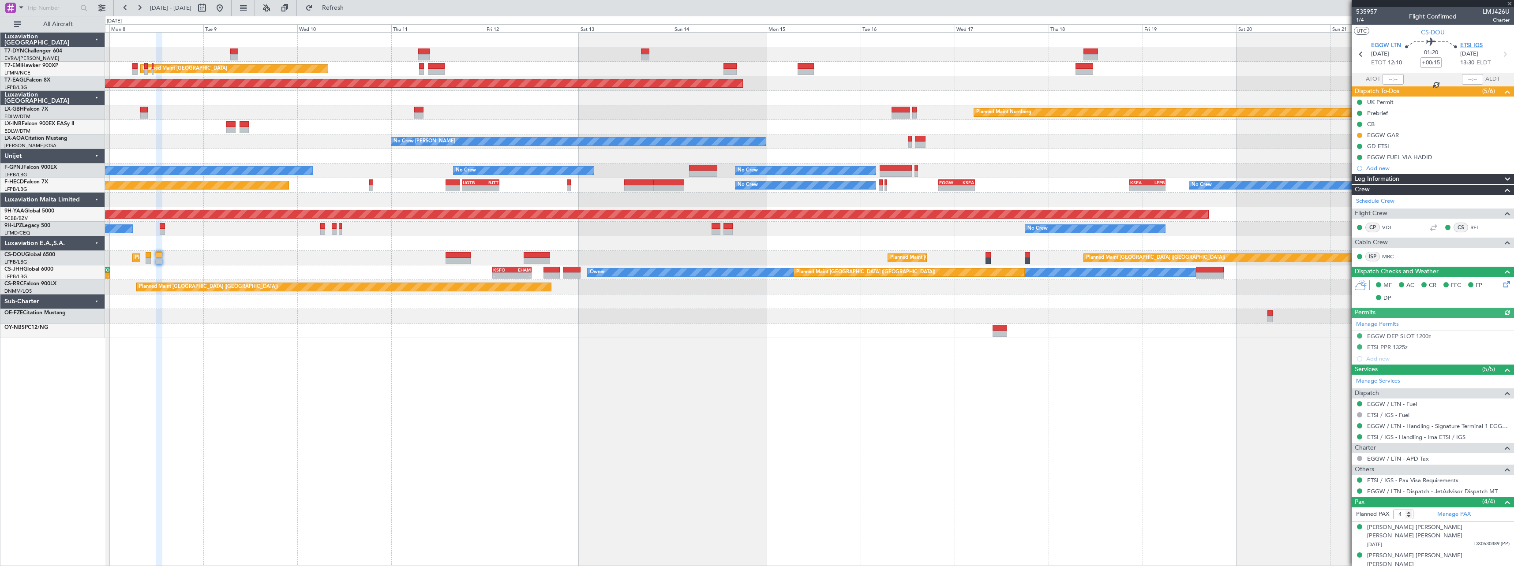
click at [1478, 46] on span "ETSI IGS" at bounding box center [1471, 45] width 22 height 9
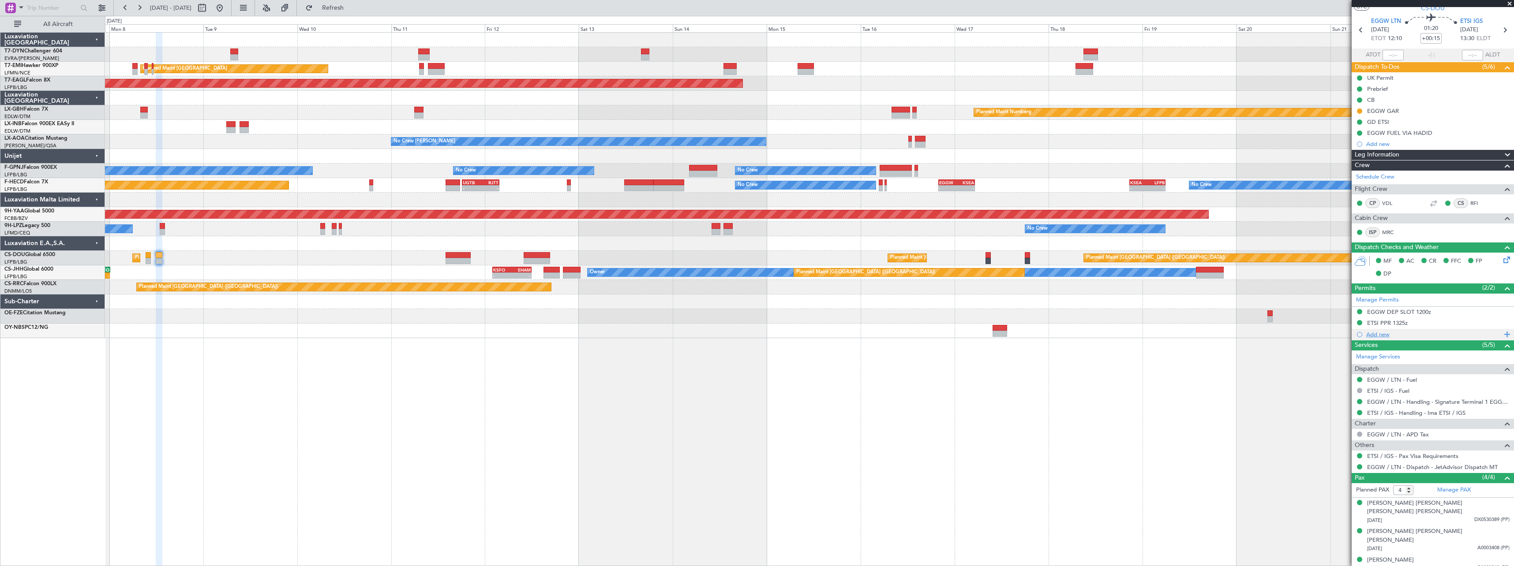
scroll to position [35, 0]
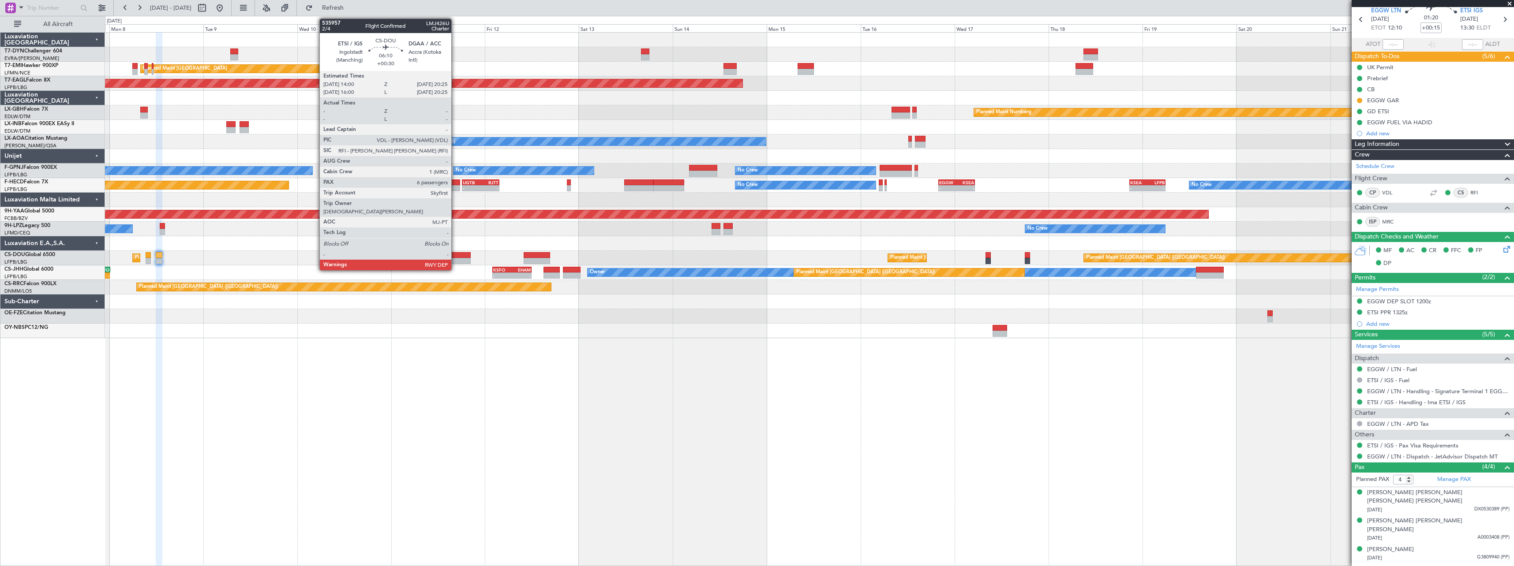
click at [455, 256] on div at bounding box center [458, 255] width 25 height 6
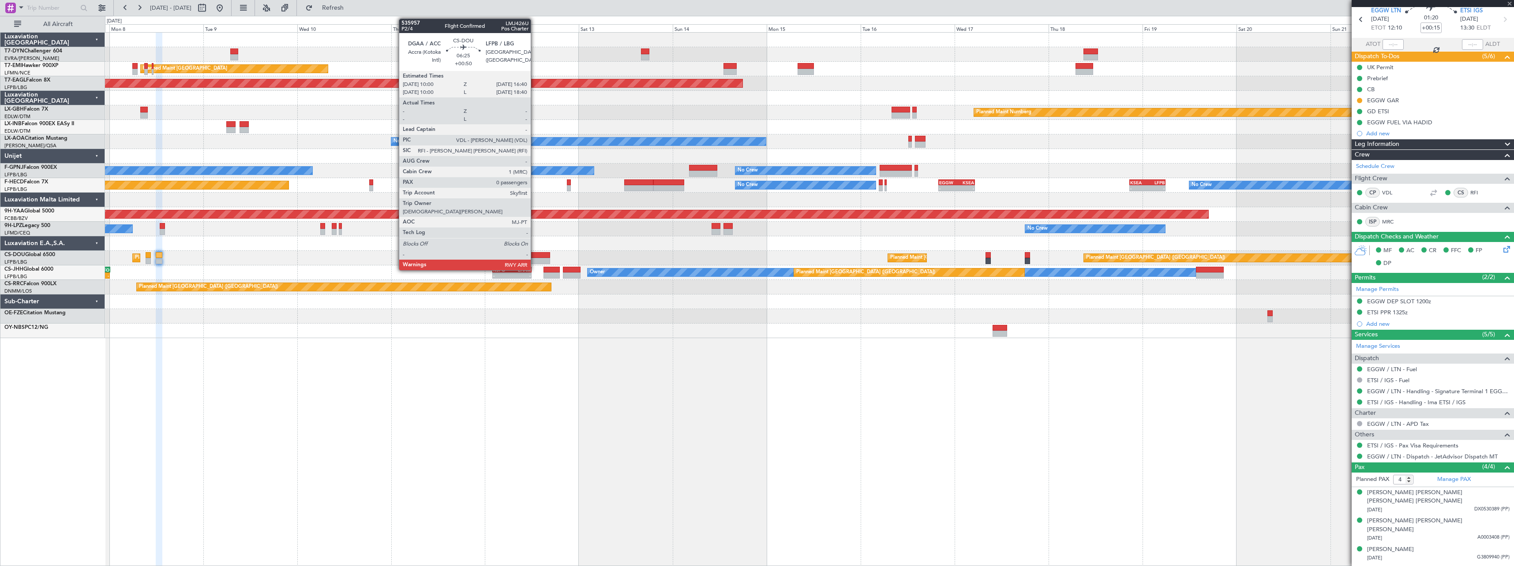
type input "+00:30"
type input "6"
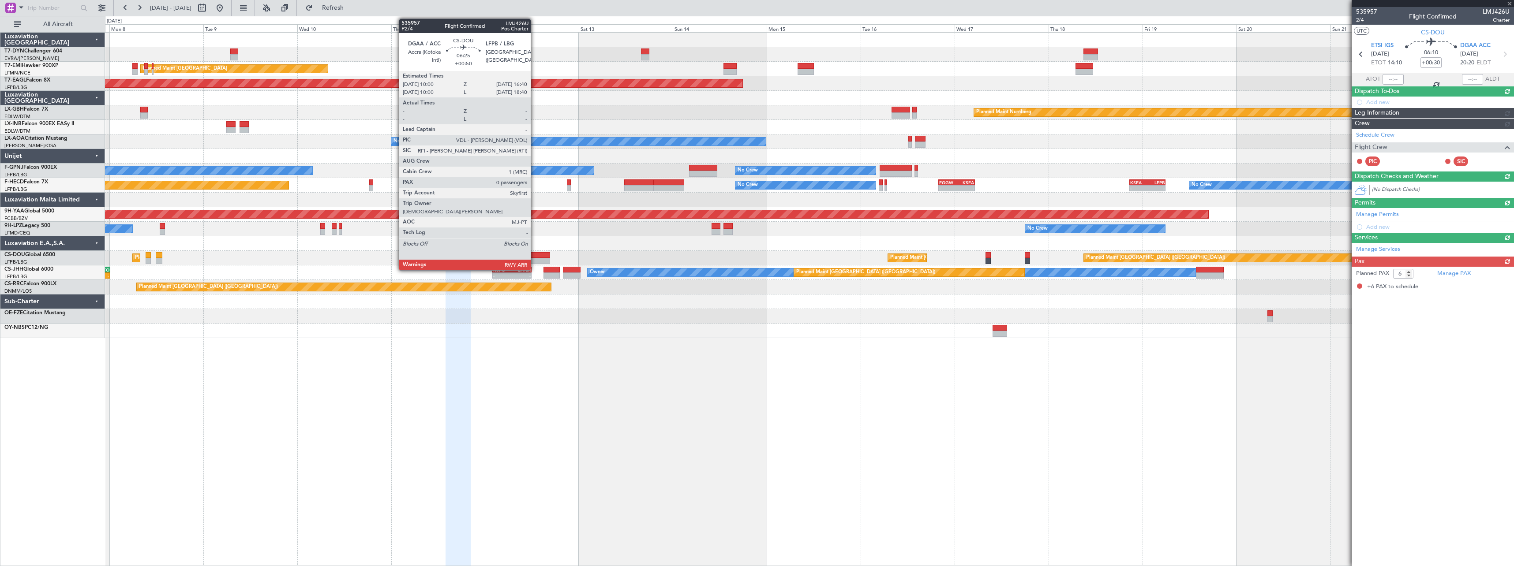
scroll to position [0, 0]
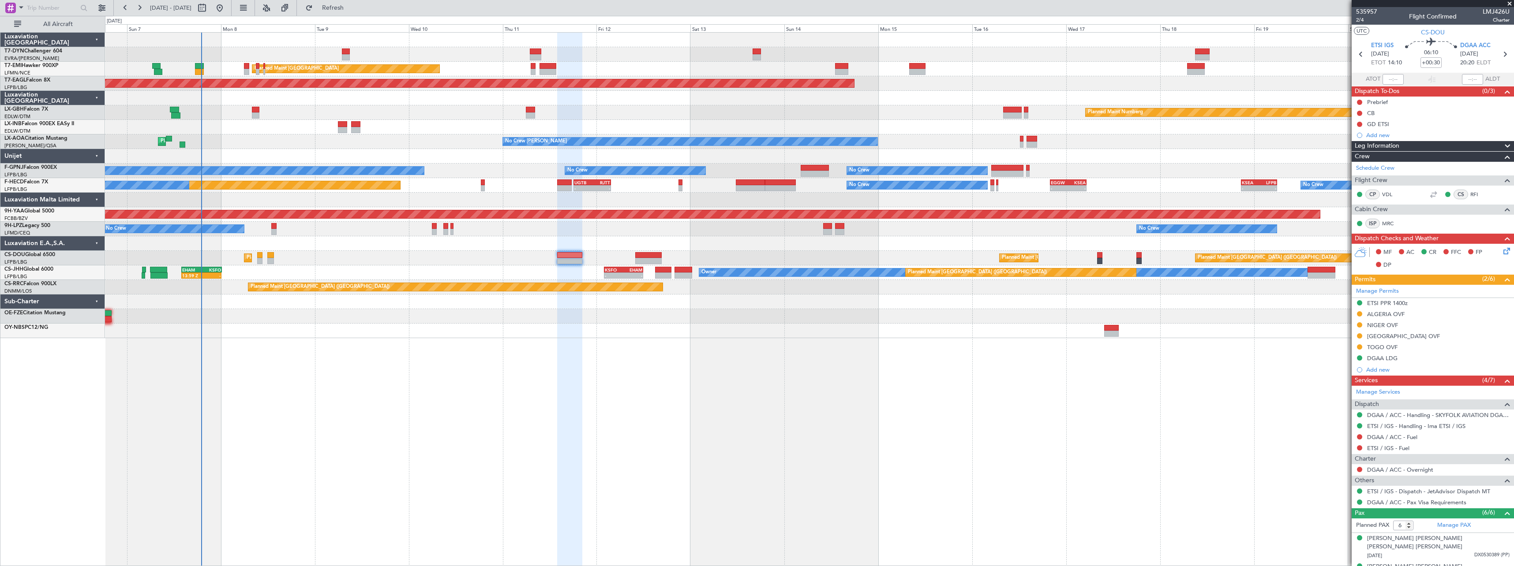
click at [399, 361] on div "AOG Maint Riga (Riga Intl) Planned Maint Zurich Planned Maint Zurich Grounded N…" at bounding box center [809, 299] width 1409 height 534
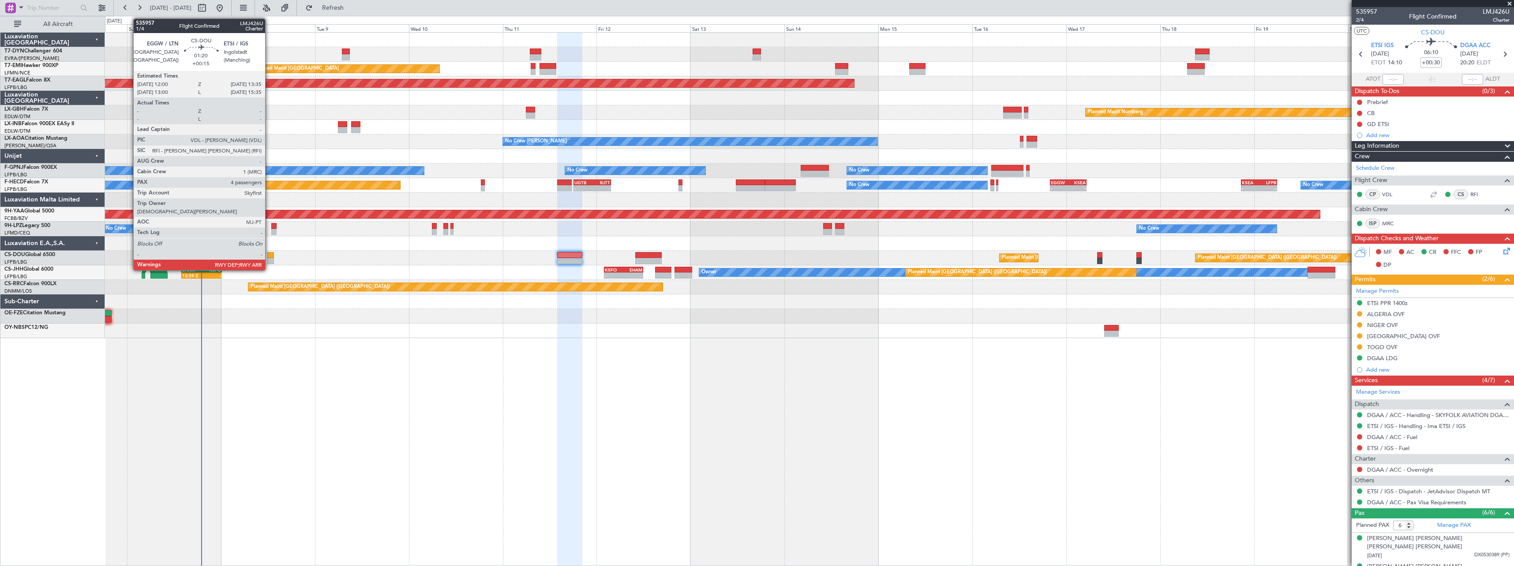
click at [269, 255] on div at bounding box center [270, 255] width 7 height 6
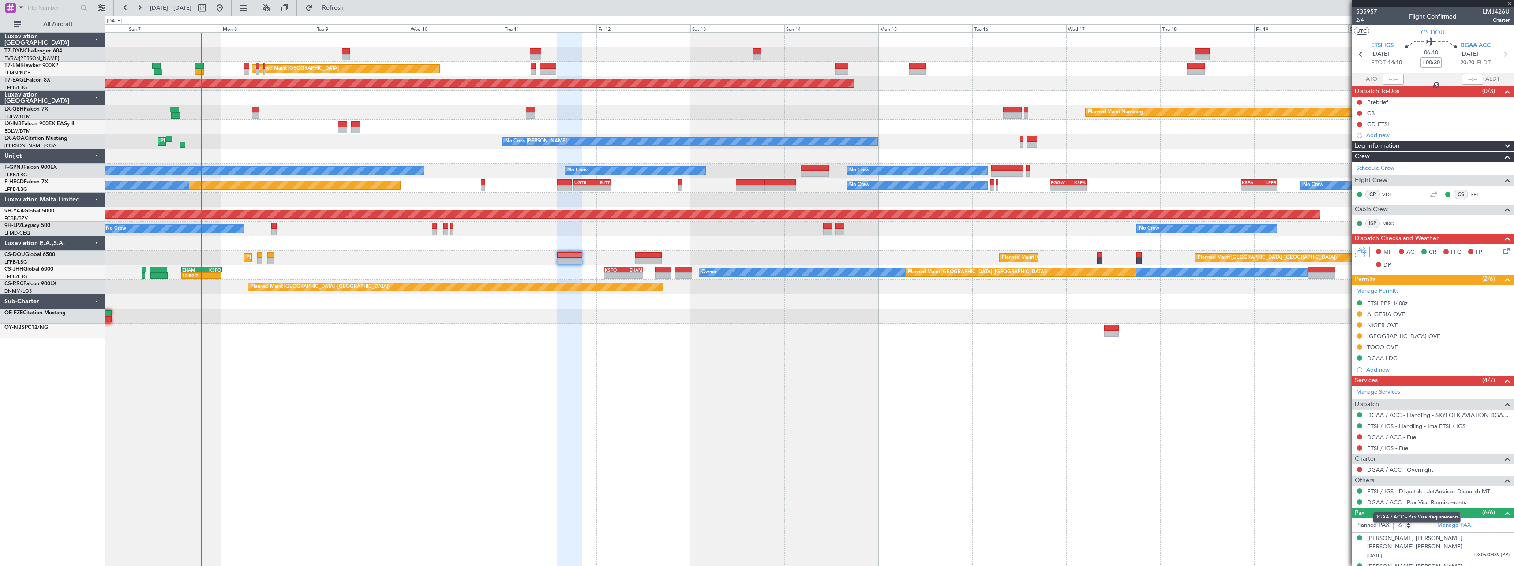
type input "+00:15"
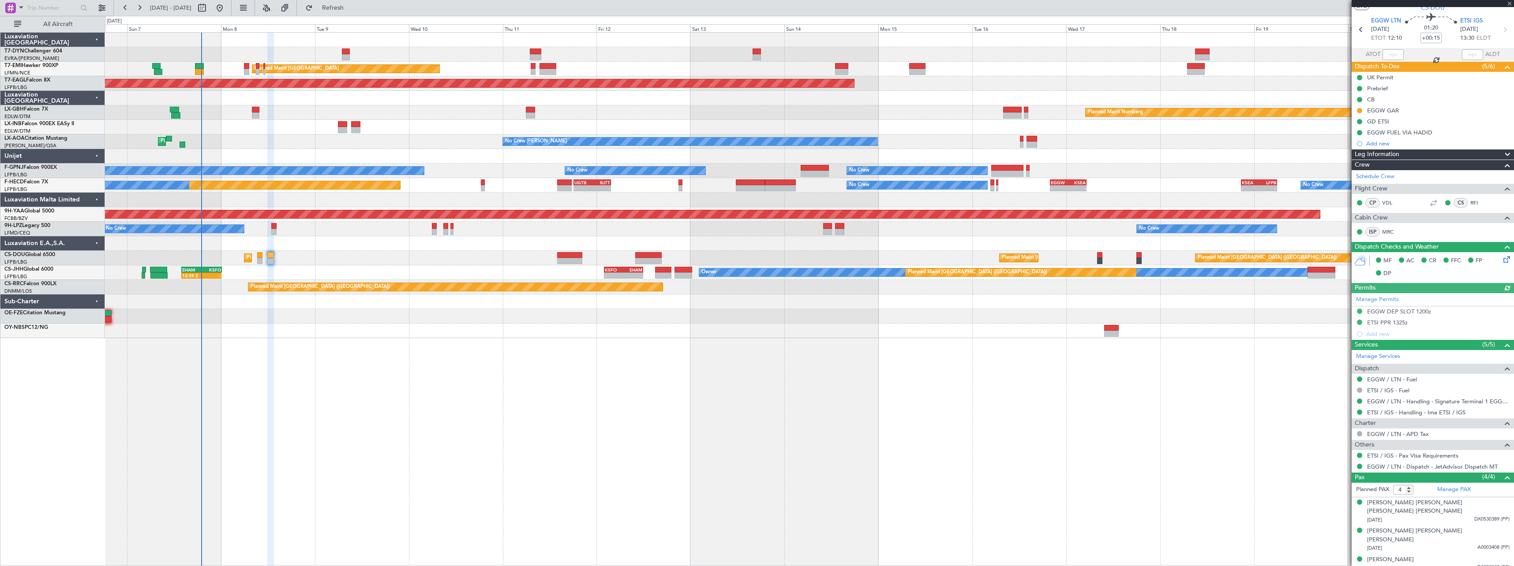
scroll to position [35, 0]
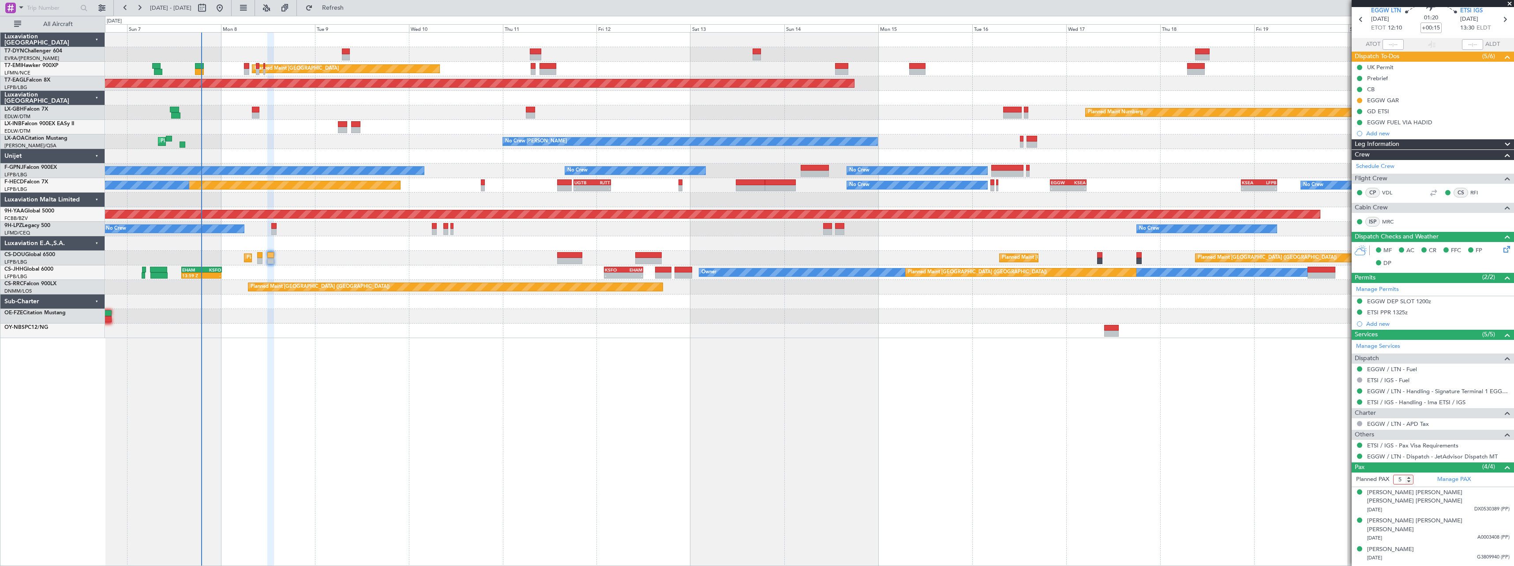
type input "5"
click at [1410, 477] on input "5" at bounding box center [1403, 480] width 20 height 10
click at [1417, 478] on form "Planned PAX 5" at bounding box center [1392, 480] width 81 height 14
click at [1444, 479] on link "Manage PAX" at bounding box center [1454, 480] width 34 height 9
click at [352, 8] on span "Refresh" at bounding box center [333, 8] width 37 height 6
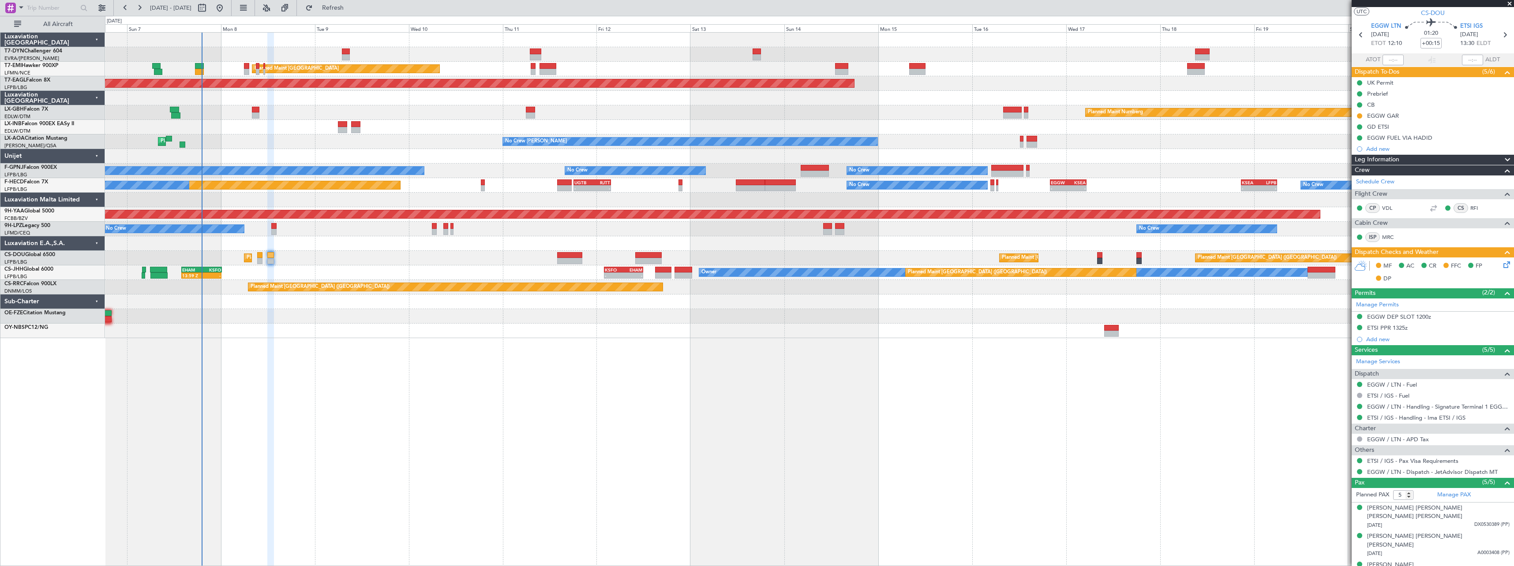
scroll to position [0, 0]
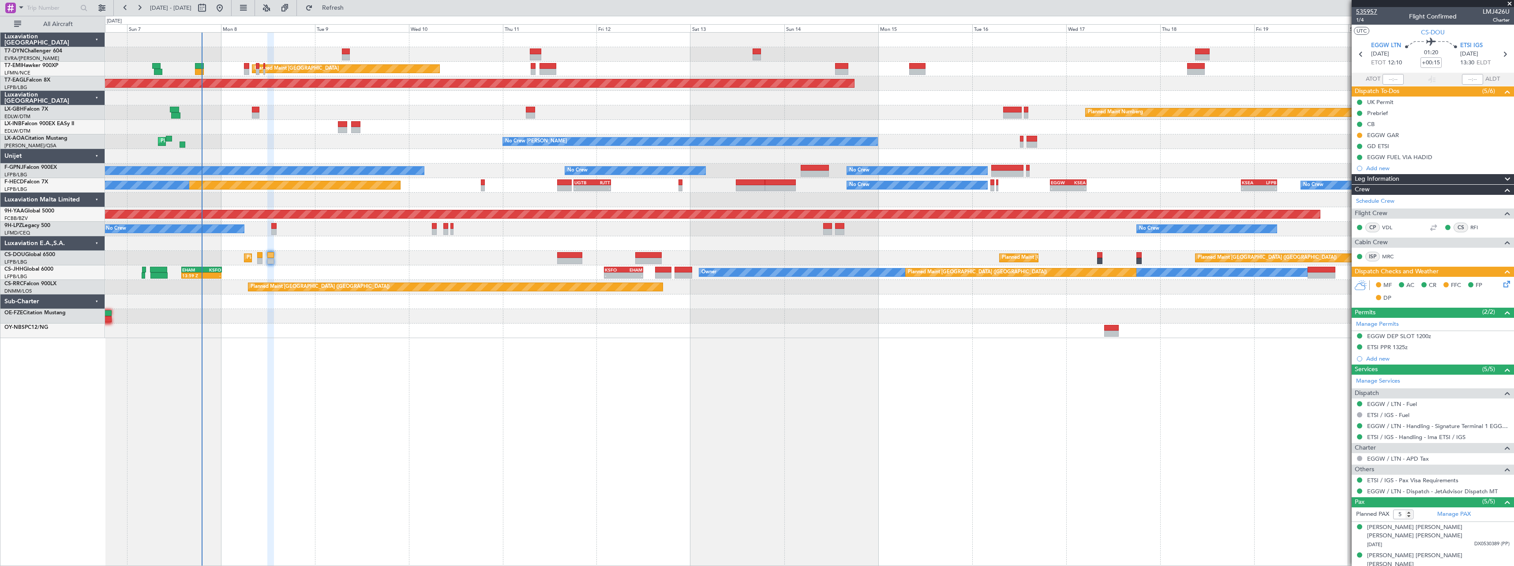
click at [1376, 11] on span "535957" at bounding box center [1366, 11] width 21 height 9
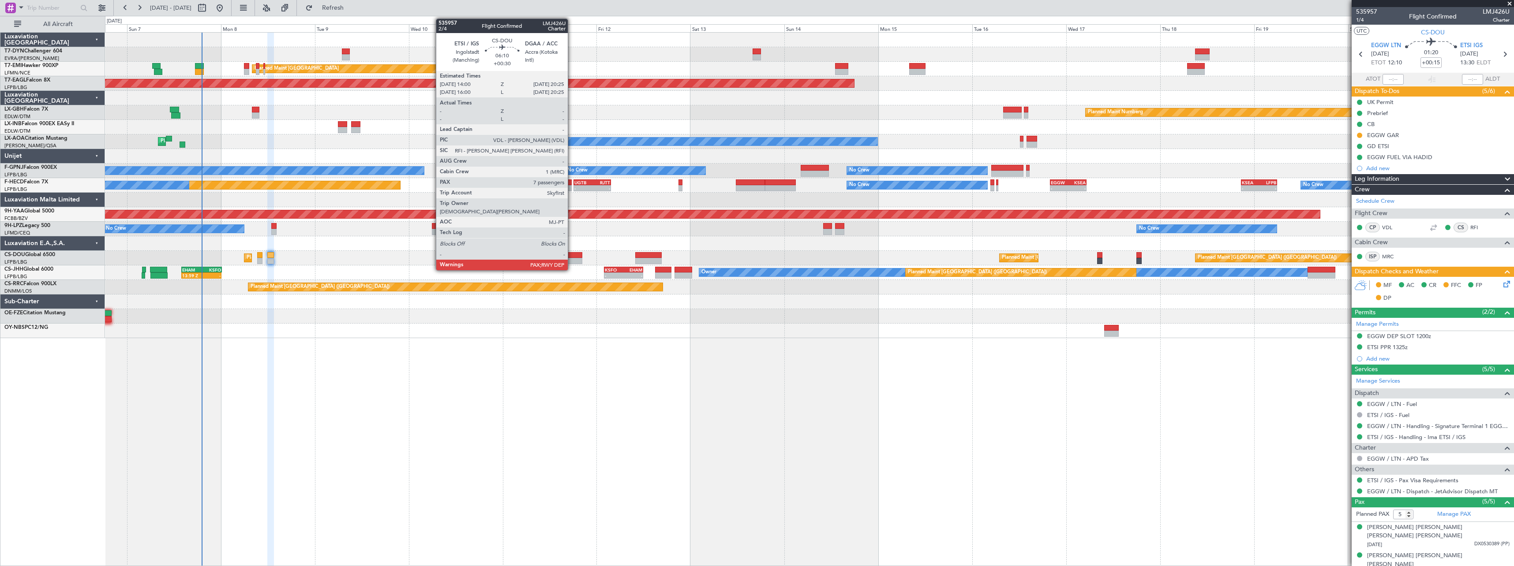
click at [571, 254] on div at bounding box center [569, 255] width 25 height 6
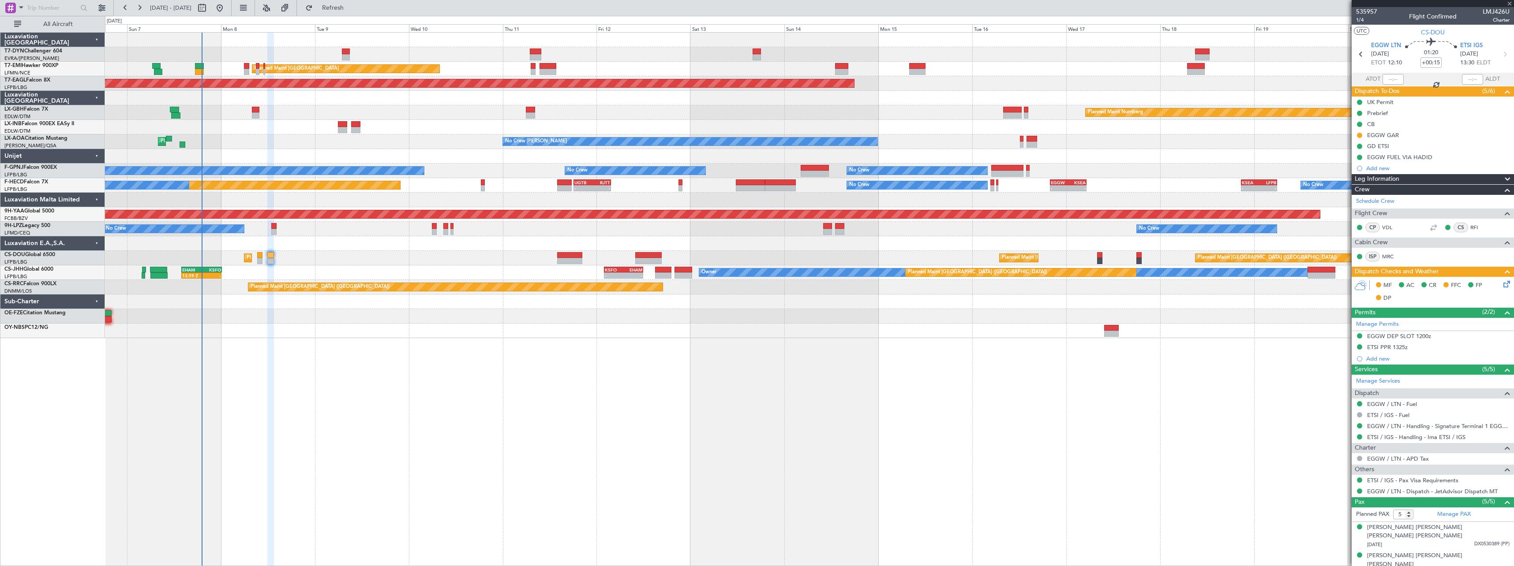
type input "+00:30"
type input "7"
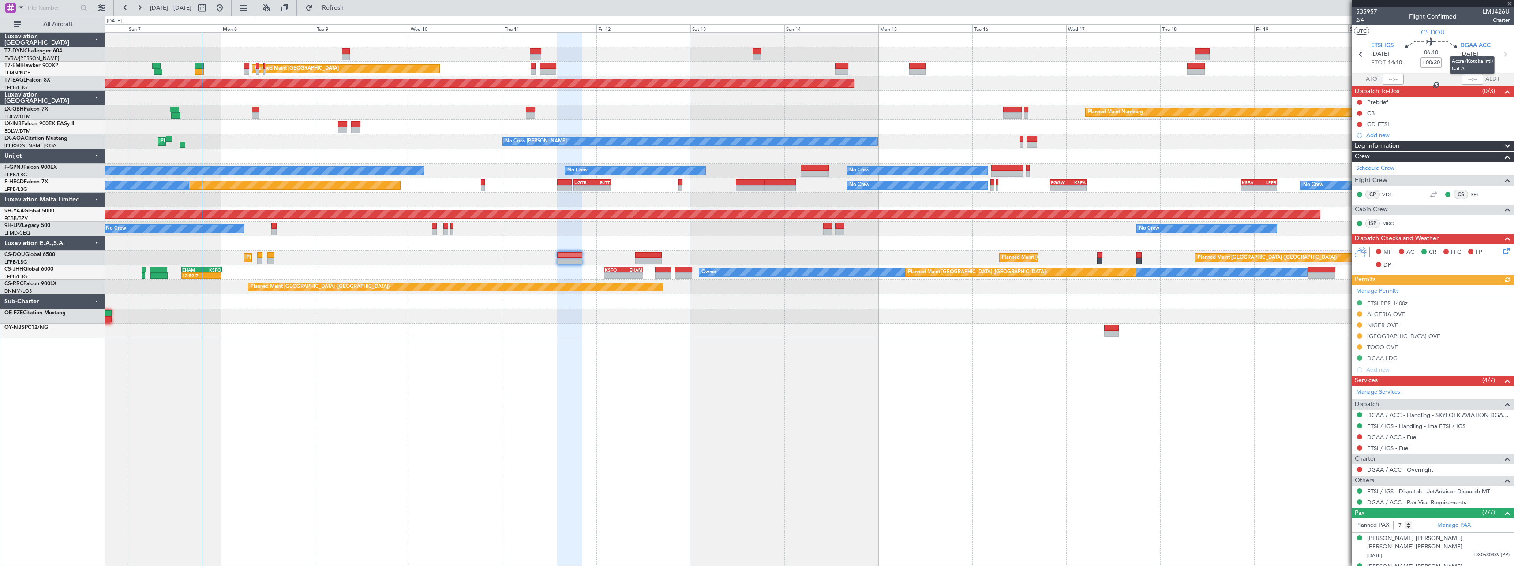
click at [1477, 46] on span "DGAA ACC" at bounding box center [1475, 45] width 30 height 9
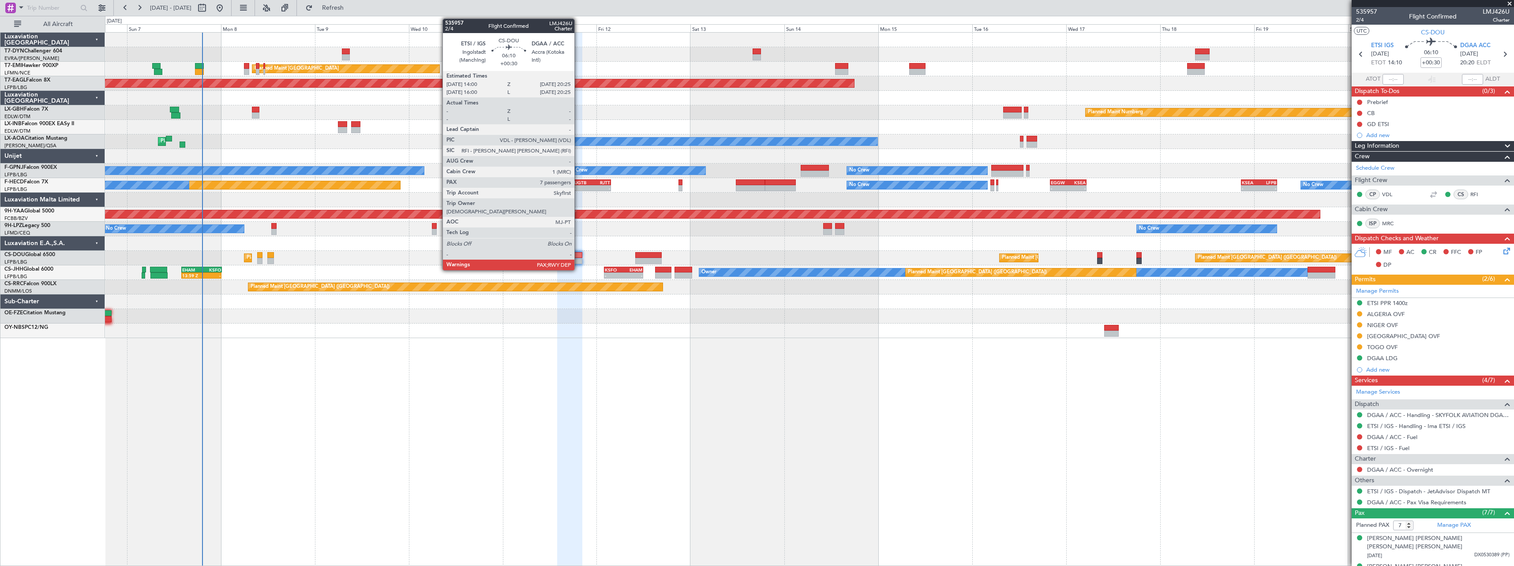
click at [578, 255] on div at bounding box center [569, 255] width 25 height 6
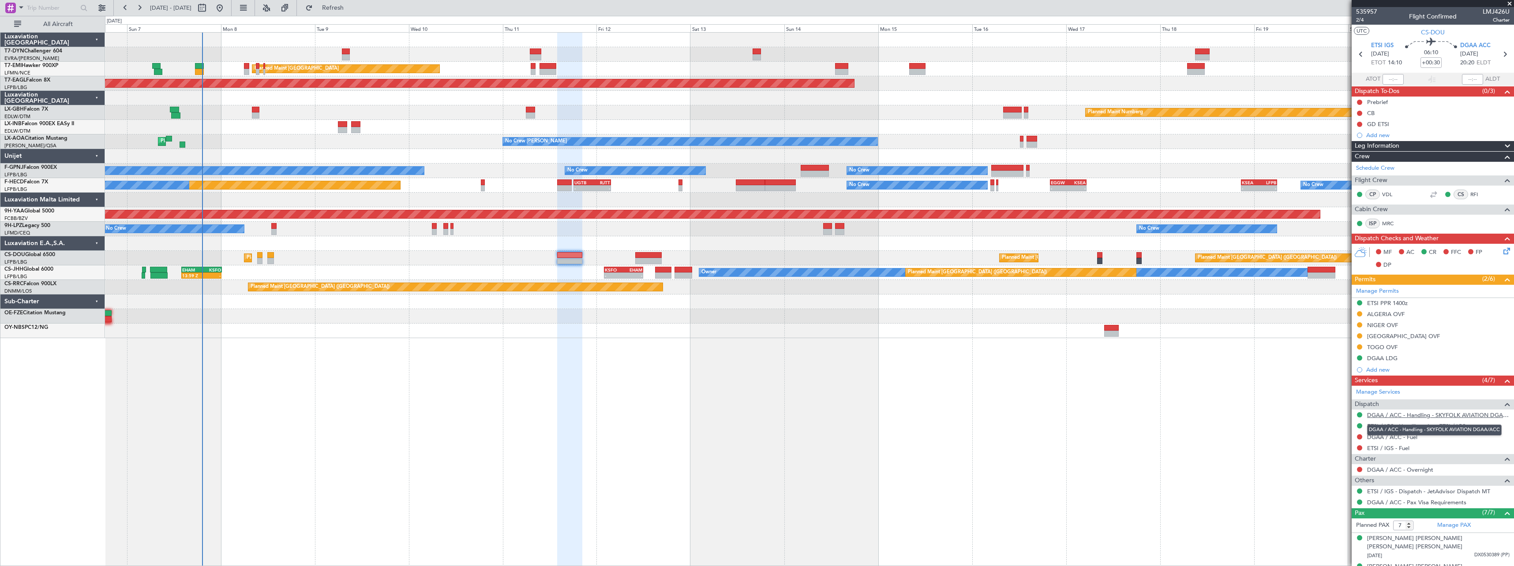
click at [1419, 416] on link "DGAA / ACC - Handling - SKYFOLK AVIATION DGAA/ACC" at bounding box center [1438, 415] width 142 height 7
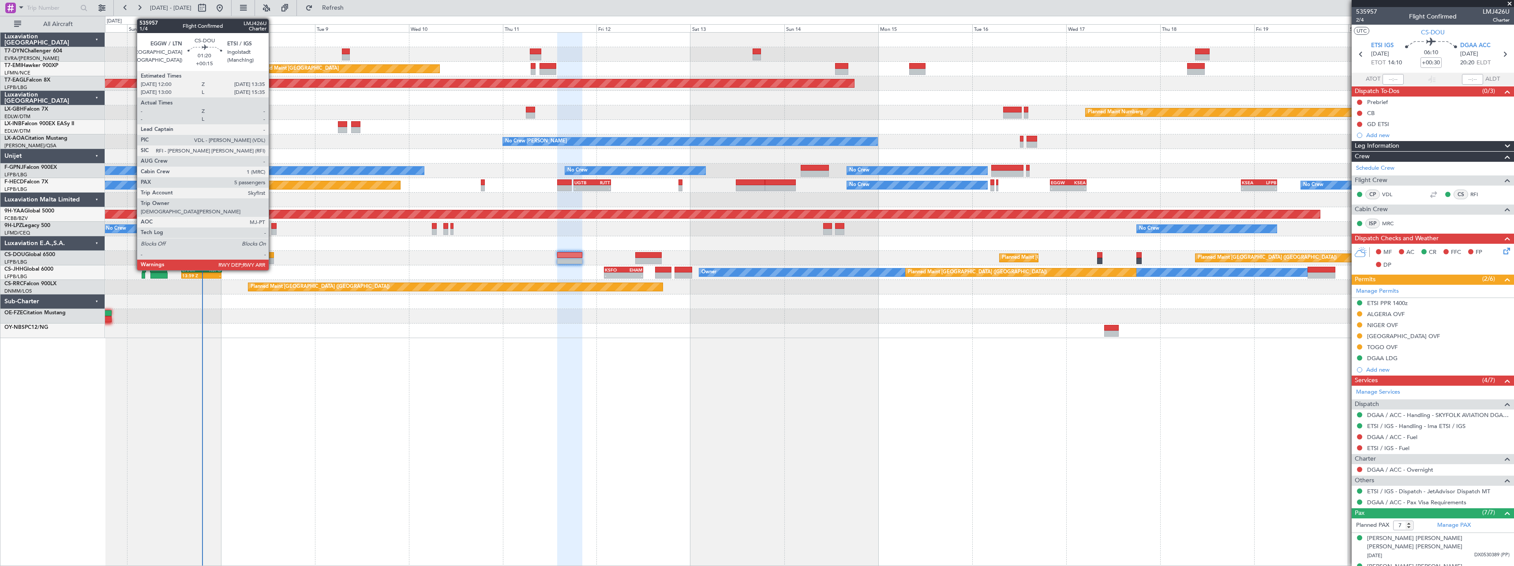
click at [272, 259] on div at bounding box center [270, 261] width 7 height 6
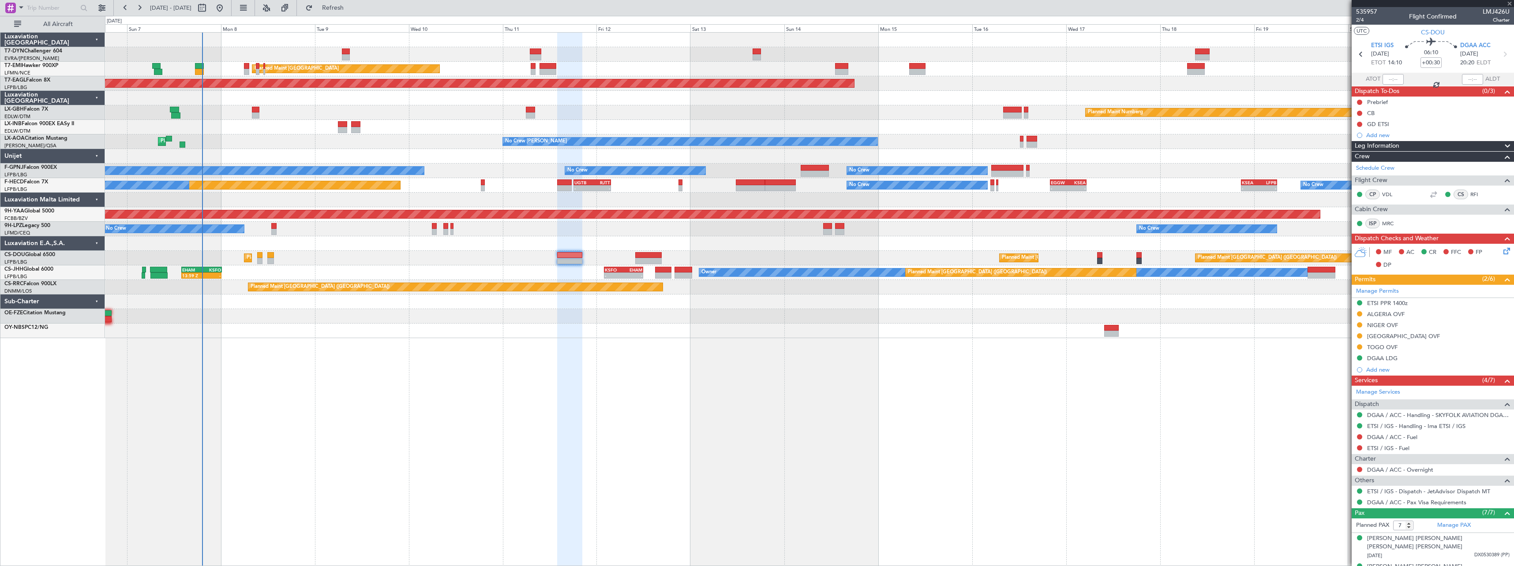
type input "+00:15"
type input "5"
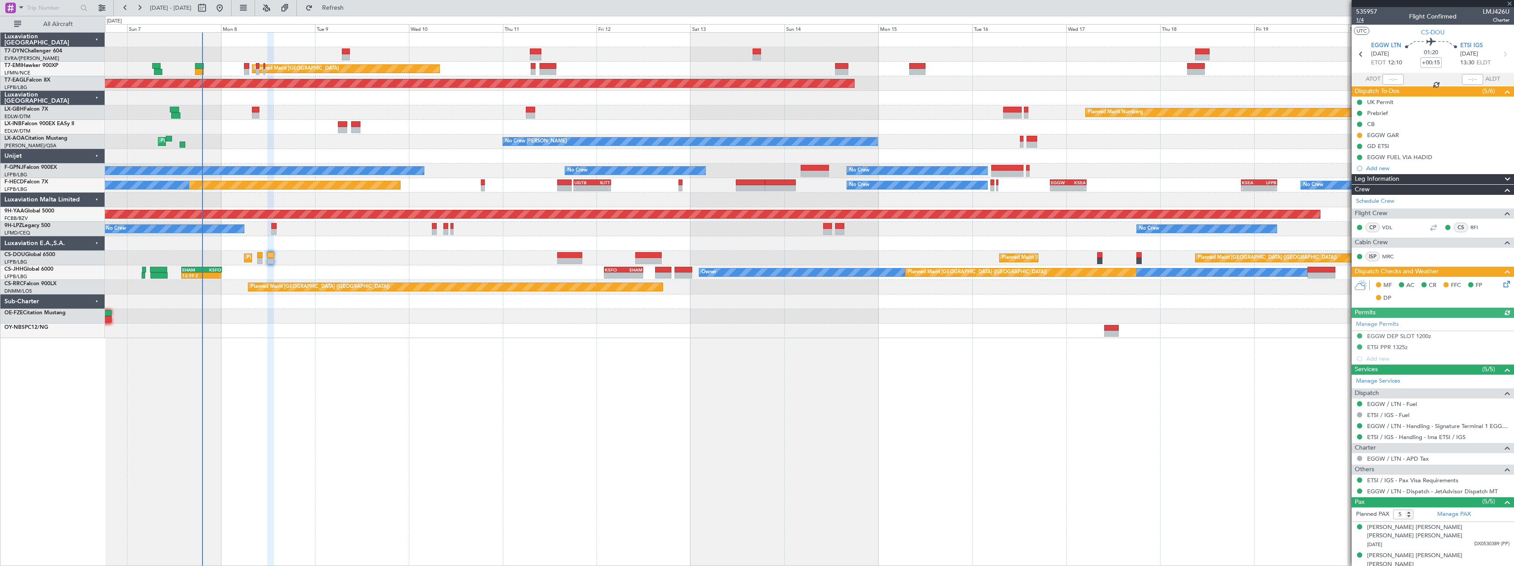
click at [1362, 19] on span "1/4" at bounding box center [1366, 19] width 21 height 7
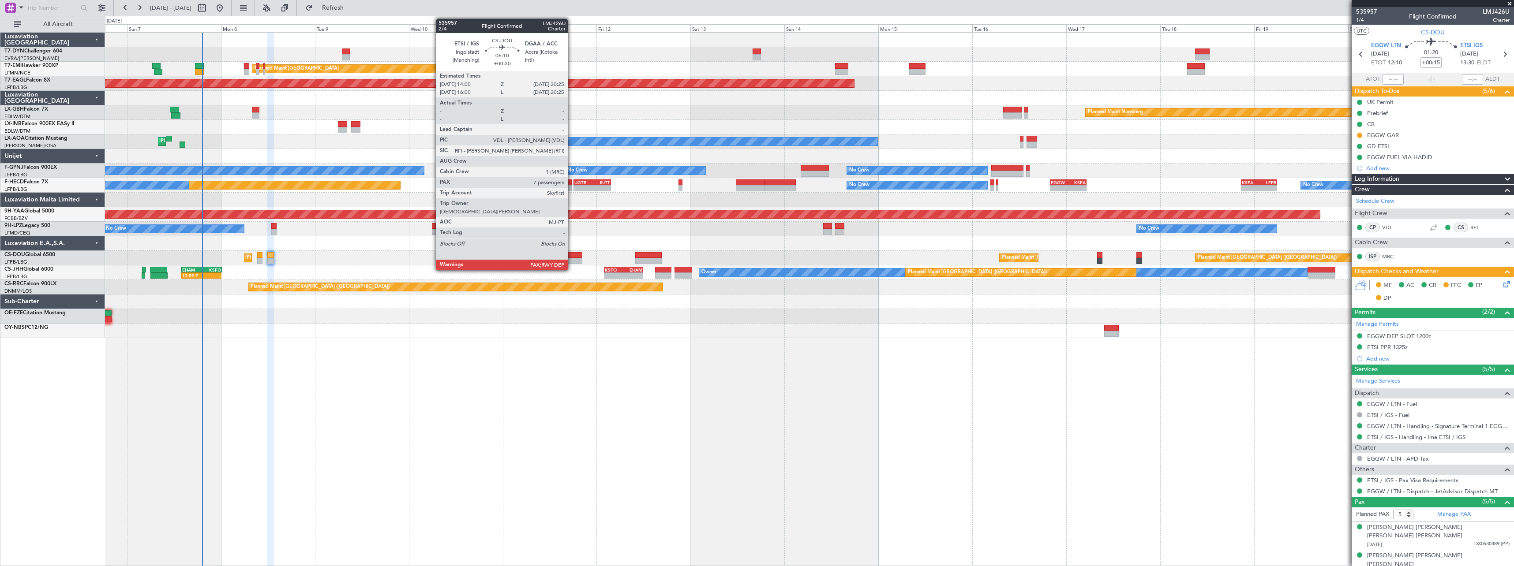
click at [572, 254] on div at bounding box center [569, 255] width 25 height 6
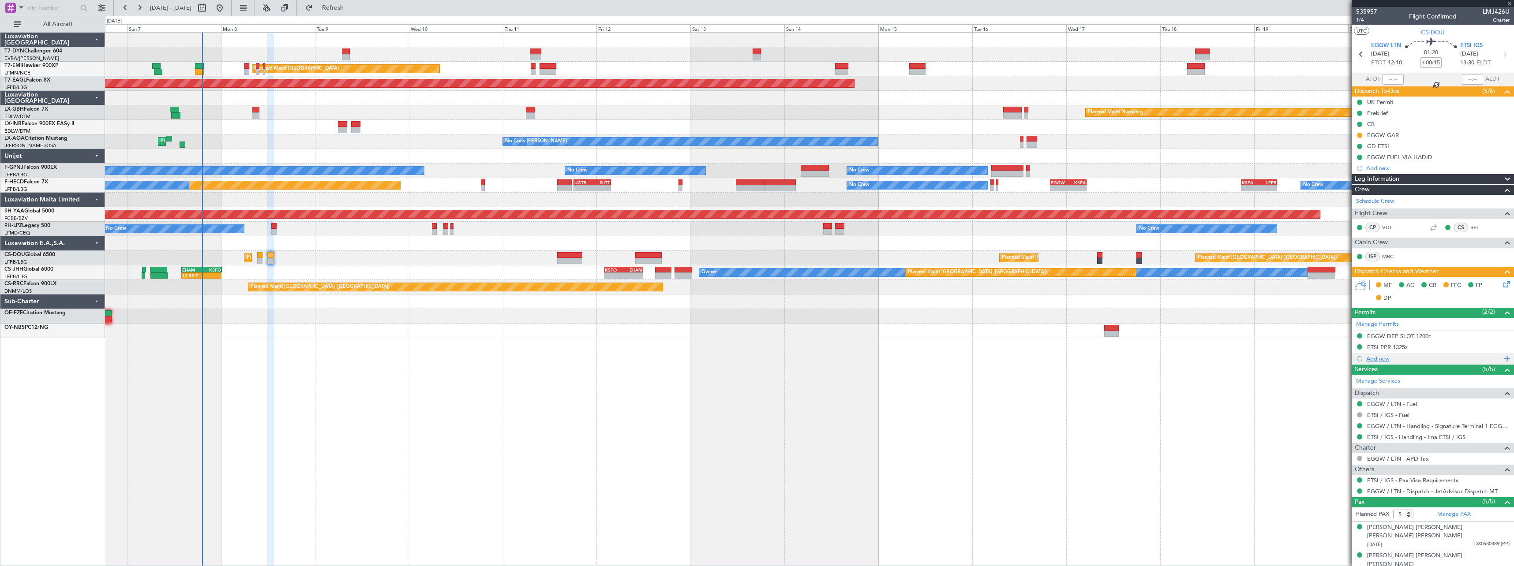
type input "+00:30"
type input "7"
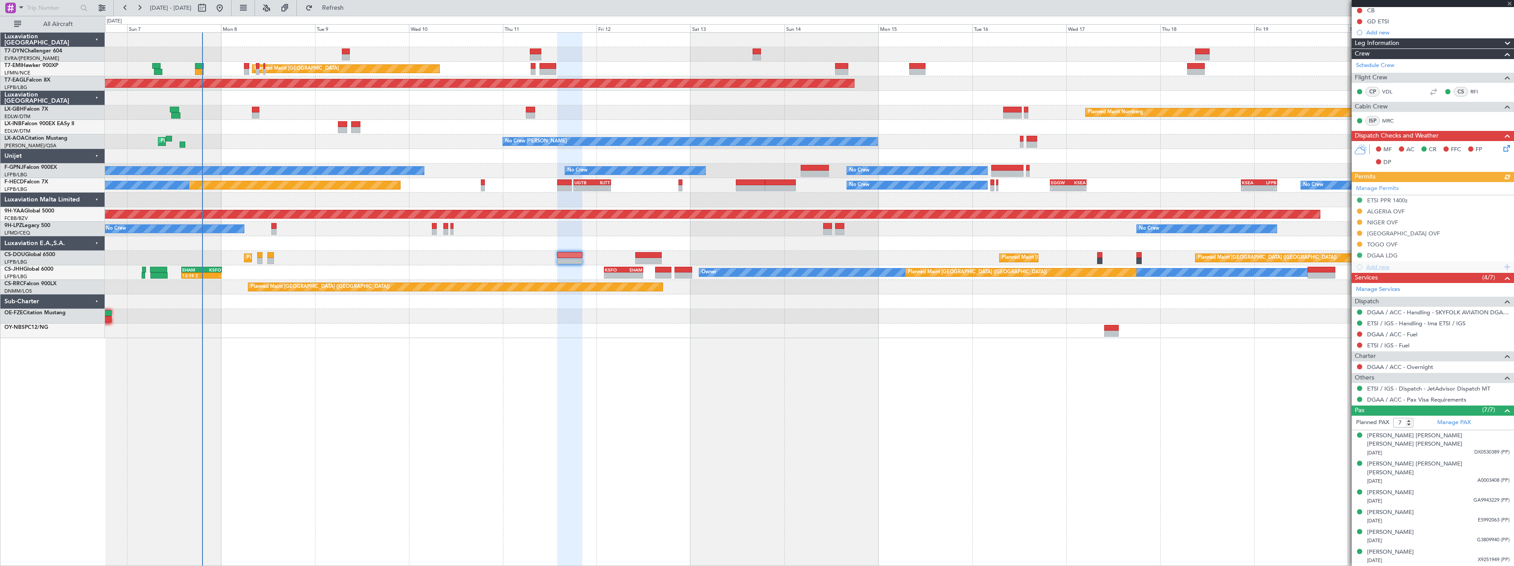
scroll to position [105, 0]
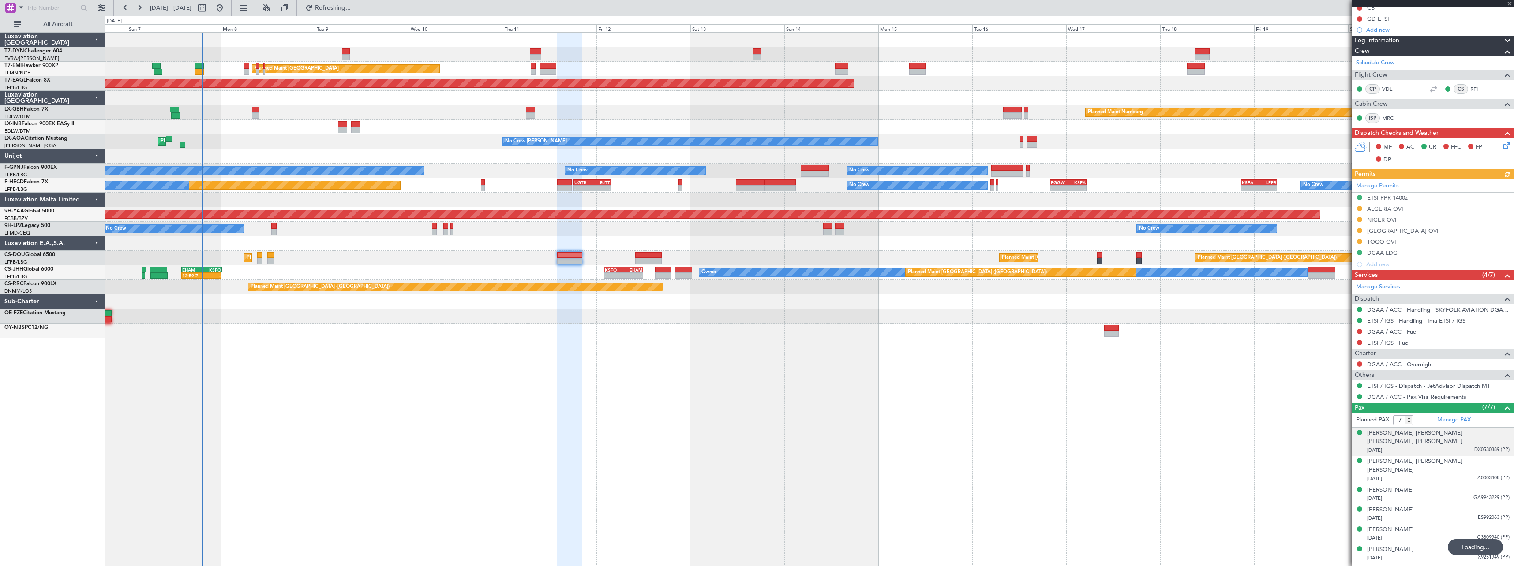
click at [1447, 446] on div "21/08/1967 DX0530389 (PP)" at bounding box center [1438, 450] width 142 height 9
click at [1454, 496] on div "06/03/1976 A0003408 (PP)" at bounding box center [1438, 500] width 142 height 9
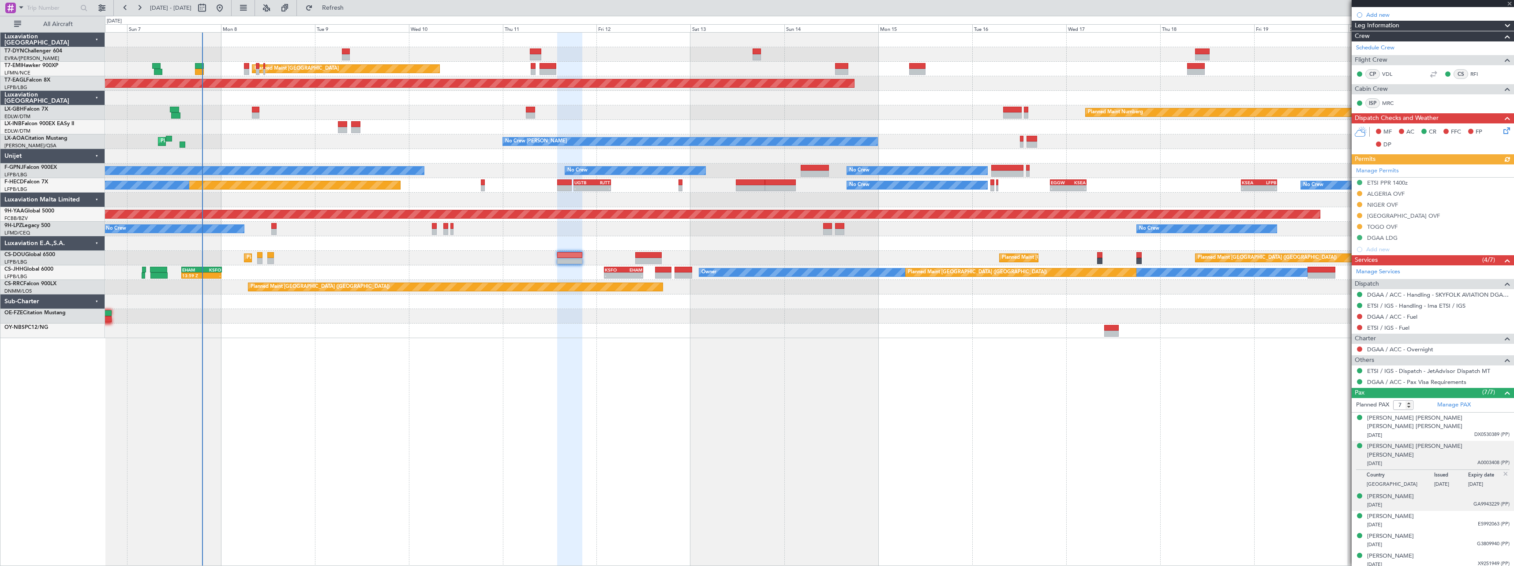
scroll to position [127, 0]
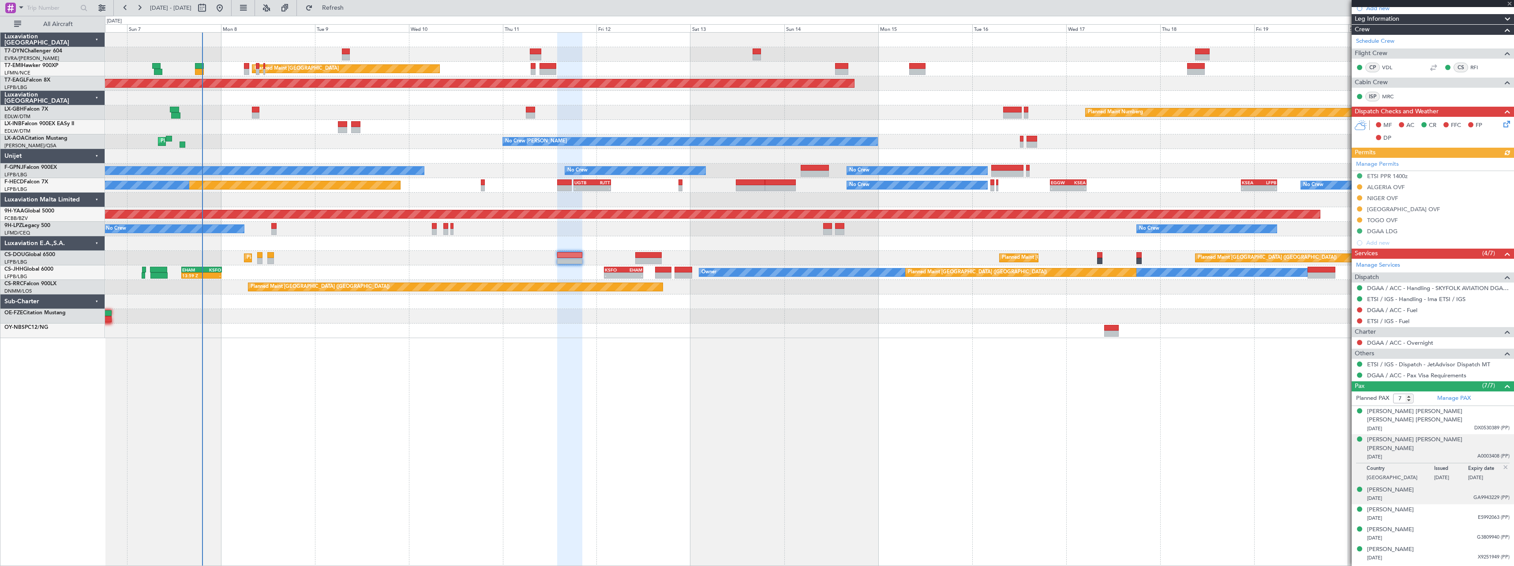
click at [1455, 495] on div "17/07/1970 GA9943229 (PP)" at bounding box center [1438, 499] width 142 height 9
click at [1404, 465] on div "Corinne Monique Demaeght" at bounding box center [1390, 469] width 47 height 9
click at [1442, 514] on div "21/09/1960 ES992063 (PP)" at bounding box center [1438, 518] width 142 height 9
click at [1408, 484] on div "Didier Joseph Bourguignon" at bounding box center [1390, 488] width 47 height 9
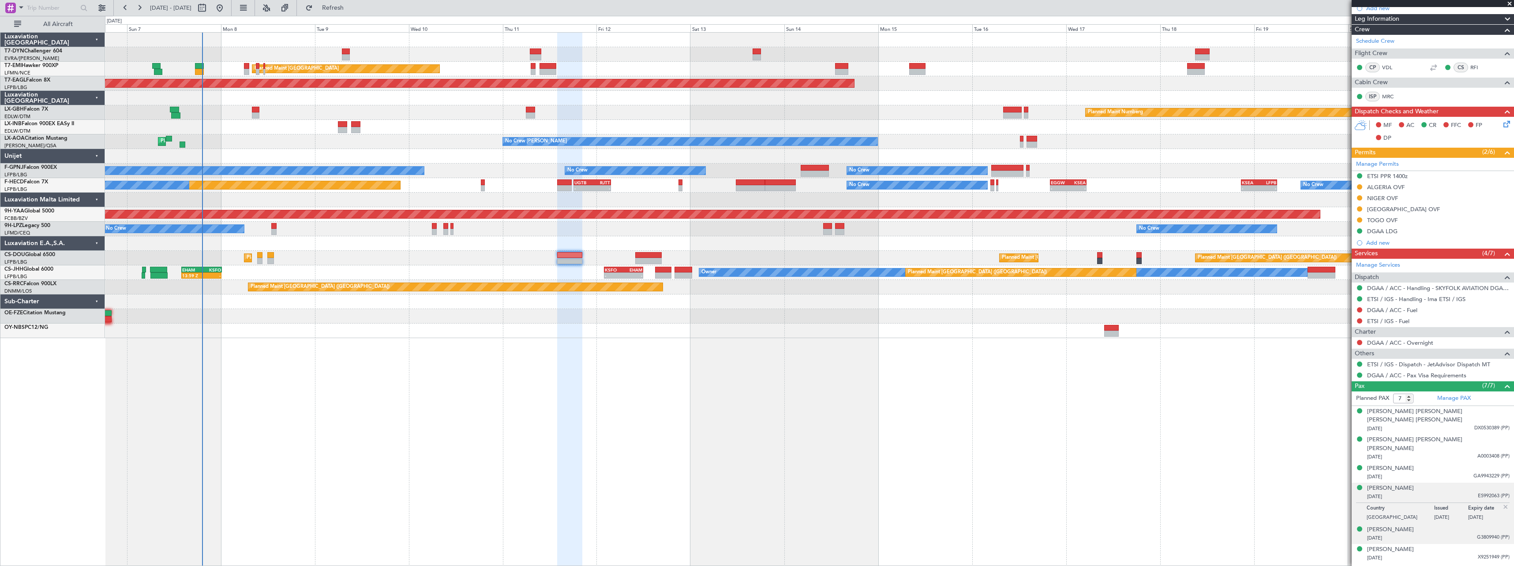
click at [1437, 534] on div "29/01/1971 G3809940 (PP)" at bounding box center [1438, 538] width 142 height 9
click at [1444, 554] on div "01/07/1989 X9251949 (PP)" at bounding box center [1438, 558] width 142 height 9
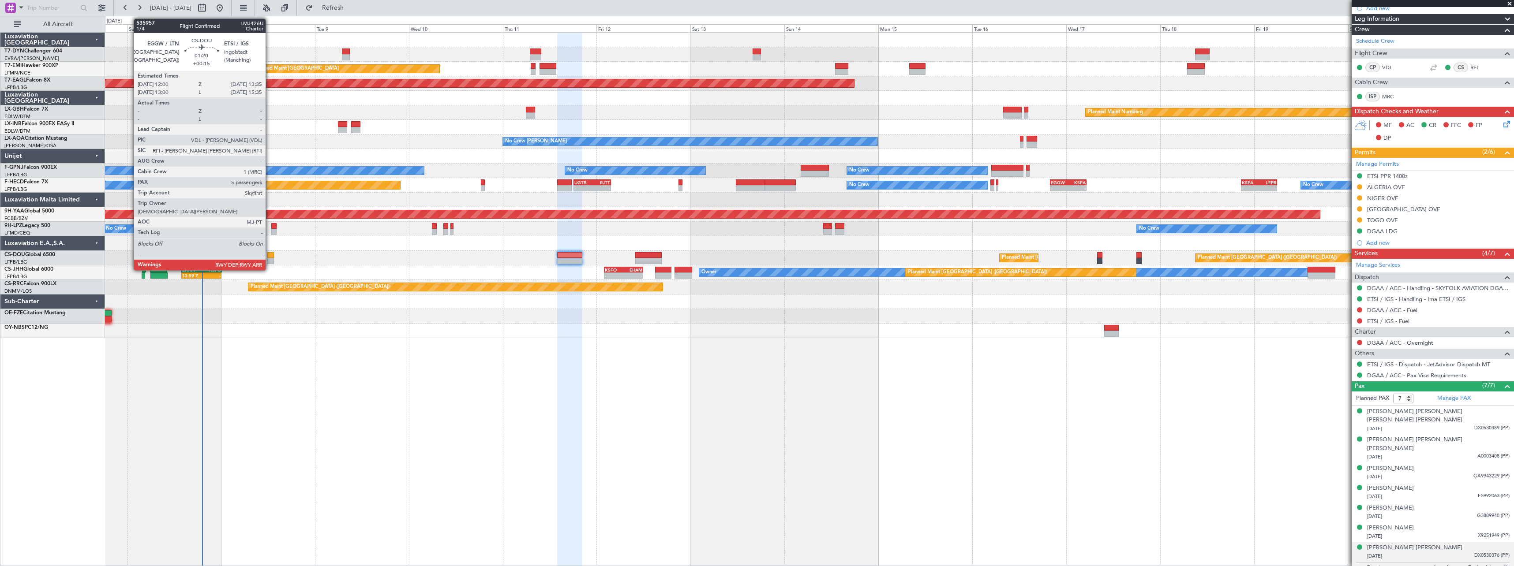
click at [270, 254] on div at bounding box center [270, 255] width 7 height 6
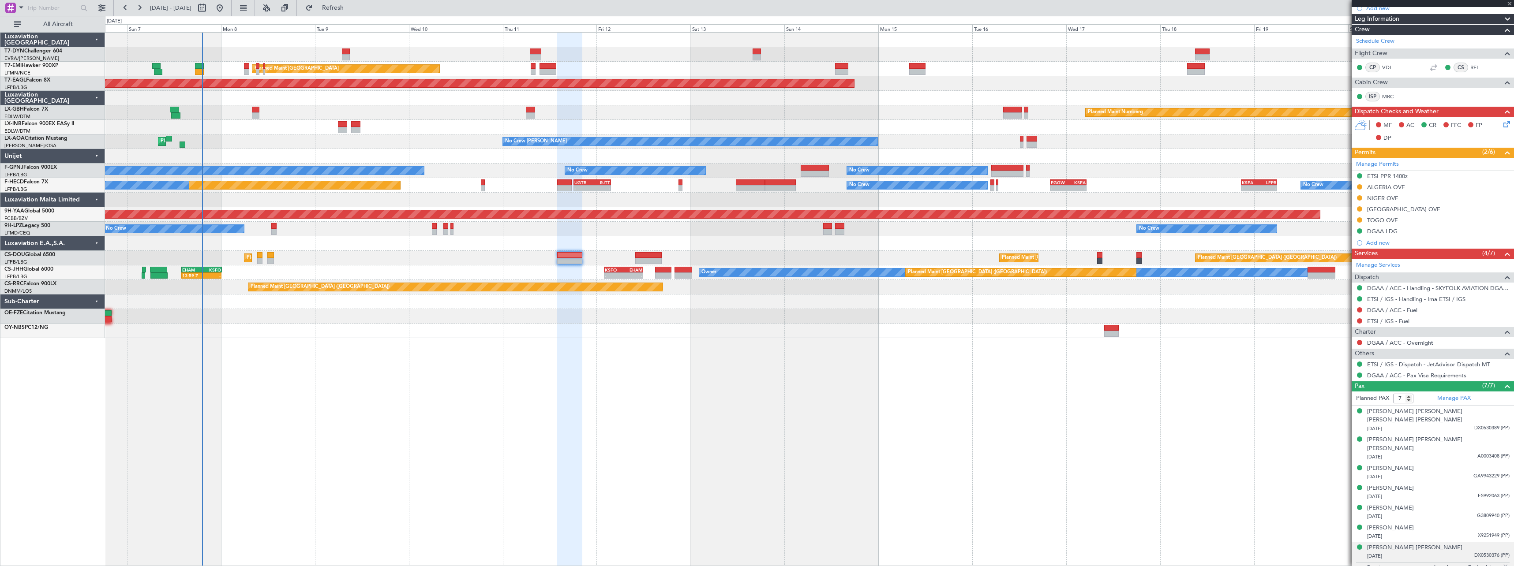
type input "+00:15"
type input "5"
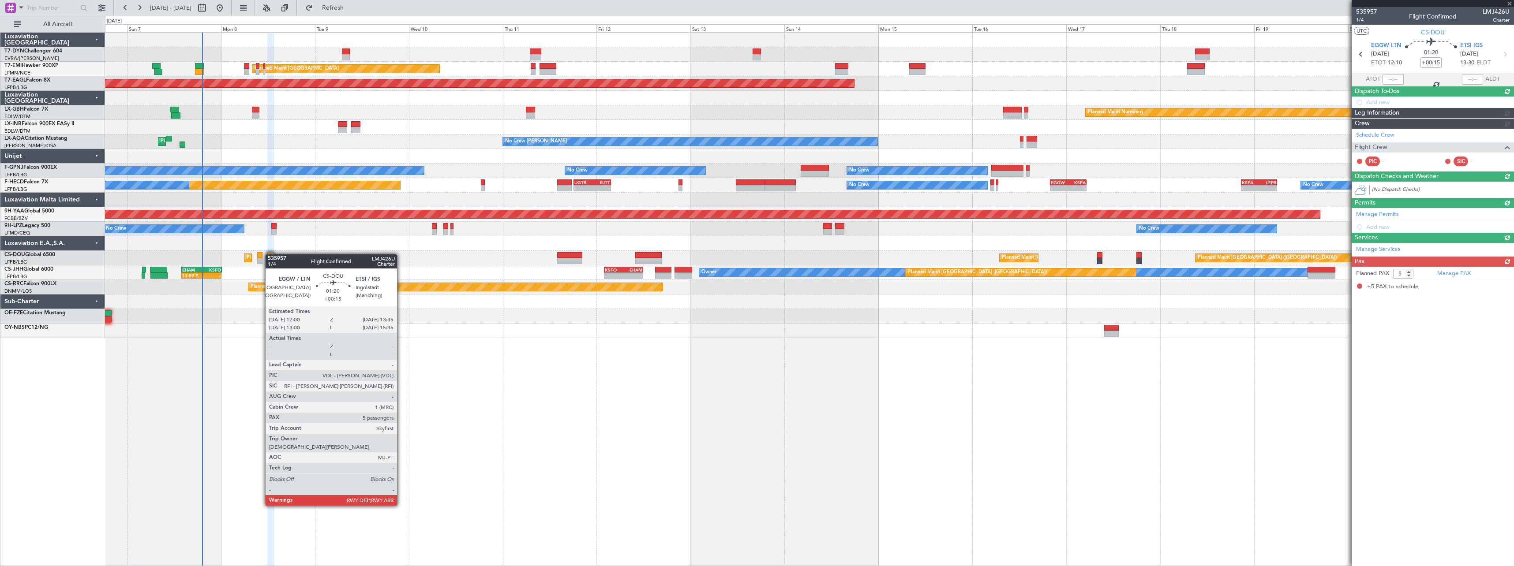
scroll to position [0, 0]
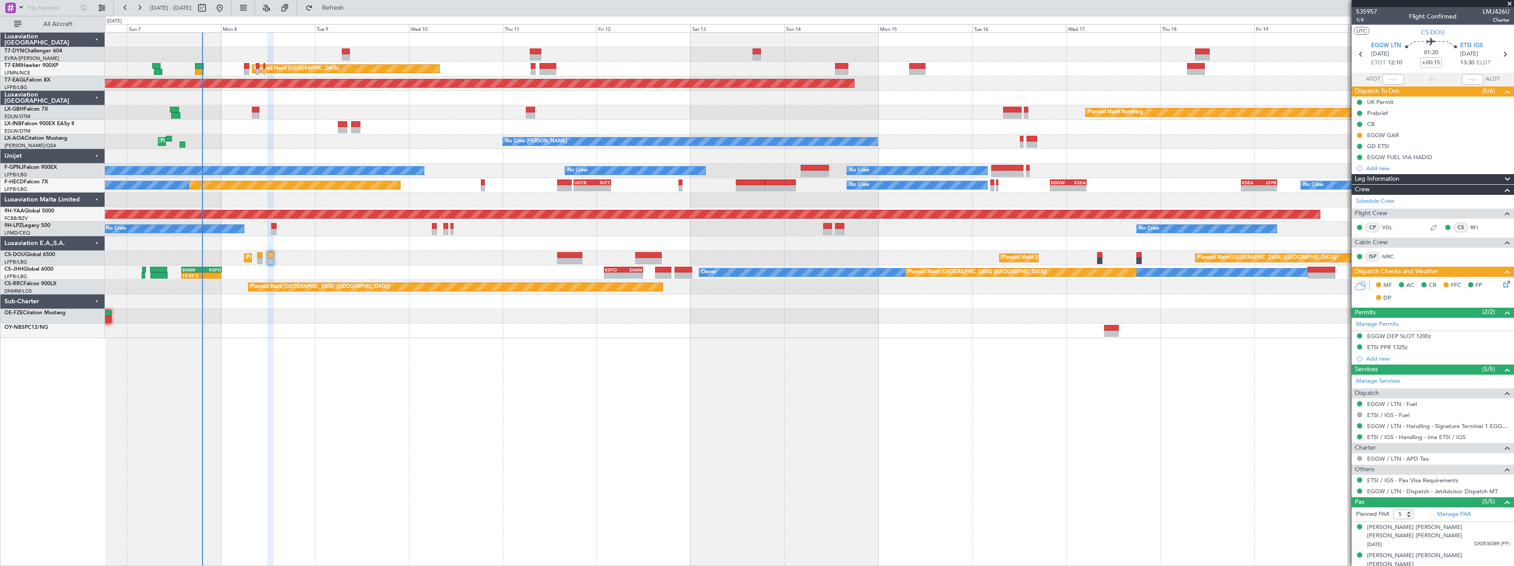
click at [1502, 281] on icon at bounding box center [1505, 282] width 7 height 7
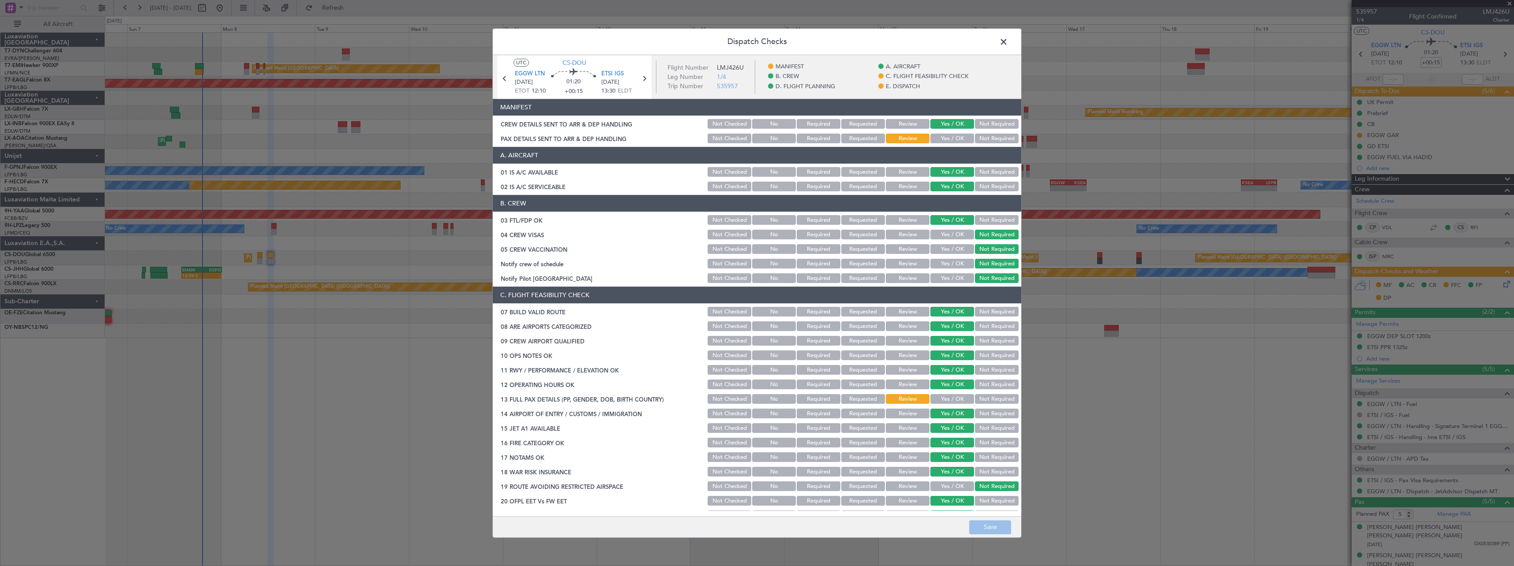
click at [954, 135] on button "Yes / OK" at bounding box center [952, 139] width 44 height 10
click at [986, 525] on button "Save" at bounding box center [990, 528] width 42 height 14
click at [1008, 44] on span at bounding box center [1008, 44] width 0 height 18
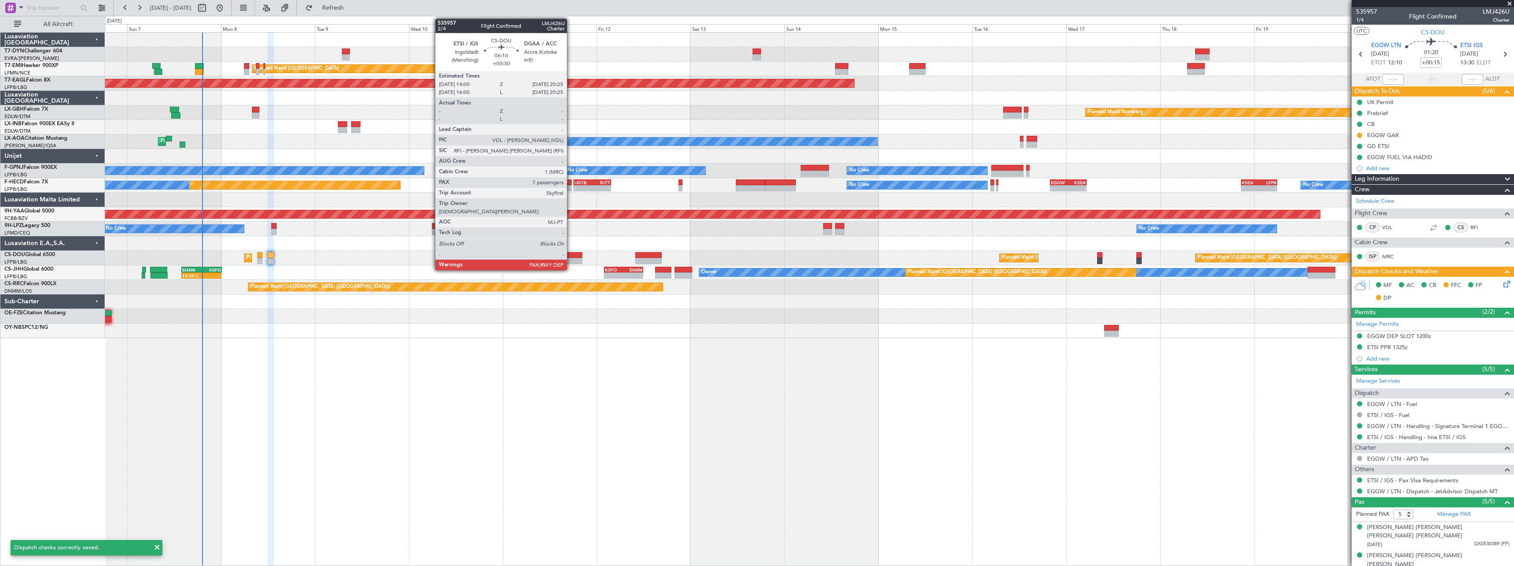
click at [571, 256] on div at bounding box center [569, 255] width 25 height 6
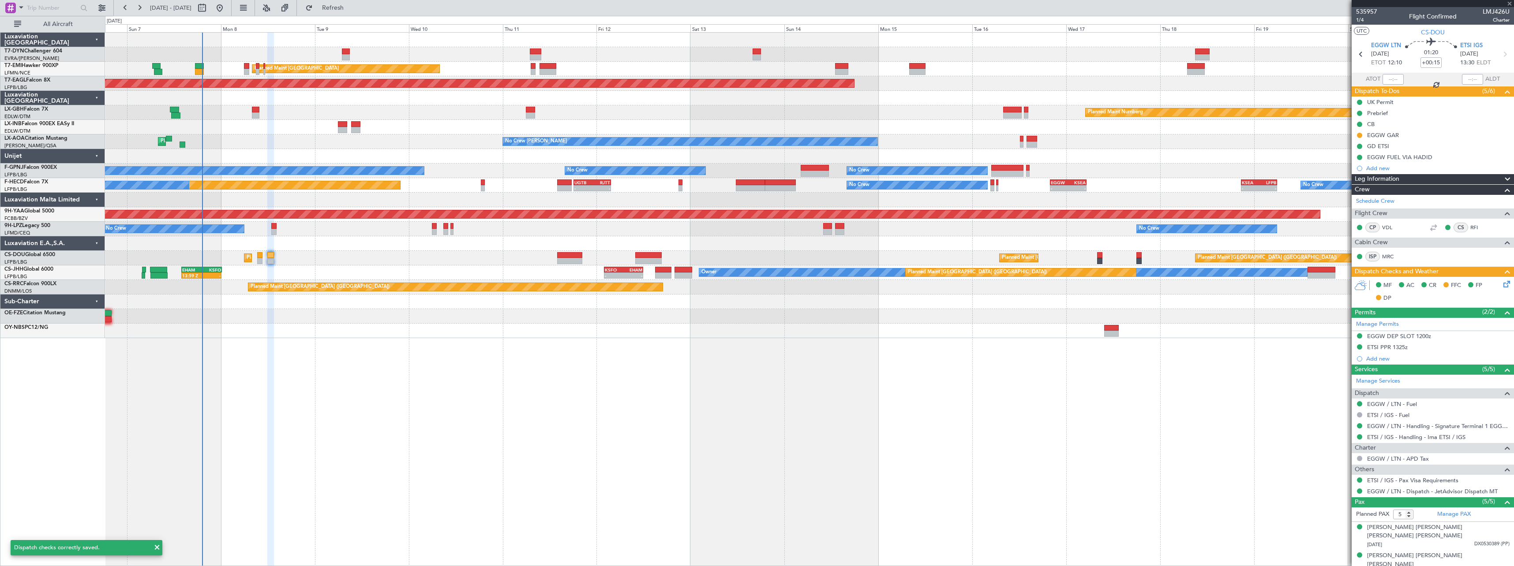
type input "+00:30"
type input "7"
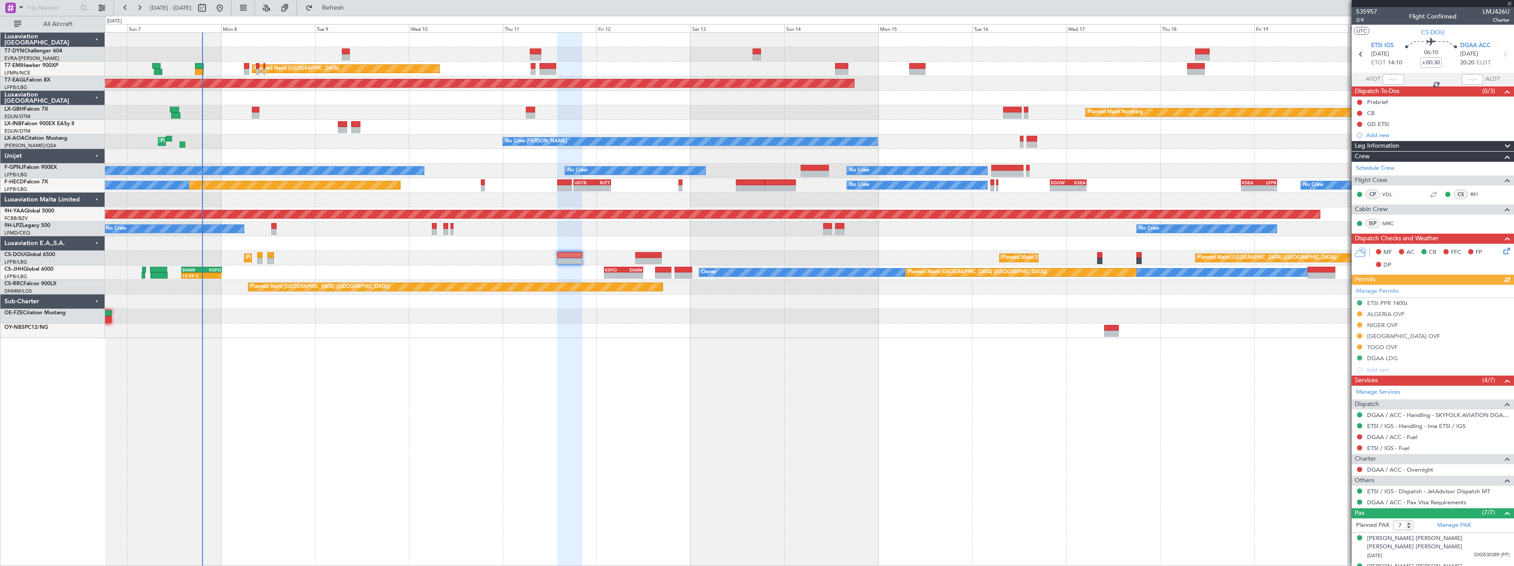
click at [1502, 250] on icon at bounding box center [1505, 249] width 7 height 7
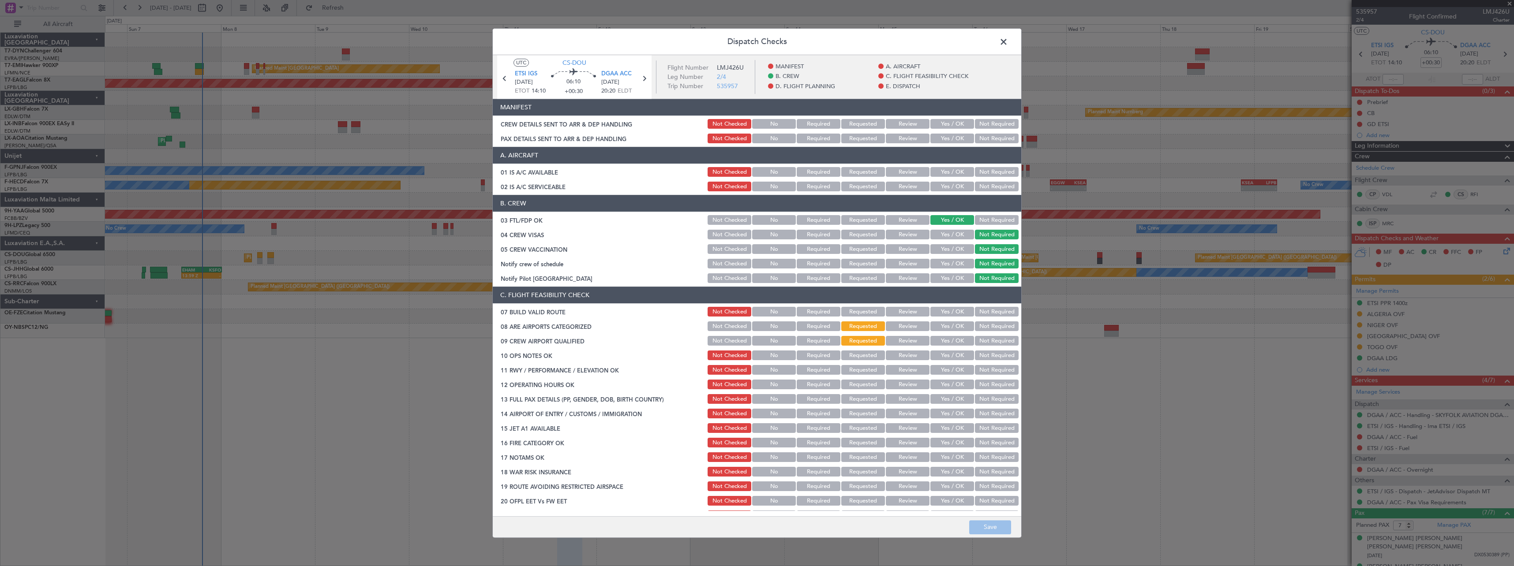
click at [949, 124] on button "Yes / OK" at bounding box center [952, 125] width 44 height 10
click at [941, 139] on button "Yes / OK" at bounding box center [952, 139] width 44 height 10
click at [986, 528] on button "Save" at bounding box center [990, 528] width 42 height 14
click at [1008, 43] on span at bounding box center [1008, 44] width 0 height 18
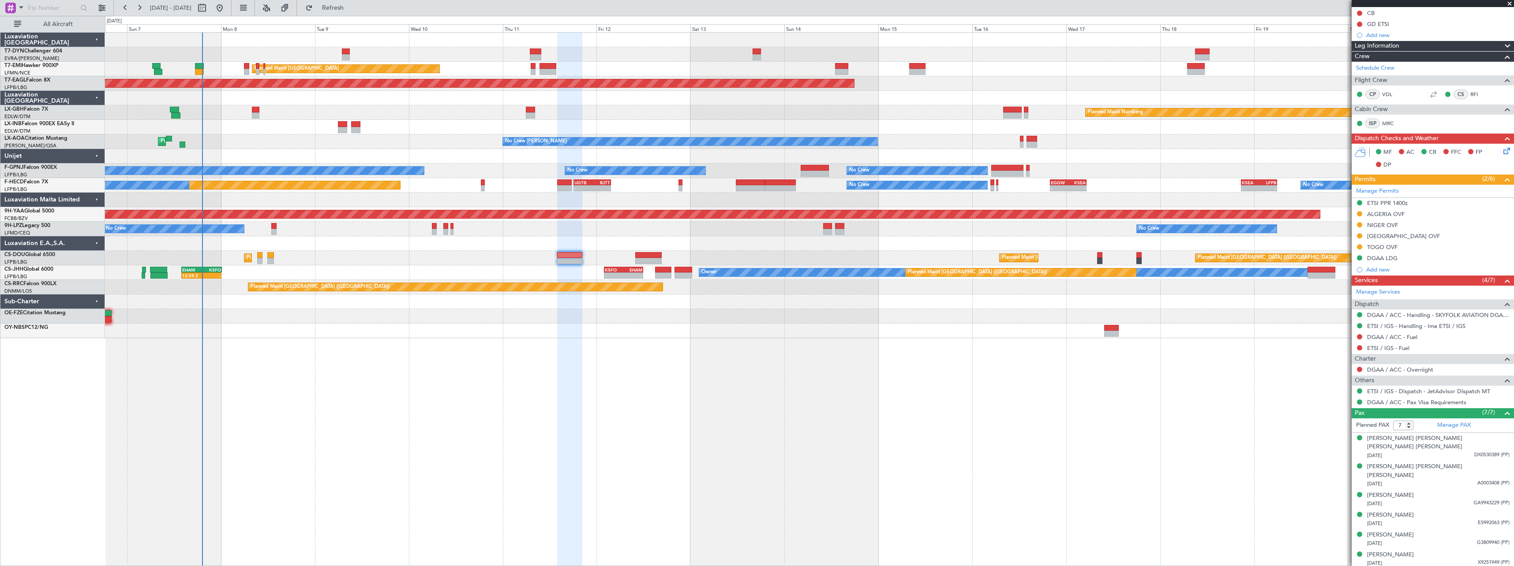
scroll to position [39, 0]
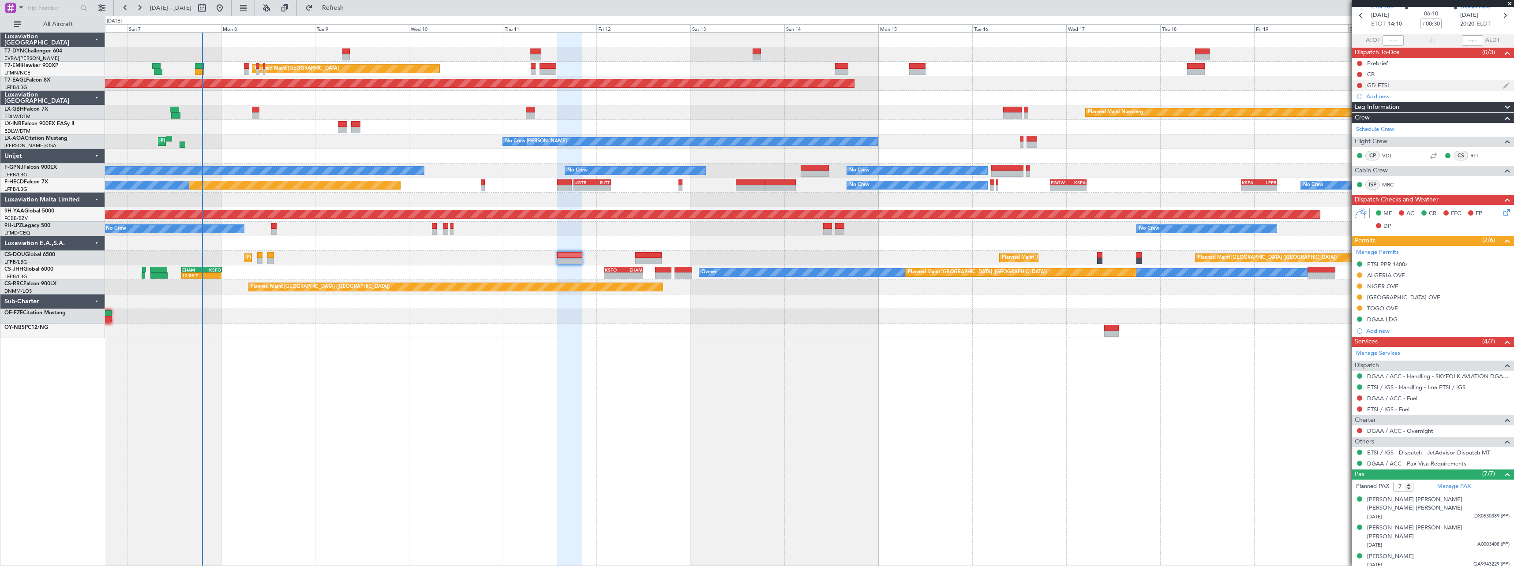
click at [1362, 87] on div at bounding box center [1359, 85] width 7 height 7
click at [1361, 88] on mat-tooltip-component "Not Started" at bounding box center [1359, 99] width 42 height 23
click at [1359, 84] on button at bounding box center [1359, 85] width 5 height 5
click at [1346, 126] on li "Completed" at bounding box center [1360, 124] width 47 height 13
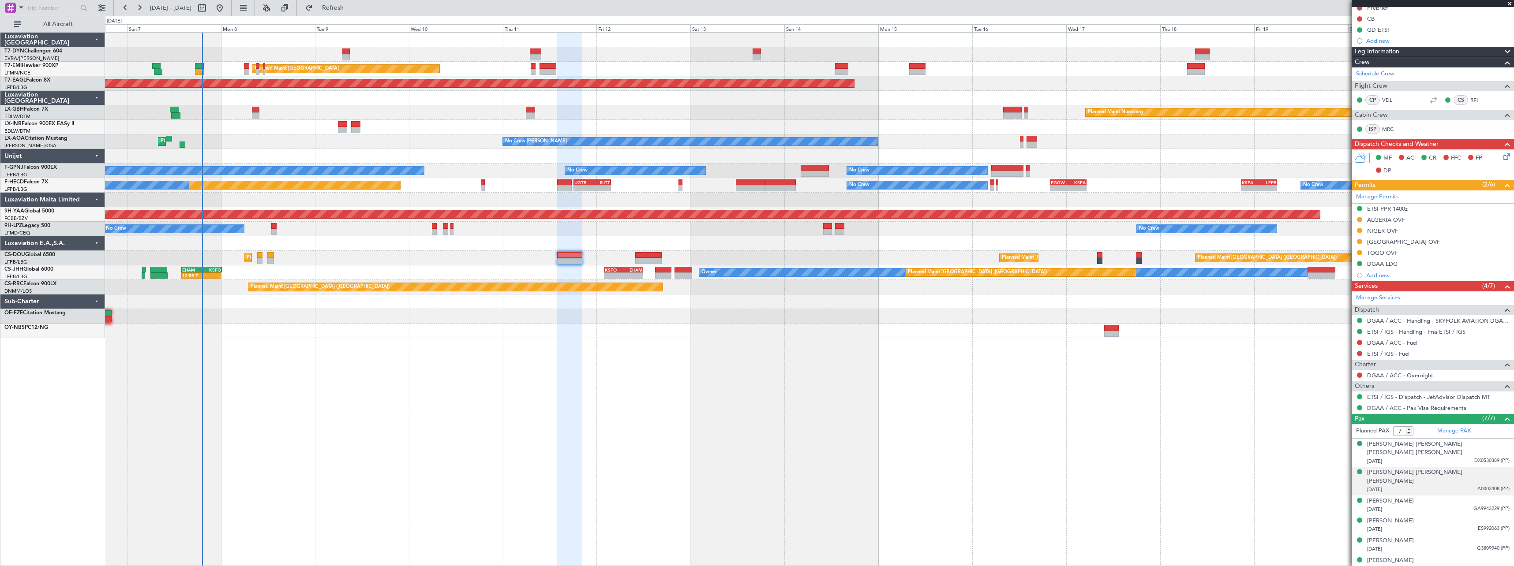
scroll to position [127, 0]
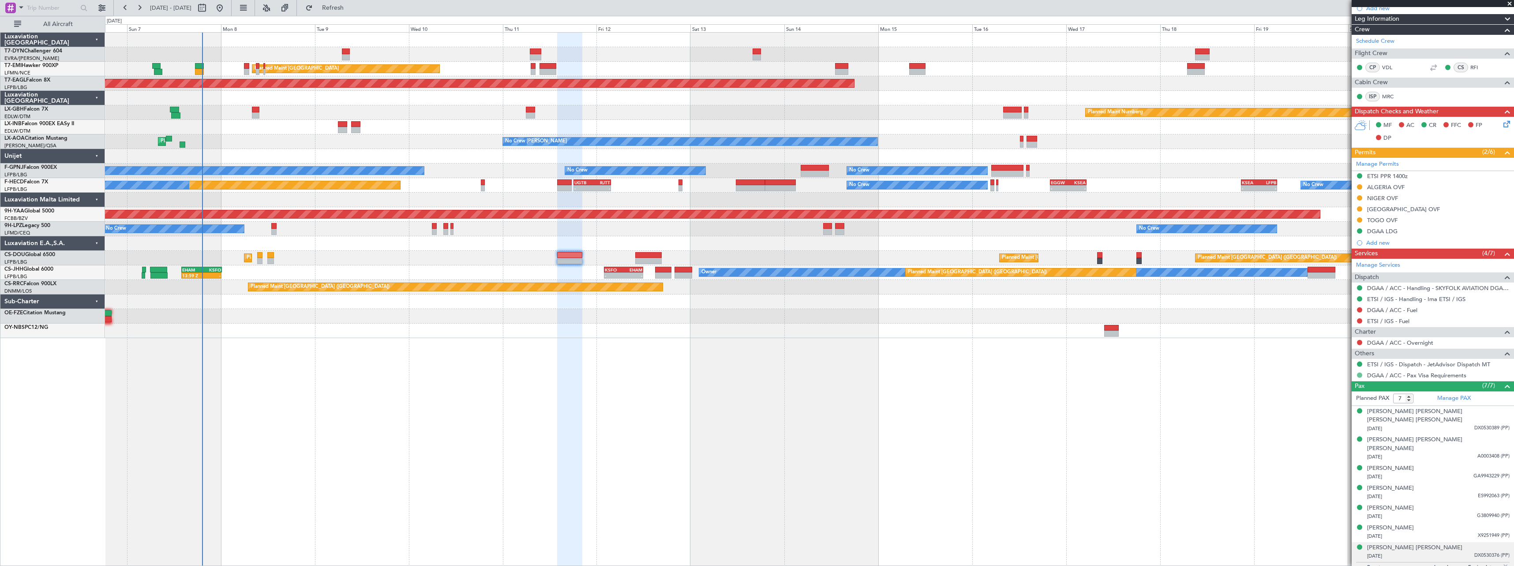
click at [1361, 375] on button at bounding box center [1359, 375] width 5 height 5
click at [1324, 426] on span "Requested" at bounding box center [1335, 427] width 28 height 9
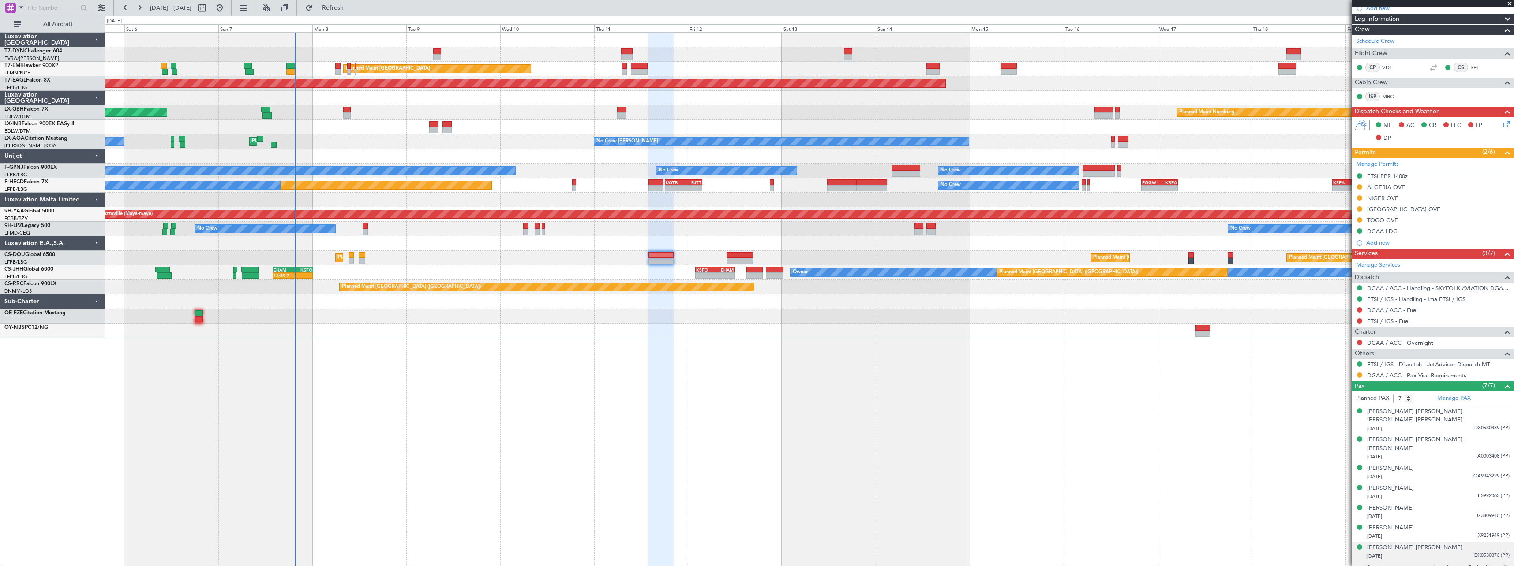
click at [356, 341] on div "AOG Maint Riga (Riga Intl) Planned Maint Zurich Planned Maint Zurich Grounded N…" at bounding box center [809, 299] width 1409 height 534
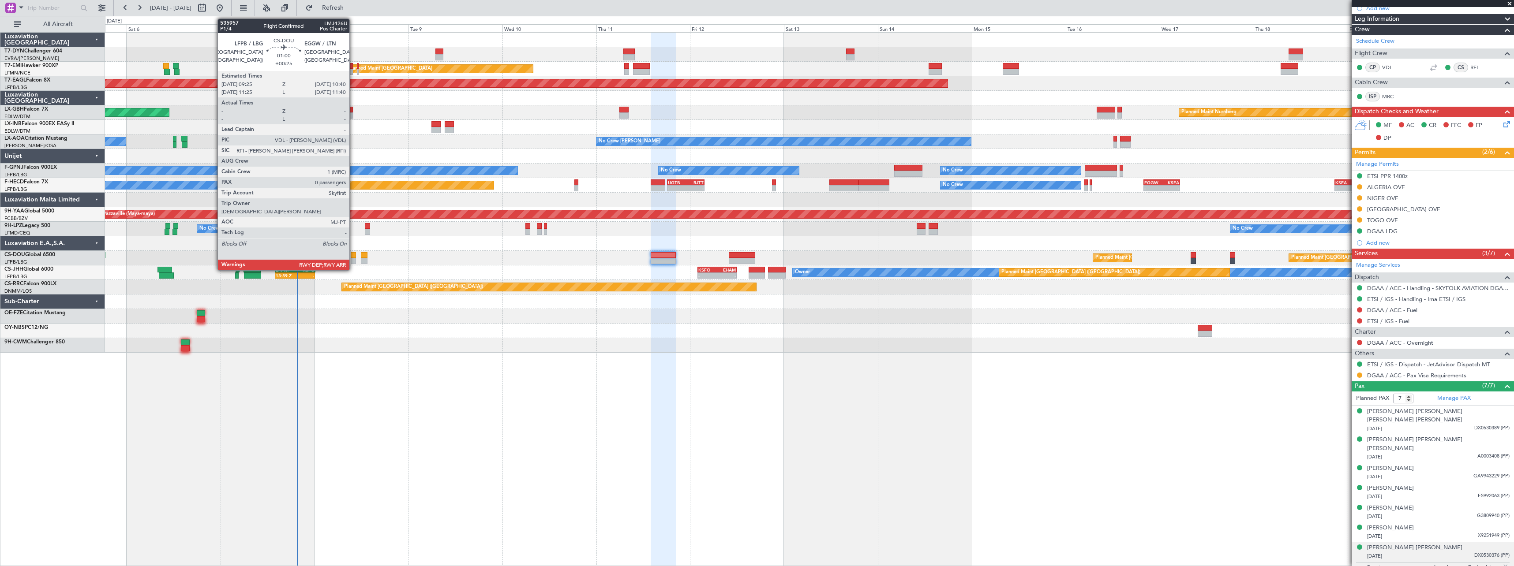
click at [353, 254] on div at bounding box center [353, 255] width 5 height 6
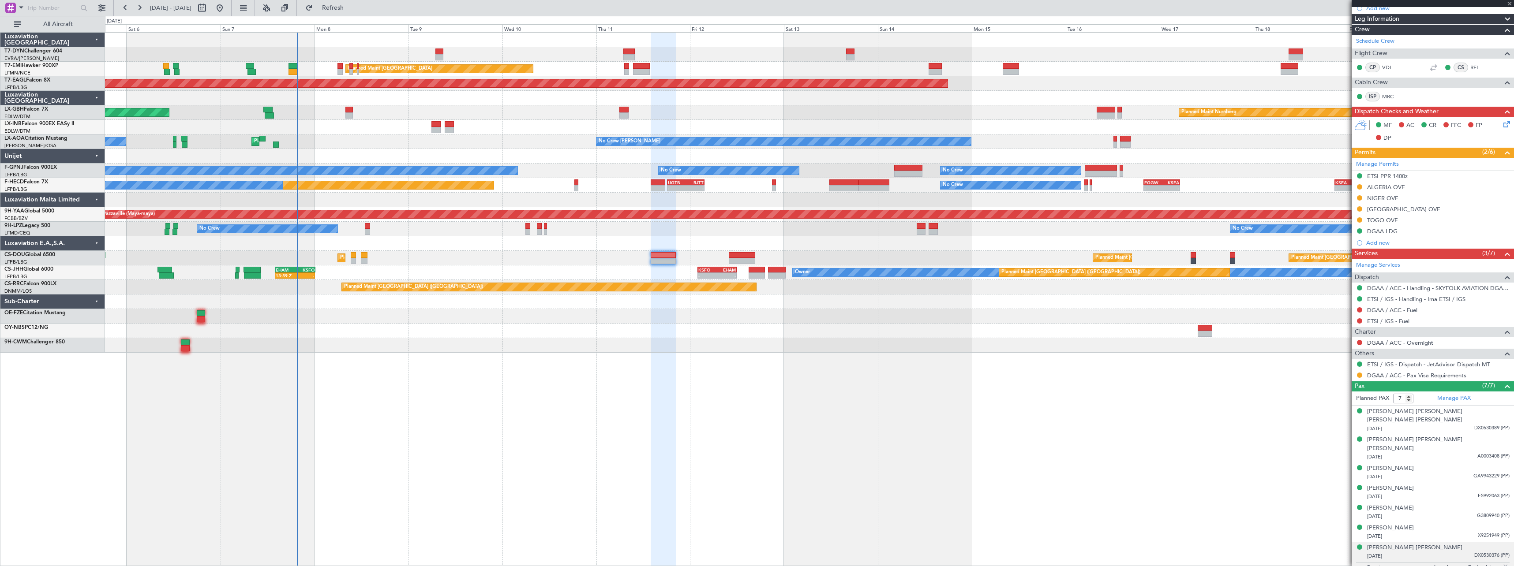
type input "+00:25"
type input "0"
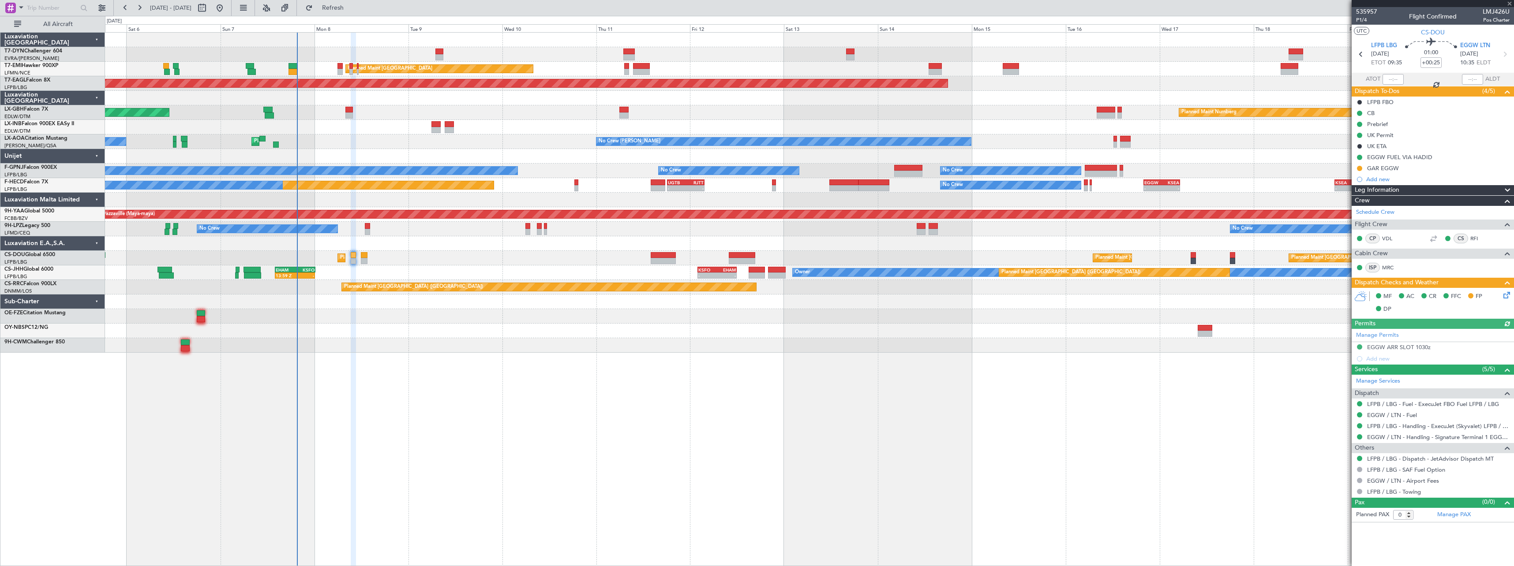
click at [369, 255] on div "Planned Maint Paris (Le Bourget) Planned Maint Paris (Le Bourget) Planned Maint…" at bounding box center [809, 258] width 1409 height 15
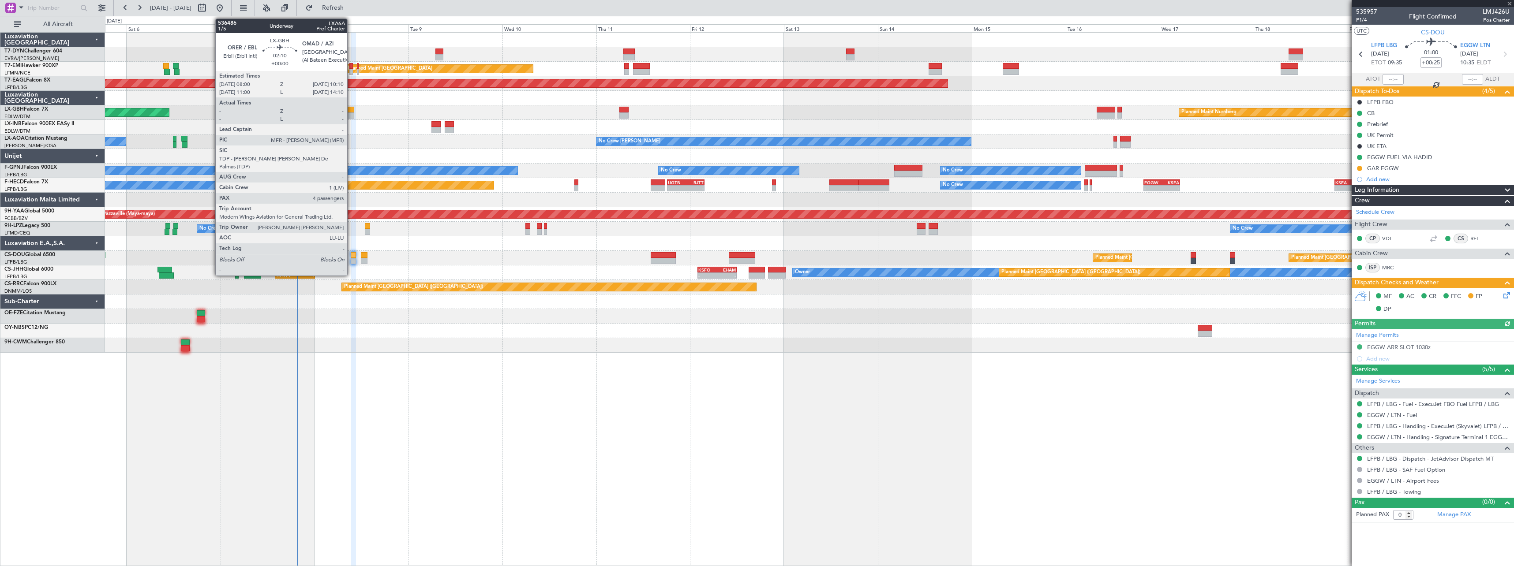
click at [351, 108] on div at bounding box center [349, 110] width 9 height 6
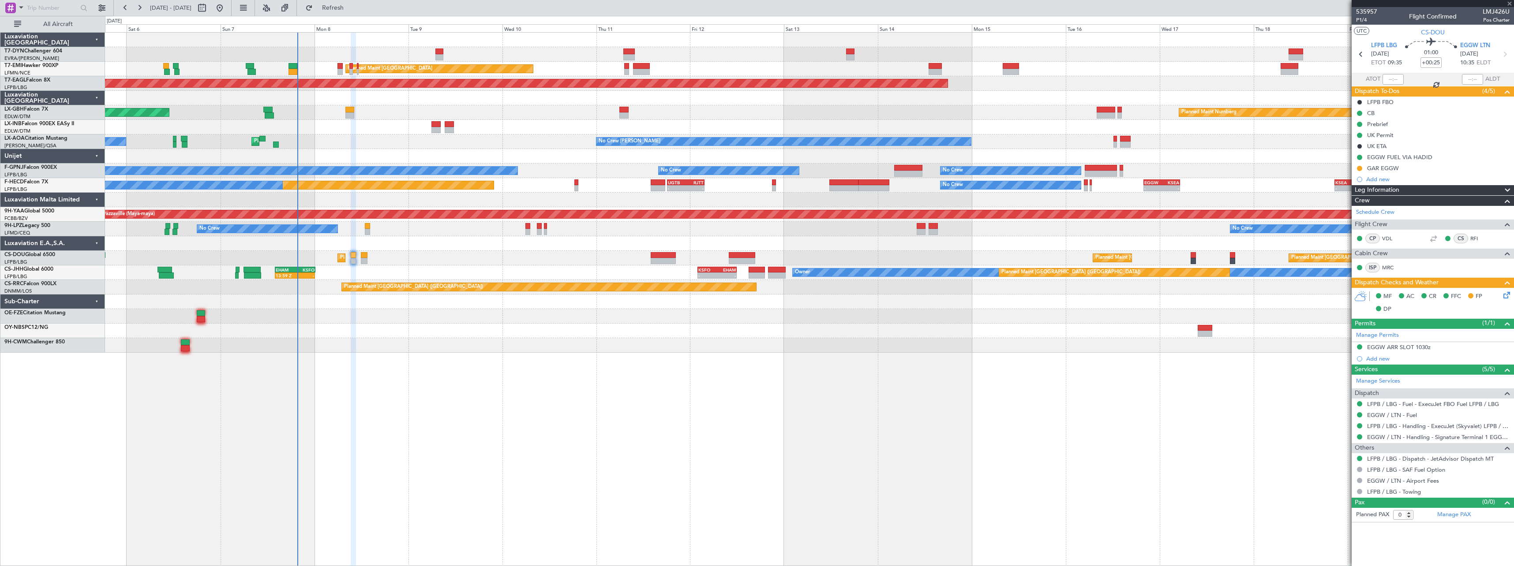
type input "4"
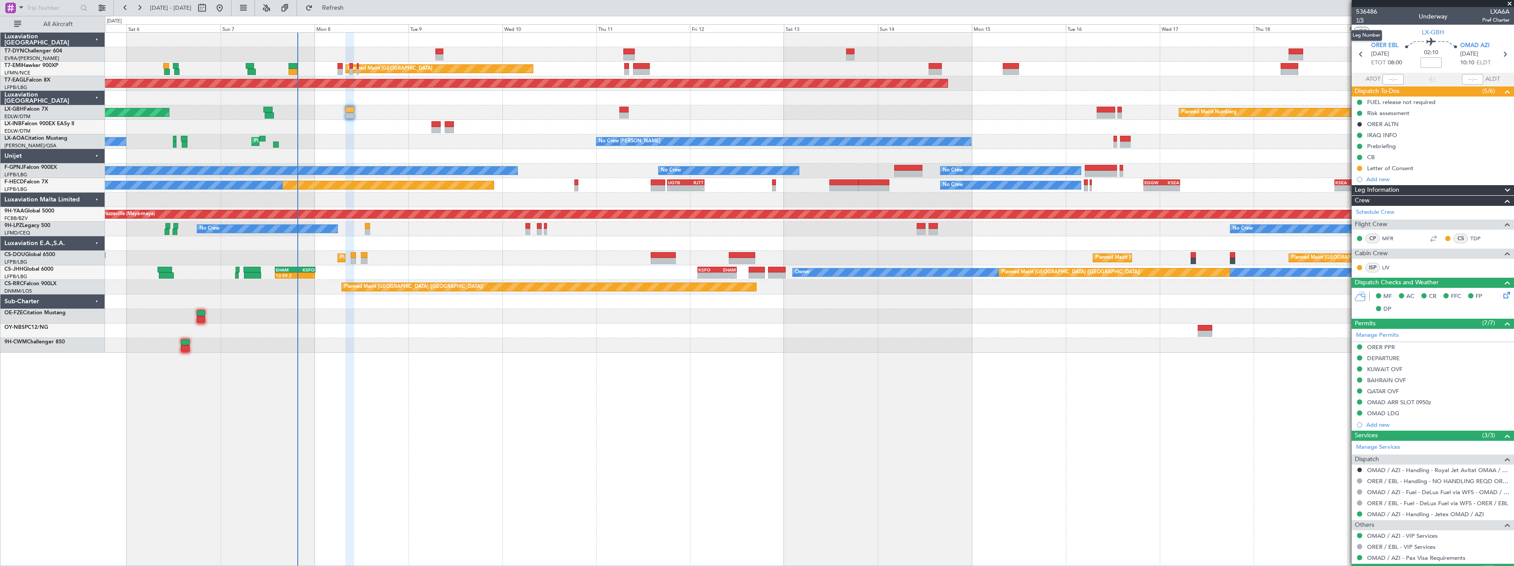
click at [1358, 19] on span "1/5" at bounding box center [1366, 19] width 21 height 7
click at [1364, 19] on span "1/5" at bounding box center [1366, 19] width 21 height 7
click at [1372, 12] on span "536486" at bounding box center [1366, 11] width 21 height 9
click at [352, 5] on span "Refresh" at bounding box center [333, 8] width 37 height 6
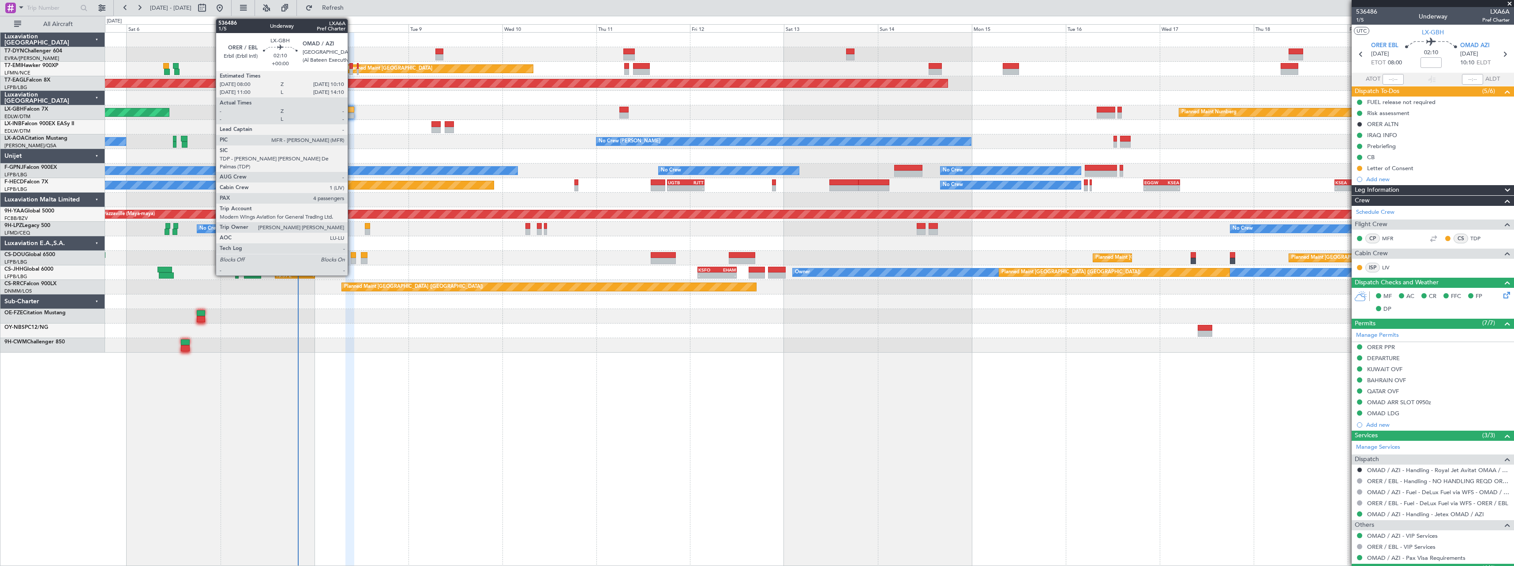
click at [352, 112] on div at bounding box center [349, 110] width 9 height 6
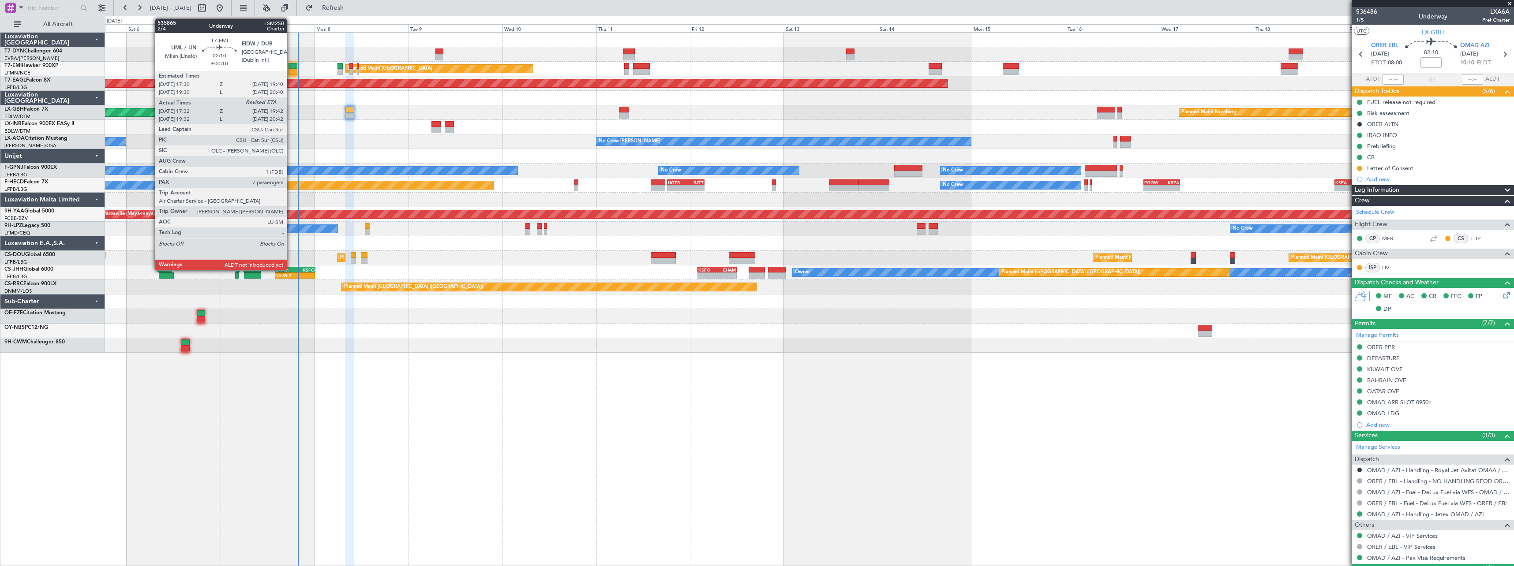
click at [291, 67] on div at bounding box center [293, 66] width 9 height 6
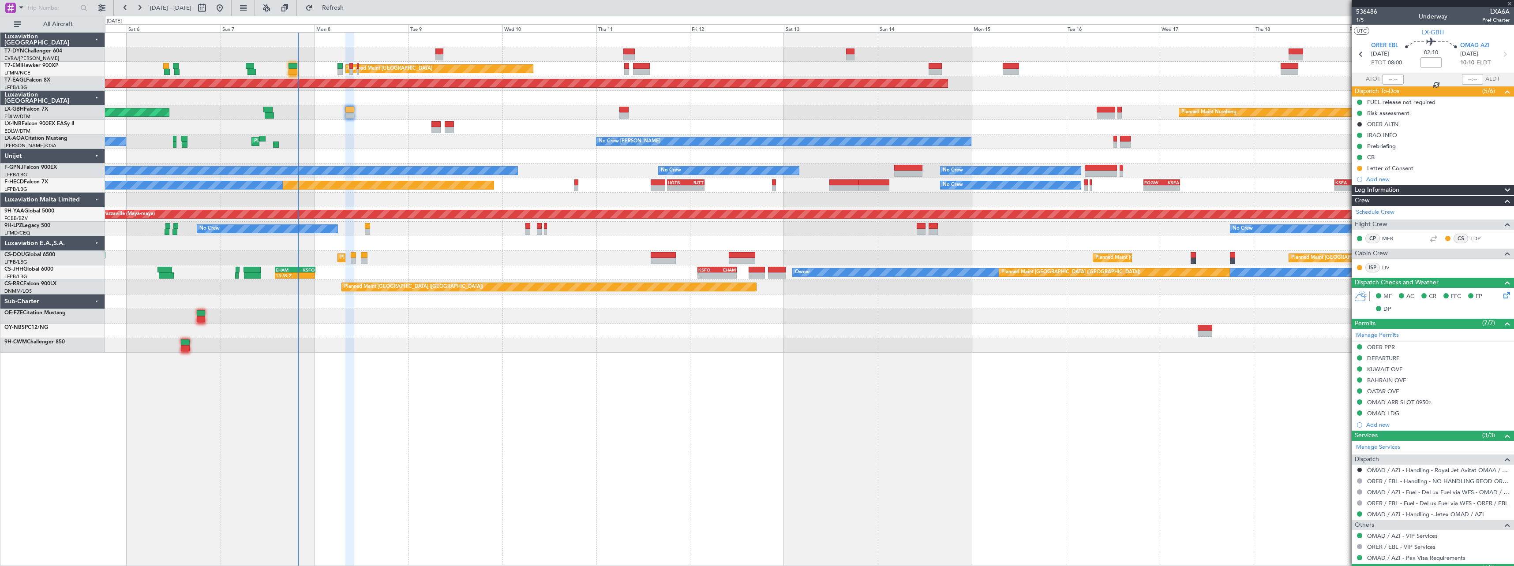
type input "+00:10"
type input "17:32"
type input "7"
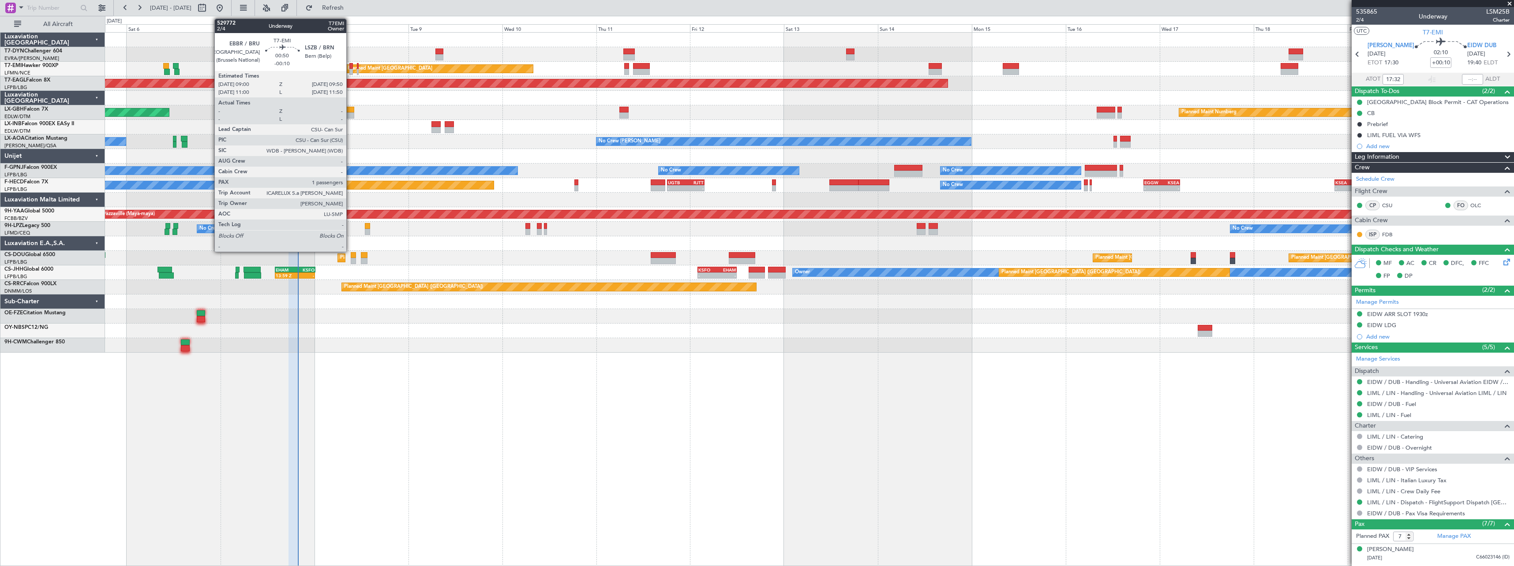
click at [350, 69] on div at bounding box center [351, 72] width 4 height 6
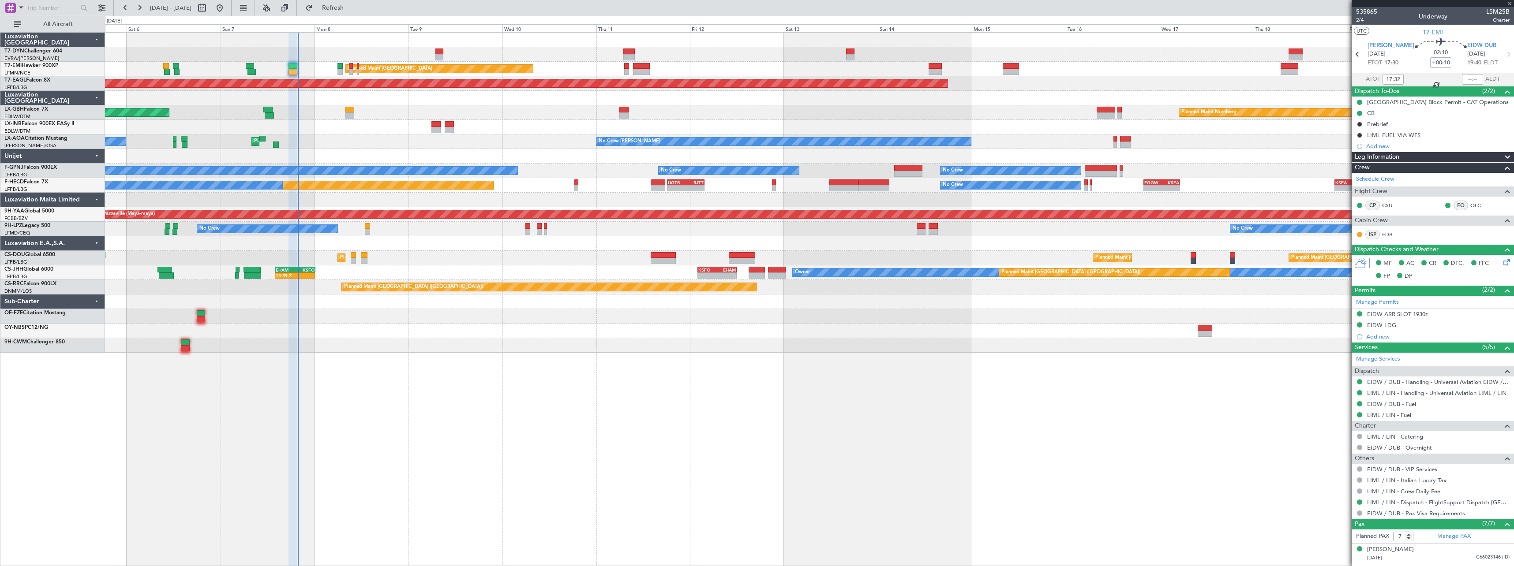
type input "-00:10"
type input "1"
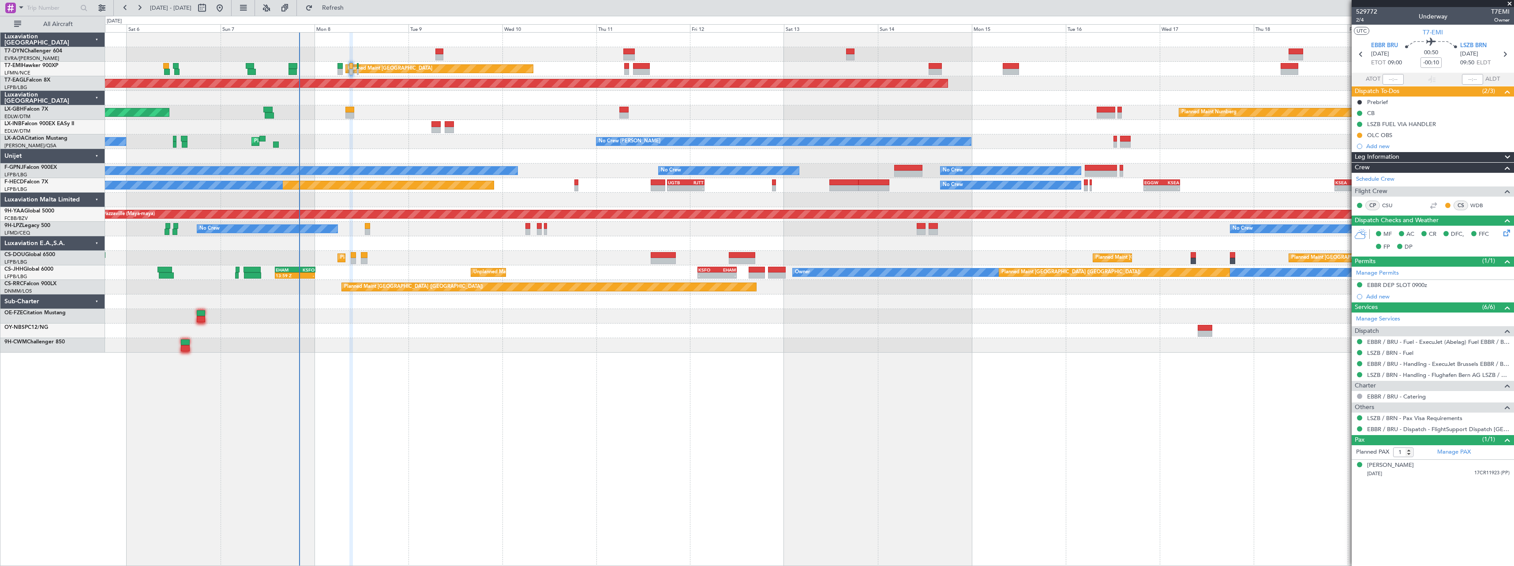
click at [671, 323] on div at bounding box center [809, 316] width 1409 height 15
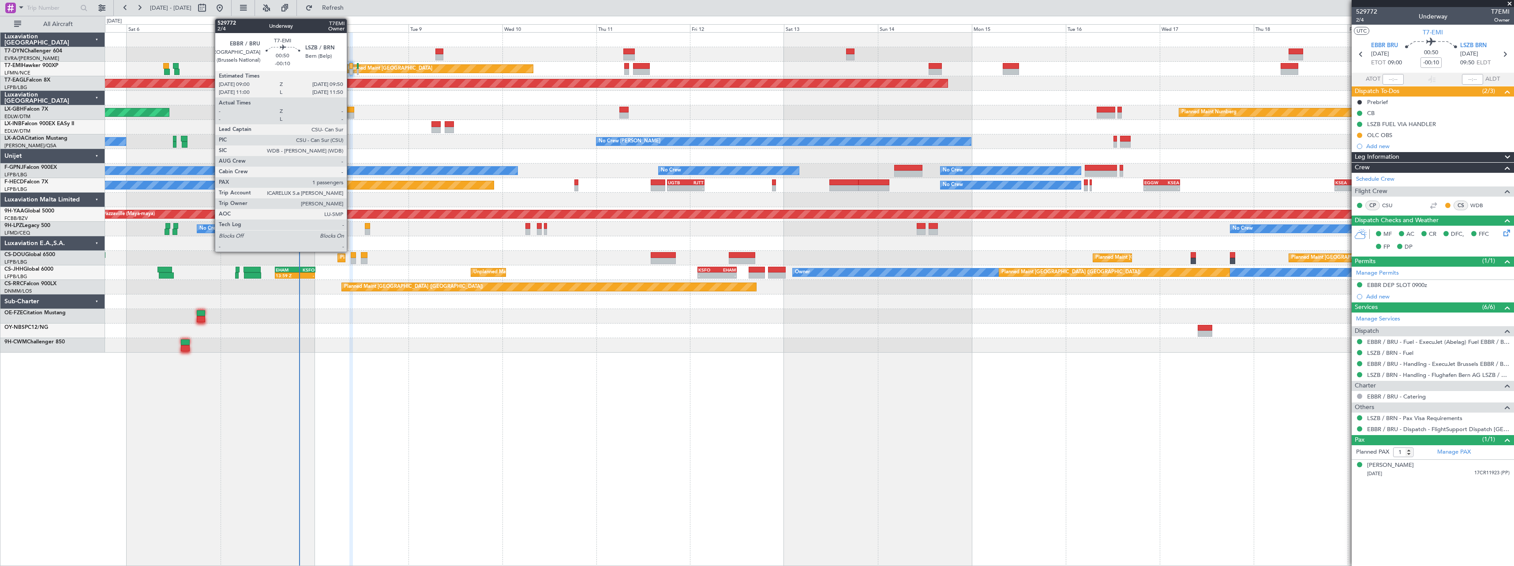
click at [351, 63] on div at bounding box center [351, 66] width 4 height 6
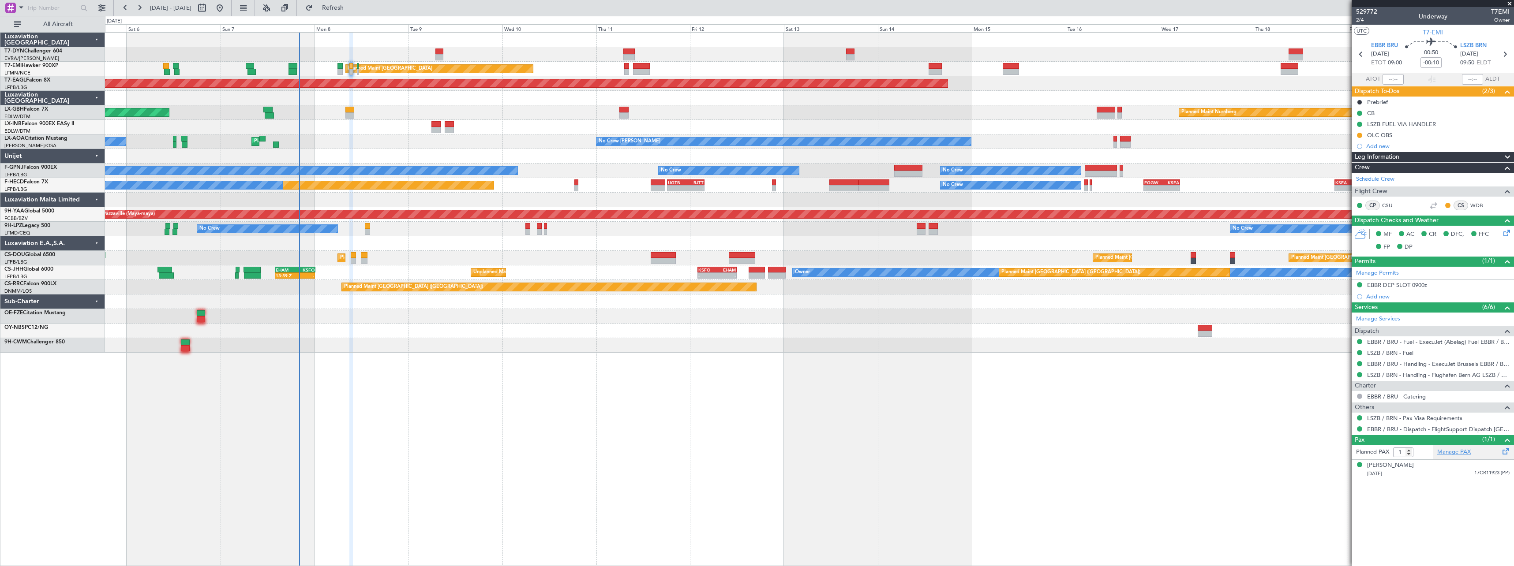
click at [1469, 456] on link "Manage PAX" at bounding box center [1454, 452] width 34 height 9
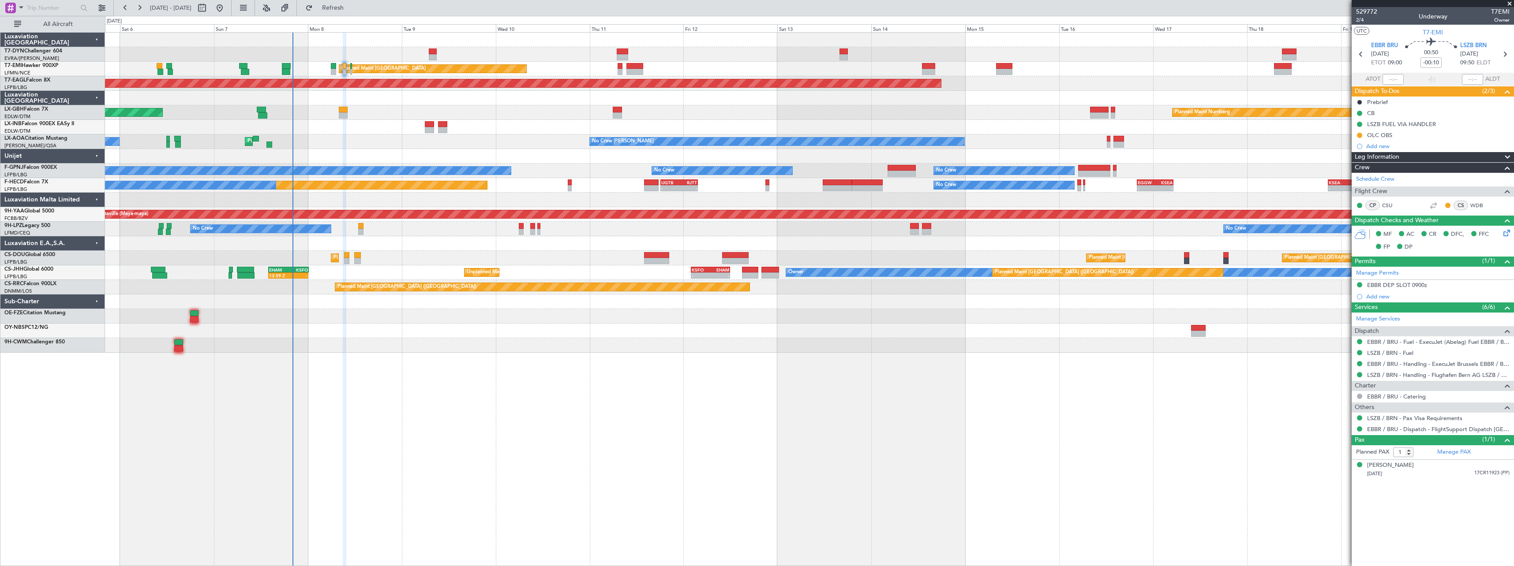
click at [352, 106] on div "Planned Maint Nurnberg Planned Maint [GEOGRAPHIC_DATA] ([GEOGRAPHIC_DATA])" at bounding box center [809, 112] width 1409 height 15
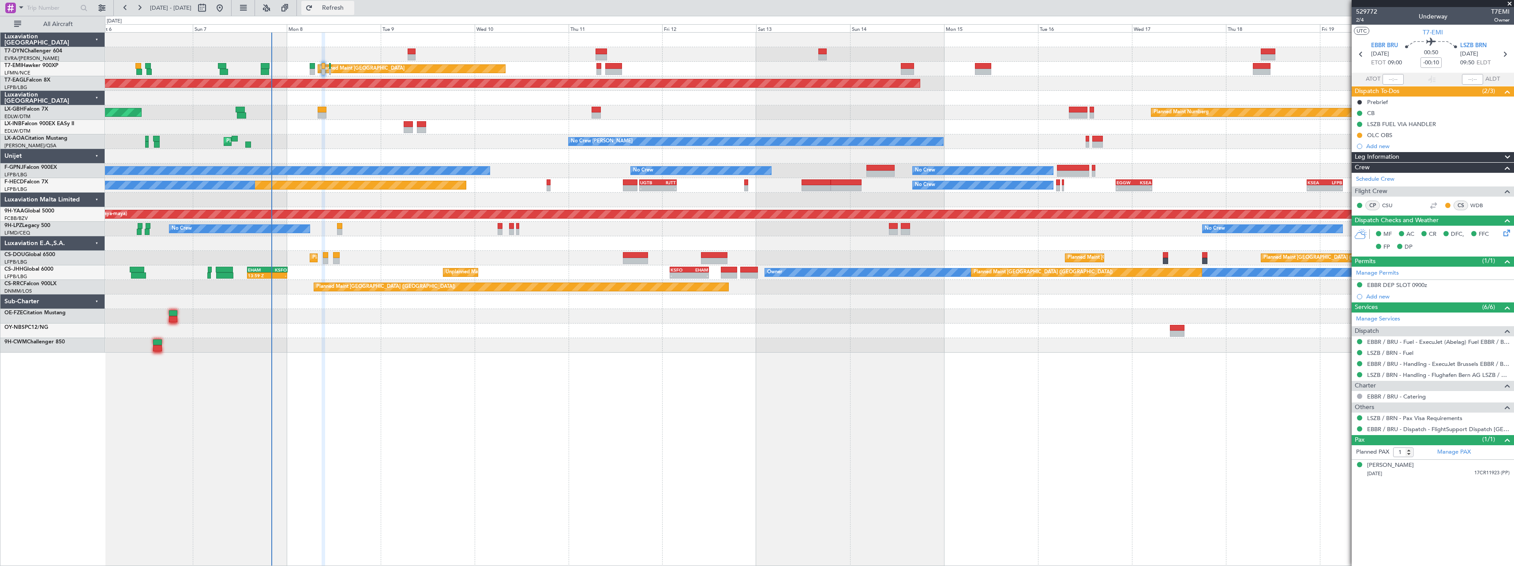
click at [352, 11] on span "Refresh" at bounding box center [333, 8] width 37 height 6
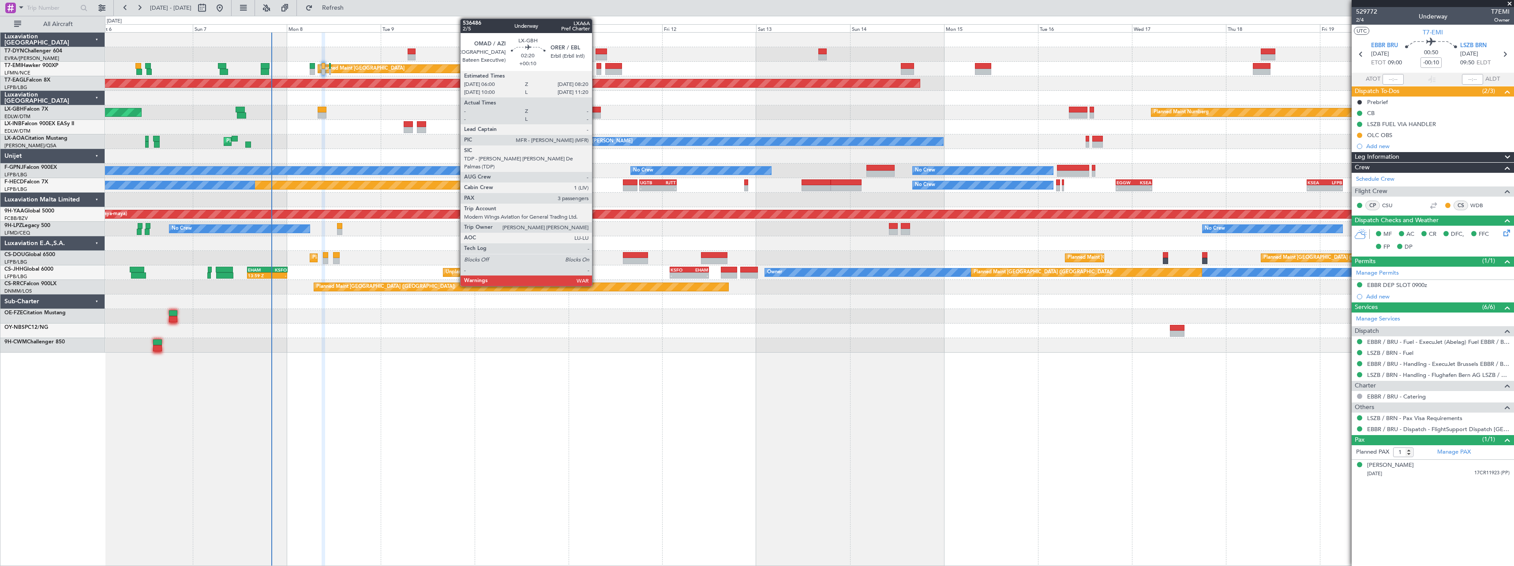
click at [596, 108] on div at bounding box center [596, 110] width 9 height 6
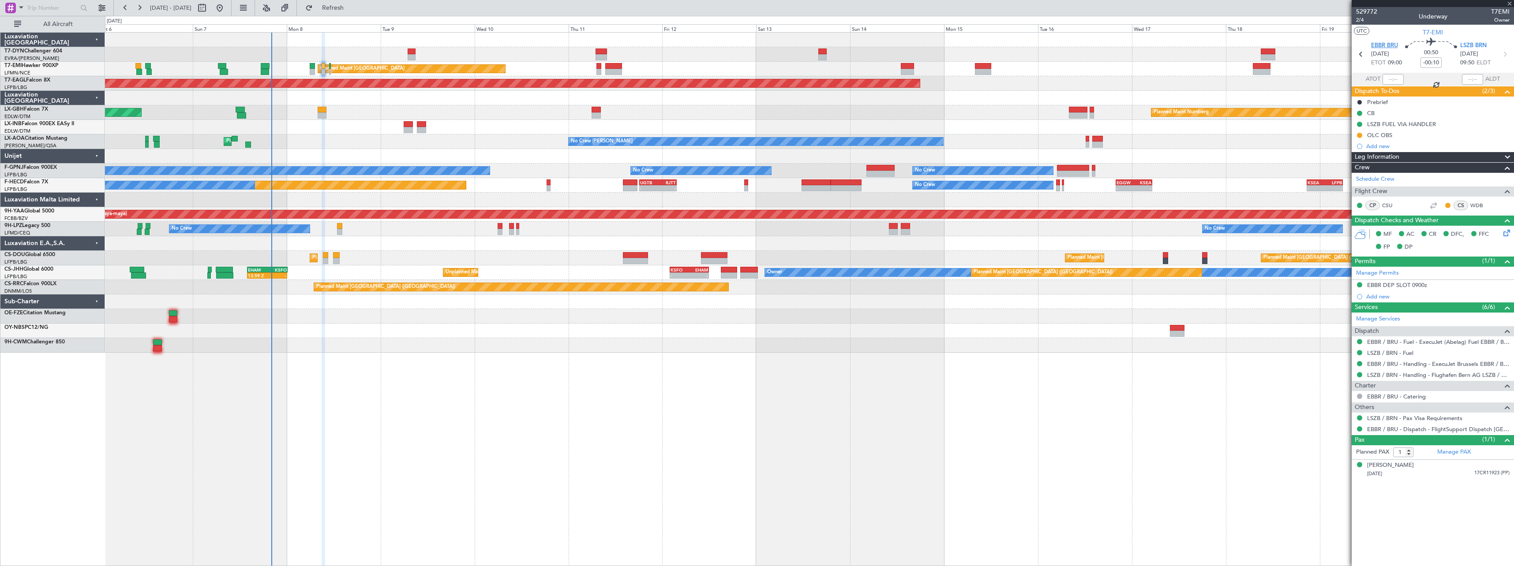
type input "+00:10"
type input "3"
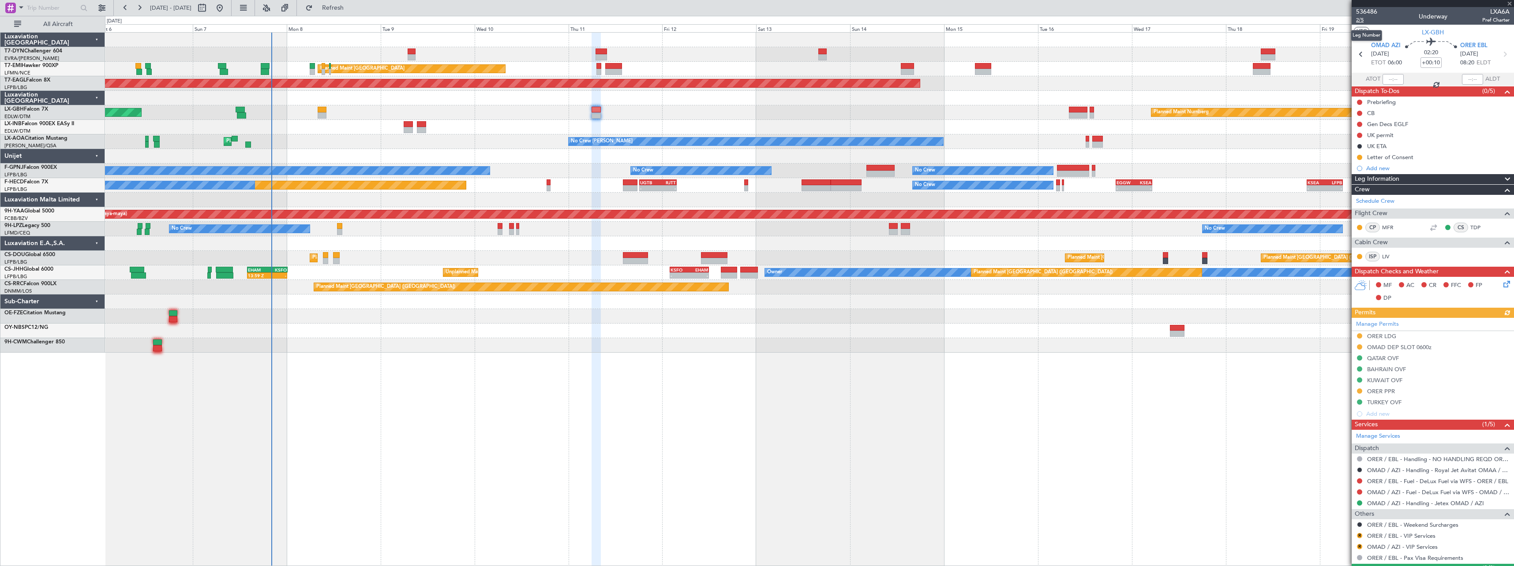
click at [1357, 20] on span "2/5" at bounding box center [1366, 19] width 21 height 7
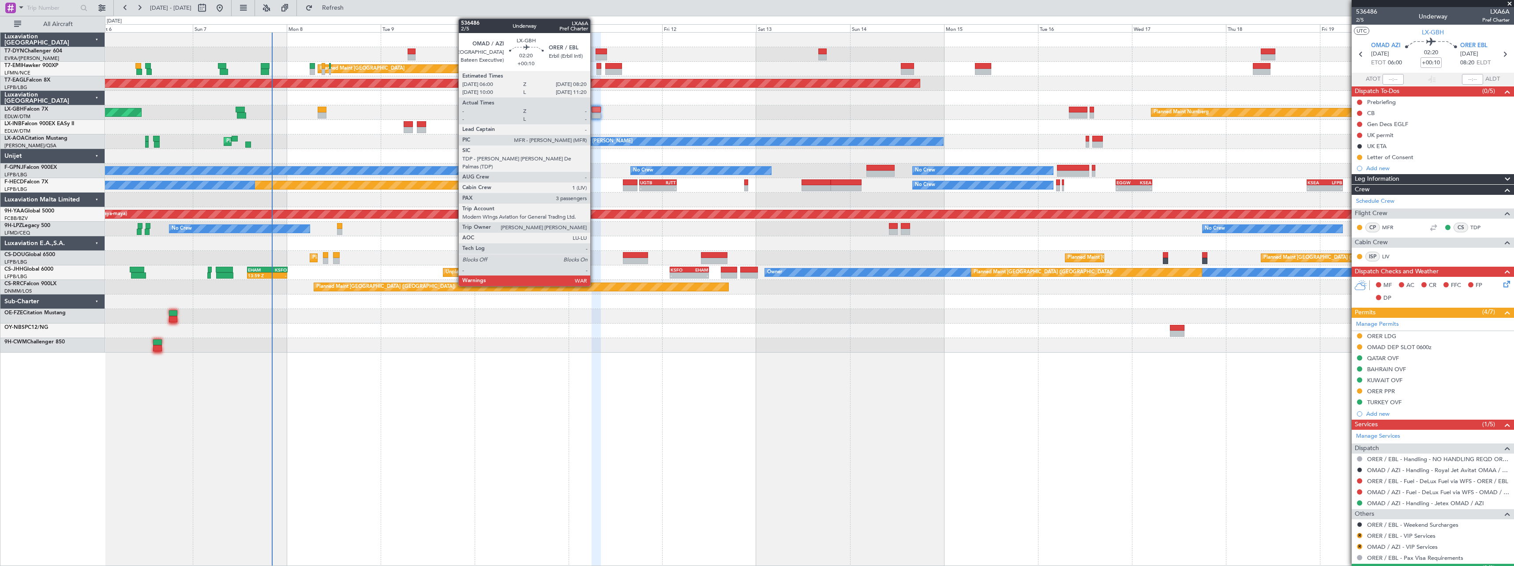
click at [594, 111] on div at bounding box center [596, 110] width 9 height 6
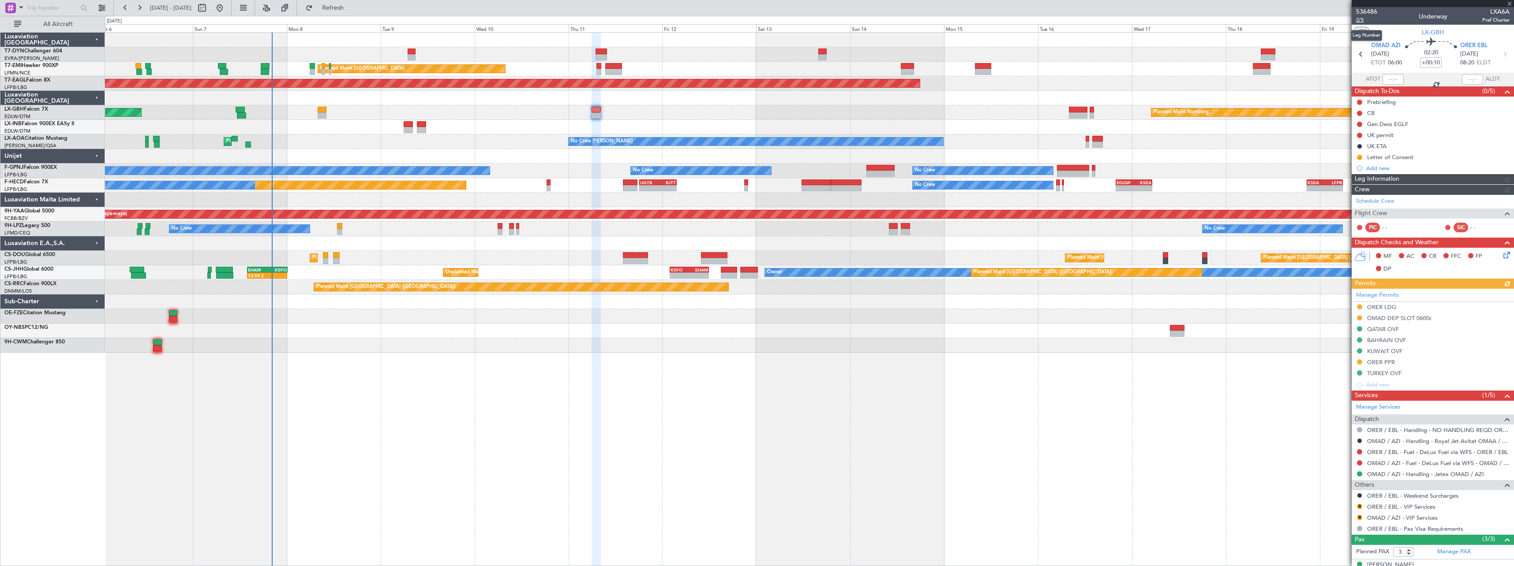
click at [1360, 20] on span "2/5" at bounding box center [1366, 19] width 21 height 7
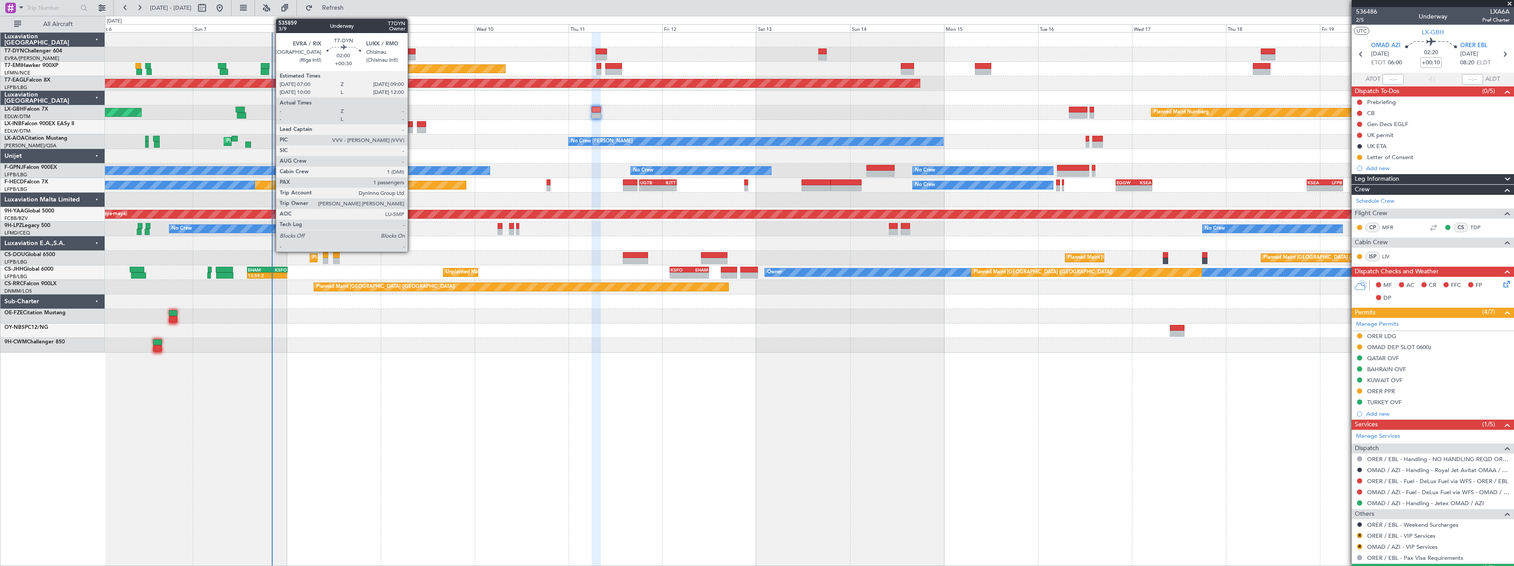
click at [412, 51] on div at bounding box center [412, 52] width 8 height 6
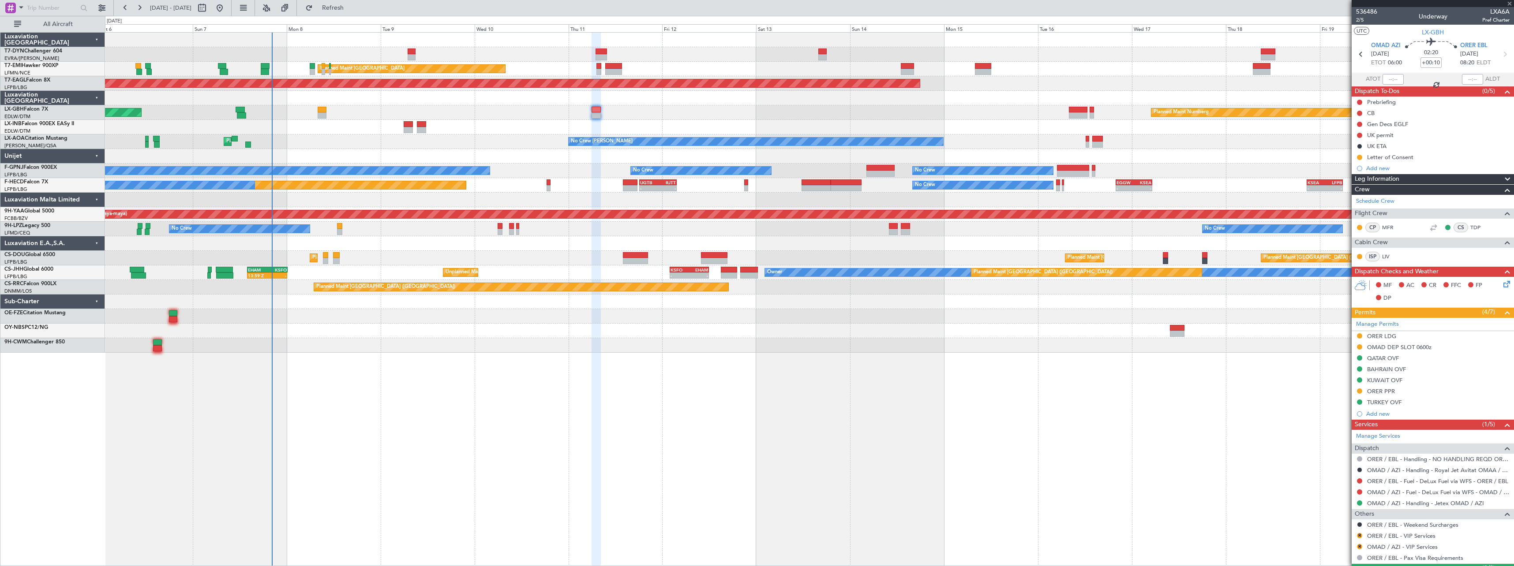
type input "+00:30"
type input "1"
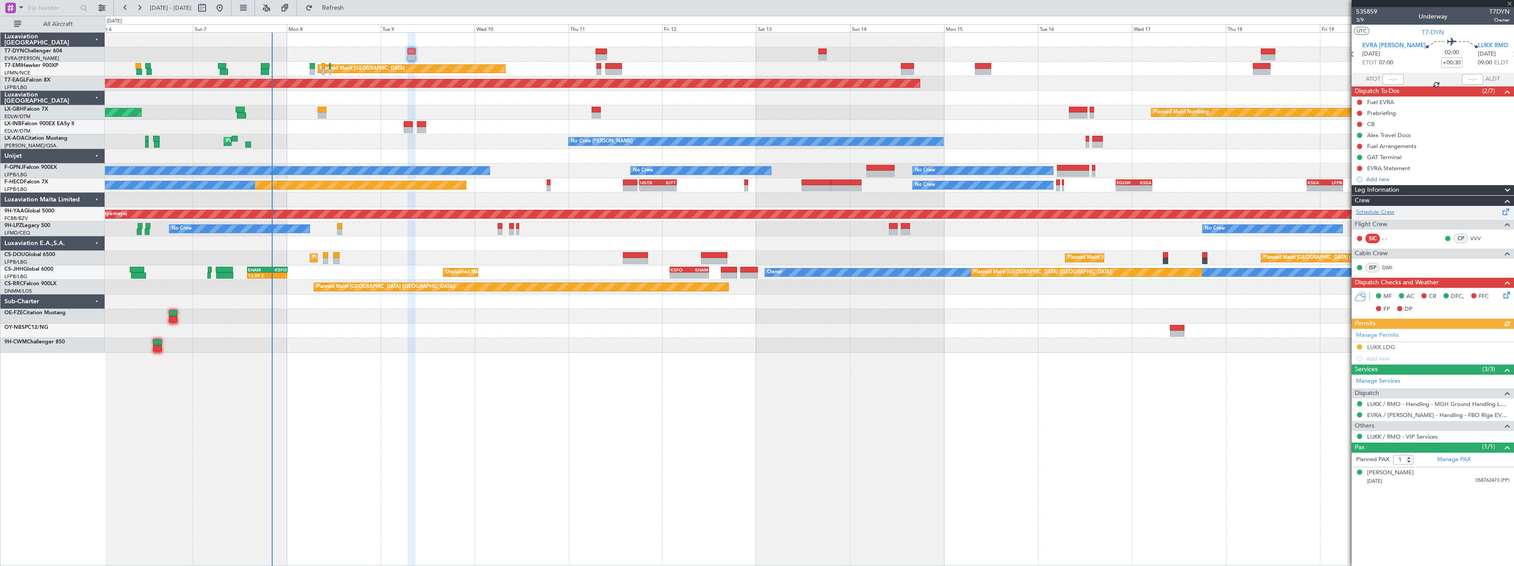
click at [1505, 214] on span at bounding box center [1506, 210] width 11 height 7
click at [354, 14] on button "Refresh" at bounding box center [327, 8] width 53 height 14
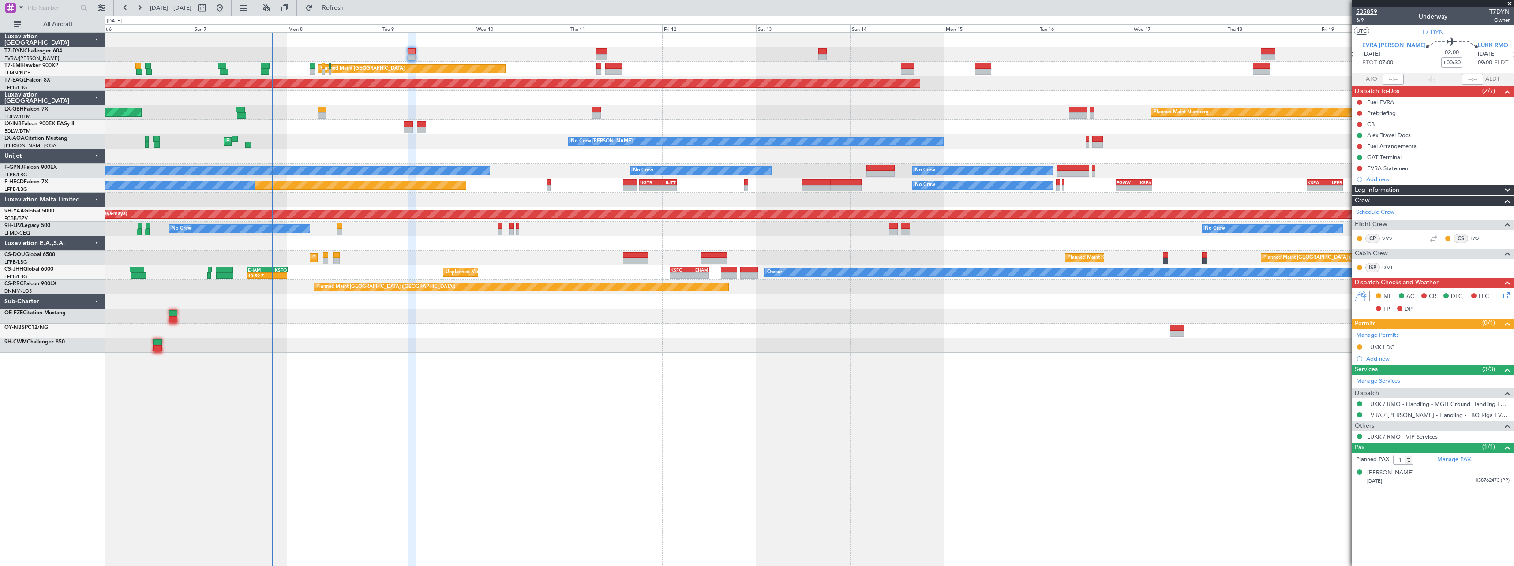
click at [1372, 11] on span "535859" at bounding box center [1366, 11] width 21 height 9
click at [1390, 265] on link "DMI" at bounding box center [1392, 268] width 20 height 8
click at [1478, 235] on link "PAV" at bounding box center [1480, 239] width 20 height 8
click at [1387, 235] on link "VVV" at bounding box center [1392, 239] width 20 height 8
click at [1359, 20] on span "3/9" at bounding box center [1366, 19] width 21 height 7
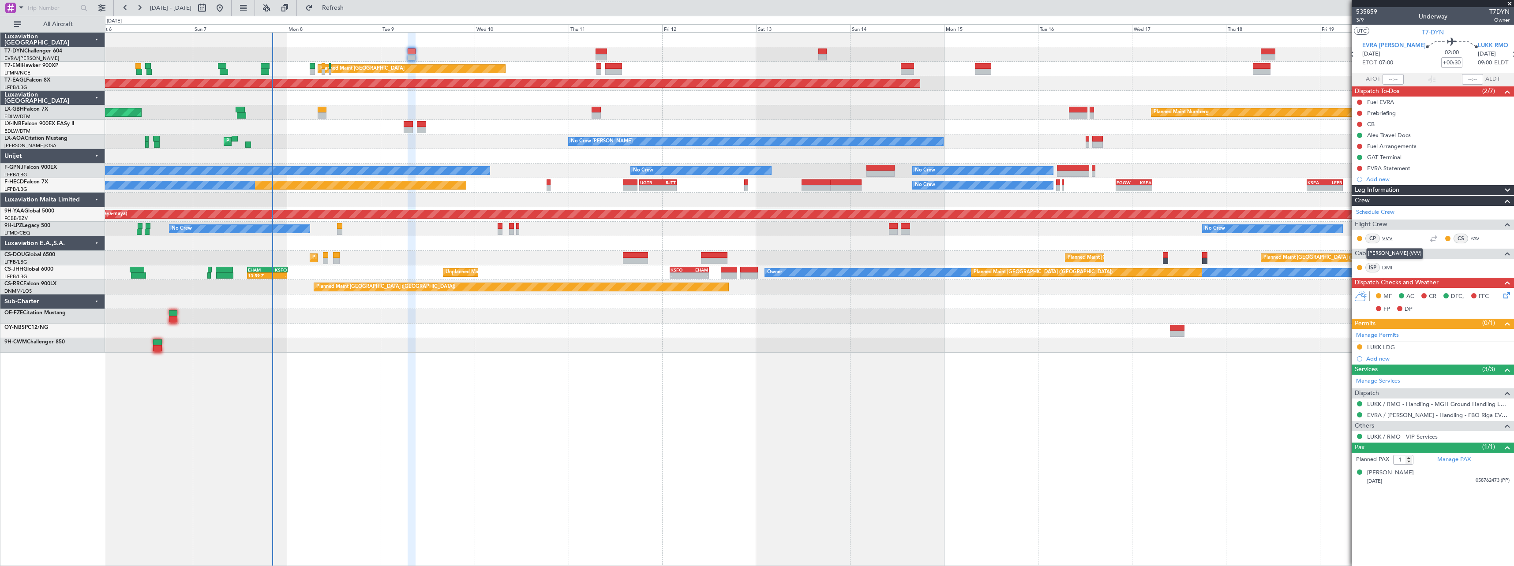
click at [1387, 238] on link "VVV" at bounding box center [1392, 239] width 20 height 8
click at [1478, 236] on link "PAV" at bounding box center [1480, 239] width 20 height 8
click at [1392, 266] on link "DMI" at bounding box center [1392, 268] width 20 height 8
click at [1456, 462] on link "Manage PAX" at bounding box center [1454, 460] width 34 height 9
click at [1391, 236] on link "VVV" at bounding box center [1392, 239] width 20 height 8
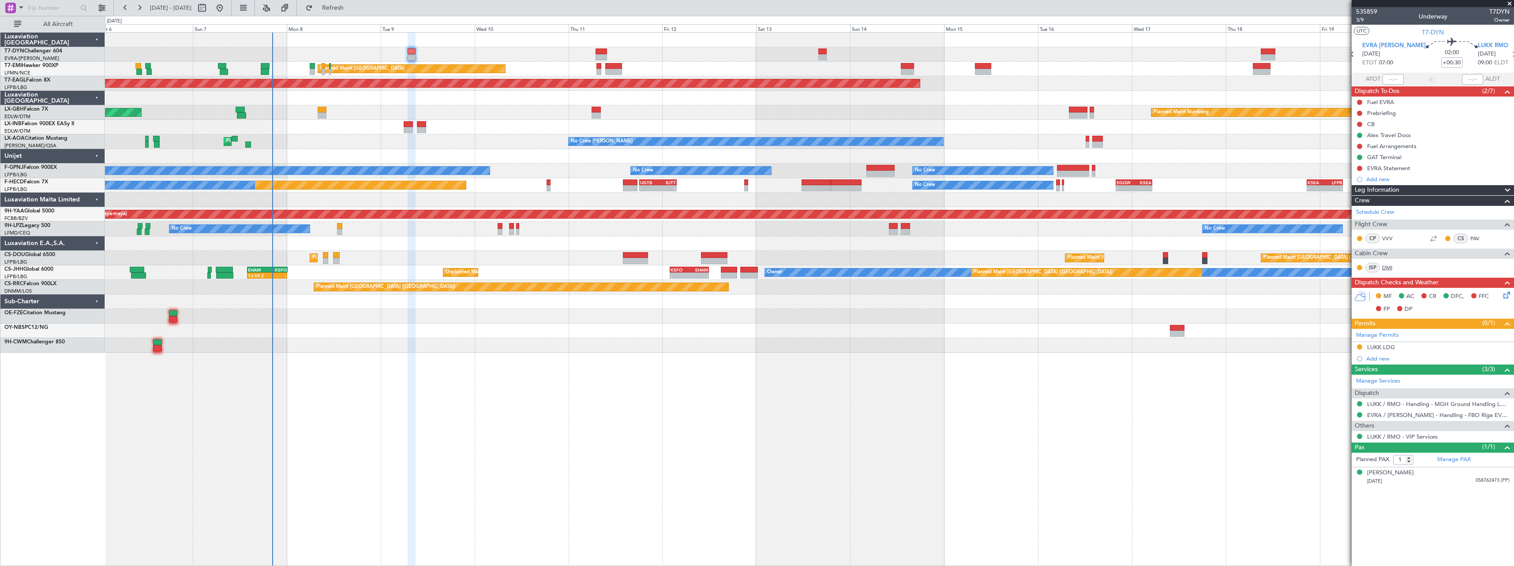
click at [1388, 269] on link "DMI" at bounding box center [1392, 268] width 20 height 8
click at [1383, 268] on link "DMI" at bounding box center [1392, 268] width 20 height 8
click at [352, 7] on span "Refresh" at bounding box center [333, 8] width 37 height 6
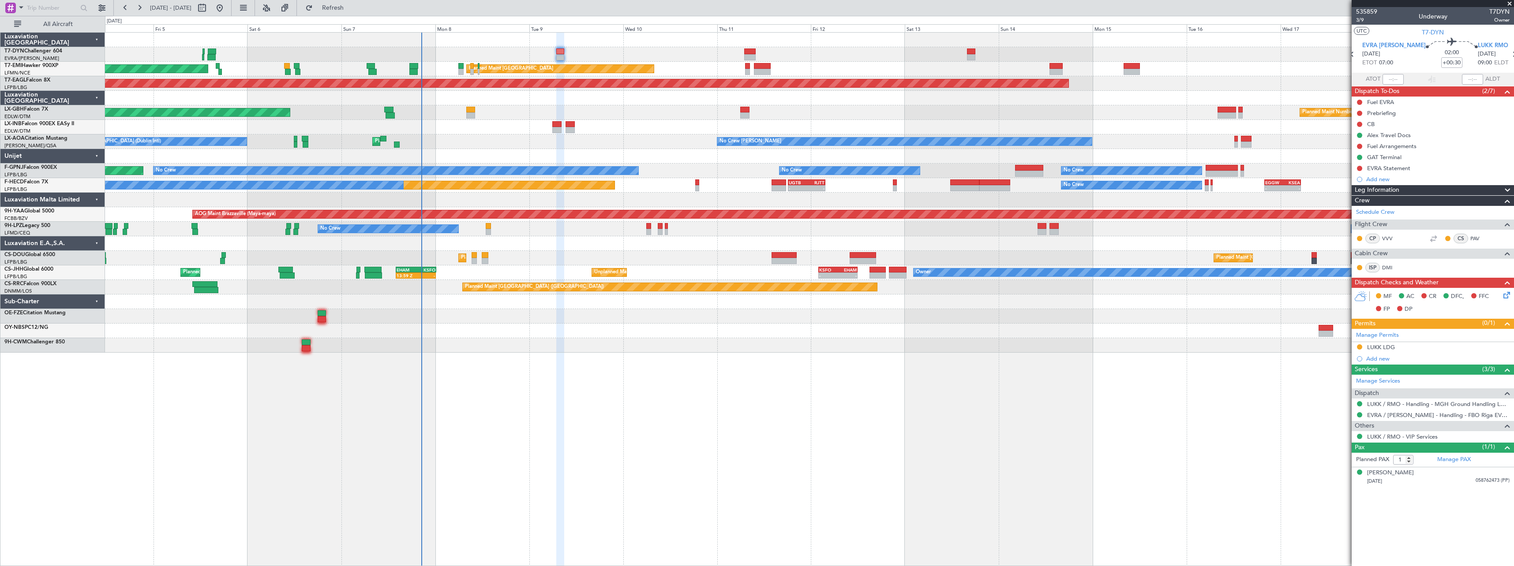
click at [676, 341] on div at bounding box center [809, 345] width 1409 height 15
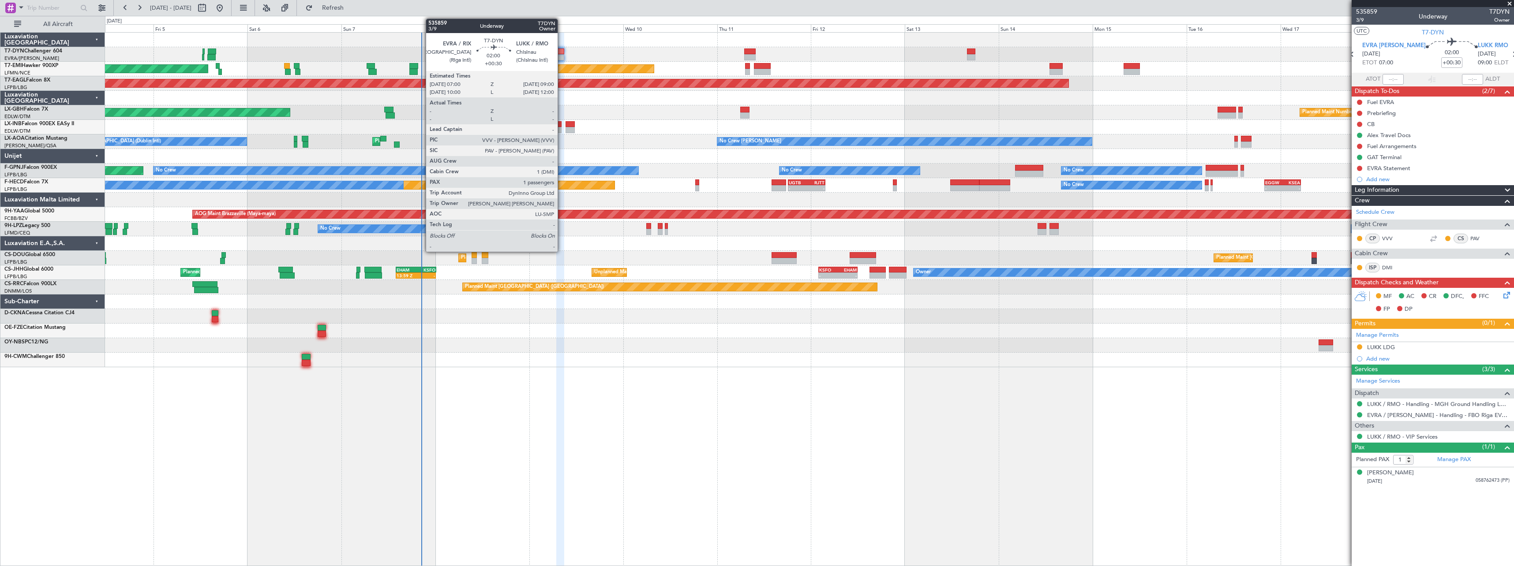
click at [562, 52] on div at bounding box center [560, 52] width 8 height 6
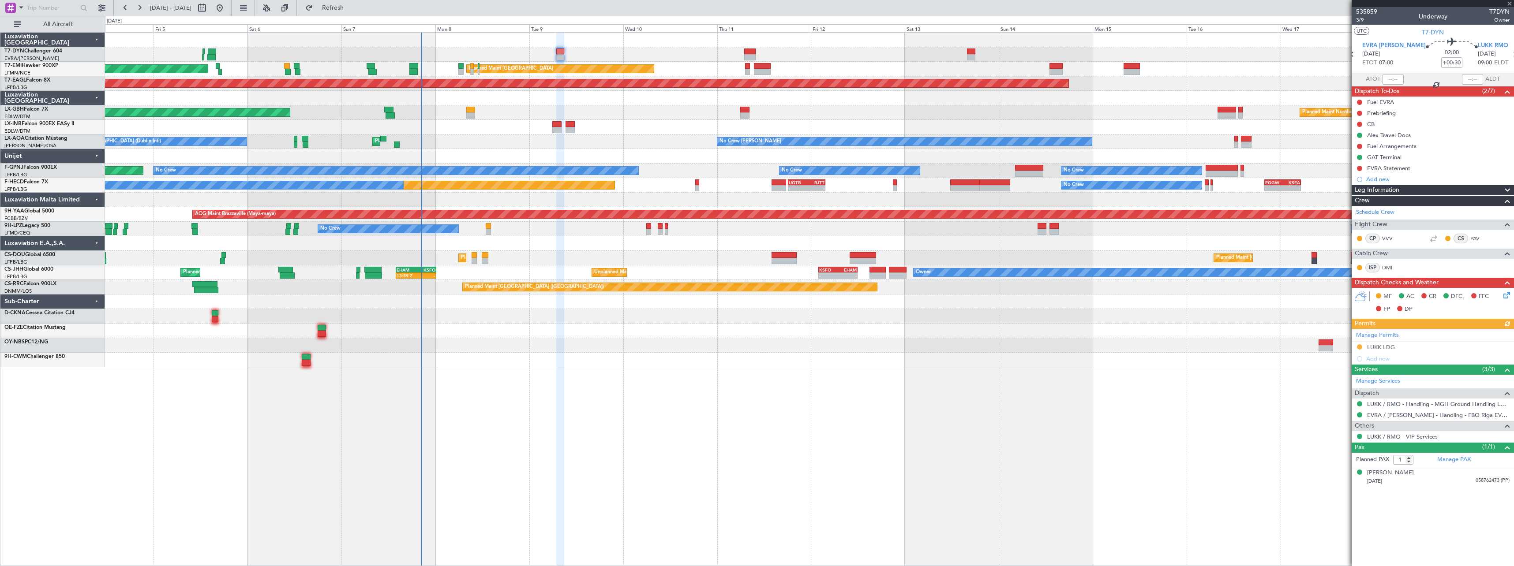
click at [1508, 294] on icon at bounding box center [1505, 293] width 7 height 7
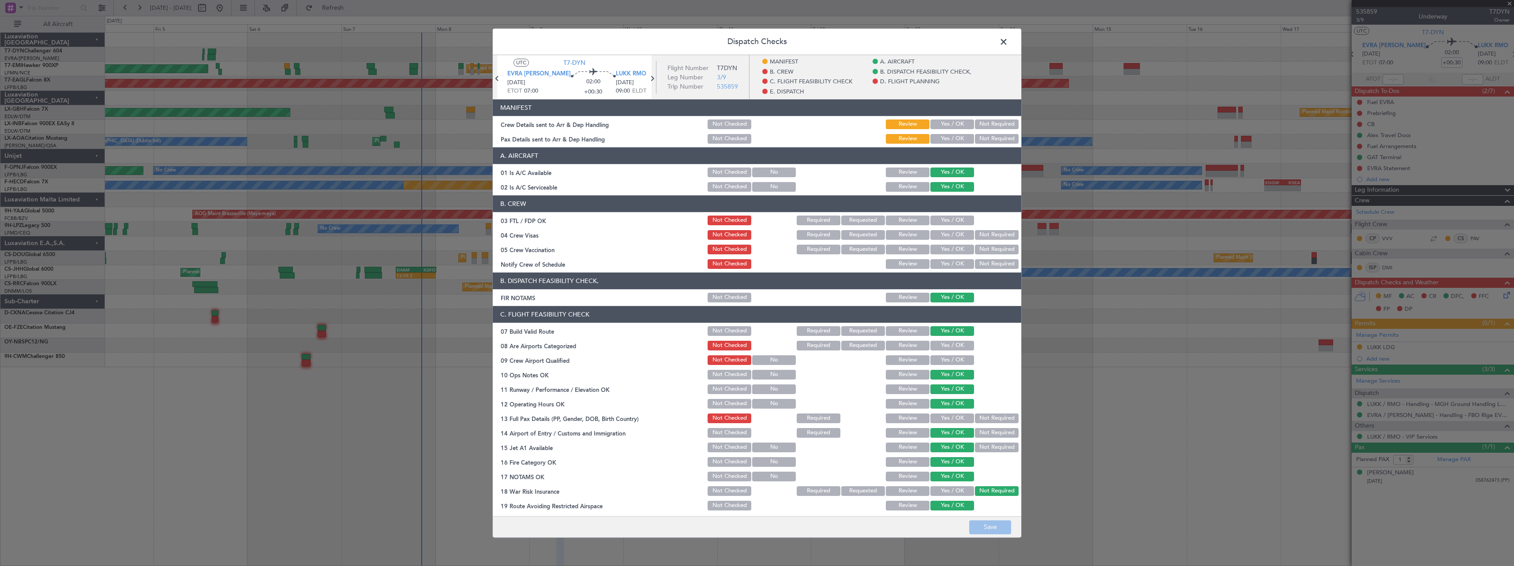
click at [936, 126] on button "Yes / OK" at bounding box center [952, 125] width 44 height 10
click at [938, 136] on button "Yes / OK" at bounding box center [952, 139] width 44 height 10
click at [986, 529] on button "Save" at bounding box center [990, 528] width 42 height 14
click at [1008, 42] on span at bounding box center [1008, 44] width 0 height 18
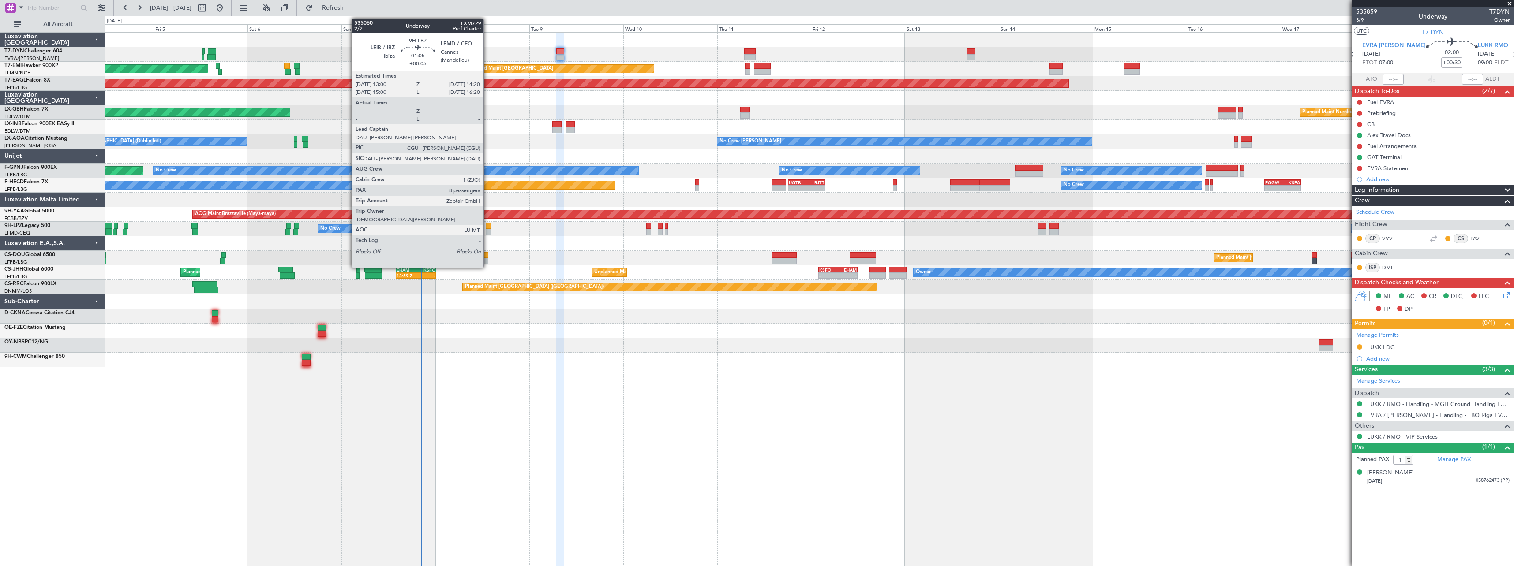
click at [487, 228] on div at bounding box center [488, 226] width 5 height 6
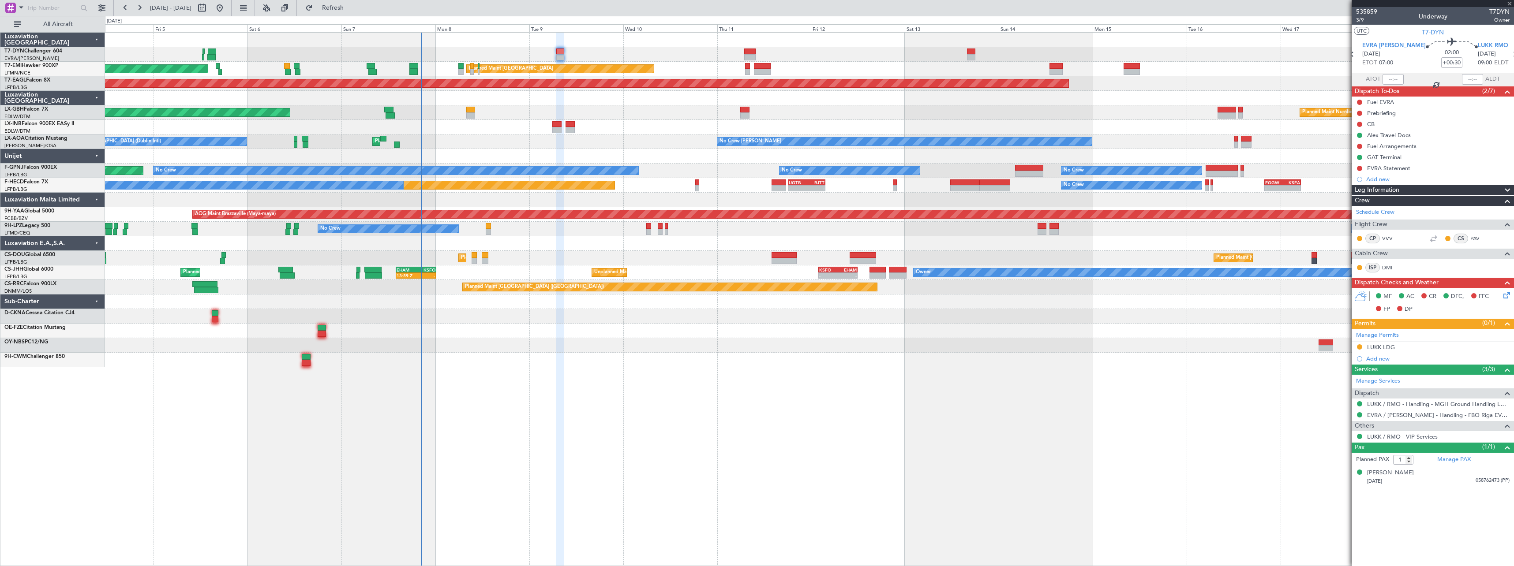
type input "+00:05"
type input "8"
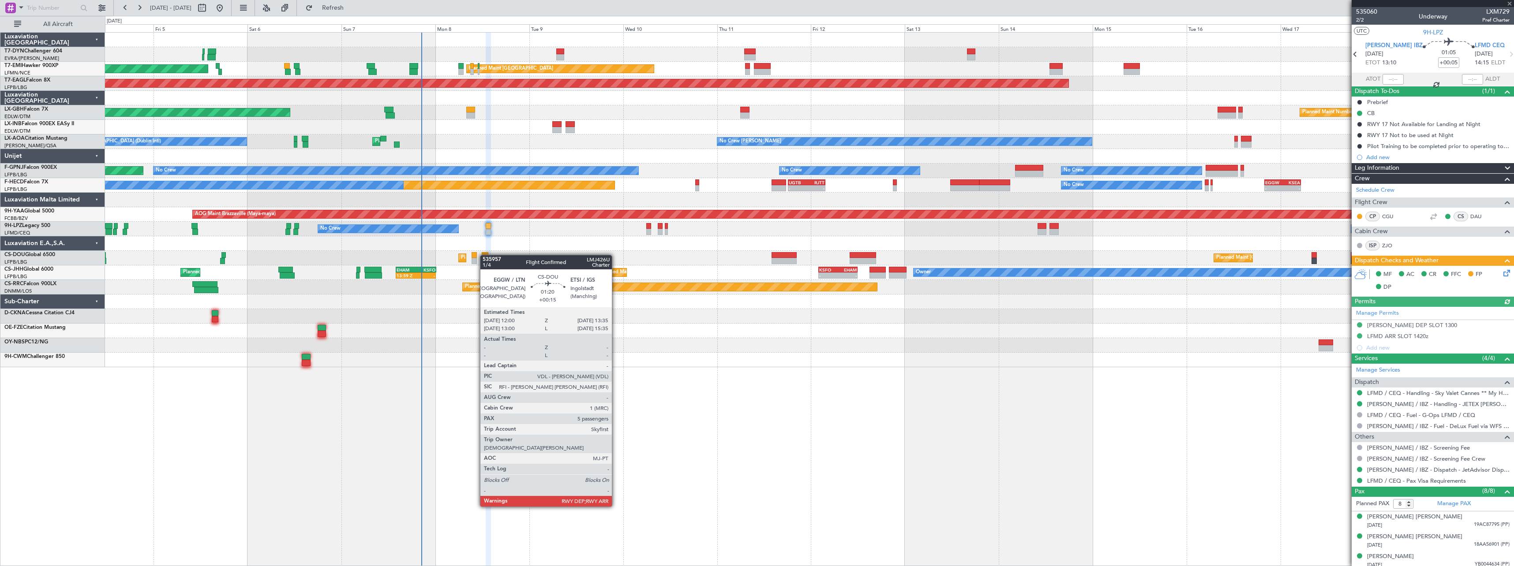
click at [484, 255] on div at bounding box center [485, 255] width 7 height 6
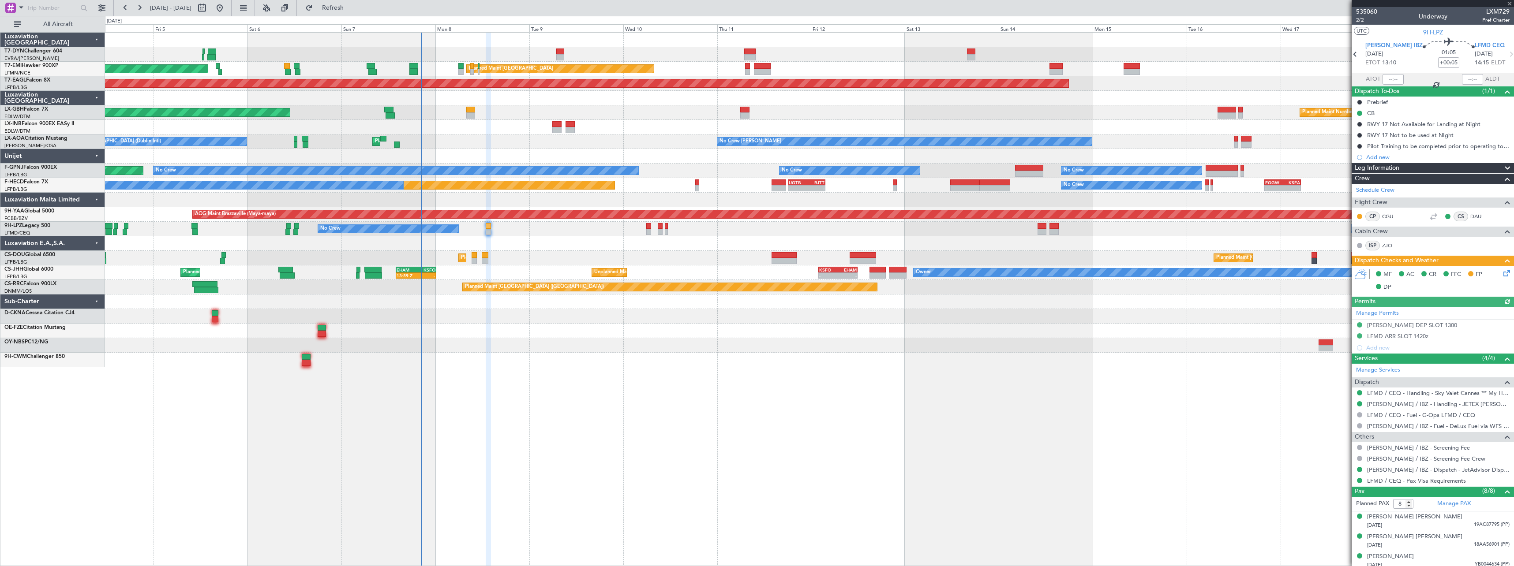
type input "+00:15"
type input "5"
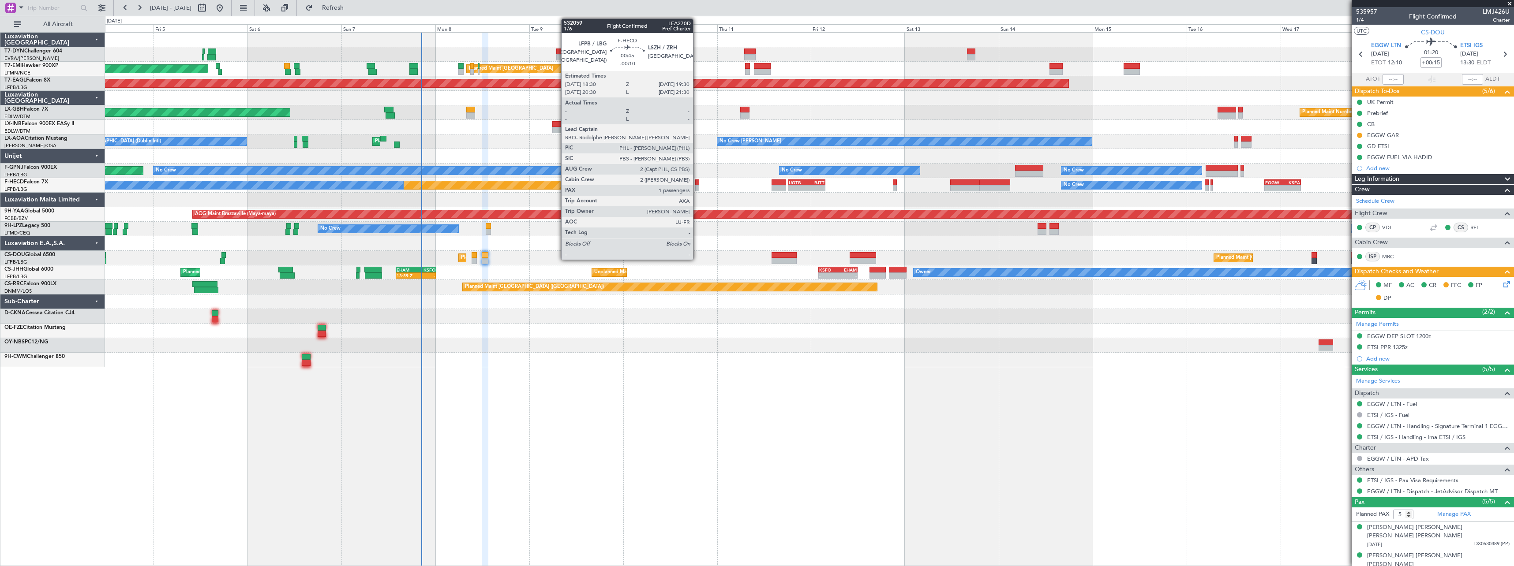
click at [697, 183] on div at bounding box center [697, 183] width 4 height 6
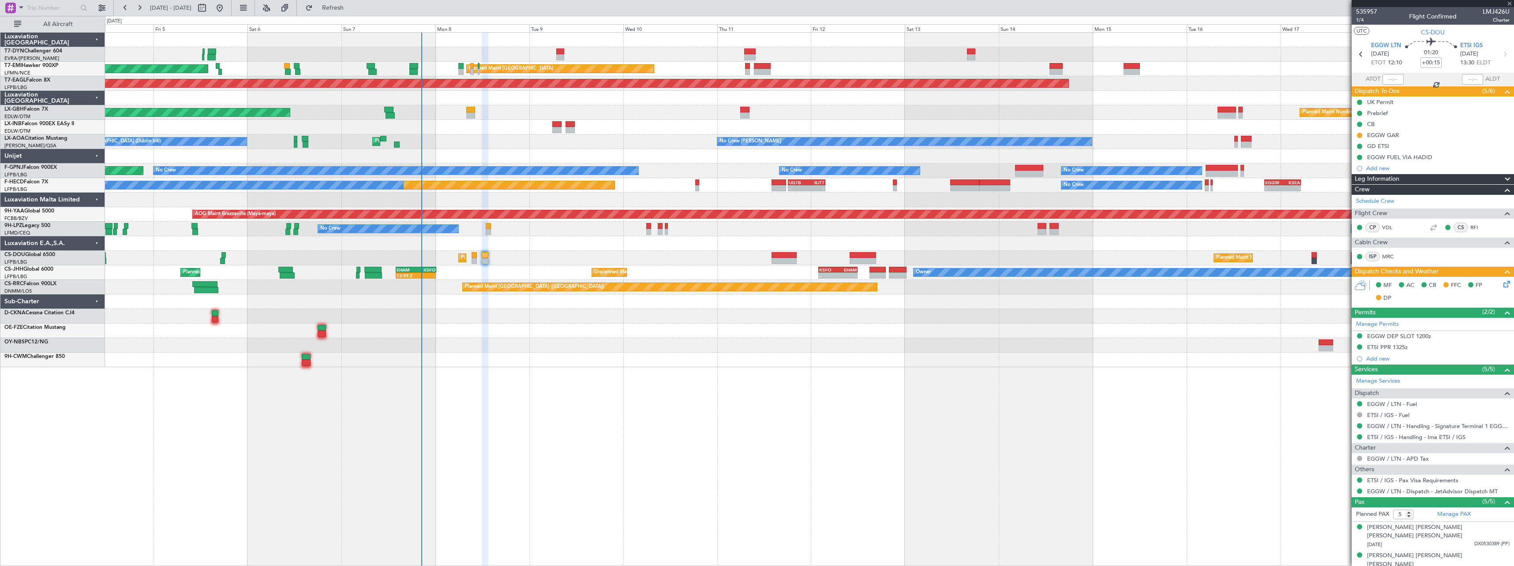
type input "-00:10"
type input "1"
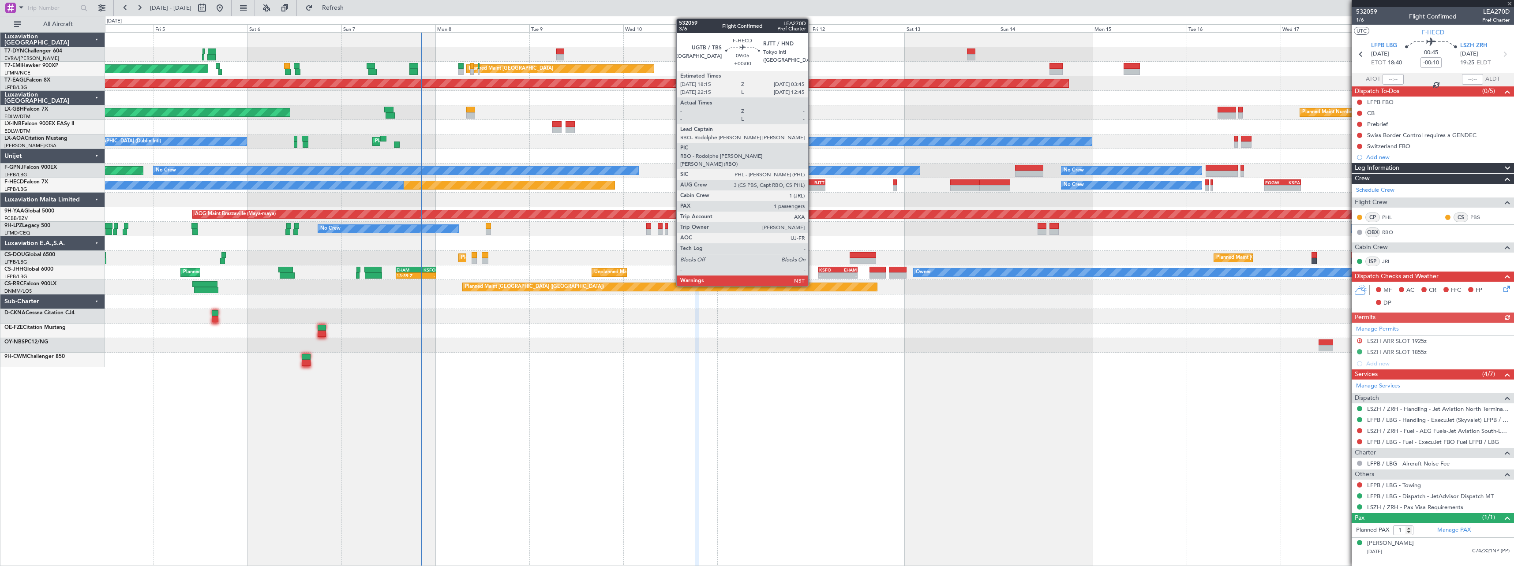
click at [812, 180] on div "RJTT" at bounding box center [816, 182] width 18 height 5
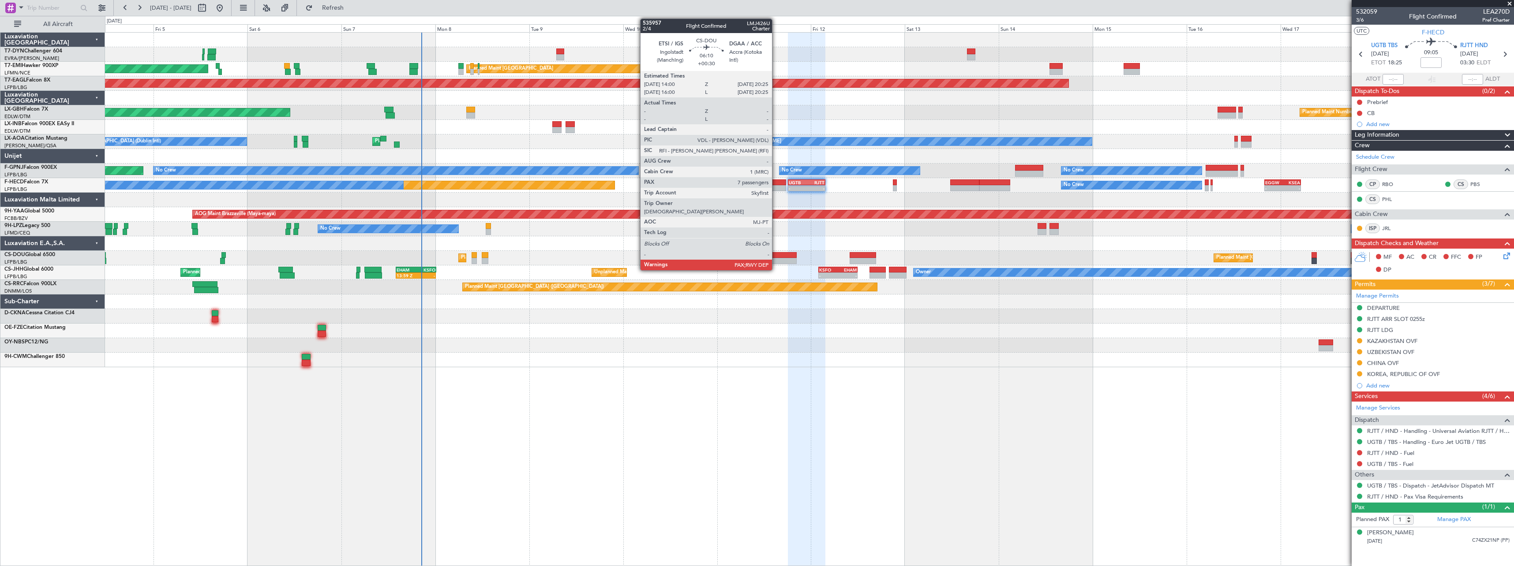
click at [776, 254] on div at bounding box center [784, 255] width 25 height 6
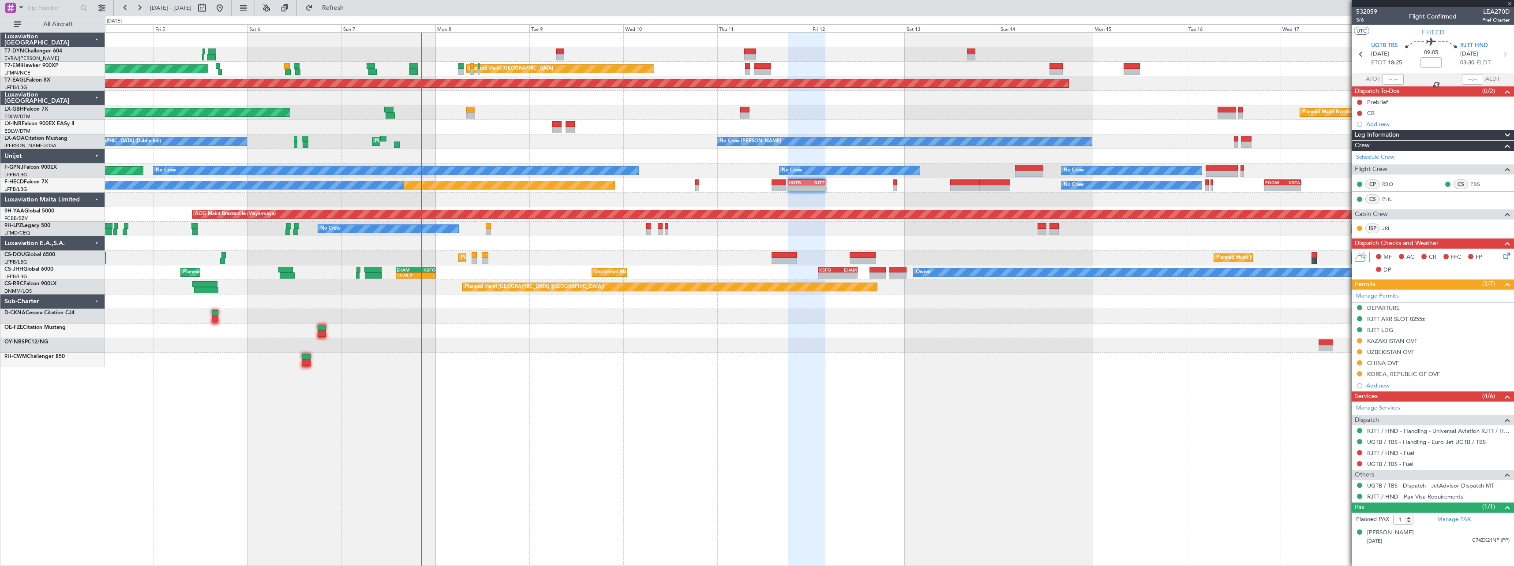
type input "+00:30"
type input "7"
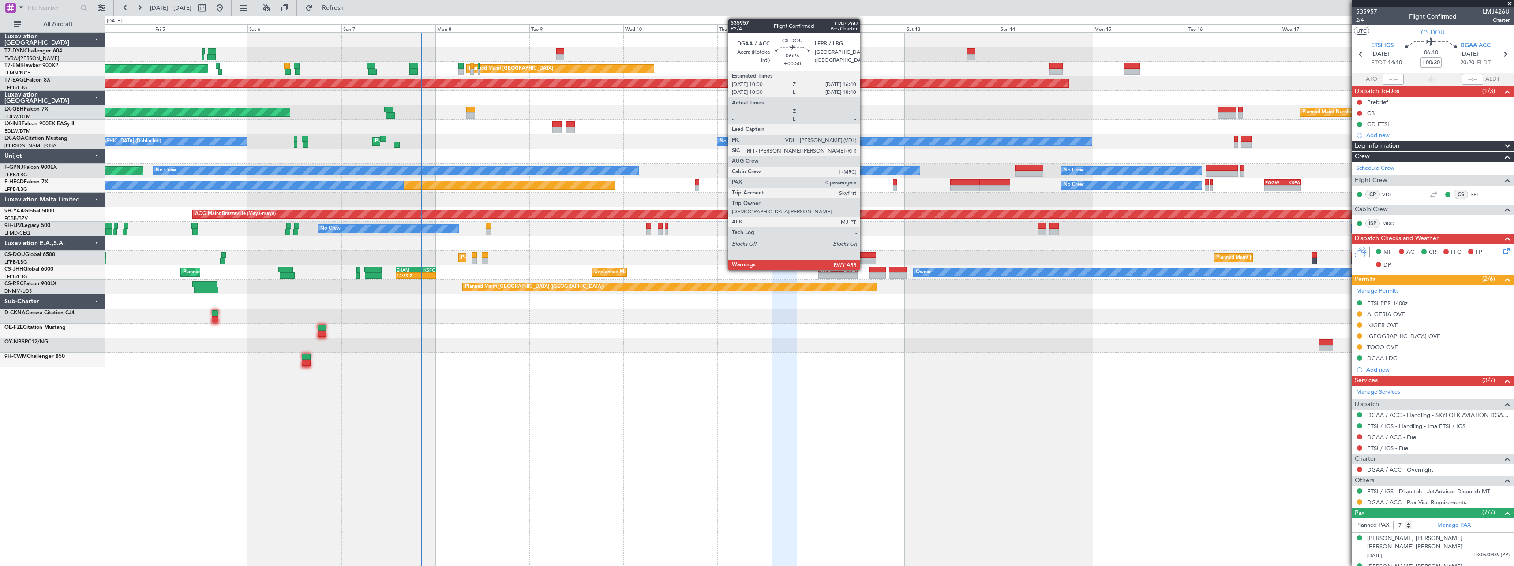
click at [864, 252] on div at bounding box center [863, 255] width 26 height 6
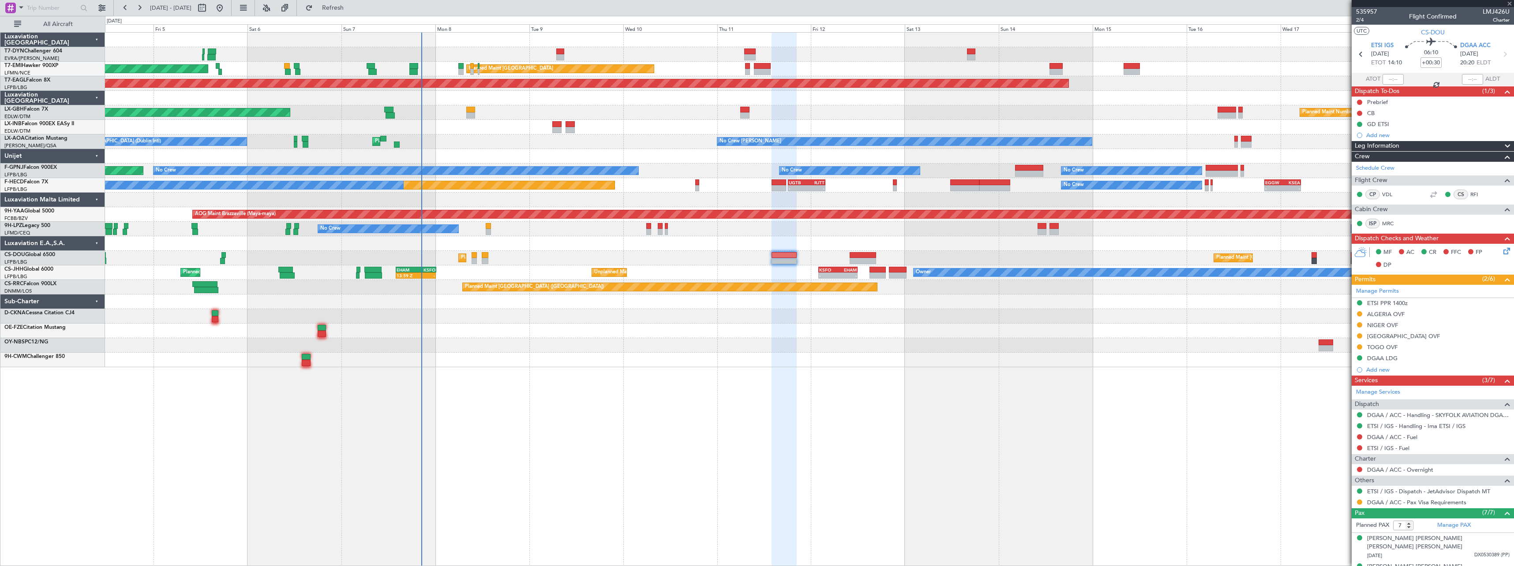
type input "+00:50"
type input "0"
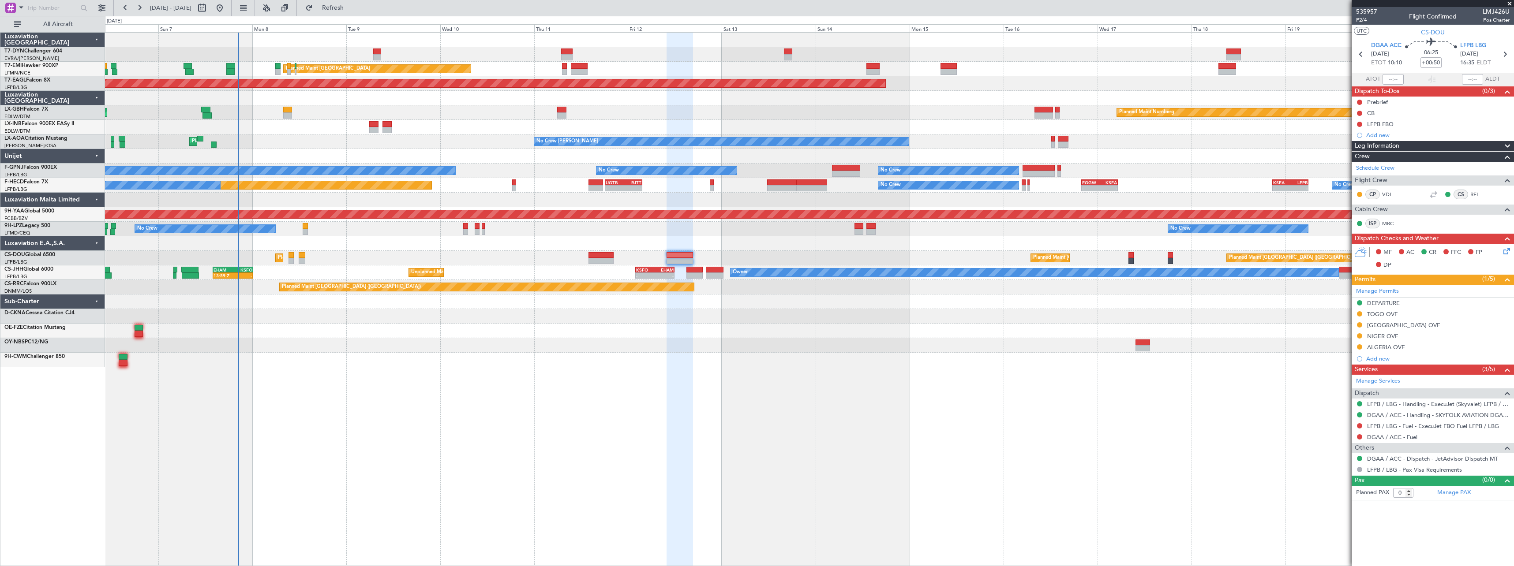
click at [989, 336] on div at bounding box center [809, 331] width 1409 height 15
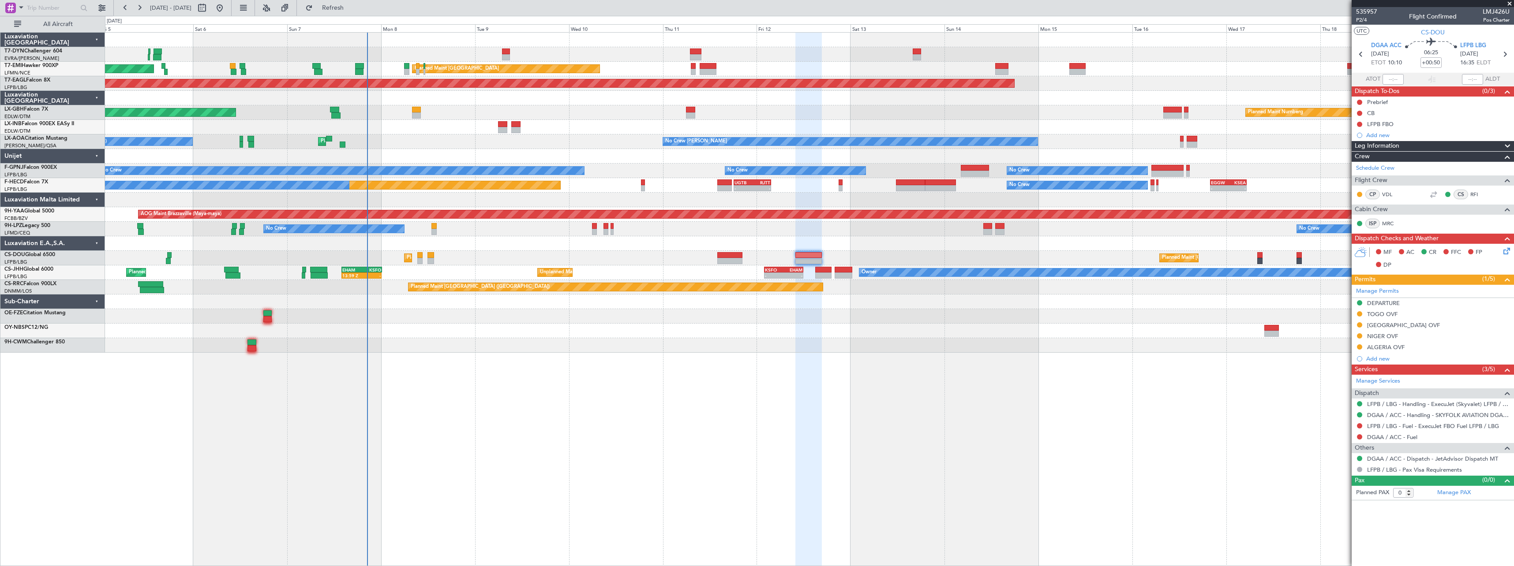
click at [481, 248] on div at bounding box center [809, 243] width 1409 height 15
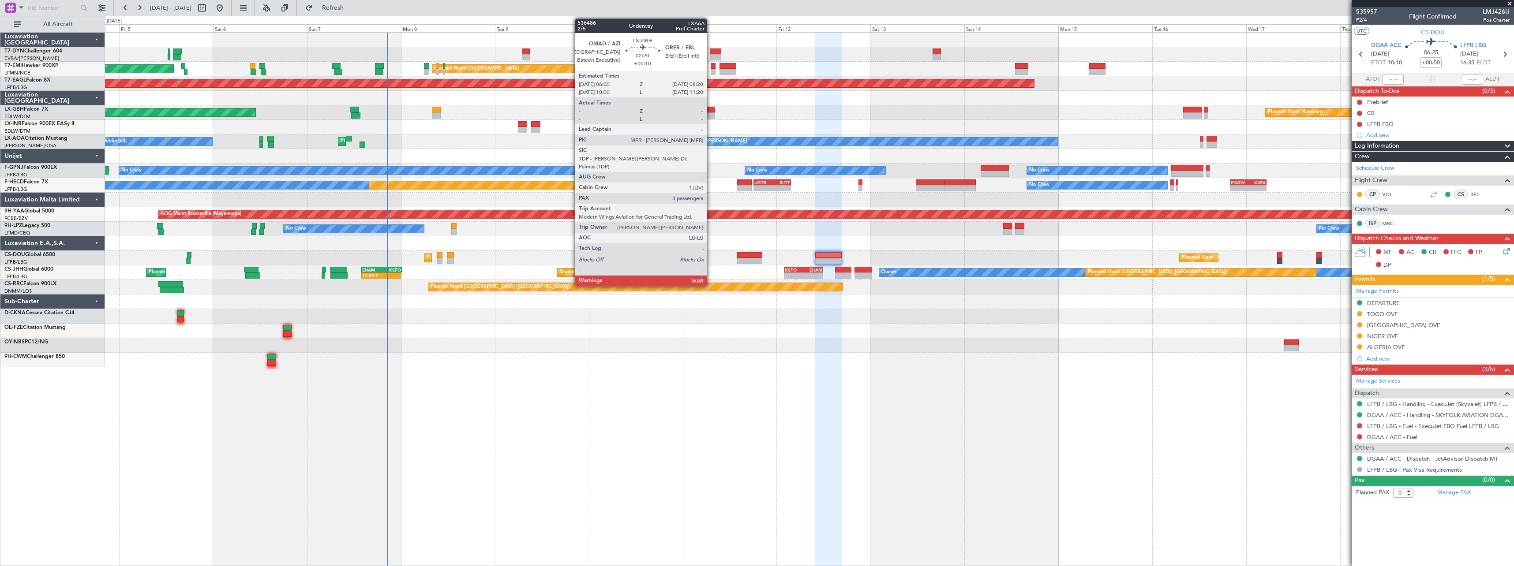
click at [711, 112] on div at bounding box center [710, 115] width 9 height 6
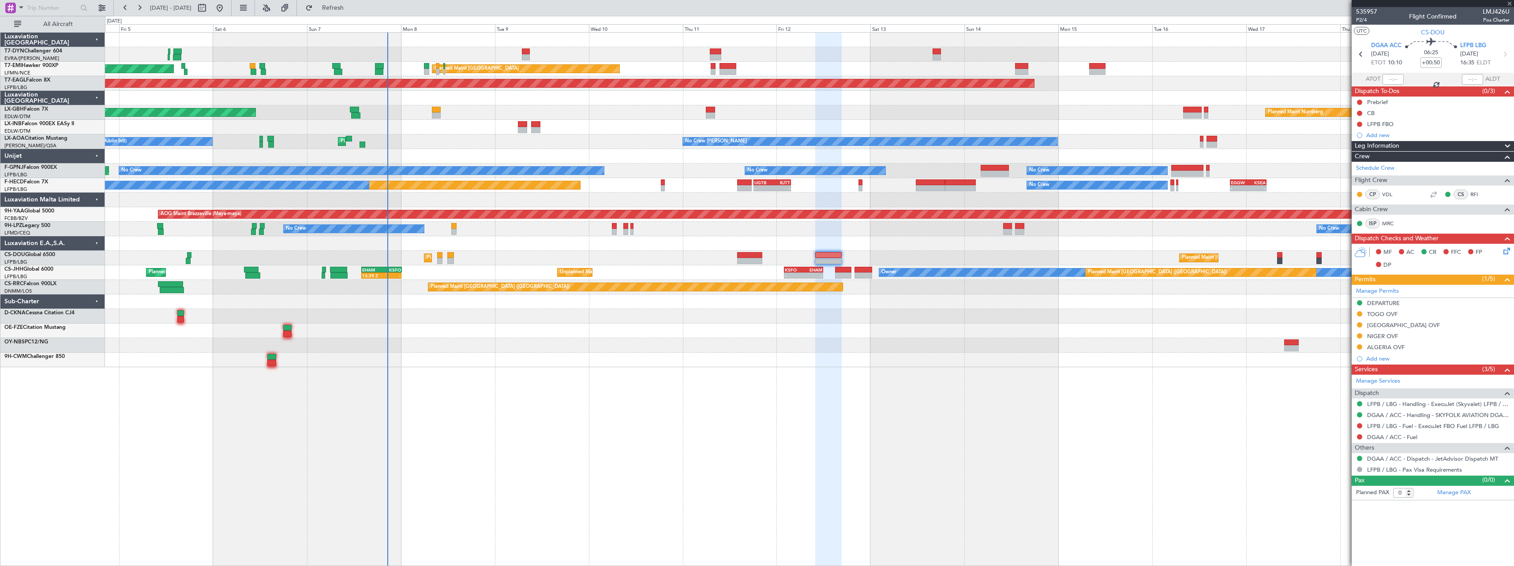
type input "+00:10"
type input "3"
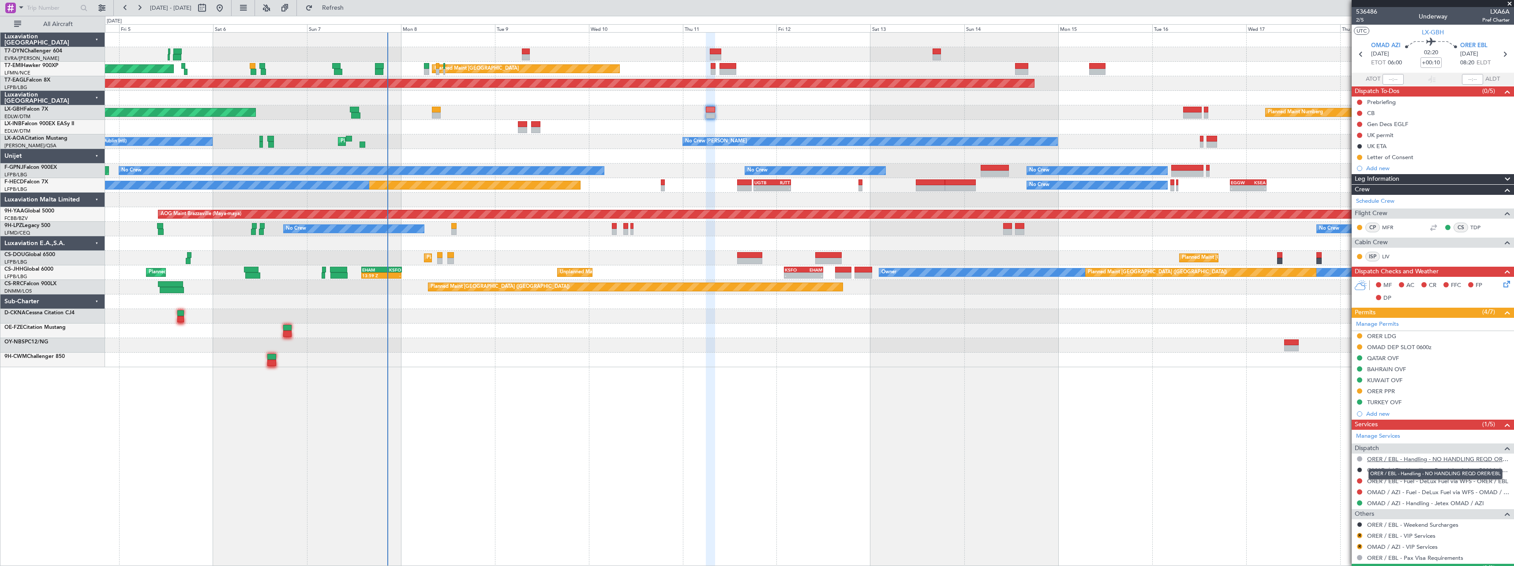
click at [1401, 458] on link "ORER / EBL - Handling - NO HANDLING REQD ORER/EBL" at bounding box center [1438, 459] width 142 height 7
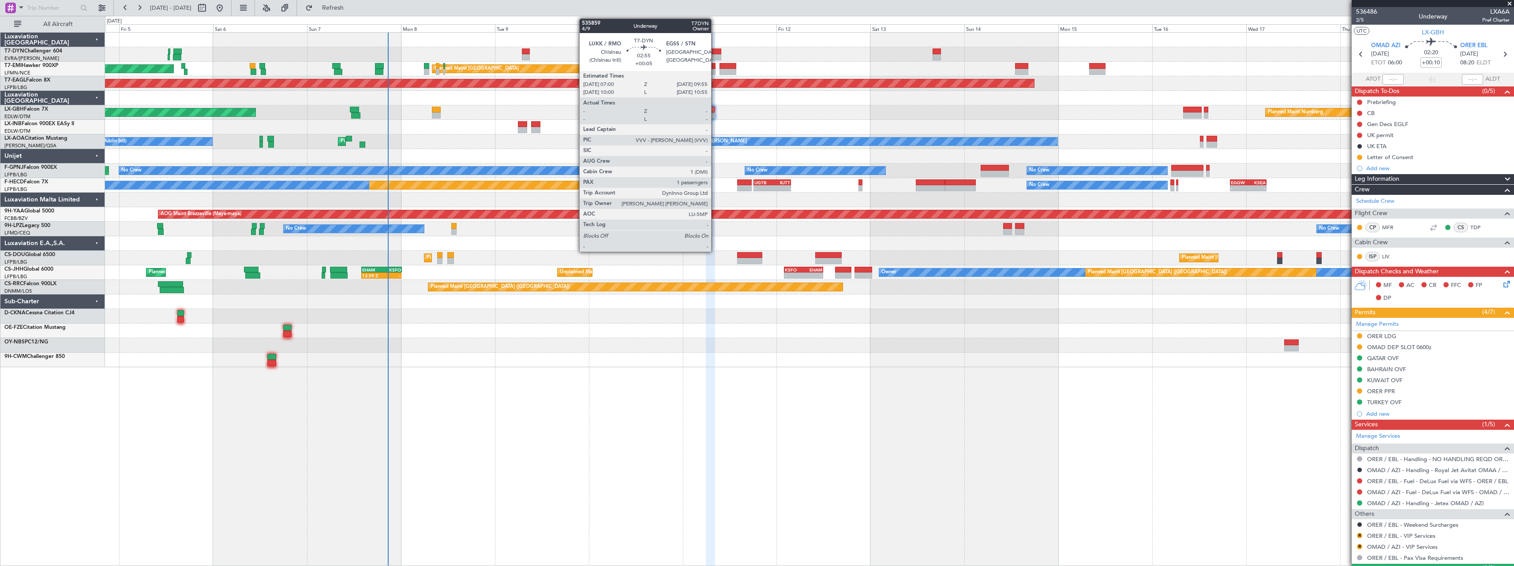
click at [715, 54] on div at bounding box center [715, 57] width 11 height 6
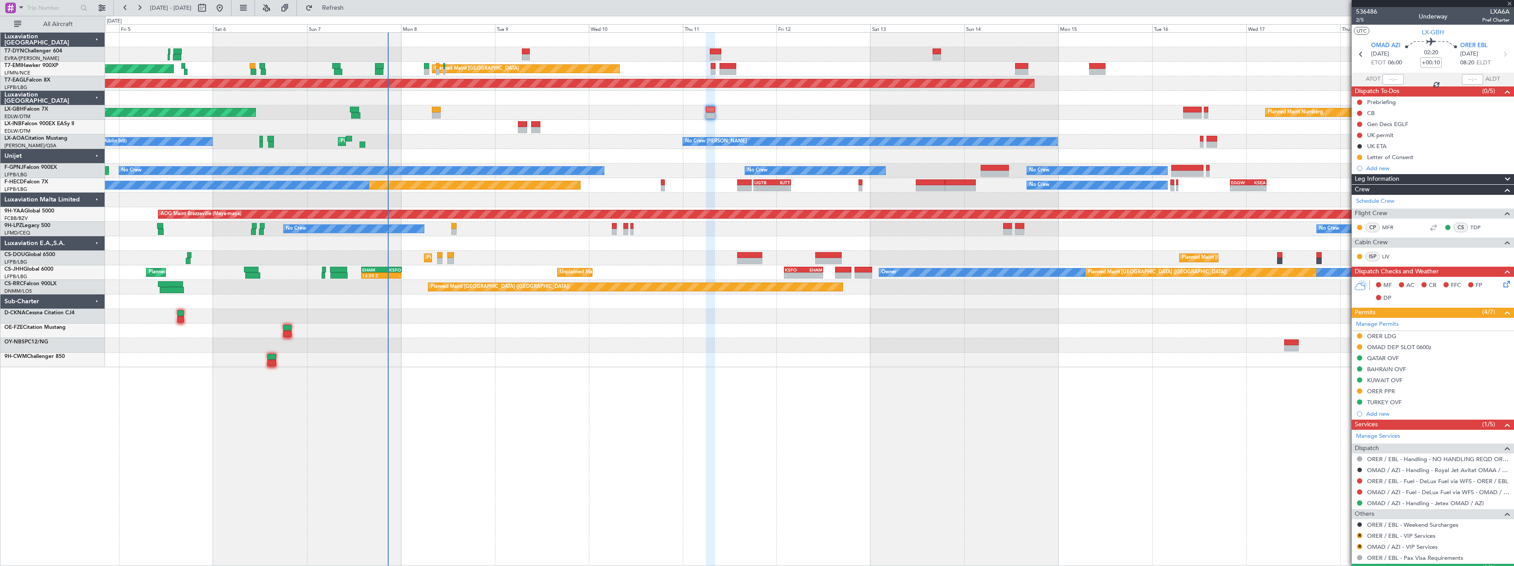
type input "+00:05"
type input "1"
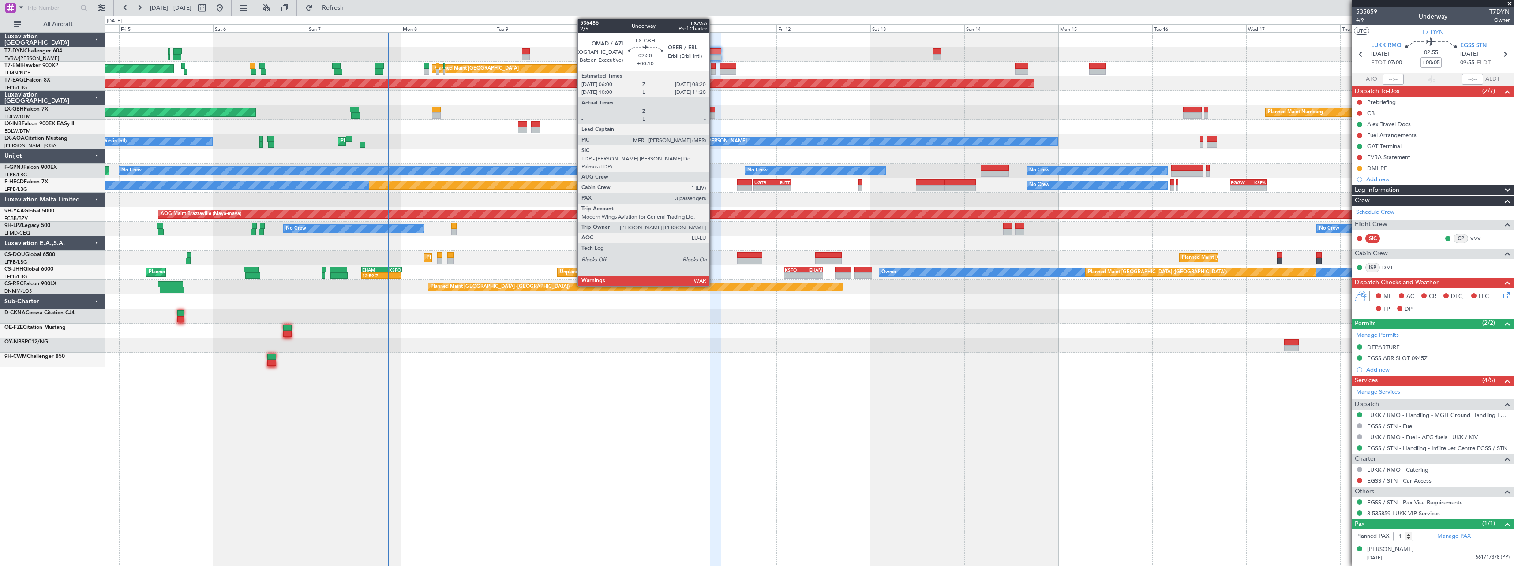
click at [714, 112] on div at bounding box center [710, 110] width 9 height 6
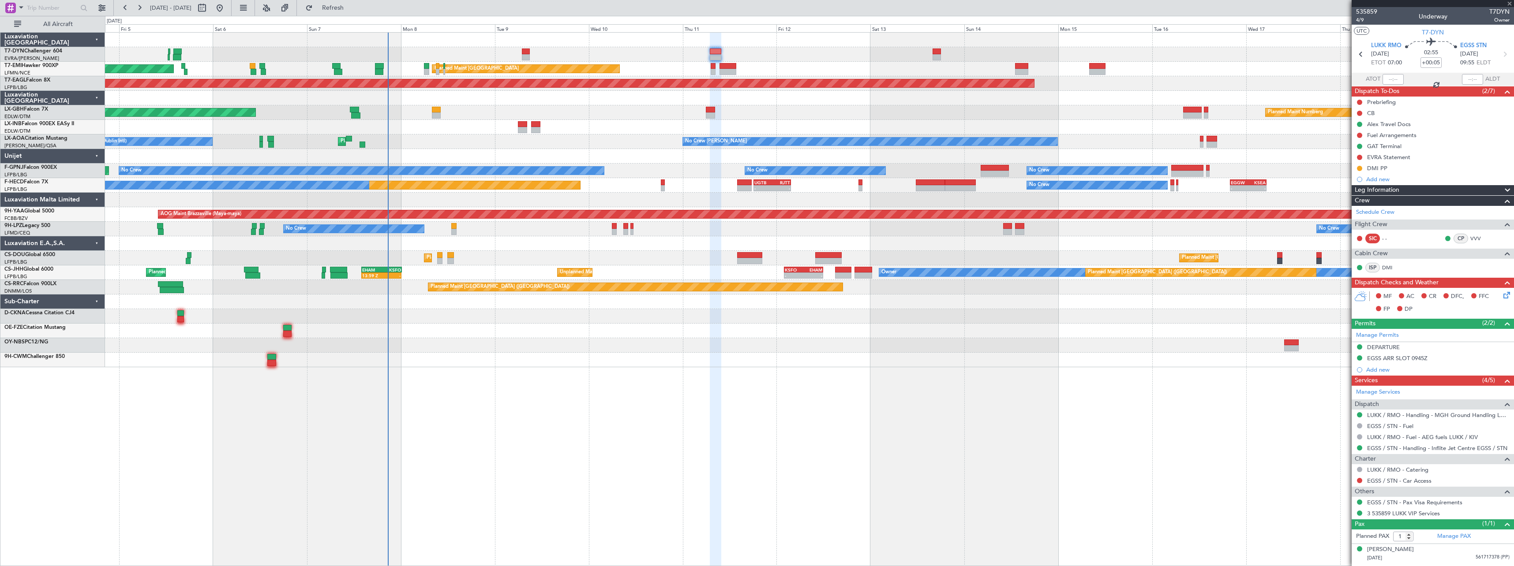
type input "+00:10"
type input "3"
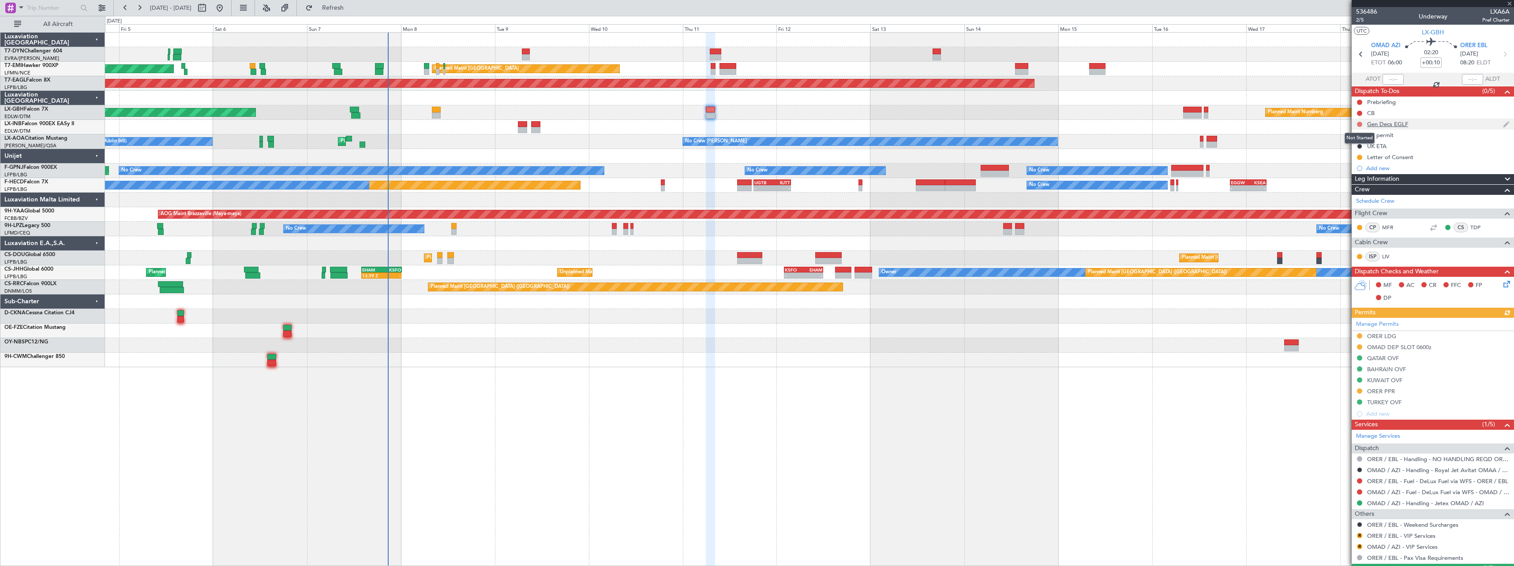
click at [1359, 125] on button at bounding box center [1359, 124] width 5 height 5
click at [1342, 175] on span at bounding box center [1342, 176] width 5 height 5
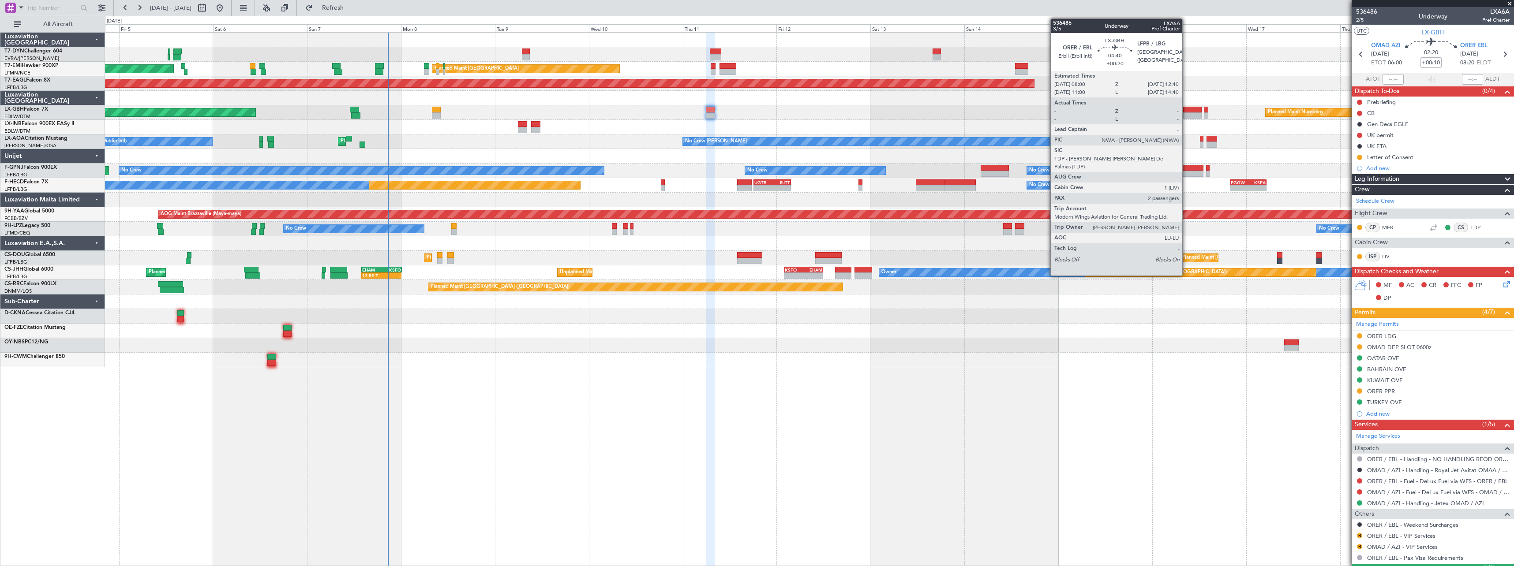
click at [1186, 108] on div at bounding box center [1192, 110] width 19 height 6
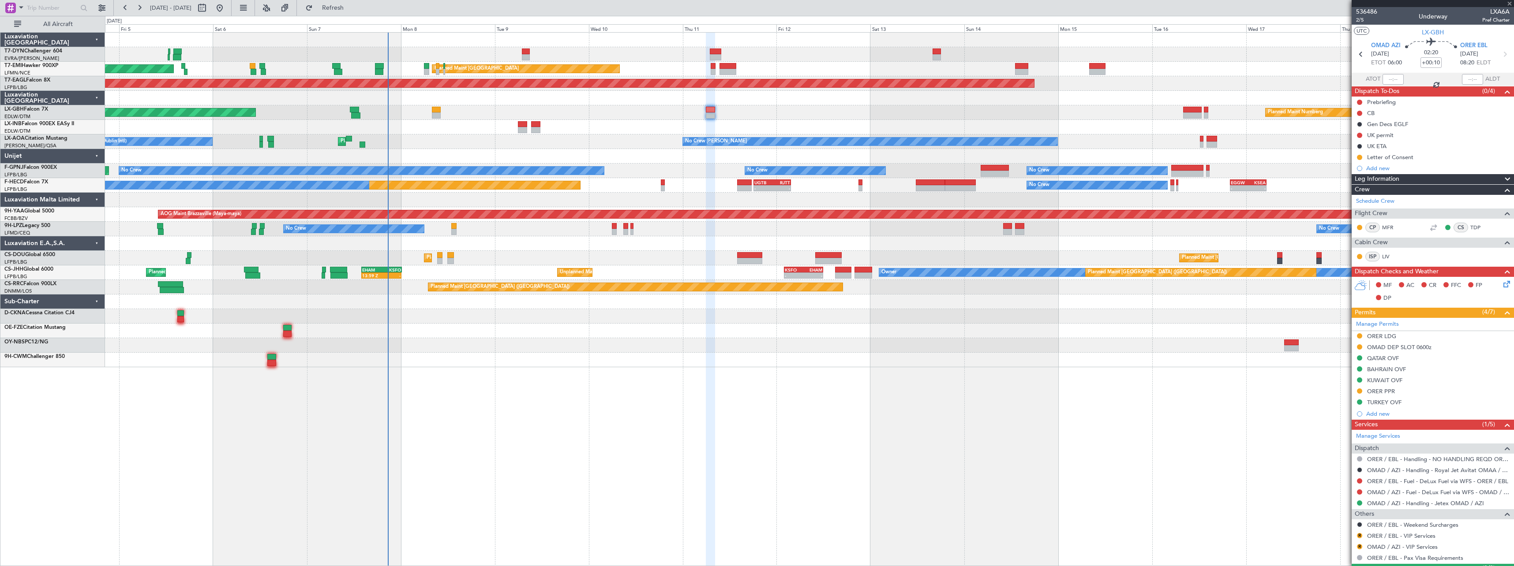
type input "+00:20"
type input "2"
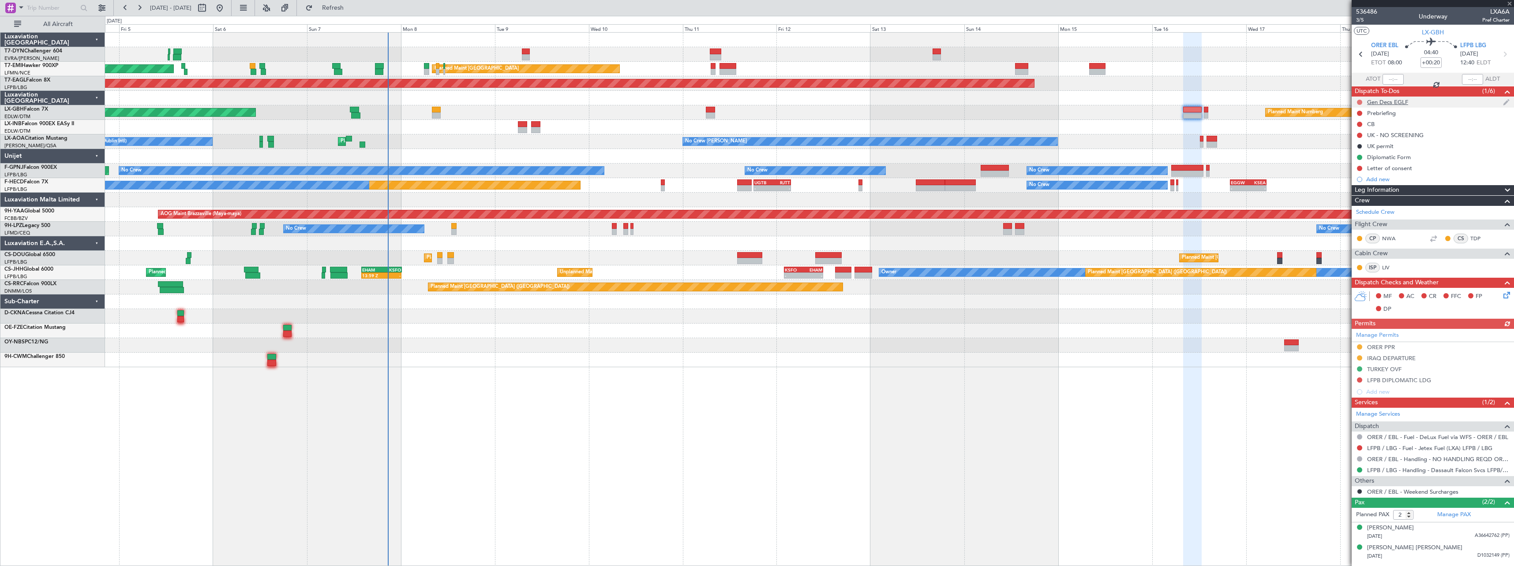
click at [1361, 102] on button at bounding box center [1359, 102] width 5 height 5
click at [1345, 154] on span at bounding box center [1342, 154] width 5 height 5
click at [1359, 169] on button at bounding box center [1359, 168] width 5 height 5
click at [1357, 192] on span "In Progress" at bounding box center [1364, 194] width 30 height 9
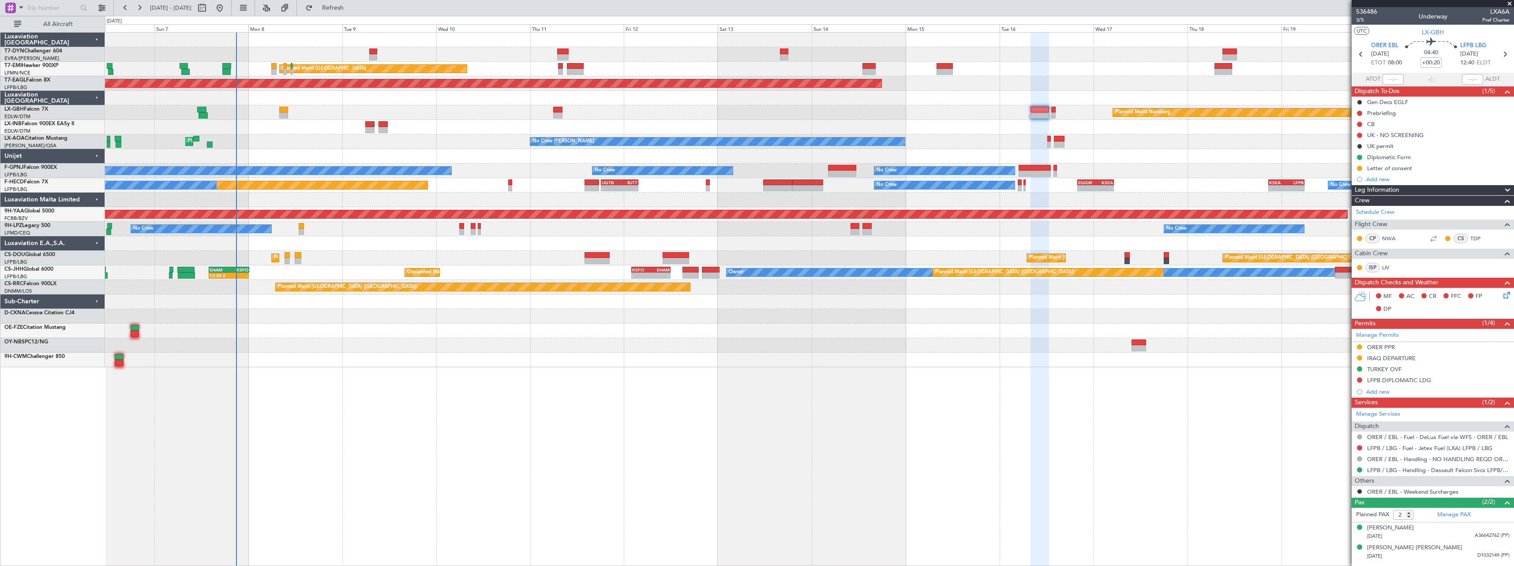
click at [889, 334] on div "AOG Maint Riga (Riga Intl) Planned Maint Zurich Planned Maint Zurich Grounded N…" at bounding box center [809, 200] width 1409 height 335
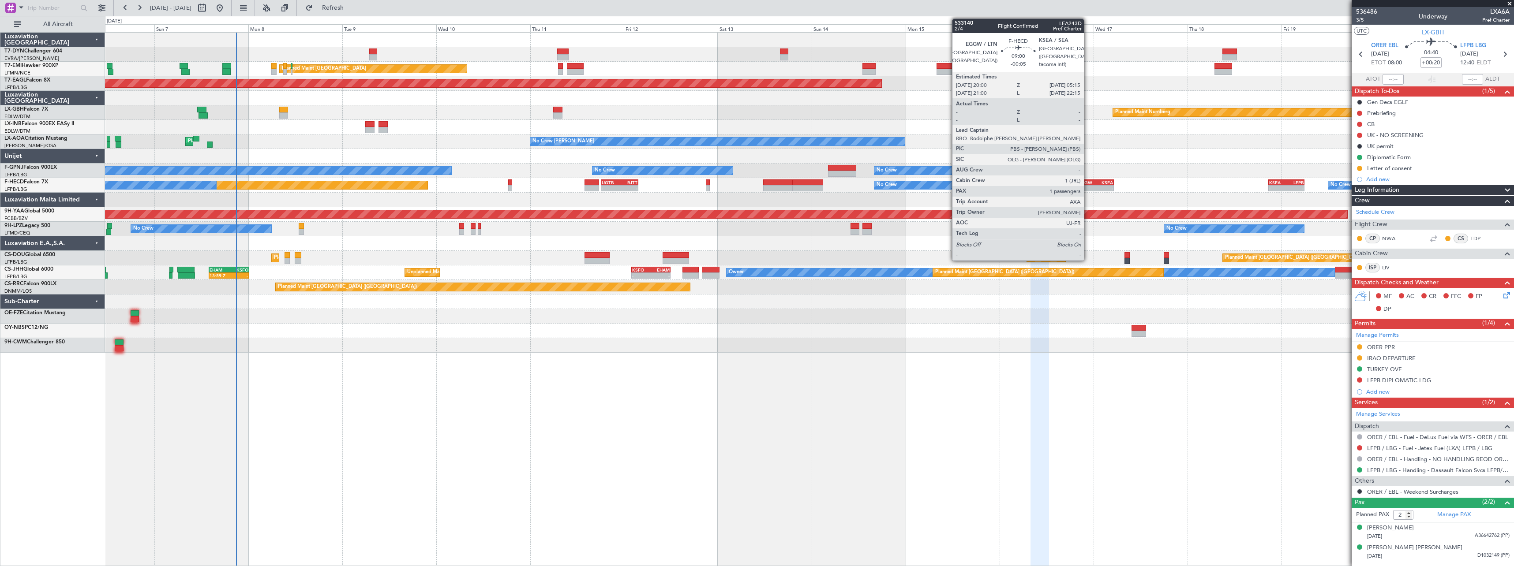
click at [1088, 182] on div "EGGW" at bounding box center [1086, 182] width 17 height 5
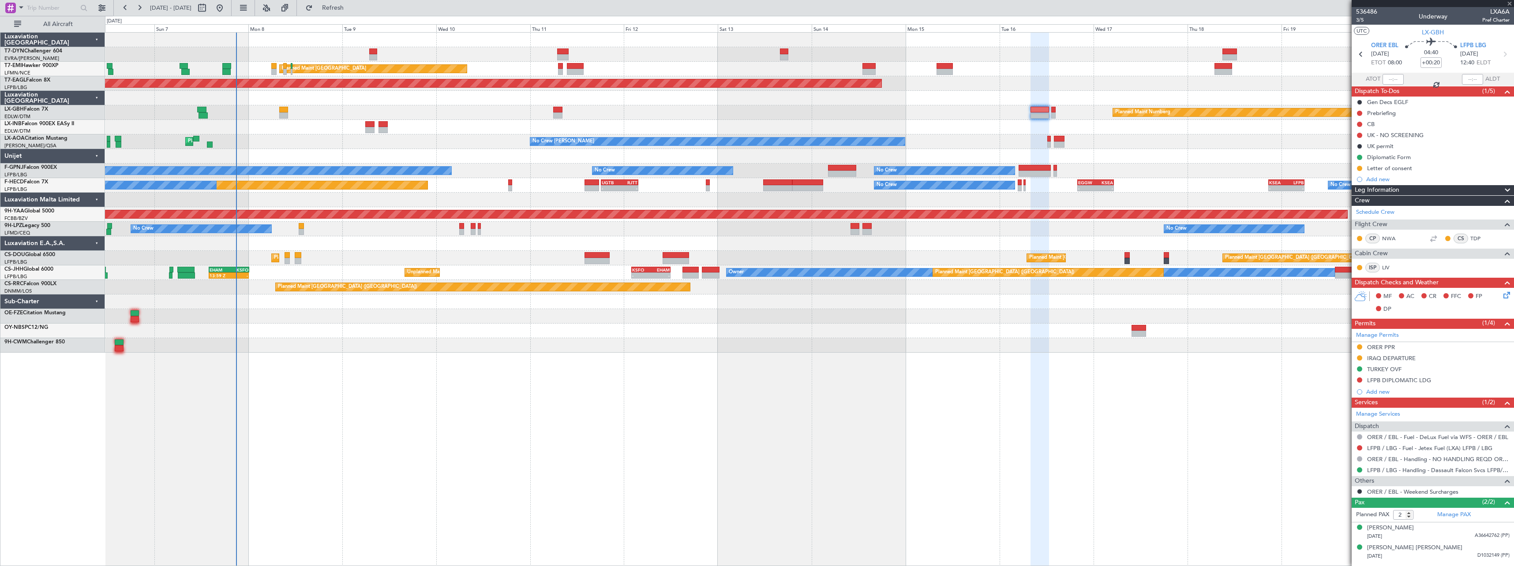
type input "-00:05"
type input "1"
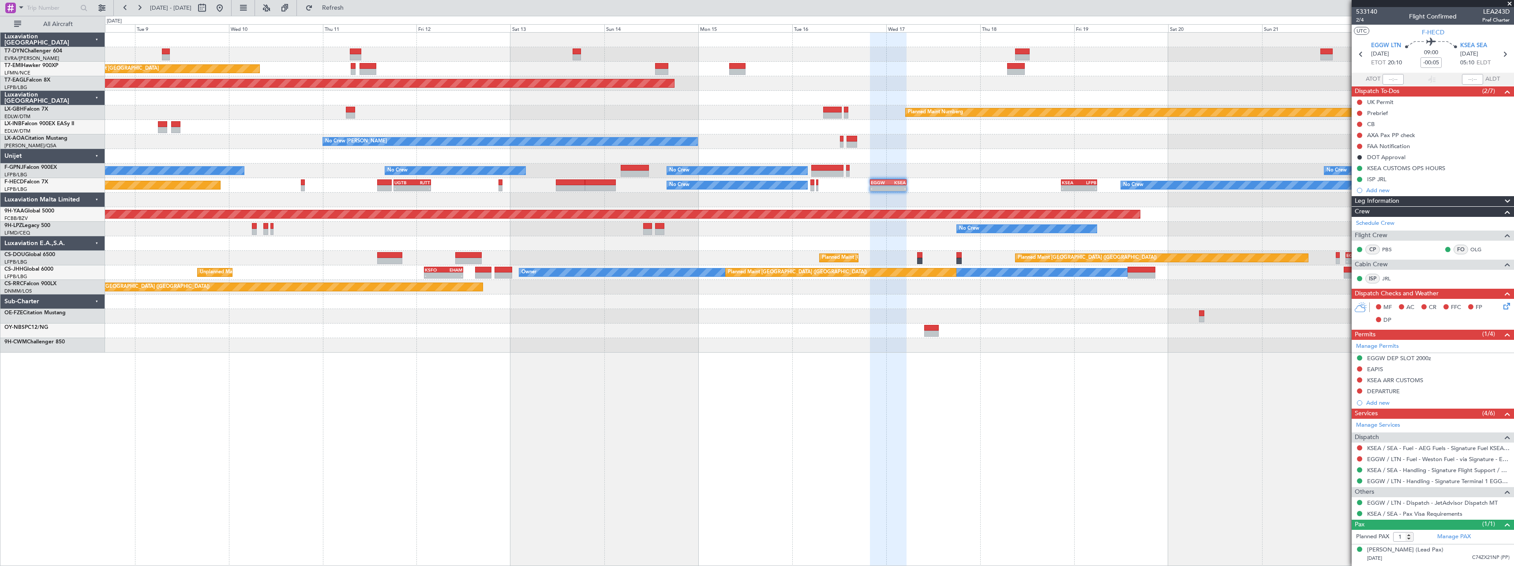
click at [855, 430] on div "Planned Maint Zurich Planned Maint Zurich Grounded New York (Teterboro) Planned…" at bounding box center [809, 299] width 1409 height 534
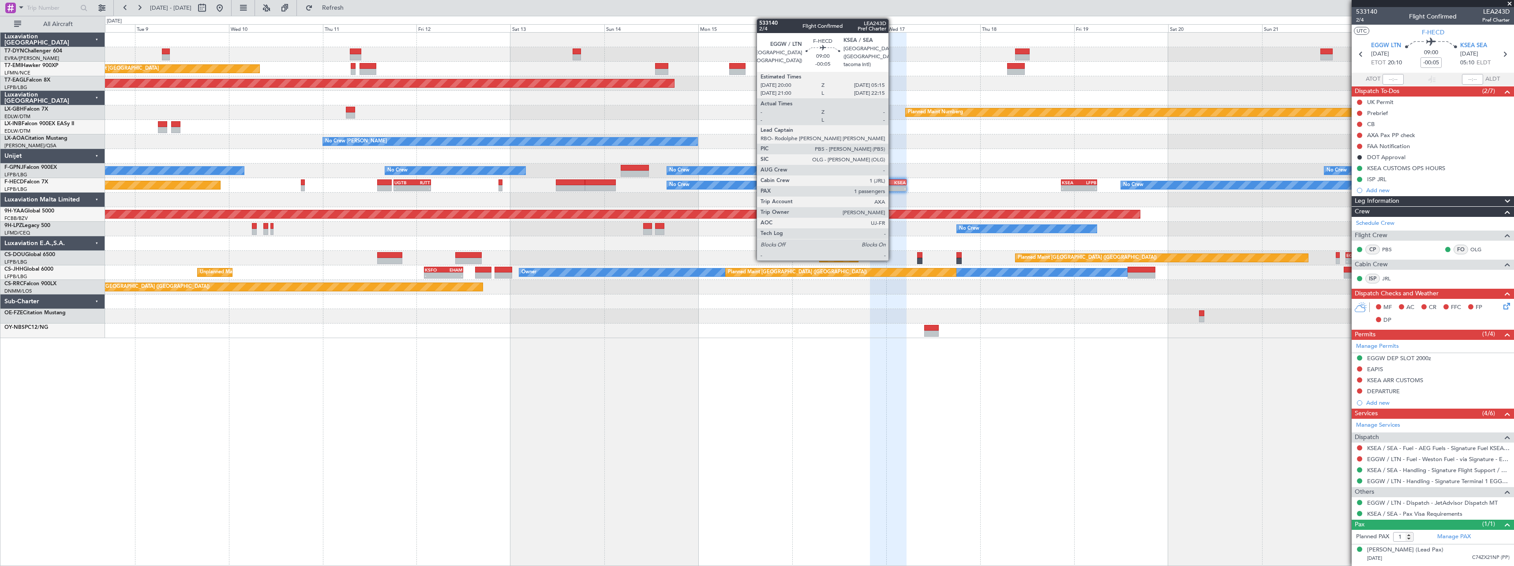
click at [892, 184] on div "KSEA" at bounding box center [897, 182] width 17 height 5
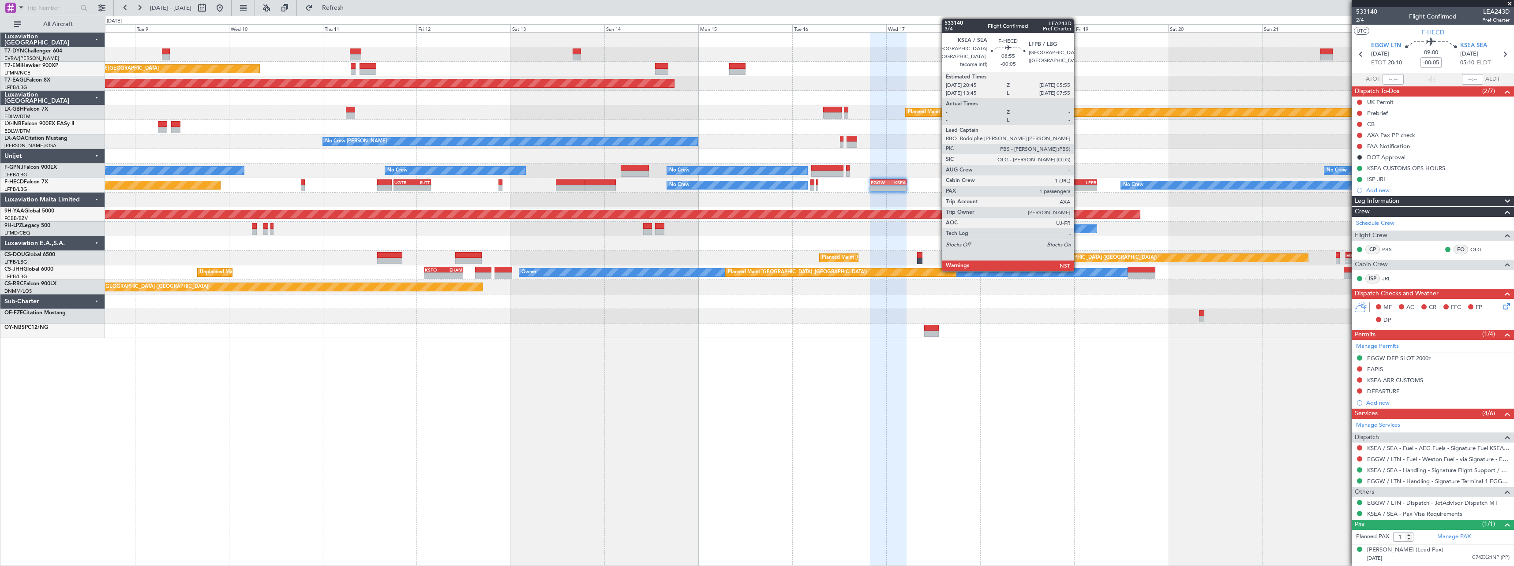
click at [1078, 183] on div "KSEA" at bounding box center [1070, 182] width 17 height 5
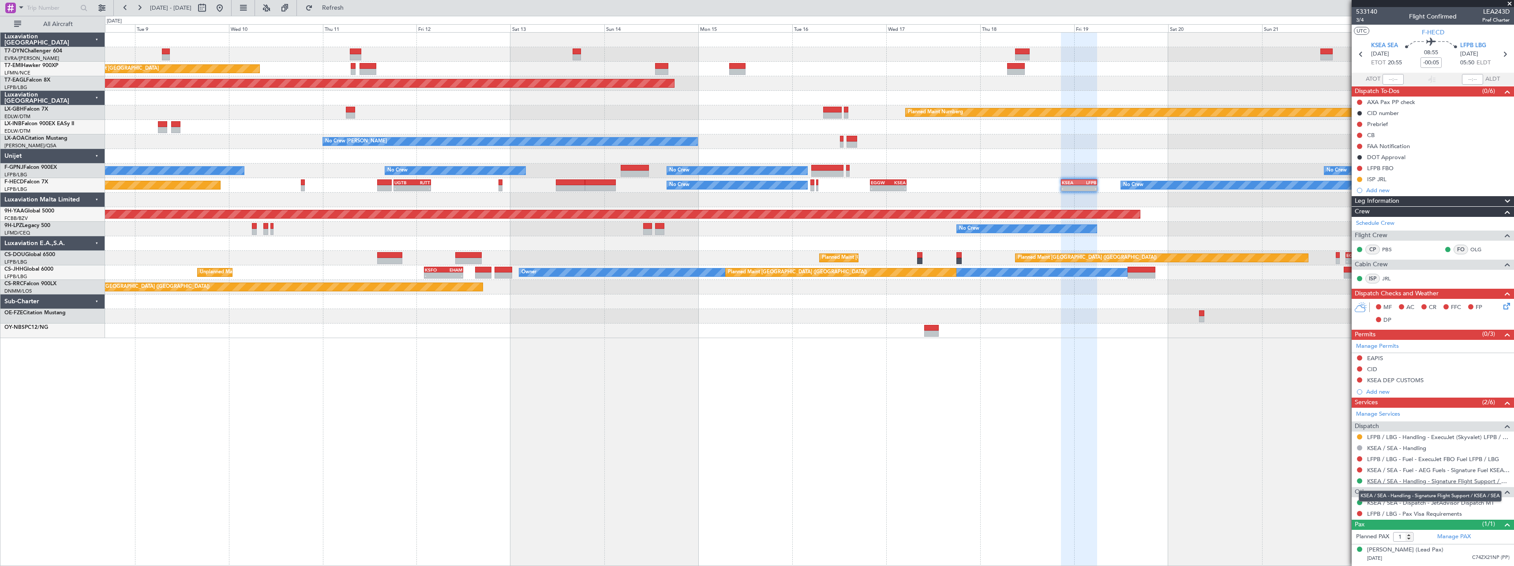
click at [1421, 484] on link "KSEA / SEA - Handling - Signature Flight Support / KSEA / SEA" at bounding box center [1438, 481] width 142 height 7
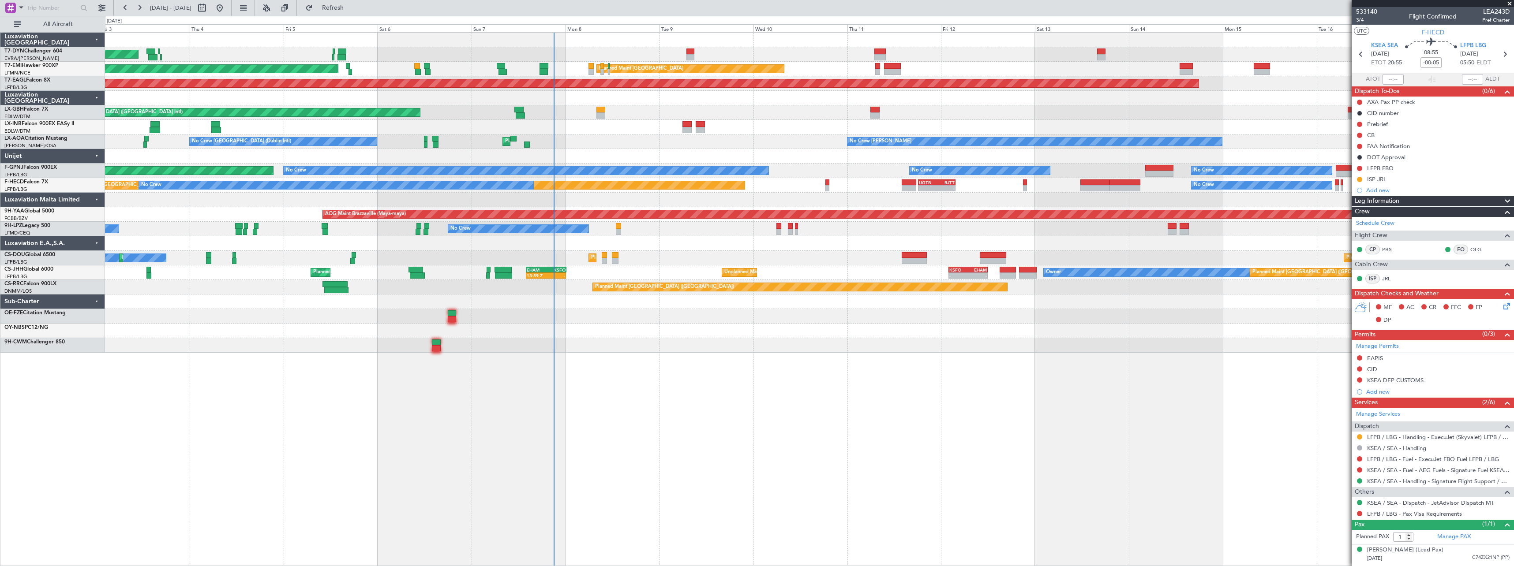
click at [963, 298] on div "AOG Maint Riga (Riga Intl) Planned Maint [GEOGRAPHIC_DATA] Planned Maint [GEOGR…" at bounding box center [809, 299] width 1409 height 534
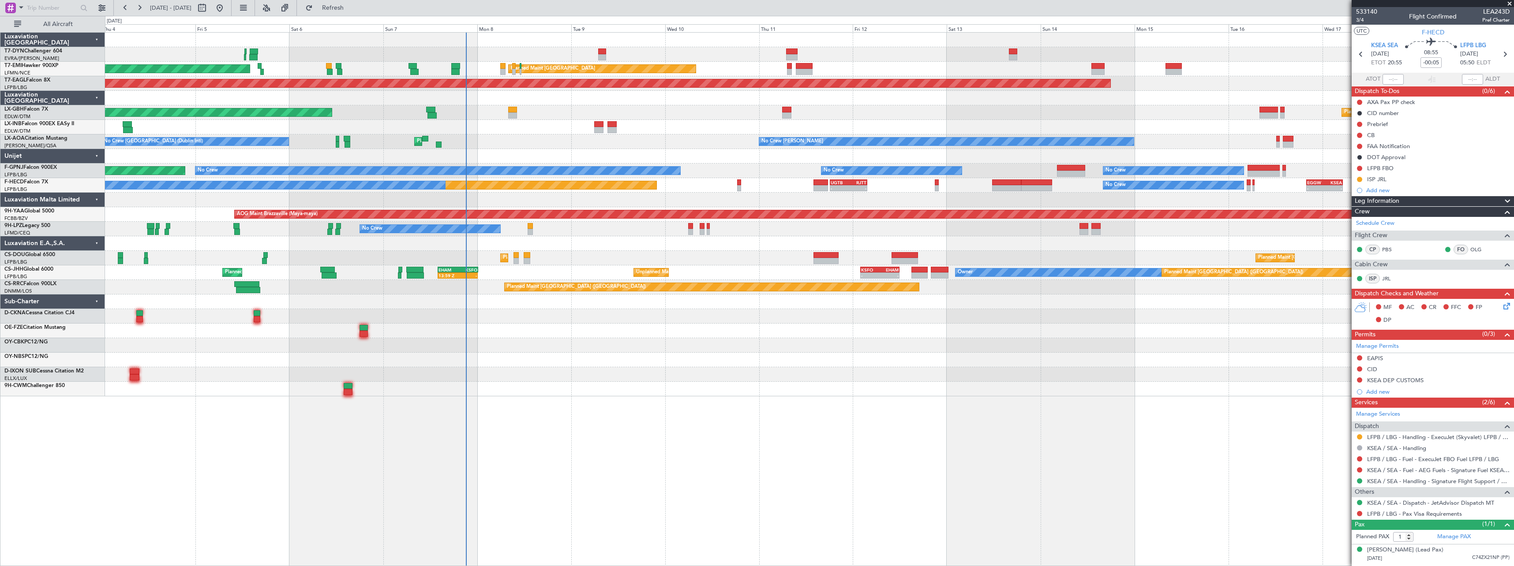
click at [573, 318] on div "AOG Maint Riga (Riga Intl) Planned Maint [GEOGRAPHIC_DATA] Planned Maint [GEOGR…" at bounding box center [809, 215] width 1409 height 364
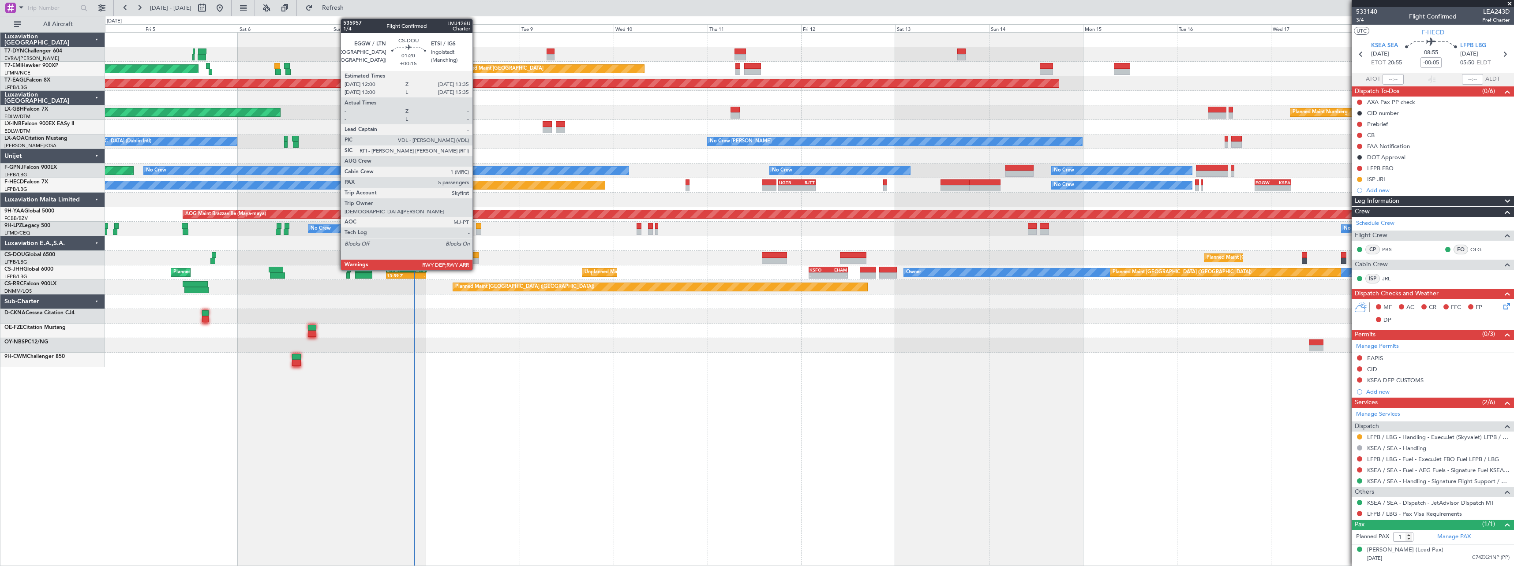
click at [477, 254] on div at bounding box center [475, 255] width 7 height 6
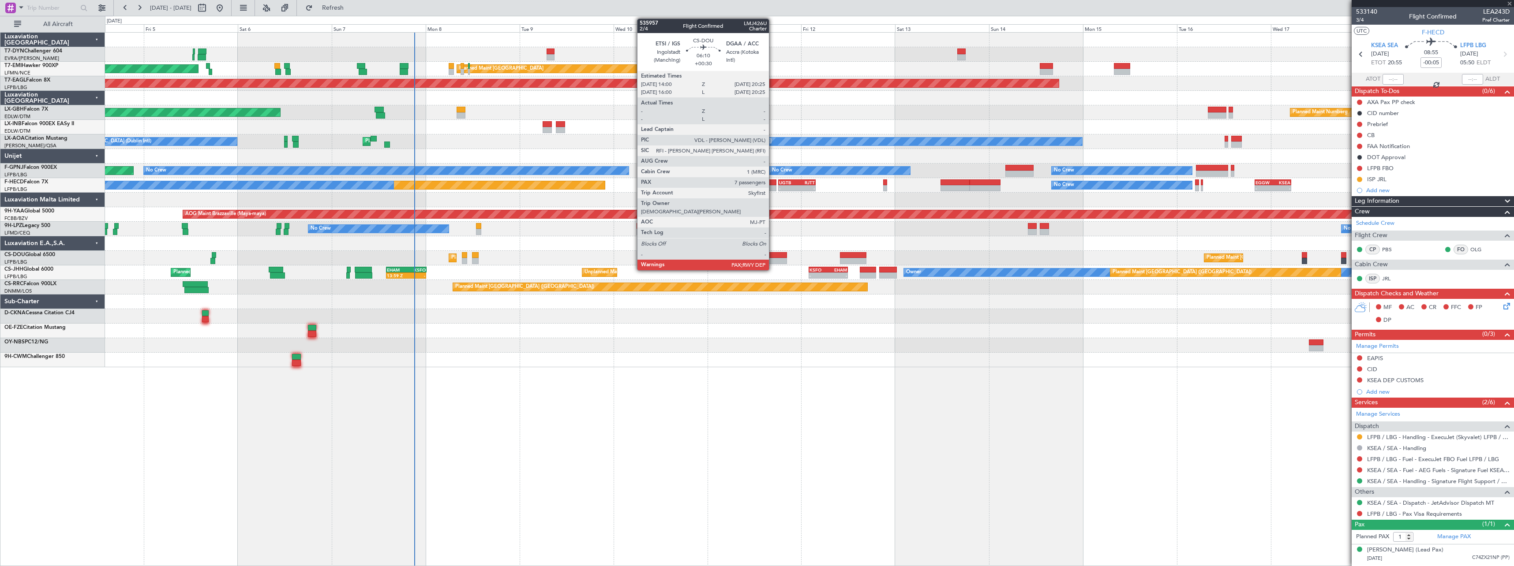
type input "+00:15"
type input "5"
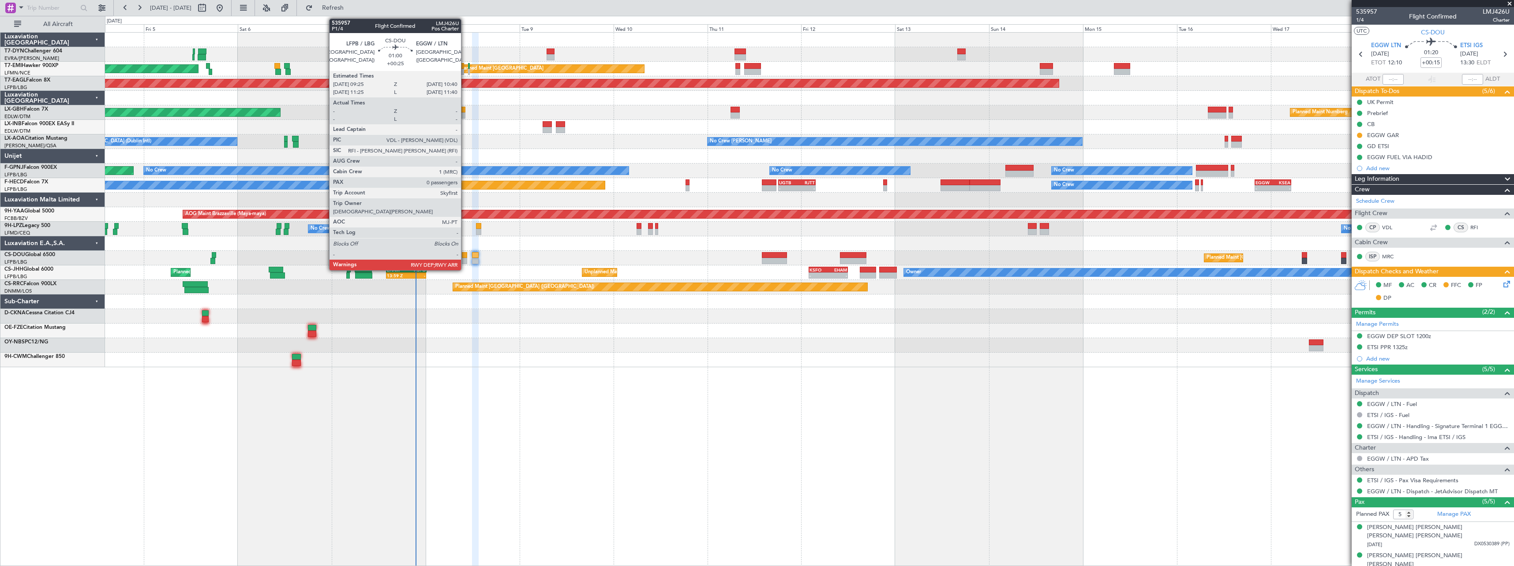
click at [465, 256] on div at bounding box center [464, 255] width 5 height 6
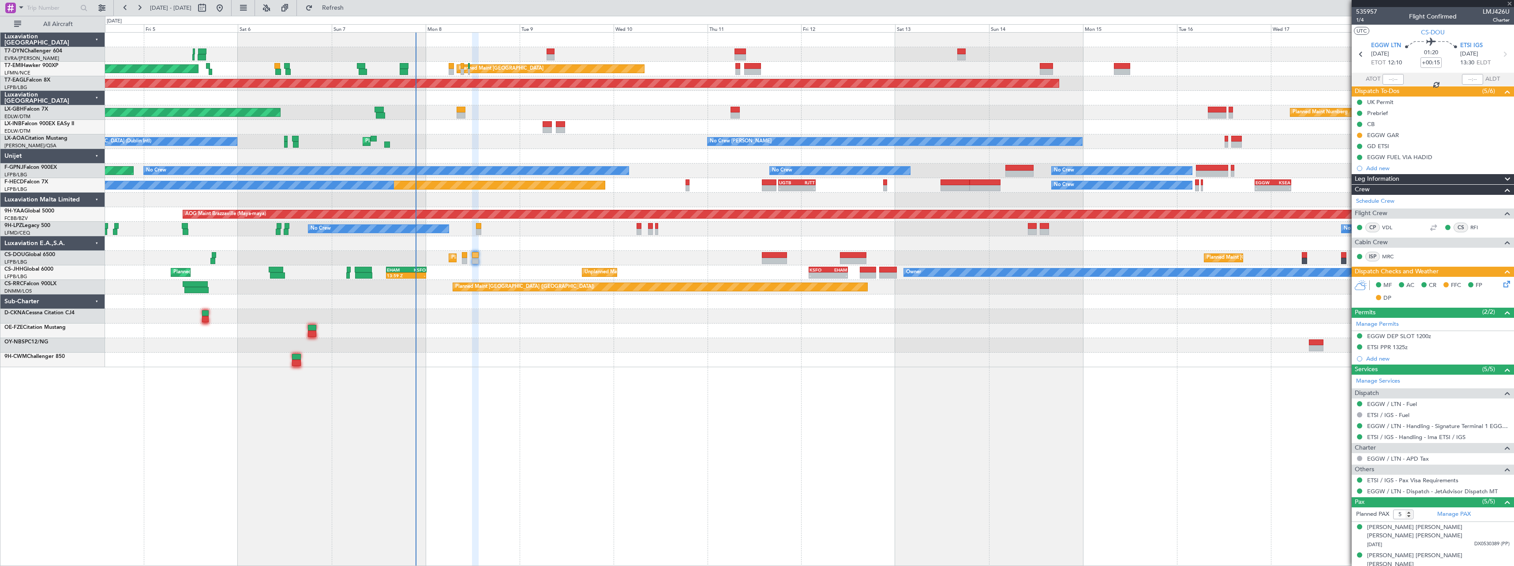
type input "+00:25"
type input "0"
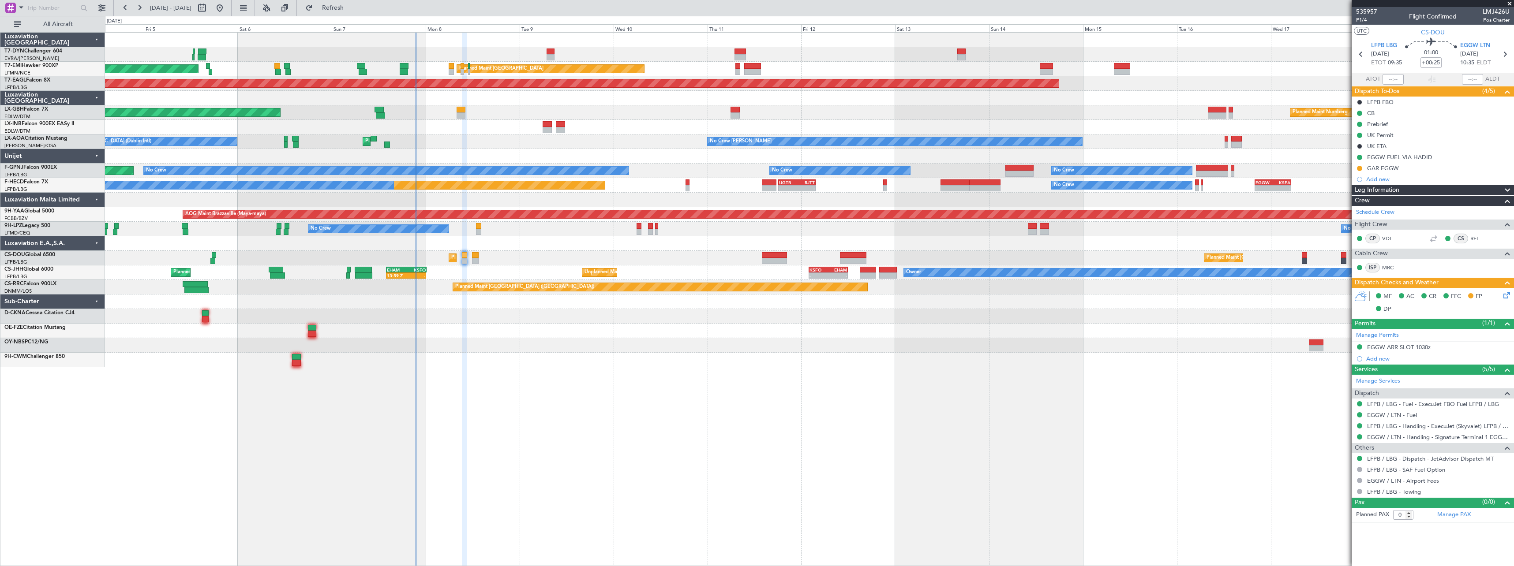
click at [979, 379] on div "AOG Maint Riga (Riga Intl) Planned Maint [GEOGRAPHIC_DATA] Planned Maint [GEOGR…" at bounding box center [809, 299] width 1409 height 534
drag, startPoint x: 1358, startPoint y: 169, endPoint x: 1356, endPoint y: 173, distance: 4.8
click at [1358, 169] on button at bounding box center [1359, 168] width 5 height 5
click at [1347, 210] on li "Completed" at bounding box center [1359, 207] width 47 height 13
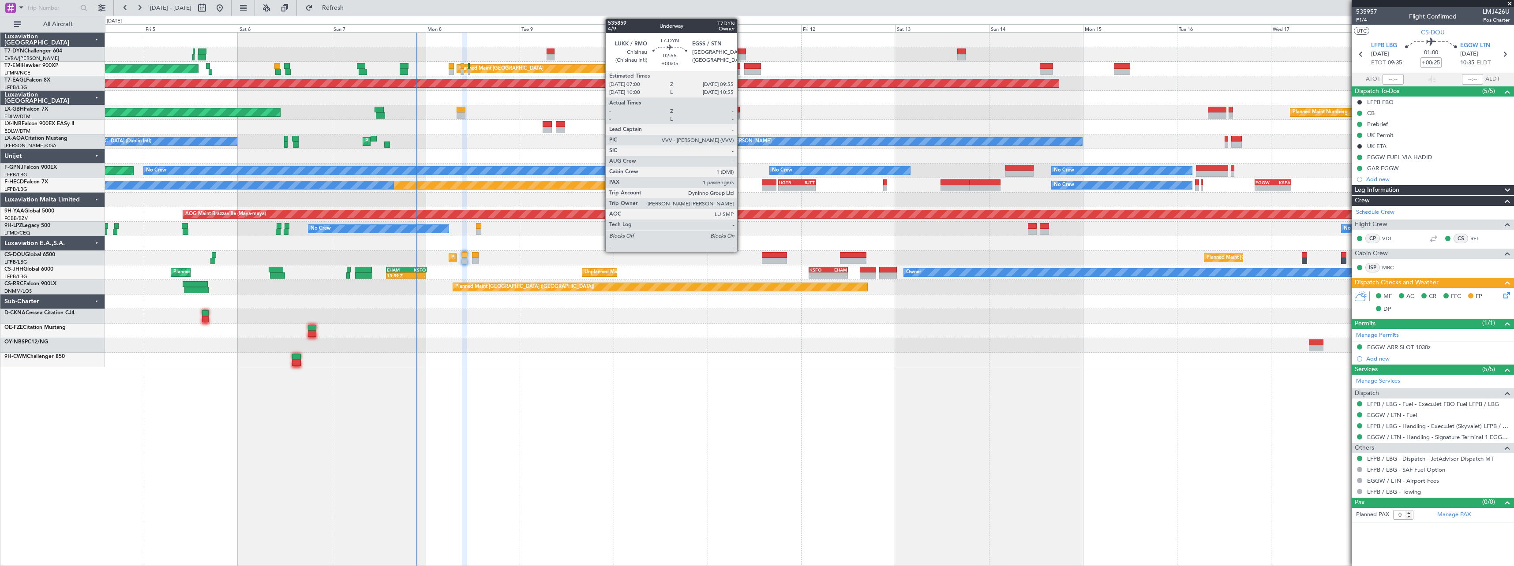
click at [741, 55] on div at bounding box center [740, 57] width 11 height 6
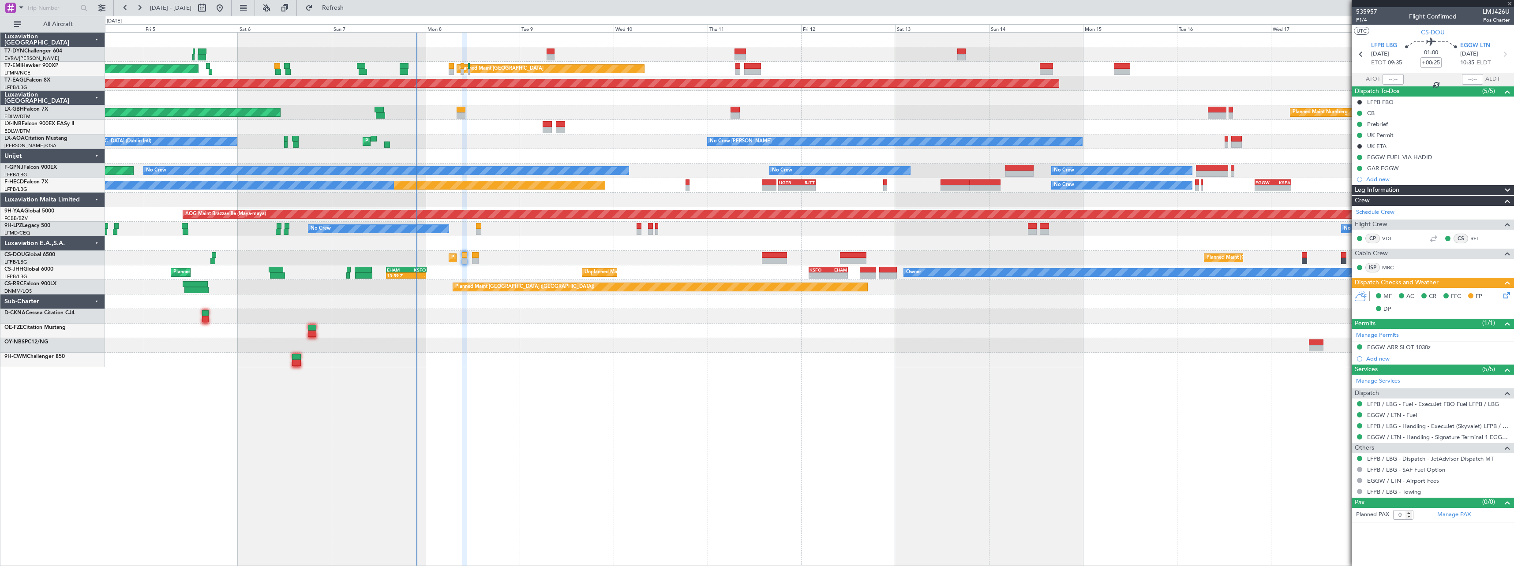
type input "+00:05"
type input "1"
